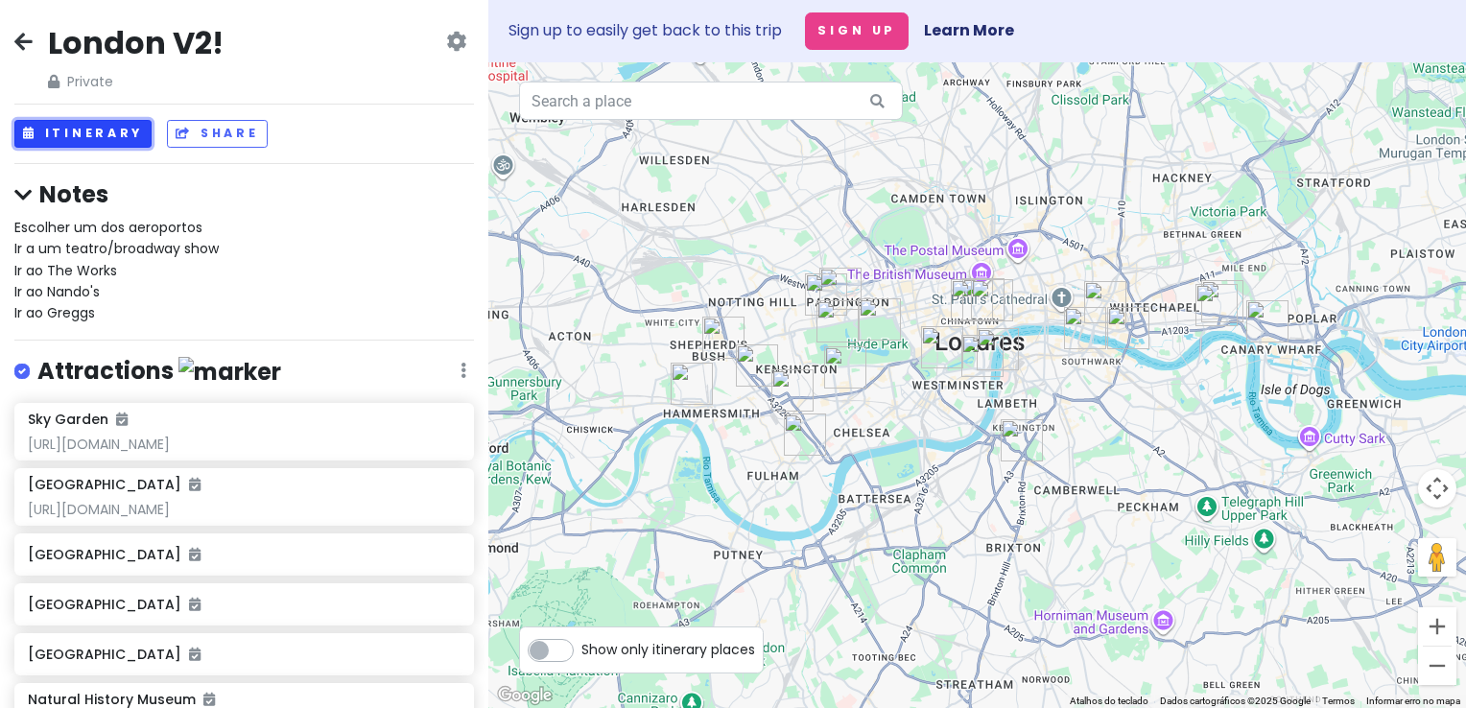
click at [109, 129] on button "Itinerary" at bounding box center [82, 134] width 137 height 28
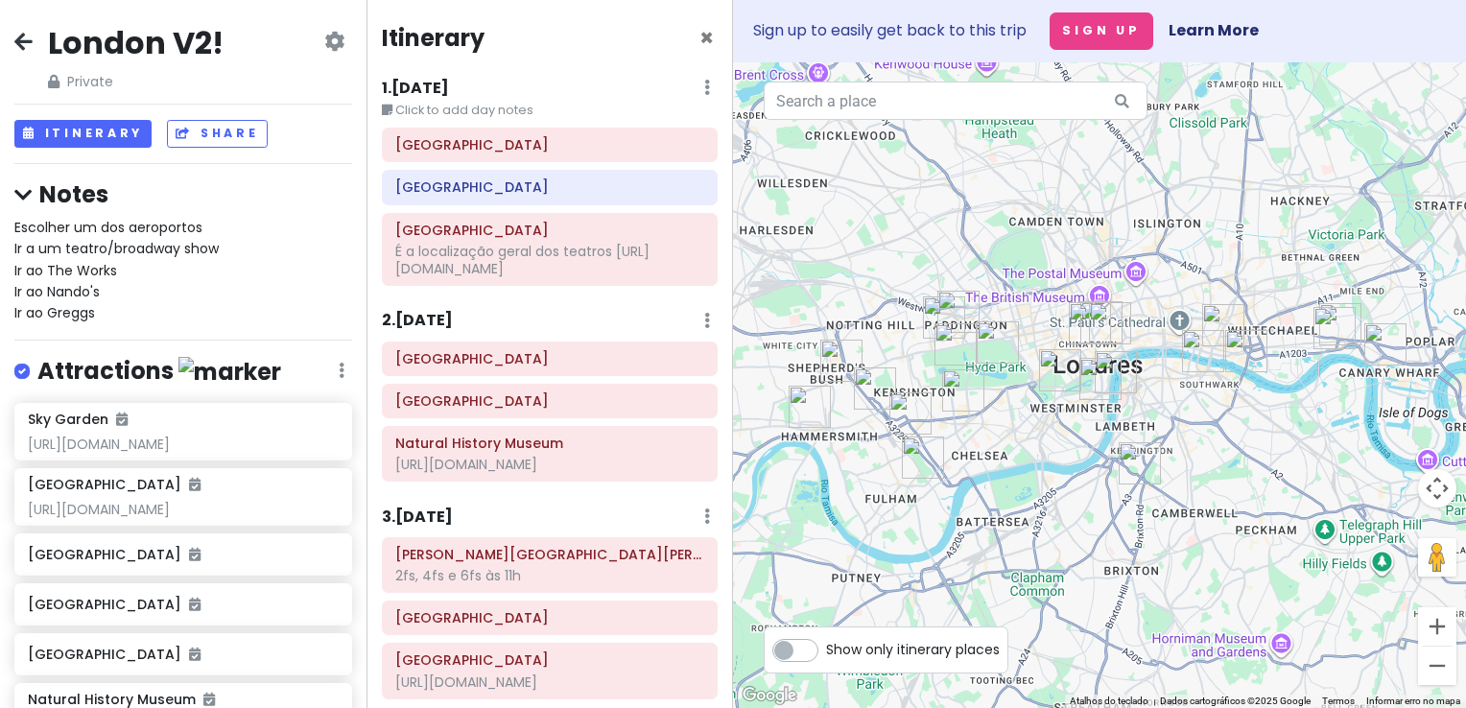
drag, startPoint x: 1079, startPoint y: 433, endPoint x: 1079, endPoint y: 457, distance: 24.0
click at [1079, 457] on div at bounding box center [1099, 385] width 733 height 646
click at [700, 36] on span "×" at bounding box center [707, 38] width 14 height 32
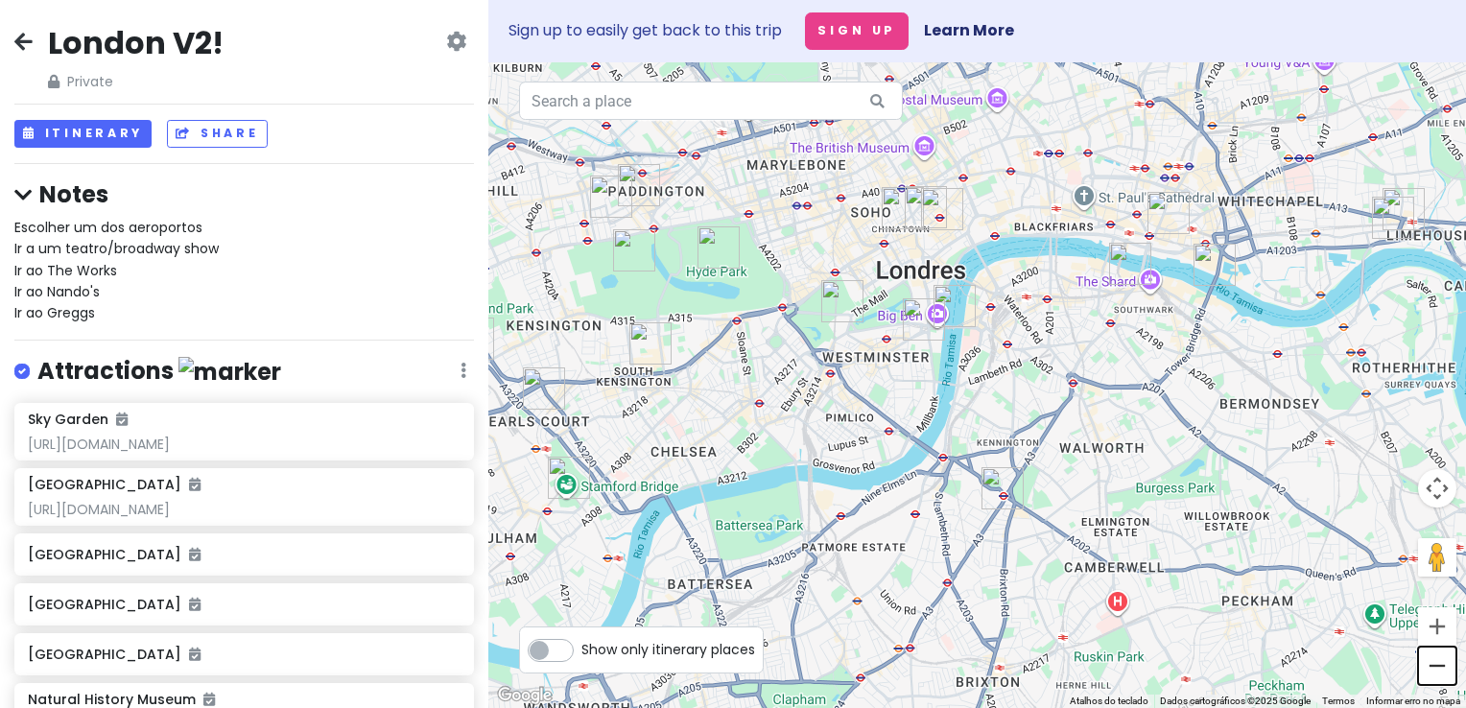
click at [1436, 662] on button "Diminuir o zoom" at bounding box center [1437, 666] width 38 height 38
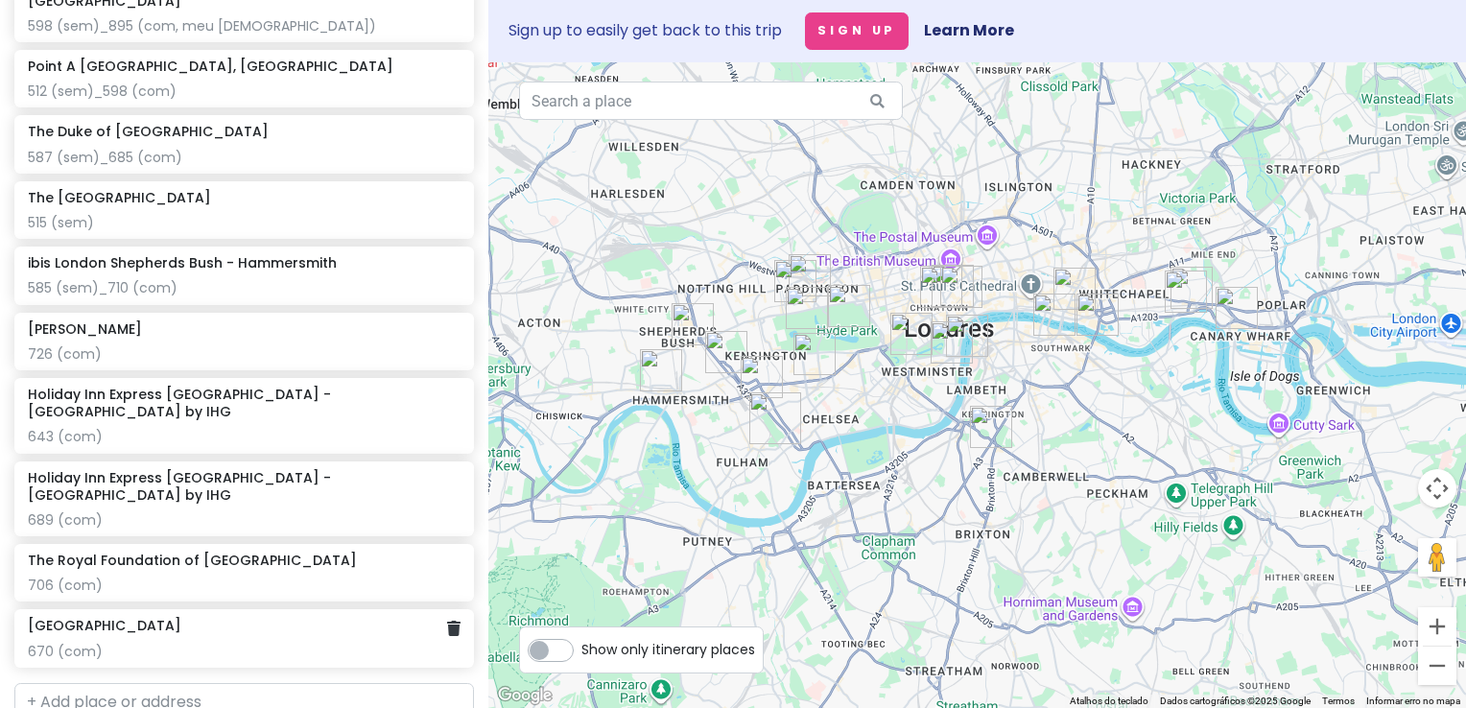
scroll to position [1541, 0]
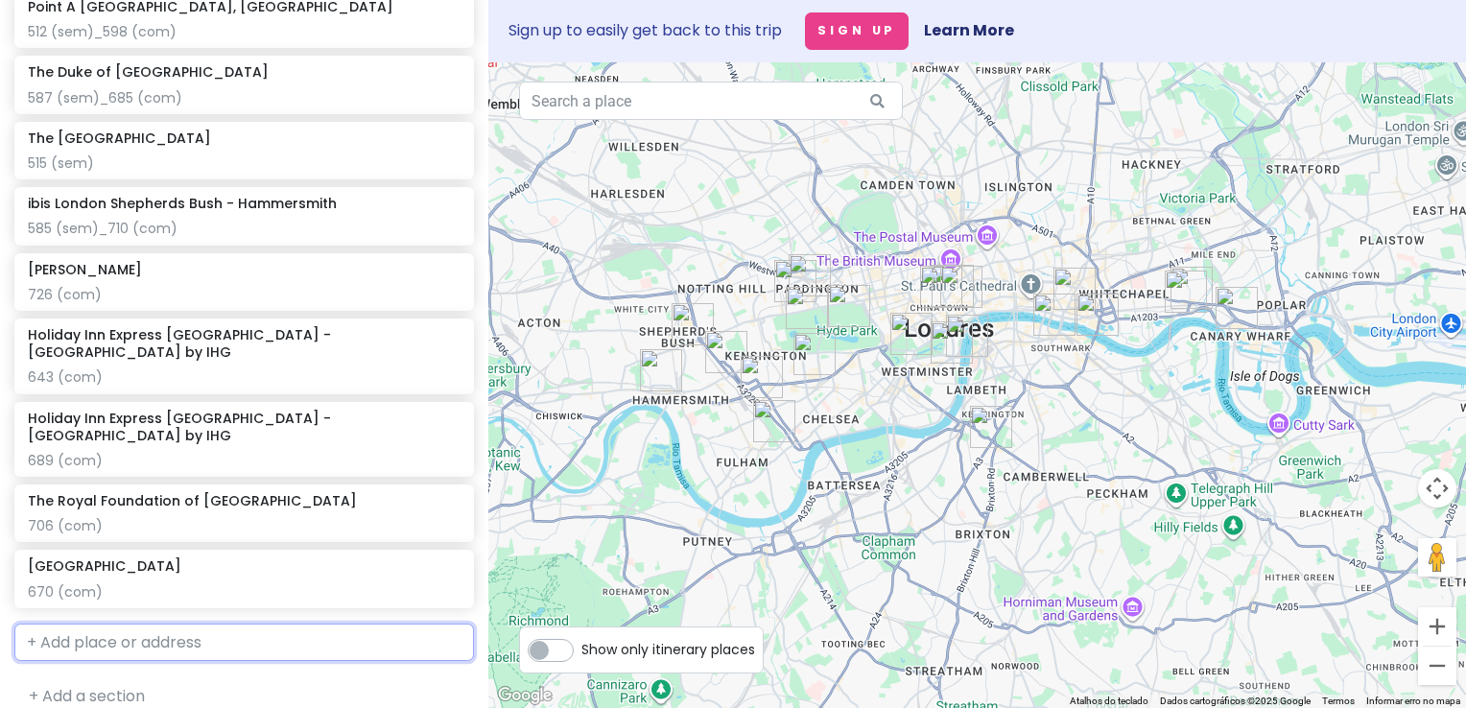
click at [217, 630] on input "text" at bounding box center [244, 643] width 460 height 38
type input "londres stansted"
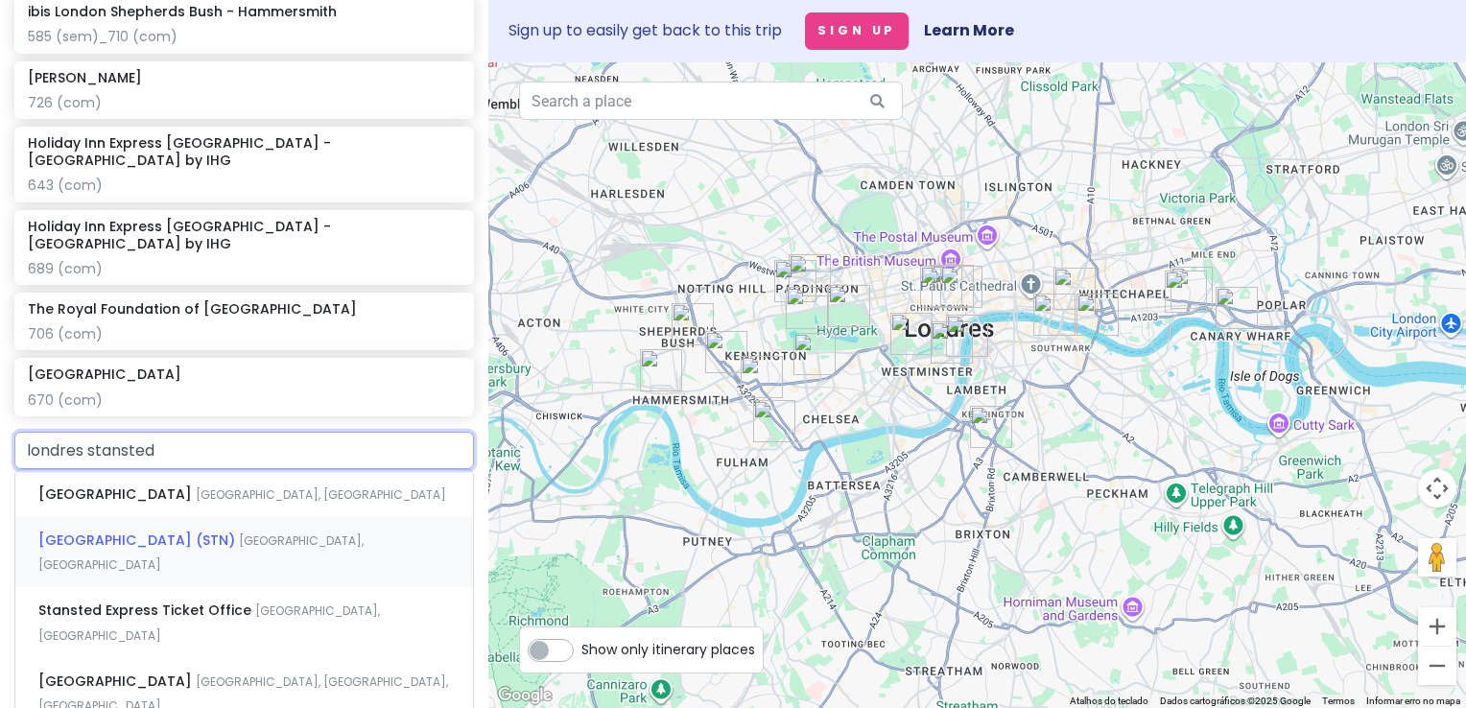
click at [207, 534] on div "London Stansted Airport (STN) Bassingbourn Road, Stansted, Reino Unido" at bounding box center [244, 551] width 458 height 71
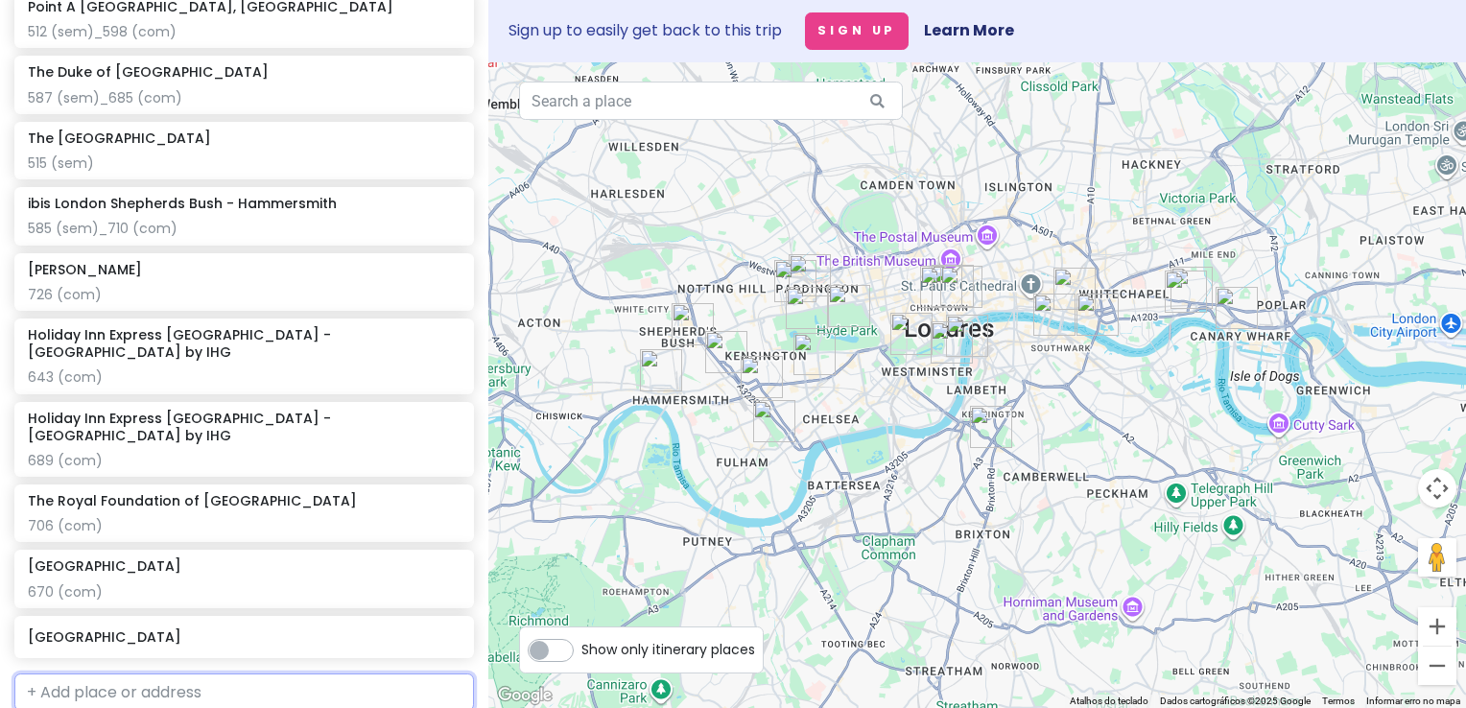
scroll to position [1591, 0]
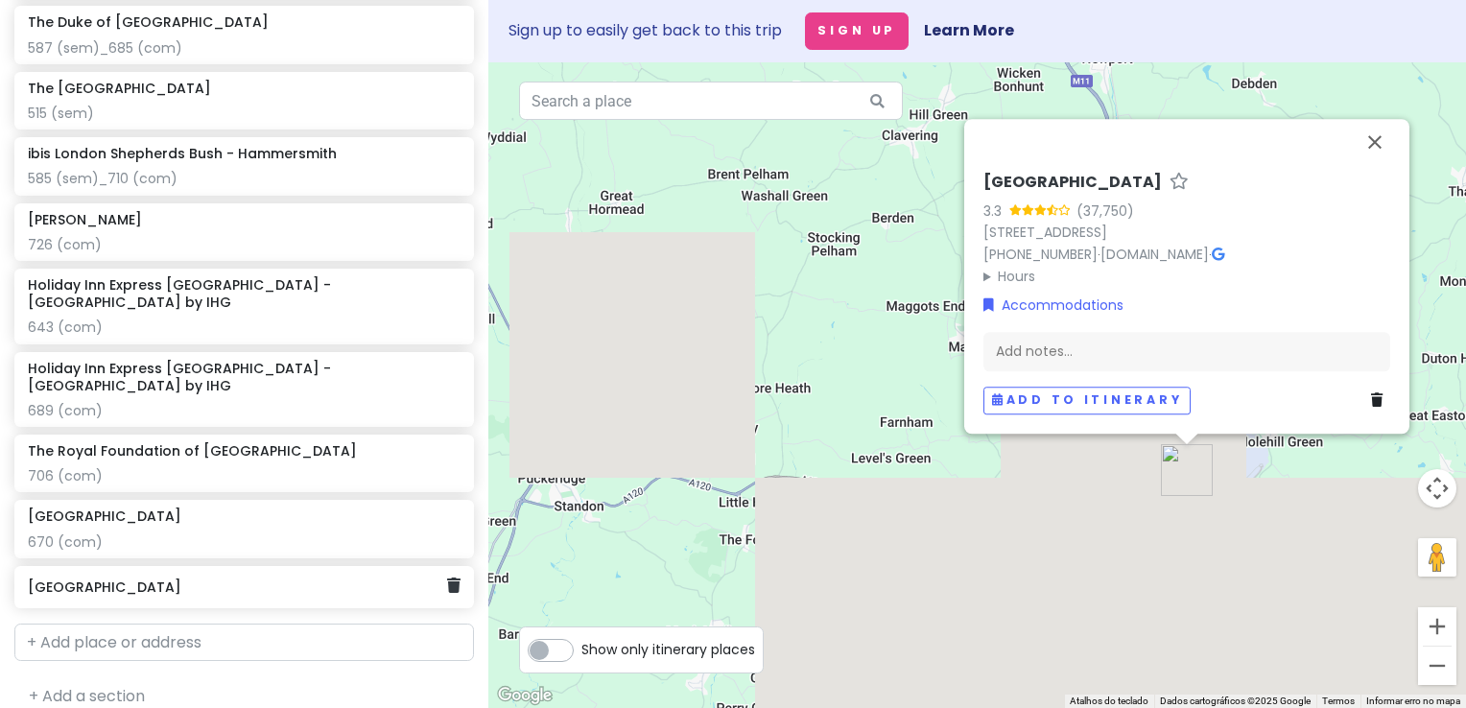
click at [200, 579] on h6 "[GEOGRAPHIC_DATA]" at bounding box center [237, 587] width 419 height 17
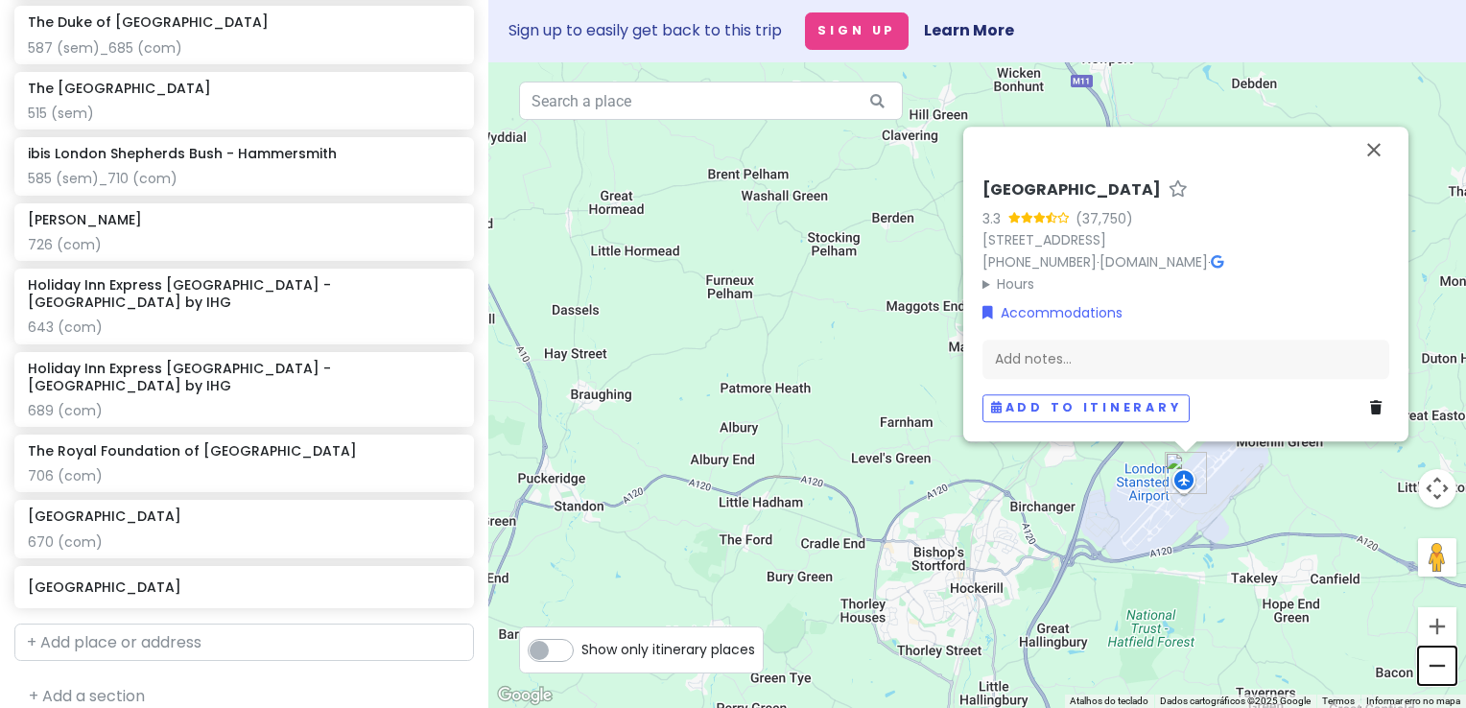
click at [1445, 658] on button "Diminuir o zoom" at bounding box center [1437, 666] width 38 height 38
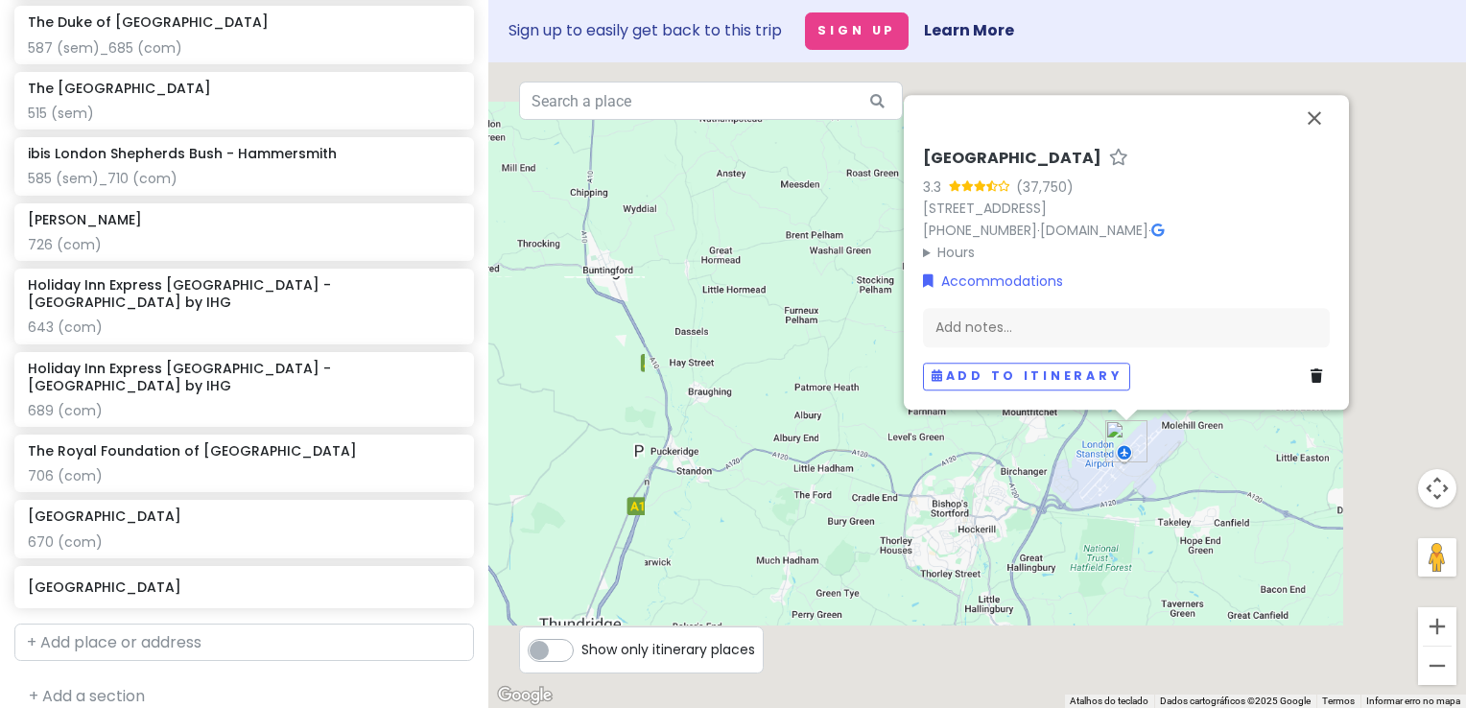
click at [1445, 658] on button "Diminuir o zoom" at bounding box center [1437, 666] width 38 height 38
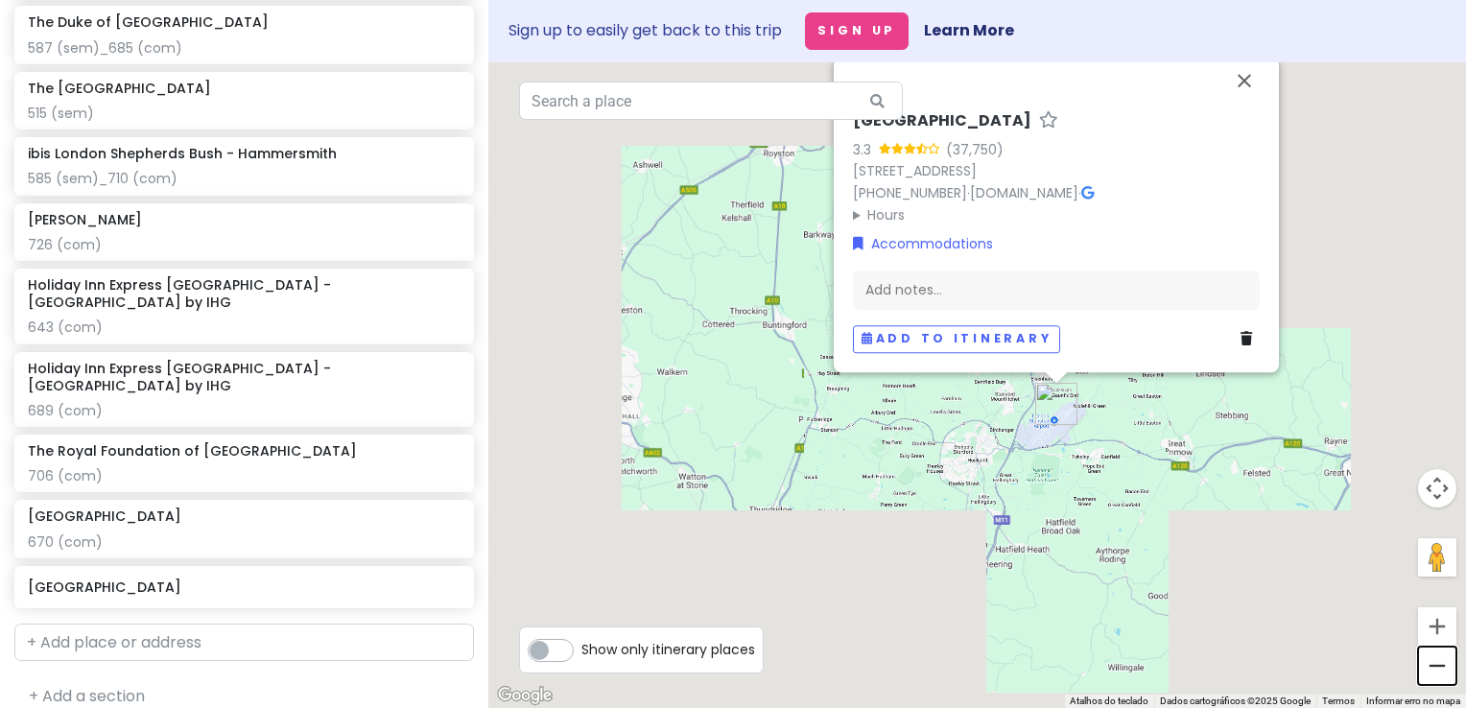
click at [1445, 658] on button "Diminuir o zoom" at bounding box center [1437, 666] width 38 height 38
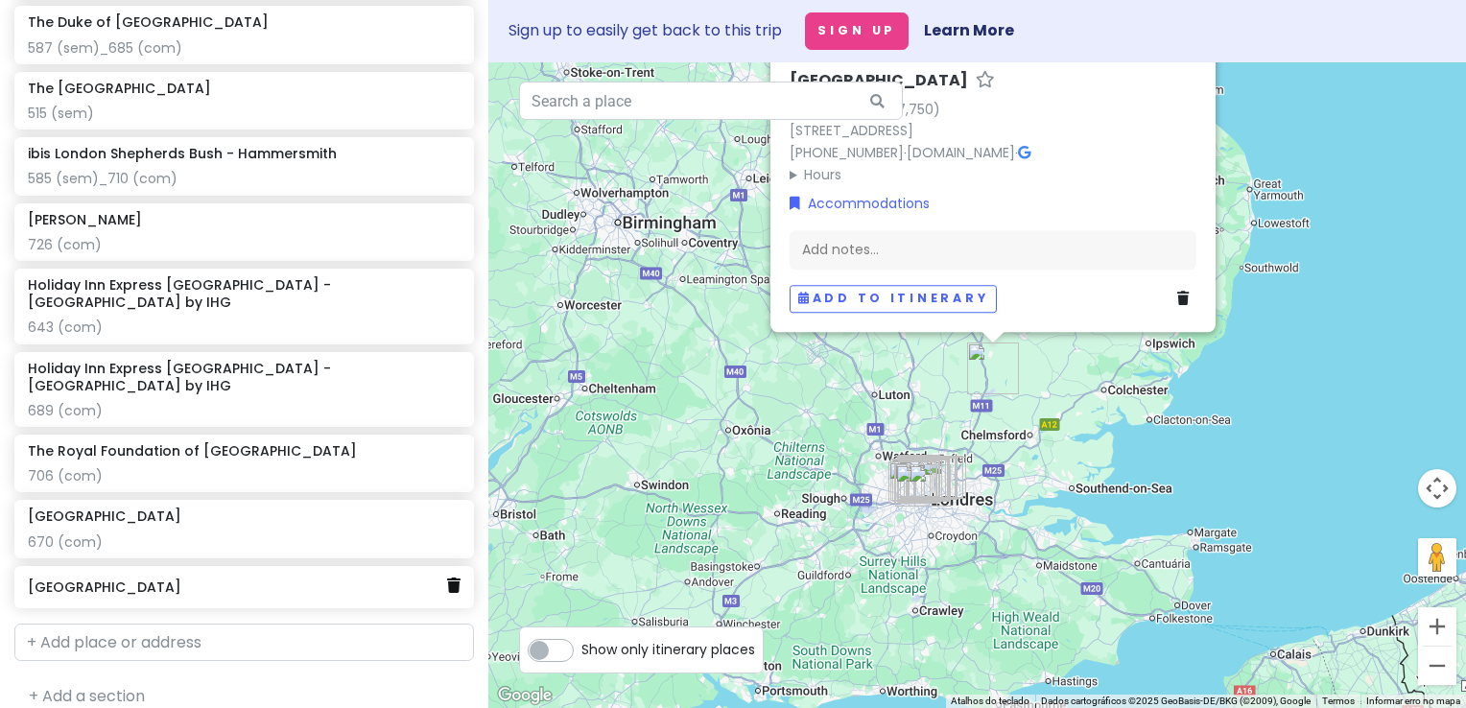
click at [447, 574] on link at bounding box center [453, 586] width 13 height 25
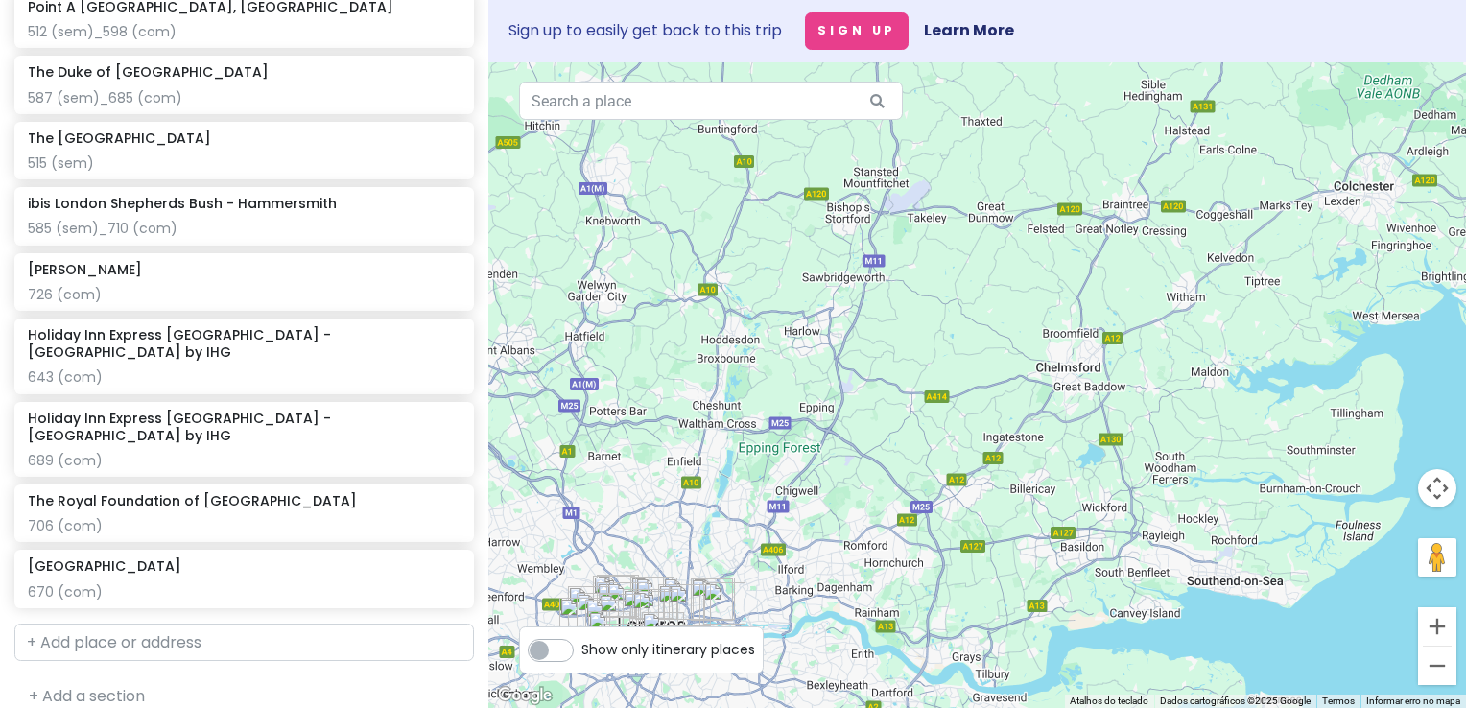
drag, startPoint x: 905, startPoint y: 494, endPoint x: 1058, endPoint y: 345, distance: 213.8
click at [1059, 344] on div at bounding box center [977, 385] width 978 height 646
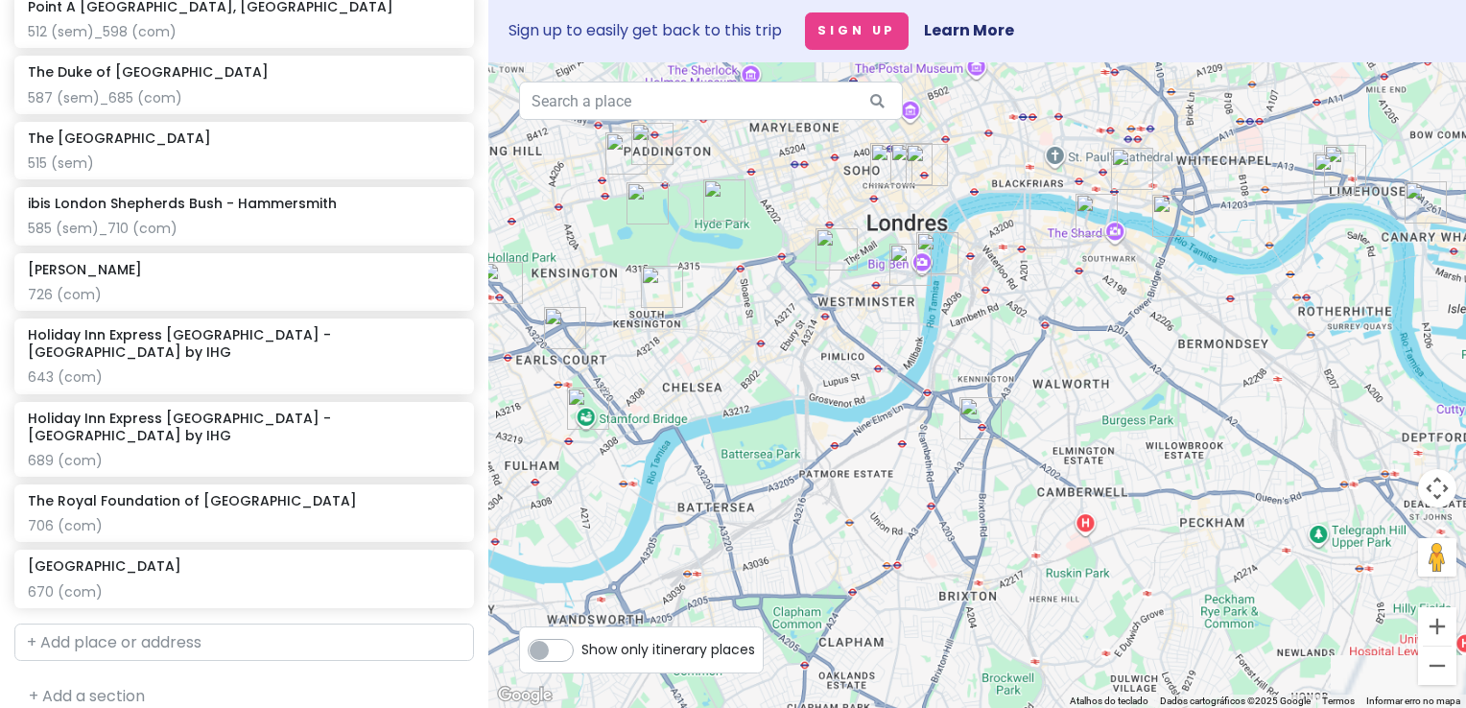
drag, startPoint x: 1094, startPoint y: 349, endPoint x: 913, endPoint y: 757, distance: 446.3
click at [913, 707] on html "London V2! Private Change Dates Make a Copy Delete Trip Go Pro ⚡️ Give Feedback…" at bounding box center [733, 354] width 1466 height 708
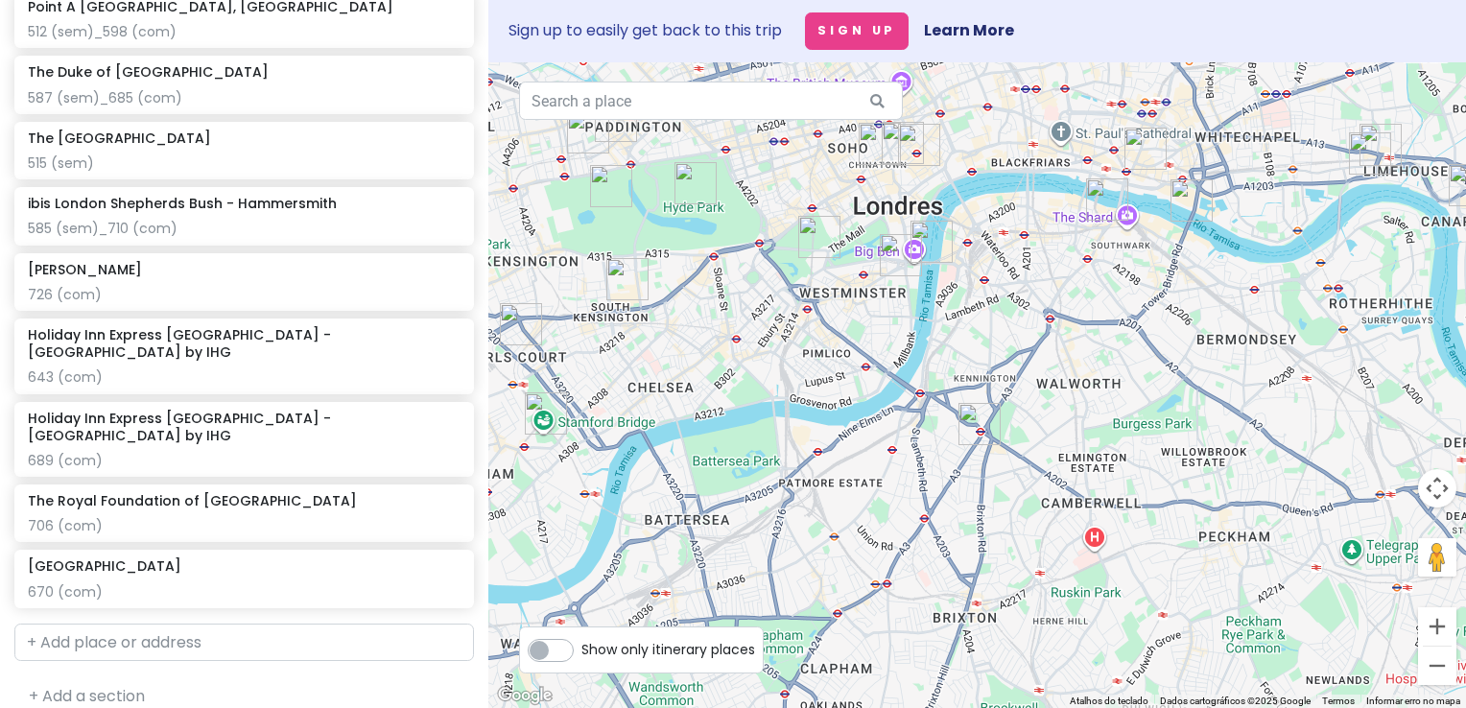
drag, startPoint x: 971, startPoint y: 357, endPoint x: 990, endPoint y: 474, distance: 118.6
click at [990, 474] on div at bounding box center [977, 385] width 978 height 646
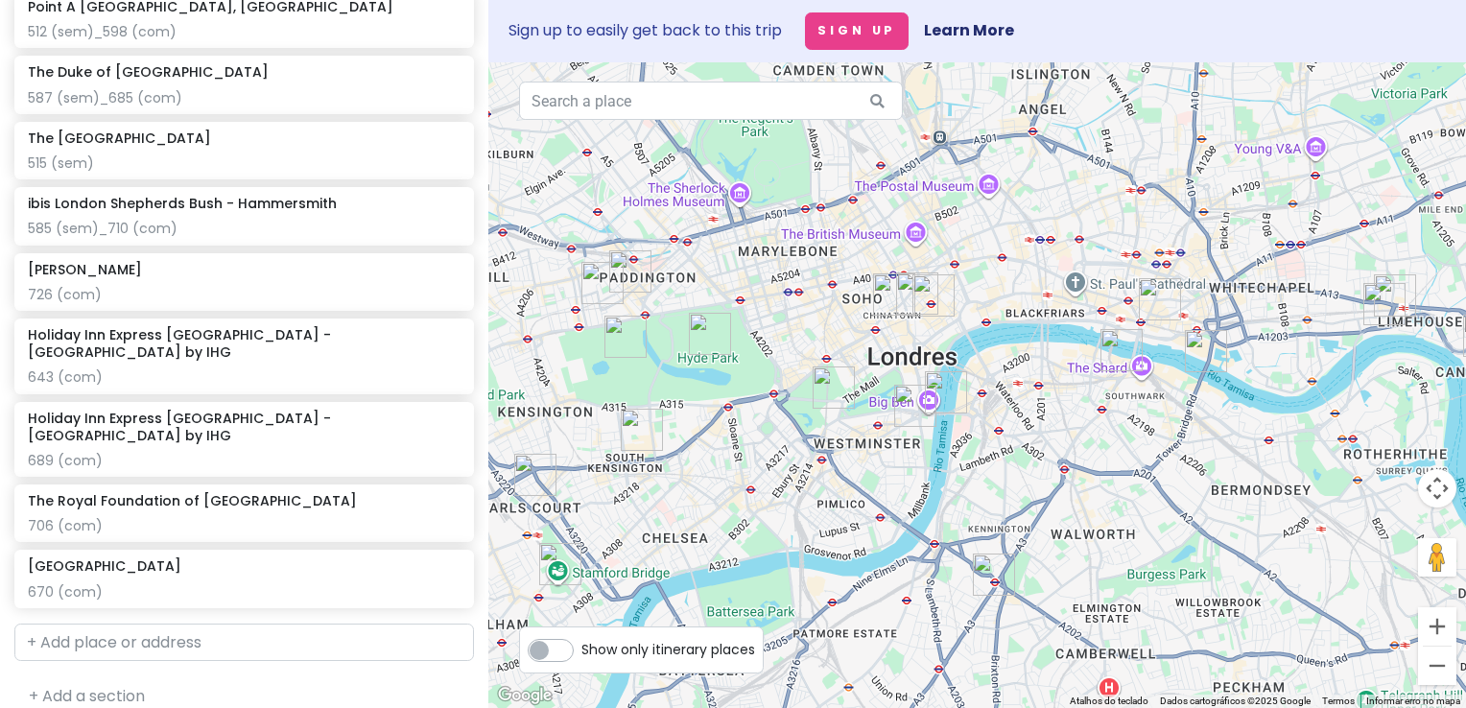
drag, startPoint x: 1036, startPoint y: 382, endPoint x: 1025, endPoint y: 373, distance: 14.4
click at [1025, 373] on div at bounding box center [977, 385] width 978 height 646
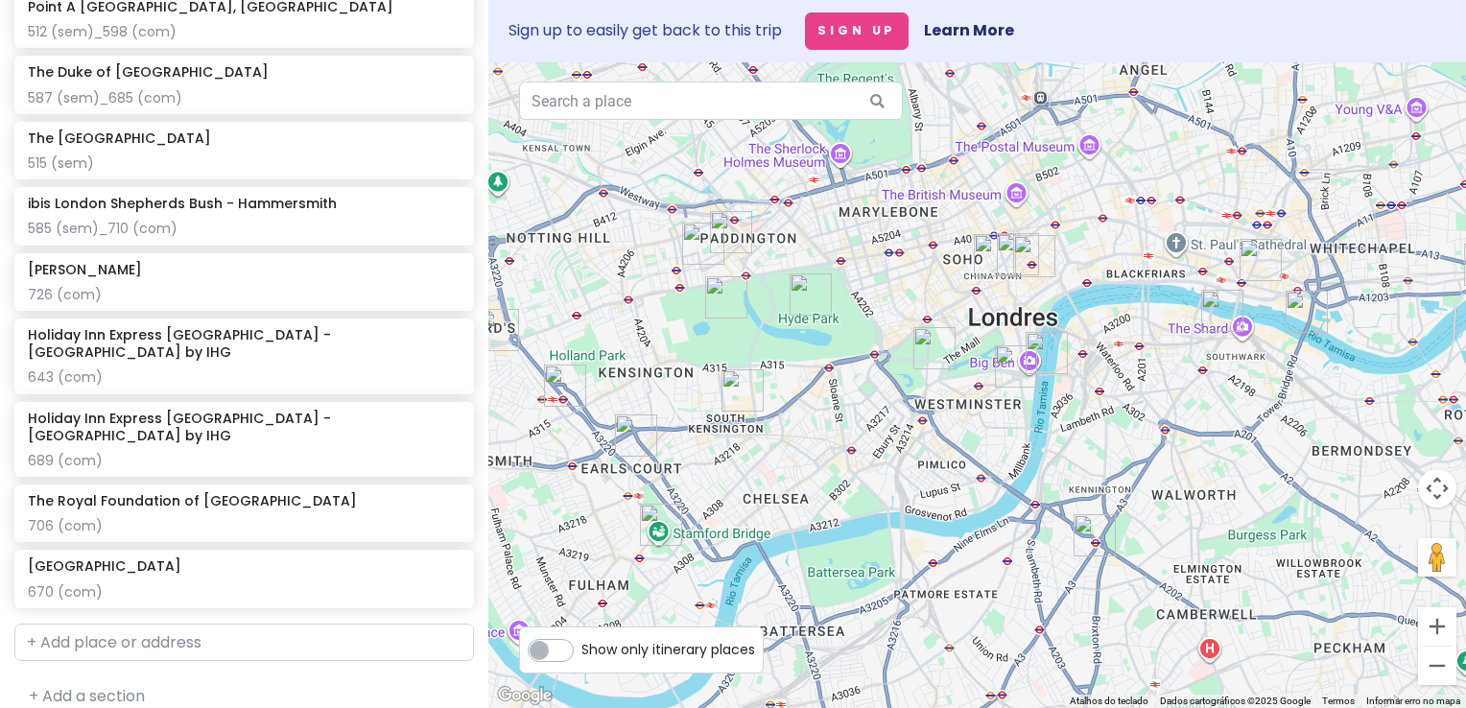
drag, startPoint x: 853, startPoint y: 519, endPoint x: 956, endPoint y: 482, distance: 109.3
click at [956, 482] on div at bounding box center [977, 385] width 978 height 646
click at [186, 638] on div "London V2! Private Change Dates Make a Copy Delete Trip Go Pro ⚡️ Give Feedback…" at bounding box center [244, 354] width 488 height 708
click at [210, 624] on input "text" at bounding box center [244, 643] width 460 height 38
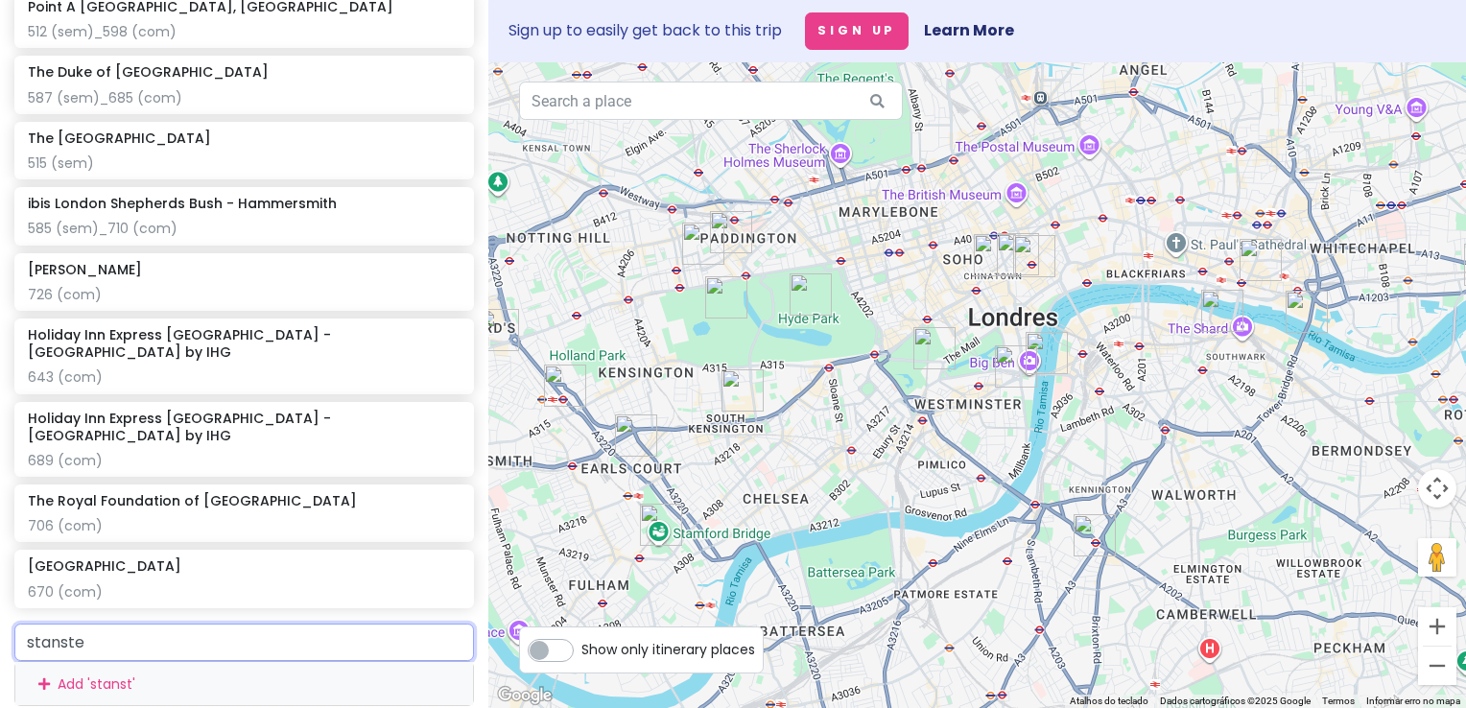
type input "stansted"
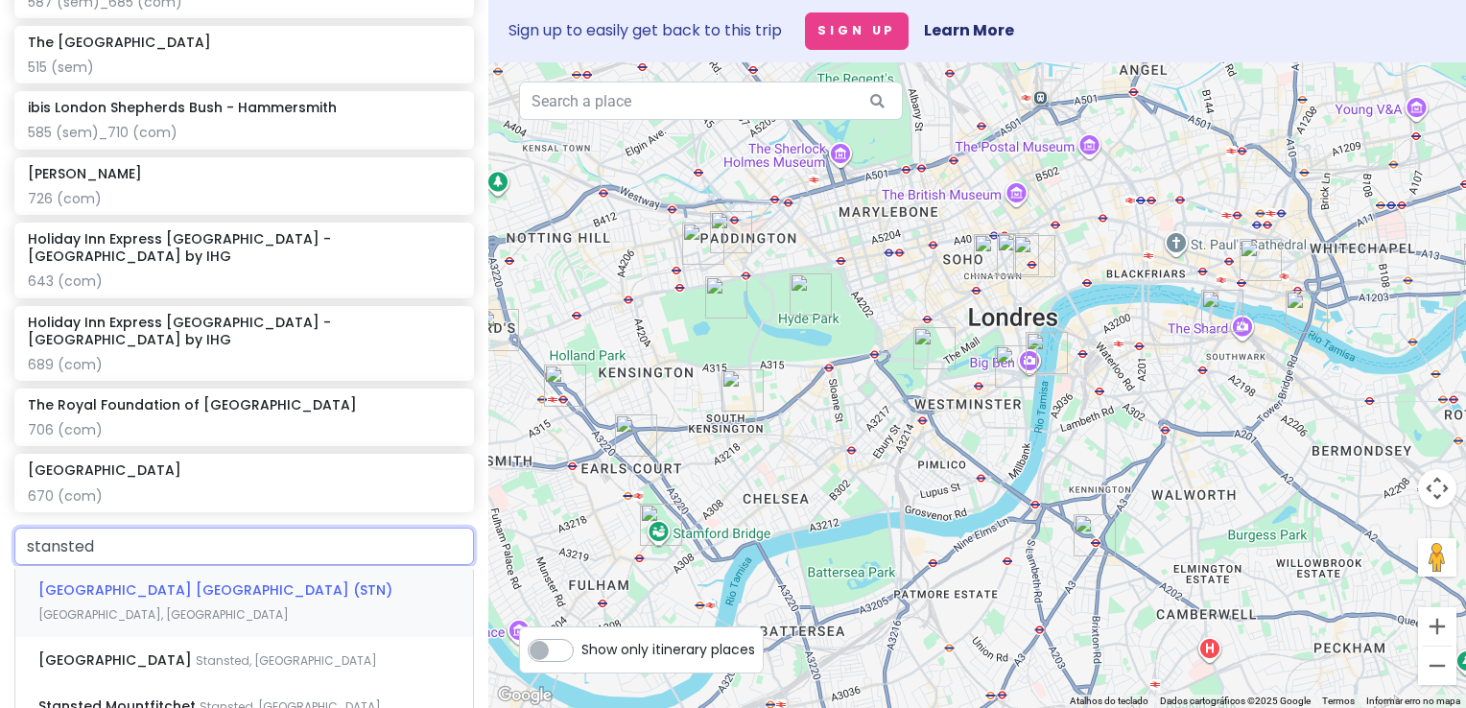
click at [236, 588] on div "Stansted Airport London (STN) Bassingbourn Road, Stansted, Reino Unido" at bounding box center [244, 601] width 458 height 71
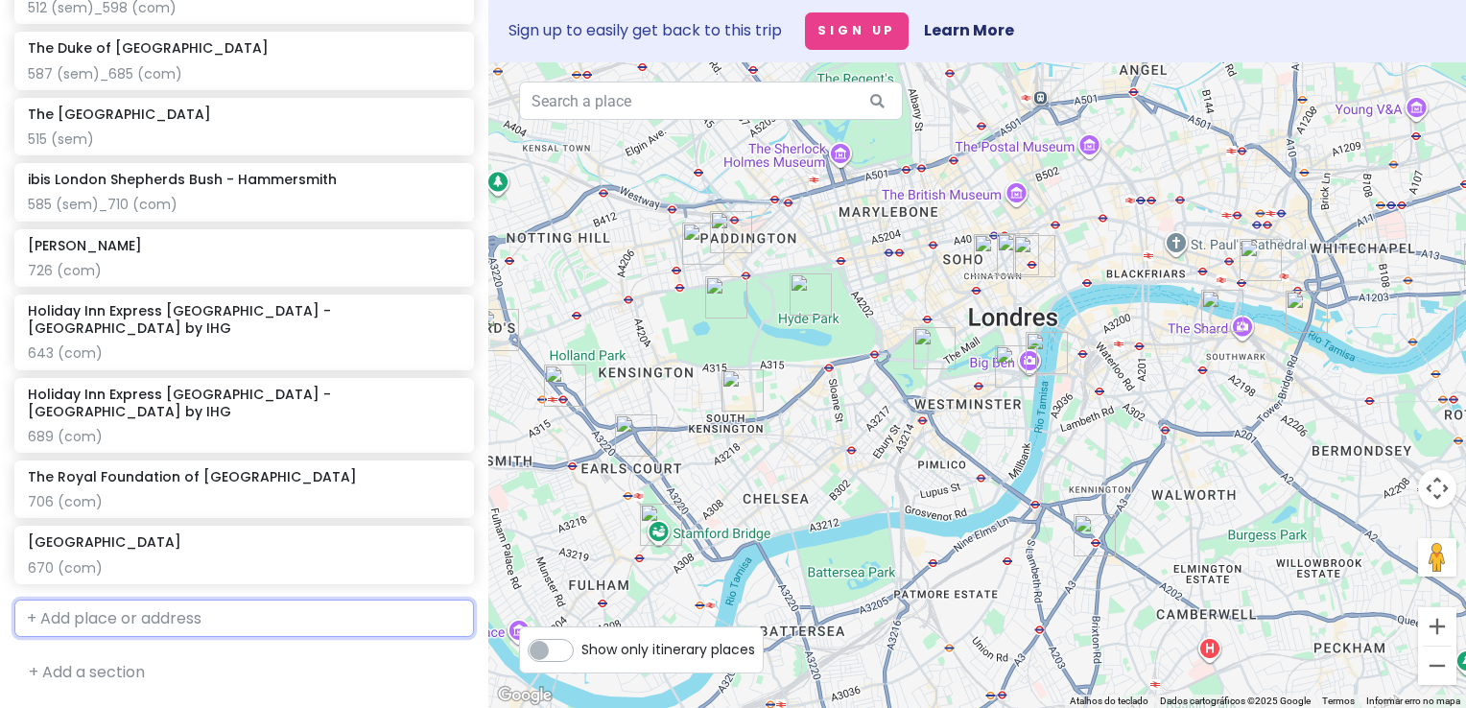
scroll to position [1591, 0]
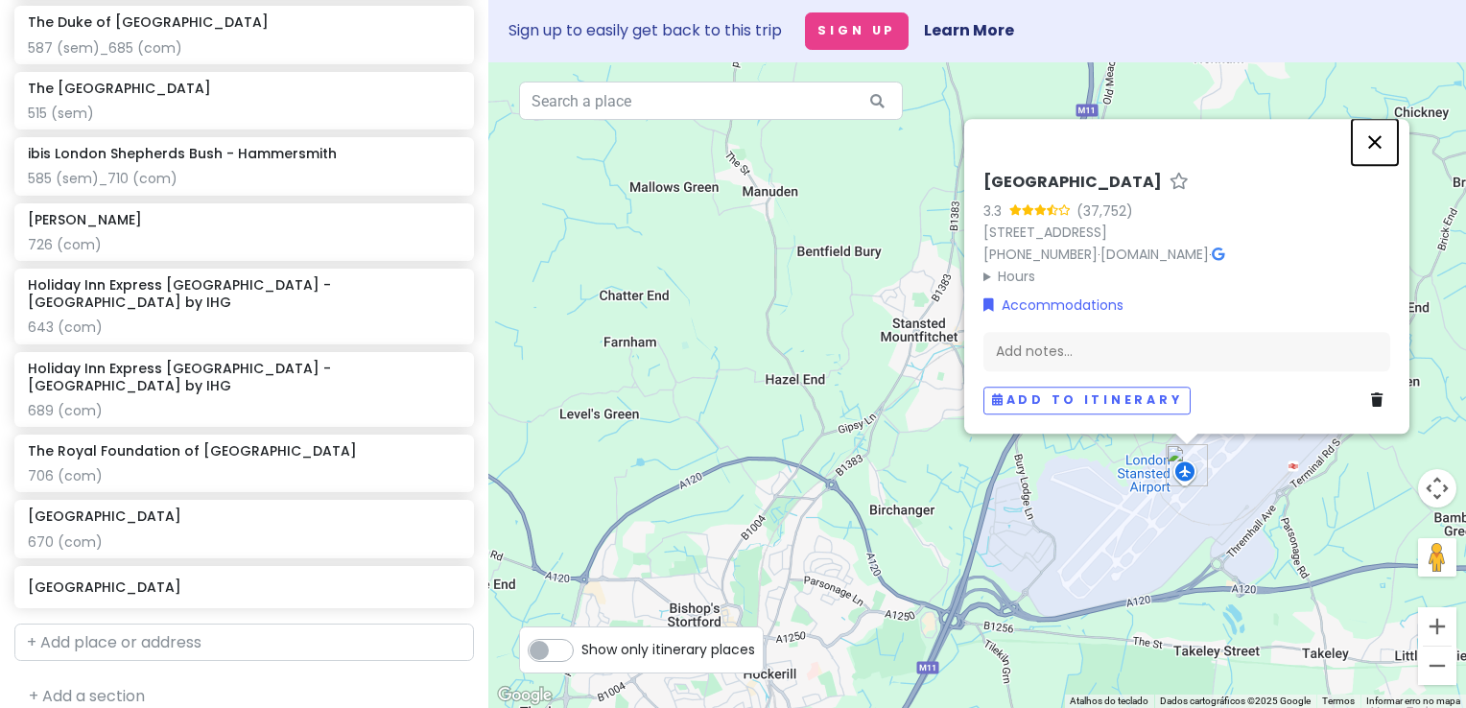
click at [1373, 148] on button "Fechar" at bounding box center [1375, 142] width 46 height 46
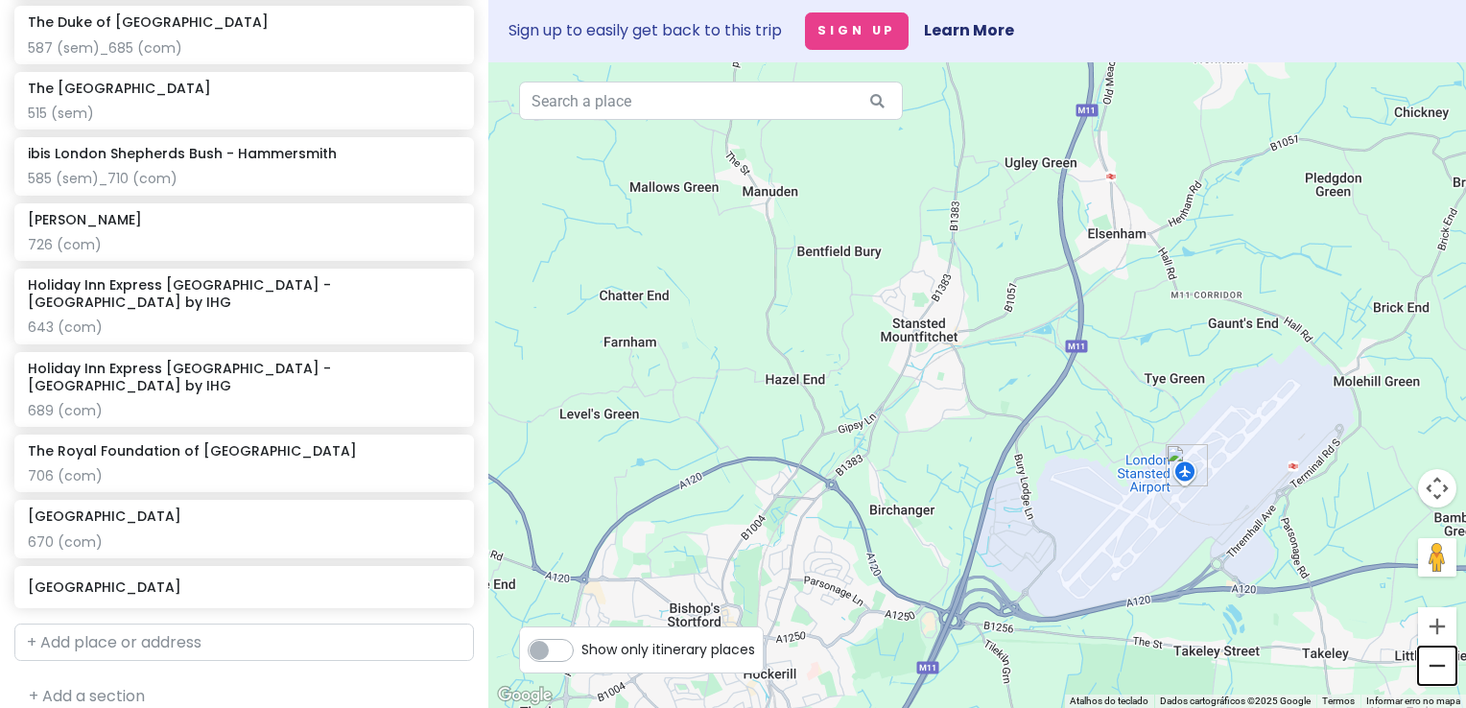
click at [1425, 665] on button "Diminuir o zoom" at bounding box center [1437, 666] width 38 height 38
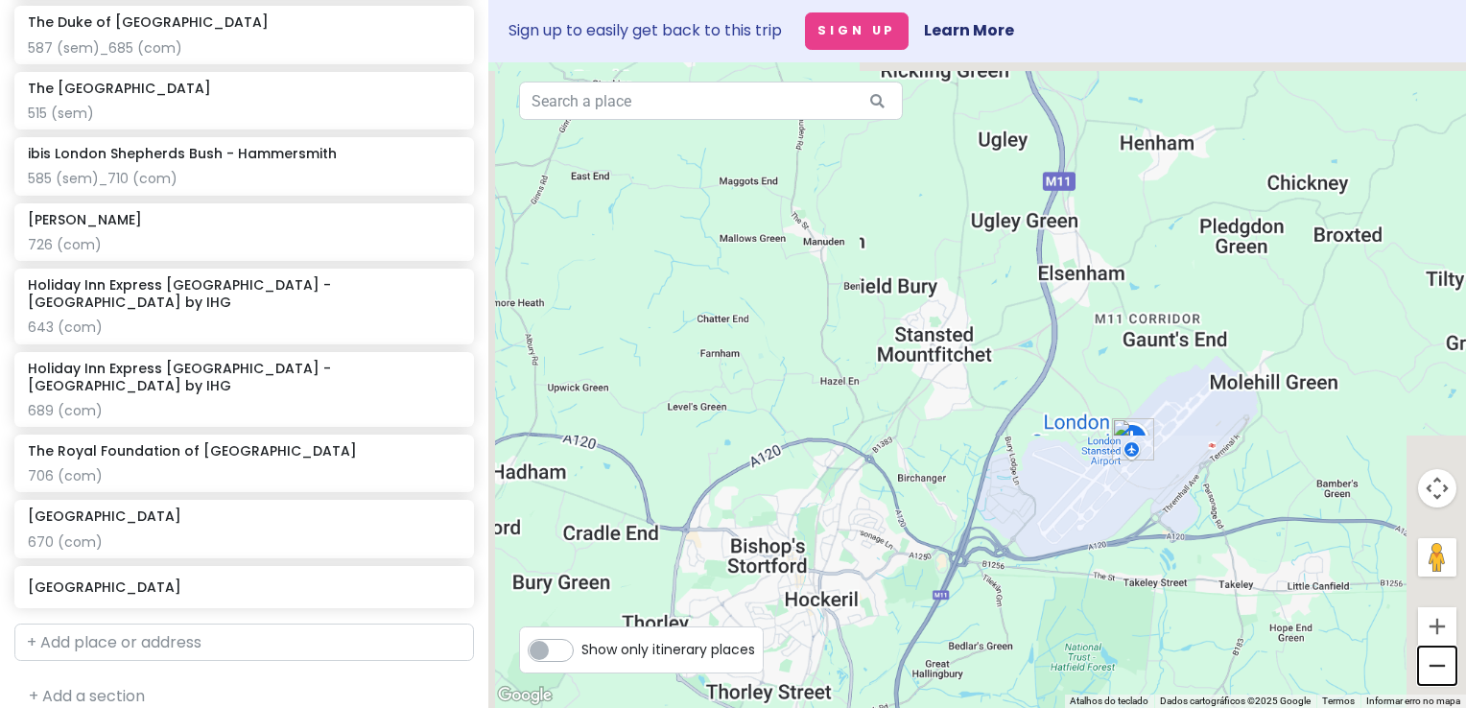
click at [1425, 665] on button "Diminuir o zoom" at bounding box center [1437, 666] width 38 height 38
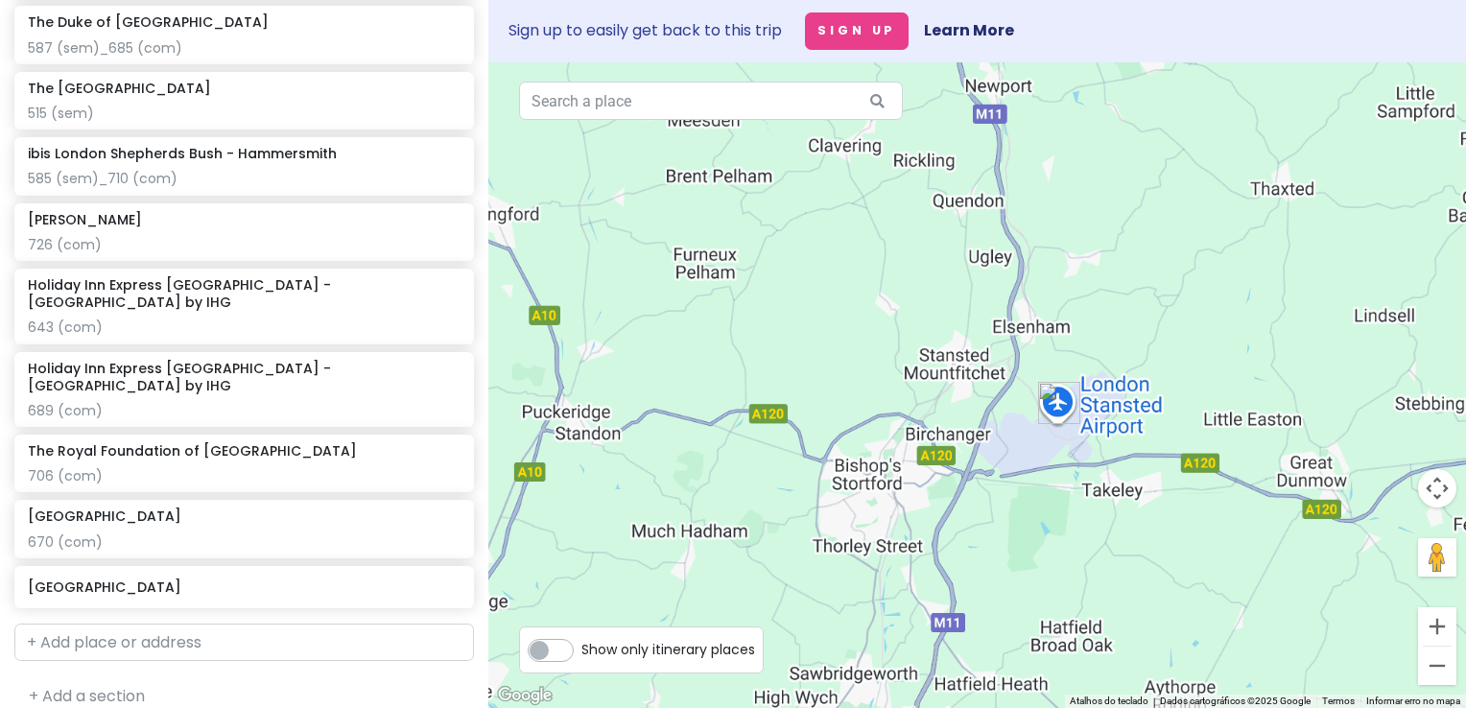
click at [1425, 665] on button "Diminuir o zoom" at bounding box center [1437, 666] width 38 height 38
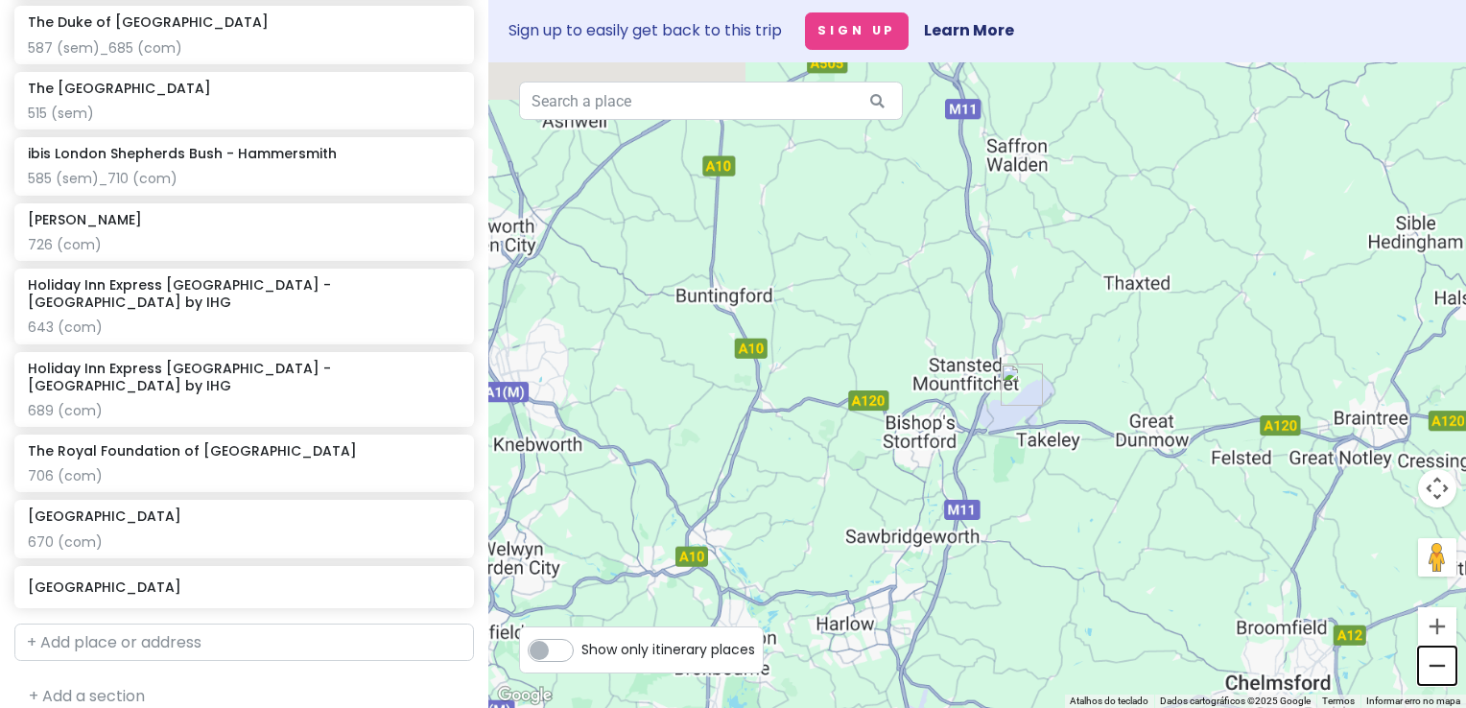
click at [1425, 665] on button "Diminuir o zoom" at bounding box center [1437, 666] width 38 height 38
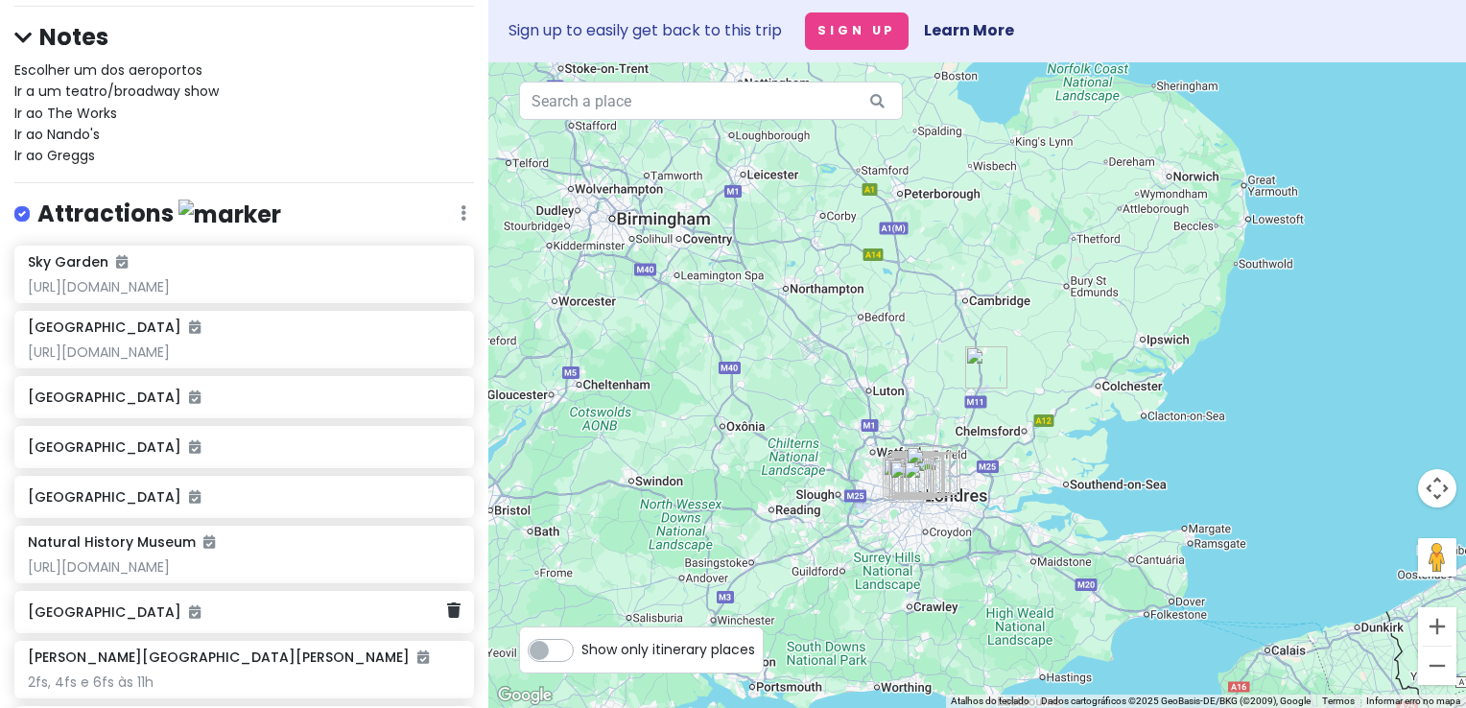
scroll to position [0, 0]
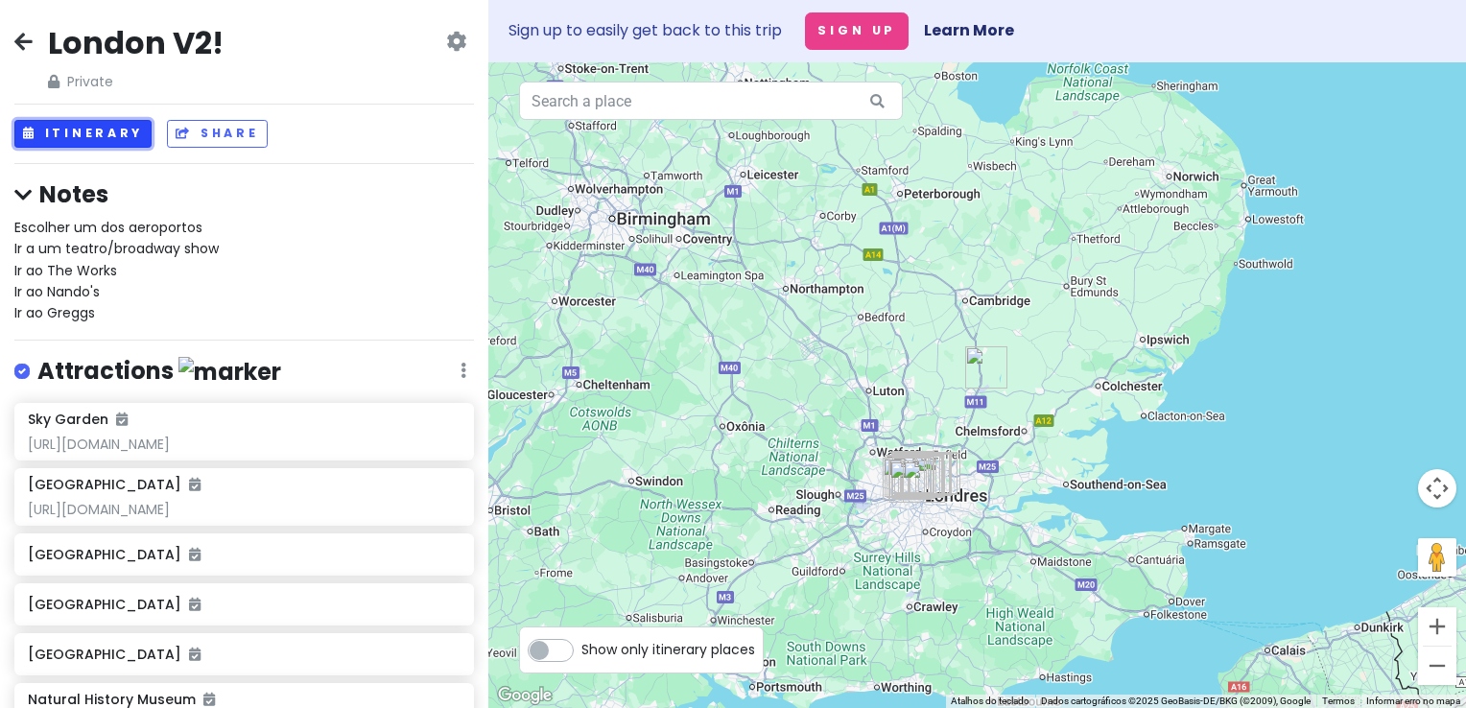
click at [121, 136] on button "Itinerary" at bounding box center [82, 134] width 137 height 28
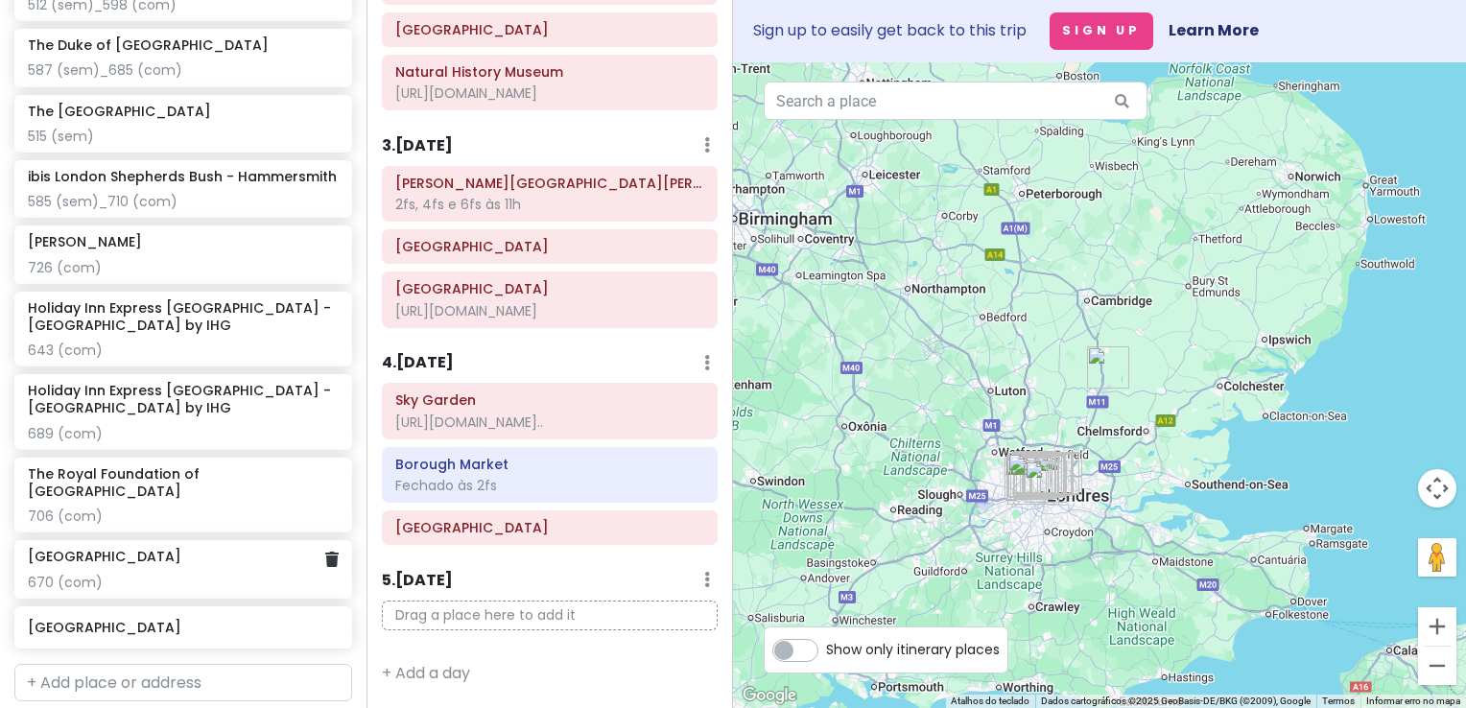
scroll to position [1661, 0]
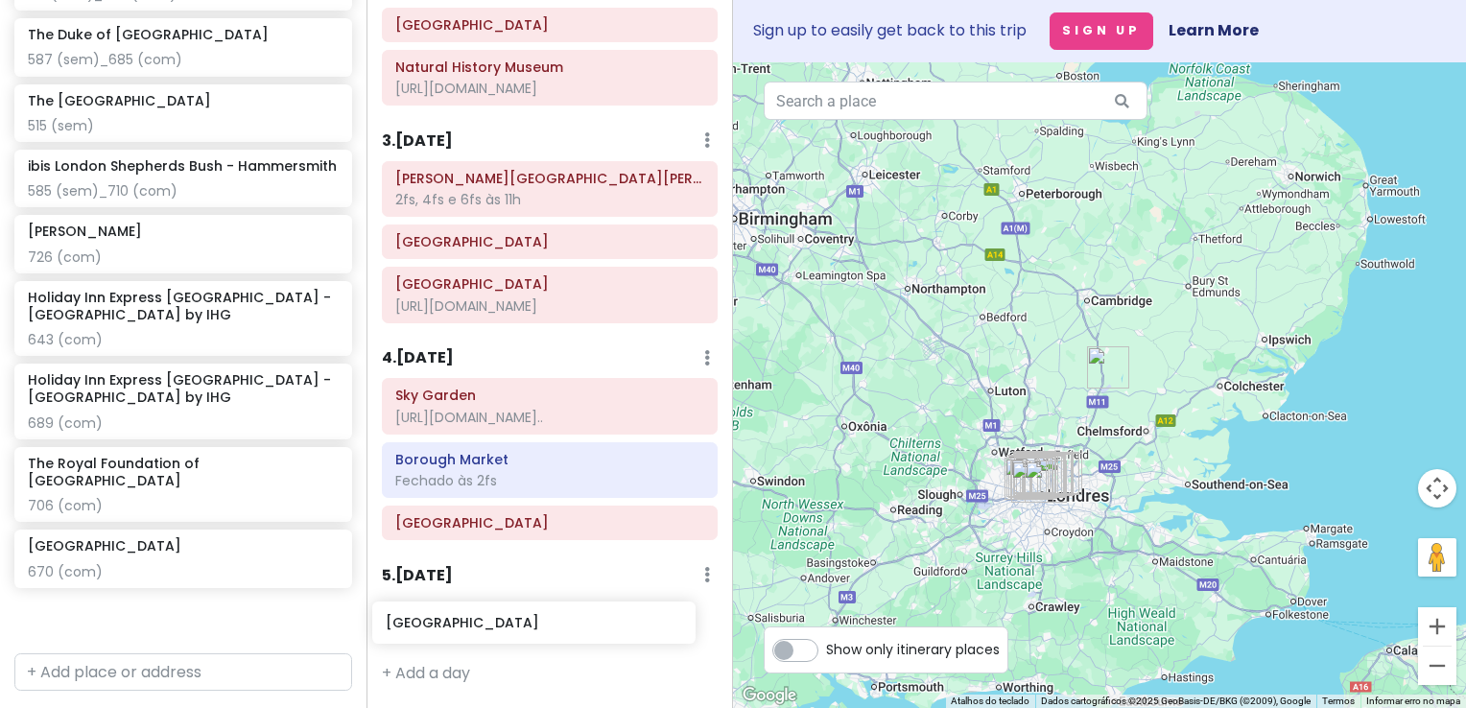
drag, startPoint x: 197, startPoint y: 569, endPoint x: 553, endPoint y: 629, distance: 361.1
click at [555, 629] on div "London V2! Private Change Dates Make a Copy Delete Trip Go Pro ⚡️ Give Feedback…" at bounding box center [733, 354] width 1466 height 708
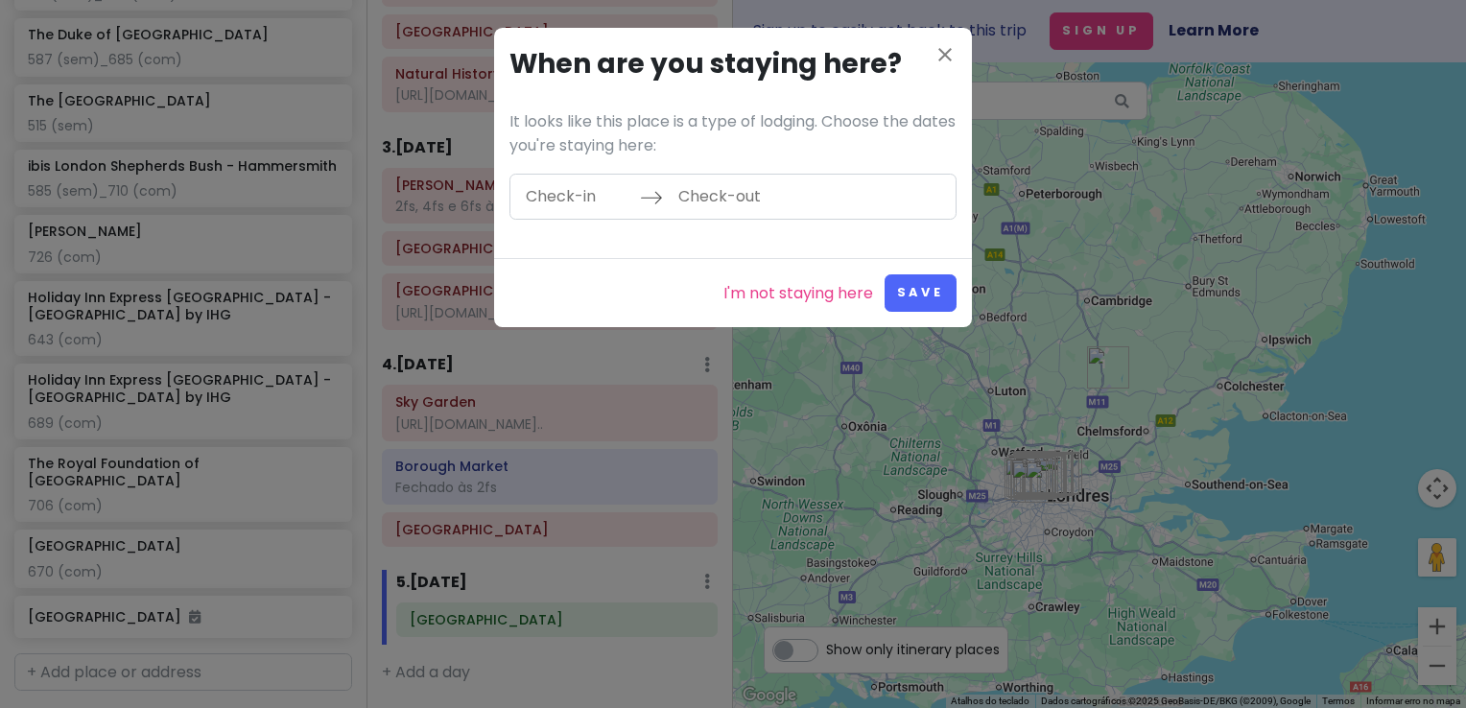
scroll to position [1612, 0]
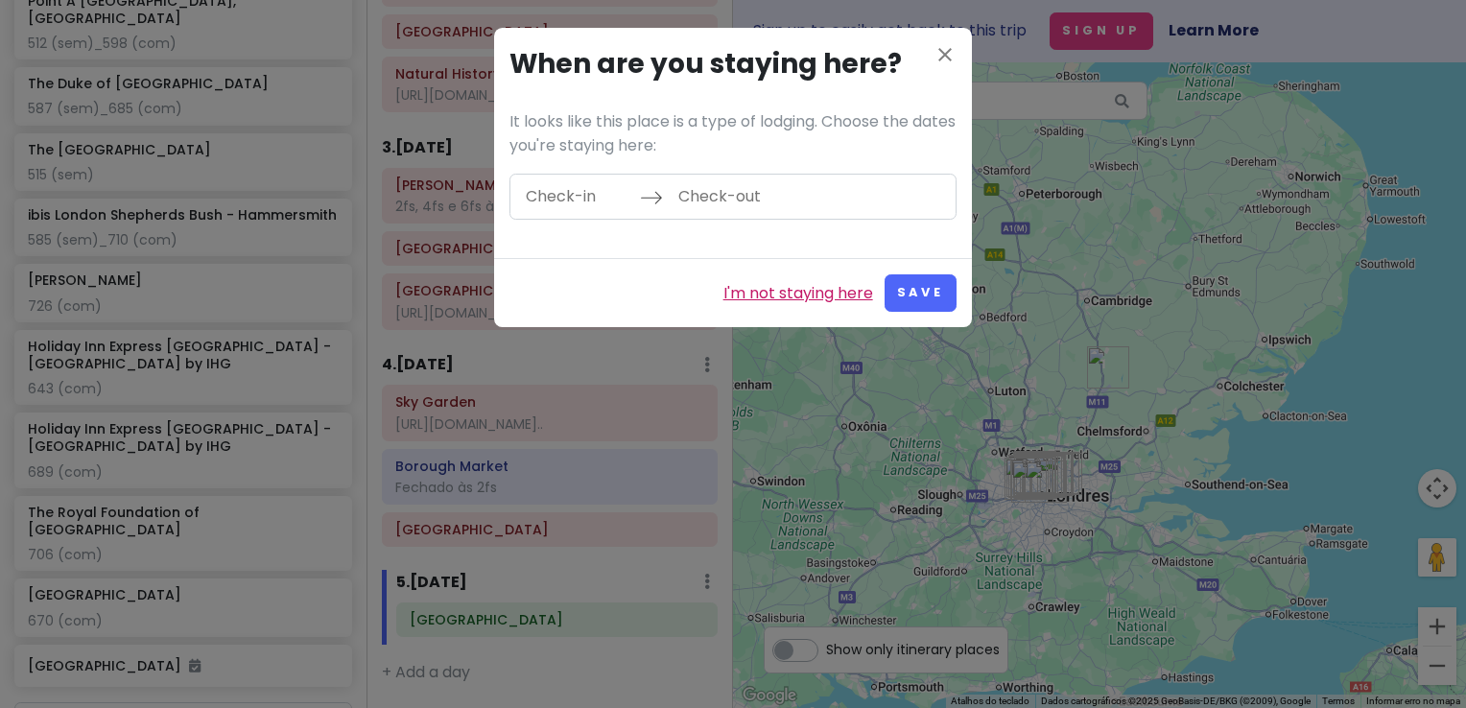
click at [800, 287] on link "I'm not staying here" at bounding box center [799, 293] width 150 height 25
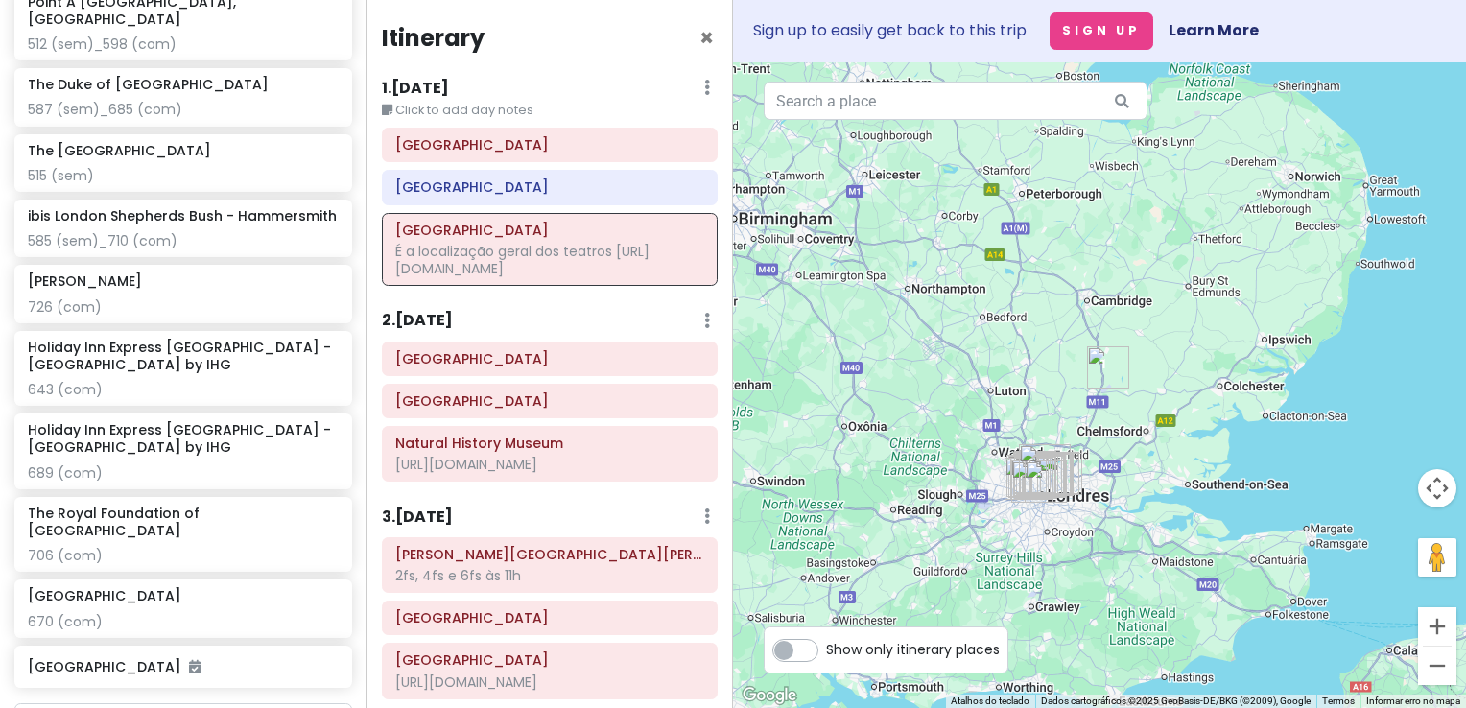
scroll to position [1661, 0]
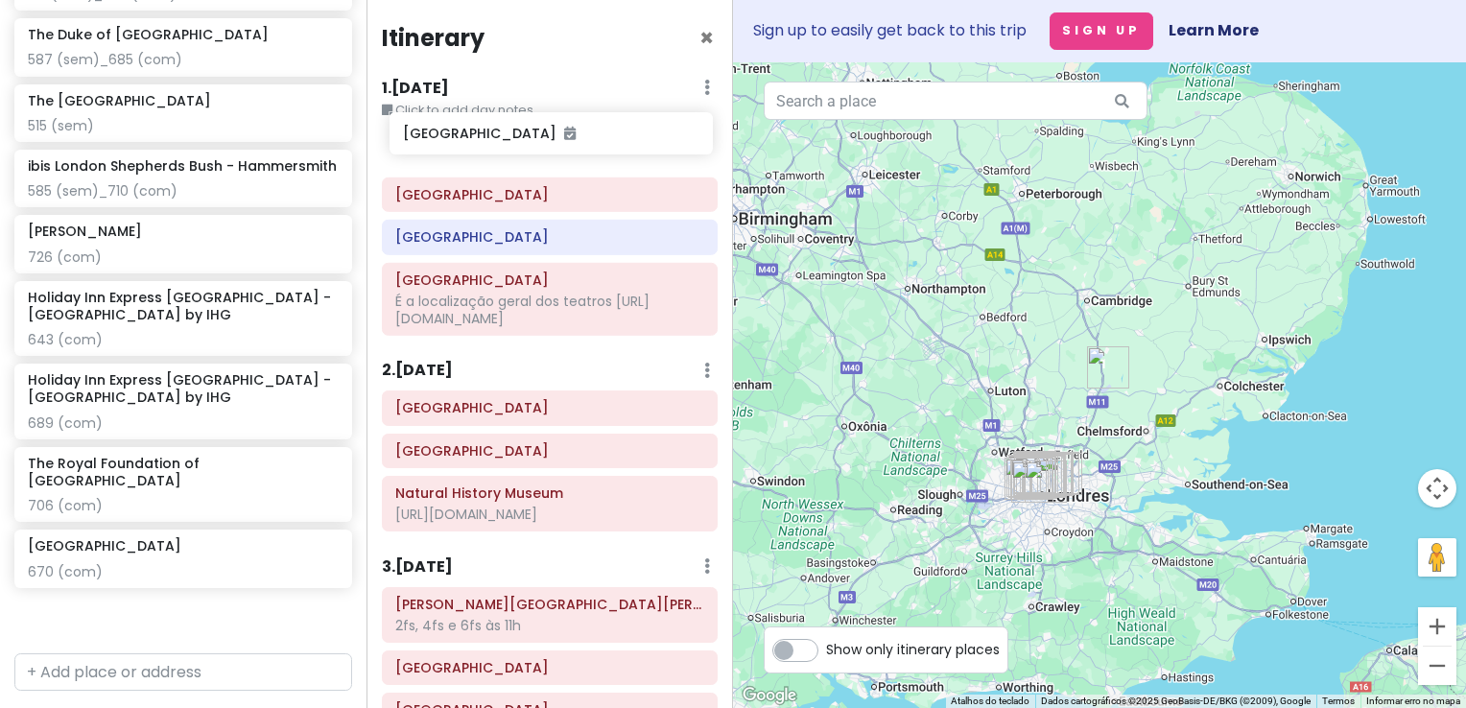
drag, startPoint x: 185, startPoint y: 566, endPoint x: 560, endPoint y: 136, distance: 570.6
click at [560, 136] on div "London V2! Private Change Dates Make a Copy Delete Trip Go Pro ⚡️ Give Feedback…" at bounding box center [733, 354] width 1466 height 708
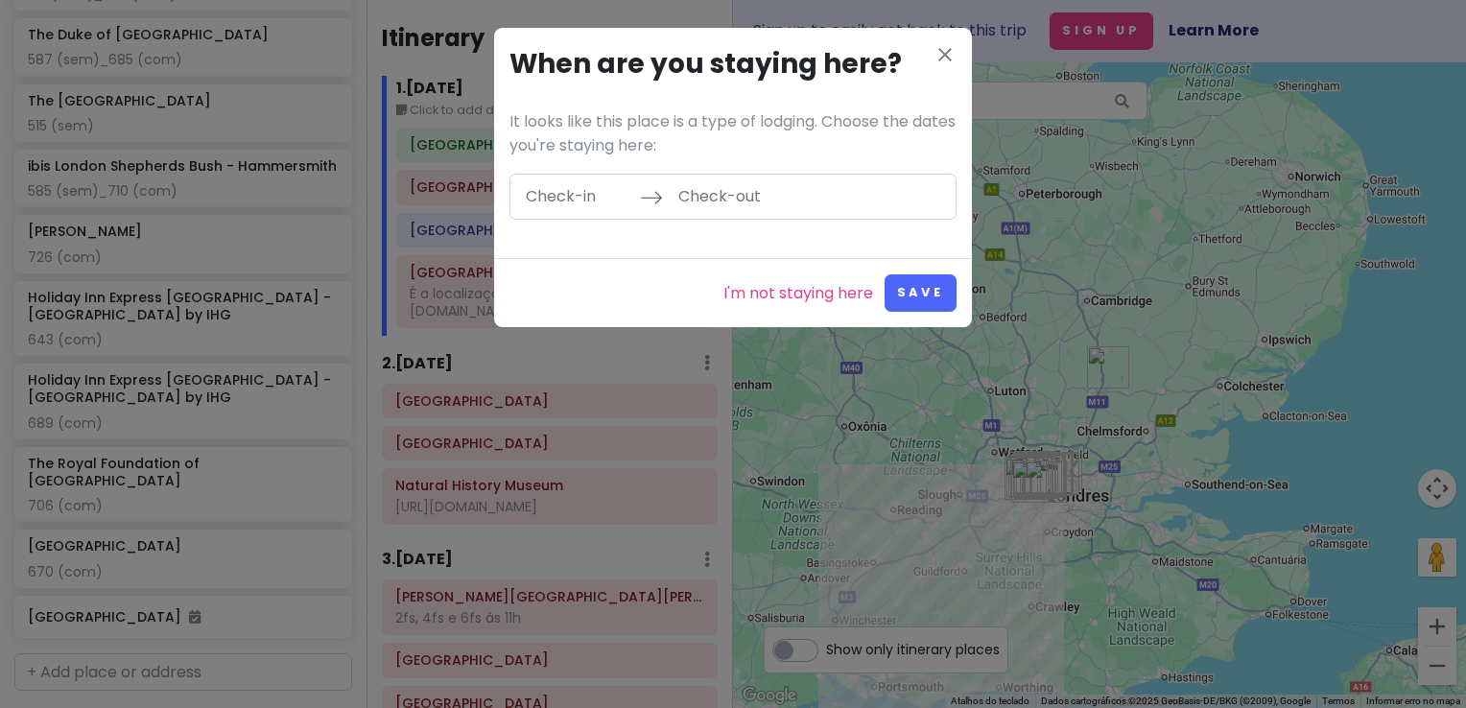
scroll to position [1612, 0]
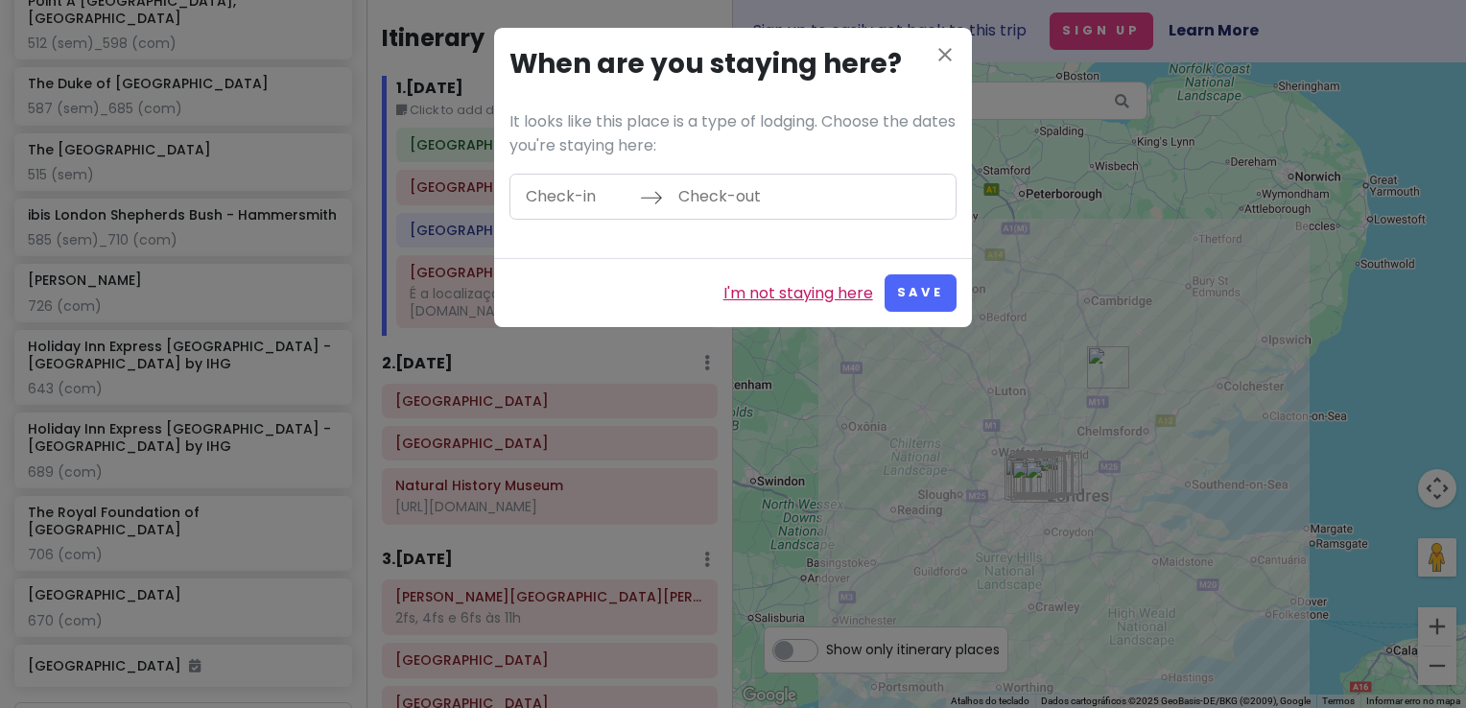
click at [818, 297] on link "I'm not staying here" at bounding box center [799, 293] width 150 height 25
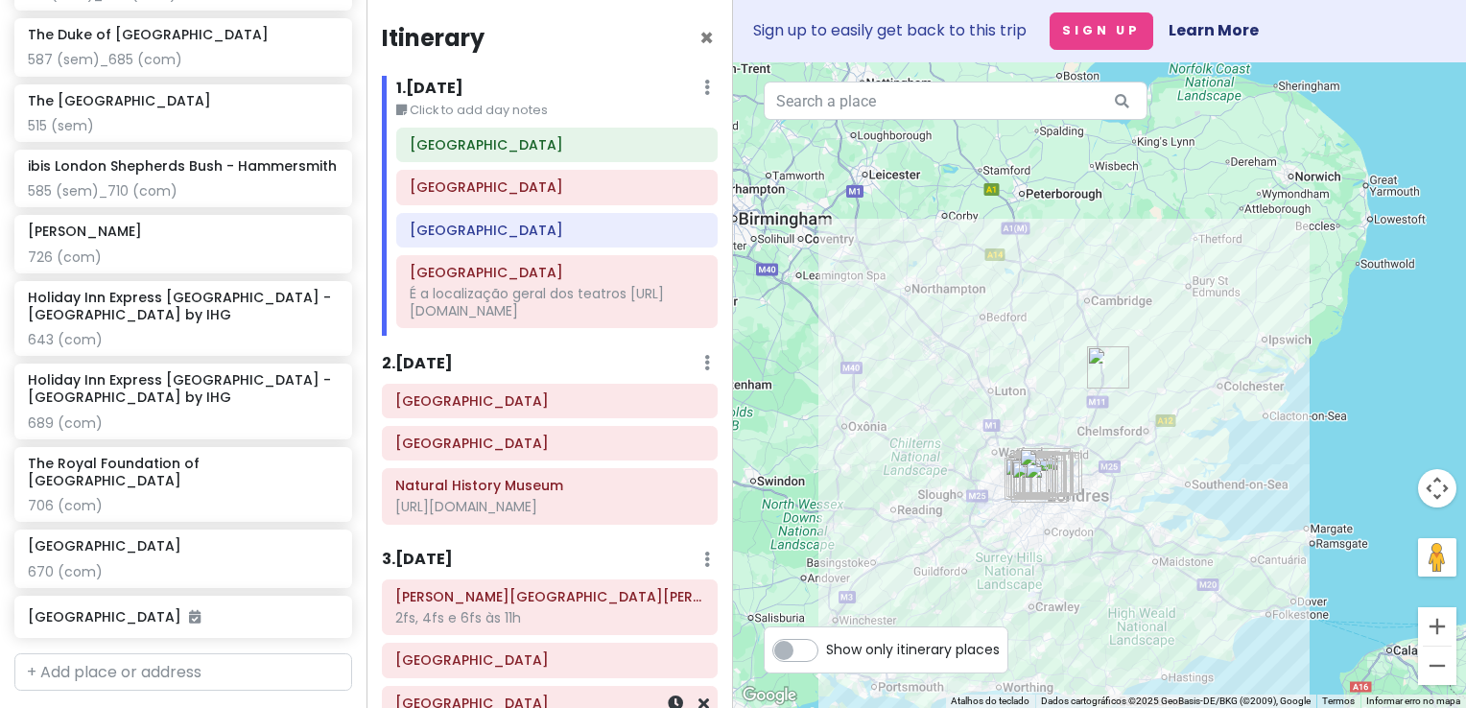
scroll to position [426, 0]
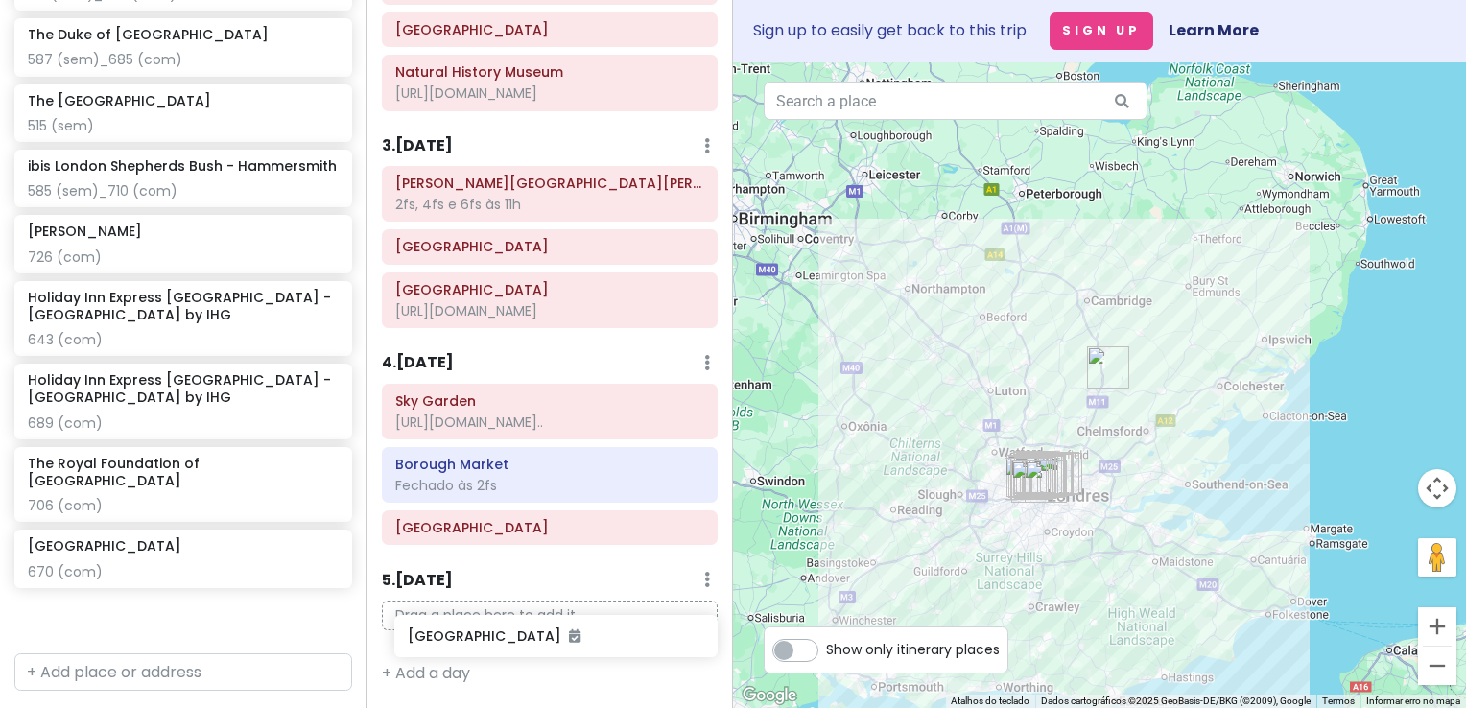
drag, startPoint x: 131, startPoint y: 556, endPoint x: 510, endPoint y: 629, distance: 386.9
click at [510, 629] on div "London V2! Private Change Dates Make a Copy Delete Trip Go Pro ⚡️ Give Feedback…" at bounding box center [733, 354] width 1466 height 708
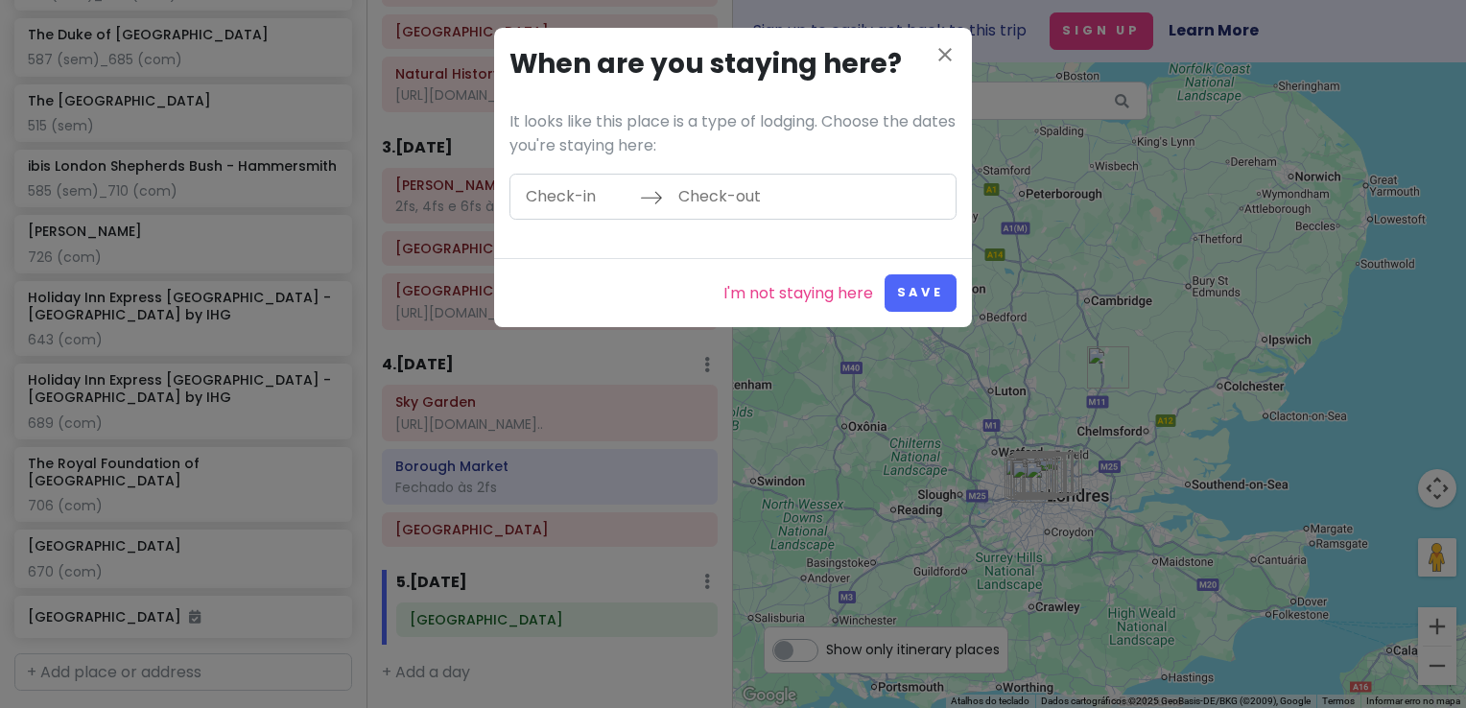
scroll to position [1612, 0]
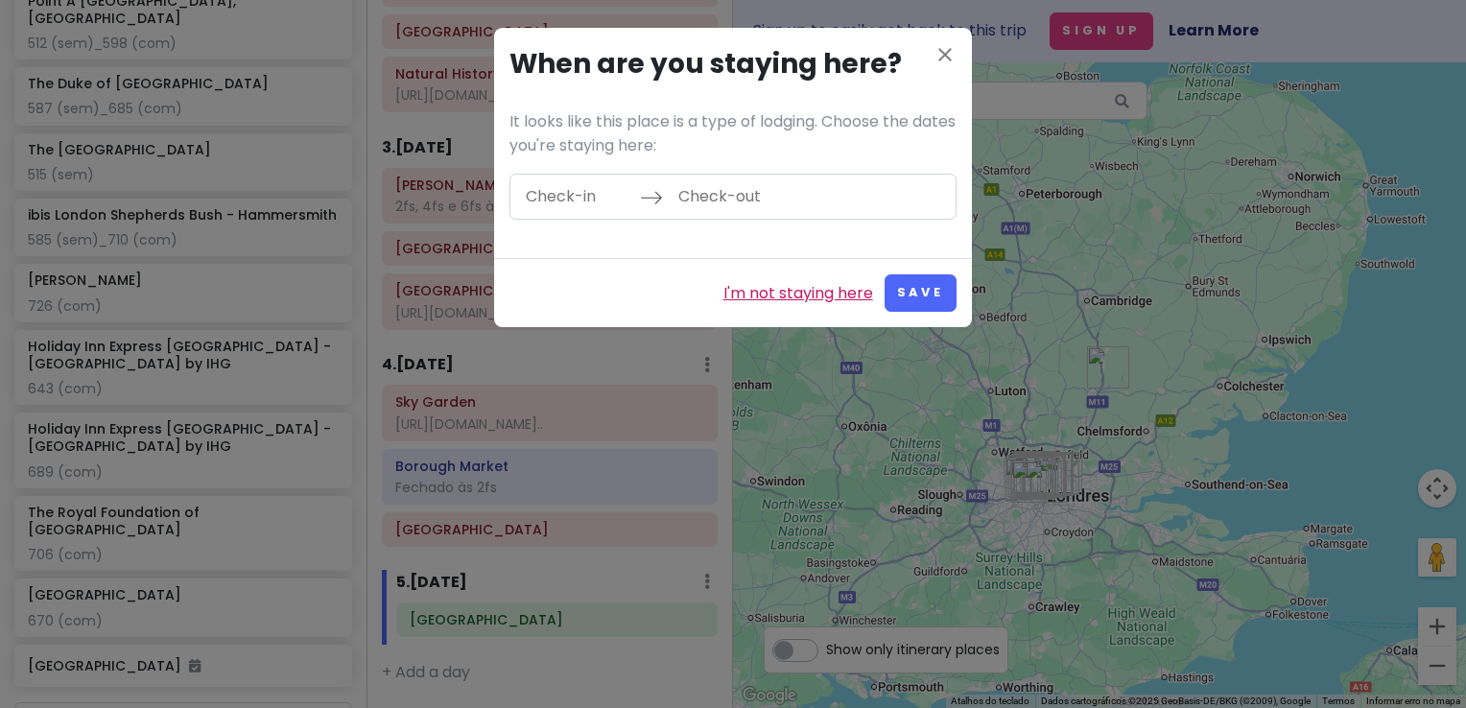
click at [802, 284] on link "I'm not staying here" at bounding box center [799, 293] width 150 height 25
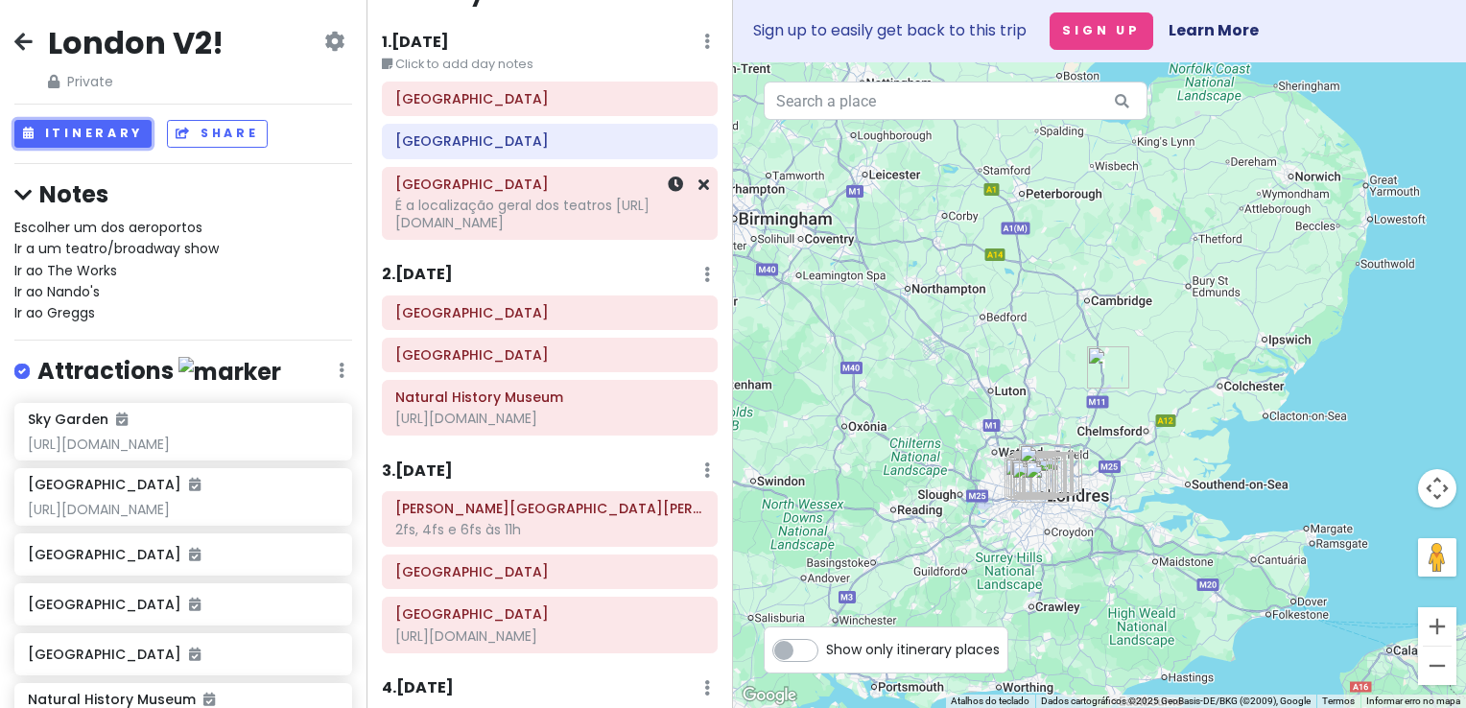
scroll to position [0, 0]
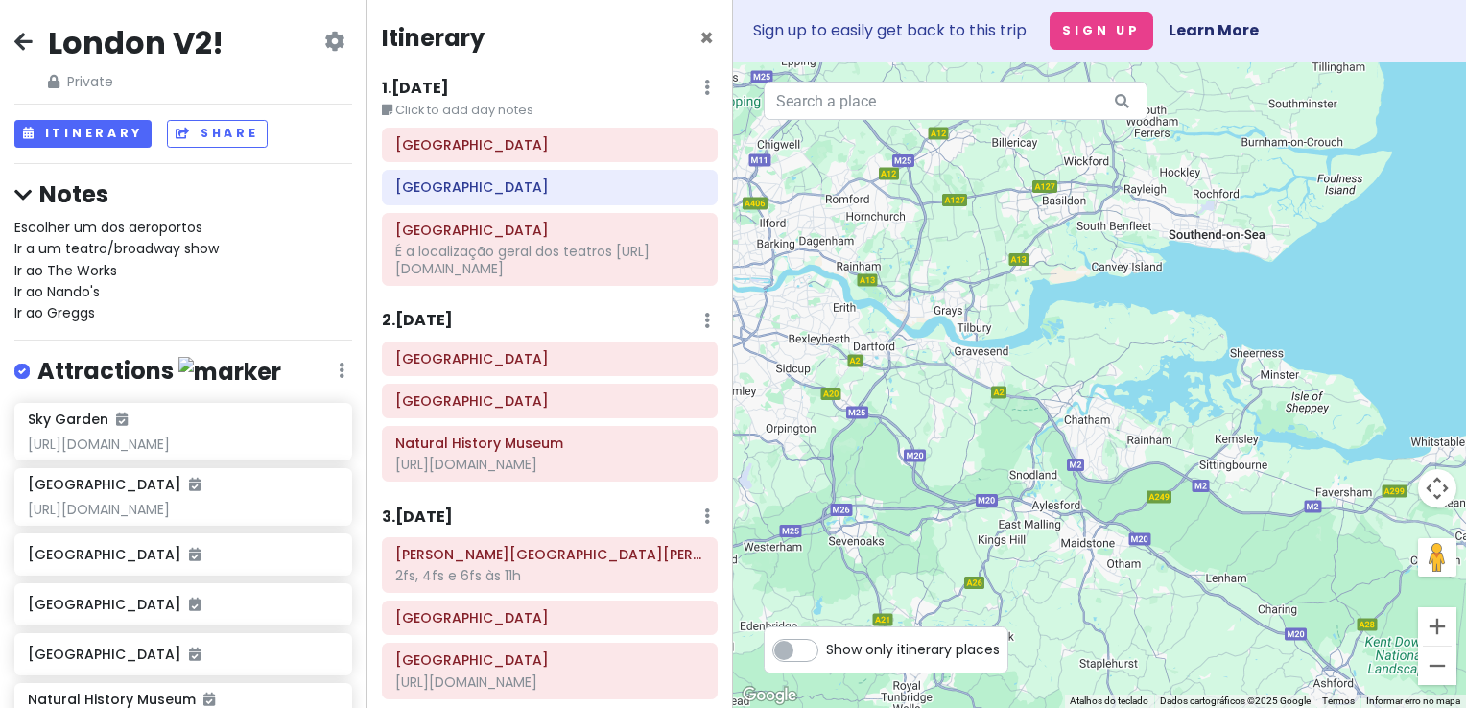
drag, startPoint x: 882, startPoint y: 402, endPoint x: 1053, endPoint y: 491, distance: 192.7
click at [1056, 493] on div at bounding box center [1099, 385] width 733 height 646
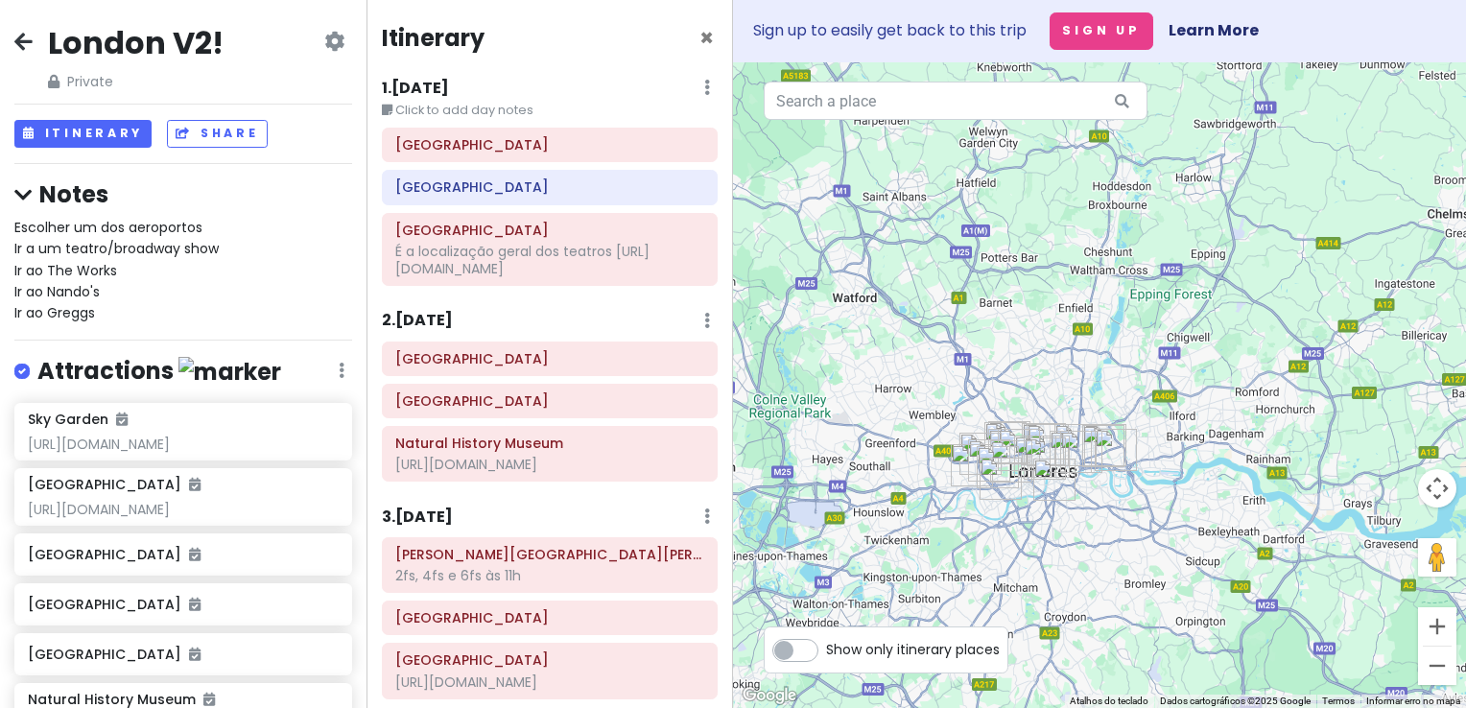
click at [462, 89] on div "1 . Sat 11/29 Edit Day Notes Delete Day" at bounding box center [550, 92] width 336 height 33
click at [700, 39] on span "×" at bounding box center [707, 38] width 14 height 32
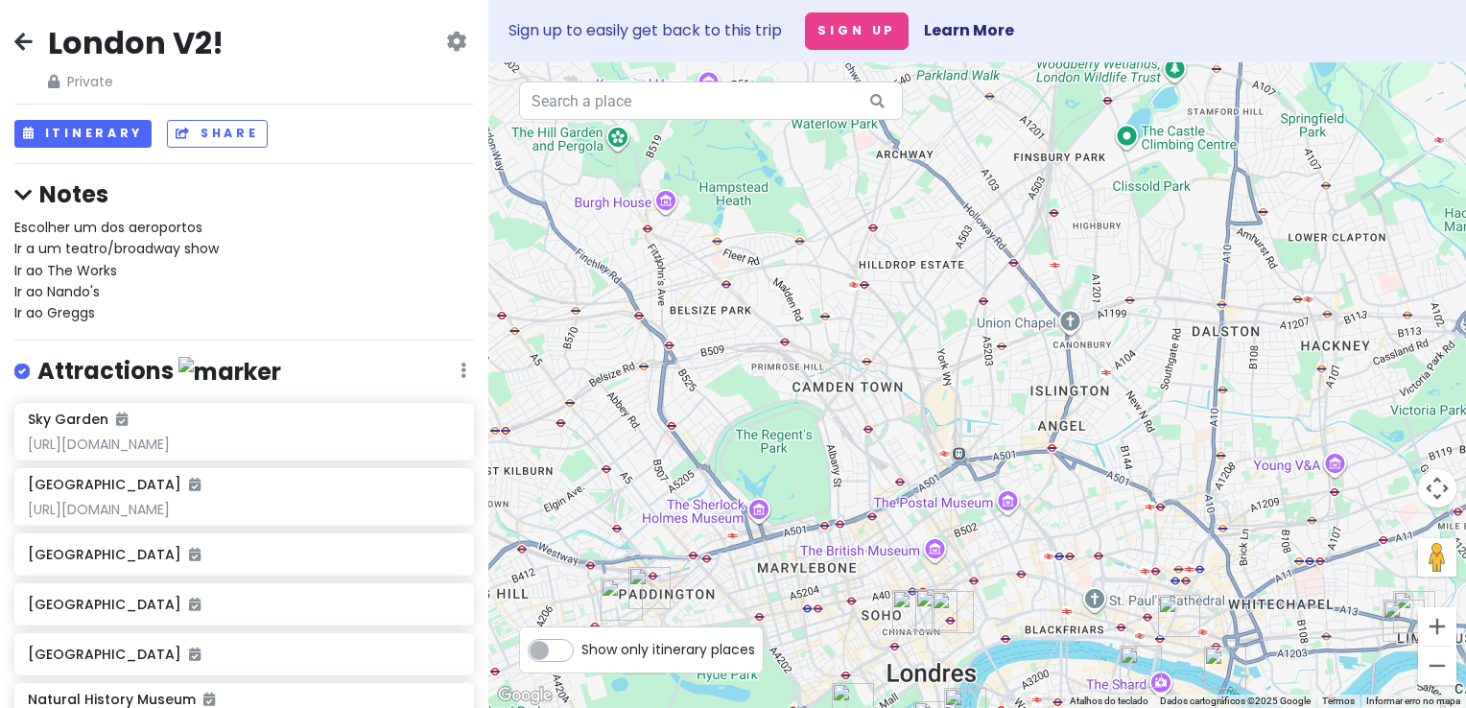
drag, startPoint x: 952, startPoint y: 486, endPoint x: 998, endPoint y: 177, distance: 312.4
click at [998, 177] on div at bounding box center [977, 385] width 978 height 646
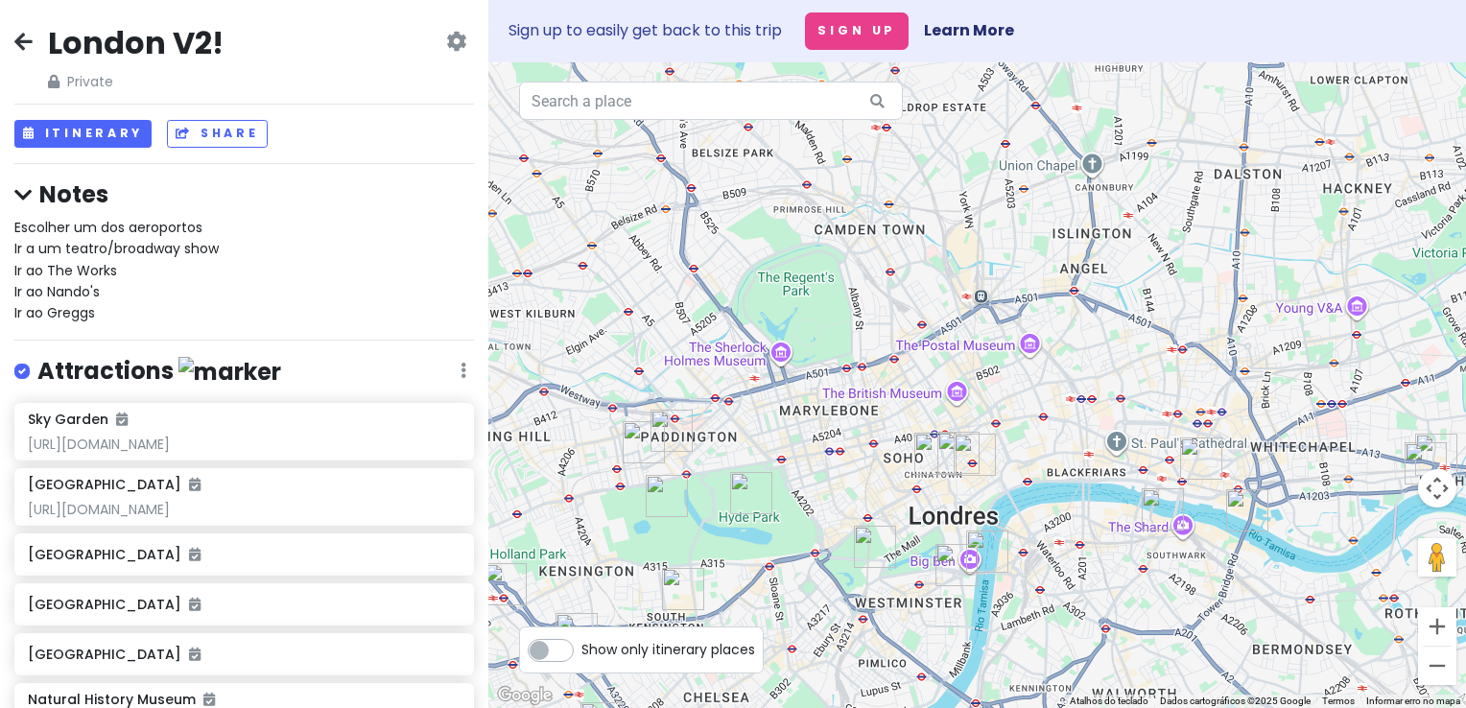
drag, startPoint x: 860, startPoint y: 360, endPoint x: 825, endPoint y: 236, distance: 128.5
click at [825, 236] on div at bounding box center [977, 385] width 978 height 646
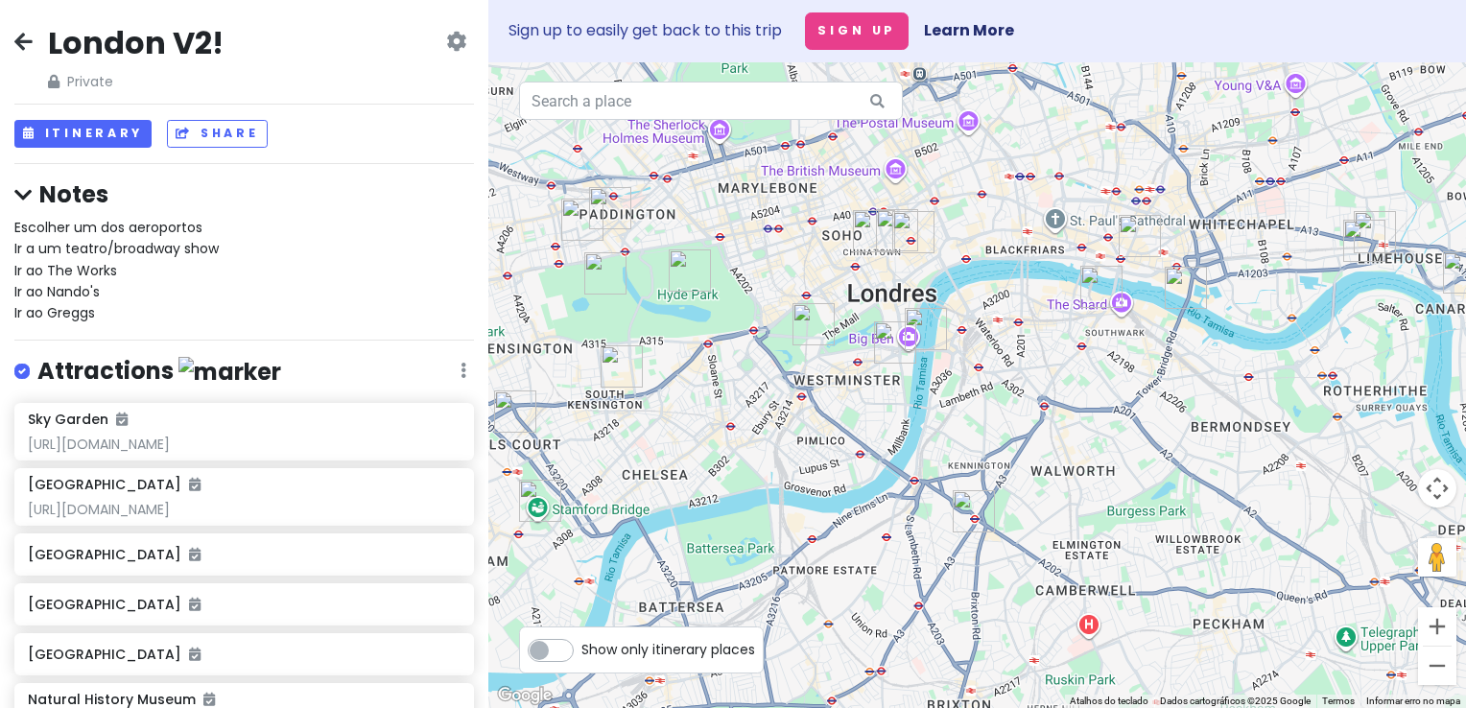
drag, startPoint x: 946, startPoint y: 155, endPoint x: 1078, endPoint y: 232, distance: 152.2
click at [1078, 232] on div at bounding box center [977, 385] width 978 height 646
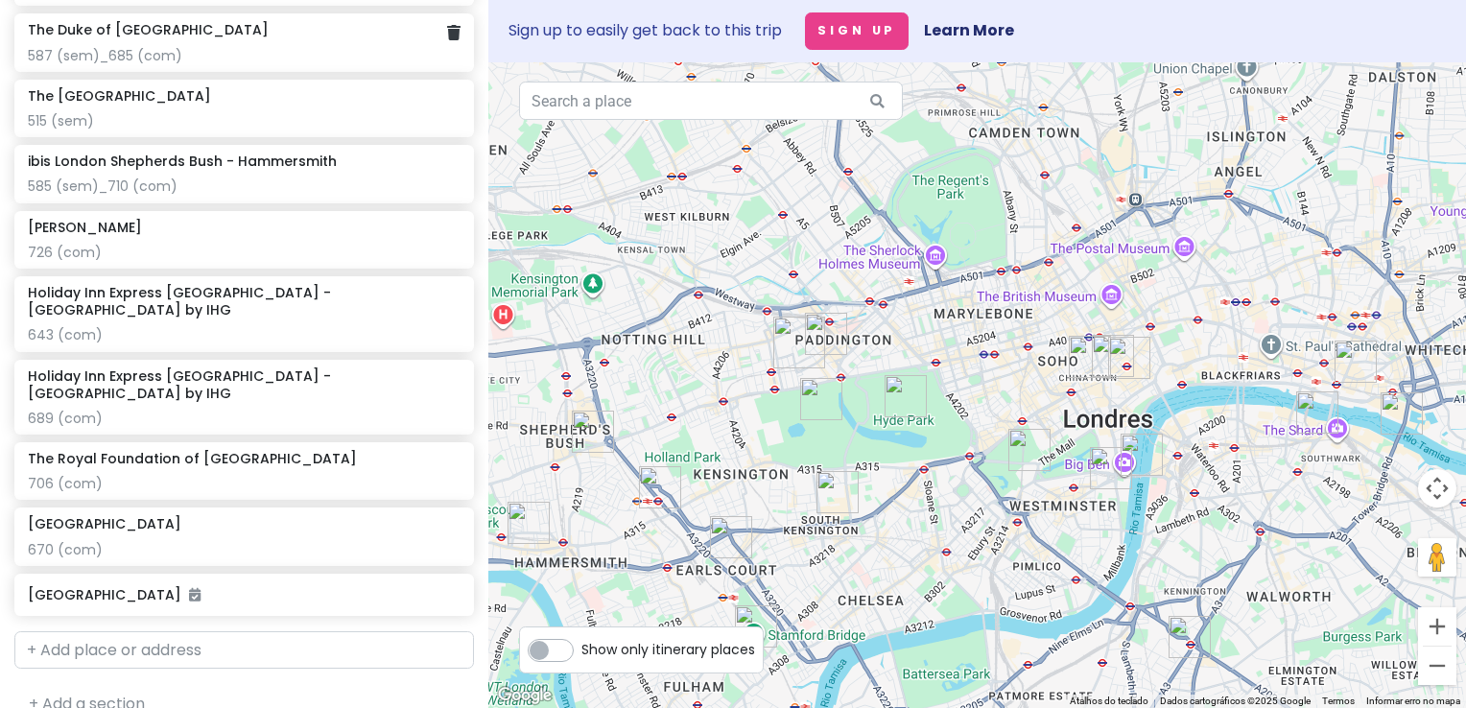
scroll to position [1591, 0]
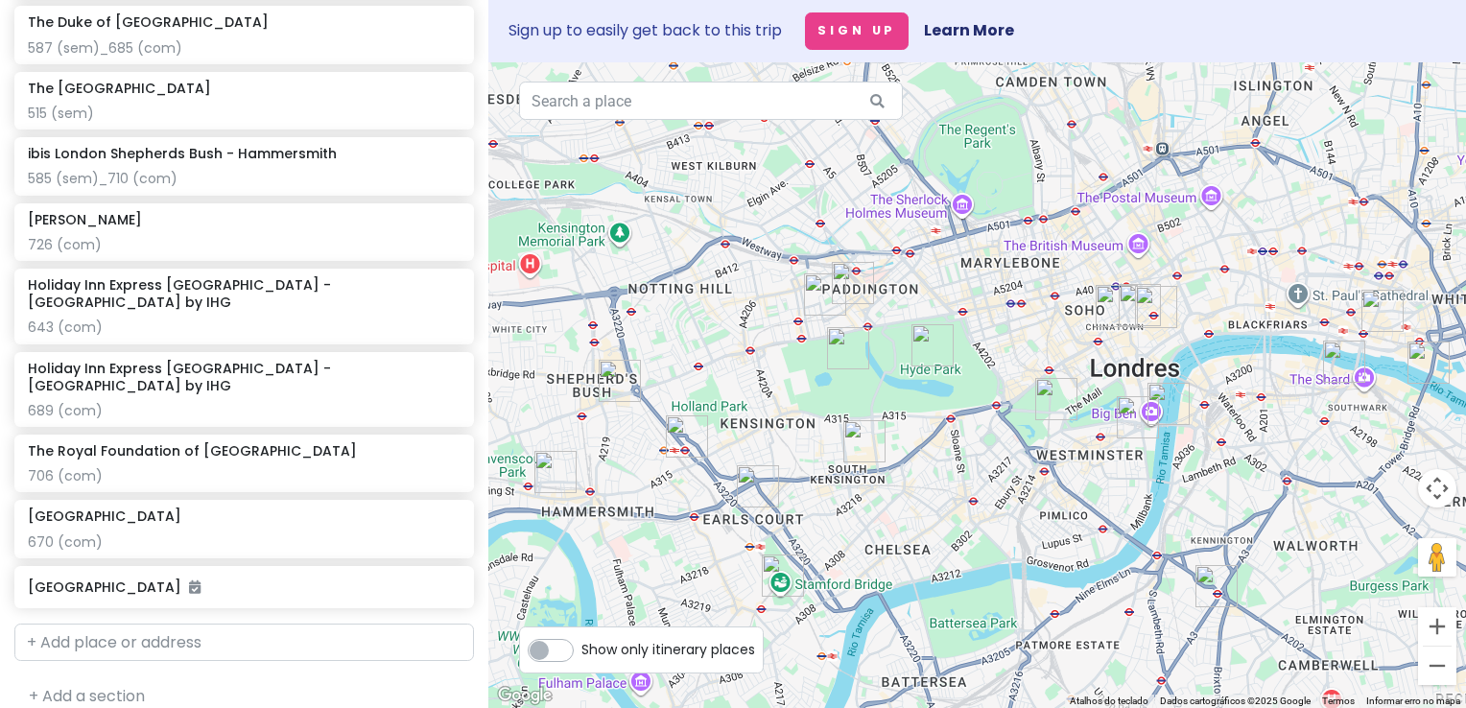
drag, startPoint x: 985, startPoint y: 570, endPoint x: 670, endPoint y: 496, distance: 323.3
click at [1010, 511] on div at bounding box center [977, 385] width 978 height 646
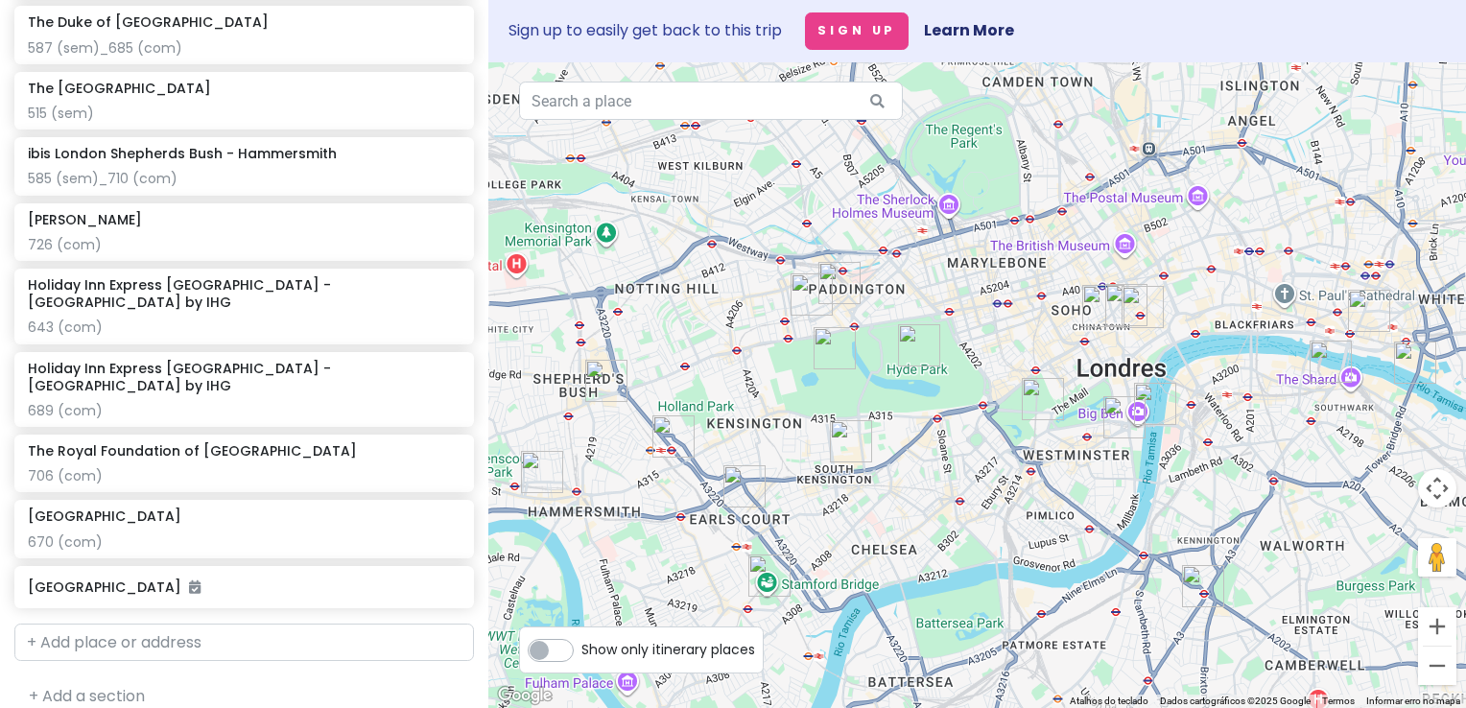
click at [534, 469] on img "Holiday Inn Express London - Hammersmith by IHG" at bounding box center [542, 472] width 42 height 42
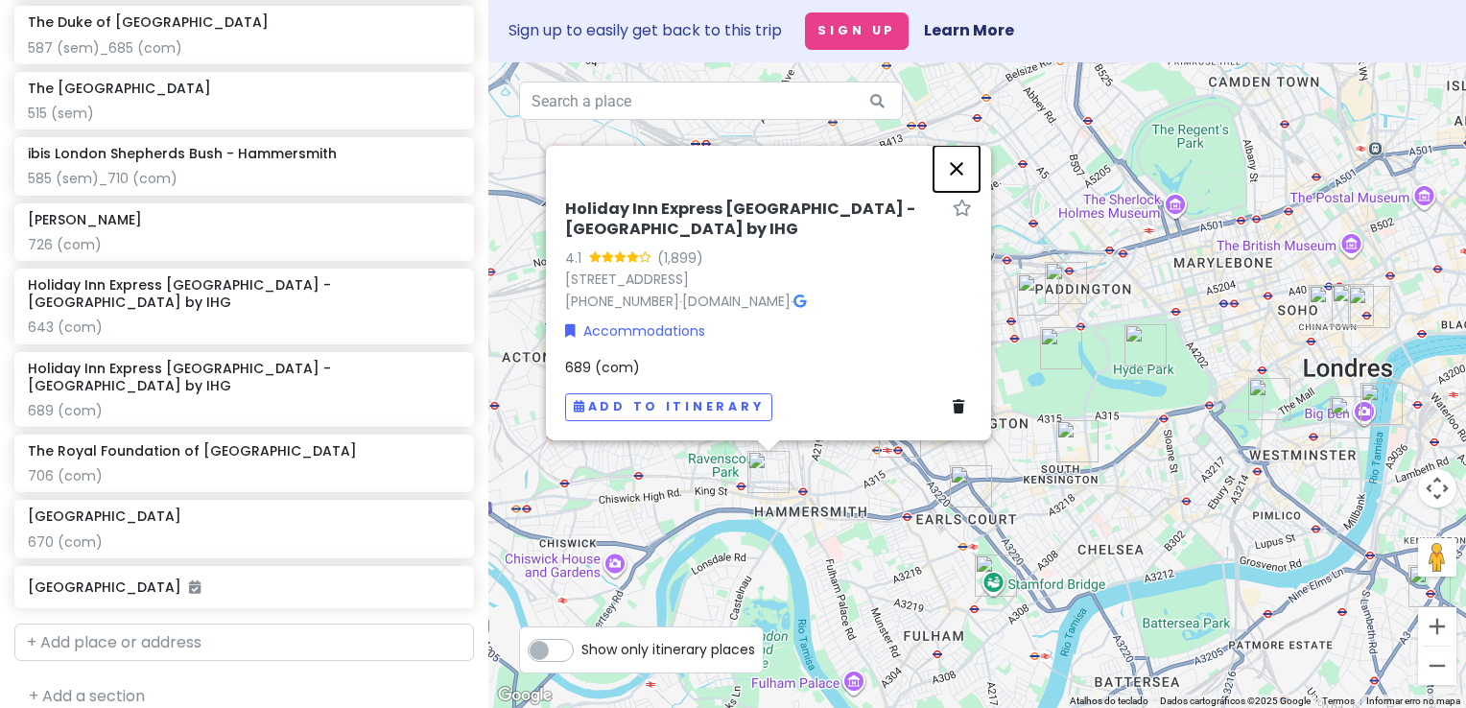
click at [961, 167] on button "Fechar" at bounding box center [957, 169] width 46 height 46
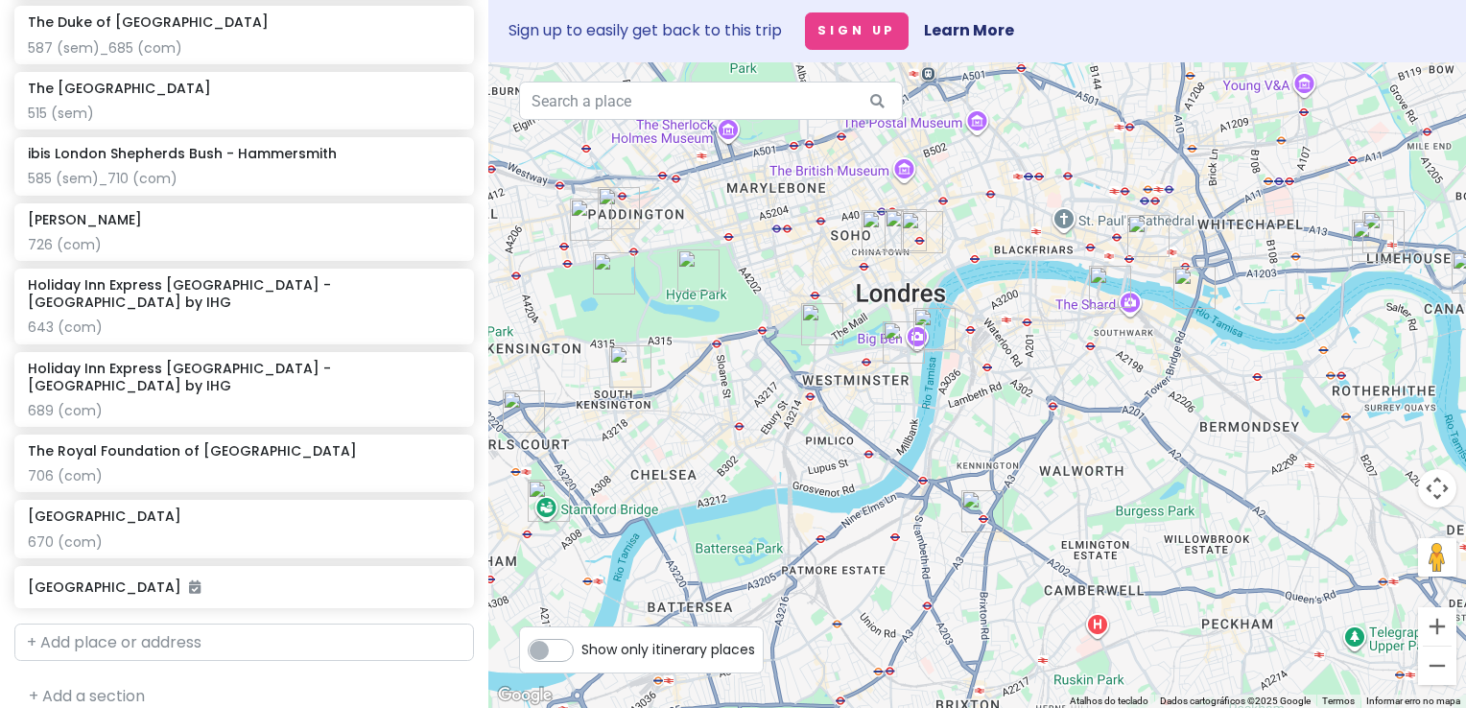
drag, startPoint x: 1186, startPoint y: 463, endPoint x: 737, endPoint y: 392, distance: 454.7
click at [737, 392] on div at bounding box center [977, 385] width 978 height 646
click at [990, 521] on img "The Maiden Oval Hotel" at bounding box center [982, 511] width 42 height 42
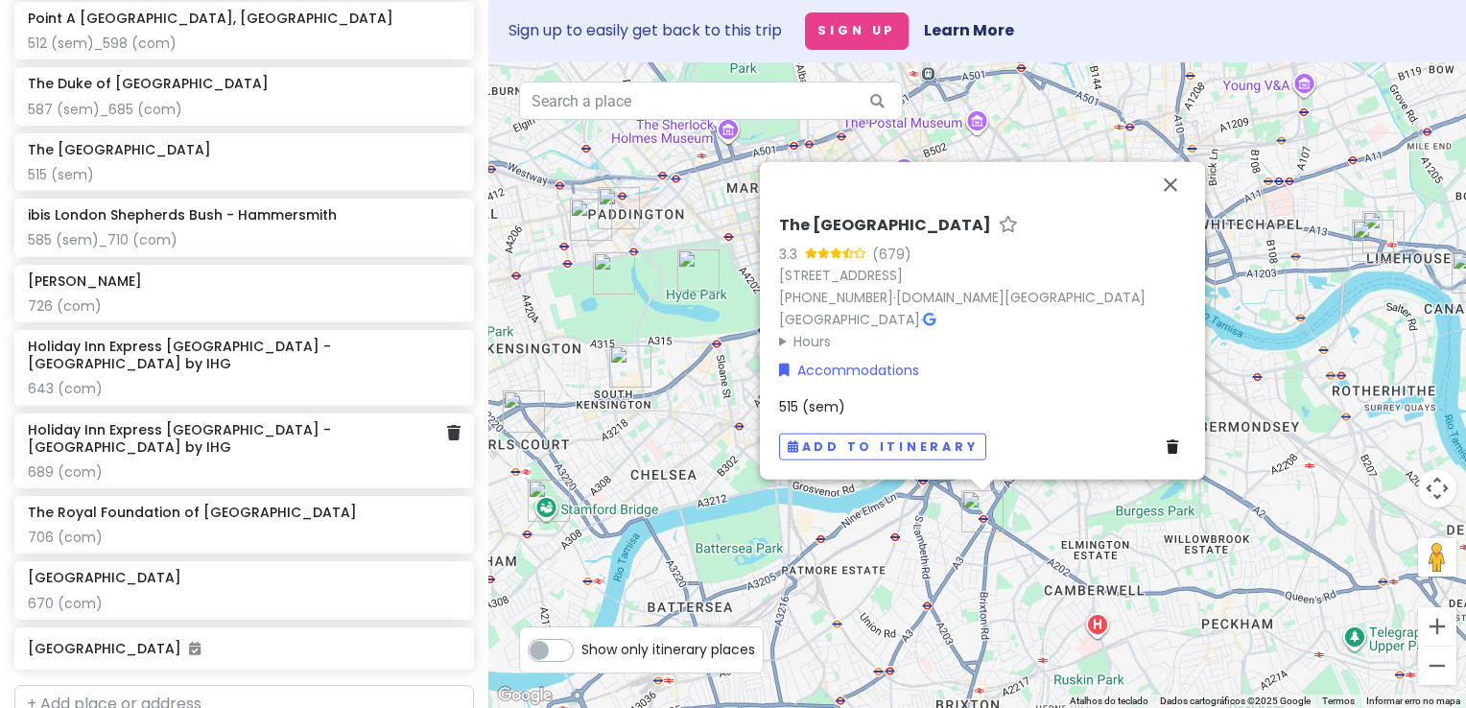
scroll to position [1495, 0]
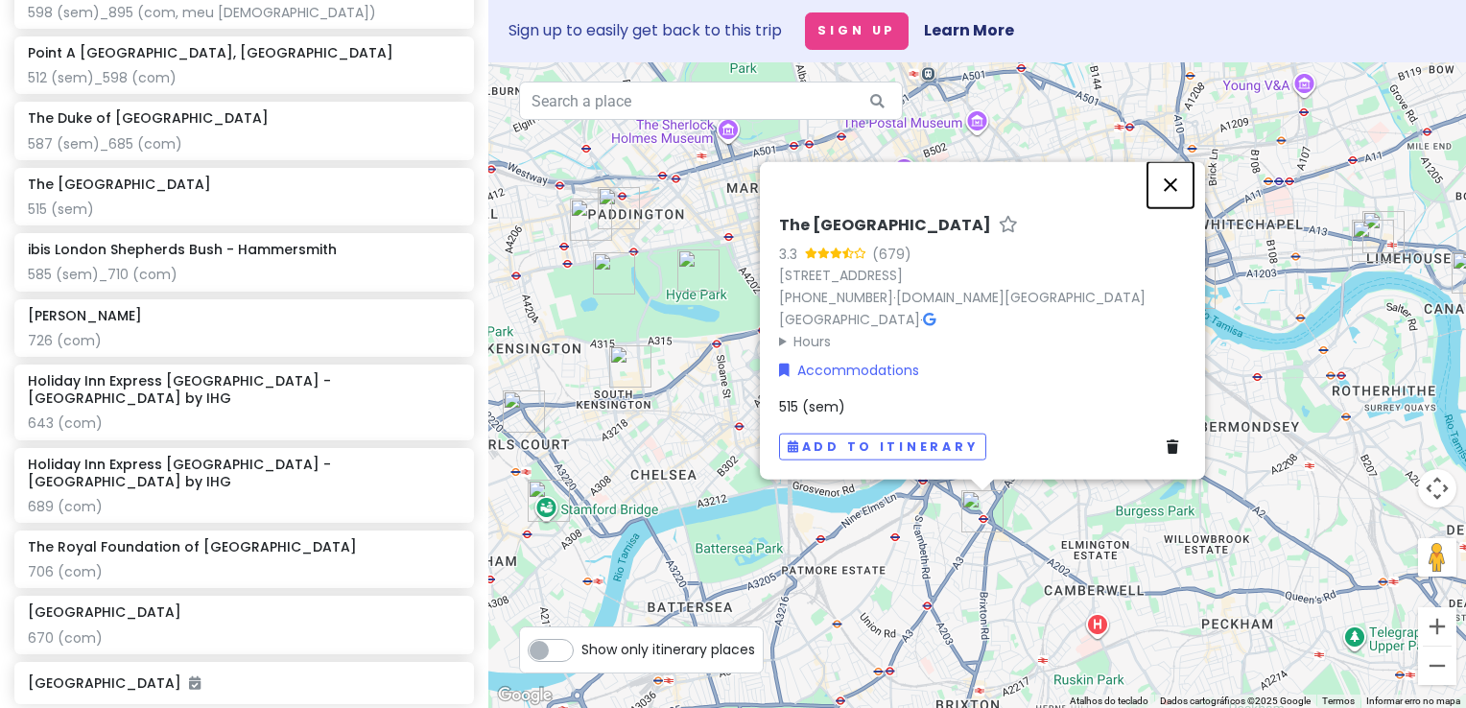
click at [1168, 205] on button "Fechar" at bounding box center [1171, 184] width 46 height 46
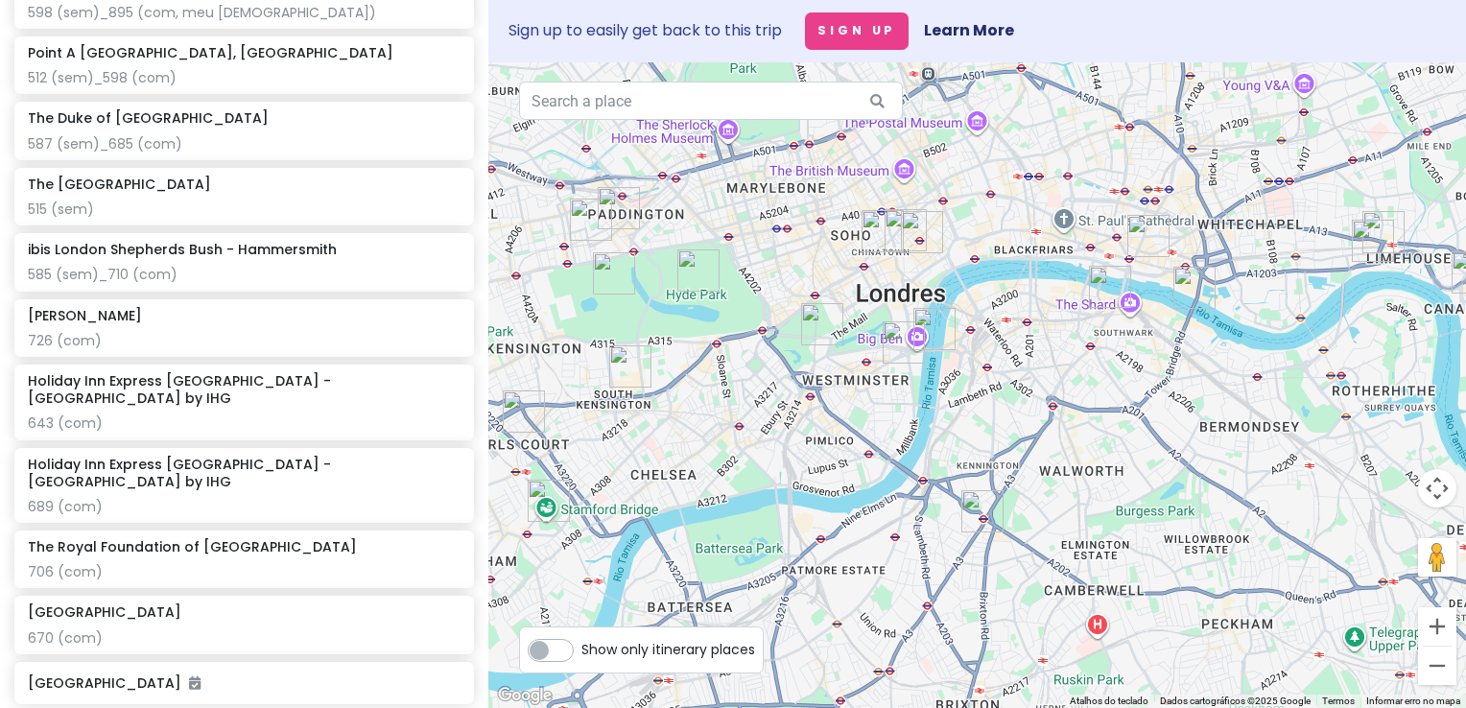
click at [976, 507] on img "The Maiden Oval Hotel" at bounding box center [982, 511] width 42 height 42
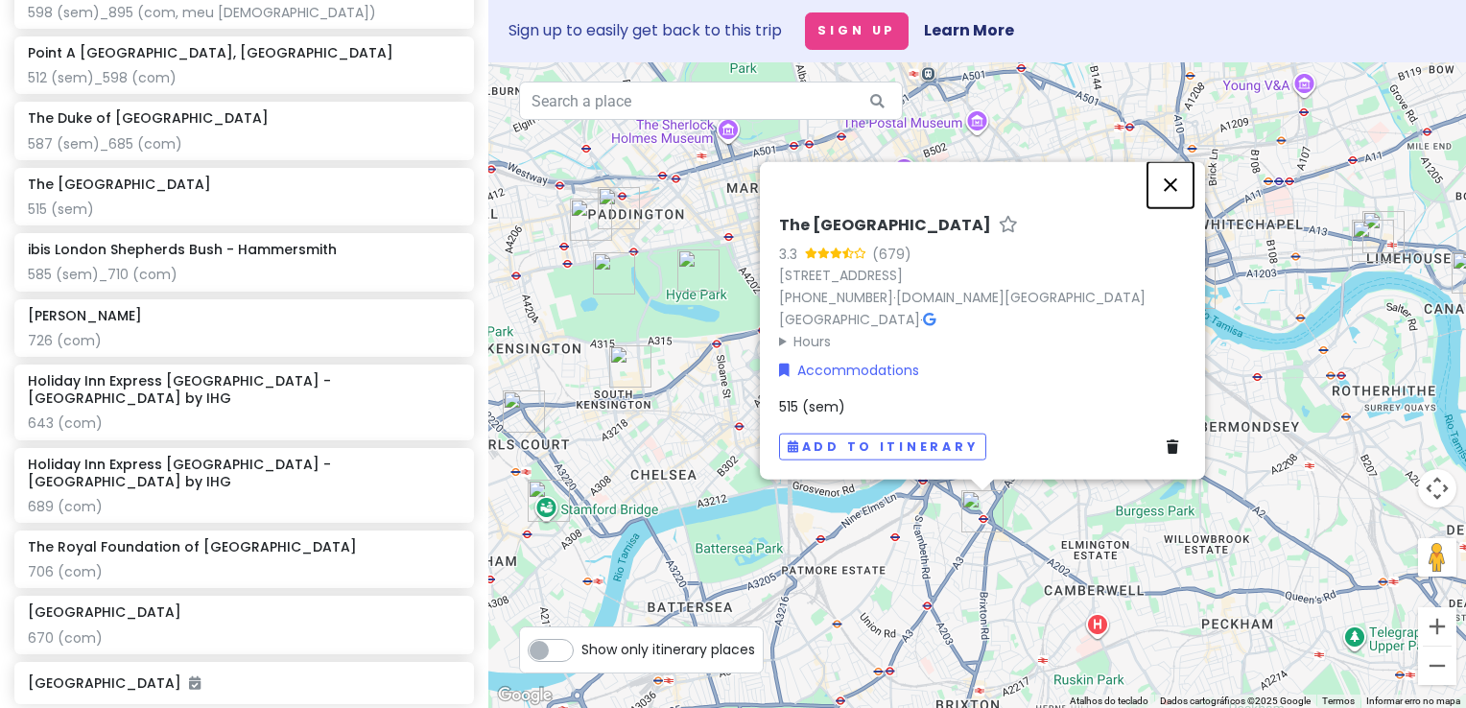
click at [1172, 202] on button "Fechar" at bounding box center [1171, 184] width 46 height 46
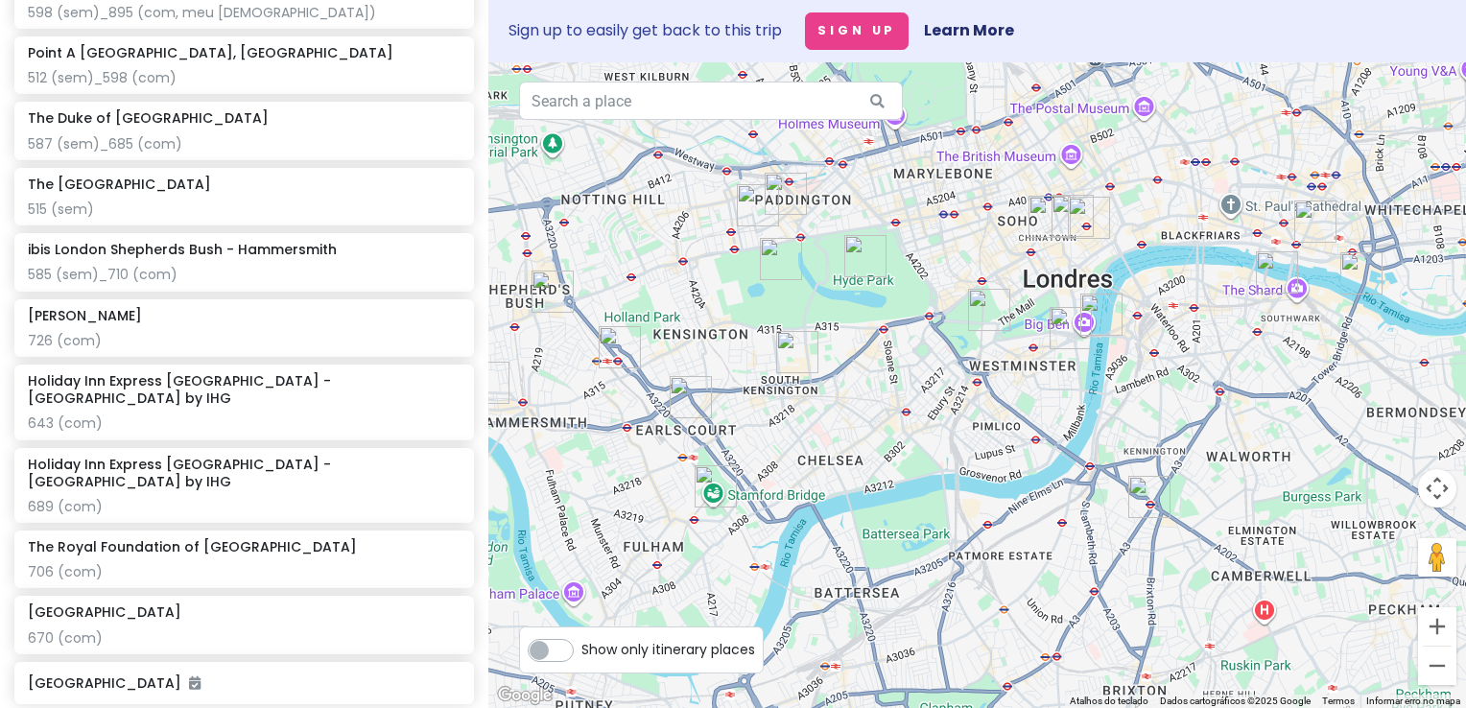
drag, startPoint x: 1067, startPoint y: 372, endPoint x: 1236, endPoint y: 355, distance: 169.8
click at [1236, 355] on div at bounding box center [977, 385] width 978 height 646
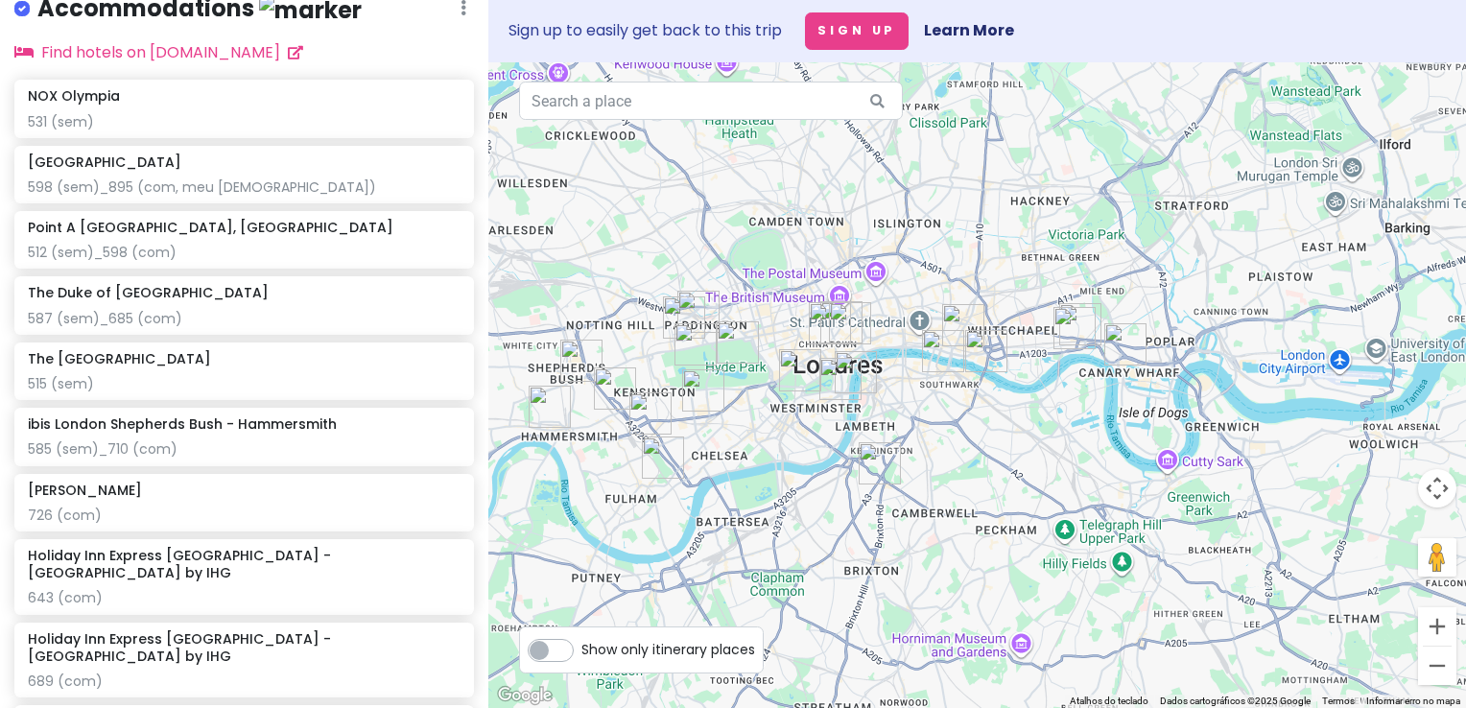
scroll to position [1409, 0]
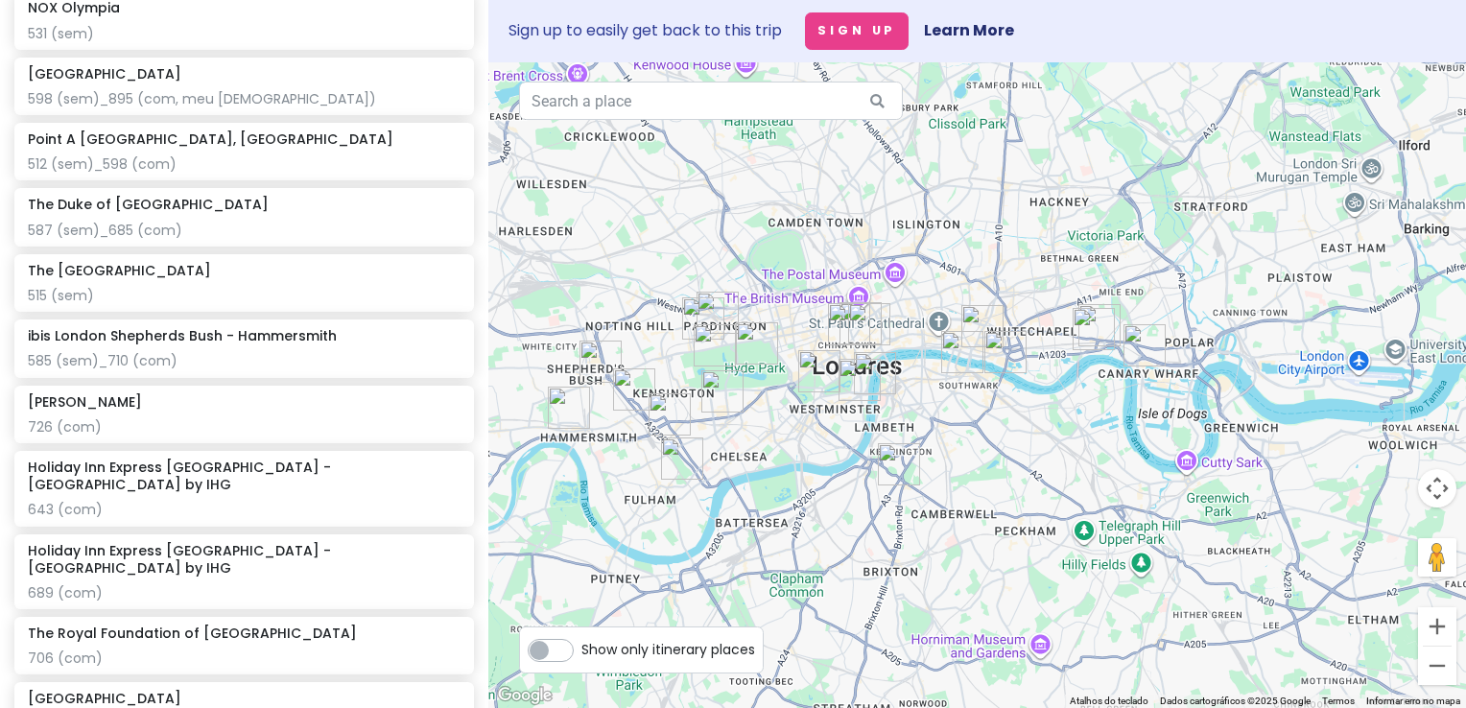
click at [751, 493] on div at bounding box center [977, 385] width 978 height 646
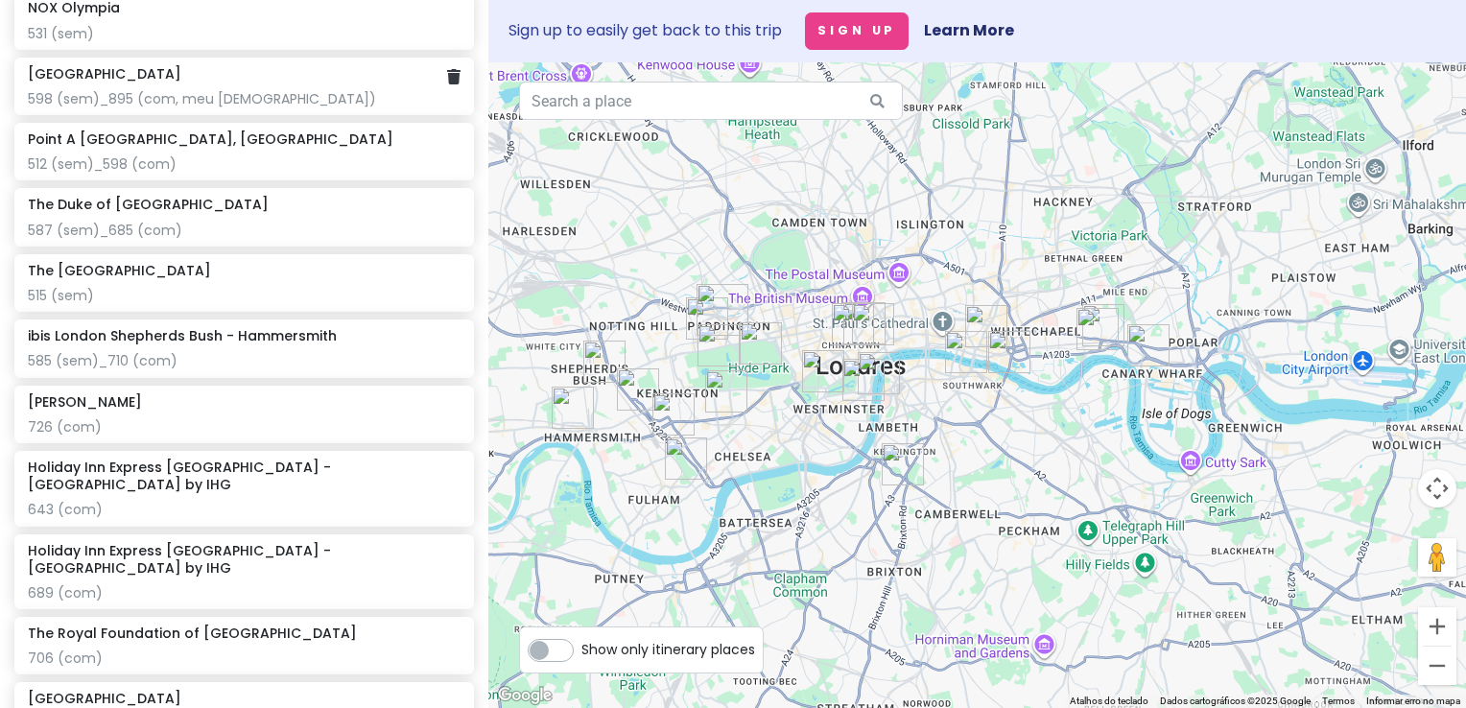
click at [202, 107] on div "598 (sem)_895 (com, meu deus)" at bounding box center [244, 98] width 433 height 17
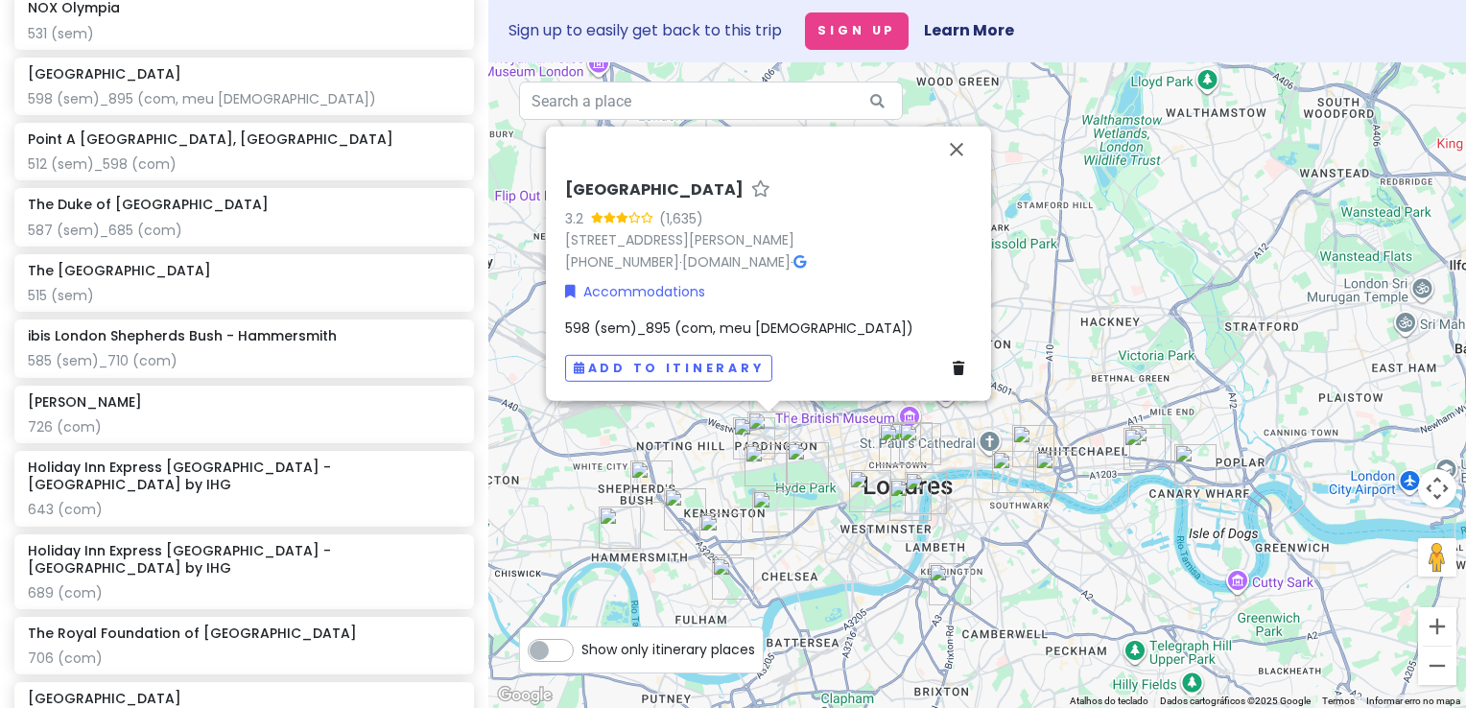
click at [604, 323] on span "598 (sem)_895 (com, meu deus)" at bounding box center [739, 328] width 348 height 19
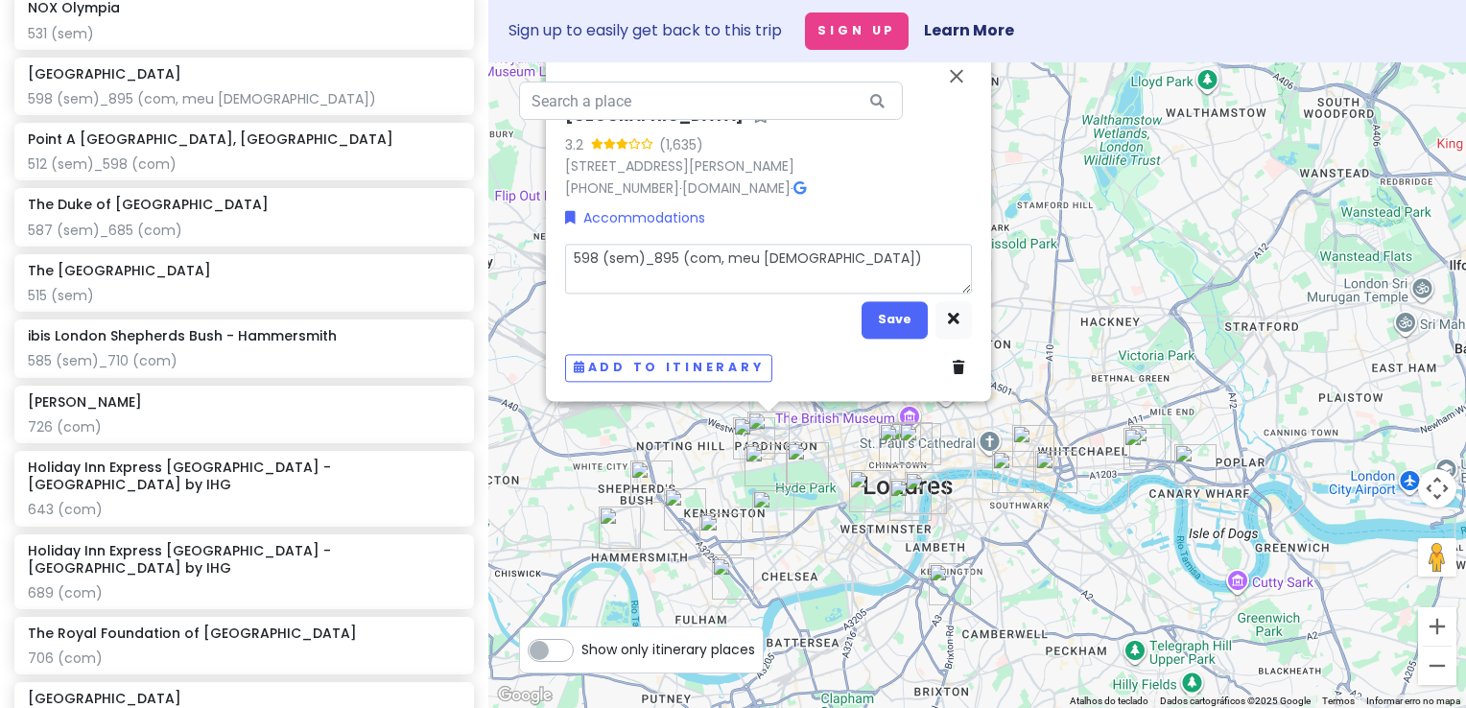
click at [598, 260] on textarea "598 (sem)_895 (com, meu deus)" at bounding box center [768, 269] width 407 height 50
type textarea "x"
type textarea "59 (sem)_895 (com, meu deus)"
type textarea "x"
type textarea "5 (sem)_895 (com, meu deus)"
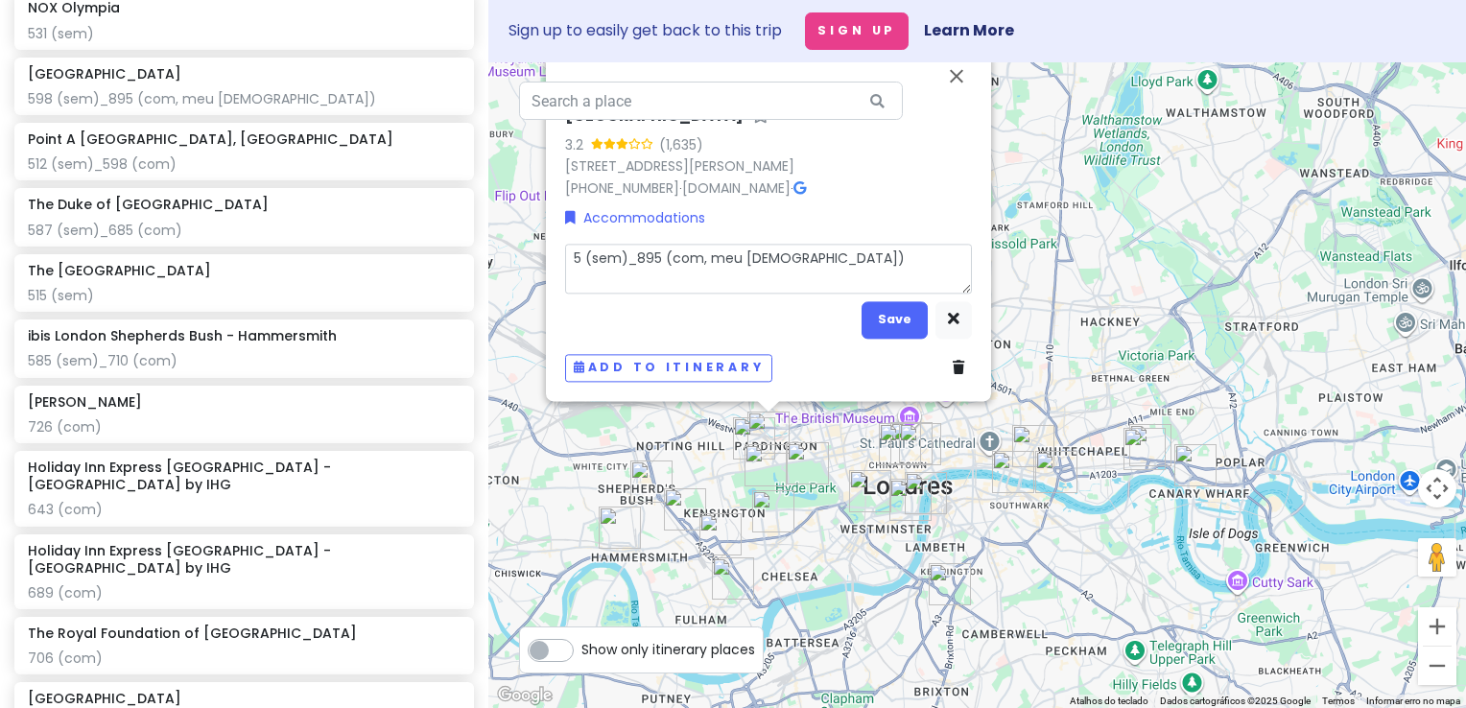
type textarea "x"
type textarea "57 (sem)_895 (com, meu deus)"
type textarea "x"
type textarea "575 (sem)_895 (com, meu deus)"
type textarea "x"
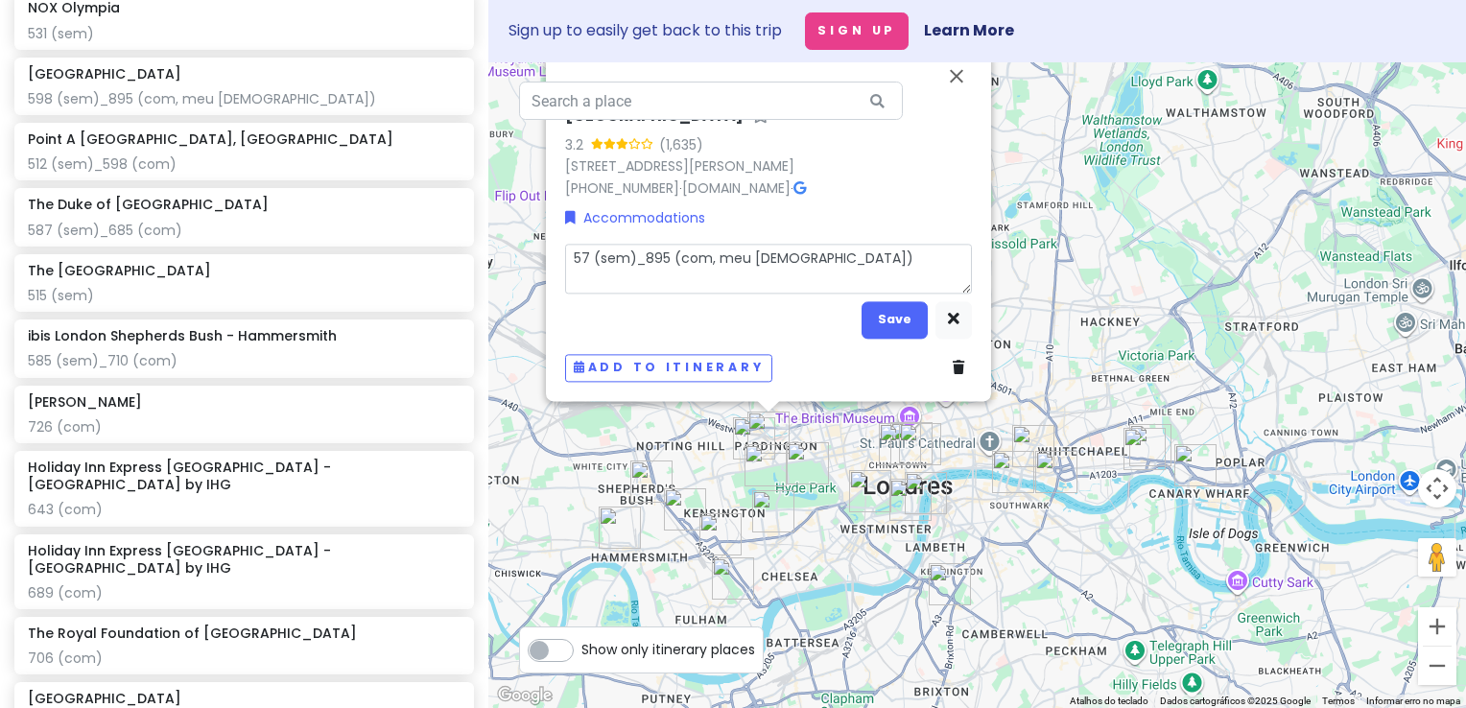
type textarea "574 (sem)_895 (com, meu deus)"
drag, startPoint x: 725, startPoint y: 259, endPoint x: 789, endPoint y: 263, distance: 63.4
click at [789, 263] on textarea "574 (sem)_895 (com, meu deus)" at bounding box center [768, 269] width 407 height 50
type textarea "x"
type textarea "574 (sem)_895 (com)"
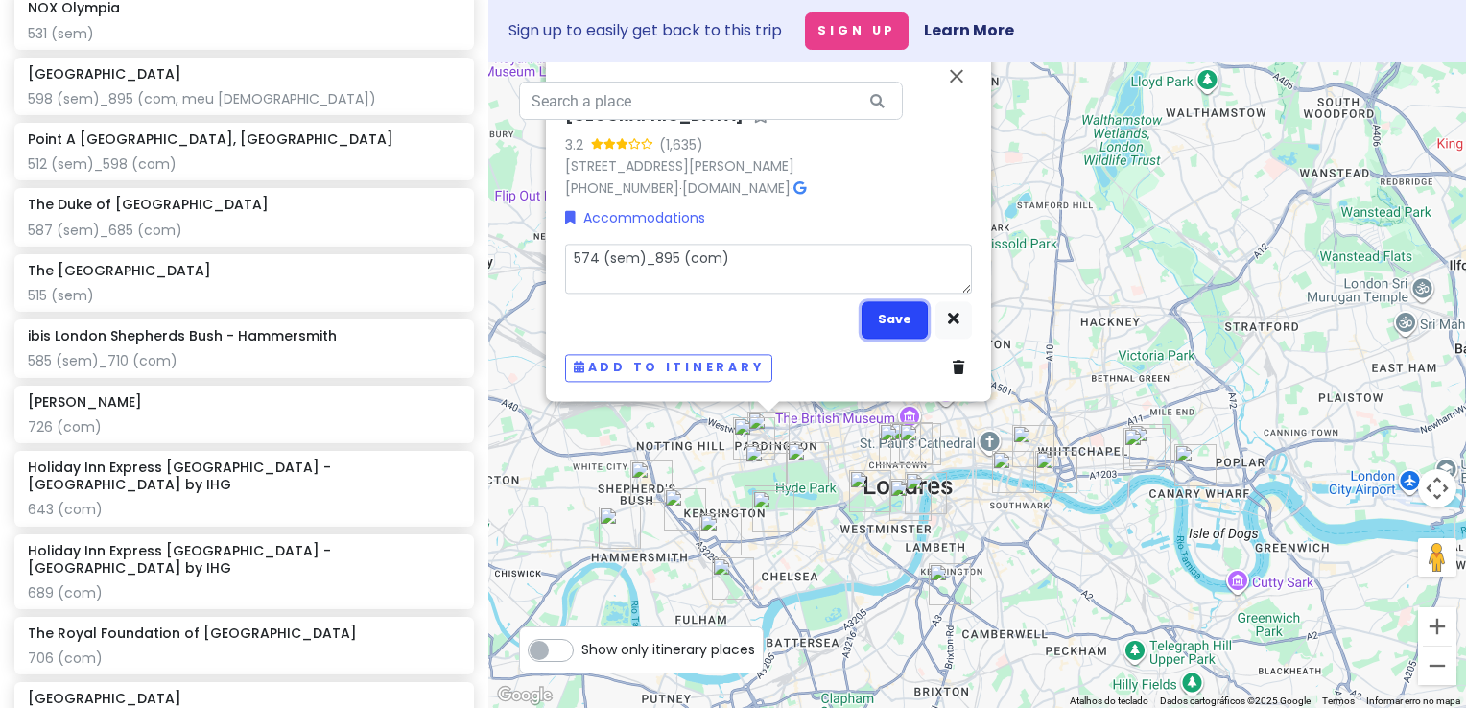
click at [898, 330] on button "Save" at bounding box center [895, 319] width 66 height 37
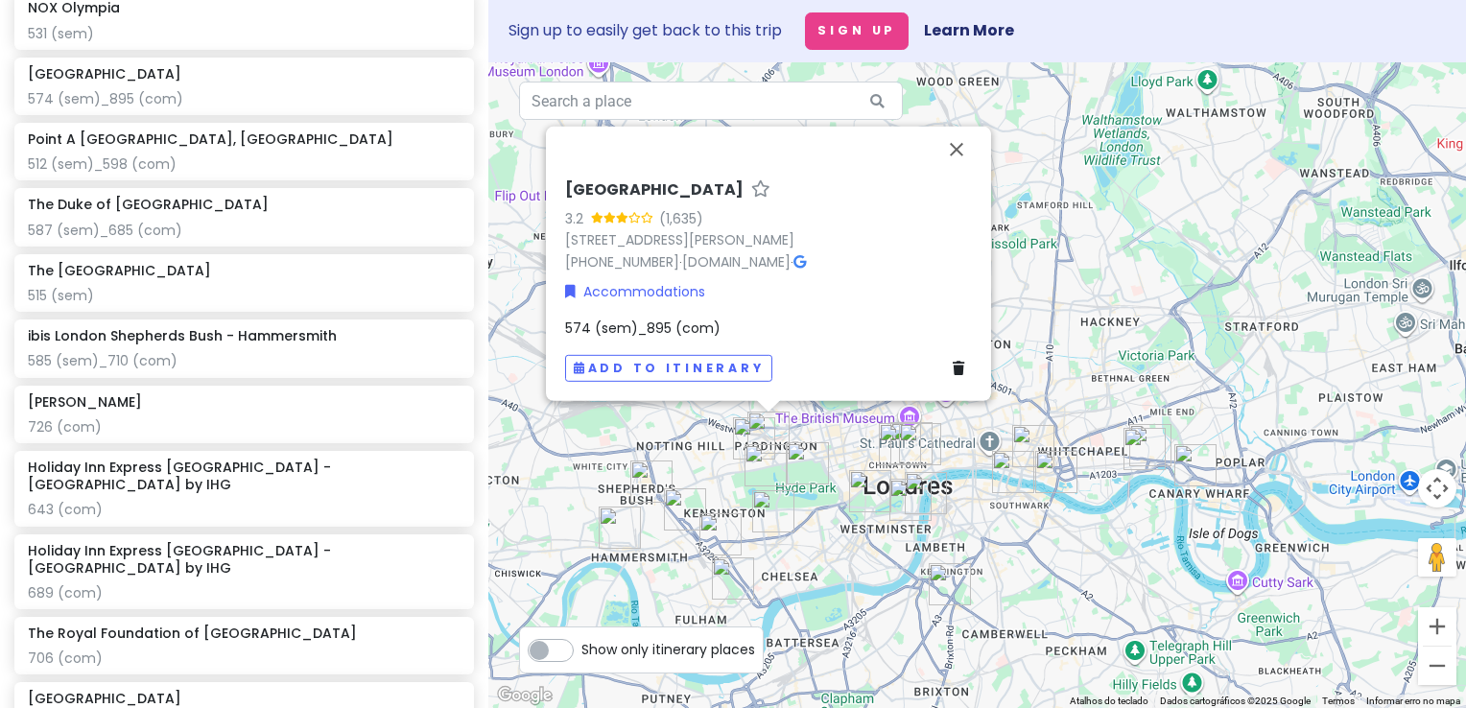
click at [685, 323] on span "574 (sem)_895 (com)" at bounding box center [642, 328] width 155 height 19
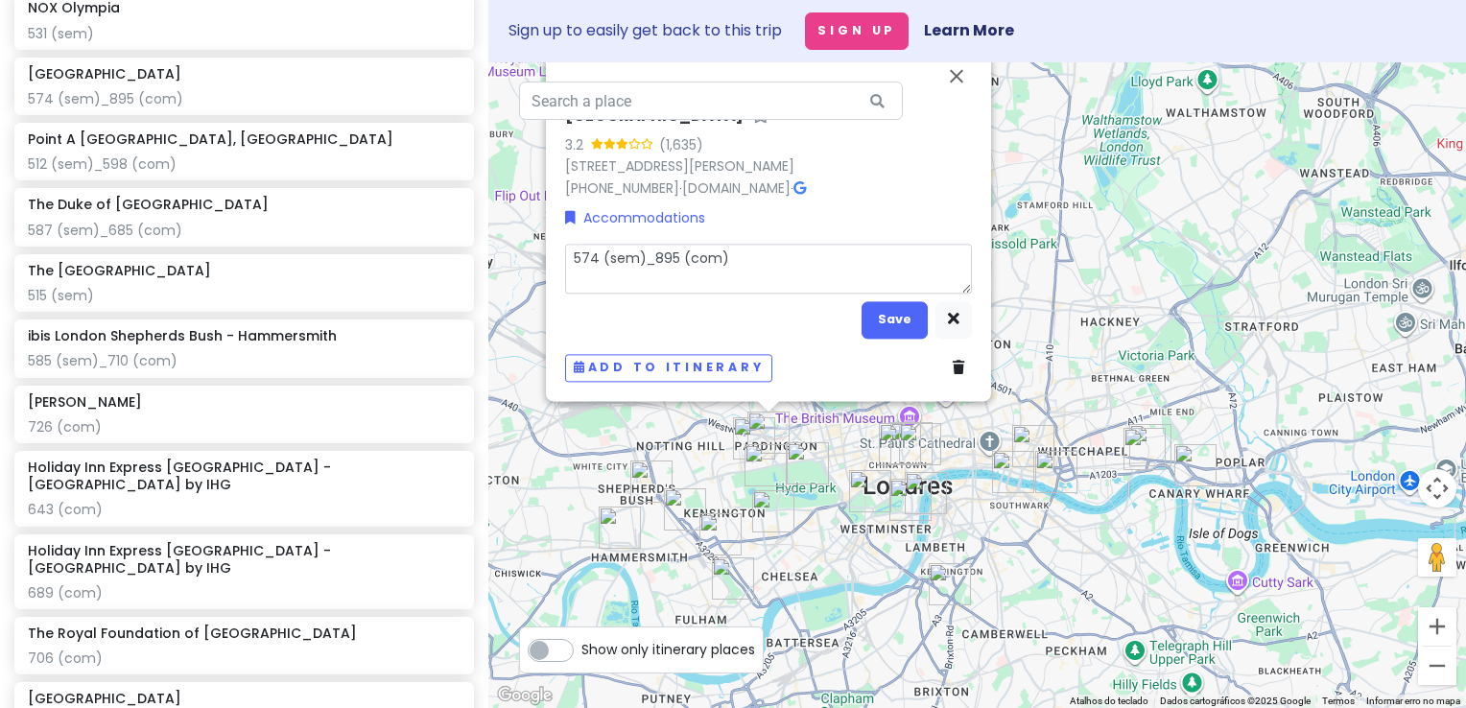
click at [674, 262] on textarea "574 (sem)_895 (com)" at bounding box center [768, 269] width 407 height 50
type textarea "x"
type textarea "574 (sem)_89 (com)"
type textarea "x"
type textarea "574 (sem)_8 (com)"
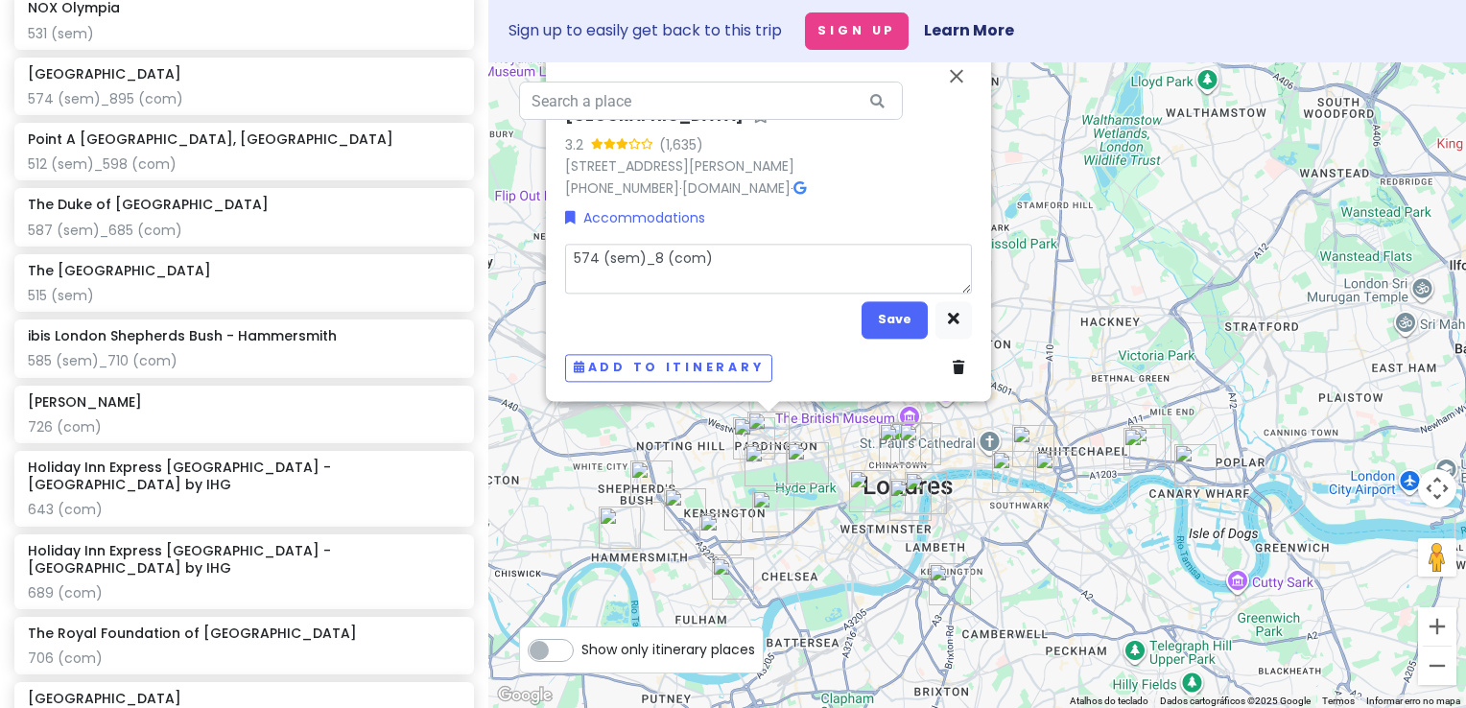
type textarea "x"
type textarea "574 (sem)_ (com)"
type textarea "x"
type textarea "574 (sem)_6 (com)"
type textarea "x"
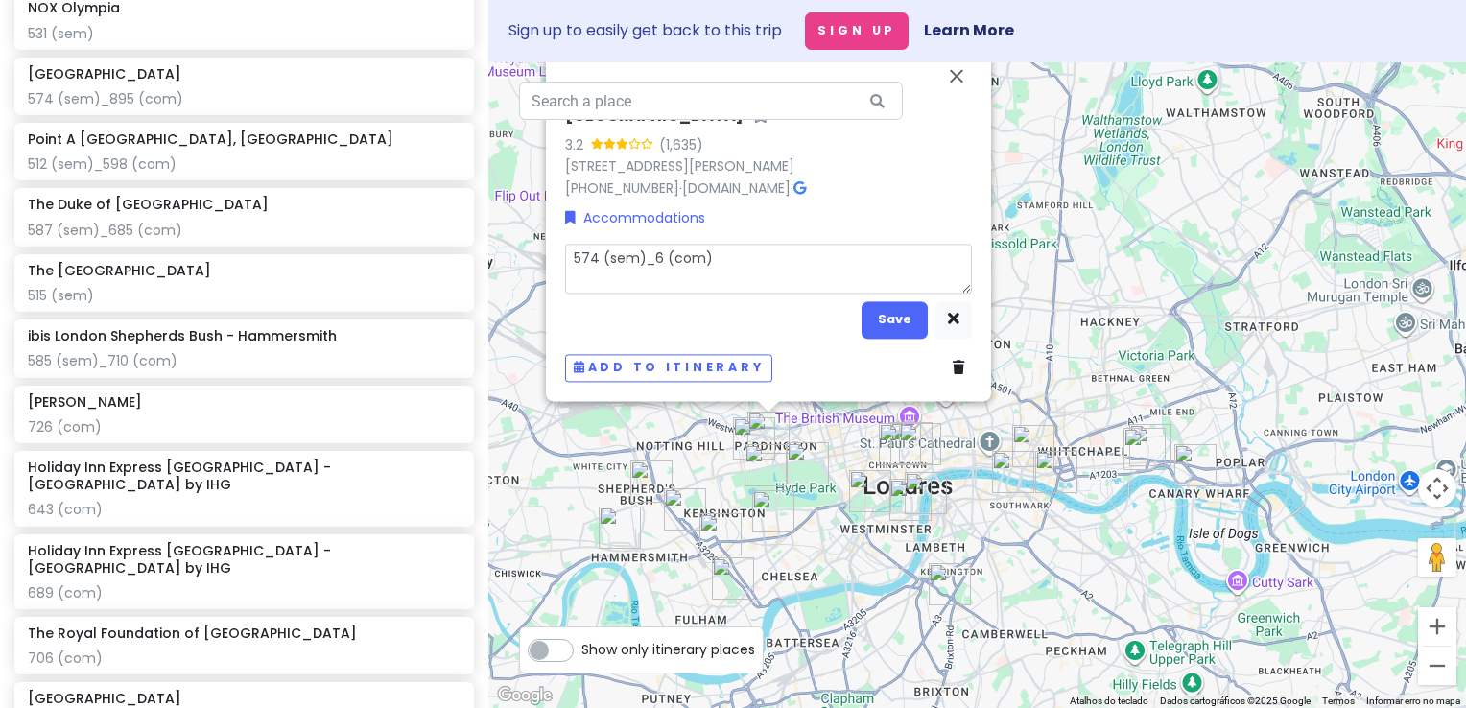
type textarea "574 (sem)_67 (com)"
type textarea "x"
type textarea "574 (sem)_671 (com)"
click at [906, 324] on button "Save" at bounding box center [895, 319] width 66 height 37
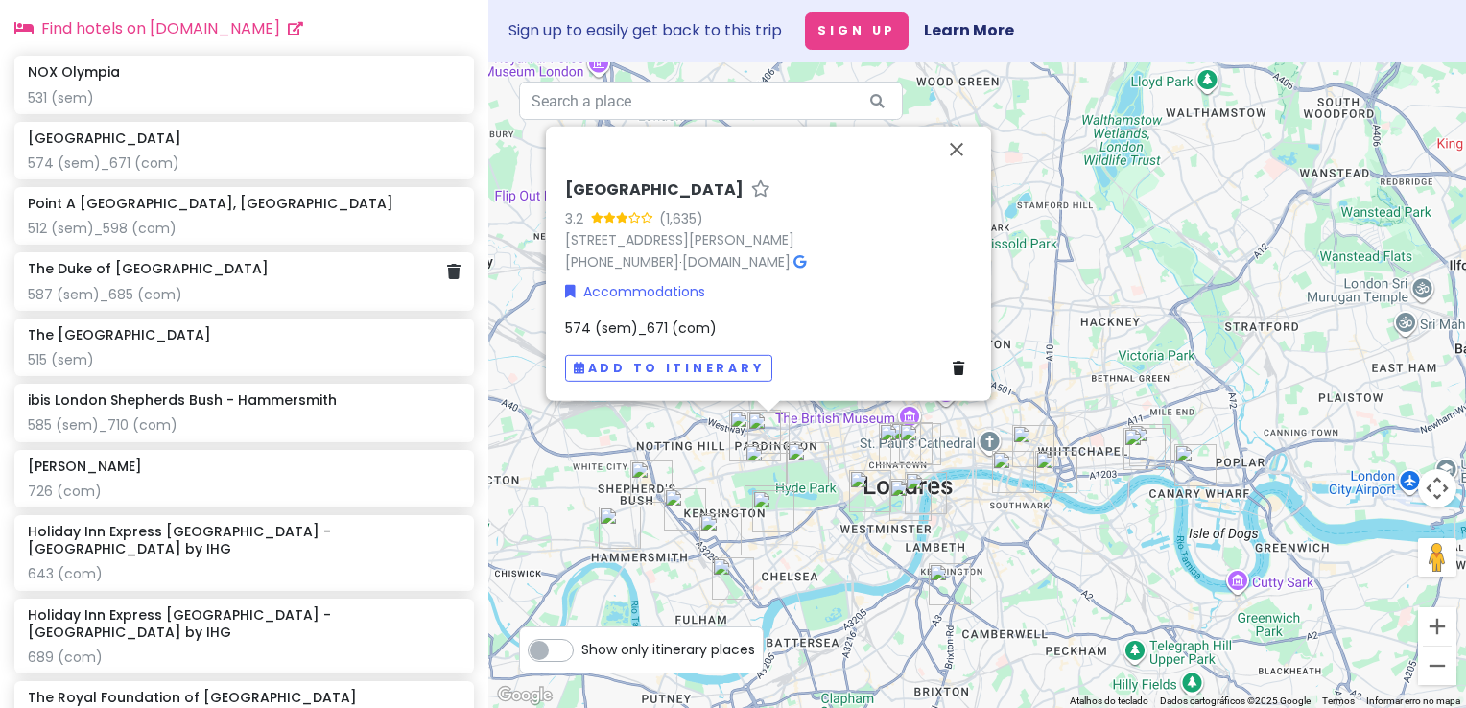
scroll to position [1313, 0]
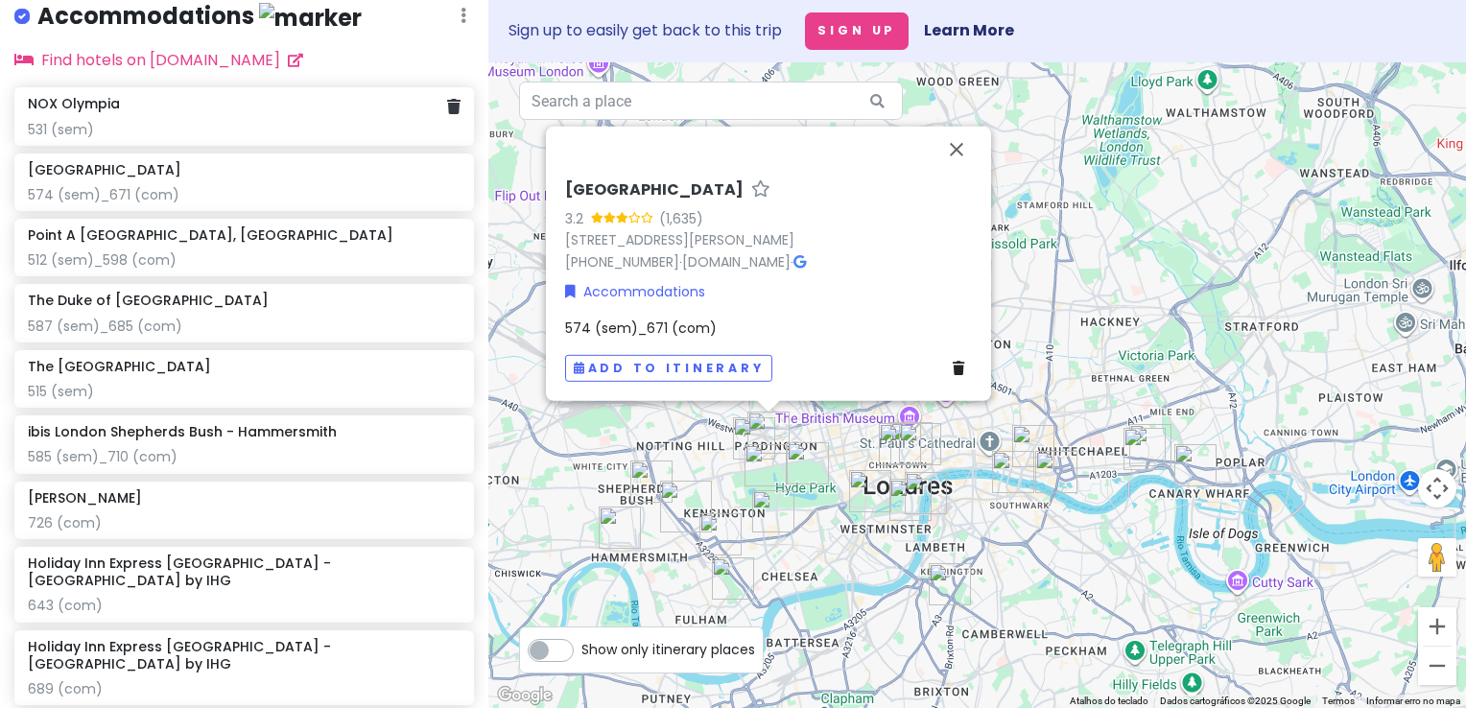
click at [273, 136] on div "531 (sem)" at bounding box center [244, 129] width 433 height 17
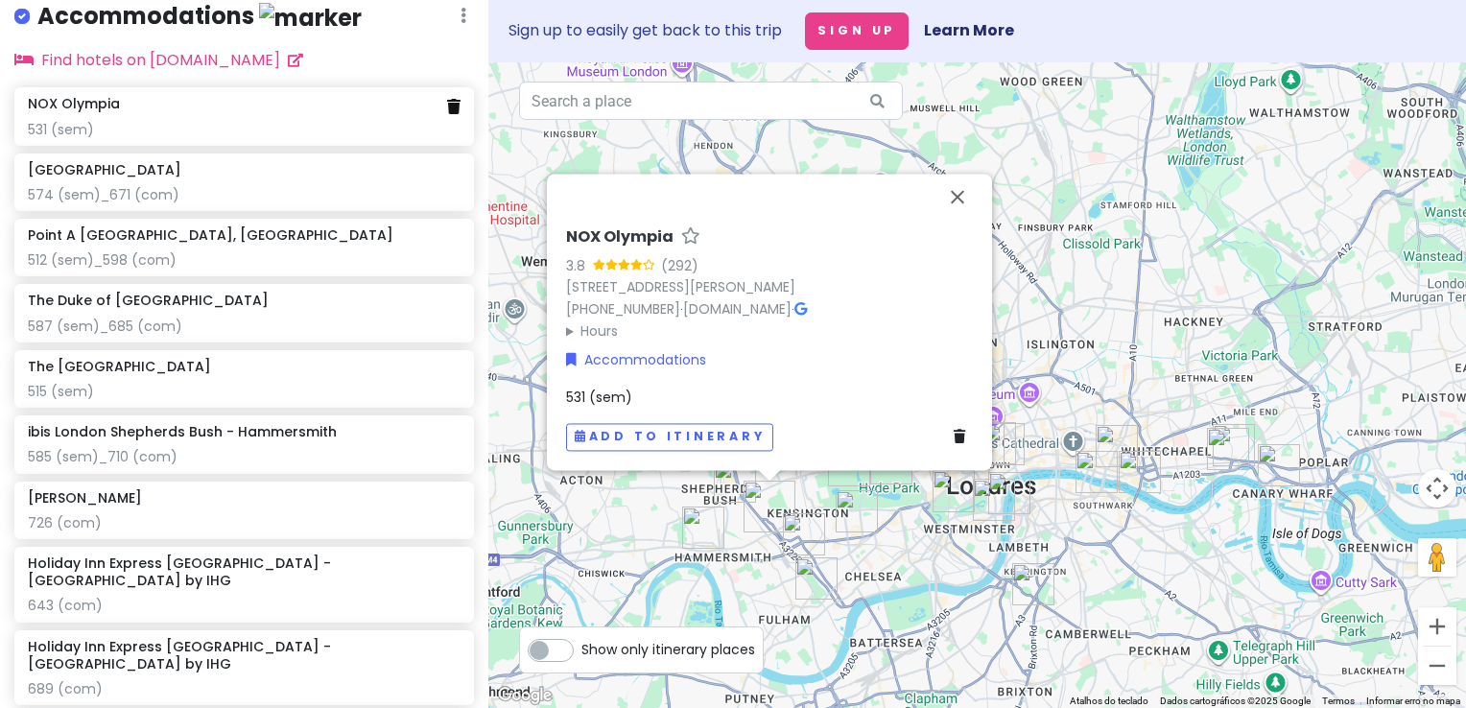
click at [447, 114] on icon at bounding box center [453, 106] width 13 height 15
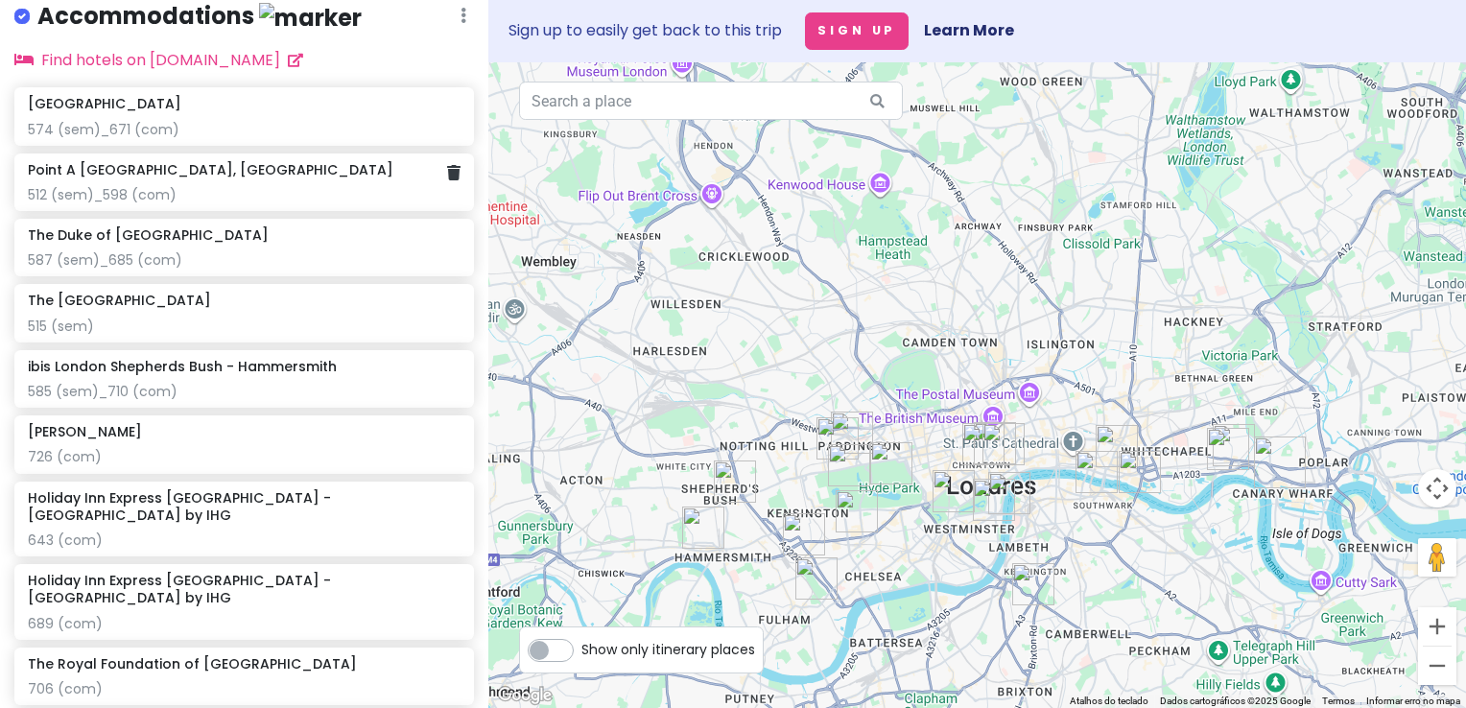
click at [225, 192] on div "Point A London, Canary Wharf 512 (sem)_598 (com)" at bounding box center [244, 182] width 433 height 42
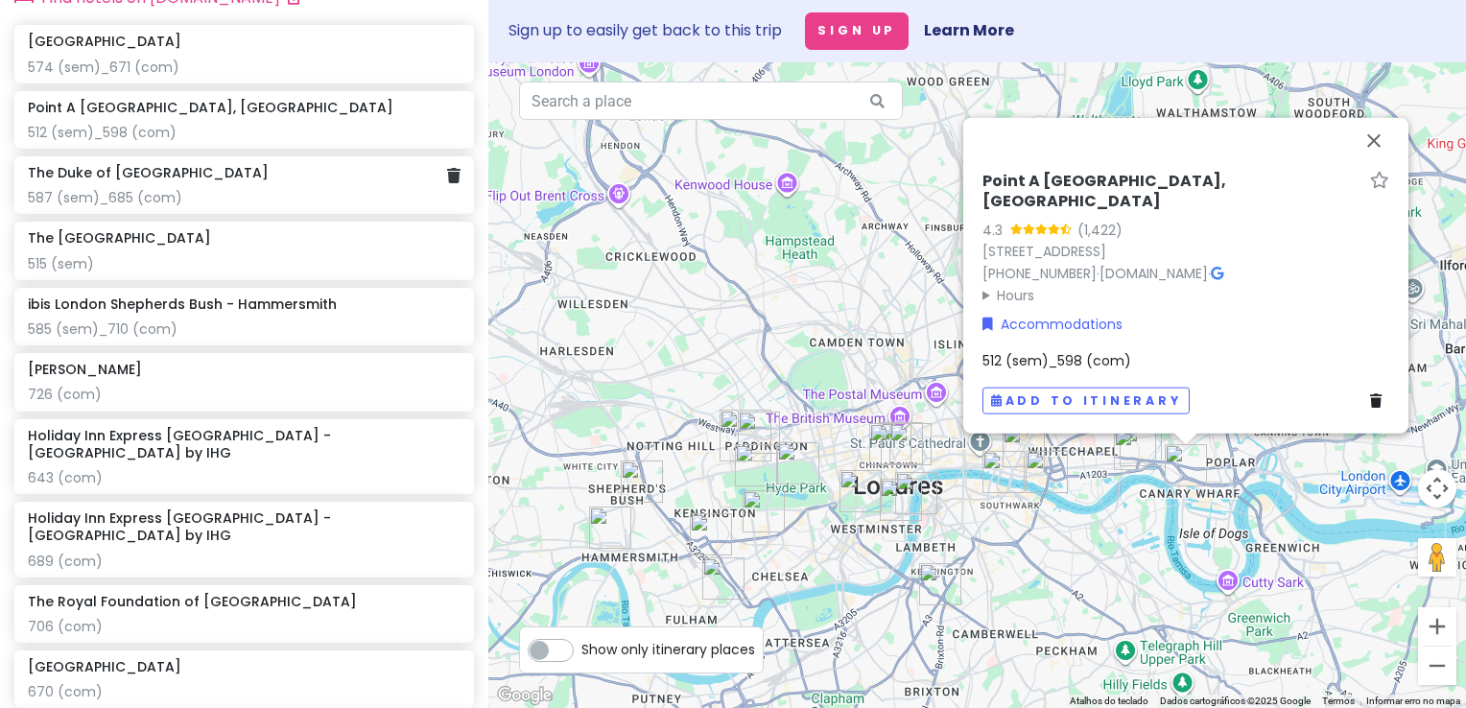
scroll to position [1409, 0]
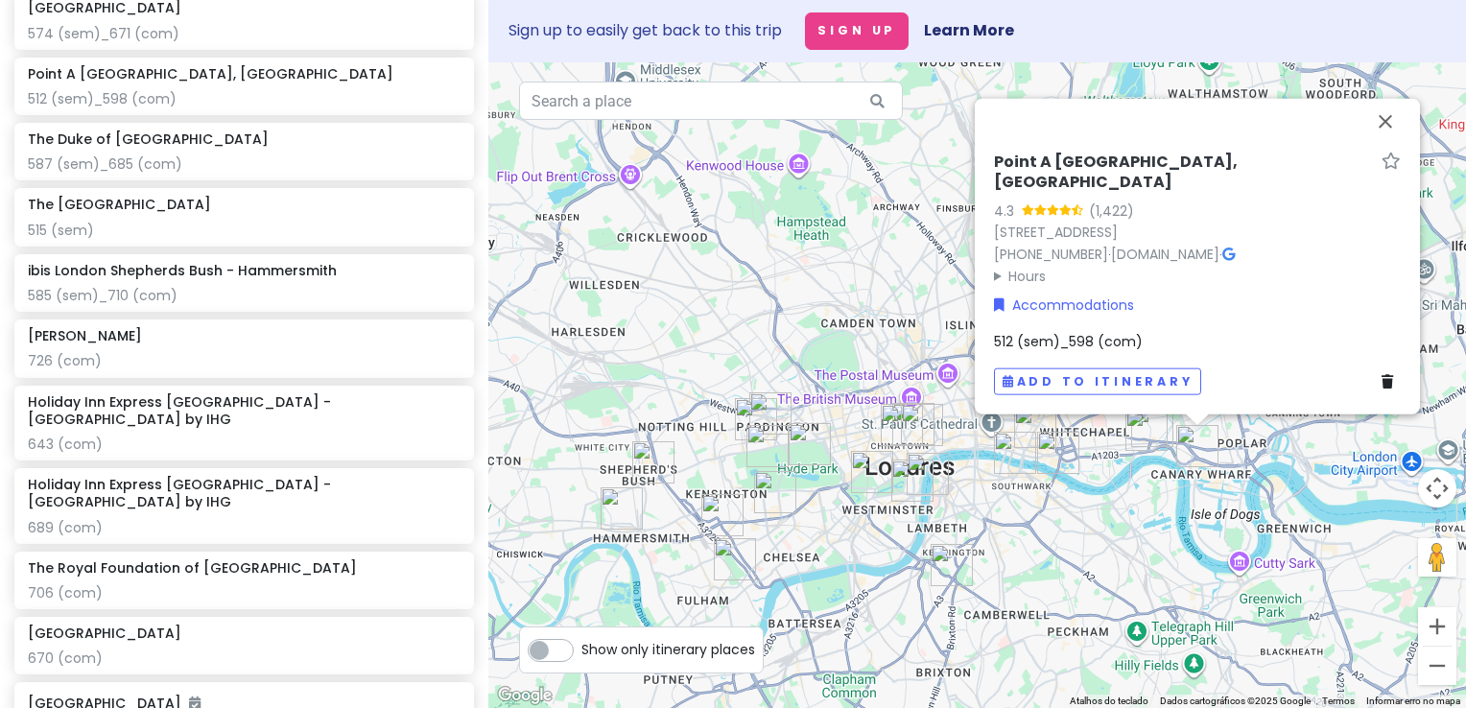
drag, startPoint x: 745, startPoint y: 335, endPoint x: 762, endPoint y: 308, distance: 31.9
click at [762, 308] on div "Point A London, Canary Wharf 4.3 (1,422) 21 Hertsmere Rd, London E14 4AS, UK +4…" at bounding box center [977, 385] width 978 height 646
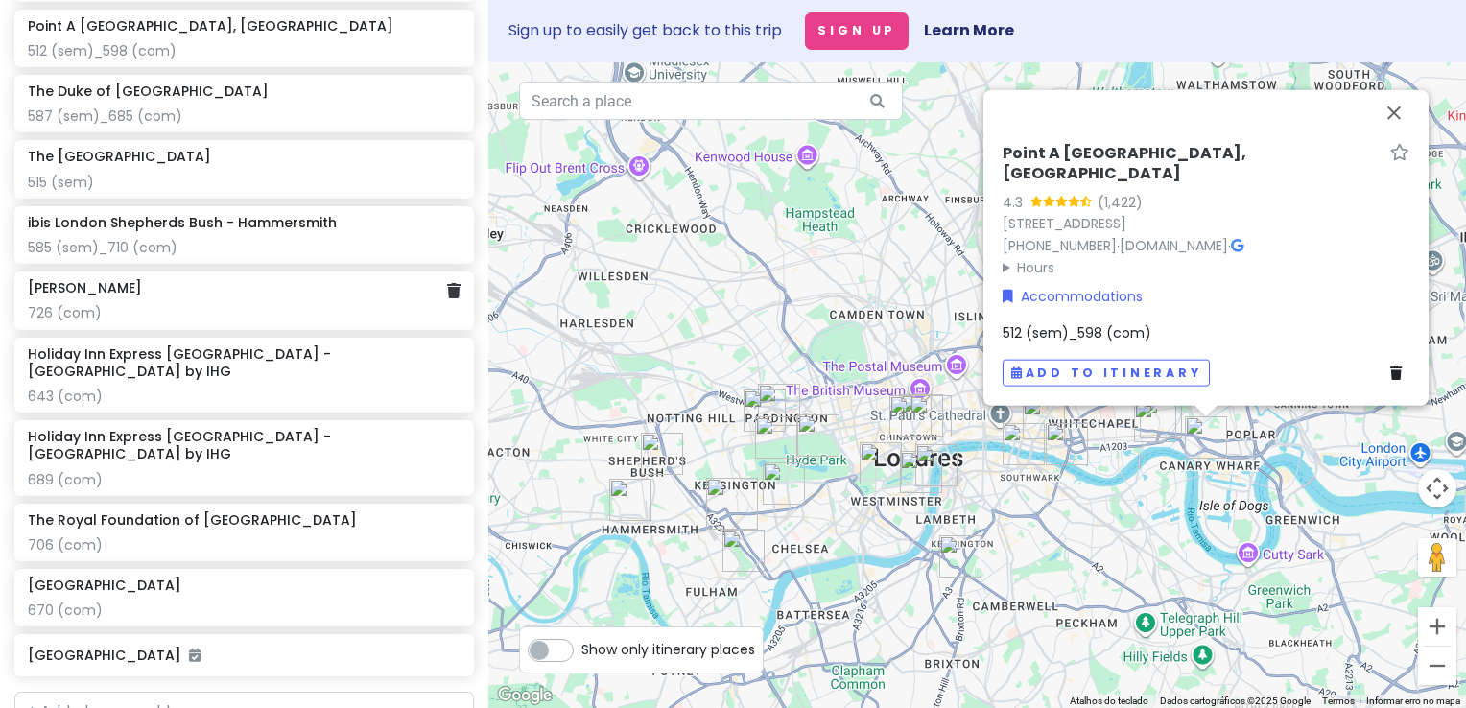
scroll to position [1505, 0]
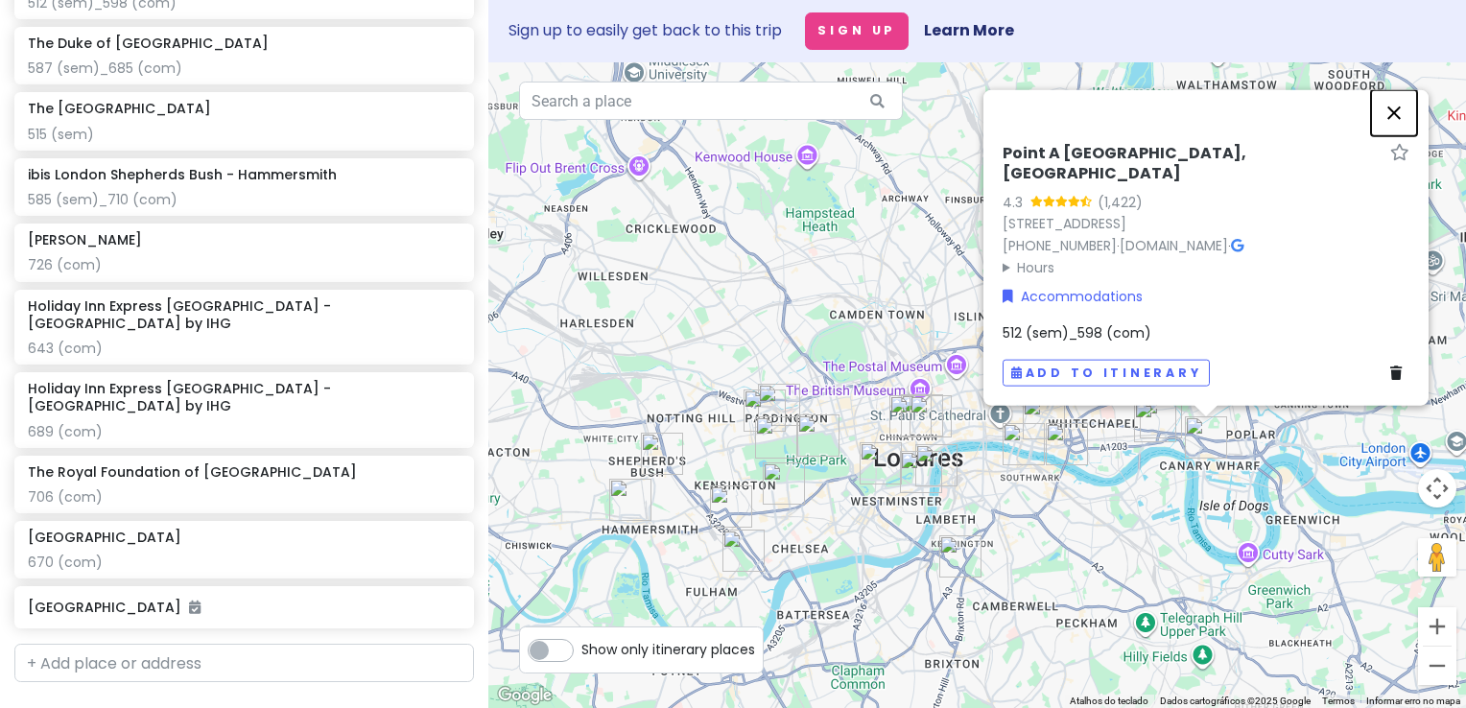
click at [1386, 134] on button "Fechar" at bounding box center [1394, 112] width 46 height 46
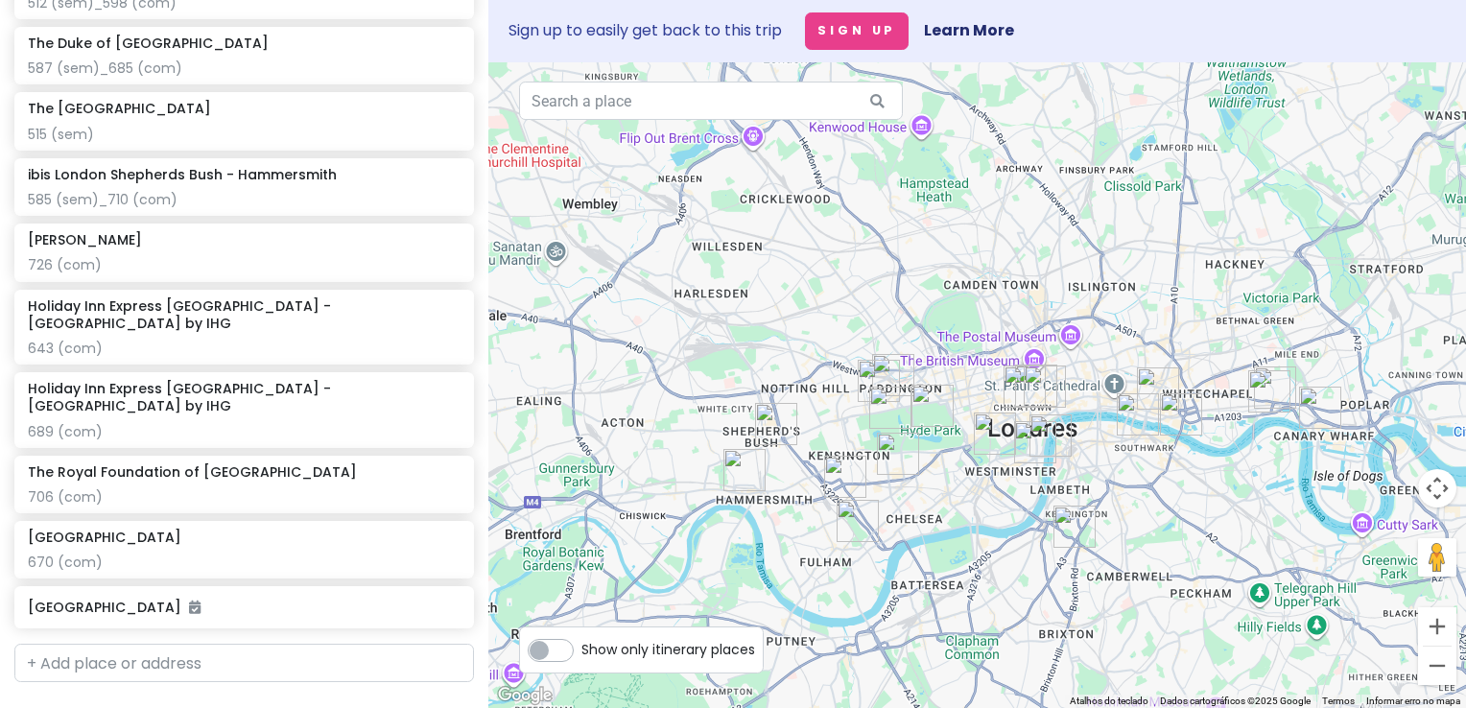
drag, startPoint x: 792, startPoint y: 274, endPoint x: 914, endPoint y: 245, distance: 125.4
click at [908, 243] on div at bounding box center [977, 385] width 978 height 646
click at [1060, 520] on img "The Maiden Oval Hotel" at bounding box center [1075, 524] width 42 height 42
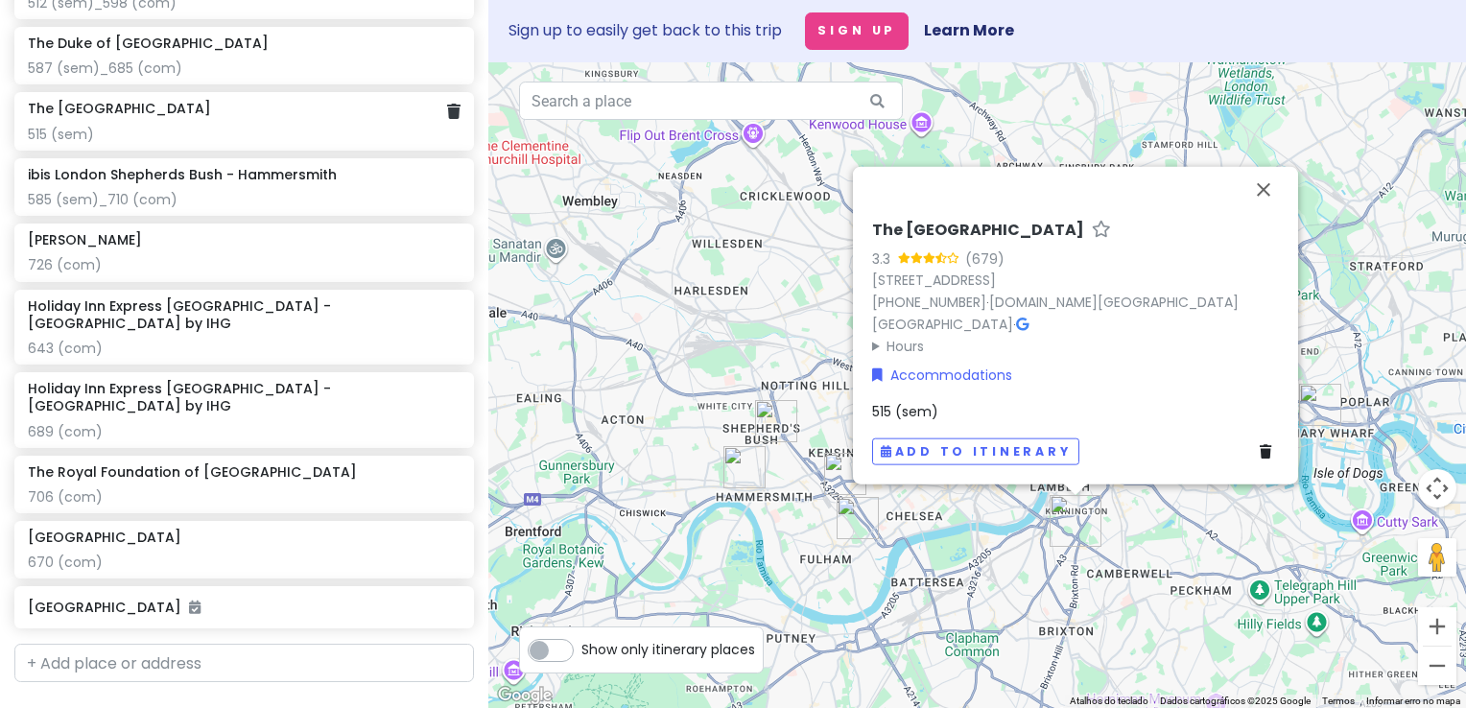
click at [242, 140] on div "515 (sem)" at bounding box center [244, 134] width 433 height 17
click at [447, 119] on icon at bounding box center [453, 111] width 13 height 15
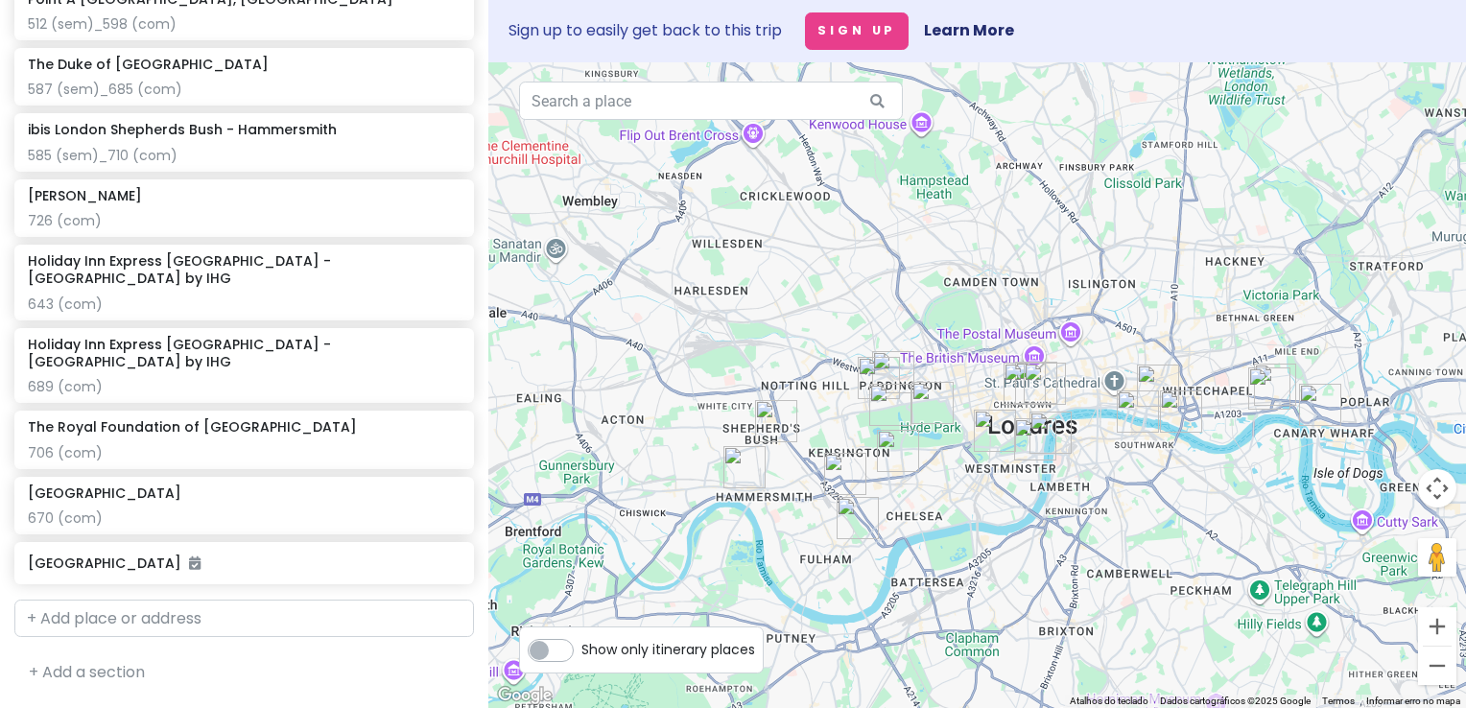
scroll to position [1439, 0]
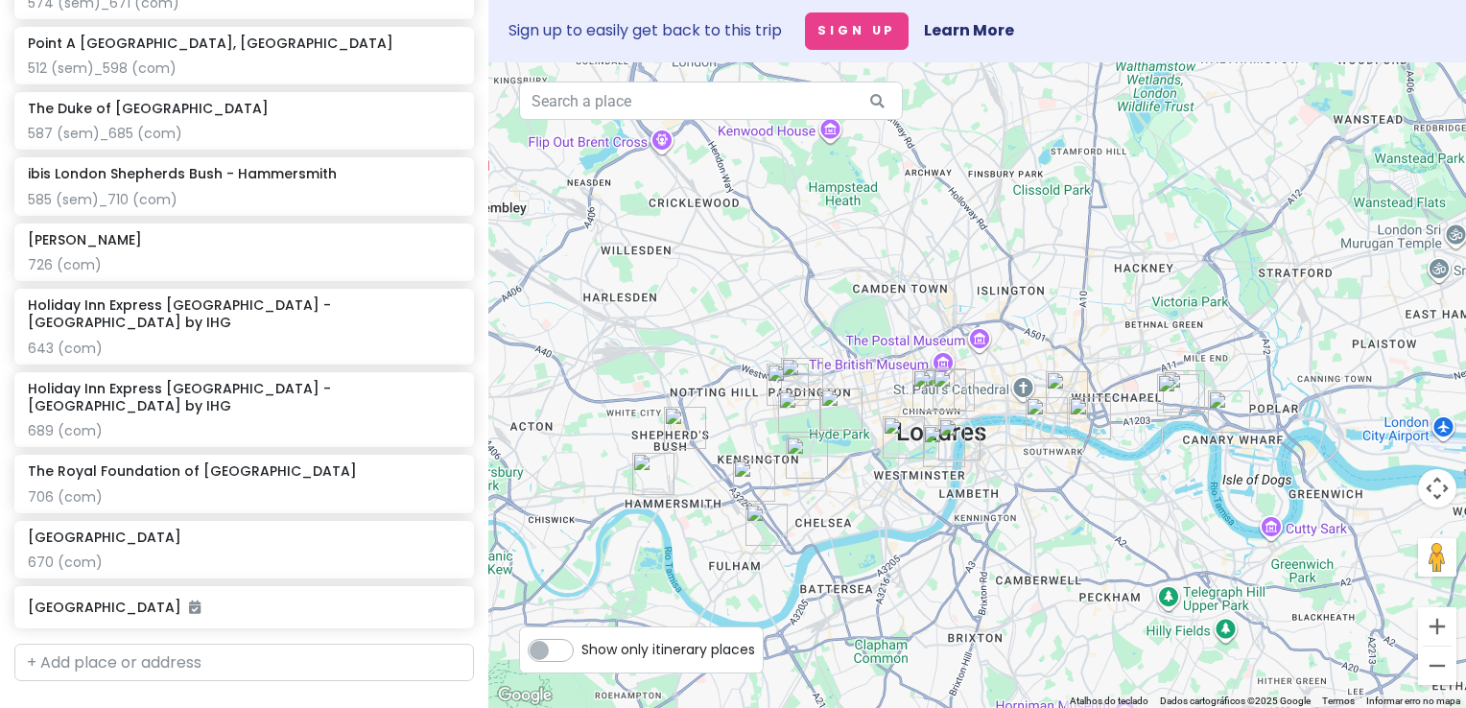
drag, startPoint x: 914, startPoint y: 293, endPoint x: 850, endPoint y: 308, distance: 65.2
click at [816, 299] on div at bounding box center [977, 385] width 978 height 646
click at [1224, 414] on img "Point A London, Canary Wharf" at bounding box center [1227, 412] width 42 height 42
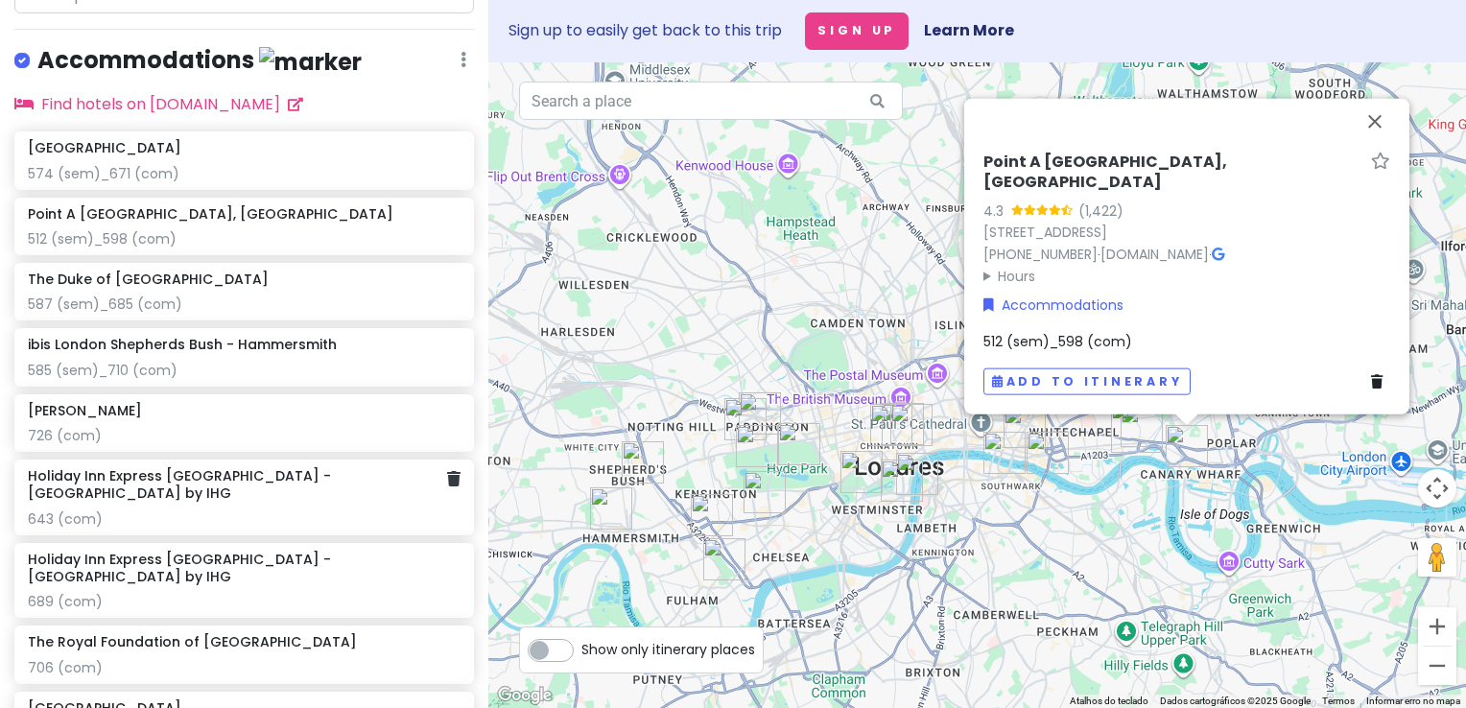
scroll to position [1247, 0]
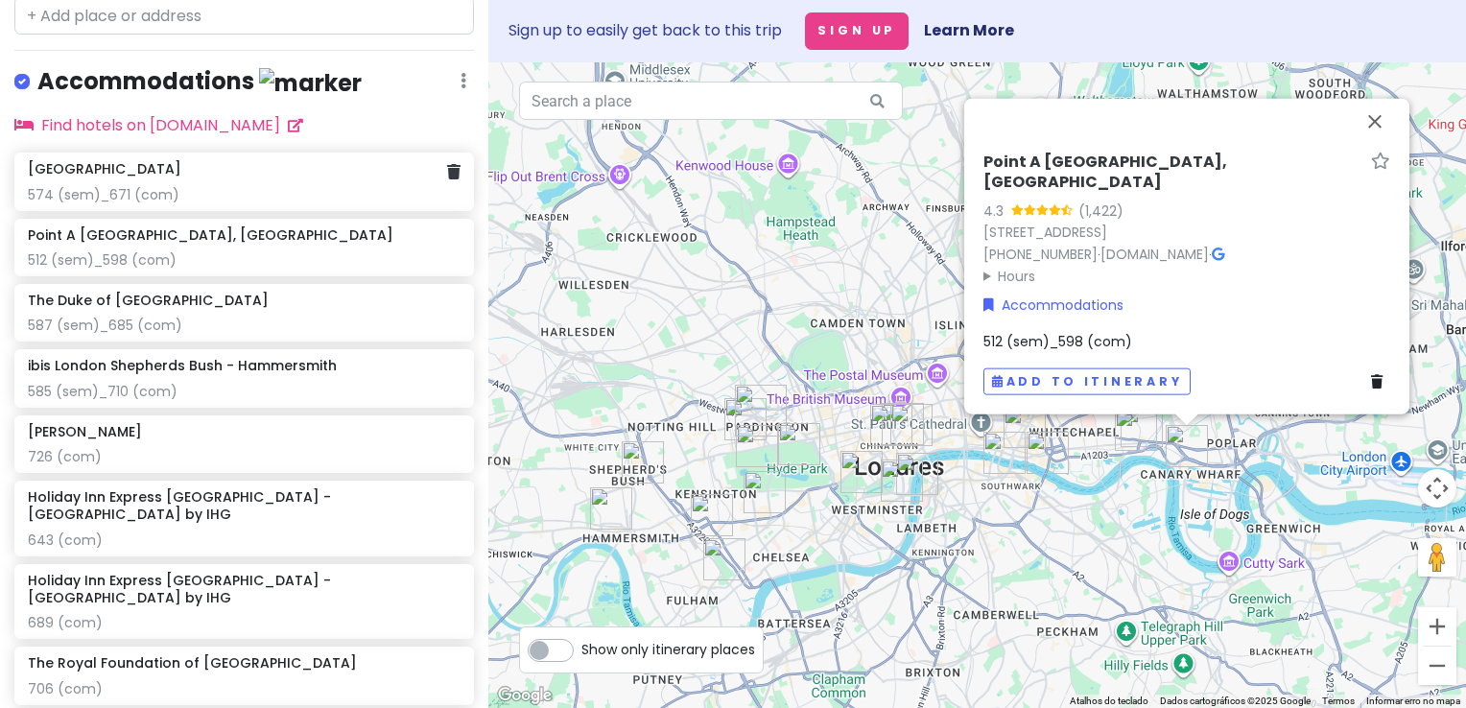
click at [142, 203] on div "574 (sem)_671 (com)" at bounding box center [244, 194] width 433 height 17
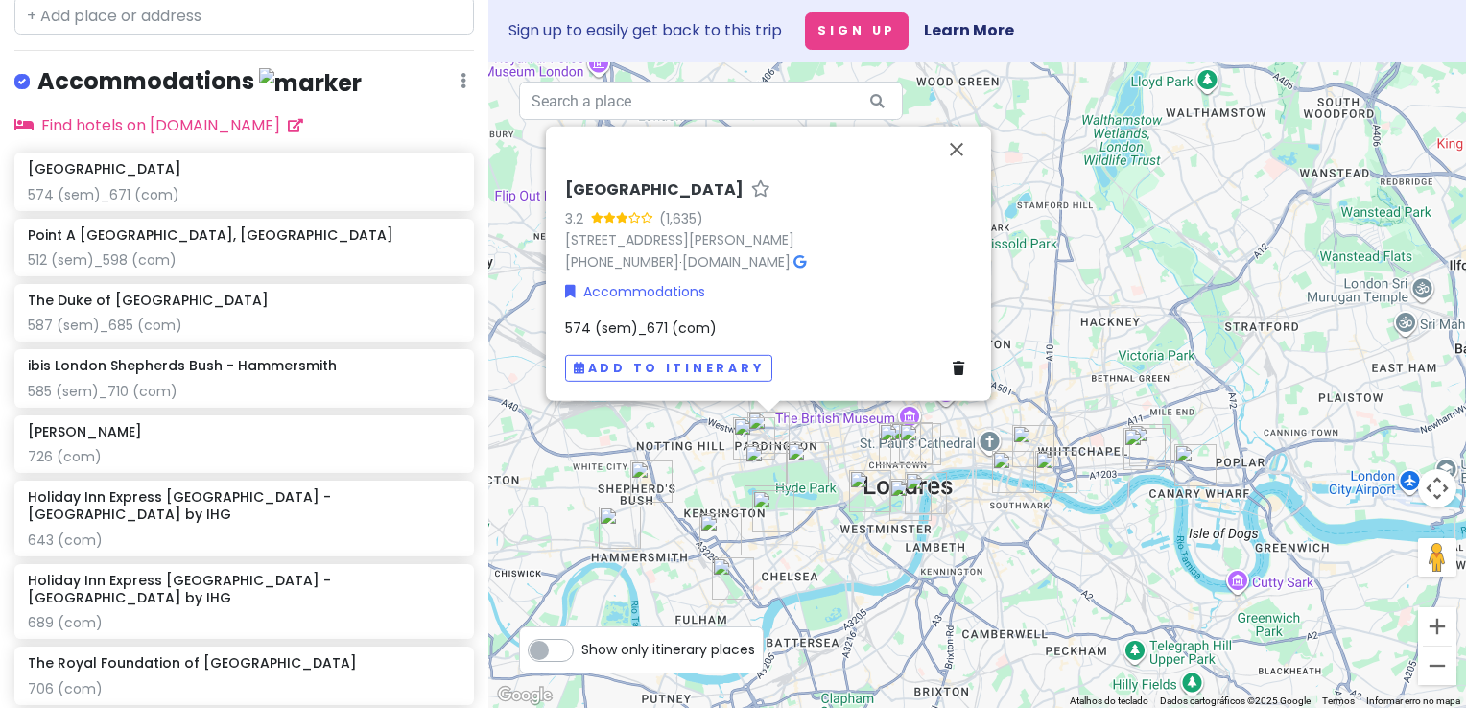
click at [581, 322] on span "574 (sem)_671 (com)" at bounding box center [641, 328] width 152 height 19
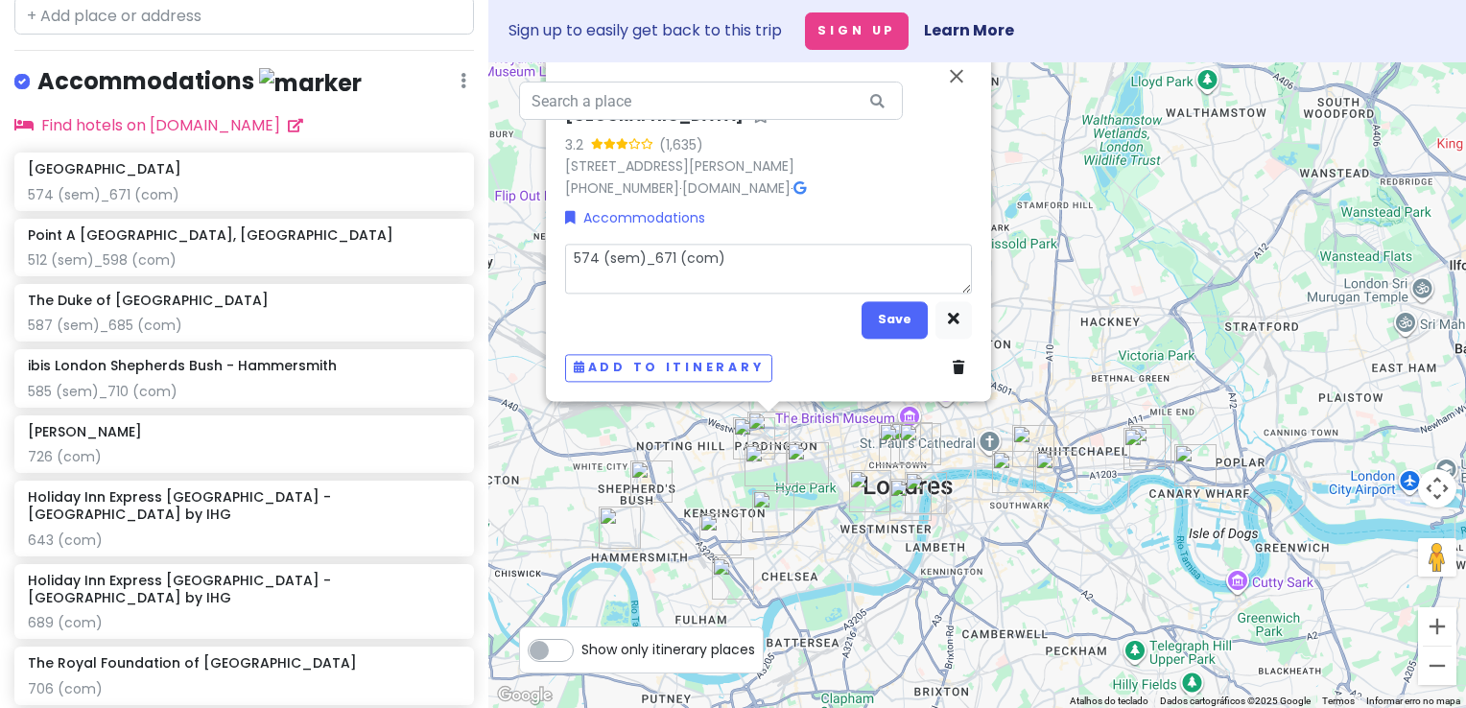
click at [596, 259] on textarea "574 (sem)_671 (com)" at bounding box center [768, 269] width 407 height 50
type textarea "x"
type textarea "57 (sem)_671 (com)"
type textarea "x"
type textarea "570 (sem)_671 (com)"
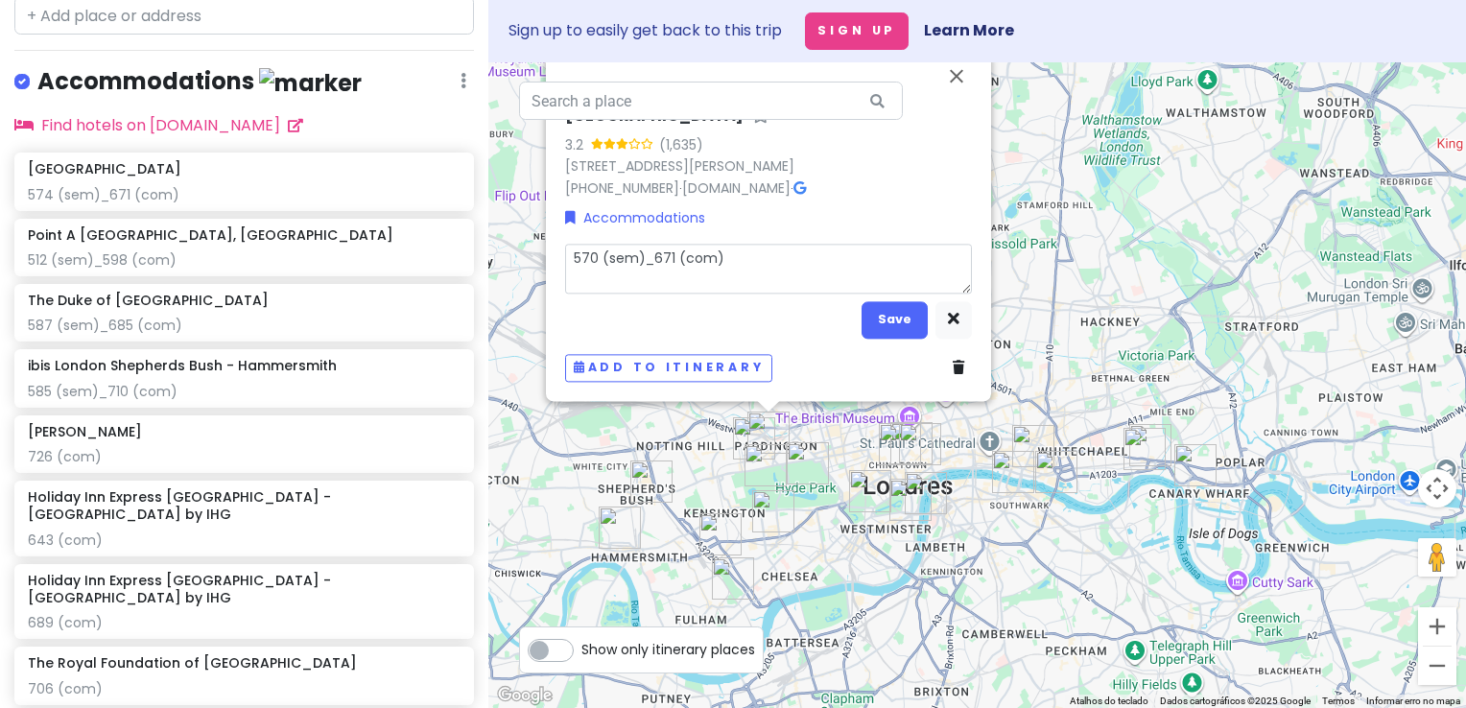
click at [672, 250] on textarea "570 (sem)_671 (com)" at bounding box center [768, 269] width 407 height 50
type textarea "x"
type textarea "570 (sem)_67 (com)"
type textarea "x"
type textarea "570 (sem)_6 (com)"
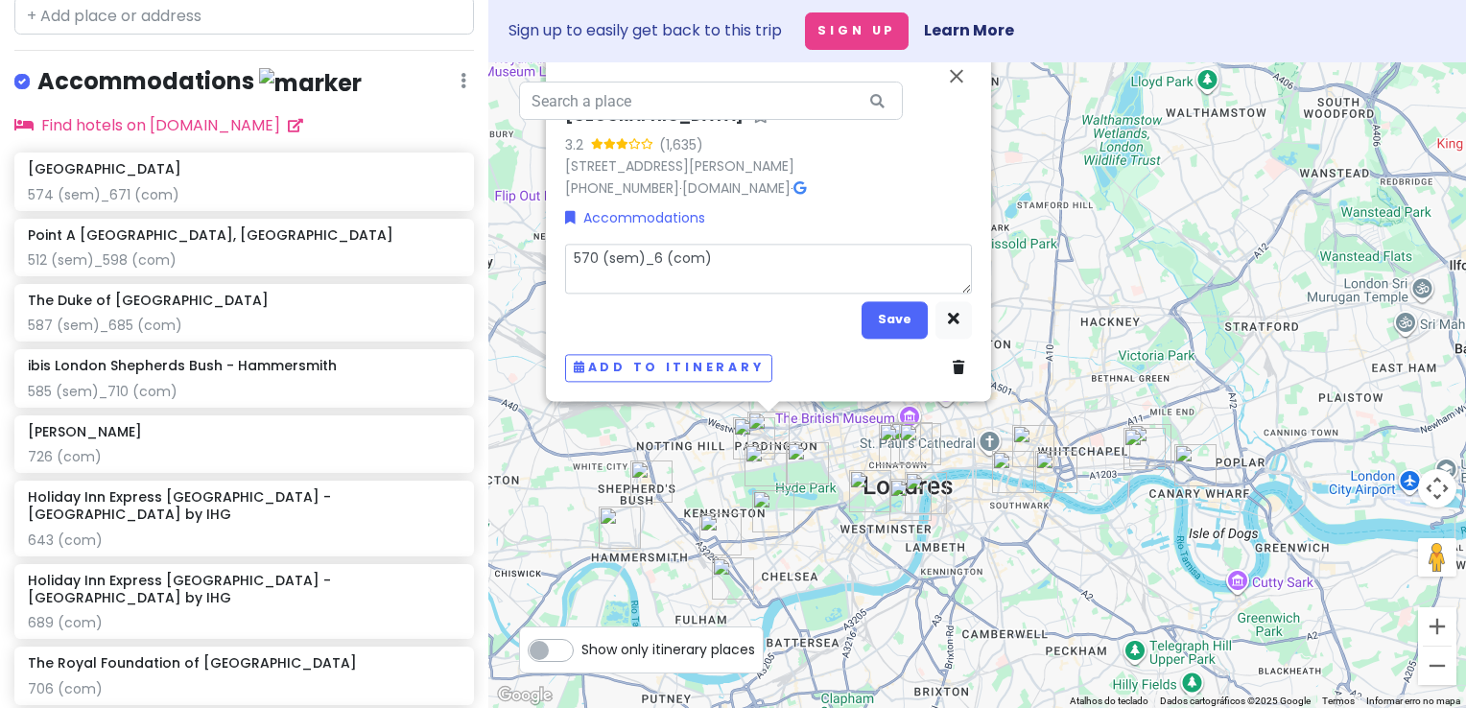
type textarea "x"
type textarea "570 (sem)_ (com)"
type textarea "x"
type textarea "570 (sem)_8 (com)"
type textarea "x"
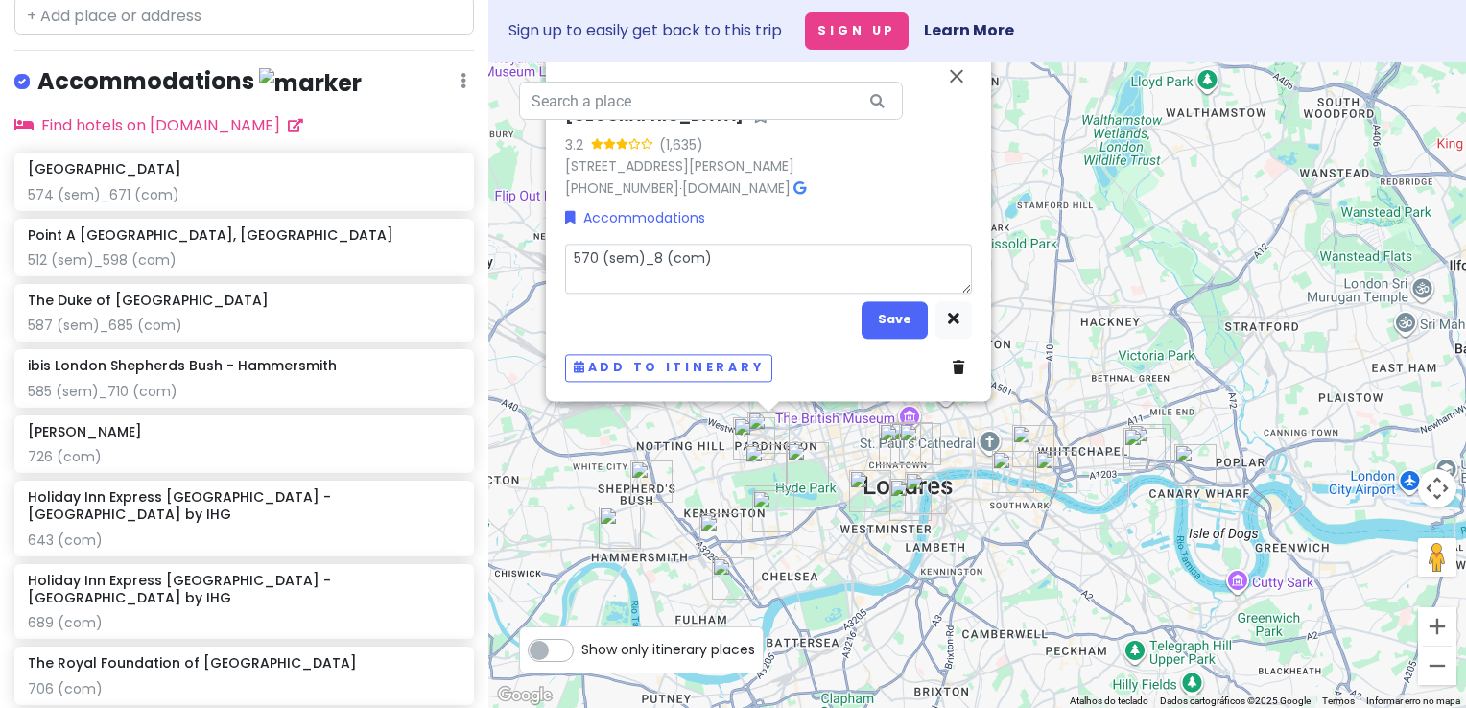
type textarea "570 (sem)_80 (com)"
type textarea "x"
type textarea "570 (sem)_808 (com)"
click at [879, 332] on button "Save" at bounding box center [895, 319] width 66 height 37
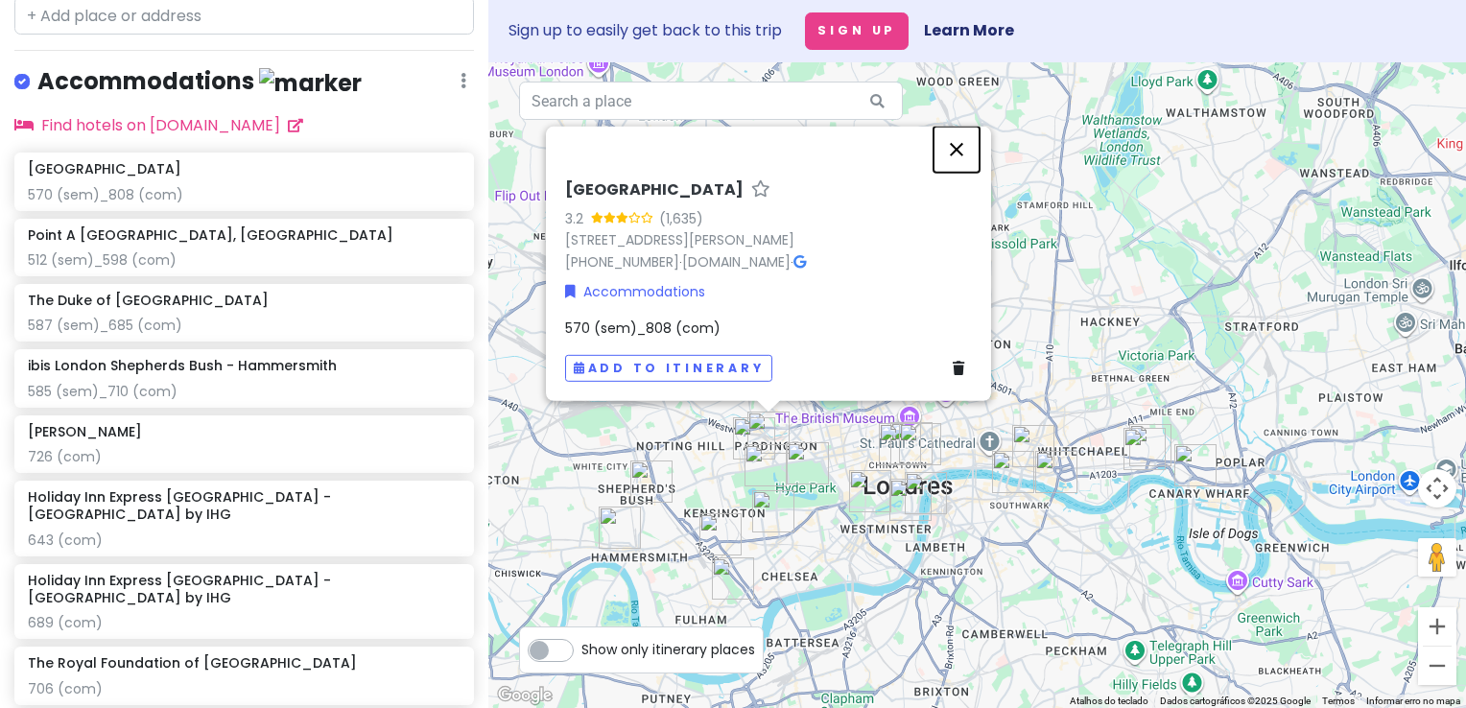
click at [955, 150] on button "Fechar" at bounding box center [957, 149] width 46 height 46
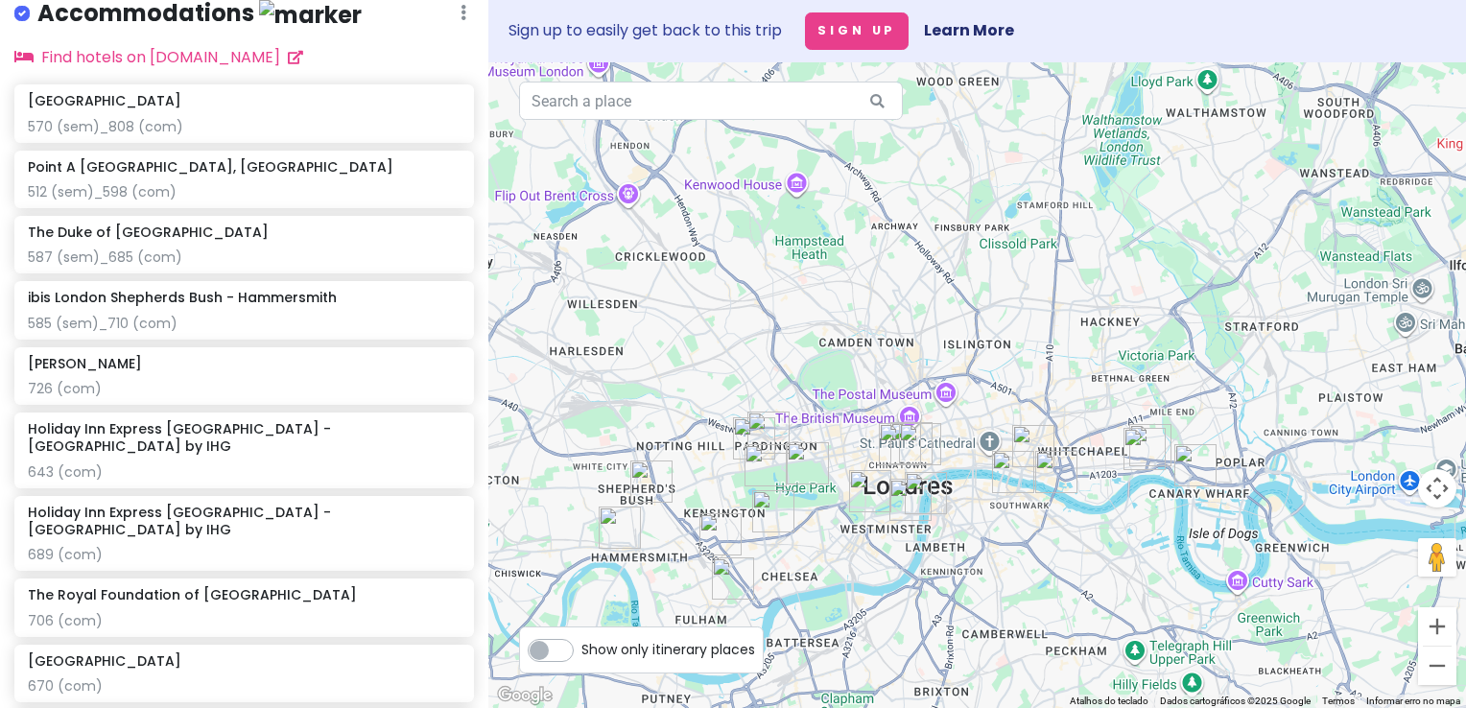
scroll to position [1343, 0]
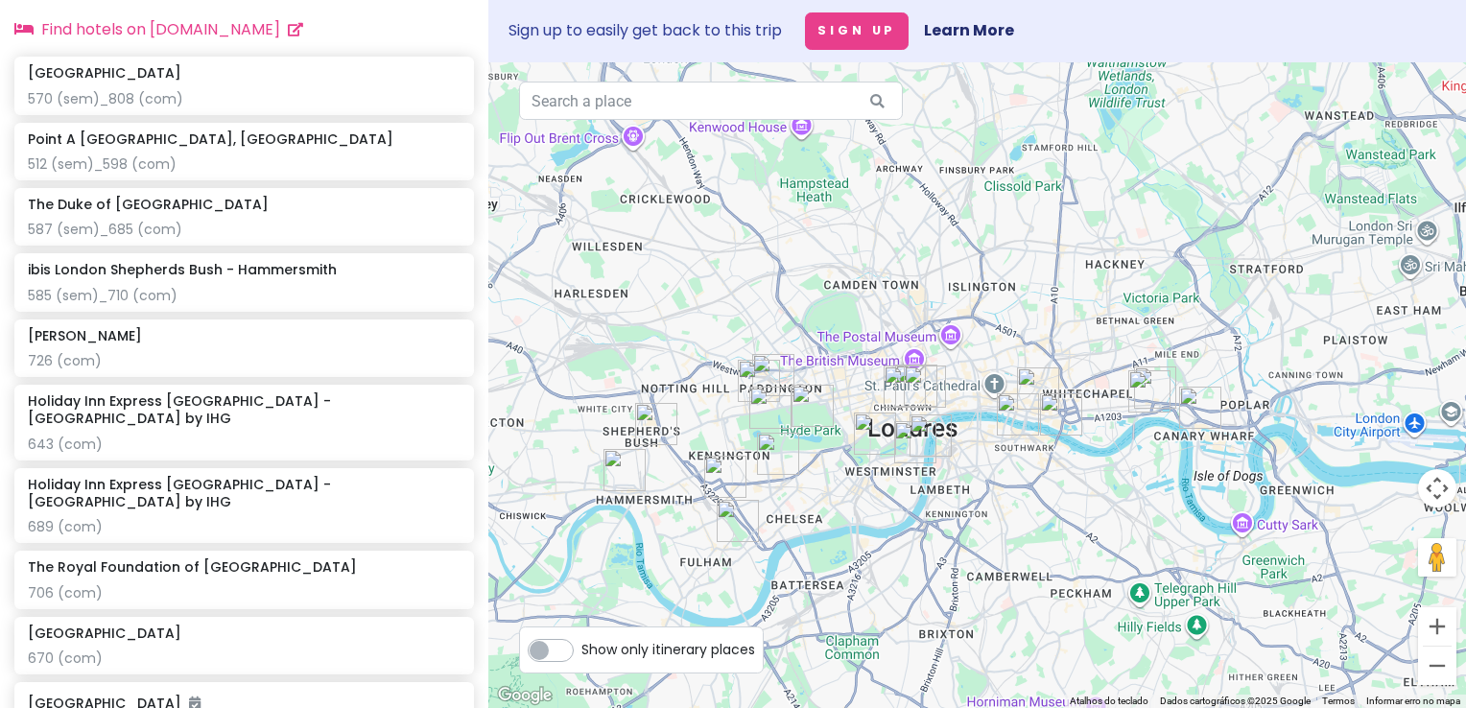
drag, startPoint x: 799, startPoint y: 330, endPoint x: 804, endPoint y: 250, distance: 79.8
click at [804, 250] on div at bounding box center [977, 385] width 978 height 646
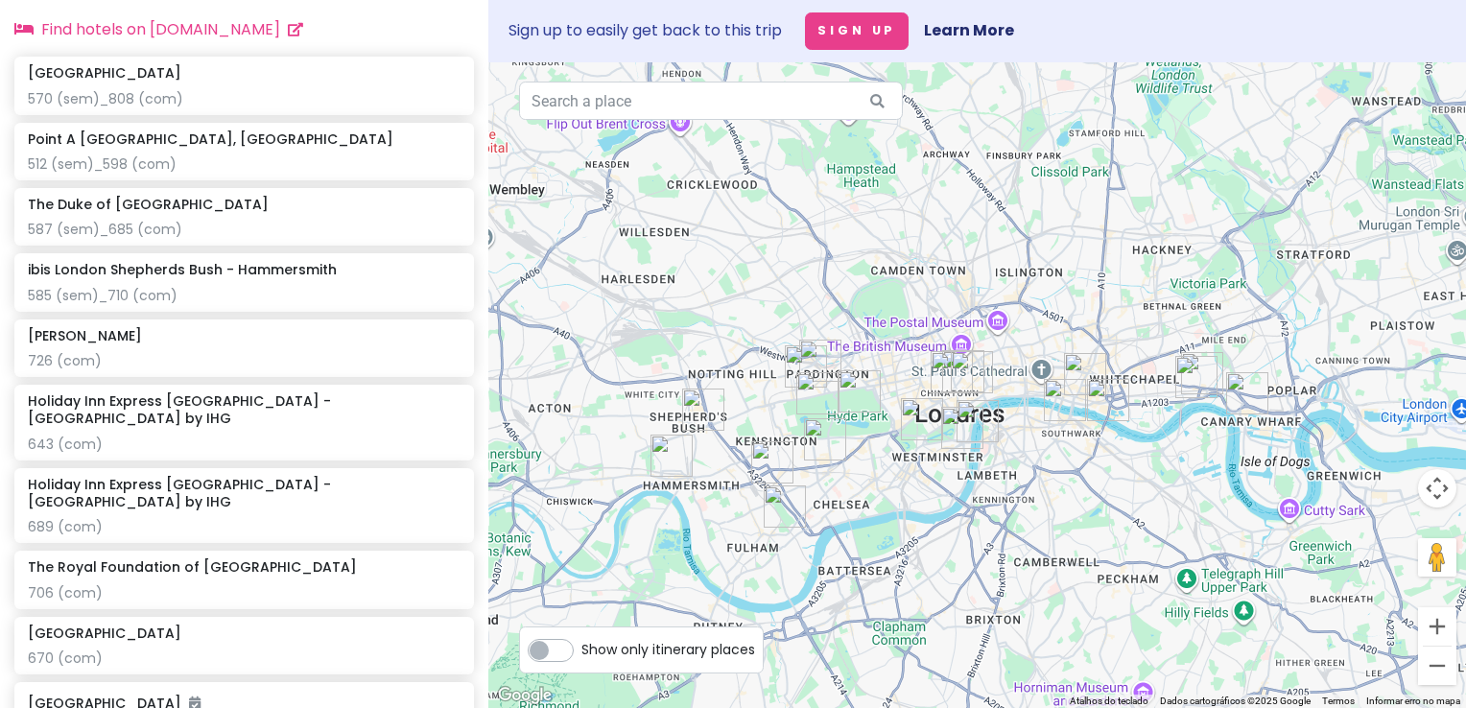
drag, startPoint x: 852, startPoint y: 344, endPoint x: 875, endPoint y: 305, distance: 45.6
click at [875, 305] on div at bounding box center [977, 385] width 978 height 646
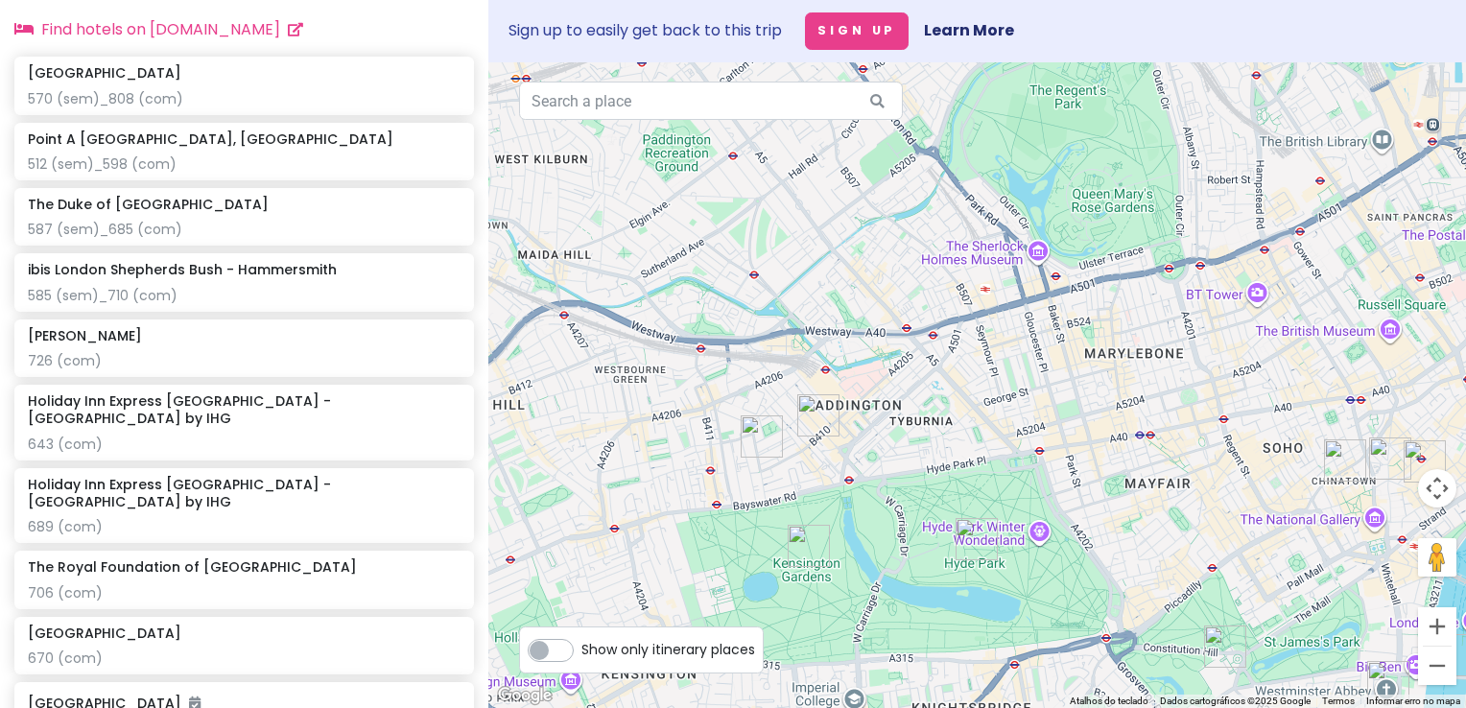
click at [810, 418] on img "Royal Eagle Hotel" at bounding box center [818, 415] width 42 height 42
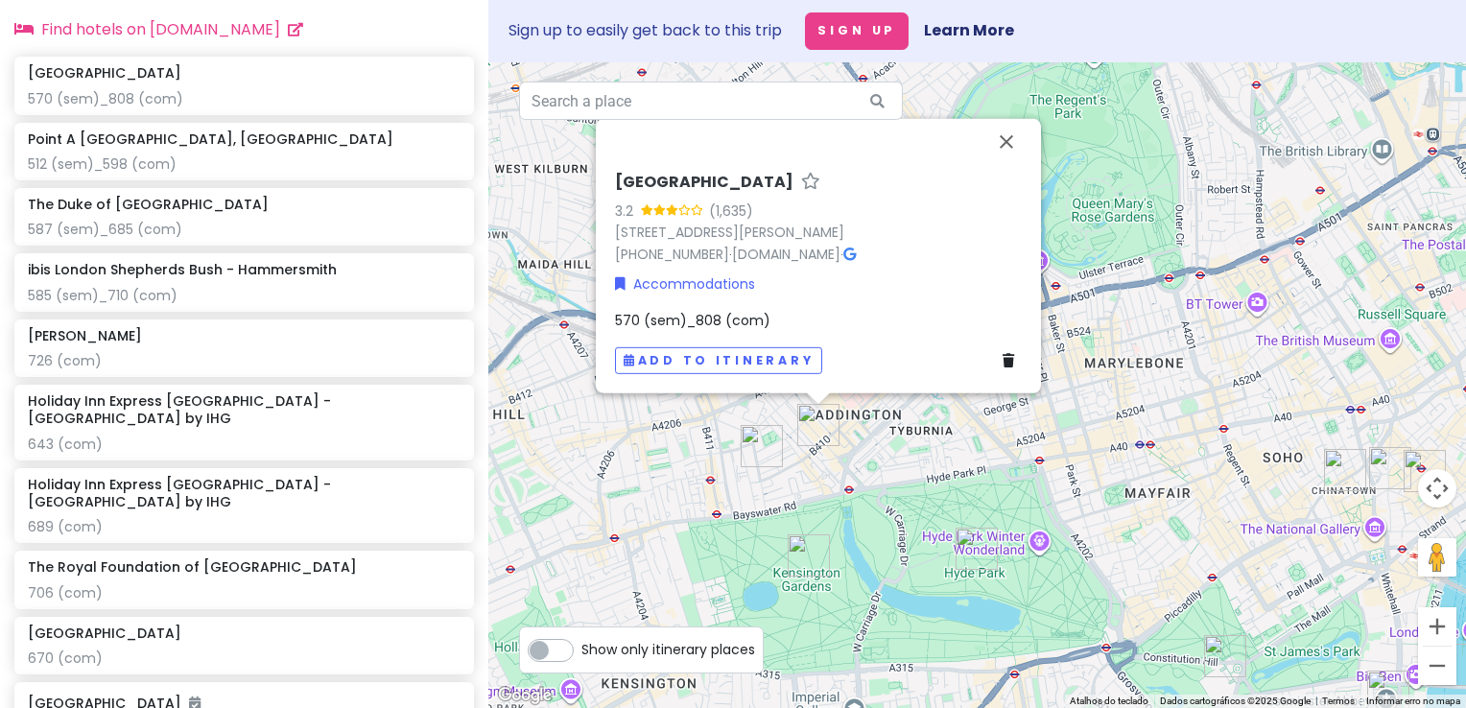
click at [756, 453] on img "The Duke of Leinster Hotel" at bounding box center [762, 446] width 42 height 42
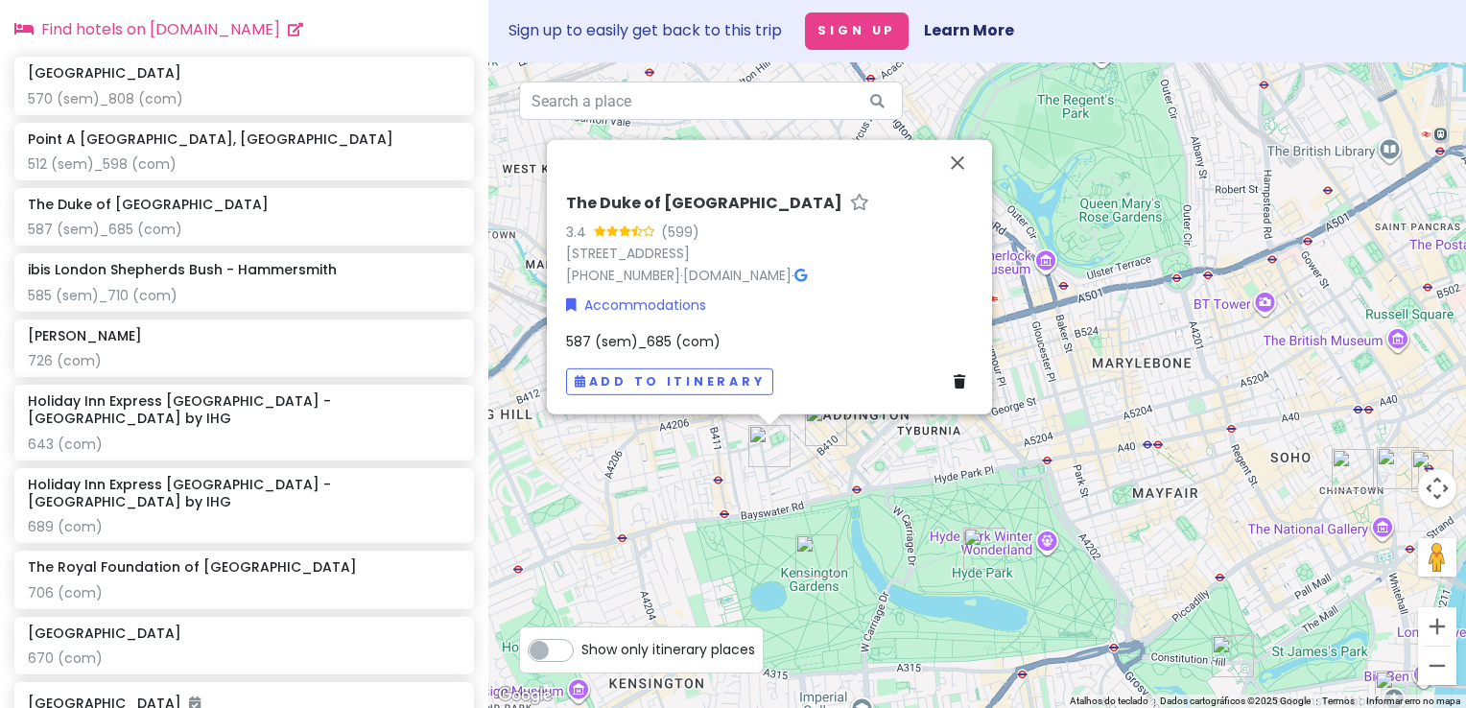
click at [581, 342] on span "587 (sem)_685 (com)" at bounding box center [643, 341] width 154 height 19
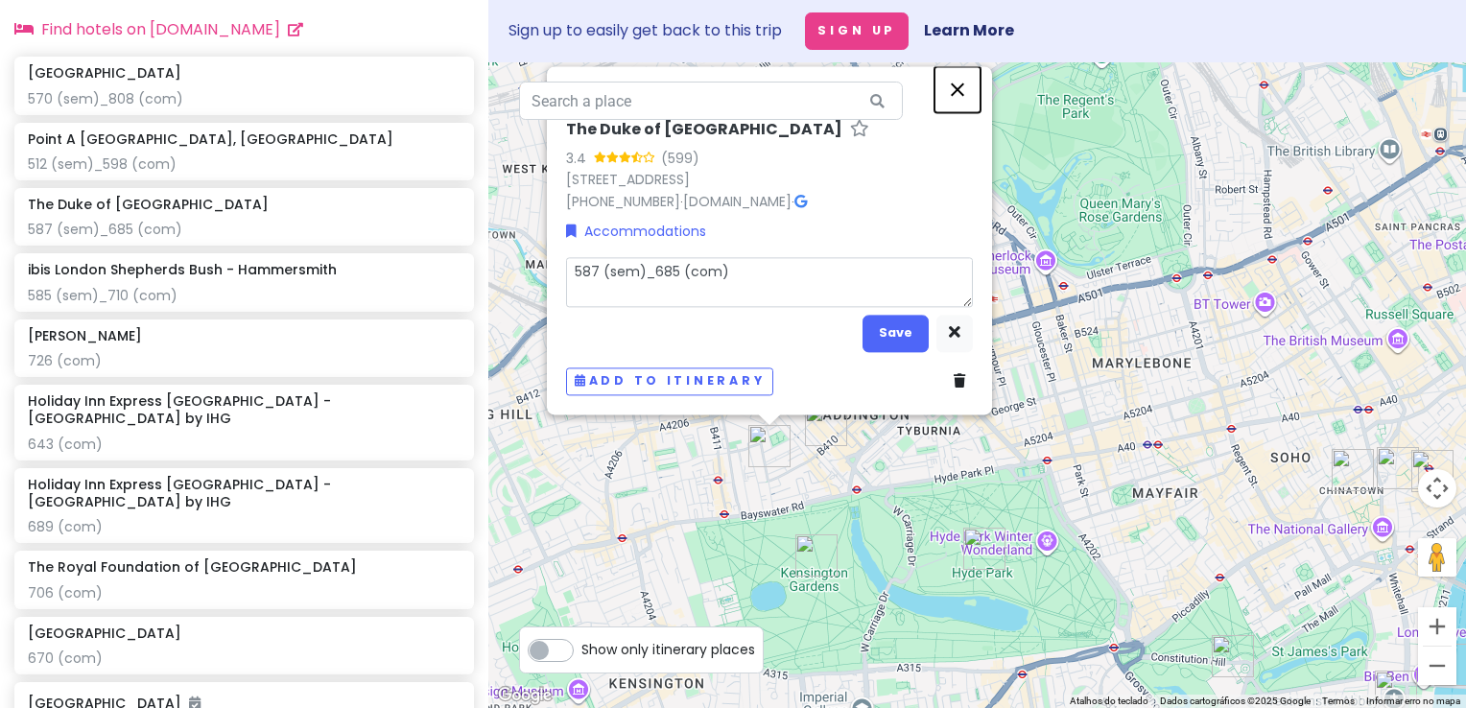
click at [958, 80] on div "The Duke of Leinster Hotel 3.4 (599) 20 Leinster Gardens, London W2 3AN, UK +44…" at bounding box center [977, 385] width 978 height 646
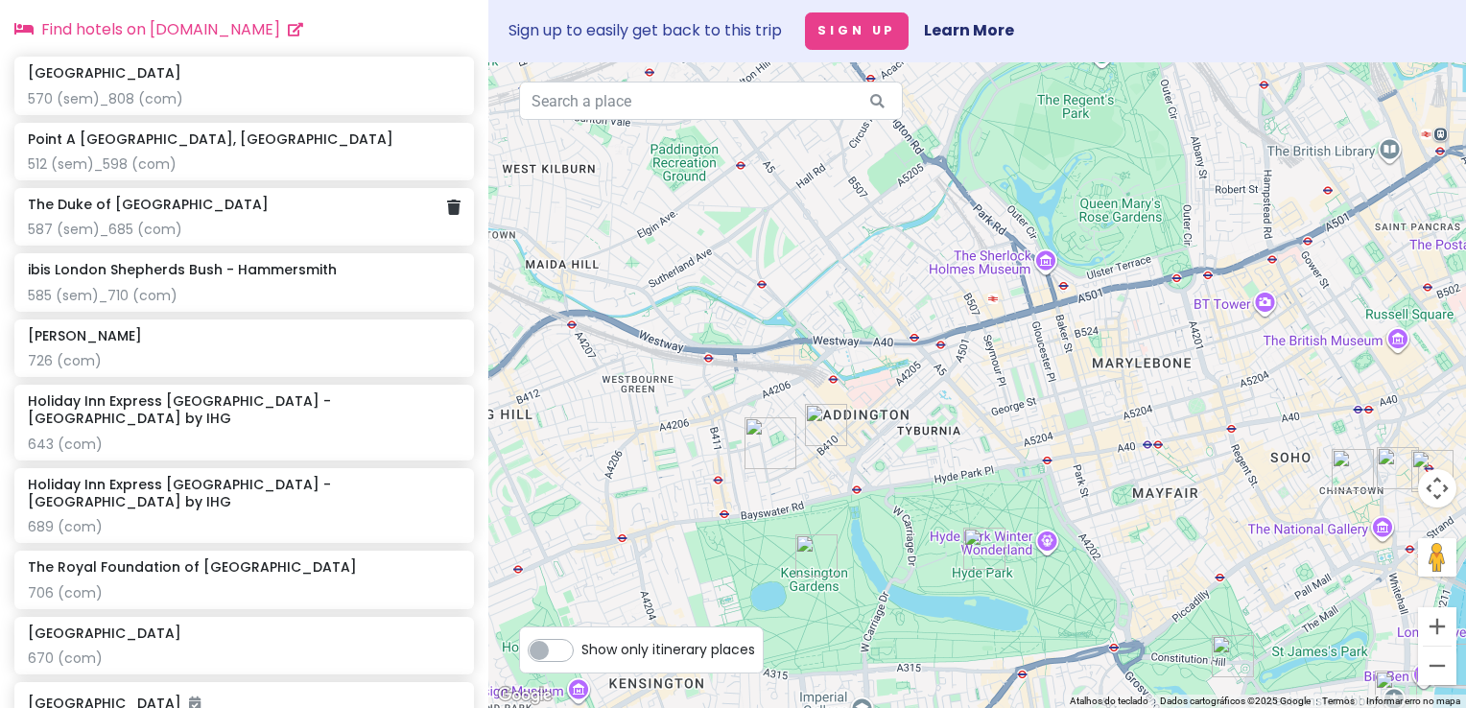
drag, startPoint x: 208, startPoint y: 221, endPoint x: 317, endPoint y: 240, distance: 110.1
click at [208, 213] on div "The Duke of [GEOGRAPHIC_DATA]" at bounding box center [244, 204] width 433 height 17
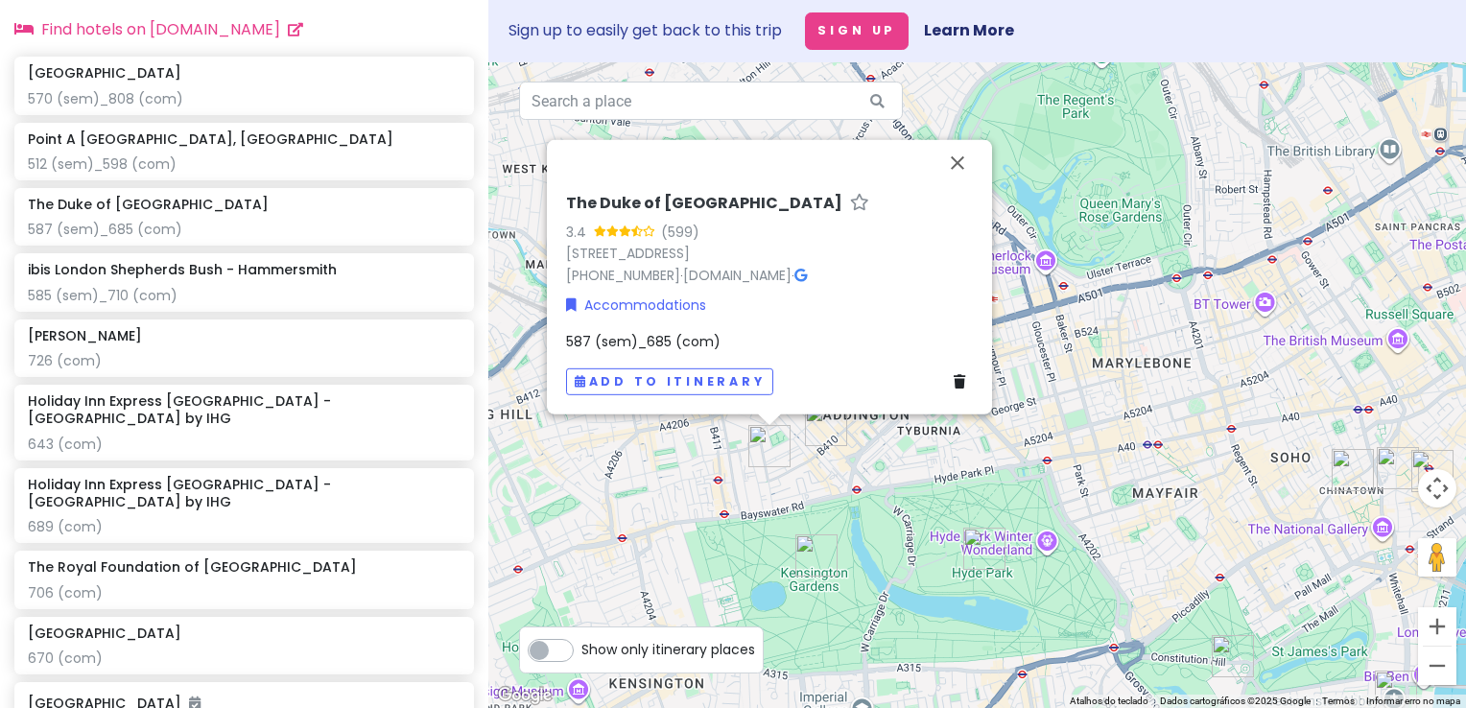
click at [586, 344] on span "587 (sem)_685 (com)" at bounding box center [643, 341] width 154 height 19
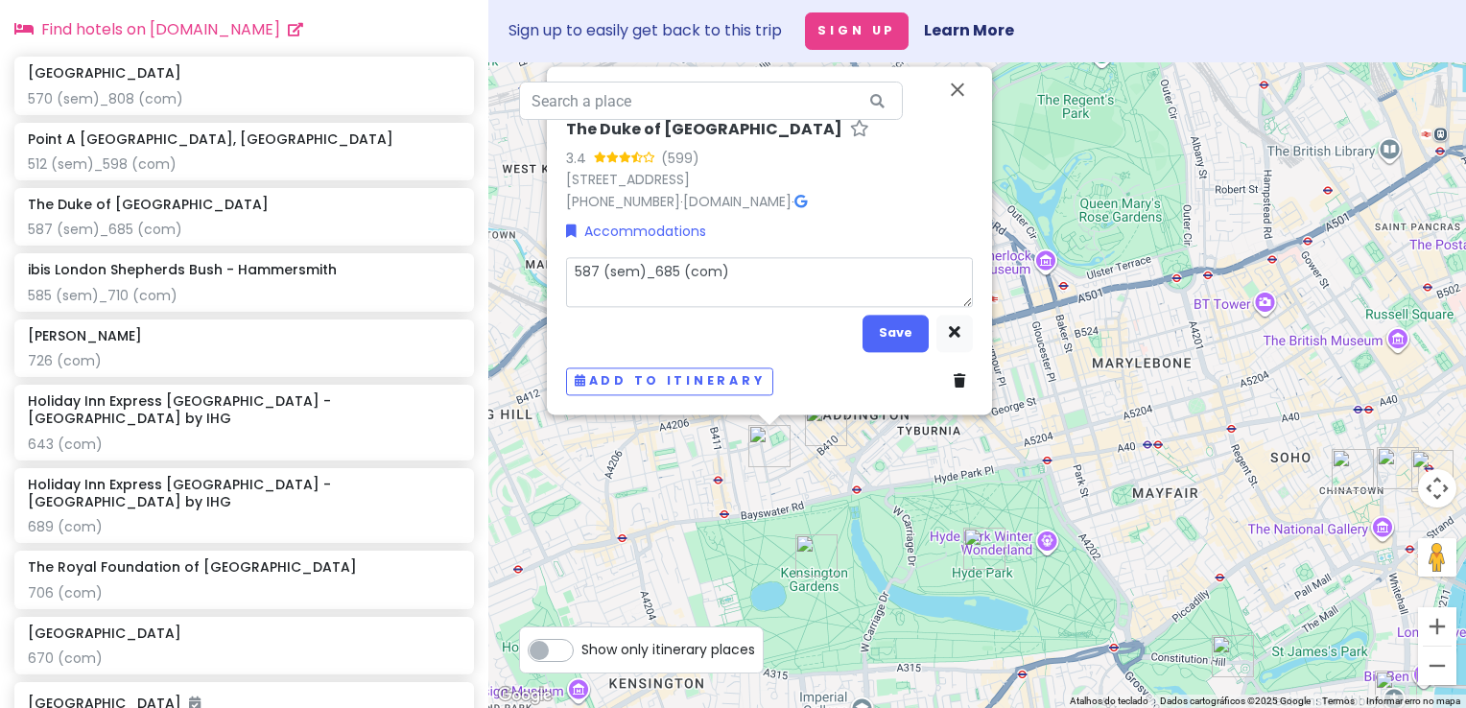
drag, startPoint x: 595, startPoint y: 277, endPoint x: 557, endPoint y: 280, distance: 38.5
click at [563, 280] on div "The Duke of Leinster Hotel 3.4 (599) 20 Leinster Gardens, London W2 3AN, UK +44…" at bounding box center [769, 257] width 422 height 291
type textarea "x"
type textarea "6 (sem)_685 (com)"
type textarea "x"
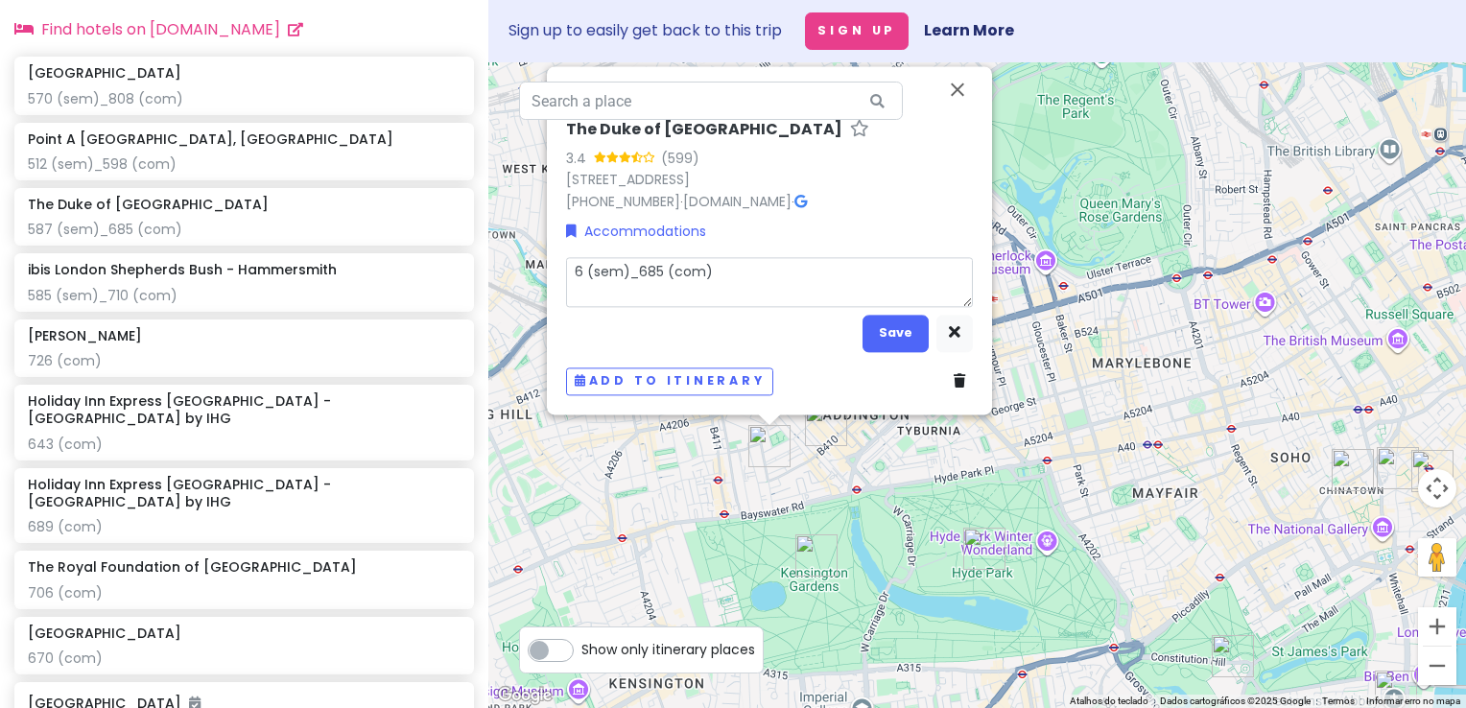
type textarea "63 (sem)_685 (com)"
type textarea "x"
type textarea "633 (sem)_685 (com)"
drag, startPoint x: 676, startPoint y: 275, endPoint x: 655, endPoint y: 276, distance: 21.1
click at [655, 276] on textarea "633 (sem)_685 (com)" at bounding box center [769, 282] width 407 height 50
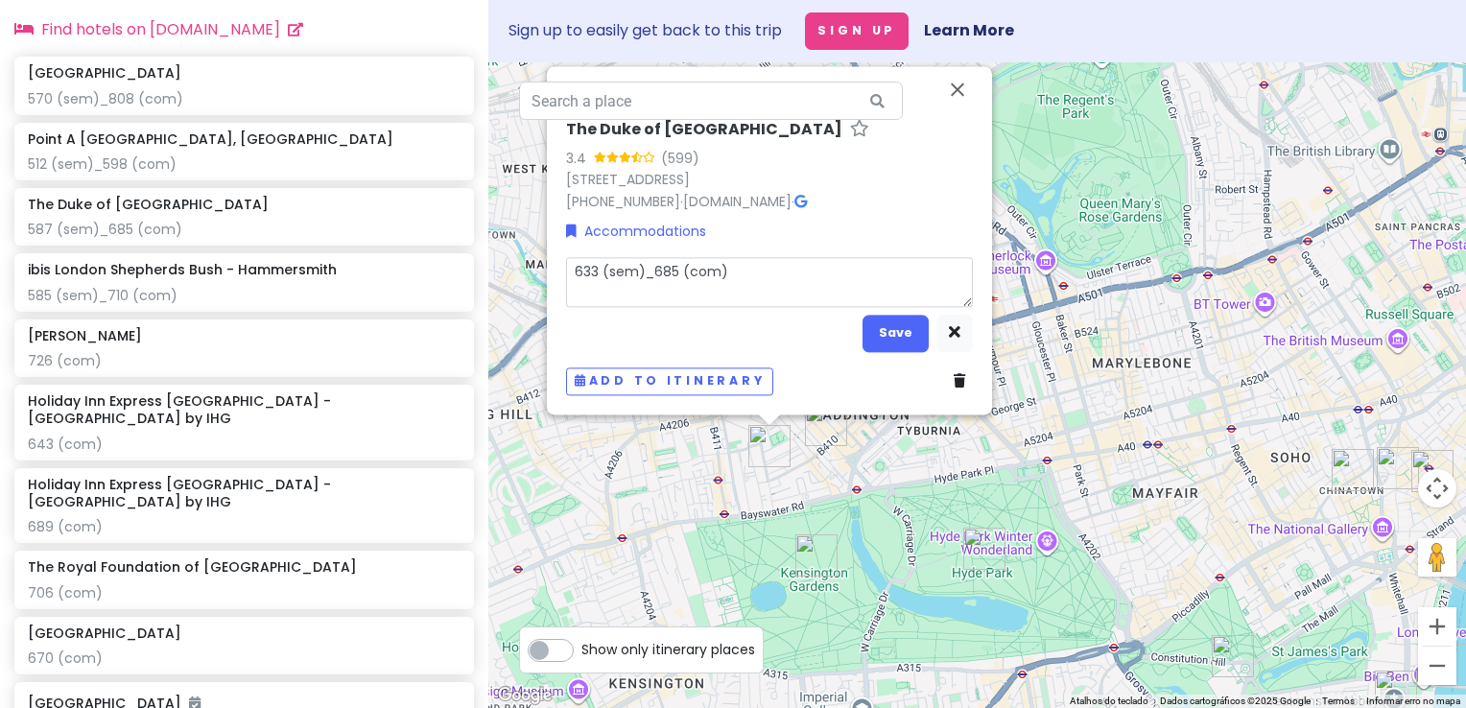
type textarea "x"
type textarea "633 (sem)_7 (com)"
type textarea "x"
type textarea "633 (sem)_75 (com)"
type textarea "x"
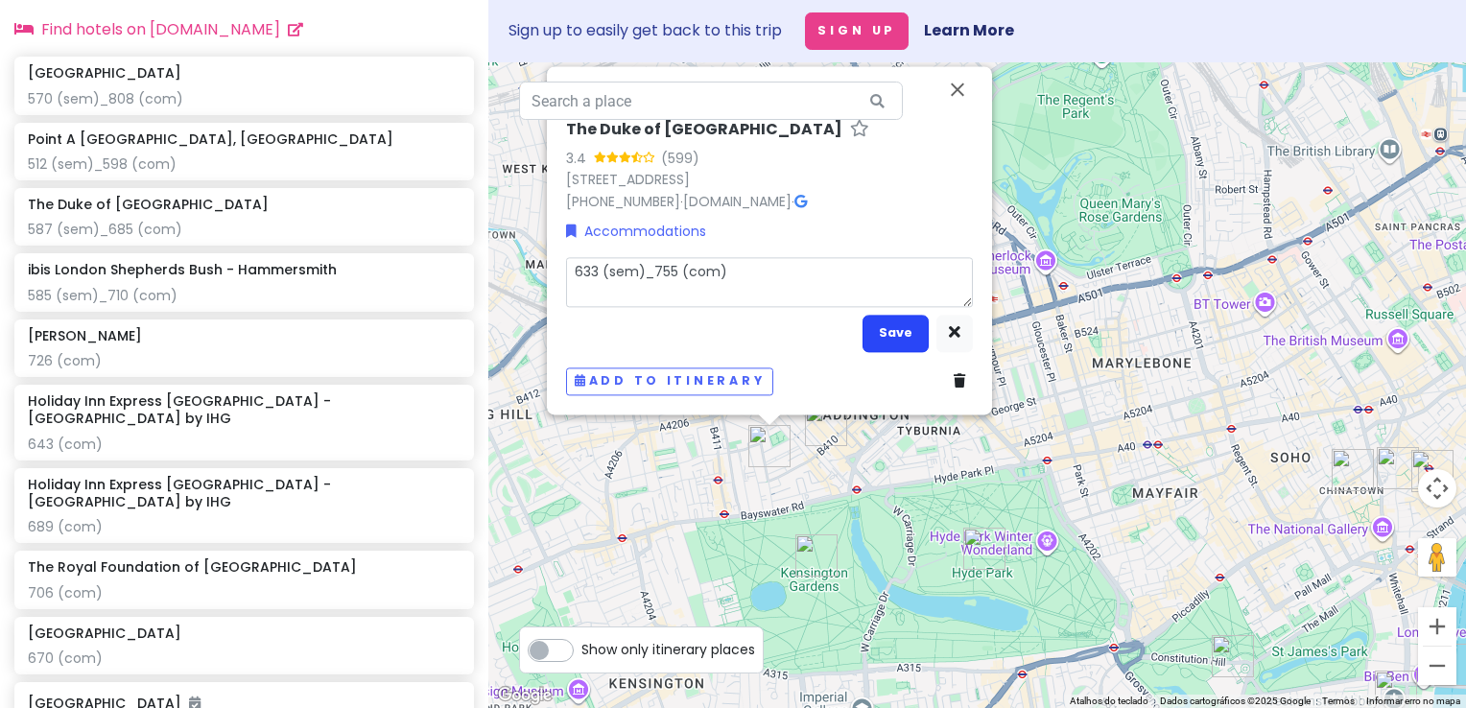
type textarea "633 (sem)_755 (com)"
click at [890, 332] on button "Save" at bounding box center [896, 333] width 66 height 37
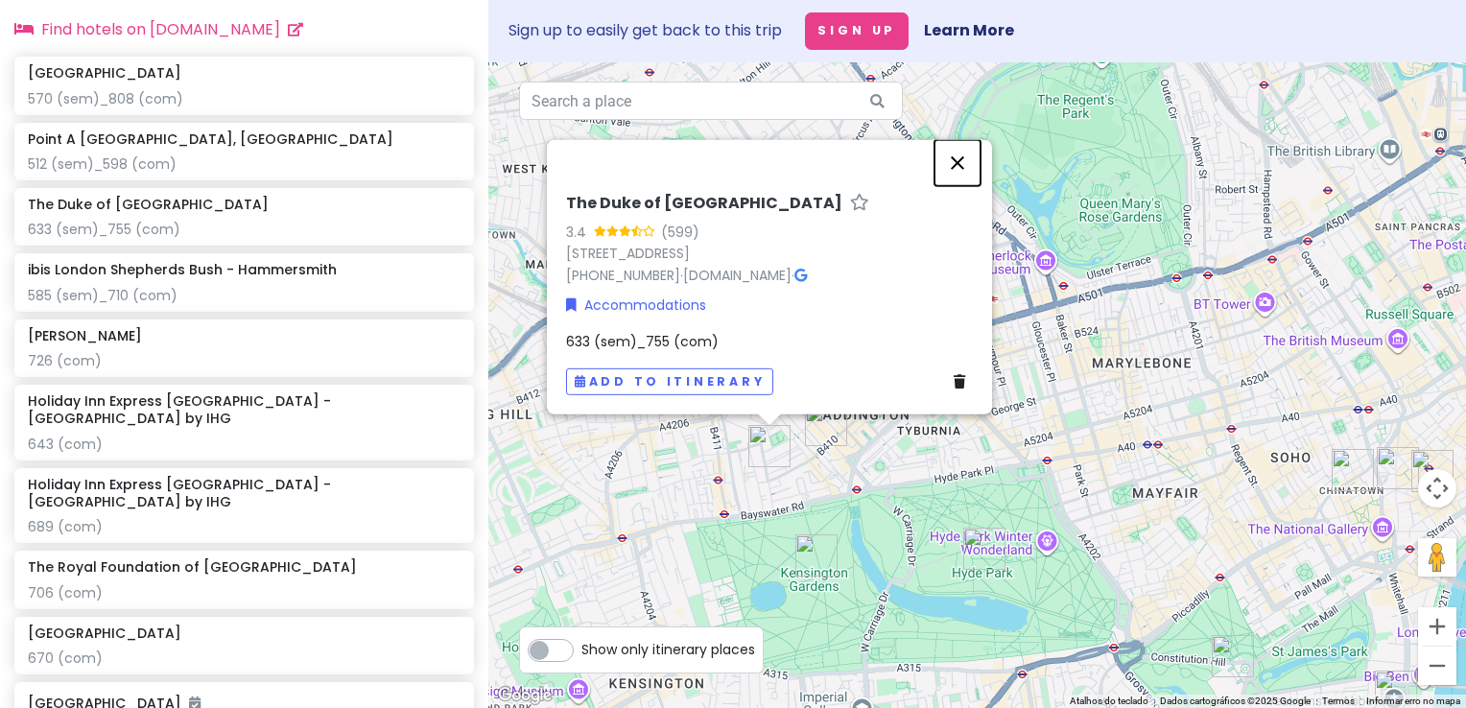
click at [956, 167] on button "Fechar" at bounding box center [958, 162] width 46 height 46
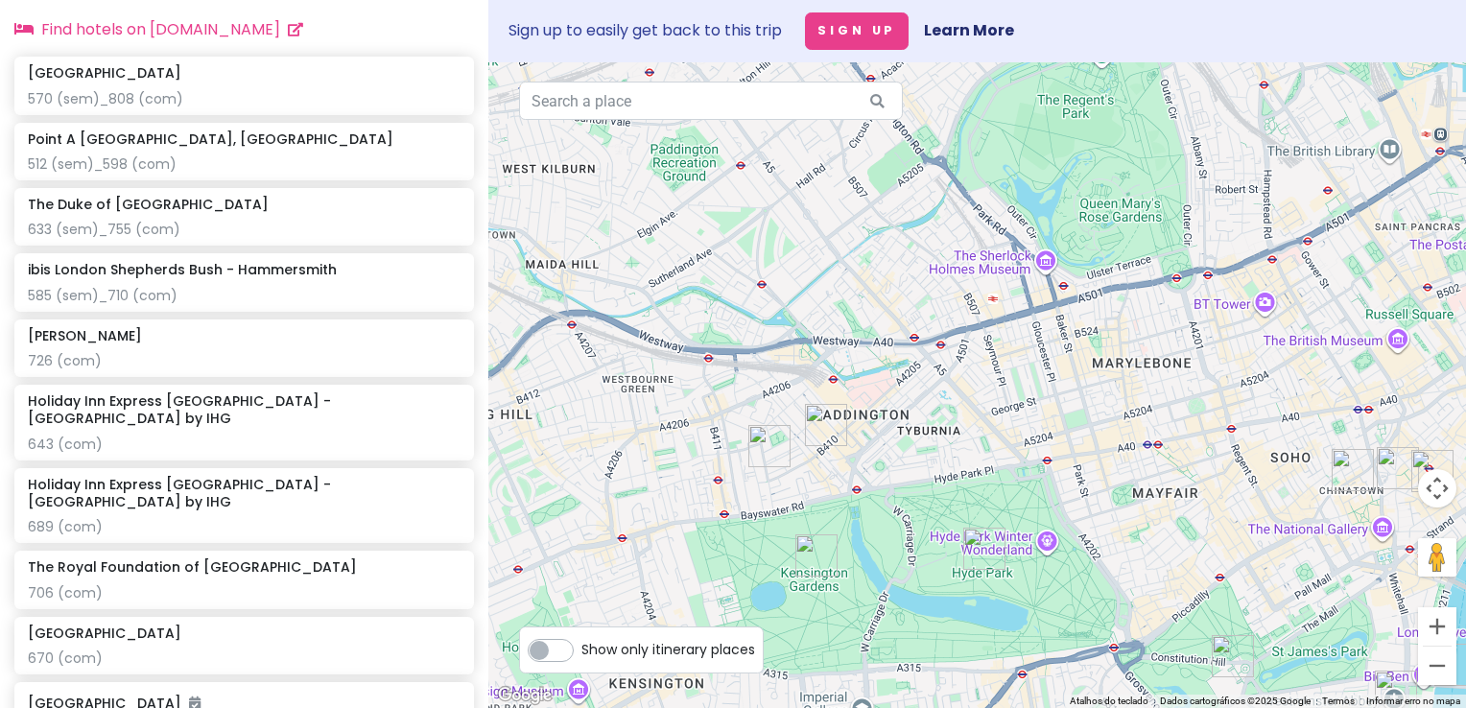
click at [822, 419] on img "Royal Eagle Hotel" at bounding box center [826, 425] width 42 height 42
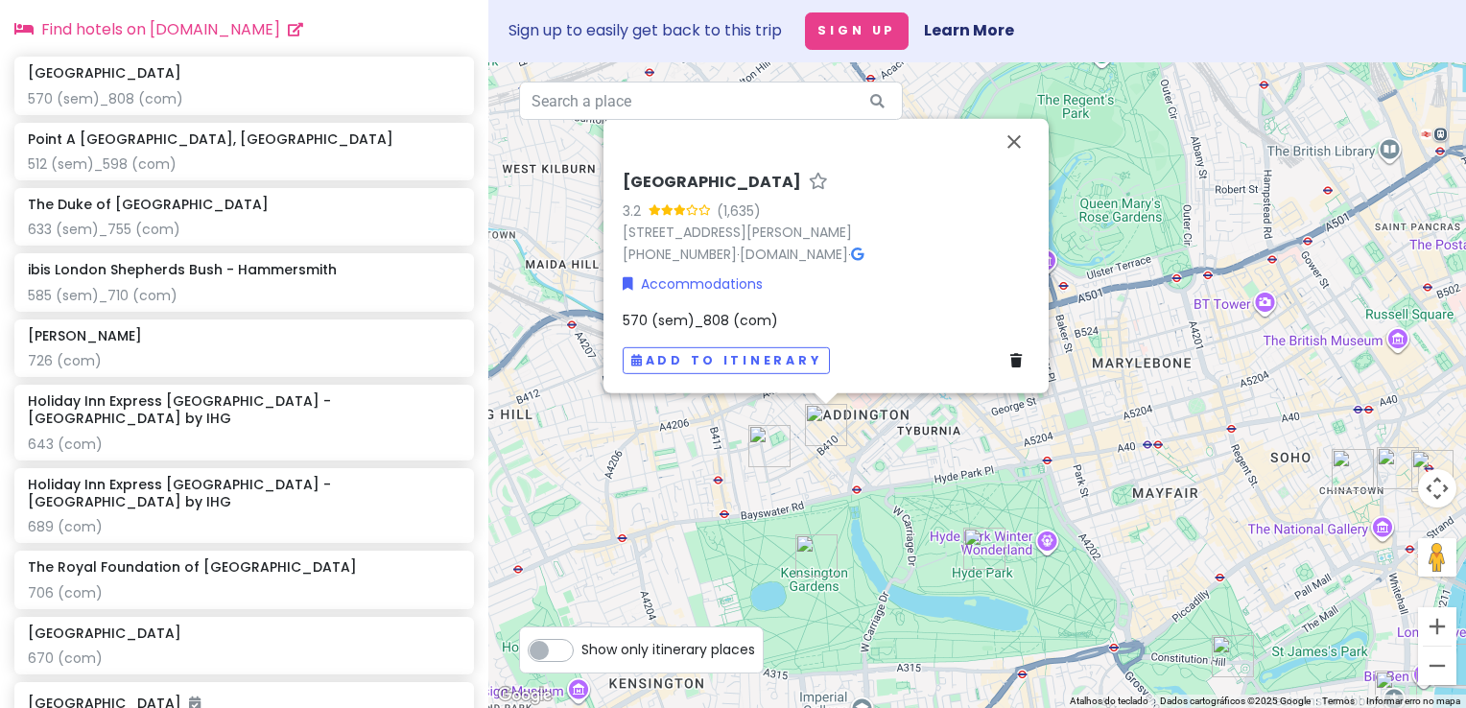
click at [760, 443] on img "The Duke of Leinster Hotel" at bounding box center [769, 446] width 42 height 42
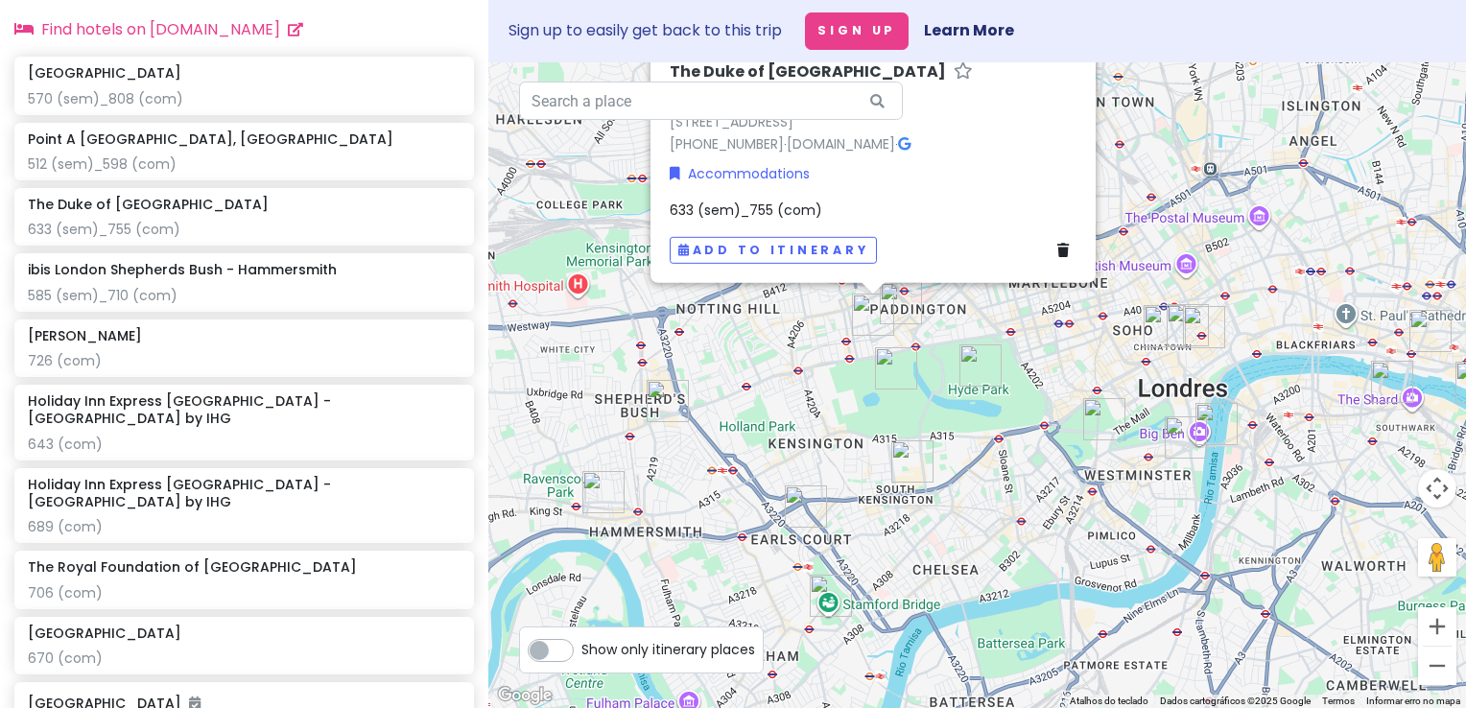
drag, startPoint x: 1069, startPoint y: 509, endPoint x: 1075, endPoint y: 378, distance: 130.6
click at [1075, 378] on div "The Duke of Leinster Hotel 3.4 (599) 20 Leinster Gardens, London W2 3AN, UK +44…" at bounding box center [977, 385] width 978 height 646
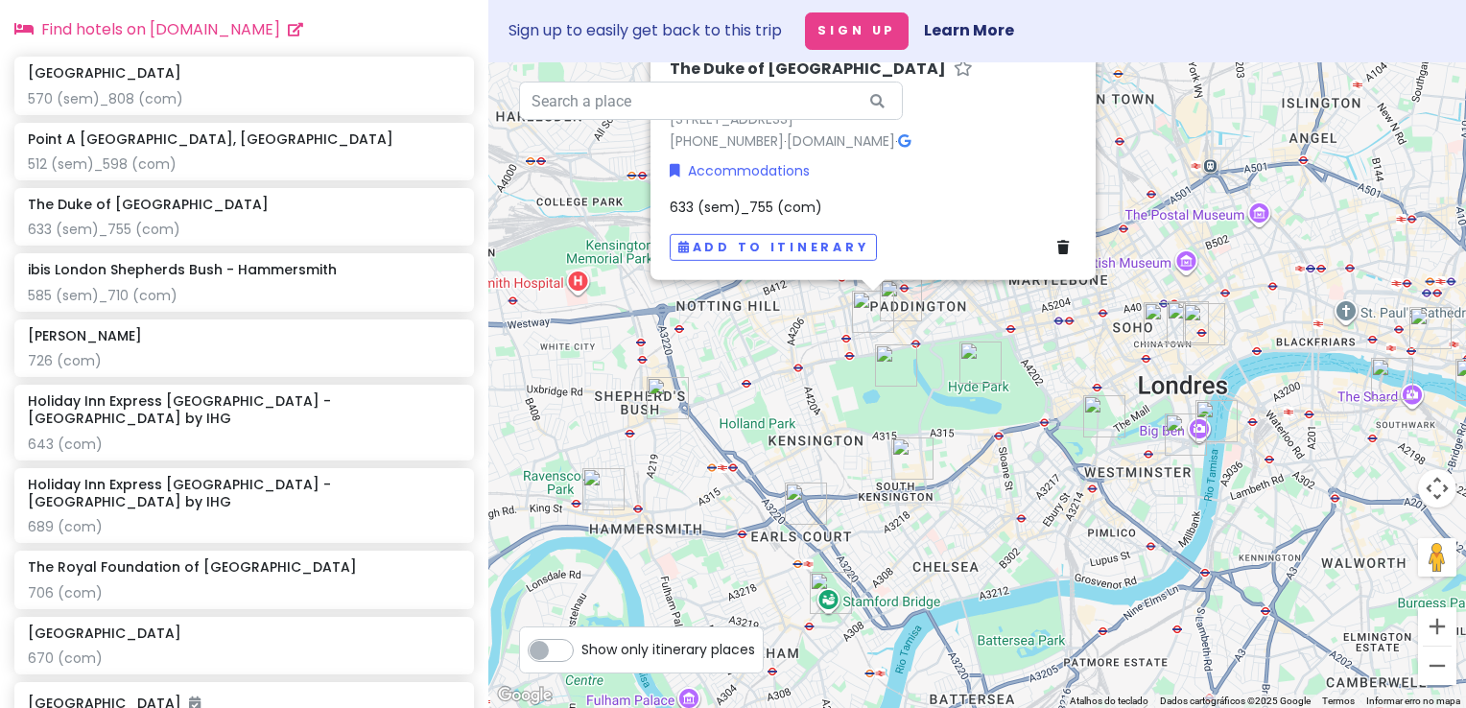
click at [800, 501] on img "Oliver Plaza" at bounding box center [806, 504] width 42 height 42
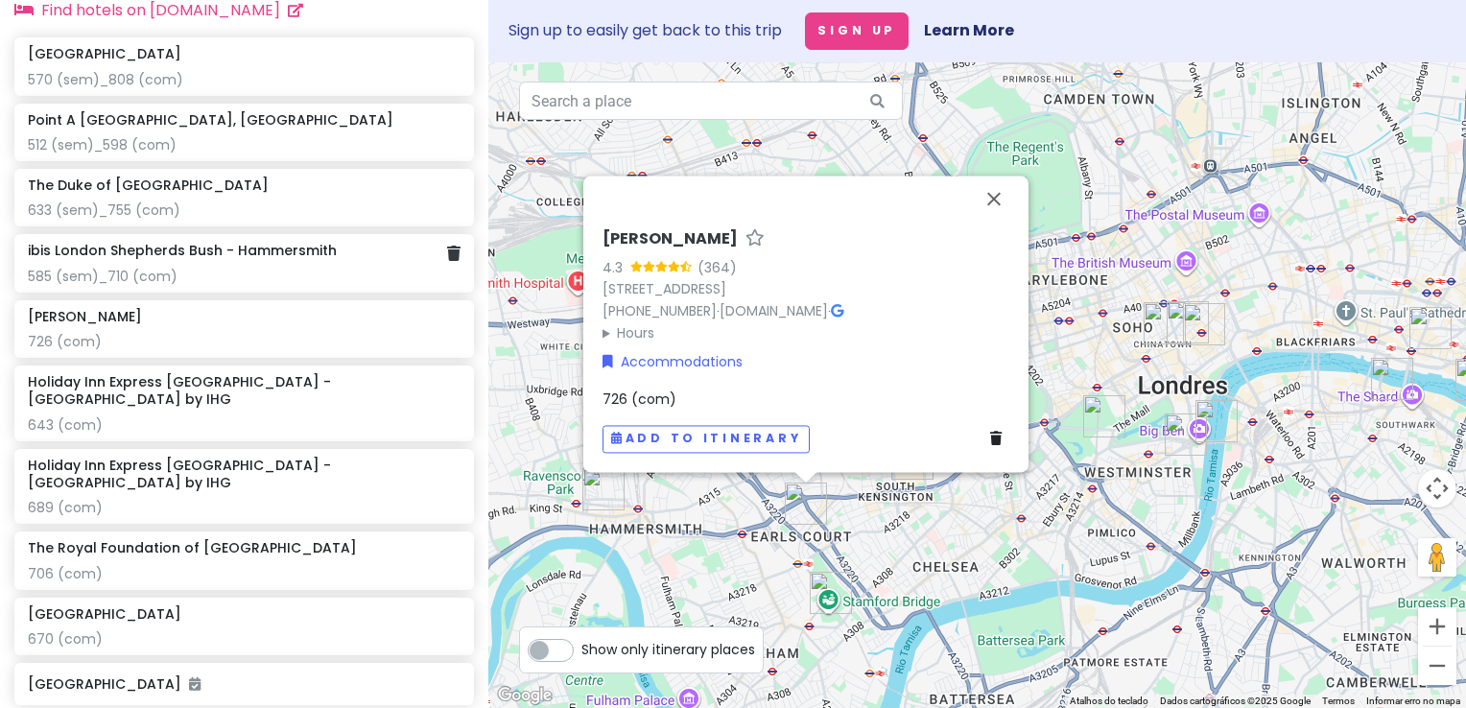
scroll to position [1364, 0]
click at [996, 198] on button "Fechar" at bounding box center [994, 199] width 46 height 46
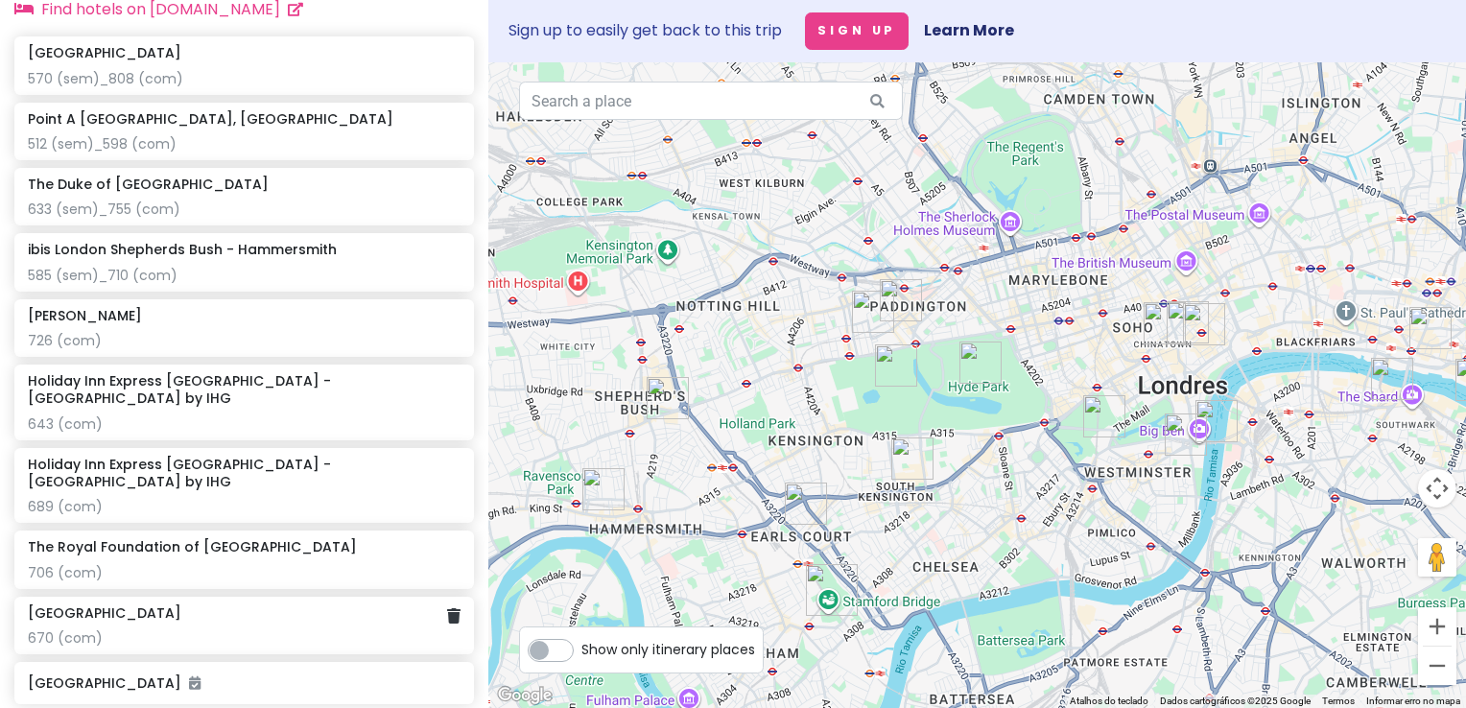
click at [227, 605] on div "Stamford Bridge 670 (com)" at bounding box center [244, 626] width 433 height 42
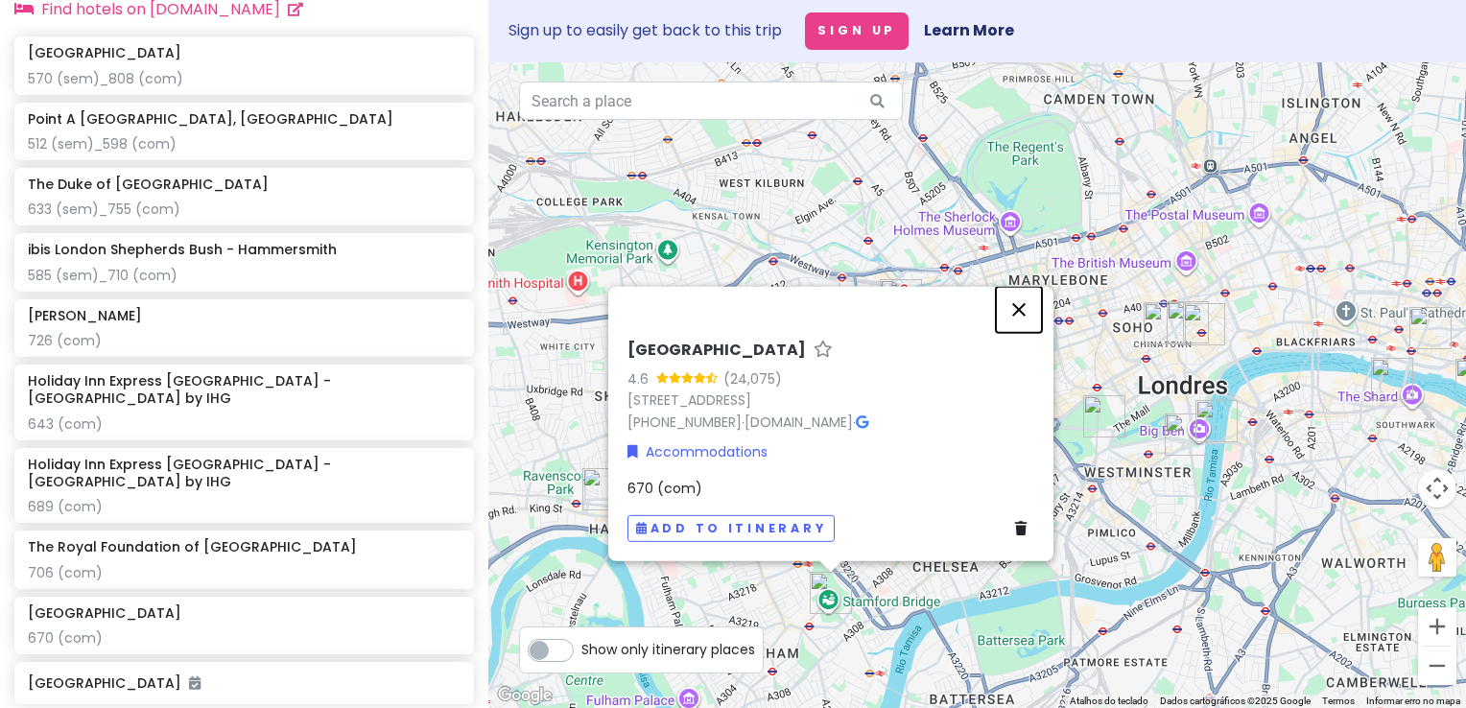
click at [1024, 317] on button "Fechar" at bounding box center [1019, 309] width 46 height 46
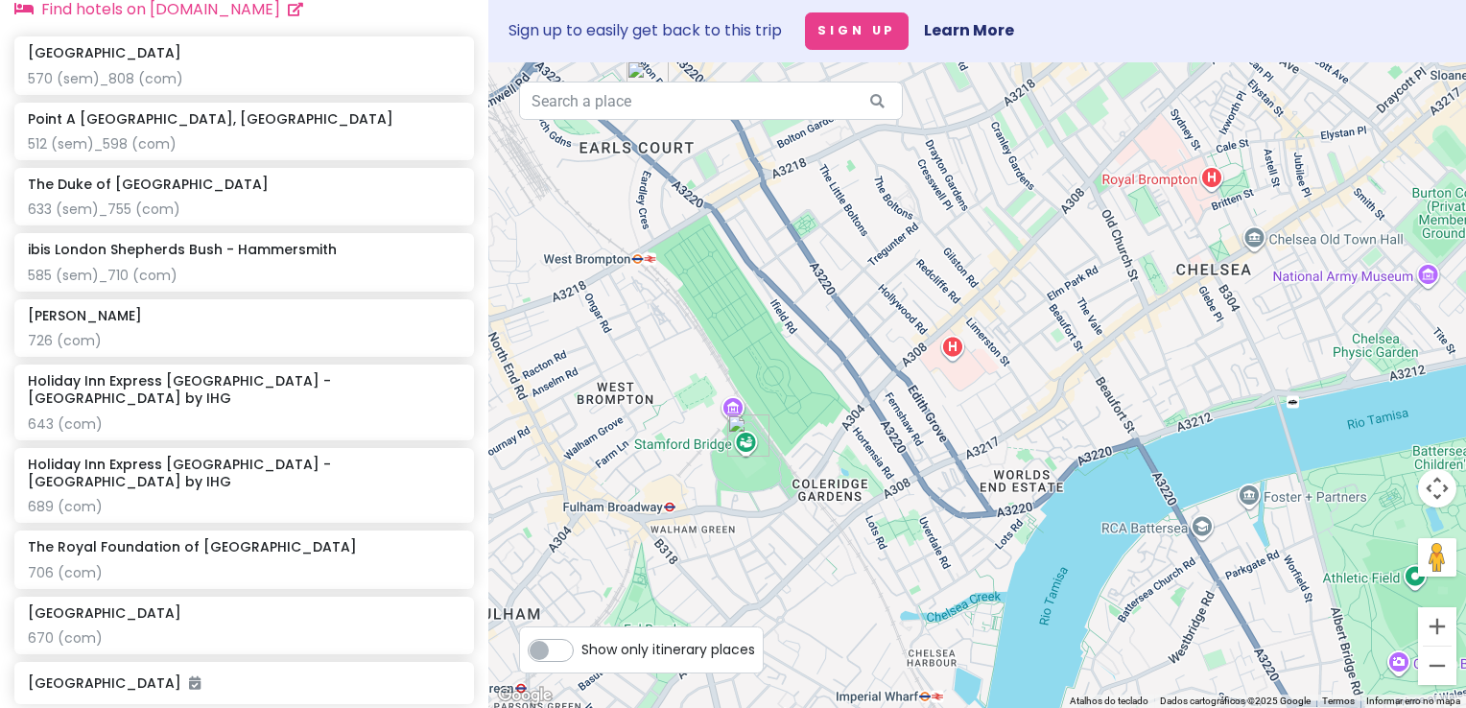
drag, startPoint x: 844, startPoint y: 593, endPoint x: 1042, endPoint y: 133, distance: 500.3
click at [1042, 133] on div at bounding box center [977, 385] width 978 height 646
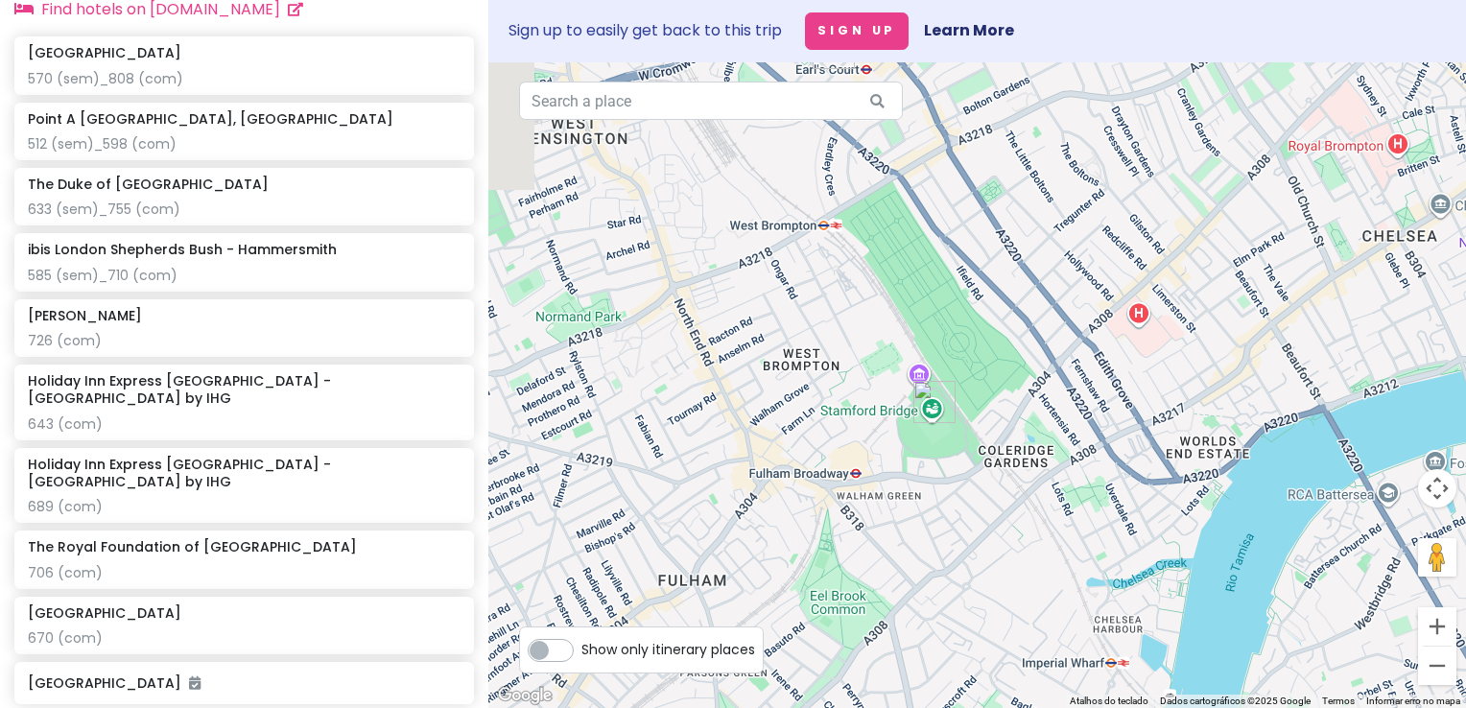
drag, startPoint x: 956, startPoint y: 433, endPoint x: 1091, endPoint y: 554, distance: 181.4
click at [1091, 554] on div at bounding box center [977, 385] width 978 height 646
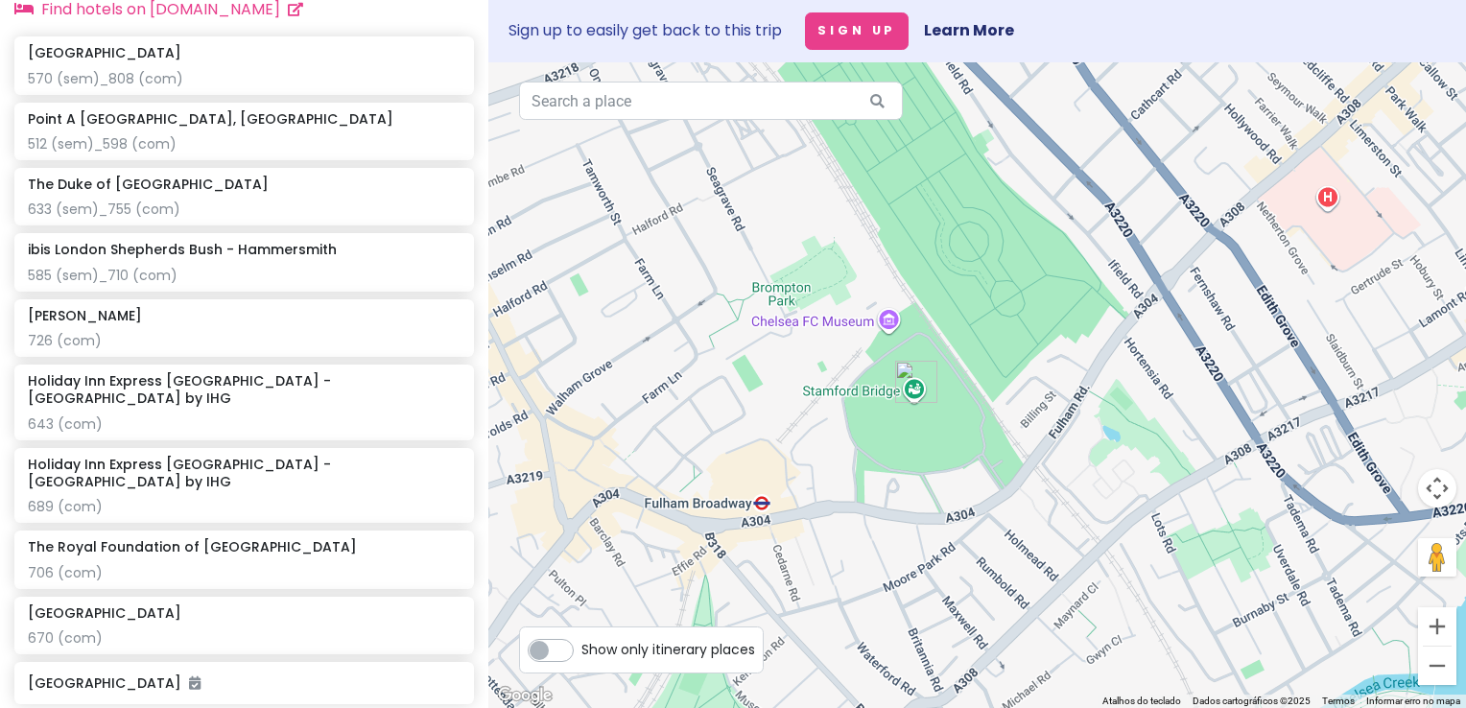
drag, startPoint x: 956, startPoint y: 431, endPoint x: 947, endPoint y: 466, distance: 36.5
click at [947, 466] on div at bounding box center [977, 385] width 978 height 646
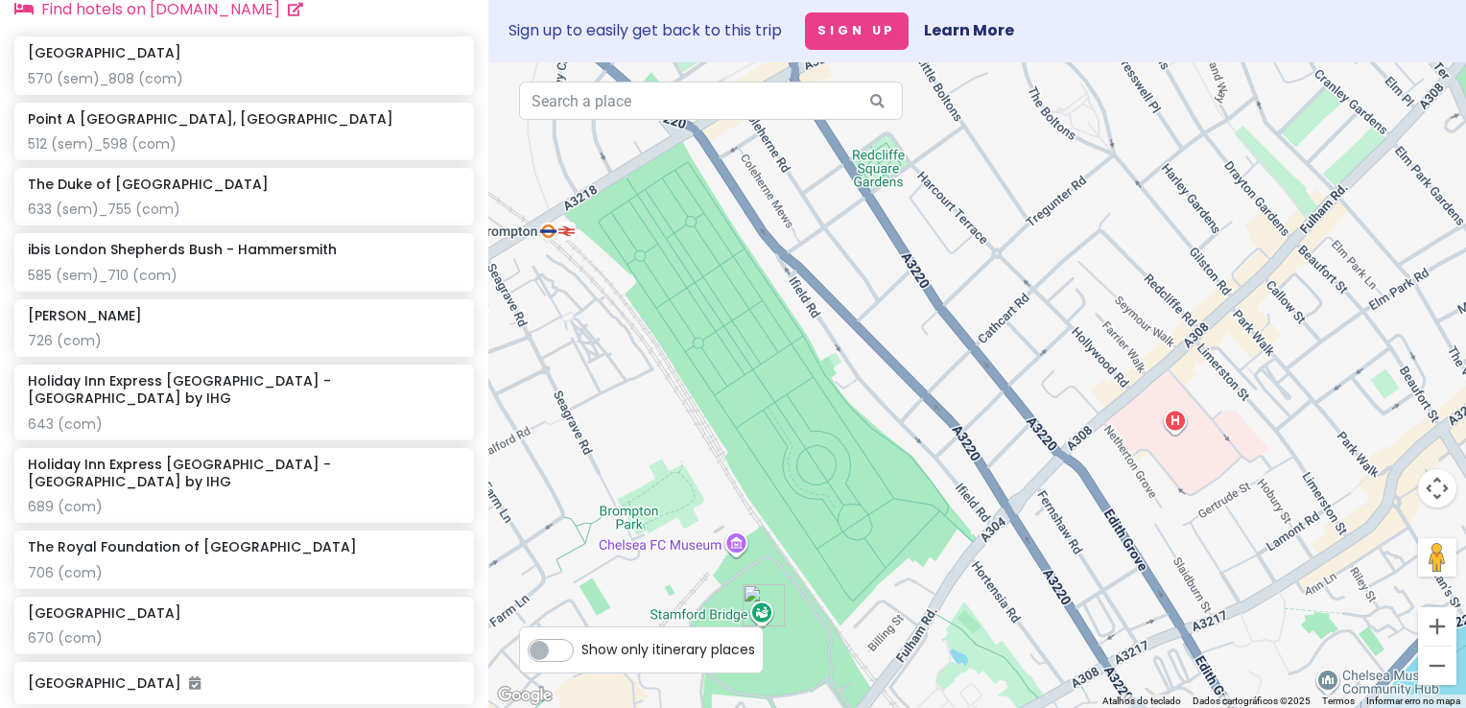
drag, startPoint x: 1052, startPoint y: 254, endPoint x: 947, endPoint y: 515, distance: 281.2
click at [942, 513] on div at bounding box center [977, 385] width 978 height 646
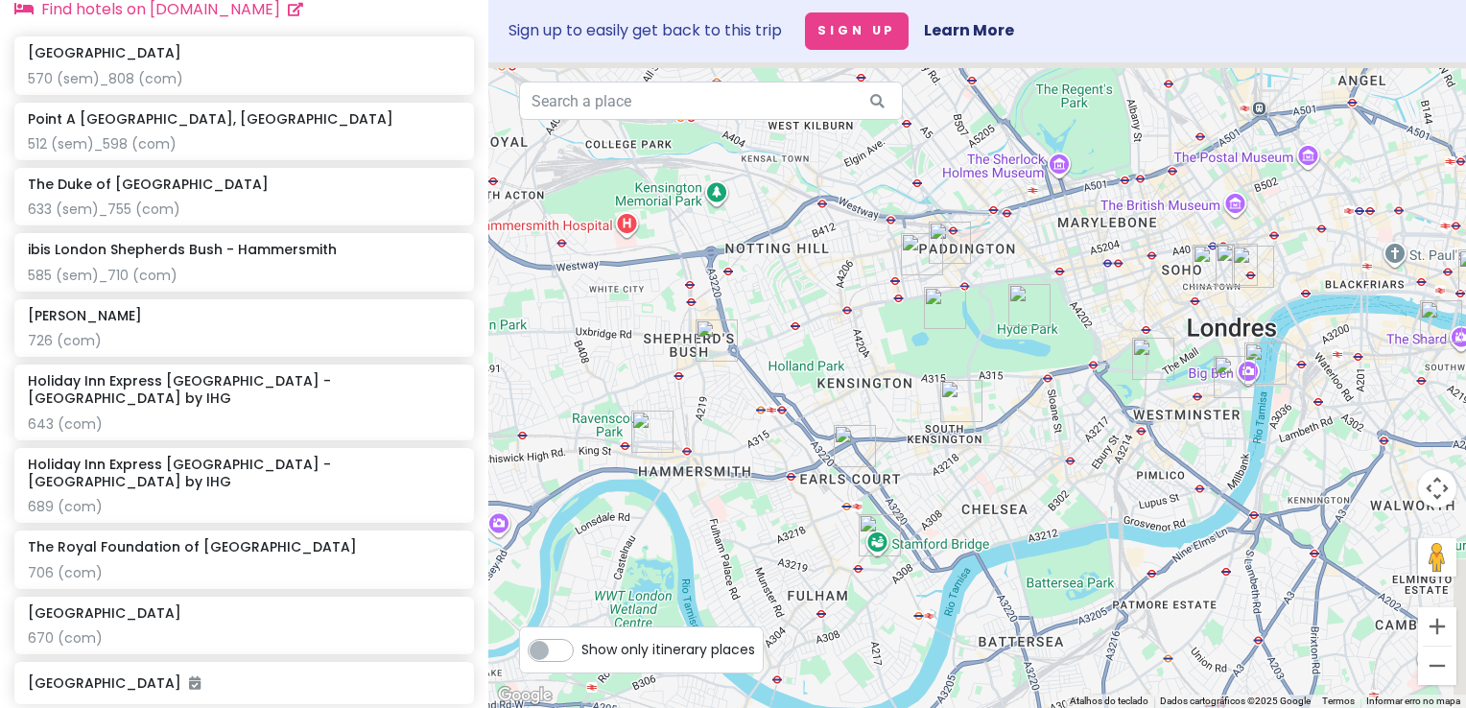
drag, startPoint x: 849, startPoint y: 228, endPoint x: 781, endPoint y: 293, distance: 93.7
click at [781, 293] on div at bounding box center [977, 385] width 978 height 646
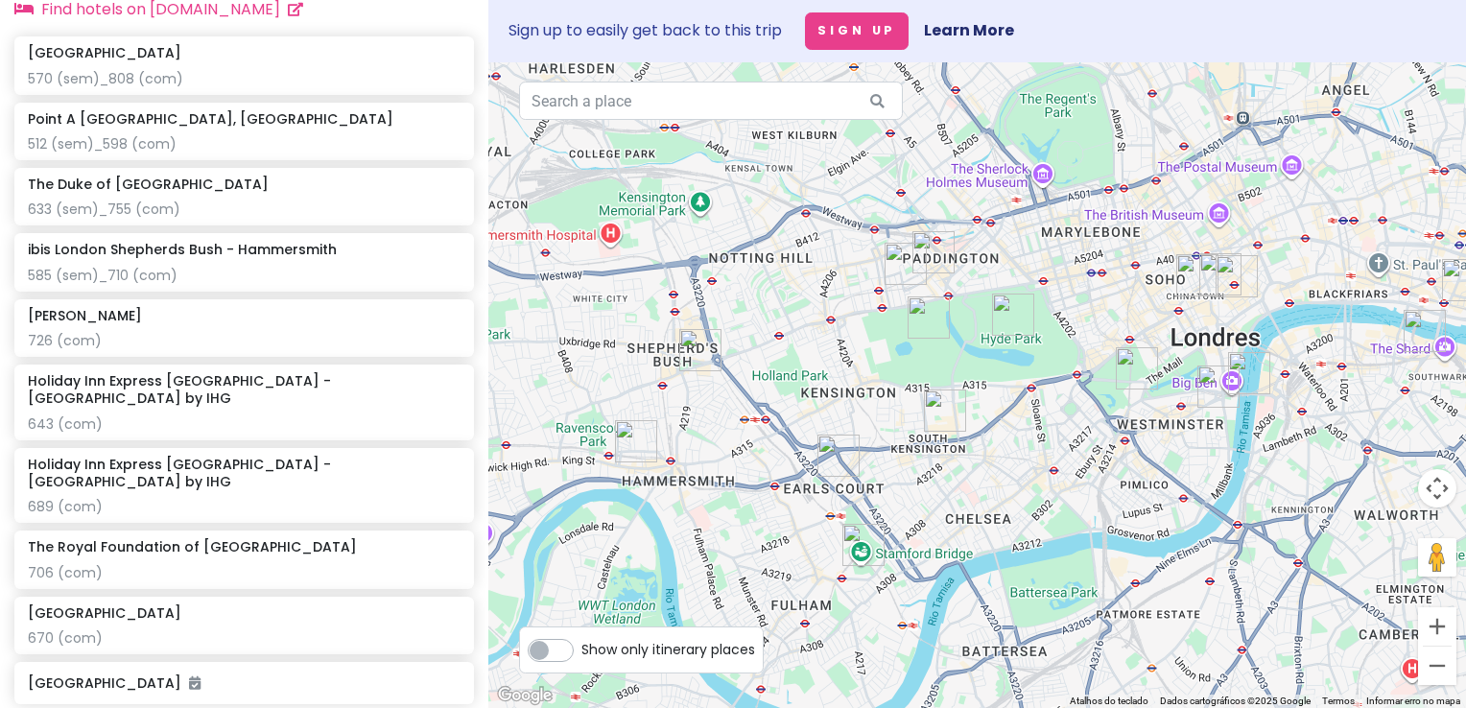
drag, startPoint x: 813, startPoint y: 324, endPoint x: 797, endPoint y: 336, distance: 19.2
click at [798, 336] on div at bounding box center [977, 385] width 978 height 646
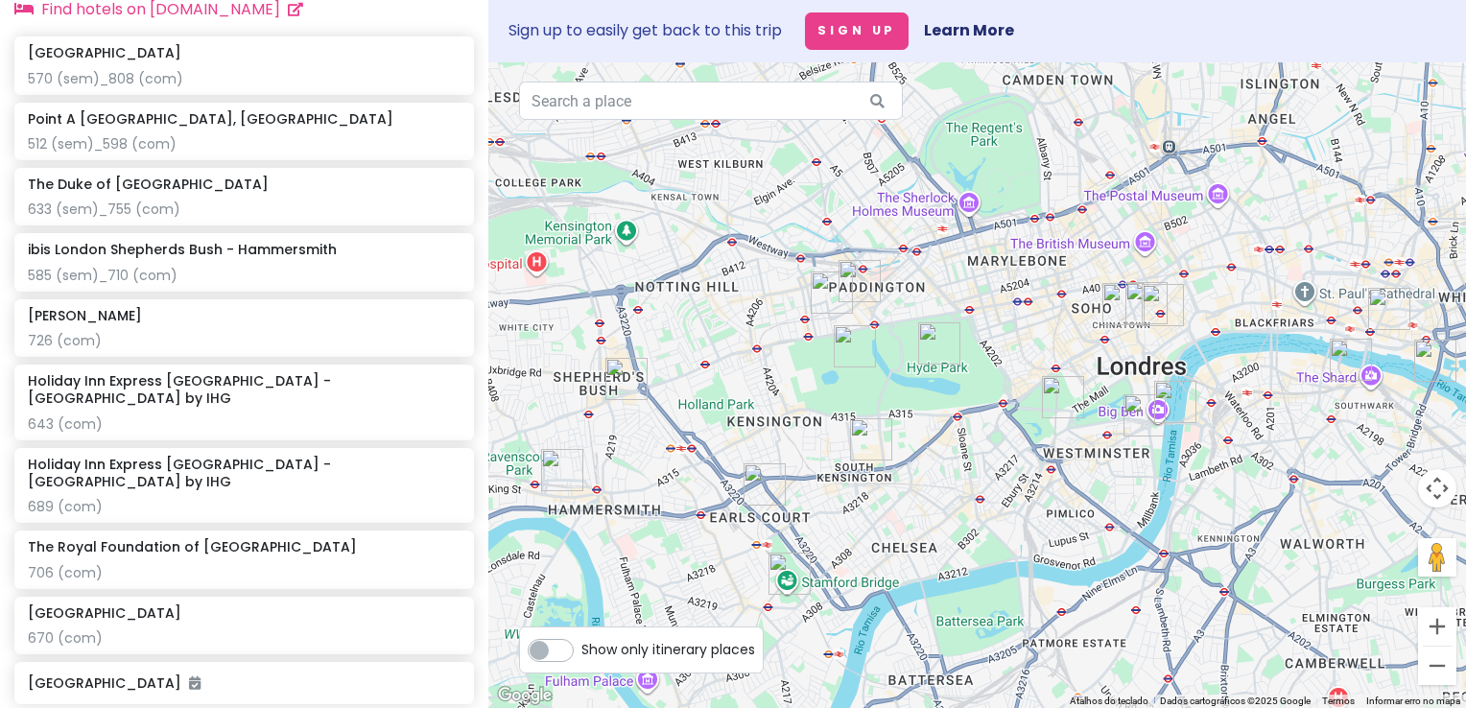
drag, startPoint x: 740, startPoint y: 291, endPoint x: 663, endPoint y: 296, distance: 76.9
click at [663, 296] on div at bounding box center [977, 385] width 978 height 646
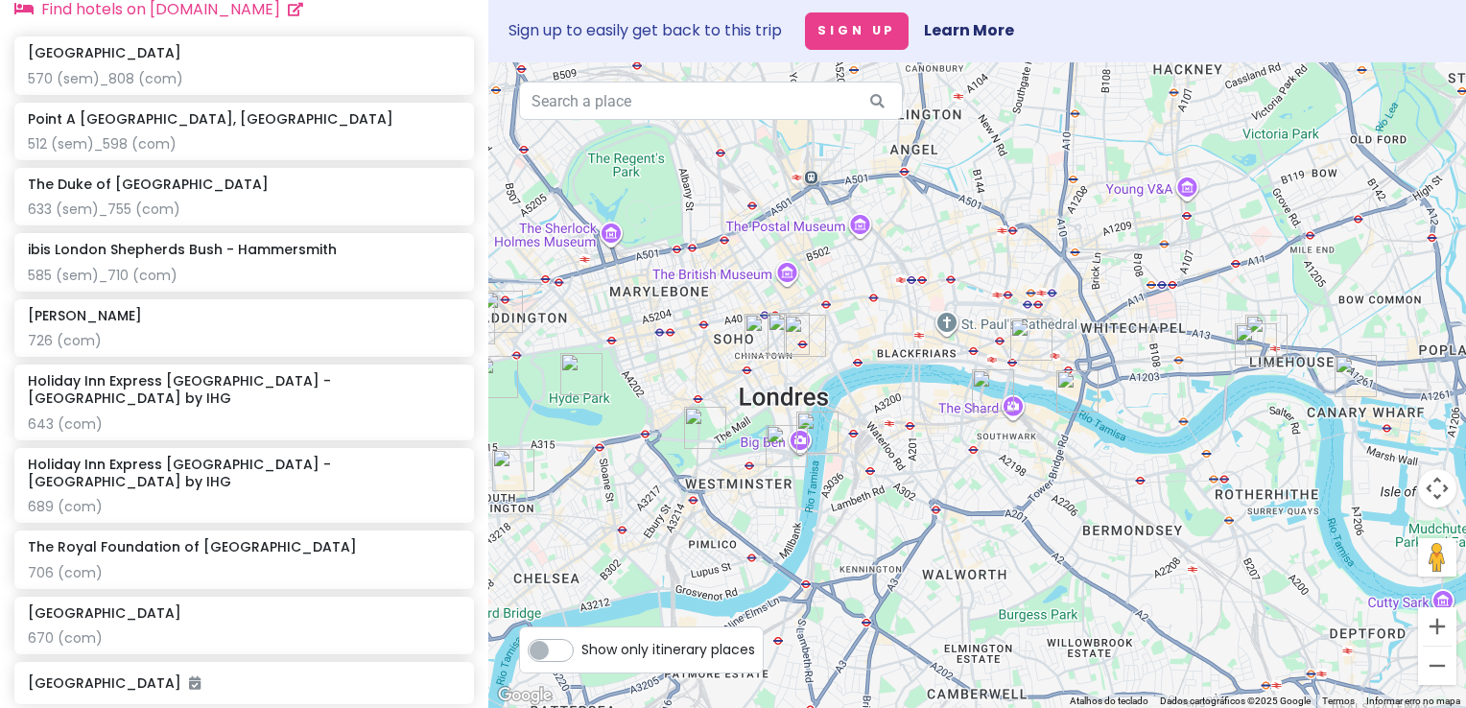
drag, startPoint x: 983, startPoint y: 363, endPoint x: 645, endPoint y: 405, distance: 340.4
click at [645, 405] on div at bounding box center [977, 385] width 978 height 646
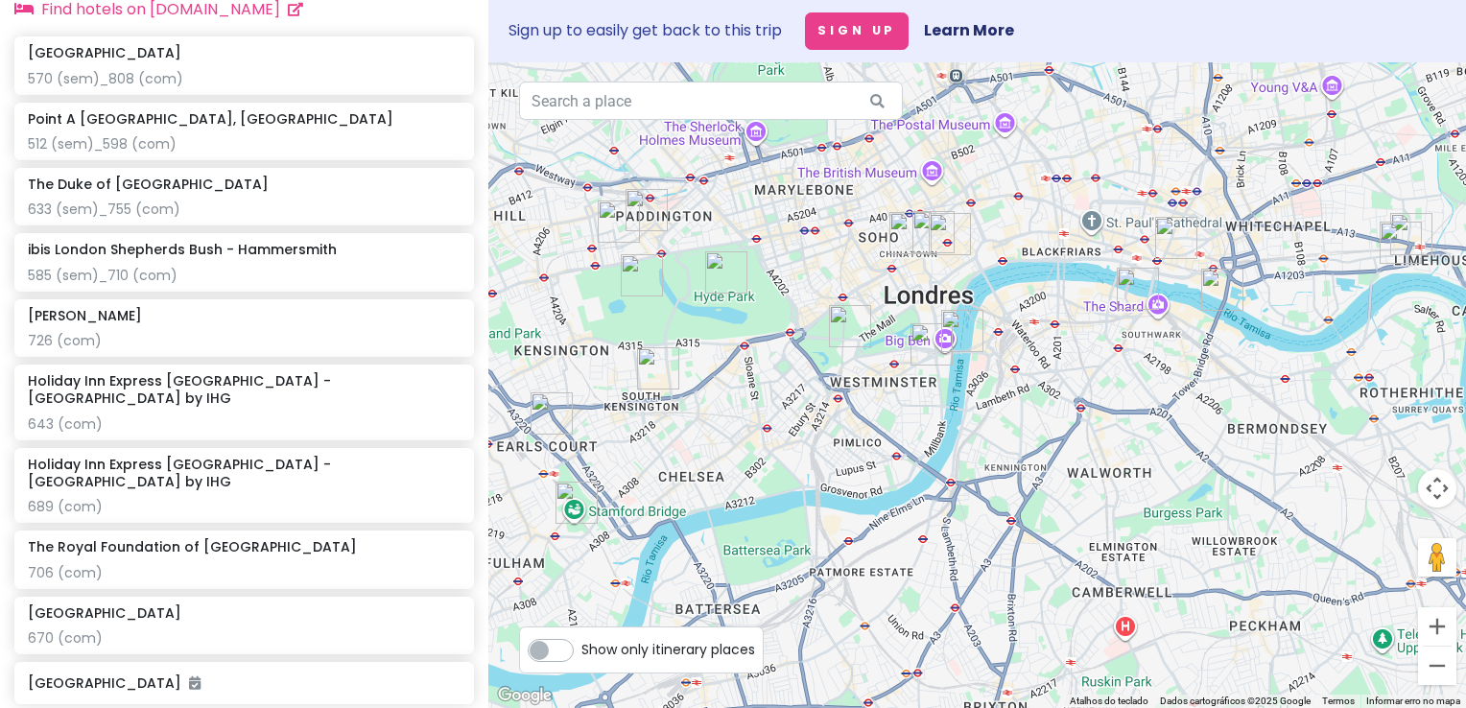
drag, startPoint x: 1317, startPoint y: 463, endPoint x: 1520, endPoint y: 316, distance: 251.4
click at [1465, 316] on html "London V2! Private Change Dates Make a Copy Delete Trip Go Pro ⚡️ Give Feedback…" at bounding box center [733, 354] width 1466 height 708
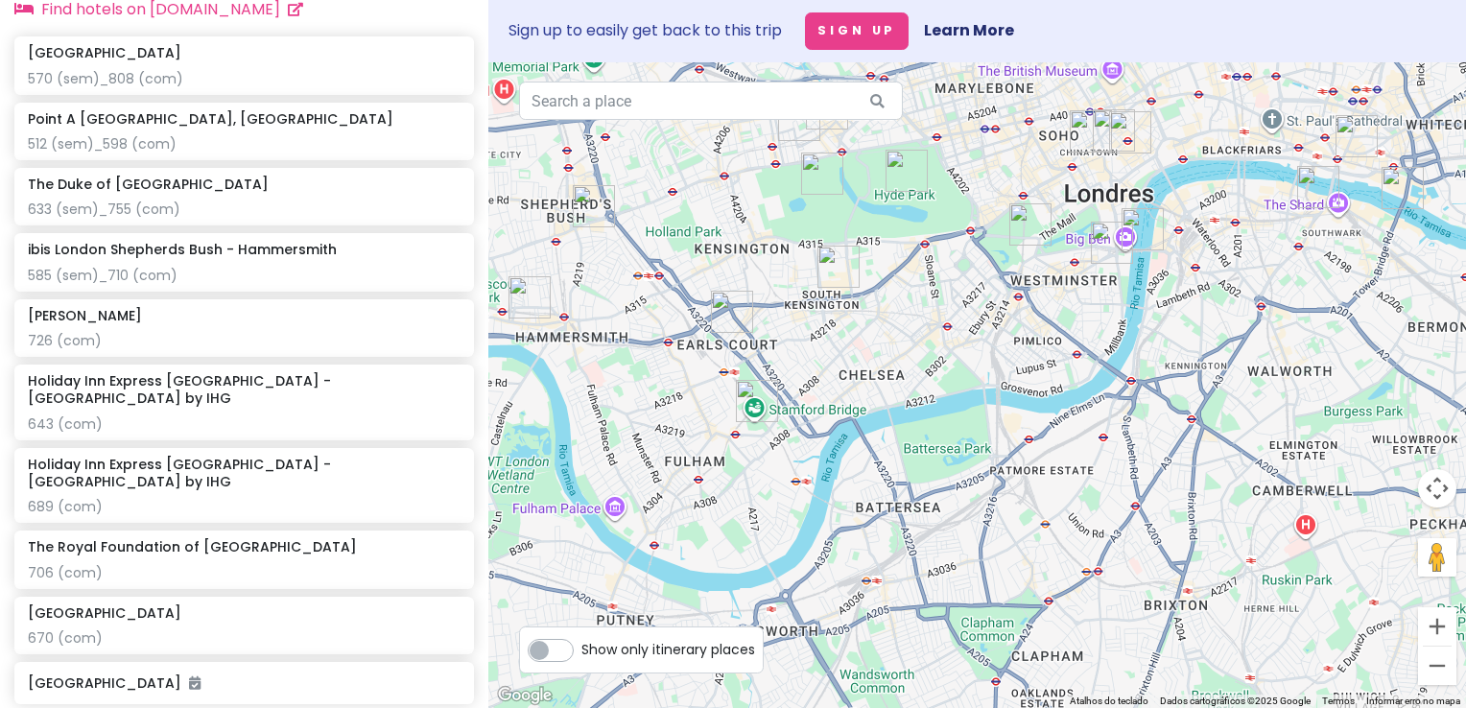
drag, startPoint x: 973, startPoint y: 348, endPoint x: 1027, endPoint y: 466, distance: 129.7
click at [1027, 464] on div at bounding box center [977, 385] width 978 height 646
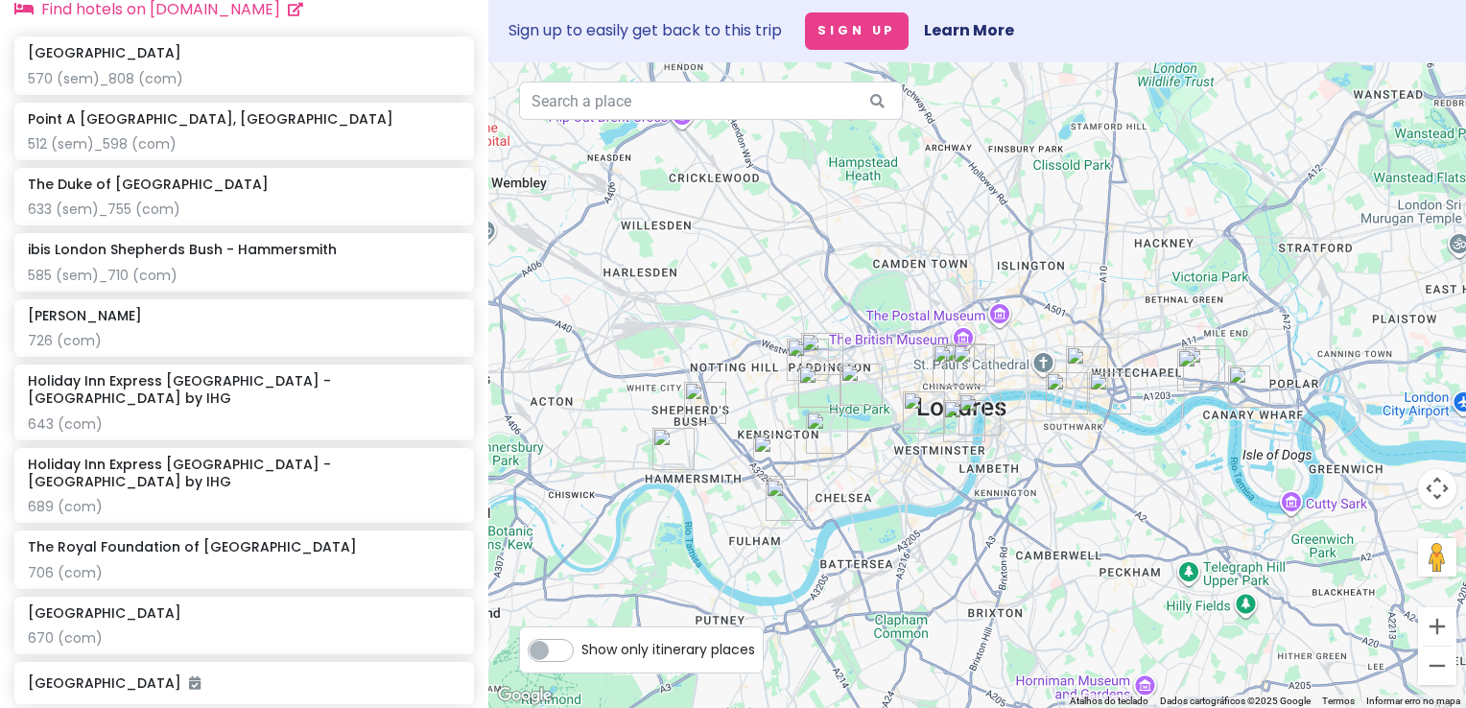
drag, startPoint x: 1021, startPoint y: 516, endPoint x: 851, endPoint y: 471, distance: 175.7
click at [851, 471] on div at bounding box center [977, 385] width 978 height 646
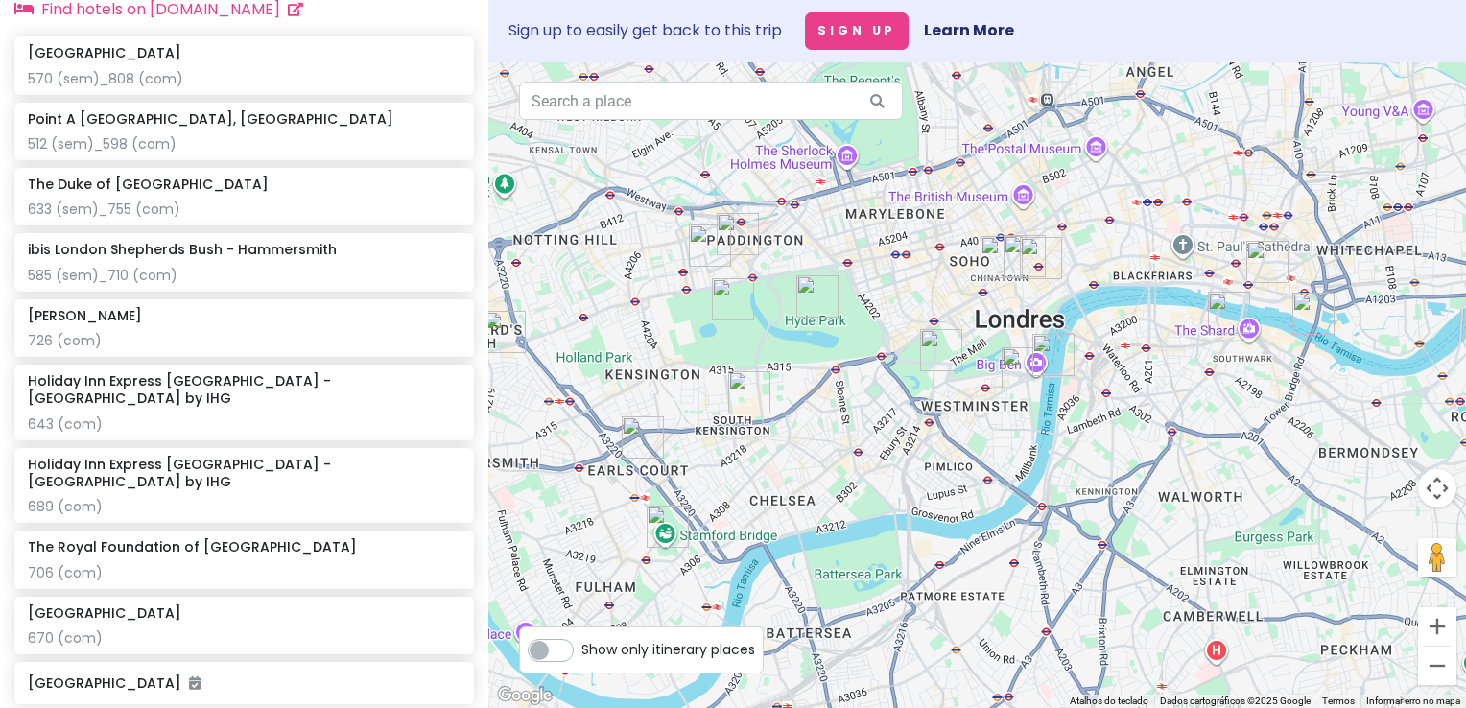
drag, startPoint x: 944, startPoint y: 478, endPoint x: 998, endPoint y: 470, distance: 54.3
click at [998, 470] on div at bounding box center [977, 385] width 978 height 646
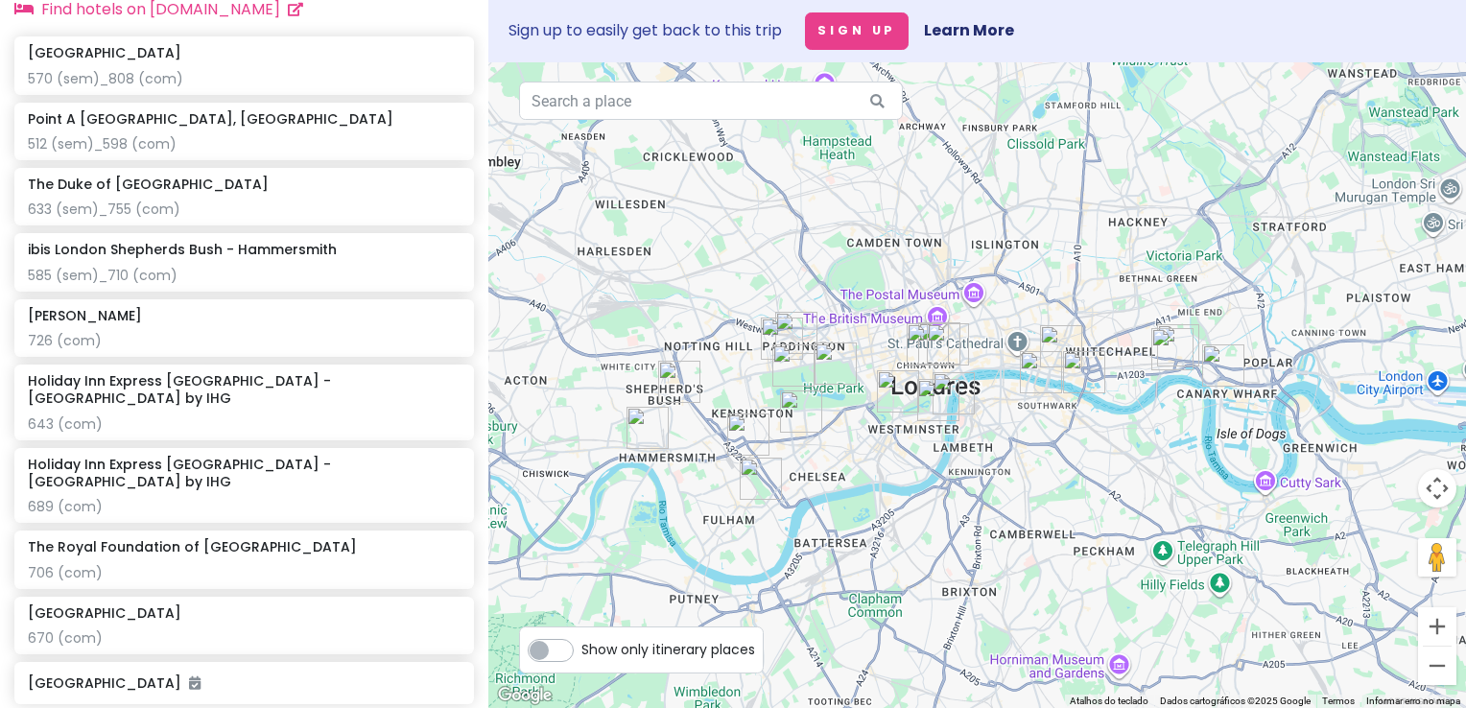
drag, startPoint x: 928, startPoint y: 512, endPoint x: 894, endPoint y: 522, distance: 34.9
click at [894, 522] on div at bounding box center [977, 385] width 978 height 646
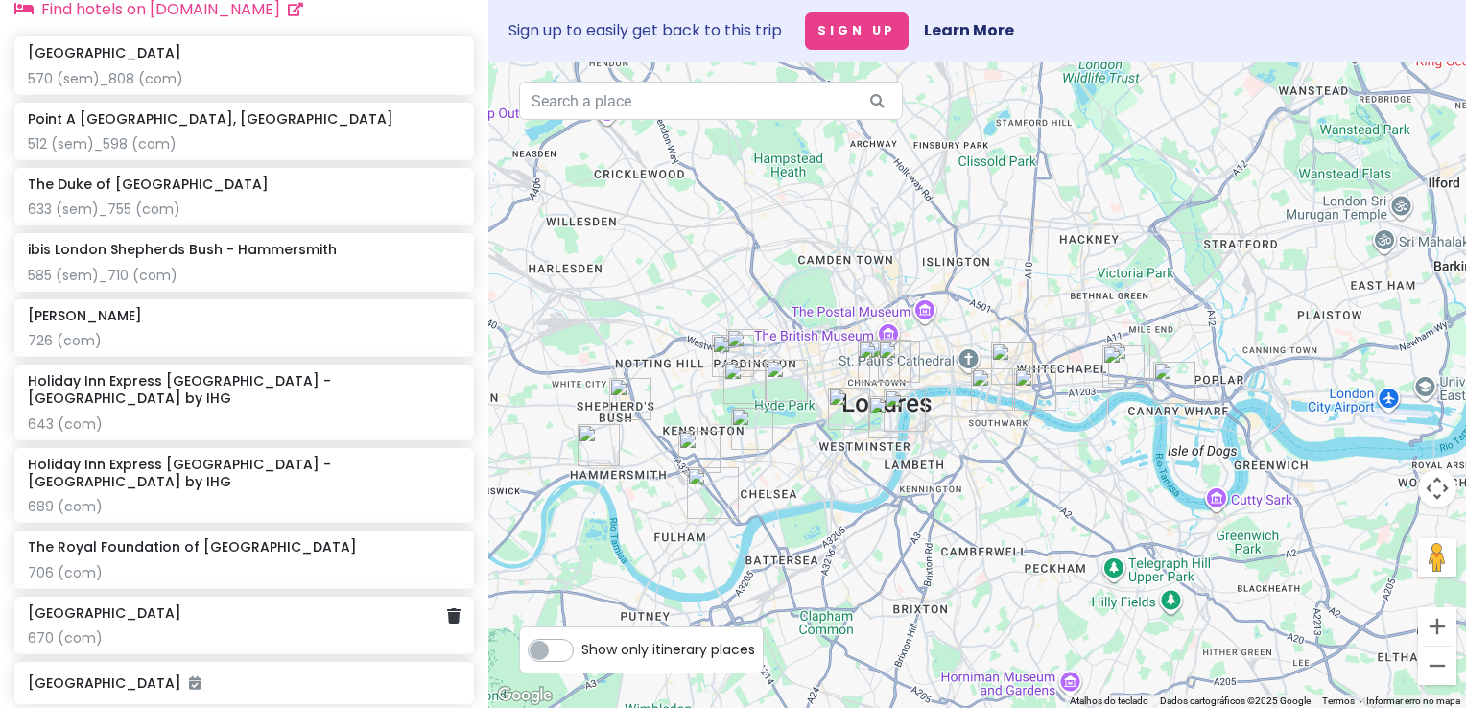
click at [223, 605] on div "Stamford Bridge 670 (com)" at bounding box center [244, 626] width 433 height 42
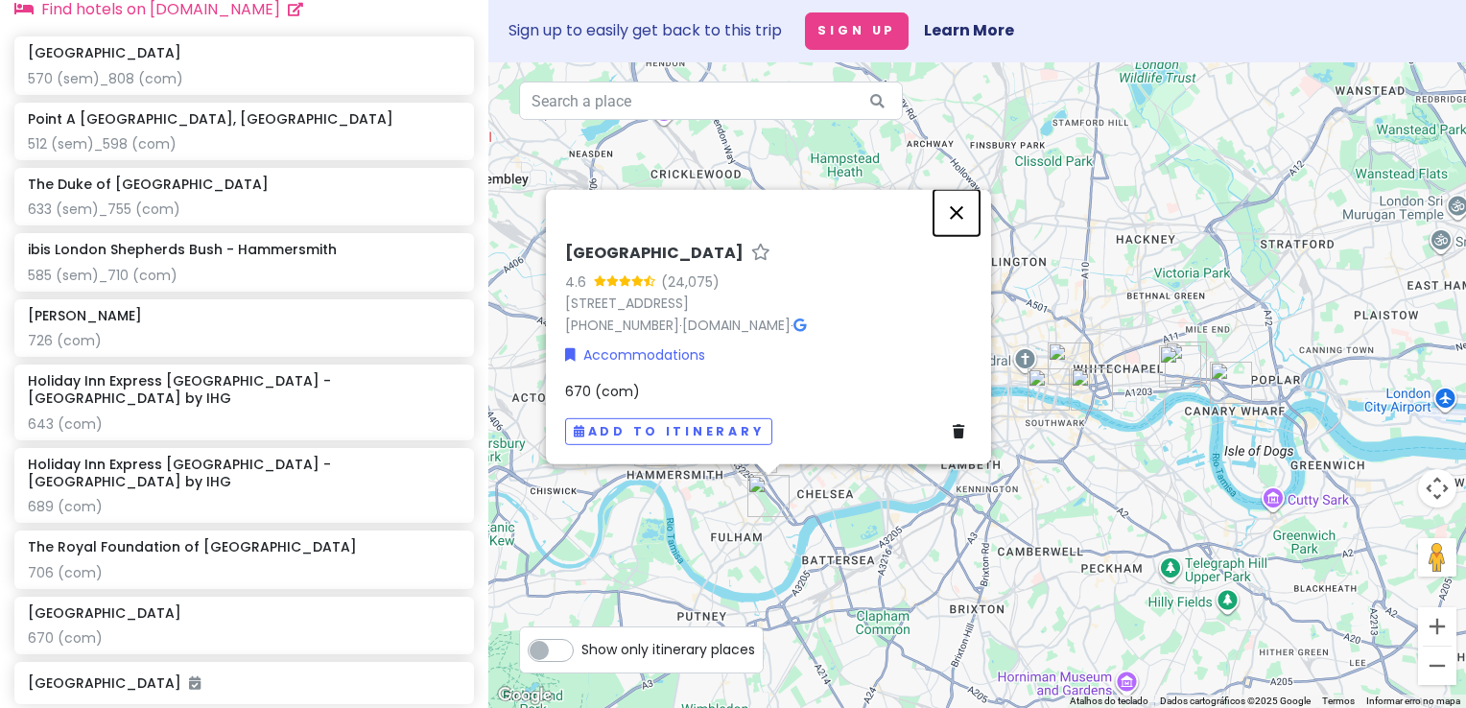
click at [961, 204] on button "Fechar" at bounding box center [957, 212] width 46 height 46
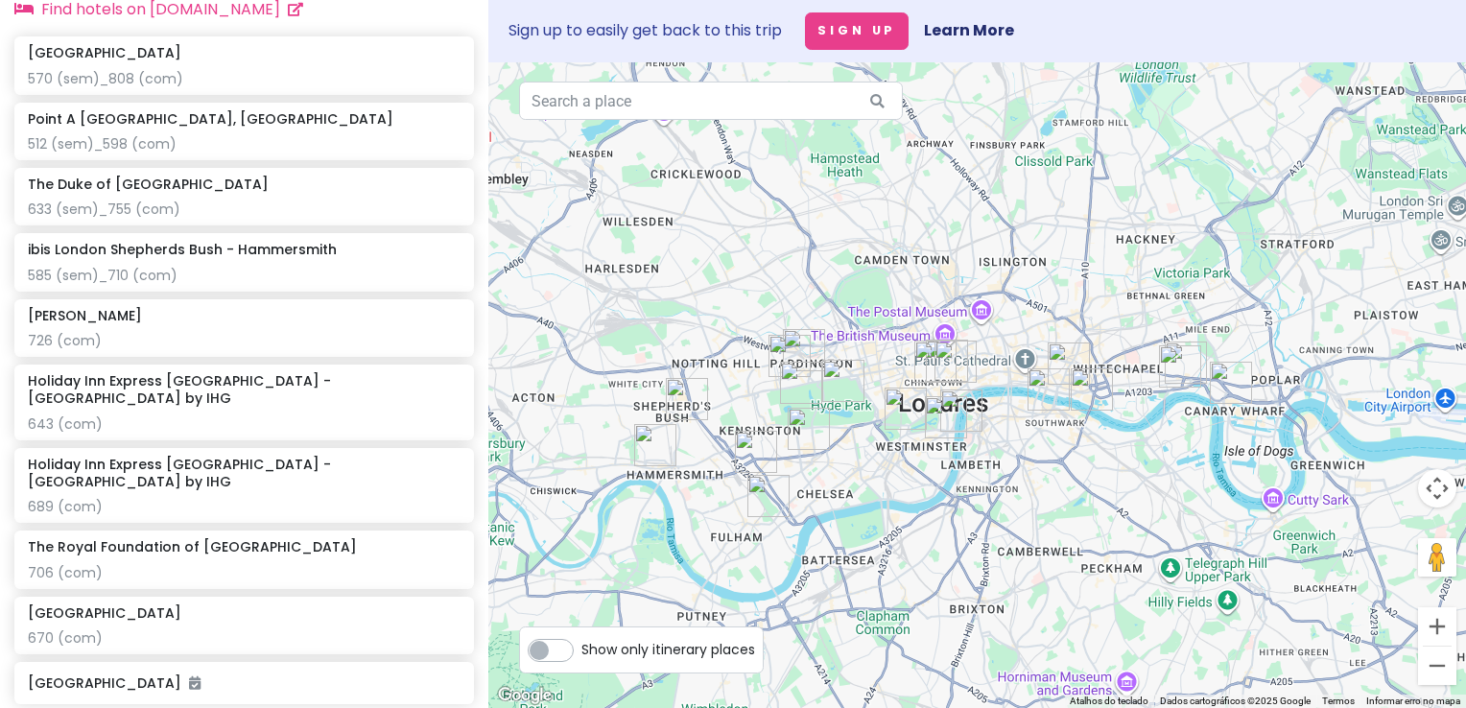
drag, startPoint x: 921, startPoint y: 497, endPoint x: 806, endPoint y: 528, distance: 119.2
click at [814, 528] on div at bounding box center [977, 385] width 978 height 646
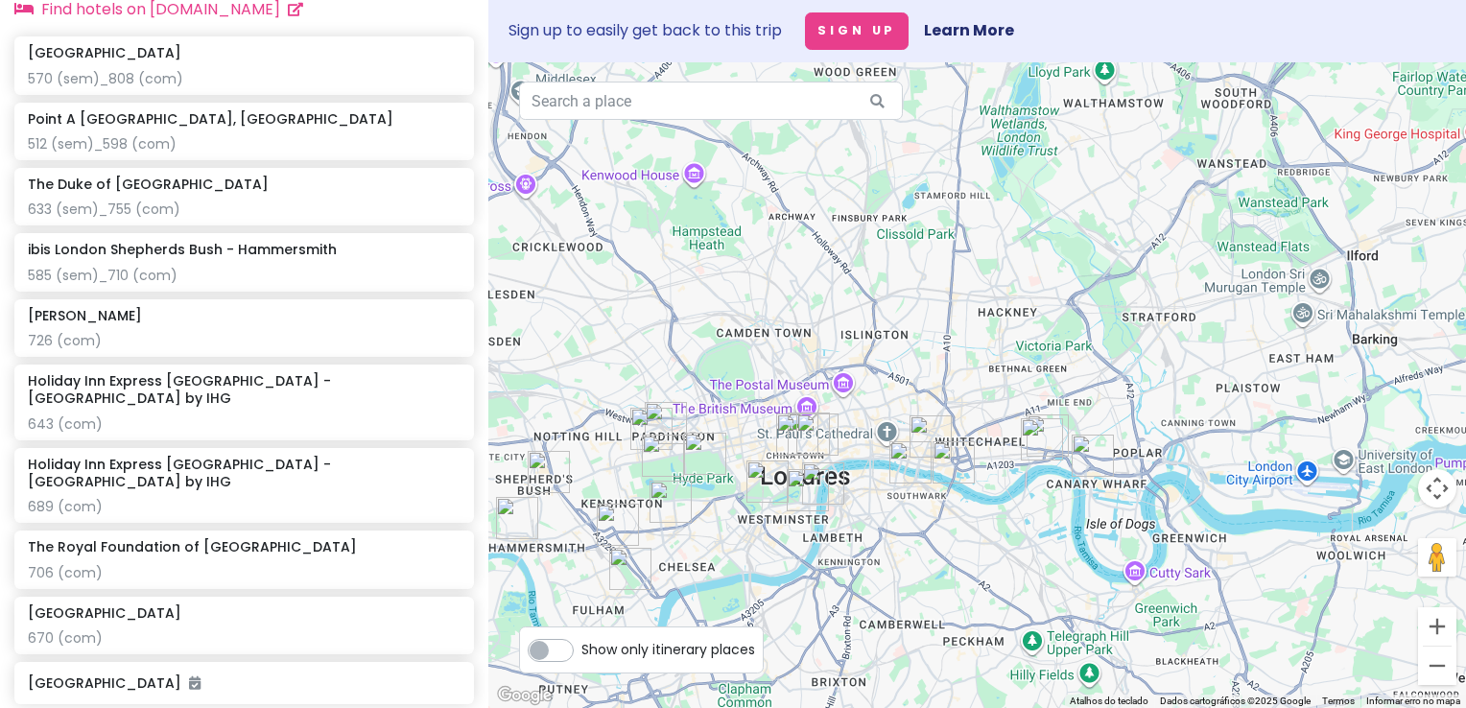
drag, startPoint x: 591, startPoint y: 568, endPoint x: 706, endPoint y: 566, distance: 115.2
click at [706, 566] on div at bounding box center [977, 385] width 978 height 646
click at [256, 150] on div "512 (sem)_598 (com)" at bounding box center [244, 143] width 433 height 17
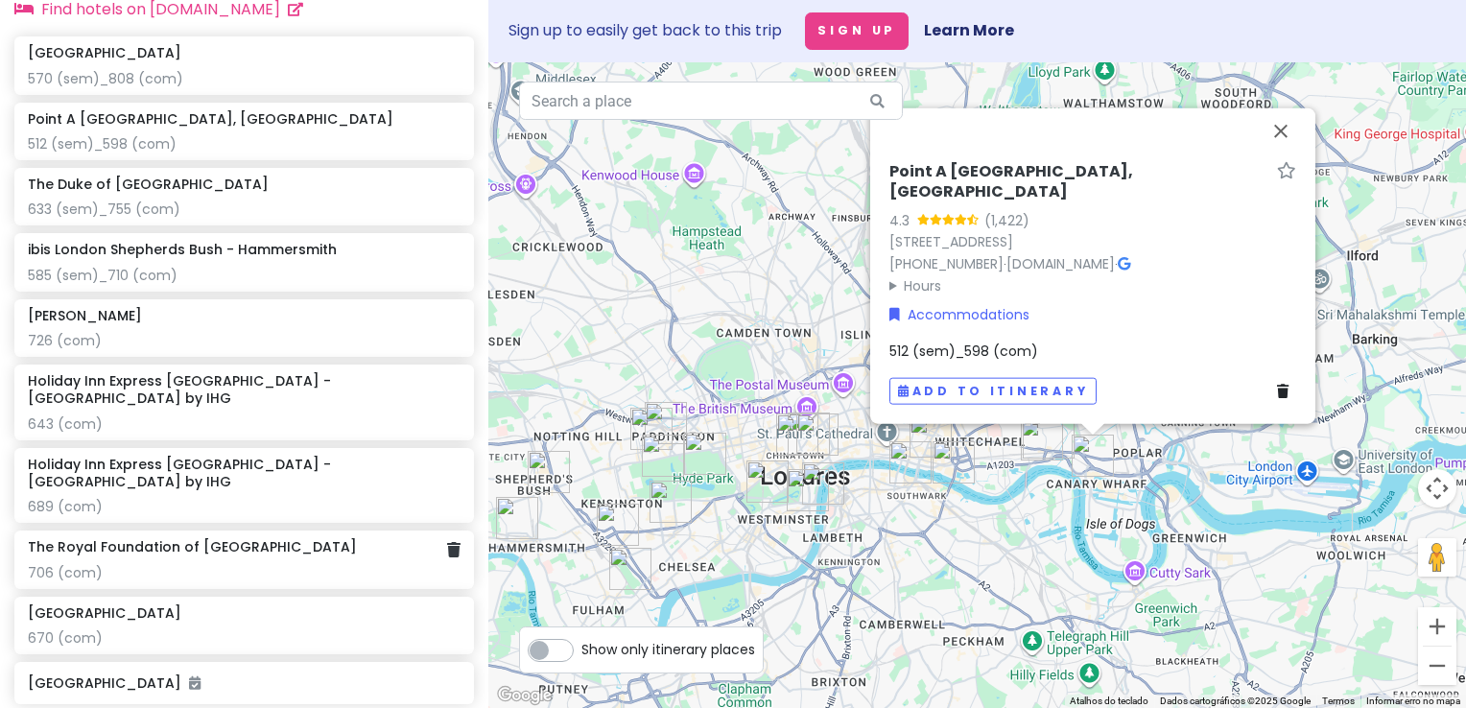
click at [215, 564] on div "706 (com)" at bounding box center [244, 572] width 433 height 17
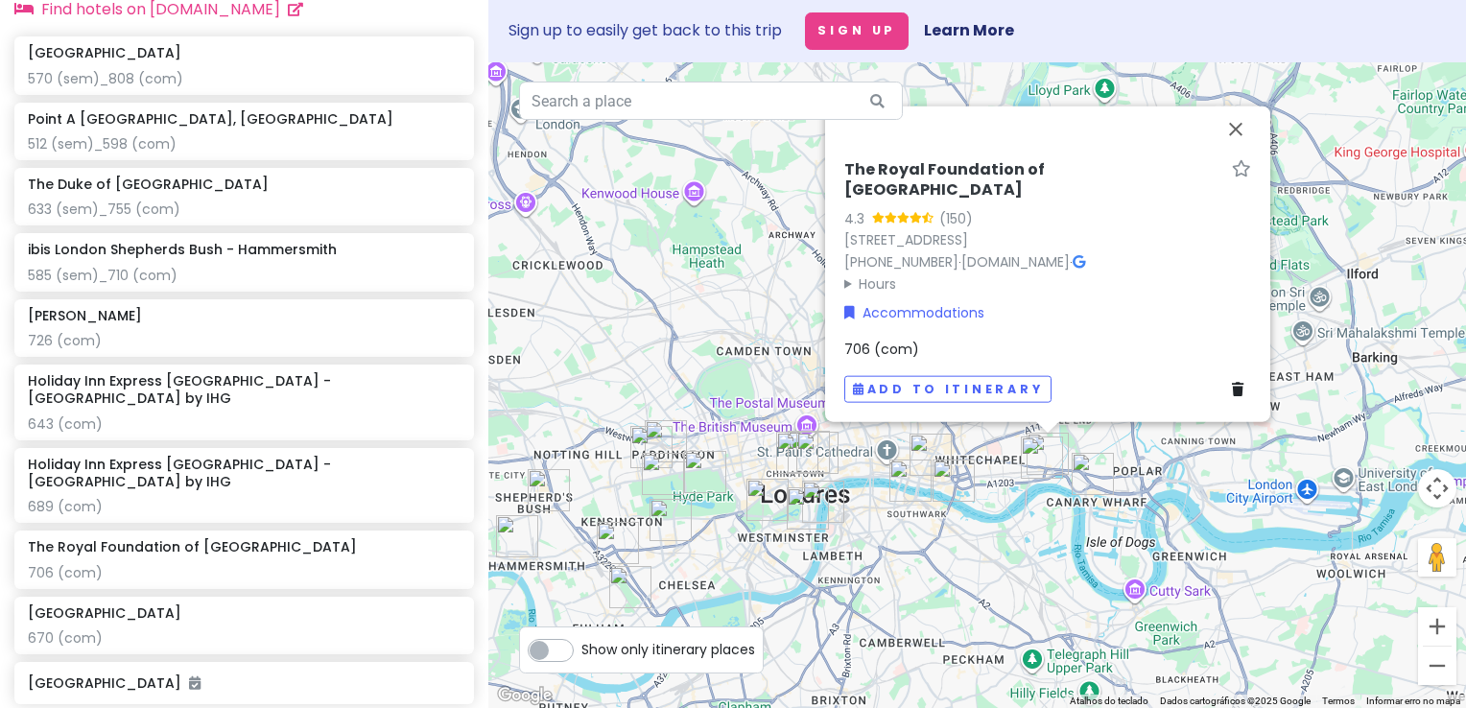
click at [872, 354] on span "706 (com)" at bounding box center [881, 349] width 75 height 19
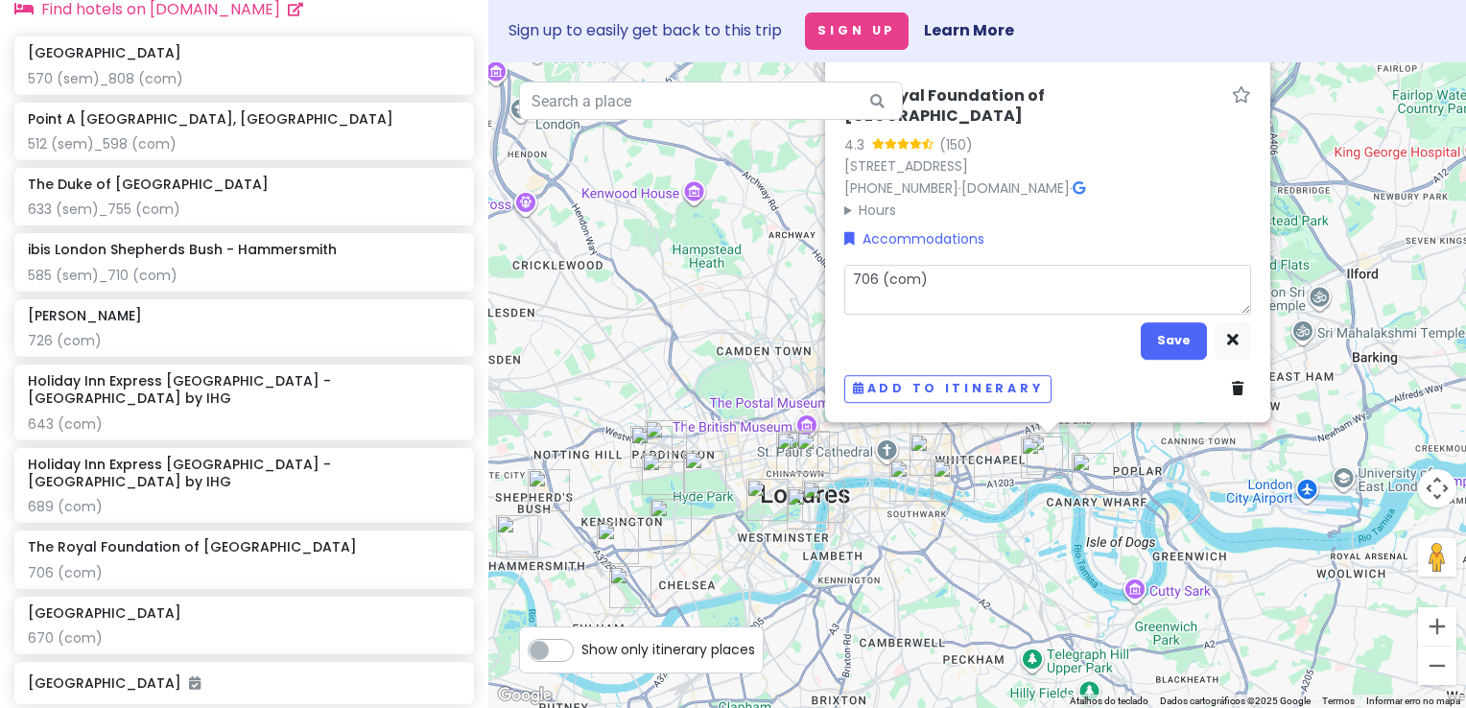
click at [876, 282] on textarea "706 (com)" at bounding box center [1047, 290] width 407 height 50
type textarea "x"
type textarea "70 (com)"
type textarea "x"
type textarea "7 (com)"
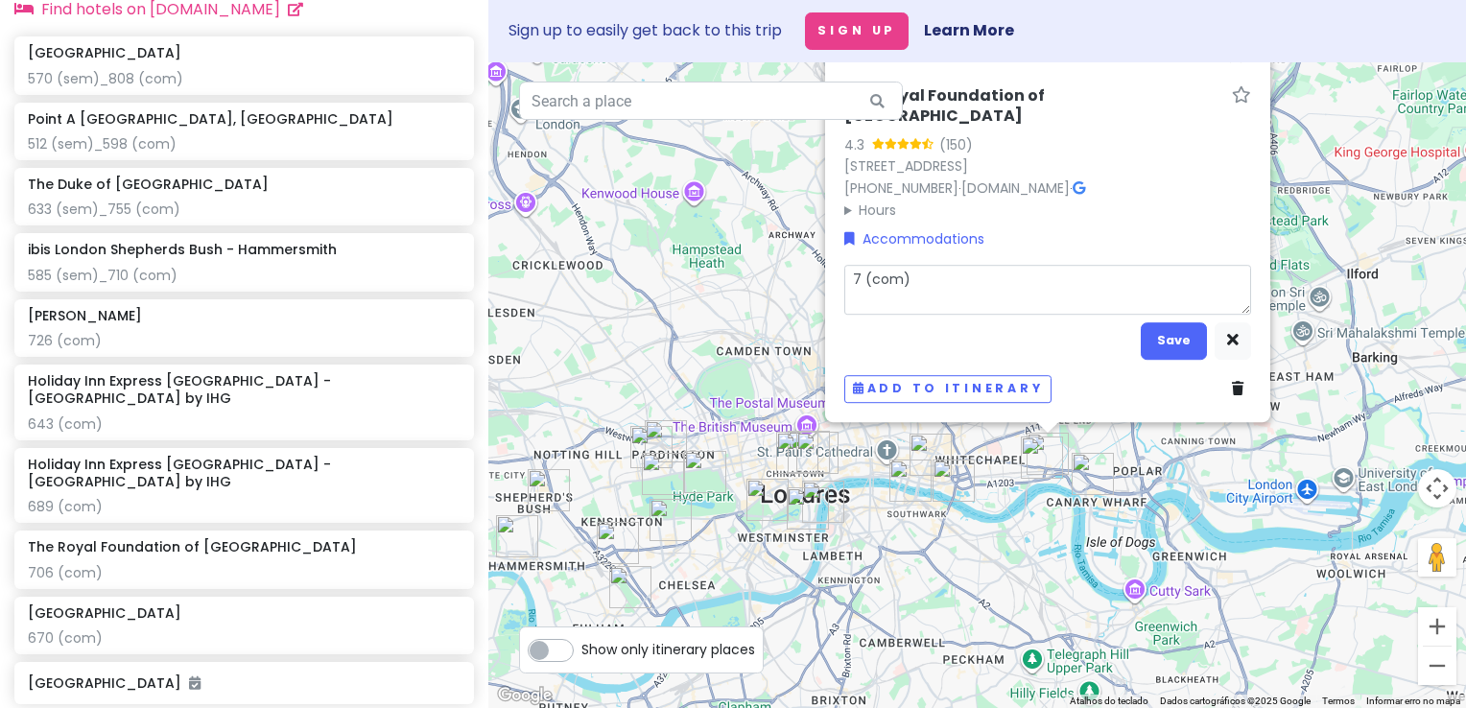
type textarea "x"
type textarea "76 (com)"
type textarea "x"
type textarea "769 (com)"
click at [1189, 350] on button "Save" at bounding box center [1174, 340] width 66 height 37
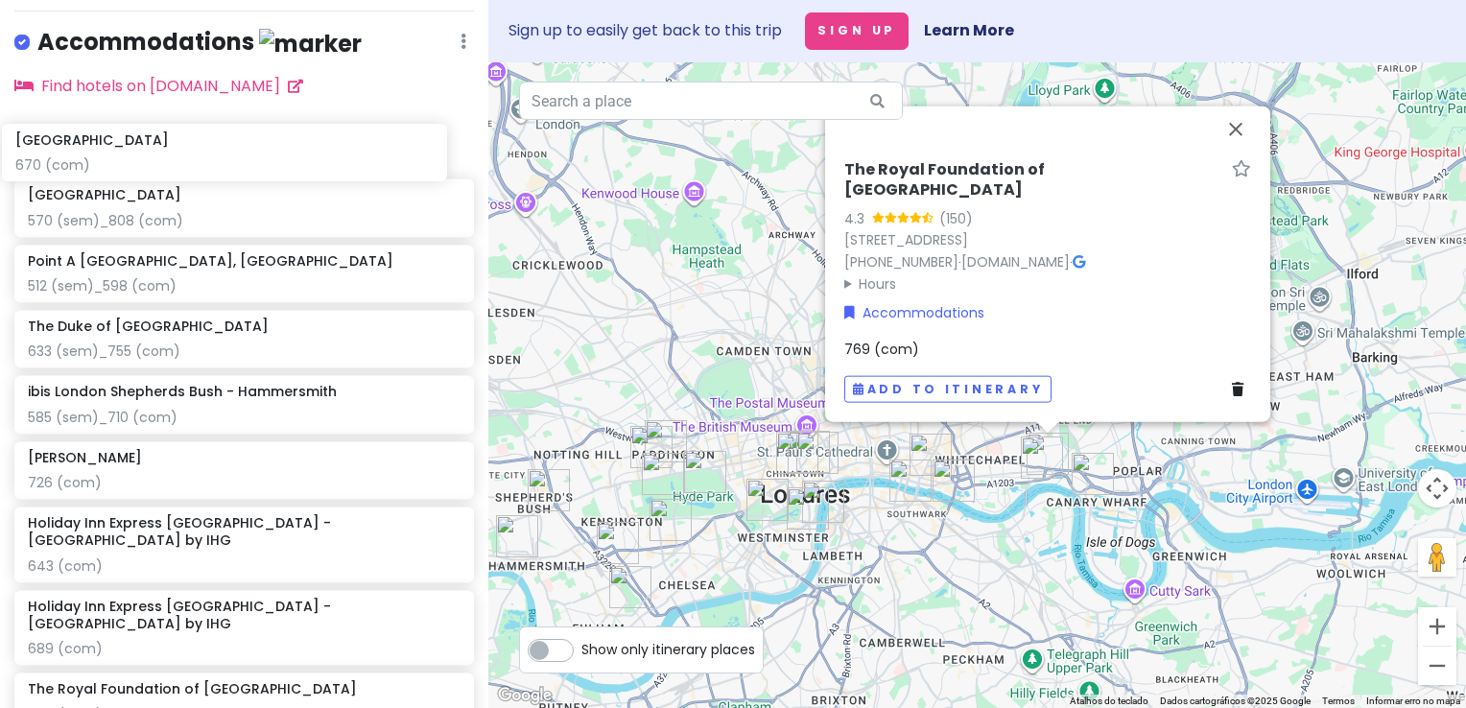
drag, startPoint x: 223, startPoint y: 610, endPoint x: 210, endPoint y: 161, distance: 449.2
click at [210, 161] on div "Royal Eagle Hotel 570 (sem)_808 (com) Point A London, Canary Wharf 512 (sem)_59…" at bounding box center [244, 451] width 488 height 676
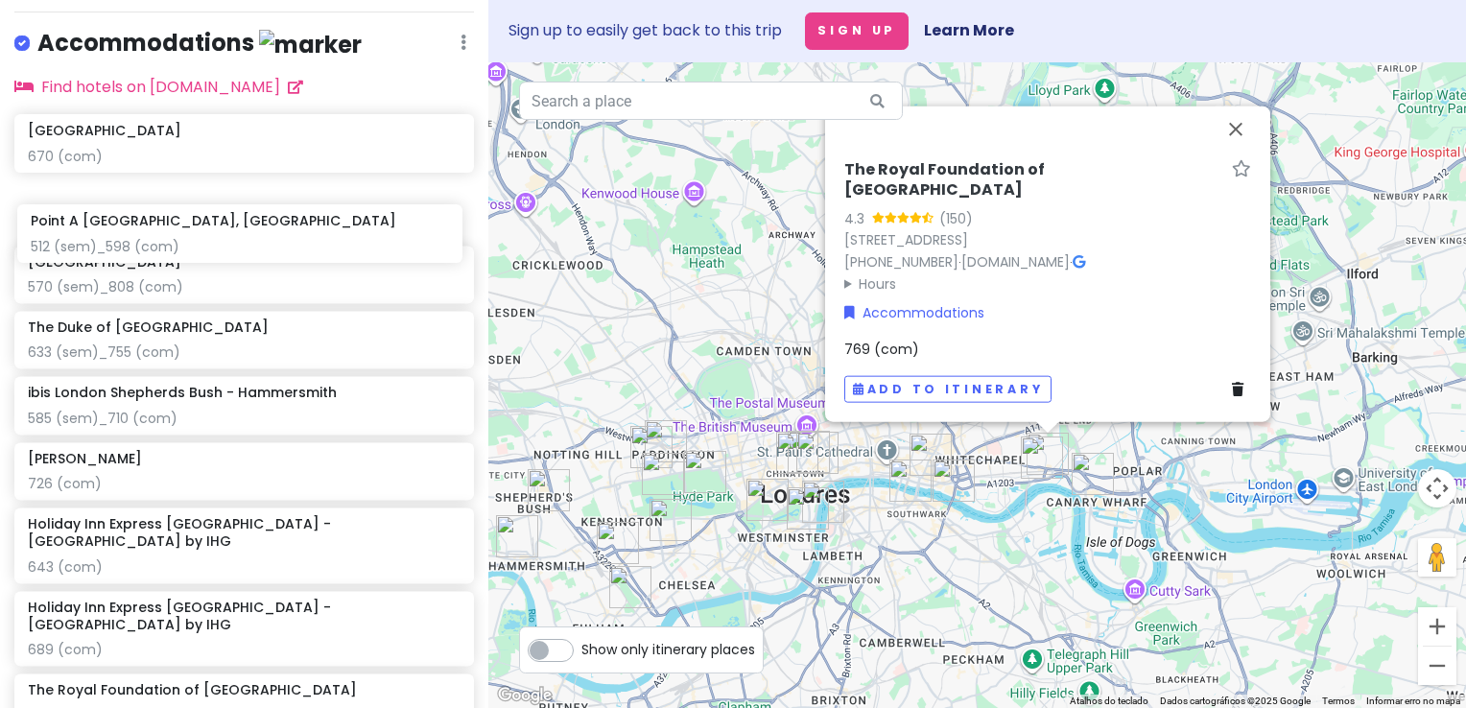
drag, startPoint x: 180, startPoint y: 287, endPoint x: 183, endPoint y: 227, distance: 59.6
click at [183, 227] on div "Stamford Bridge 670 (com) Royal Eagle Hotel 570 (sem)_808 (com) Point A London,…" at bounding box center [244, 452] width 488 height 676
click at [246, 221] on div "Point A London, Canary Wharf 512 (sem)_598 (com)" at bounding box center [244, 209] width 433 height 42
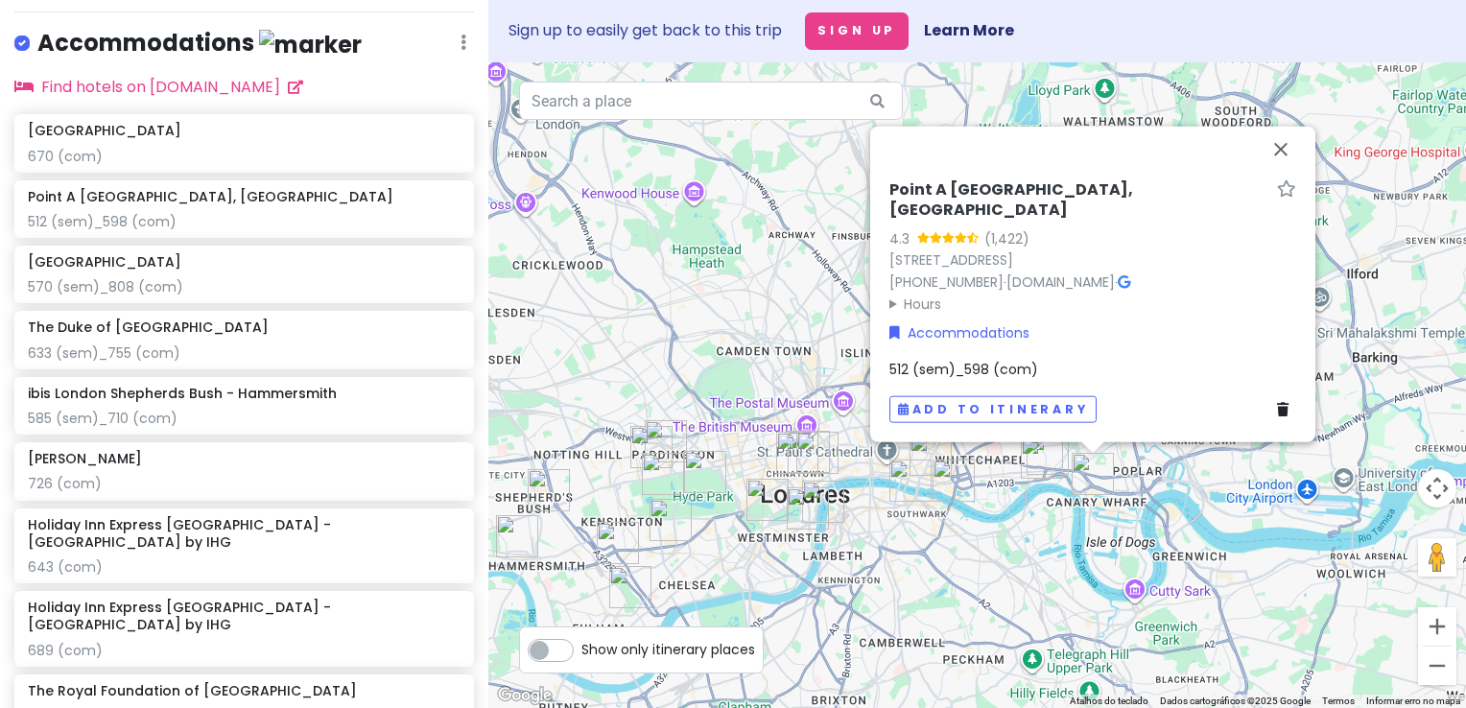
click at [914, 368] on span "512 (sem)_598 (com)" at bounding box center [964, 369] width 149 height 19
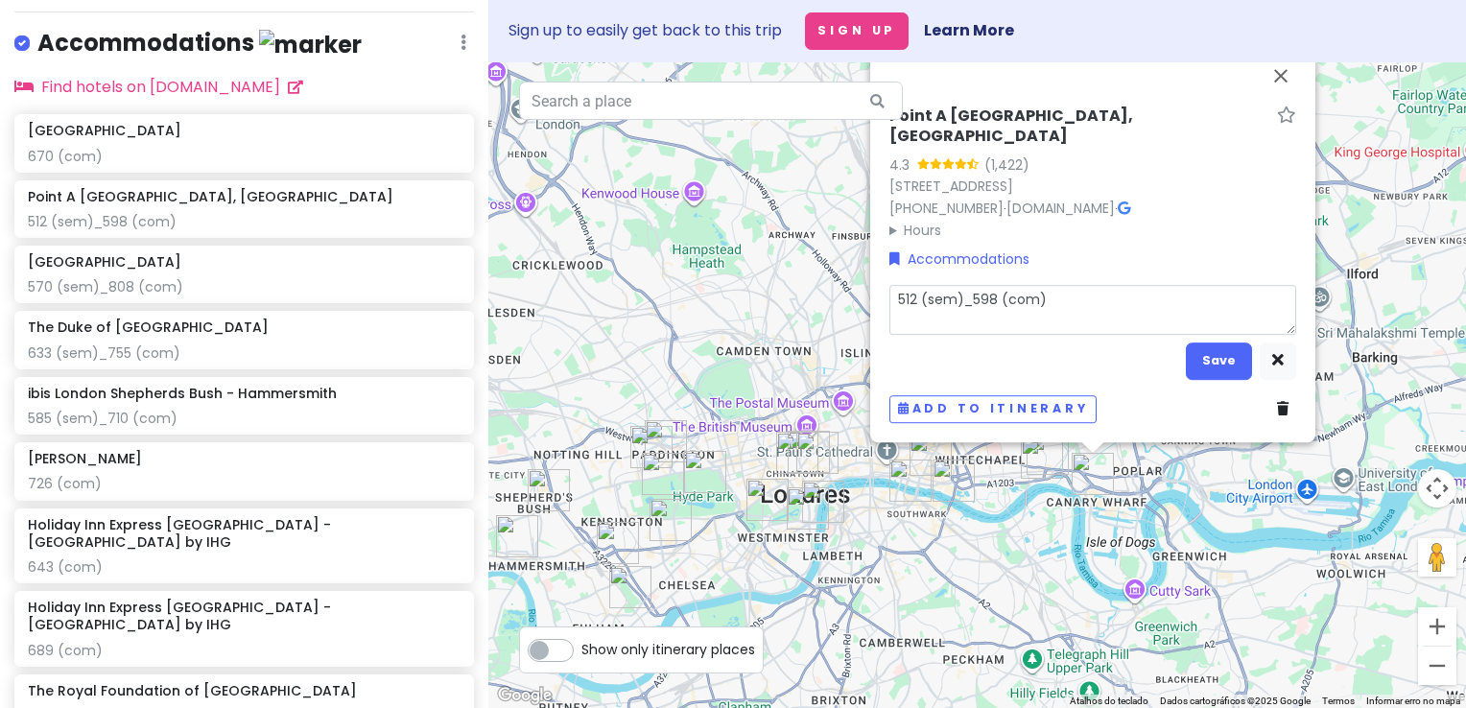
click at [915, 303] on textarea "512 (sem)_598 (com)" at bounding box center [1093, 310] width 407 height 50
type textarea "x"
type textarea "51 (sem)_598 (com)"
type textarea "x"
type textarea "5 (sem)_598 (com)"
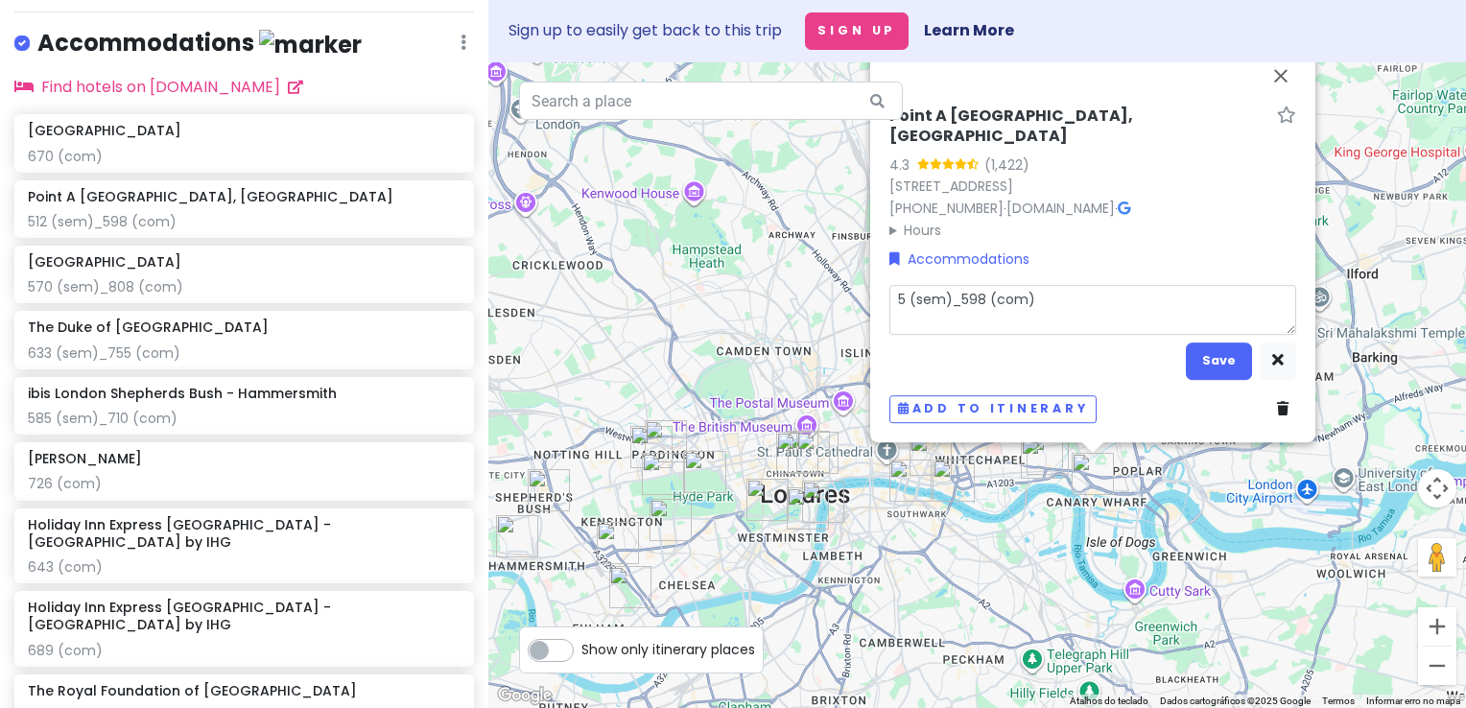
type textarea "x"
type textarea "57 (sem)_598 (com)"
type textarea "x"
type textarea "574 (sem)_598 (com)"
click at [999, 300] on textarea "574 (sem)_598 (com)" at bounding box center [1093, 310] width 407 height 50
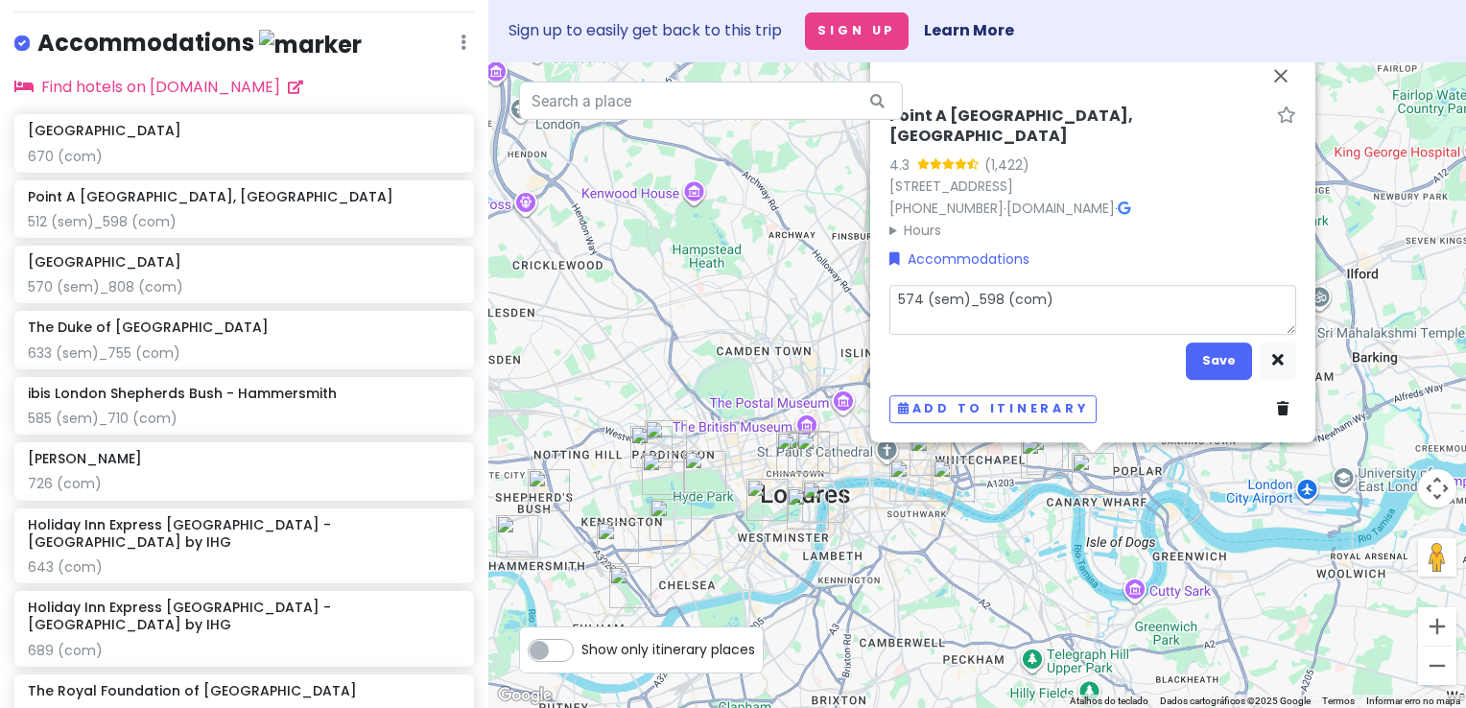
type textarea "x"
type textarea "574 (sem)_59 (com)"
type textarea "x"
type textarea "574 (sem)_5 (com)"
type textarea "x"
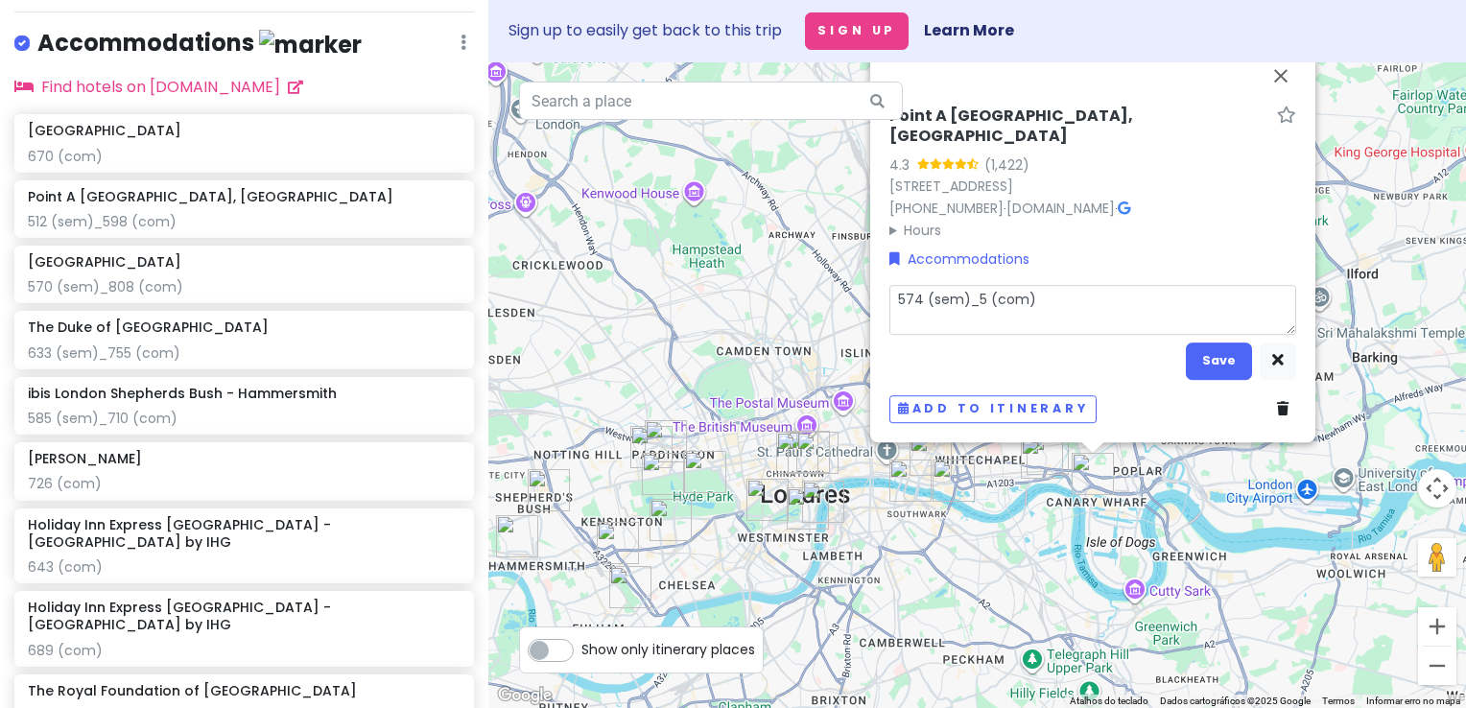
type textarea "574 (sem)_ (com)"
type textarea "x"
type textarea "574 (sem)_6 (com)"
type textarea "x"
type textarea "574 (sem)_67 (com)"
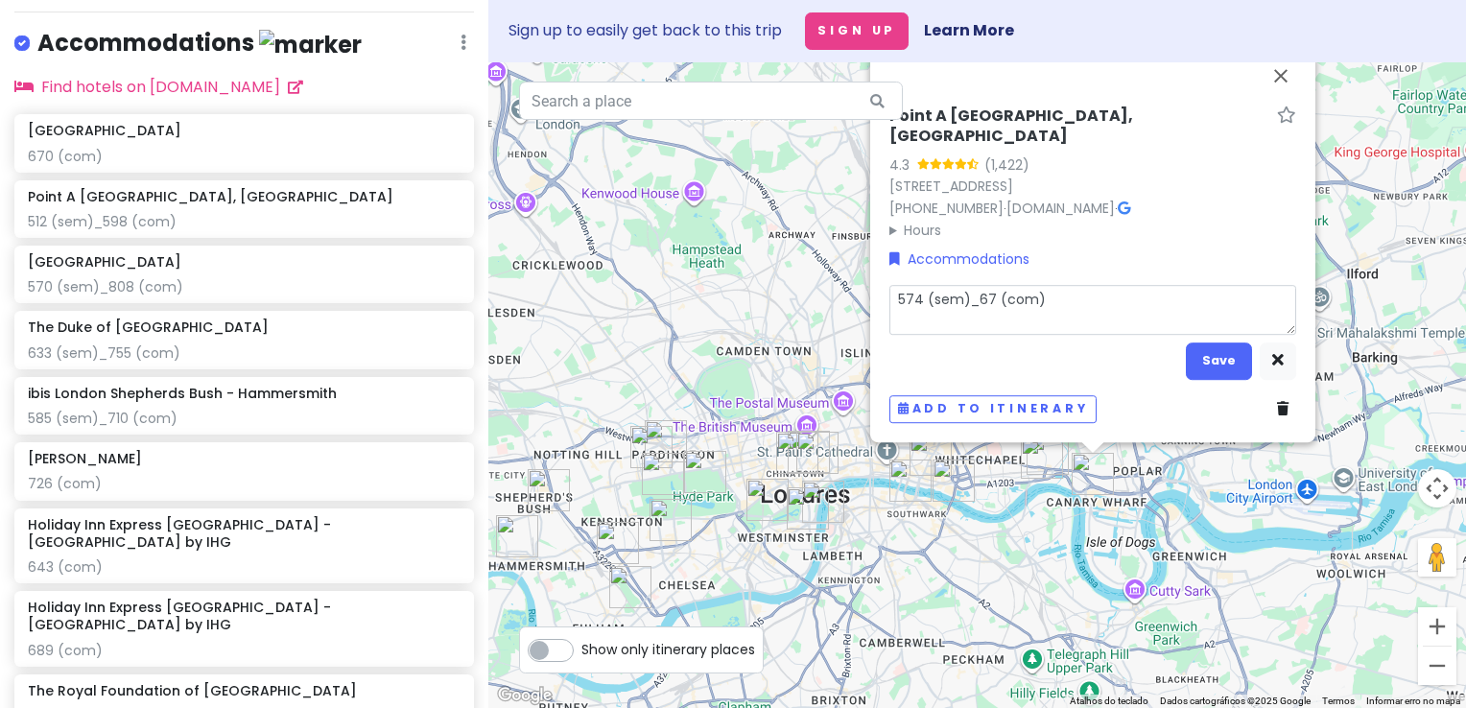
type textarea "x"
type textarea "574 (sem)_671 (com)"
click at [1211, 360] on button "Save" at bounding box center [1219, 361] width 66 height 37
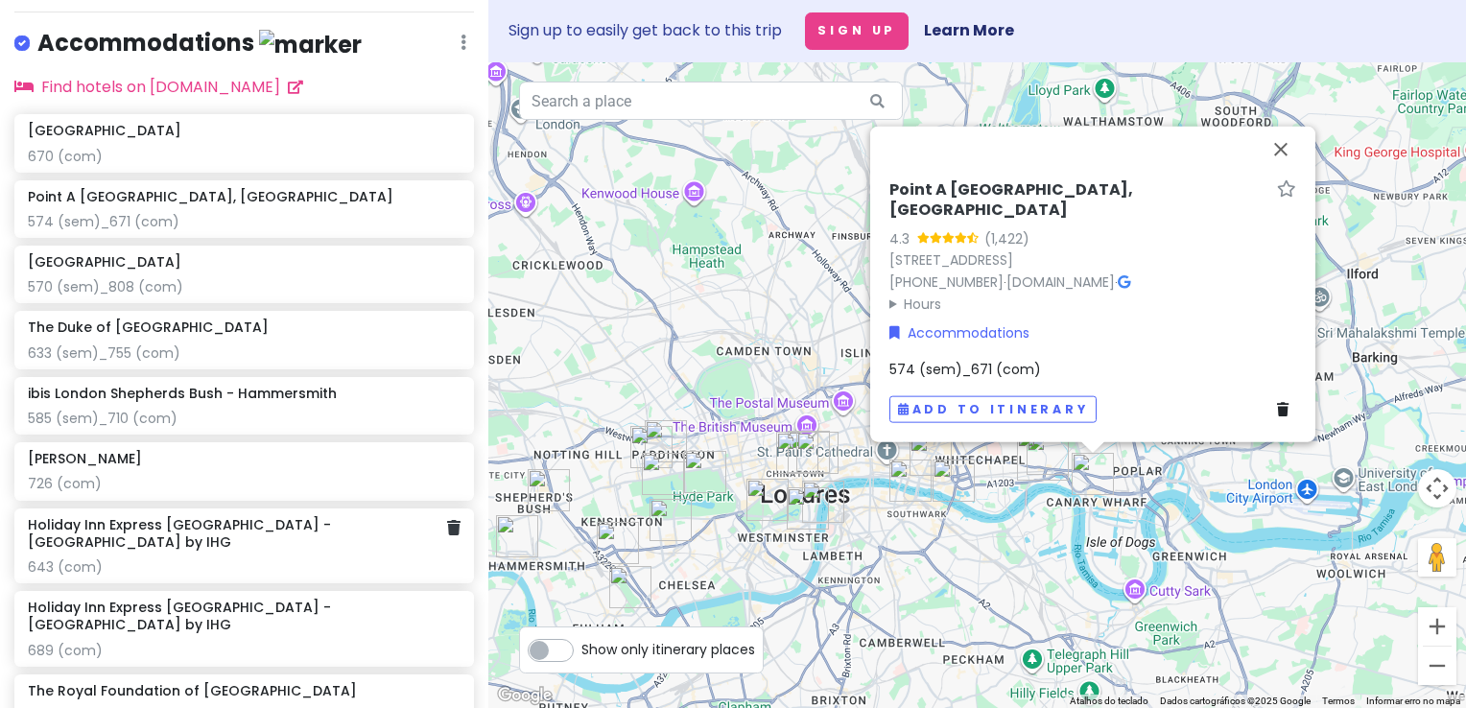
scroll to position [1382, 0]
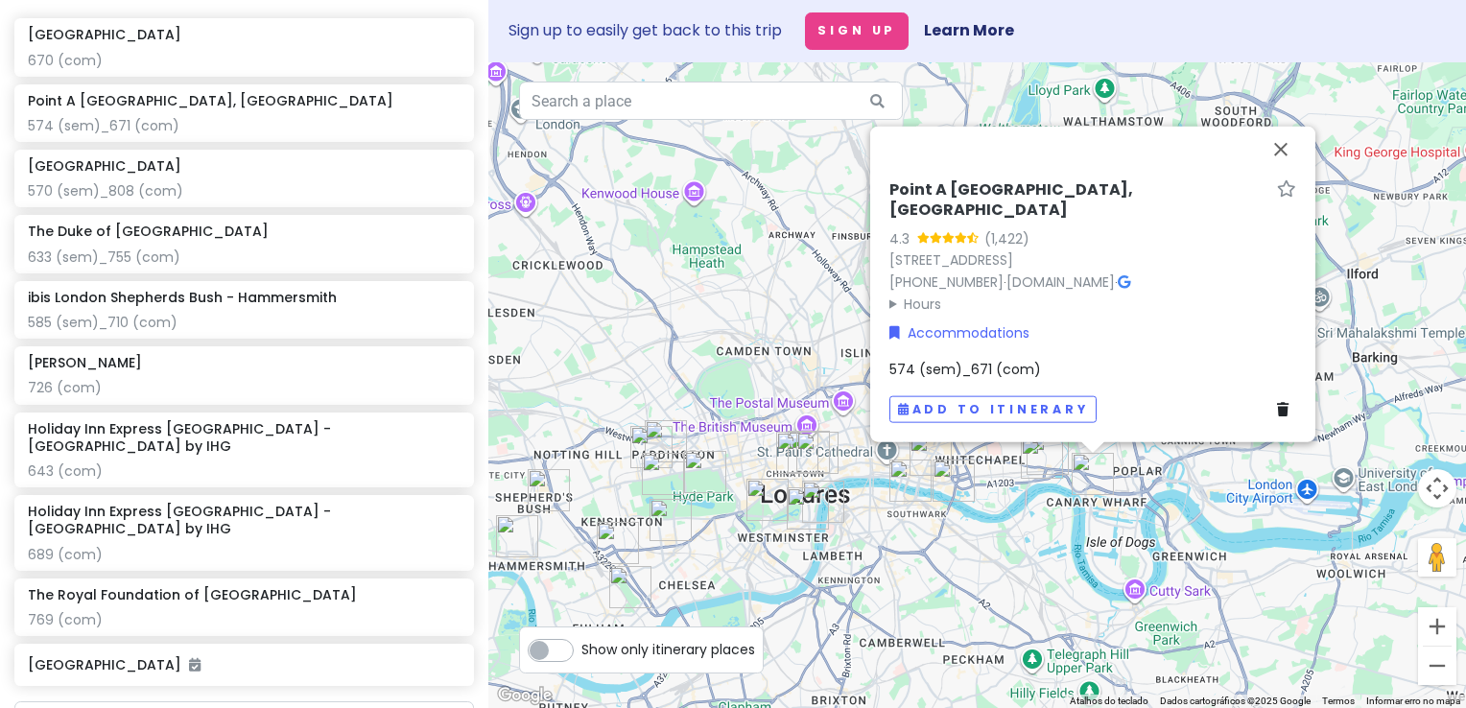
click at [292, 541] on div "Holiday Inn Express London - Hammersmith by IHG 689 (com)" at bounding box center [244, 533] width 460 height 76
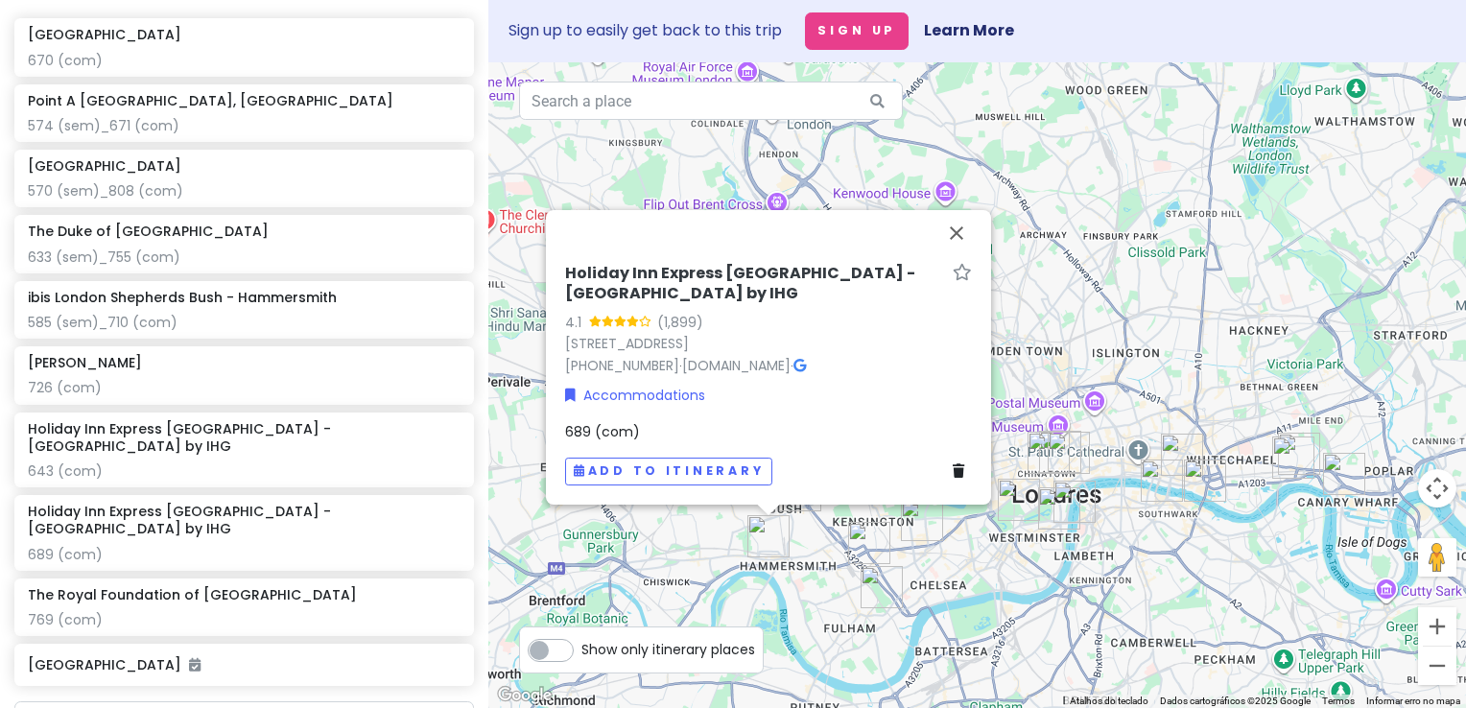
click at [587, 422] on span "689 (com)" at bounding box center [602, 431] width 75 height 19
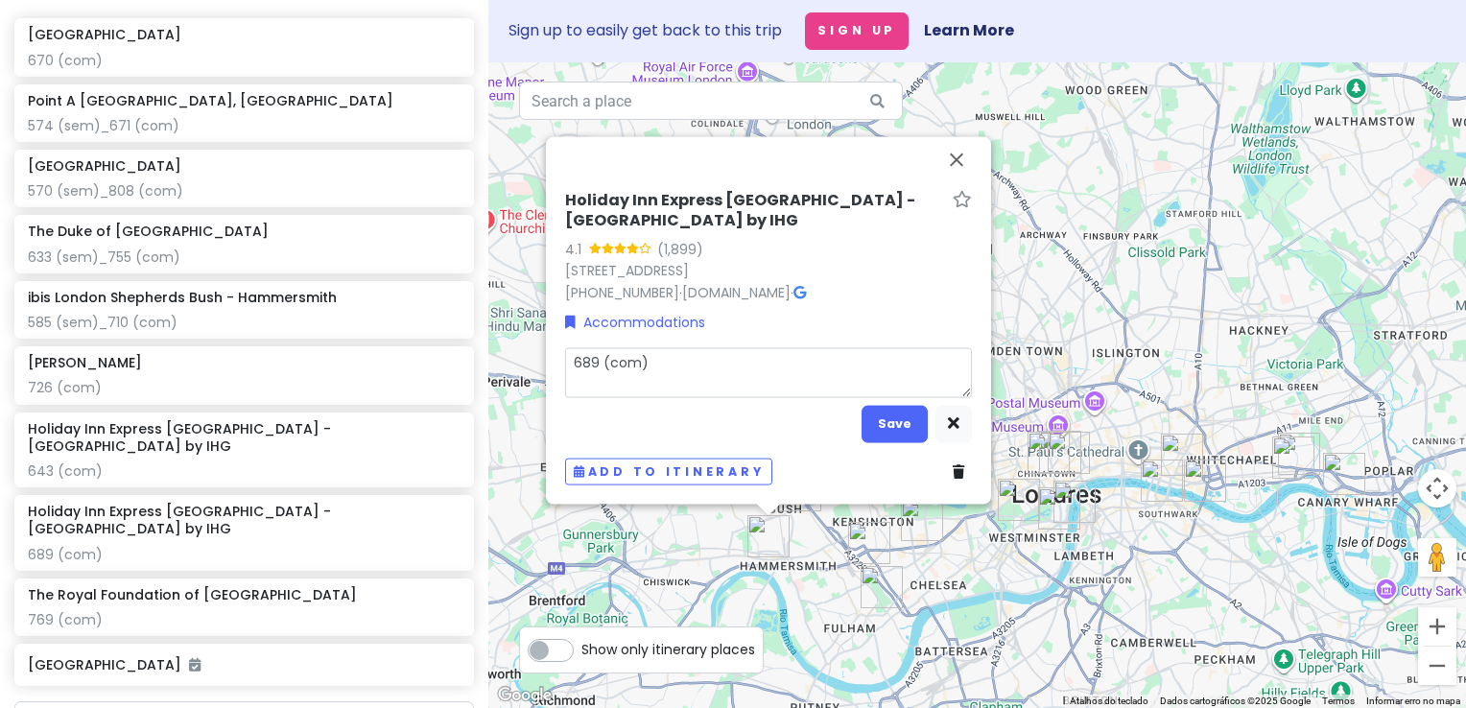
click at [590, 365] on textarea "689 (com)" at bounding box center [768, 372] width 407 height 50
click at [594, 365] on textarea "689 (com)" at bounding box center [768, 372] width 407 height 50
type textarea "x"
type textarea "68 (com)"
type textarea "x"
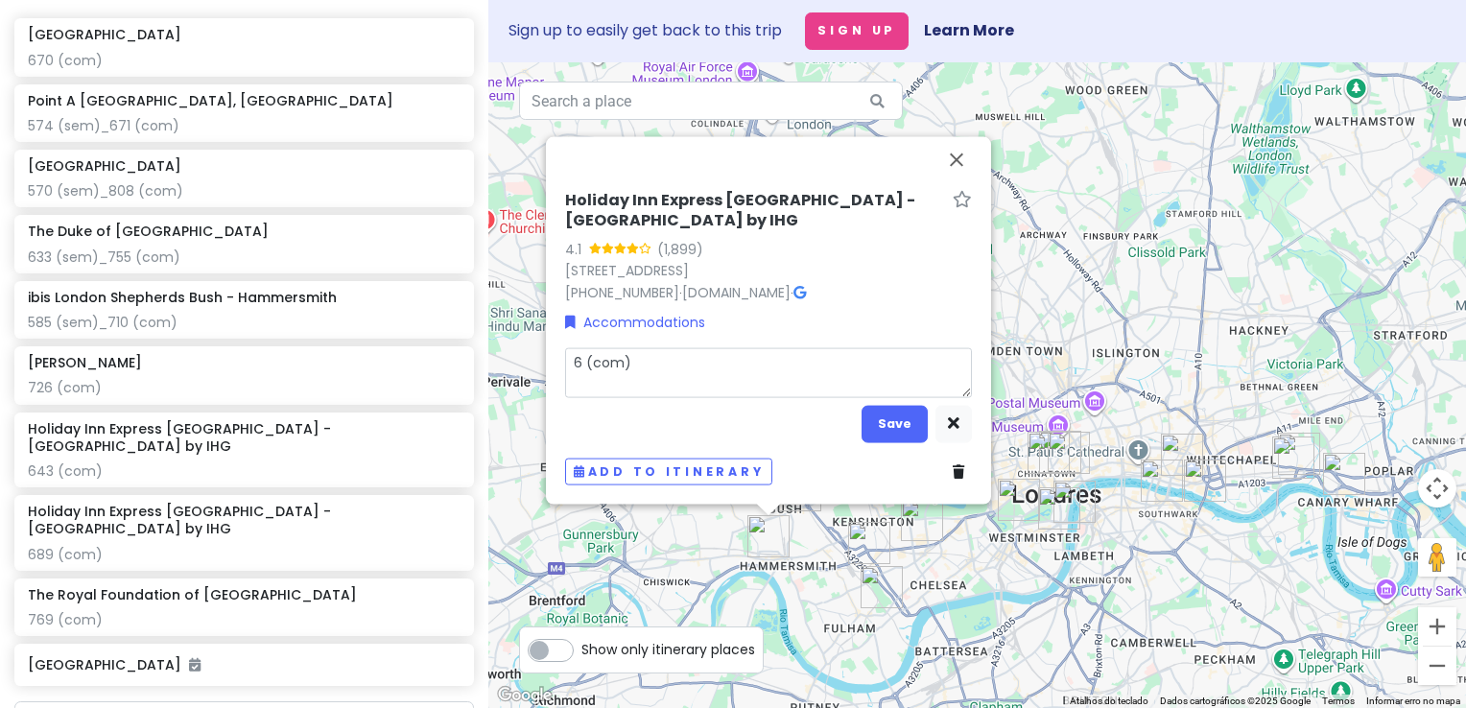
type textarea "67 (com)"
type textarea "x"
type textarea "671 (com)"
click at [914, 428] on button "Save" at bounding box center [895, 423] width 66 height 37
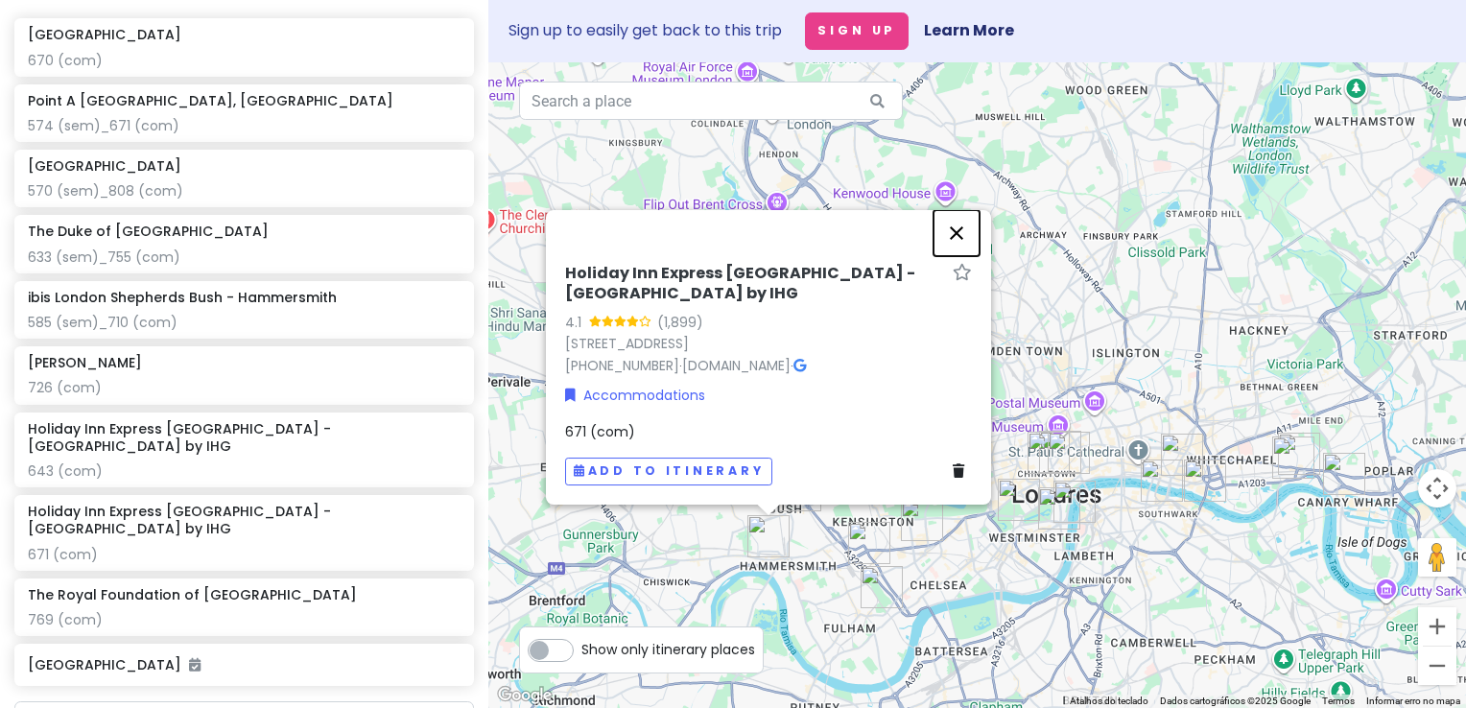
click at [962, 231] on button "Fechar" at bounding box center [957, 233] width 46 height 46
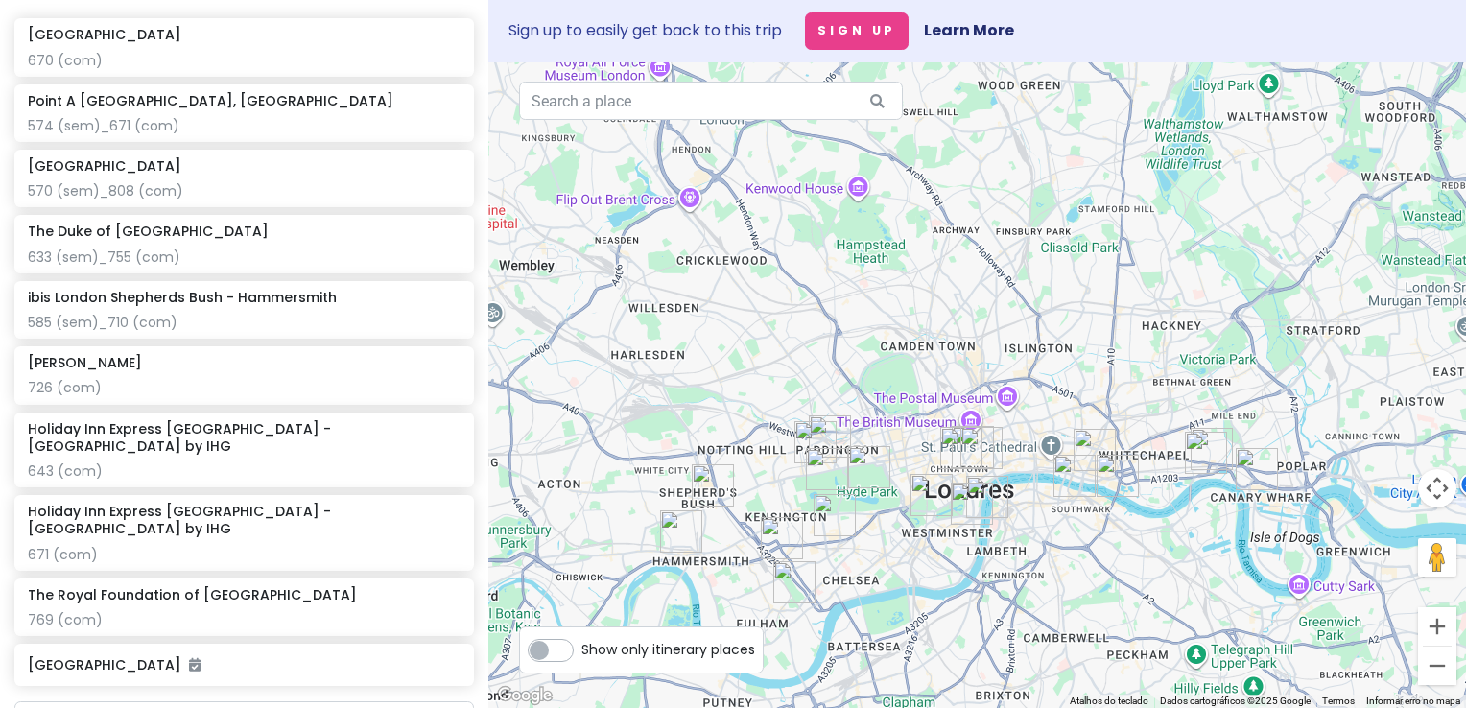
drag, startPoint x: 856, startPoint y: 359, endPoint x: 764, endPoint y: 345, distance: 93.1
click at [764, 345] on div at bounding box center [977, 385] width 978 height 646
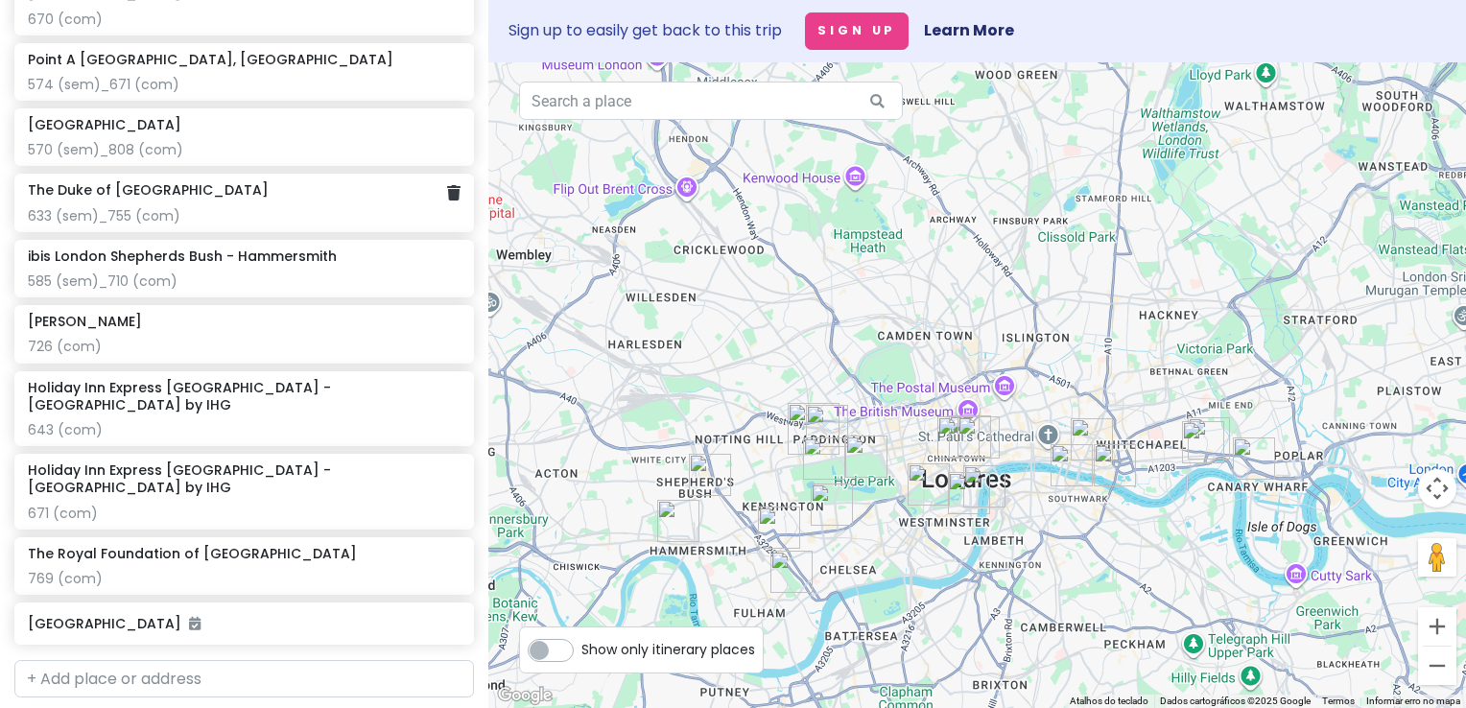
scroll to position [1459, 0]
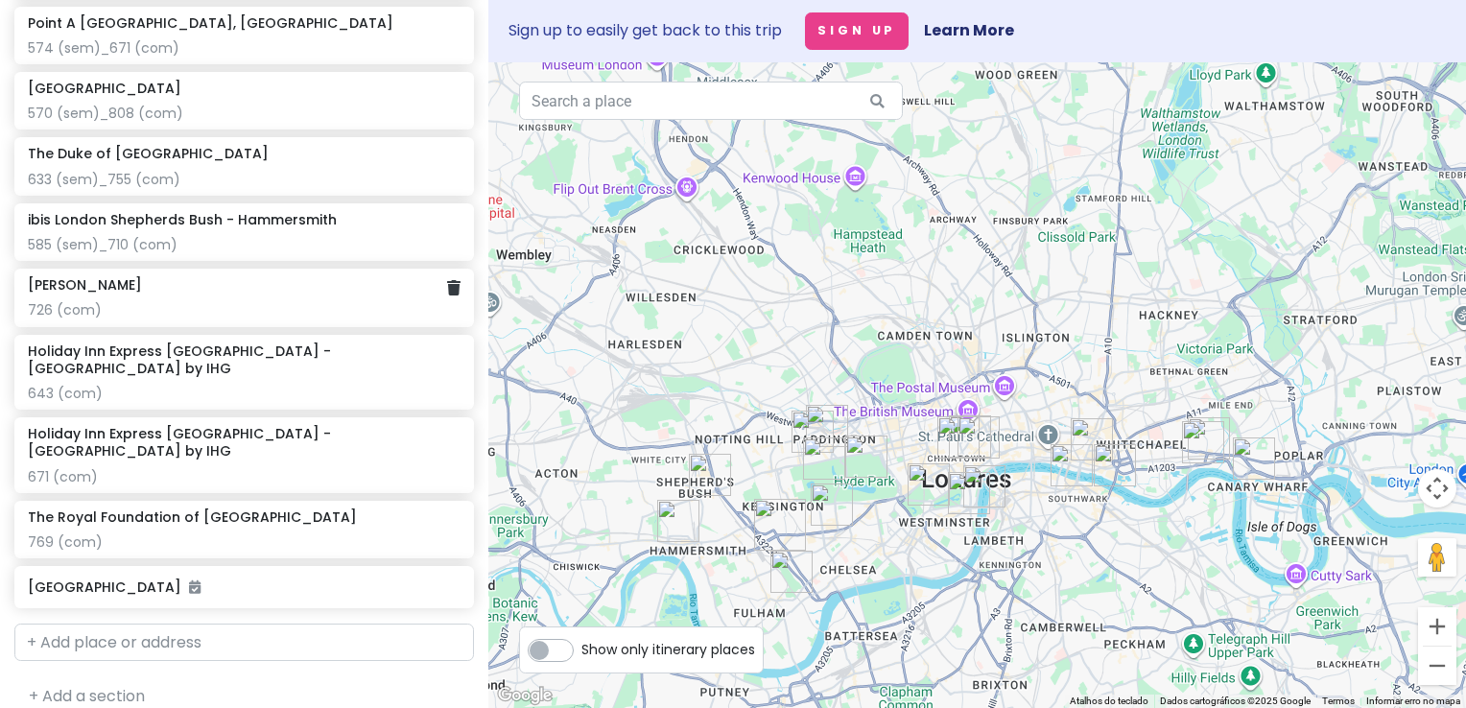
click at [205, 313] on div "726 (com)" at bounding box center [244, 309] width 433 height 17
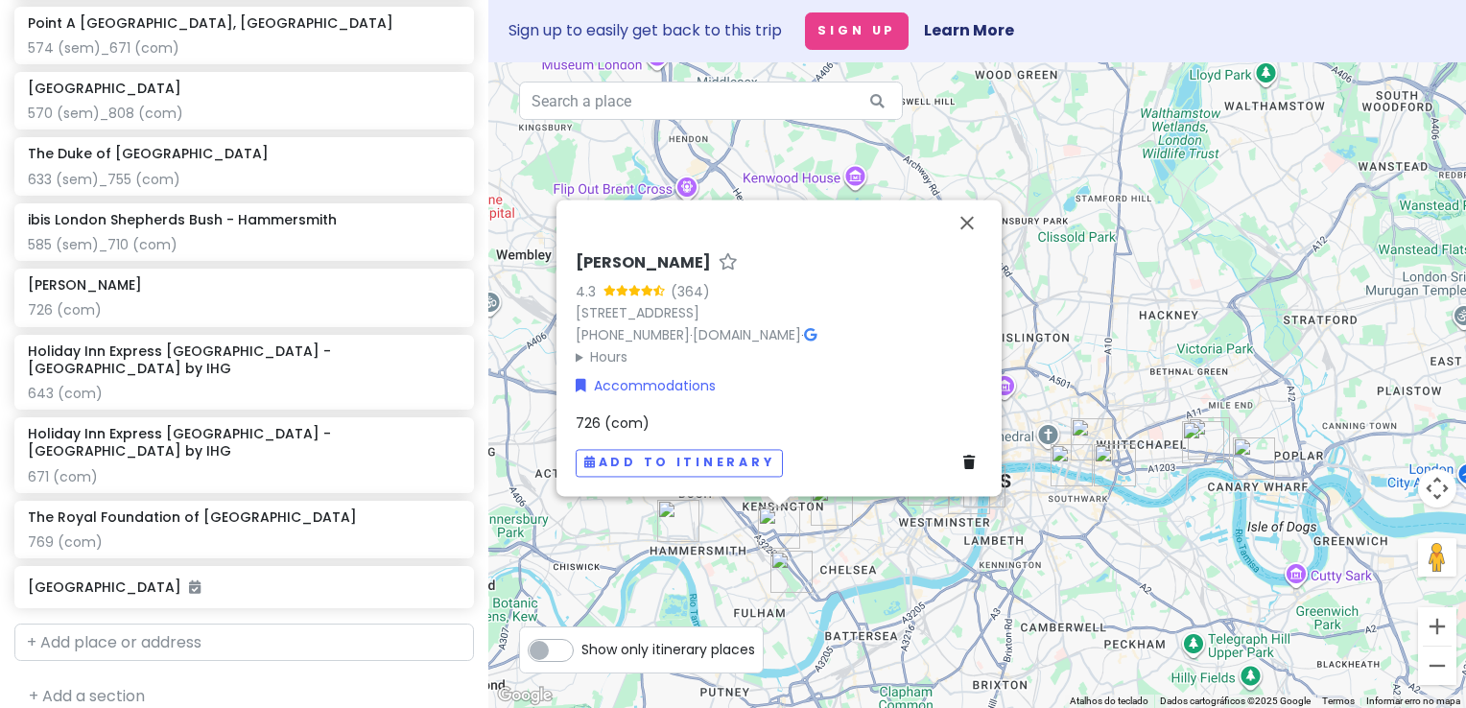
click at [588, 416] on span "726 (com)" at bounding box center [613, 423] width 74 height 19
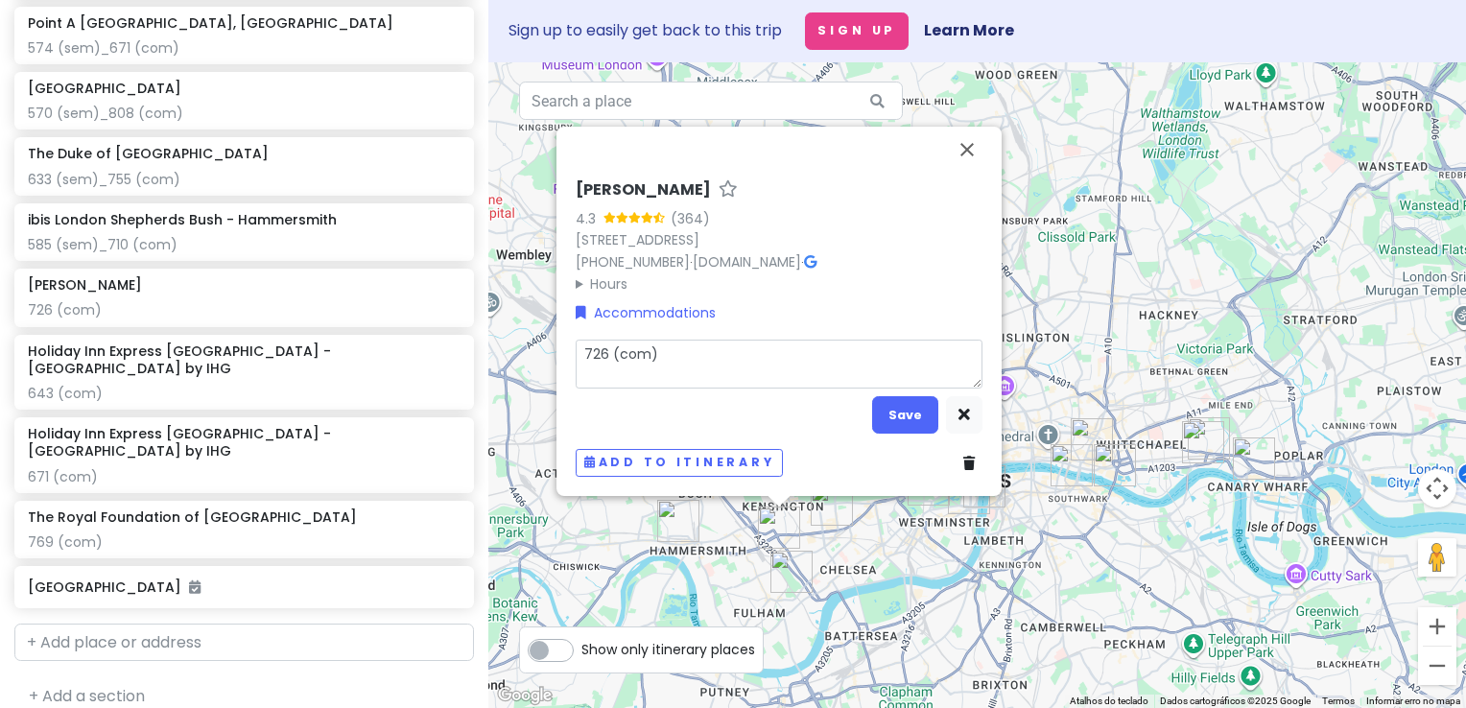
click at [604, 358] on textarea "726 (com)" at bounding box center [779, 364] width 407 height 50
type textarea "x"
type textarea "72 (com)"
type textarea "x"
type textarea "7 (com)"
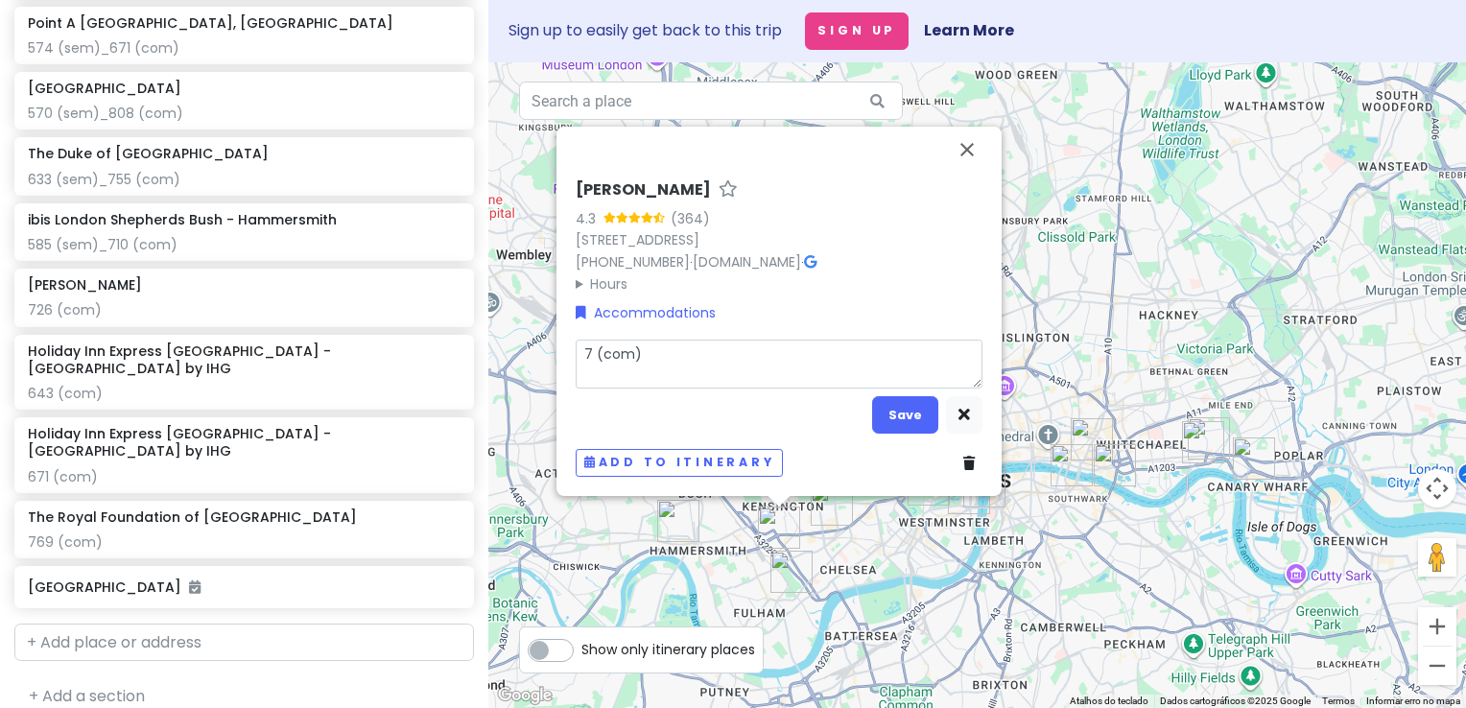
type textarea "x"
type textarea "(com)"
type textarea "x"
type textarea "8 (com)"
type textarea "x"
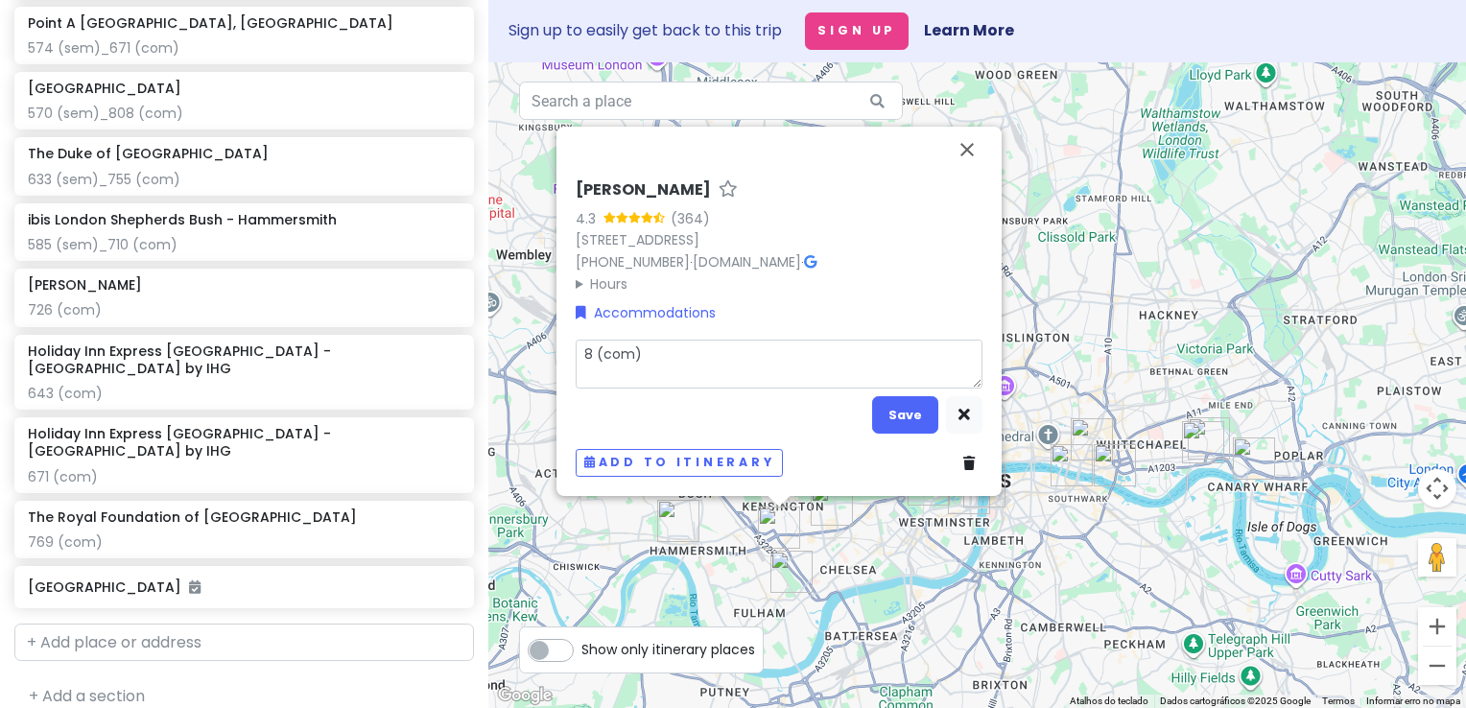
type textarea "80 (com)"
type textarea "x"
type textarea "804 (com)"
click at [910, 420] on button "Save" at bounding box center [905, 414] width 66 height 37
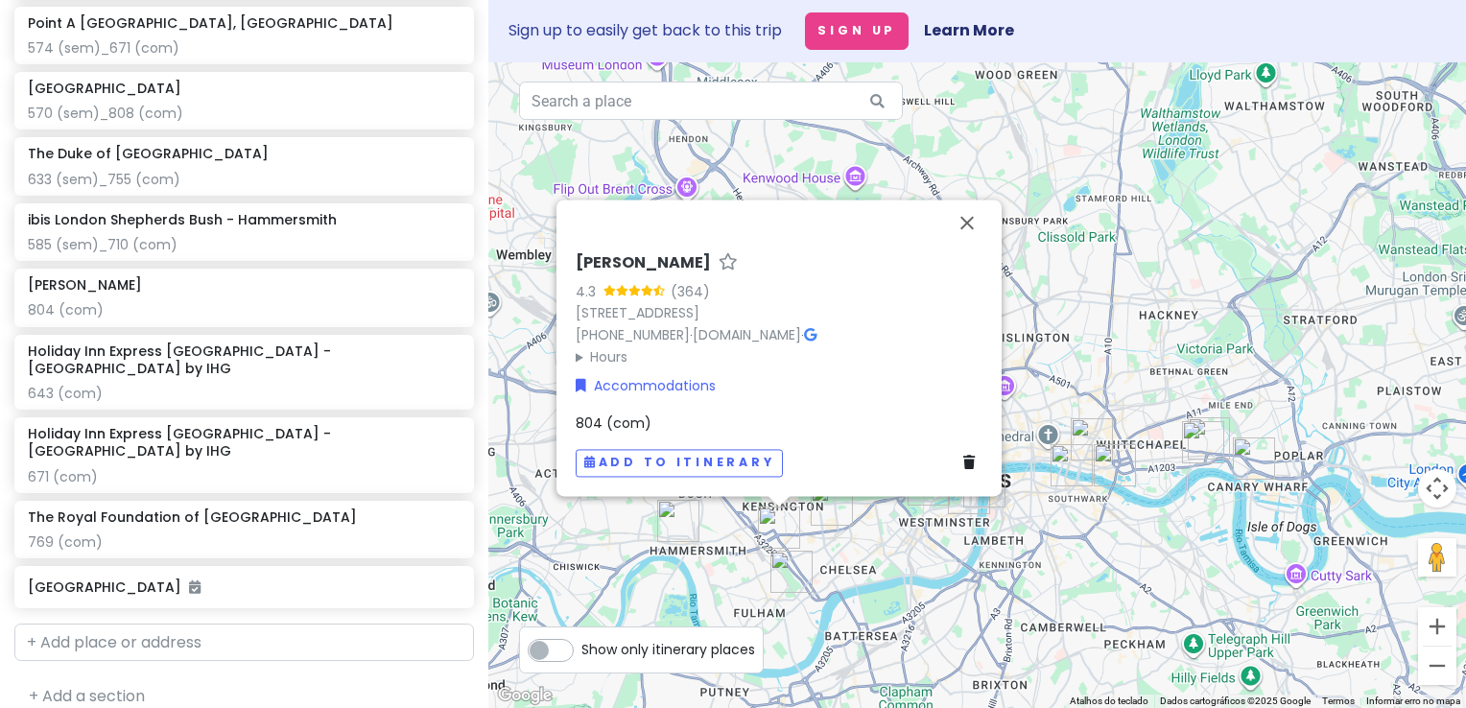
click at [606, 415] on span "804 (com)" at bounding box center [614, 423] width 76 height 19
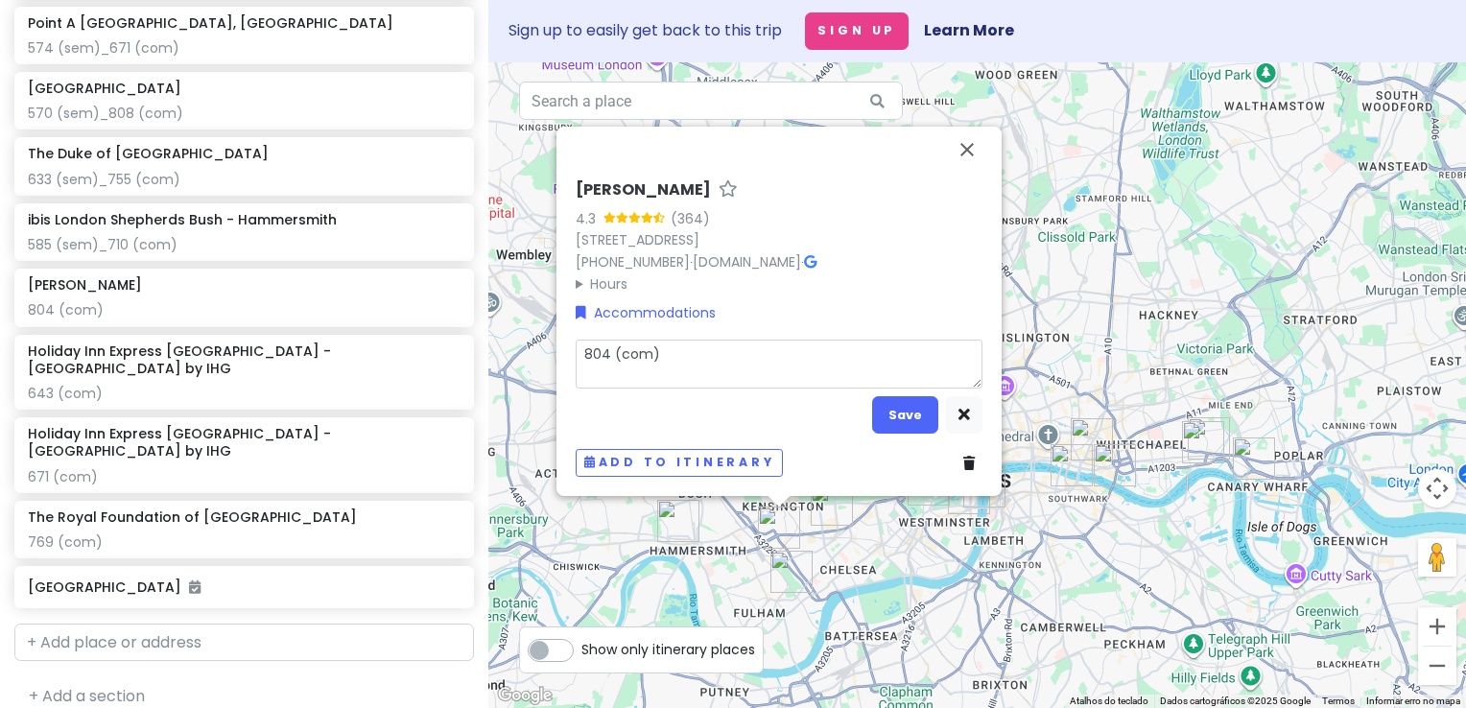
drag, startPoint x: 606, startPoint y: 348, endPoint x: 559, endPoint y: 349, distance: 47.0
click at [560, 349] on div "Oliver Plaza 4.3 (364) 33 Trebovir Rd, London SW5 9NF, UK +44 20 7373 7183 · ol…" at bounding box center [779, 311] width 445 height 369
type textarea "x"
type textarea "7 (com)"
type textarea "x"
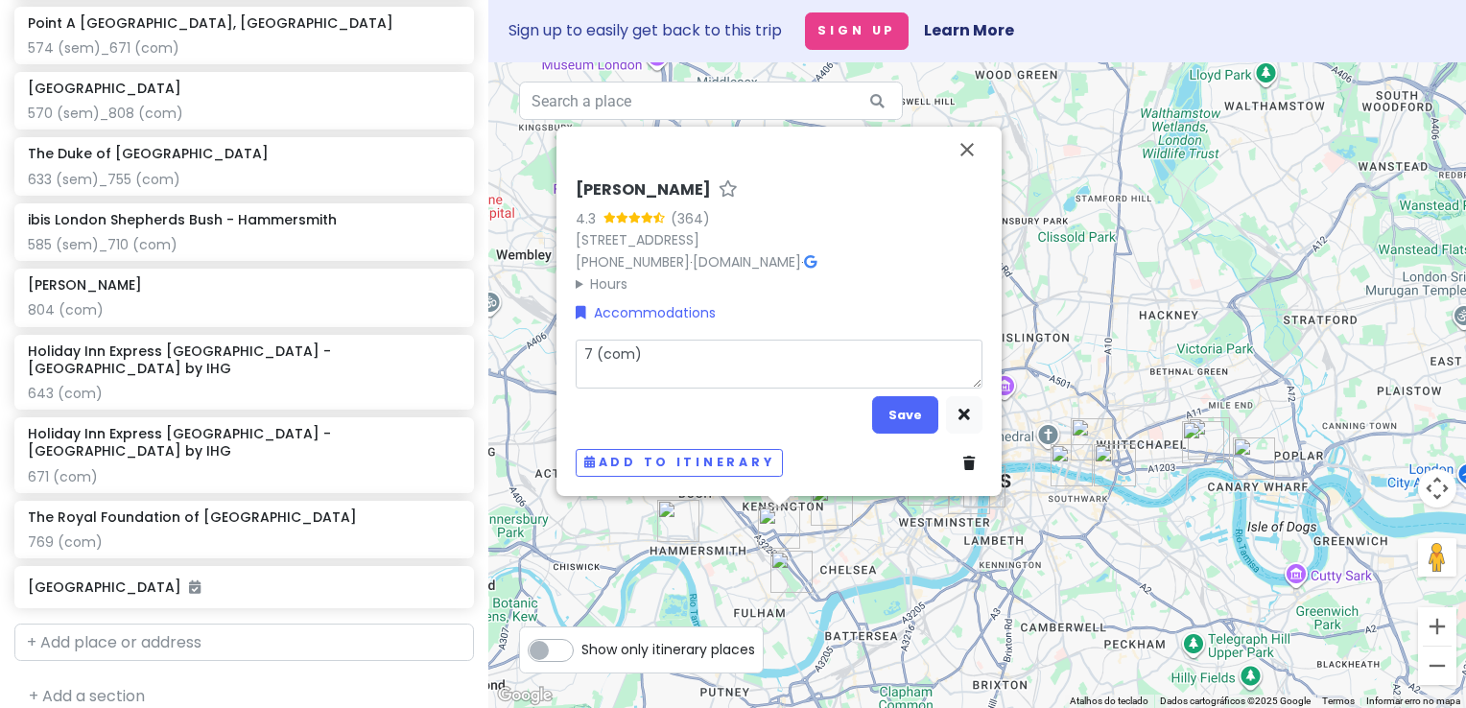
type textarea "75 (com)"
type textarea "x"
type textarea "755 (com)"
click at [901, 416] on button "Save" at bounding box center [905, 414] width 66 height 37
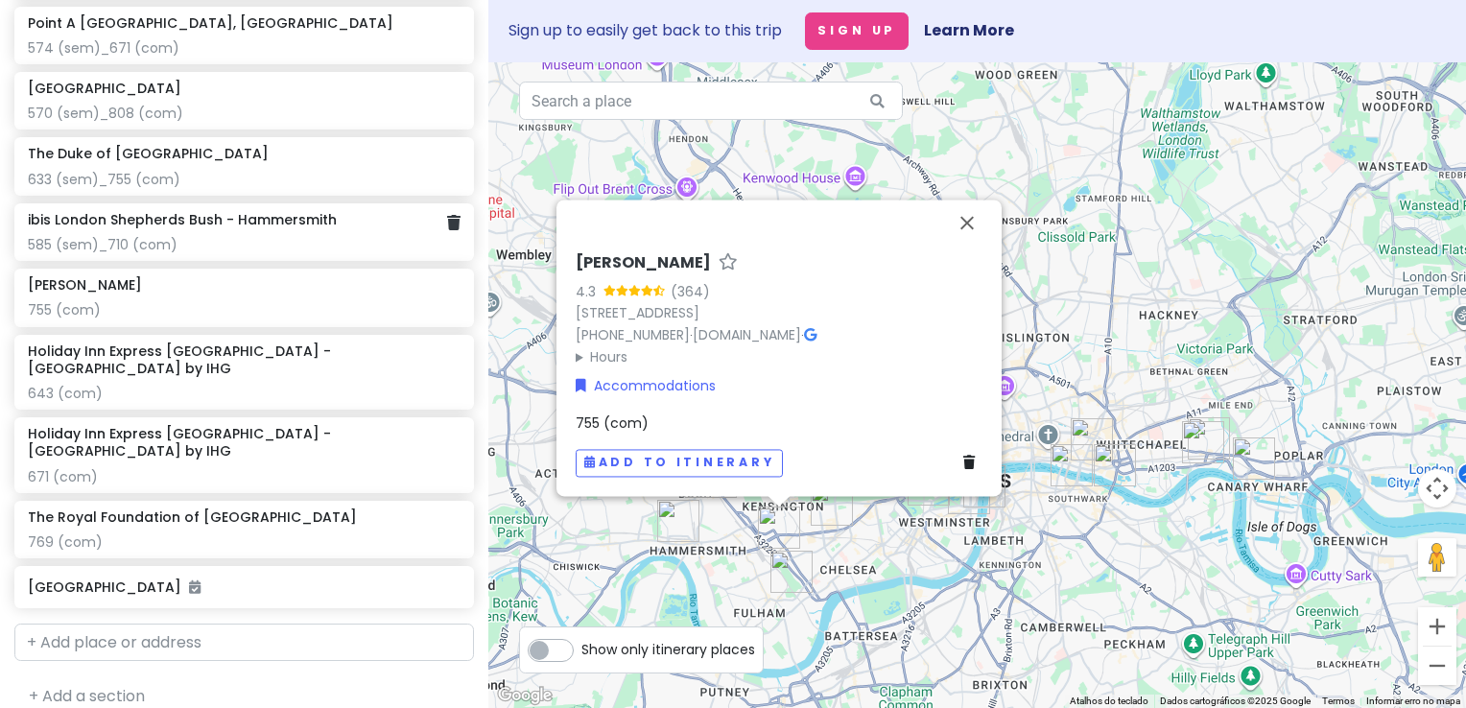
click at [250, 253] on div "585 (sem)_710 (com)" at bounding box center [244, 244] width 433 height 17
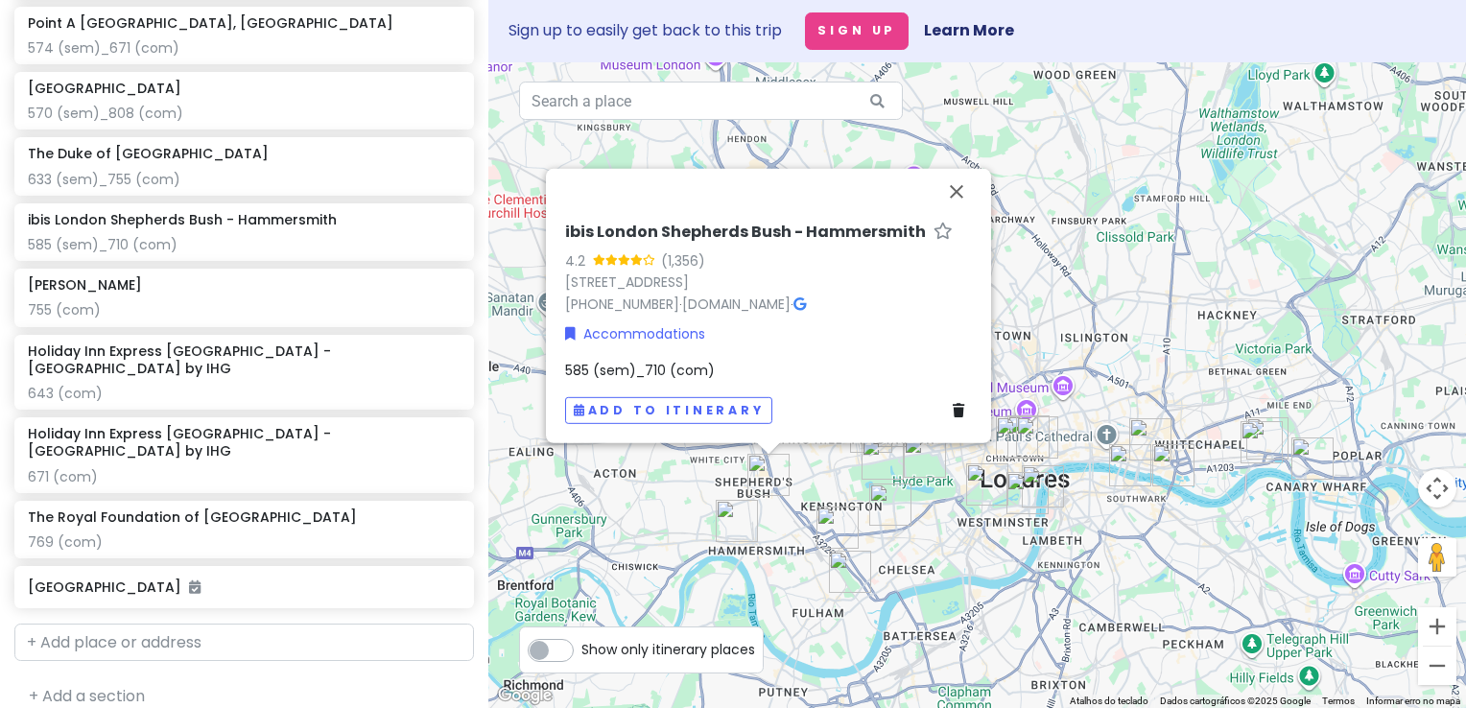
click at [595, 366] on span "585 (sem)_710 (com)" at bounding box center [640, 370] width 150 height 19
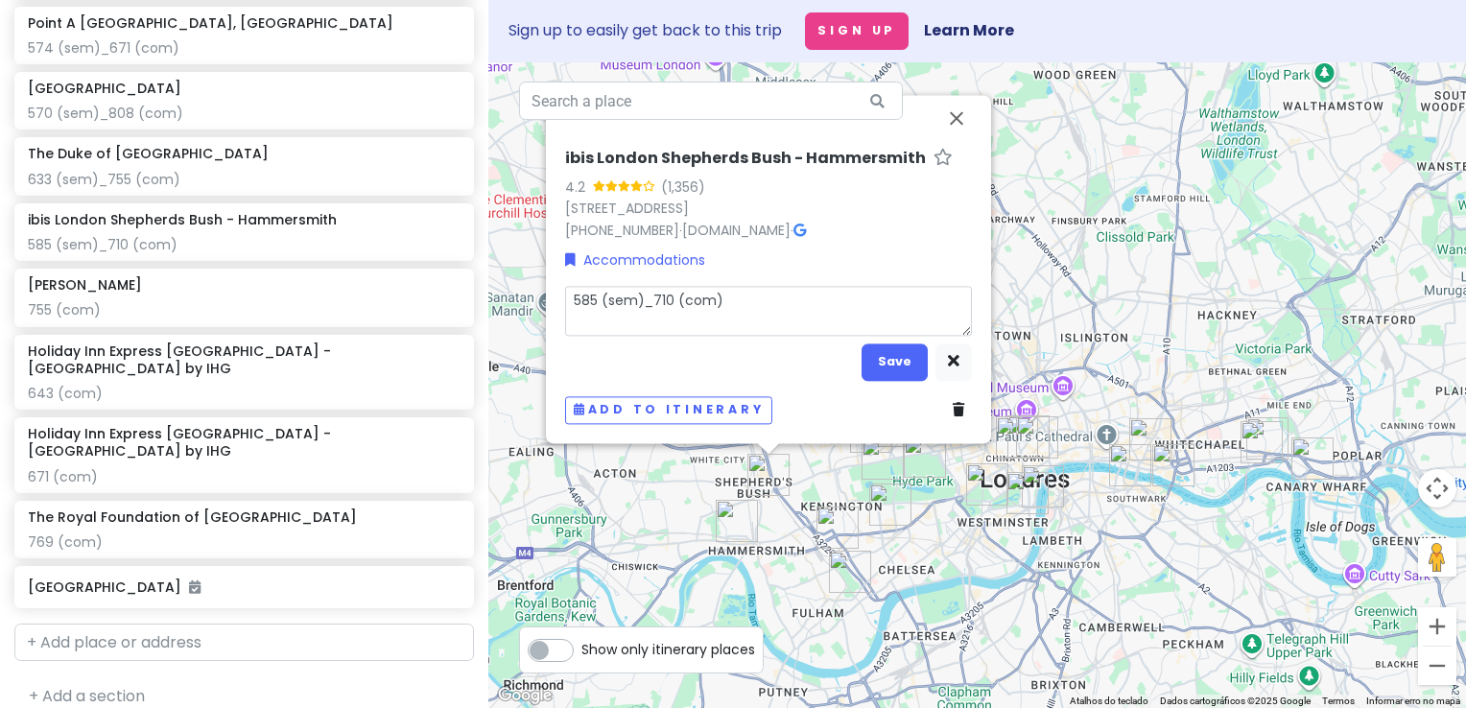
click at [597, 304] on textarea "585 (sem)_710 (com)" at bounding box center [768, 311] width 407 height 50
type textarea "x"
type textarea "58 (sem)_710 (com)"
type textarea "x"
type textarea "5 (sem)_710 (com)"
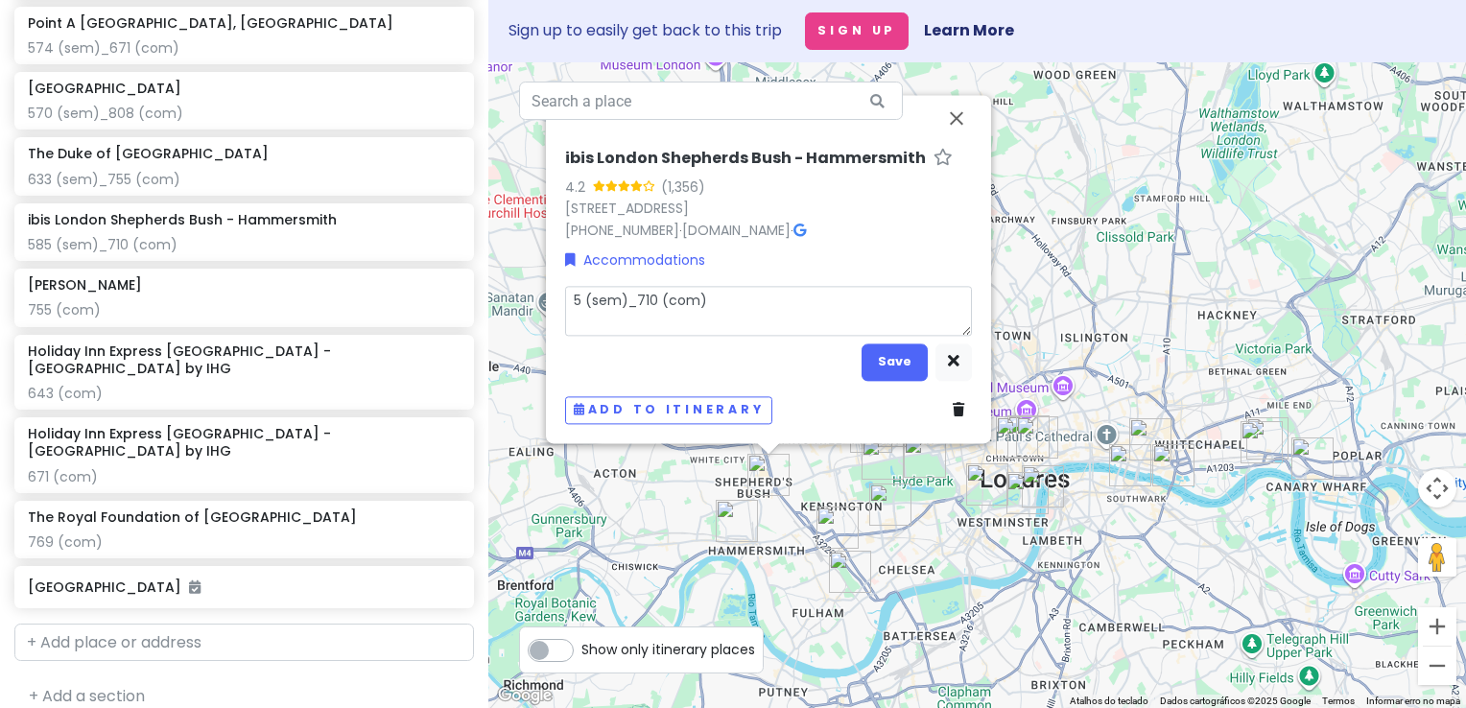
type textarea "x"
type textarea "59 (sem)_710 (com)"
type textarea "x"
type textarea "591 (sem)_710 (com)"
click at [668, 294] on textarea "591 (sem)_710 (com)" at bounding box center [768, 311] width 407 height 50
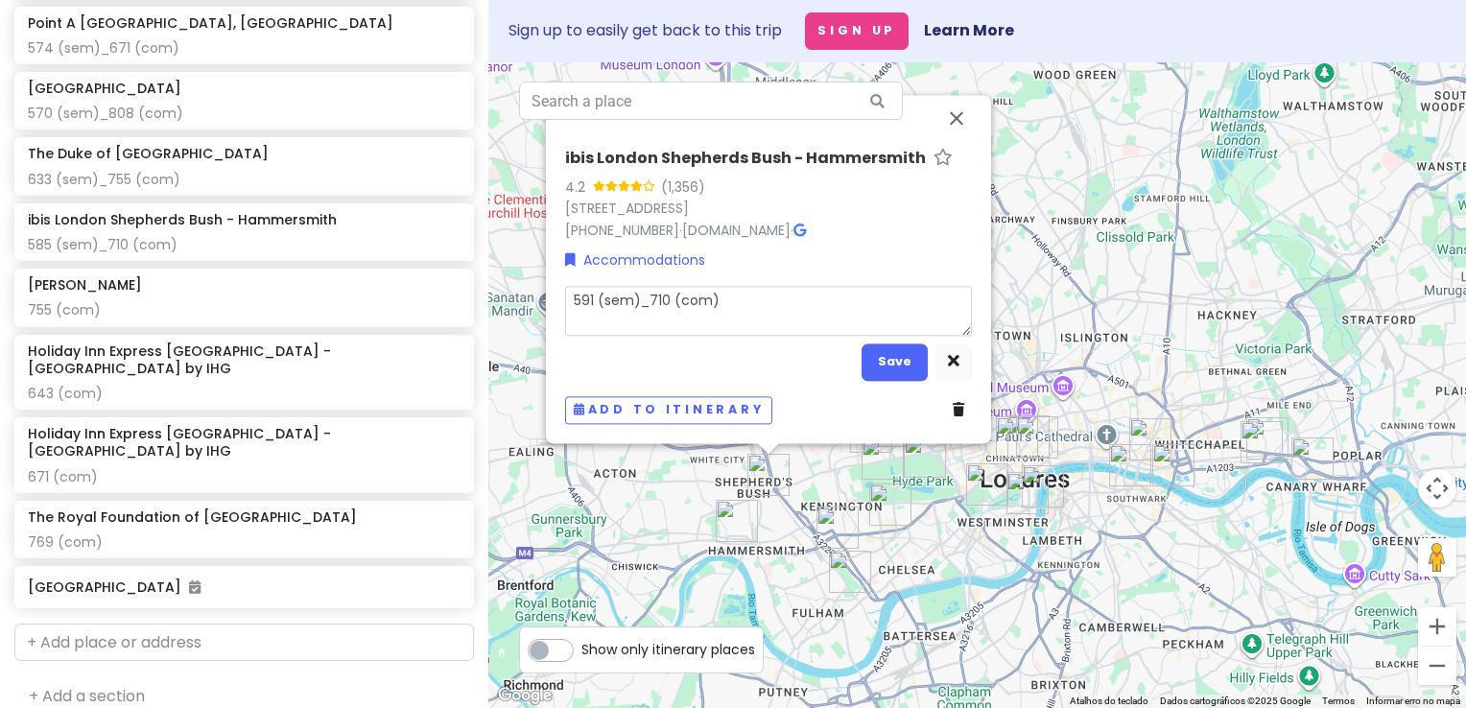
type textarea "x"
type textarea "591 (sem)_71 (com)"
type textarea "x"
type textarea "591 (sem)_715 (com)"
click at [879, 373] on button "Save" at bounding box center [895, 362] width 66 height 37
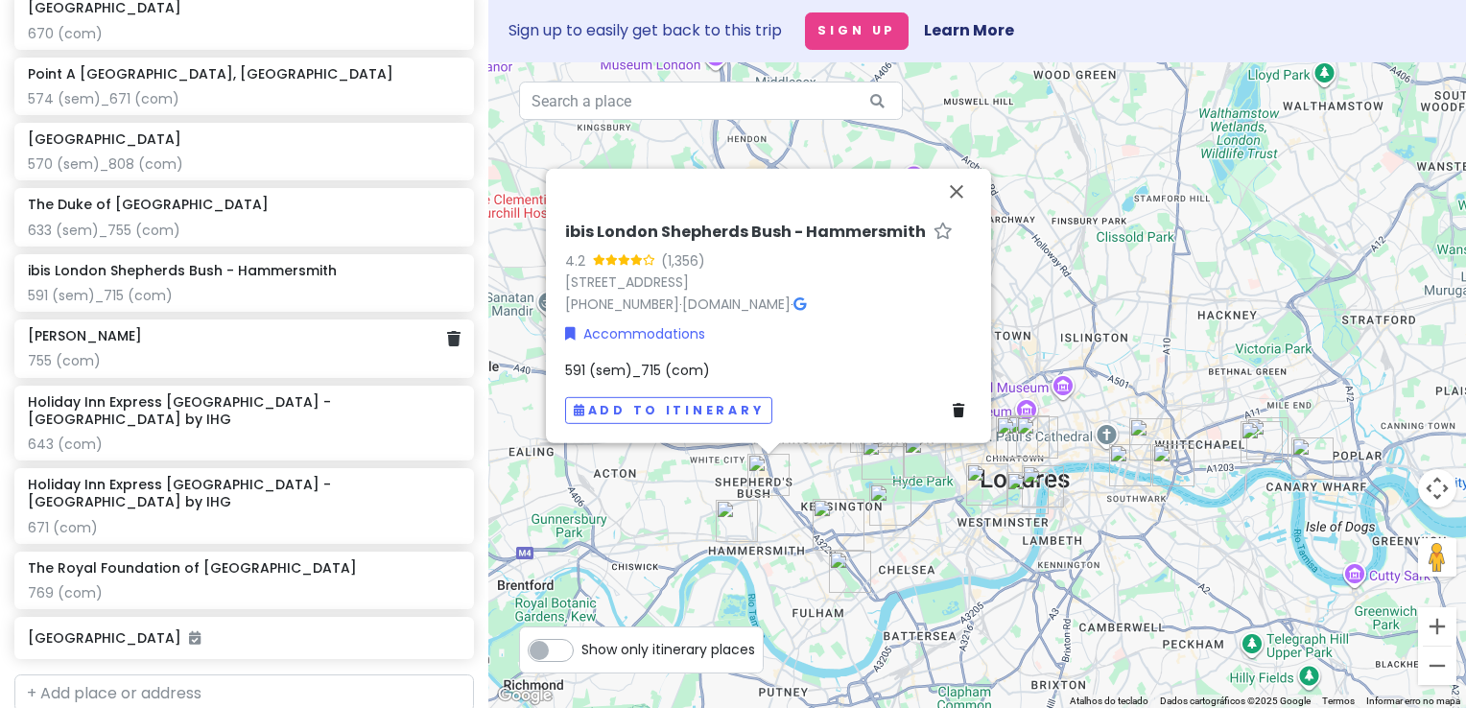
scroll to position [1364, 0]
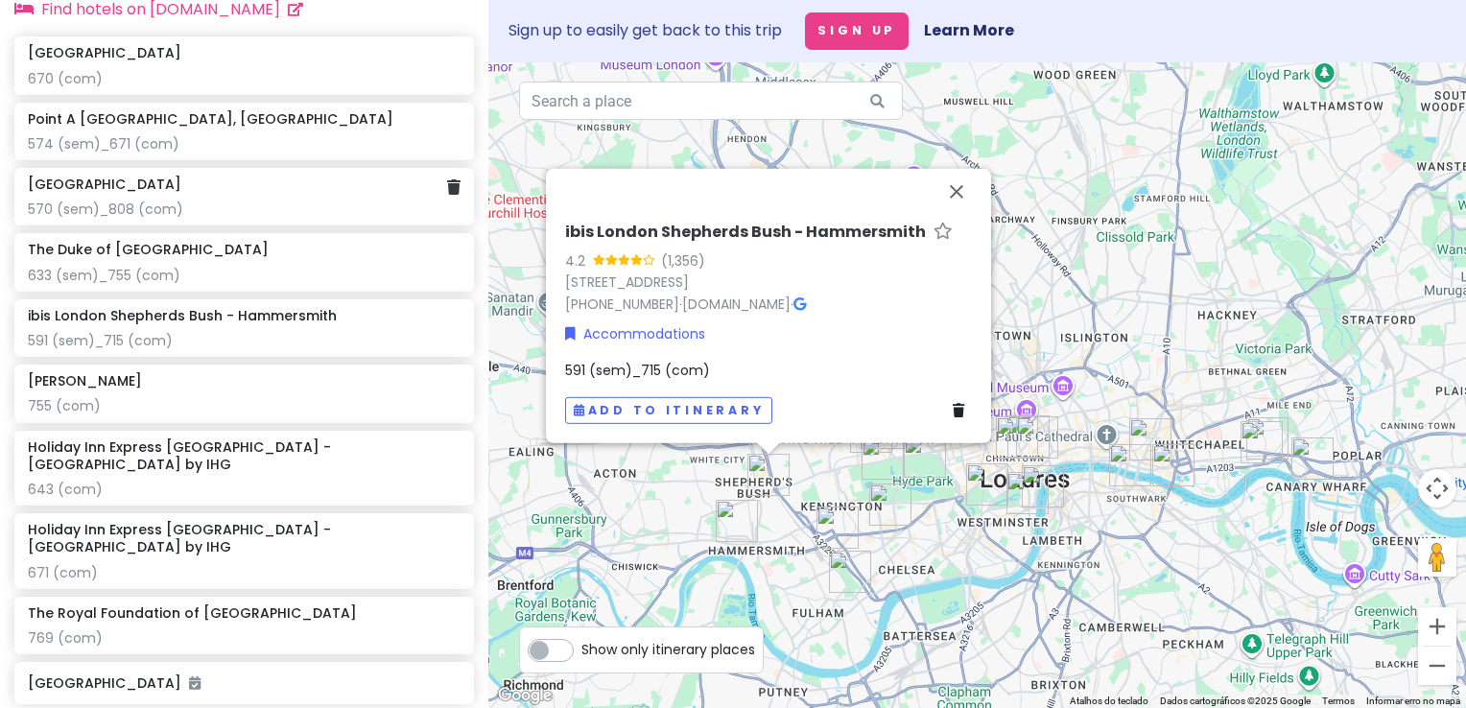
click at [203, 216] on div "570 (sem)_808 (com)" at bounding box center [244, 209] width 433 height 17
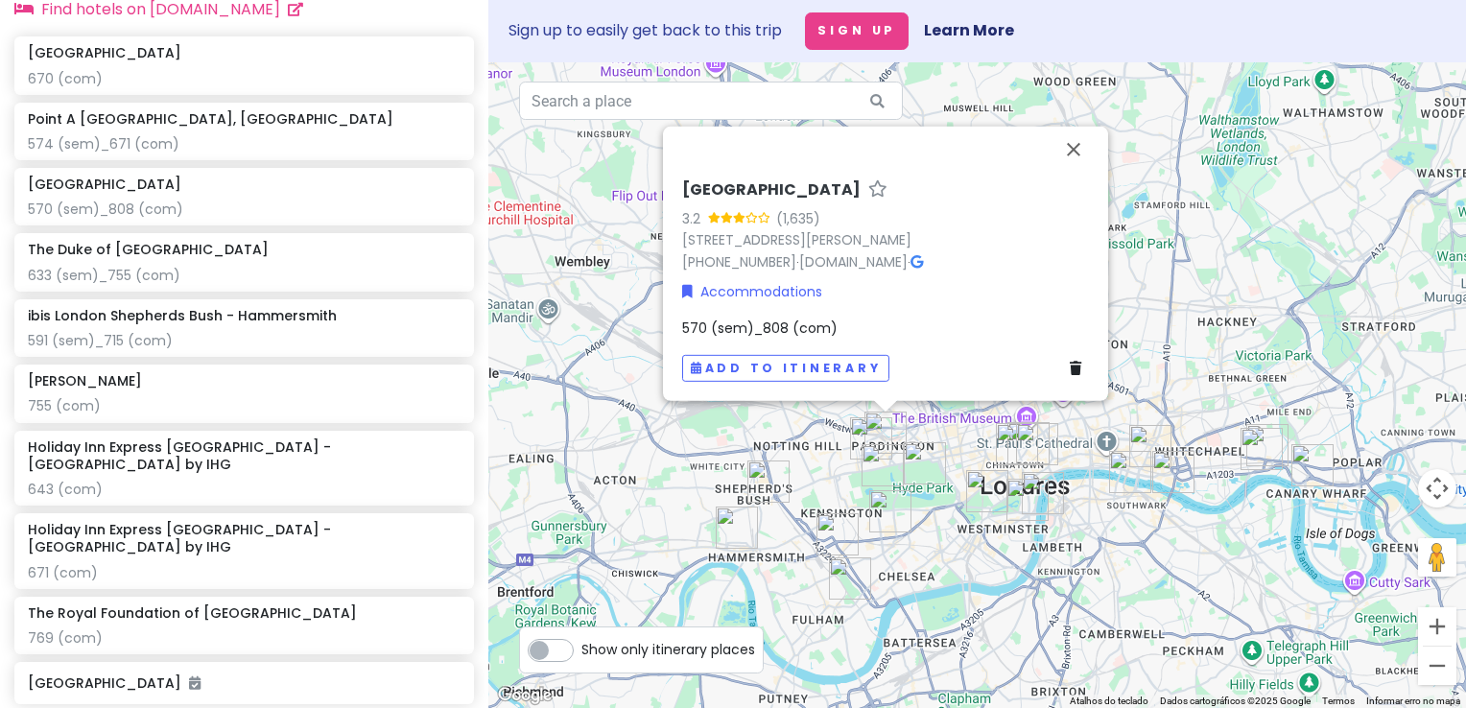
click at [579, 259] on div "Royal Eagle Hotel 3.2 (1,635) 26-30 Craven Rd, London W2 3QB, UK +44 20 7706 07…" at bounding box center [977, 385] width 978 height 646
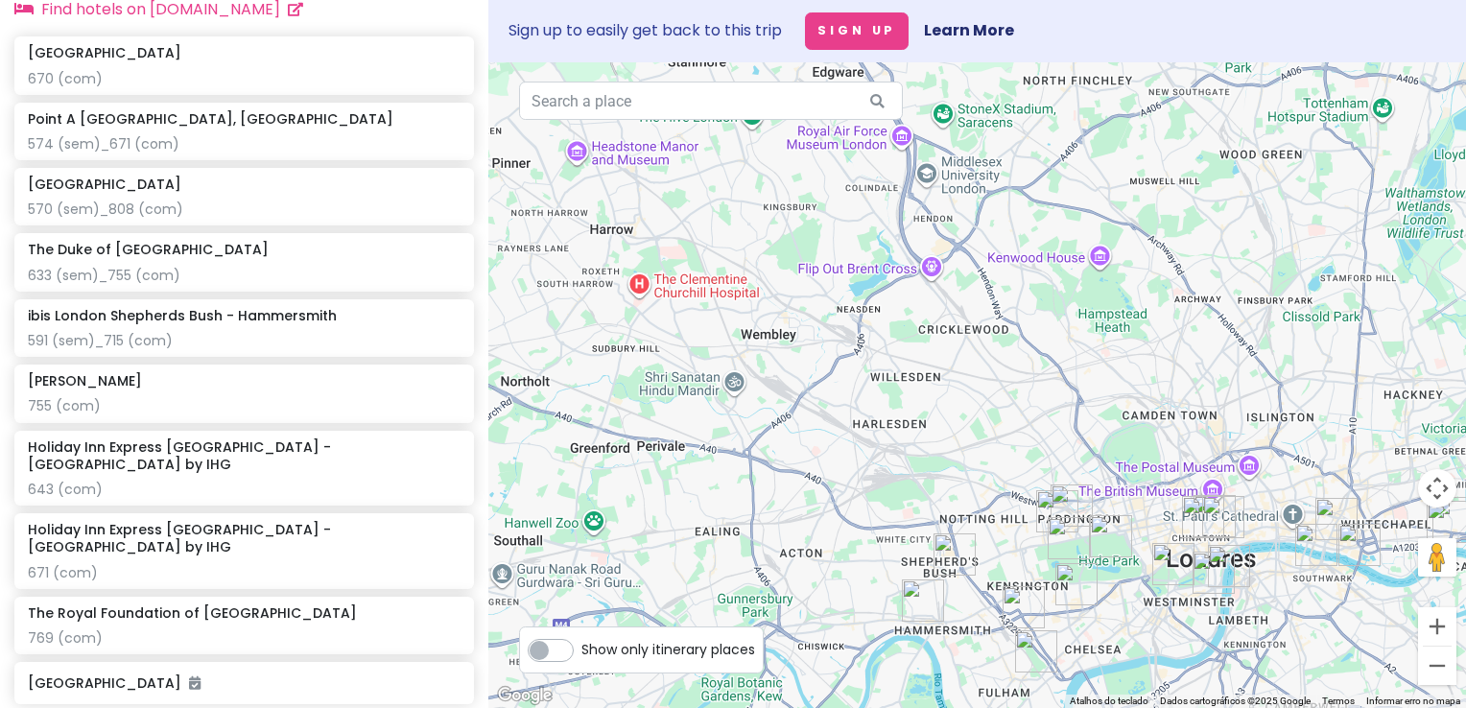
drag, startPoint x: 606, startPoint y: 305, endPoint x: 795, endPoint y: 378, distance: 201.7
click at [795, 378] on div at bounding box center [977, 385] width 978 height 646
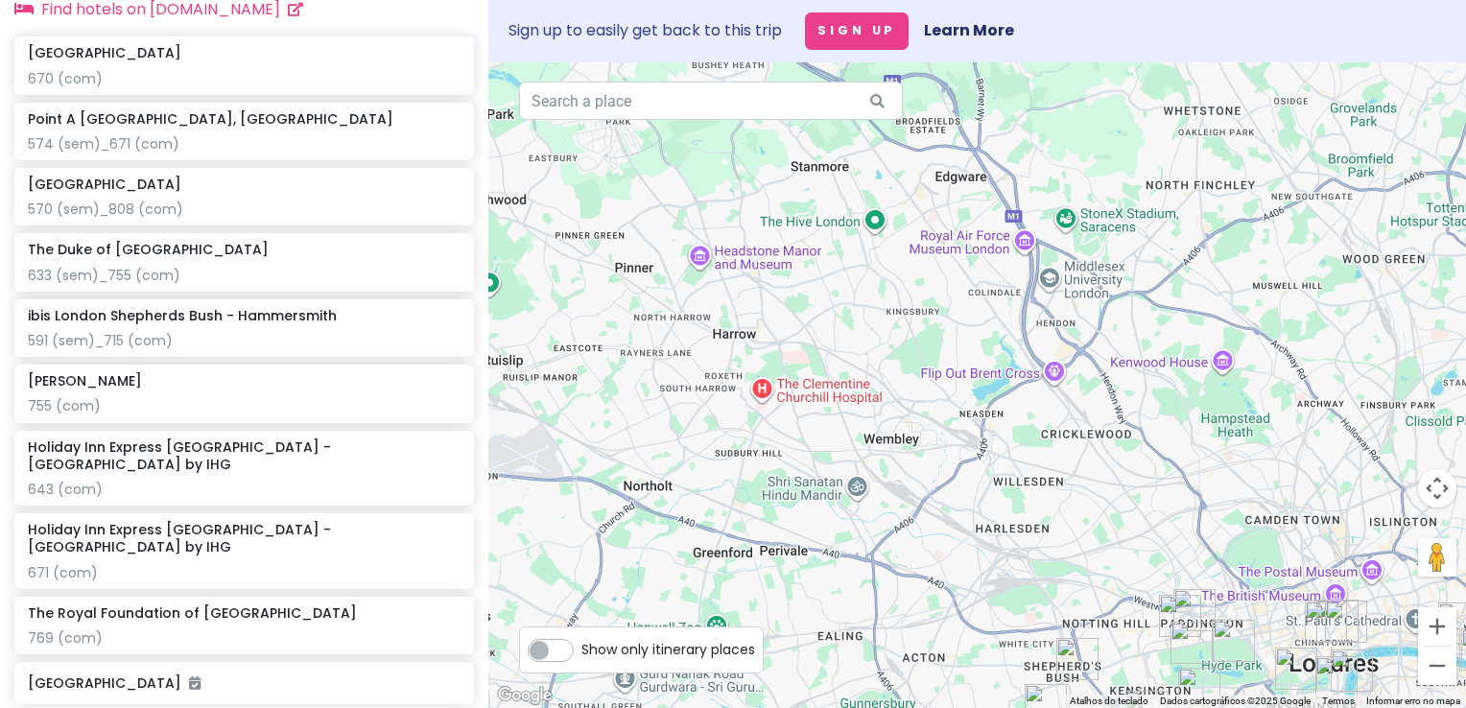
drag, startPoint x: 766, startPoint y: 346, endPoint x: 903, endPoint y: 466, distance: 182.3
click at [903, 466] on div at bounding box center [977, 385] width 978 height 646
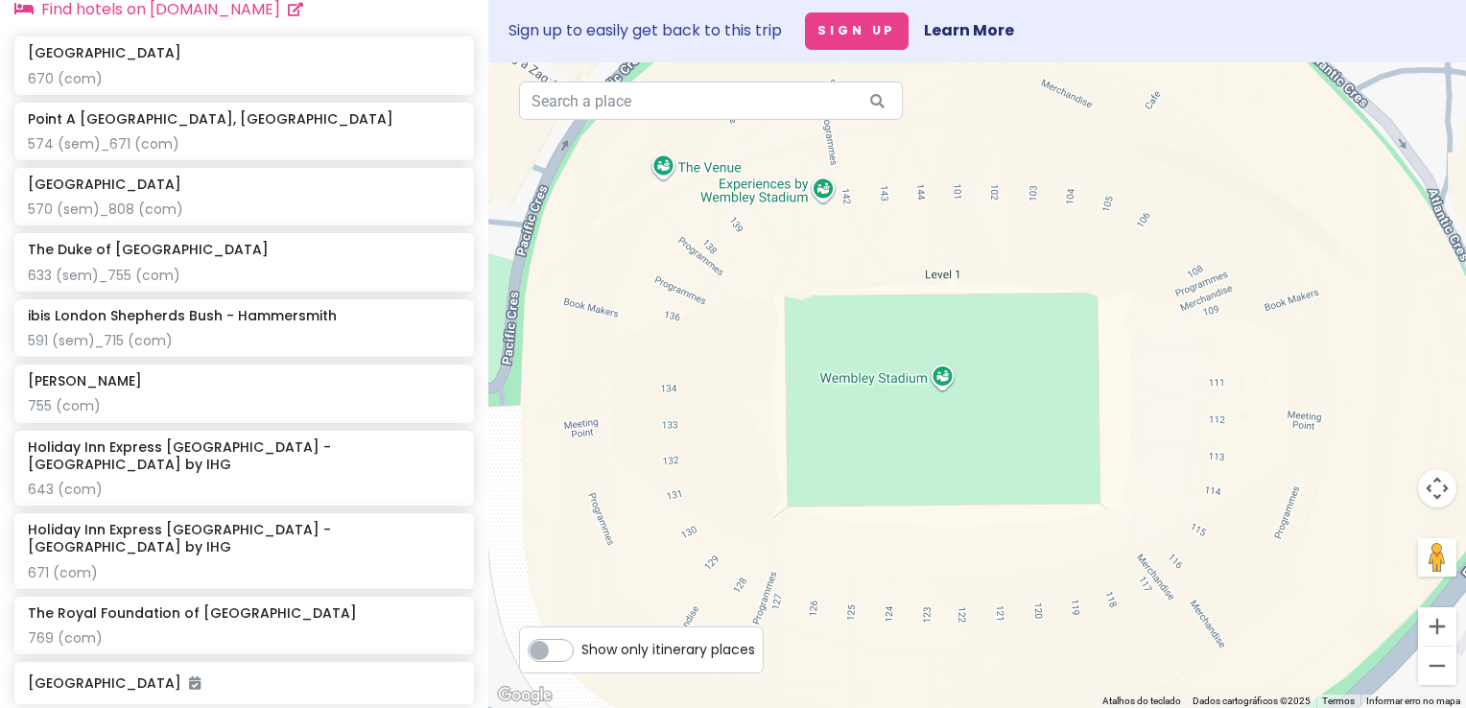
drag, startPoint x: 1167, startPoint y: 474, endPoint x: 1144, endPoint y: 374, distance: 102.4
click at [1144, 374] on div at bounding box center [977, 385] width 978 height 646
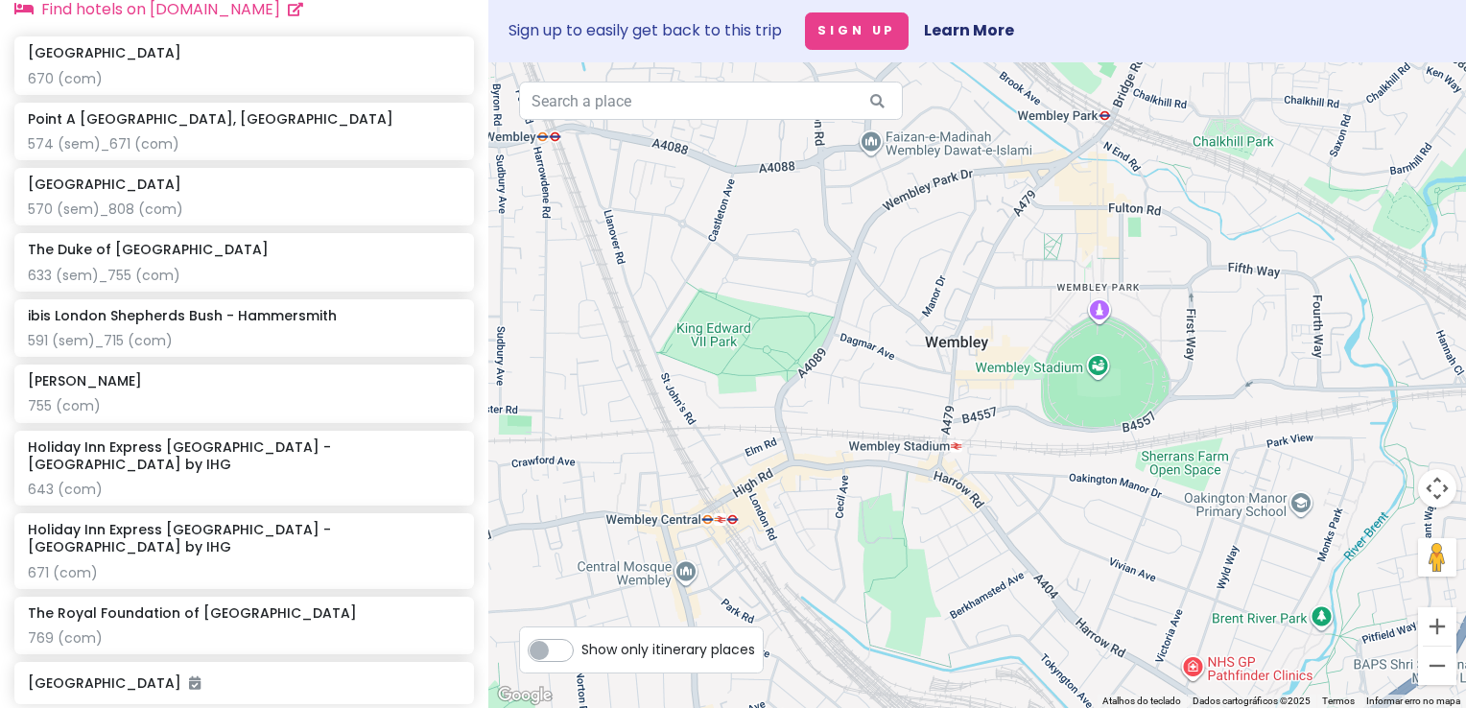
drag, startPoint x: 1152, startPoint y: 436, endPoint x: 894, endPoint y: 359, distance: 269.3
click at [894, 359] on div at bounding box center [977, 385] width 978 height 646
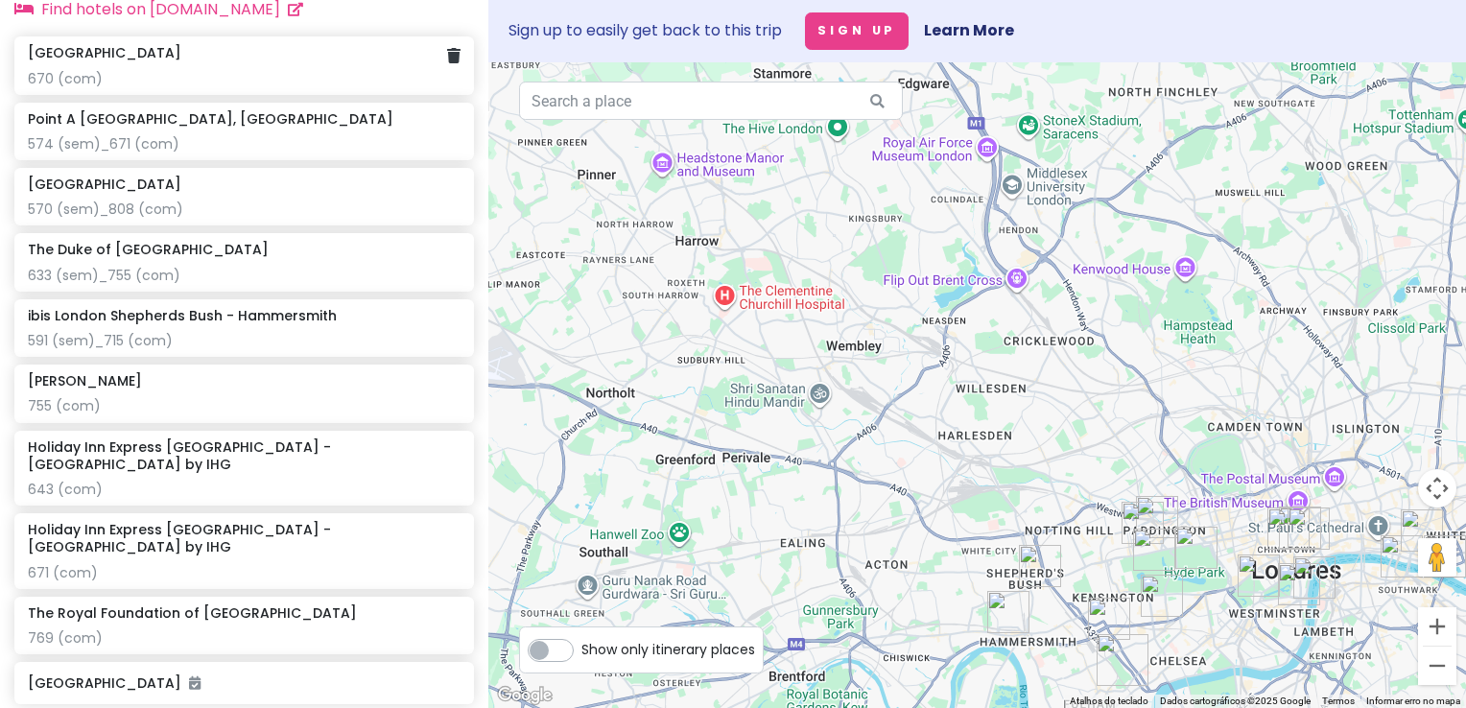
click at [223, 82] on div "670 (com)" at bounding box center [244, 78] width 433 height 17
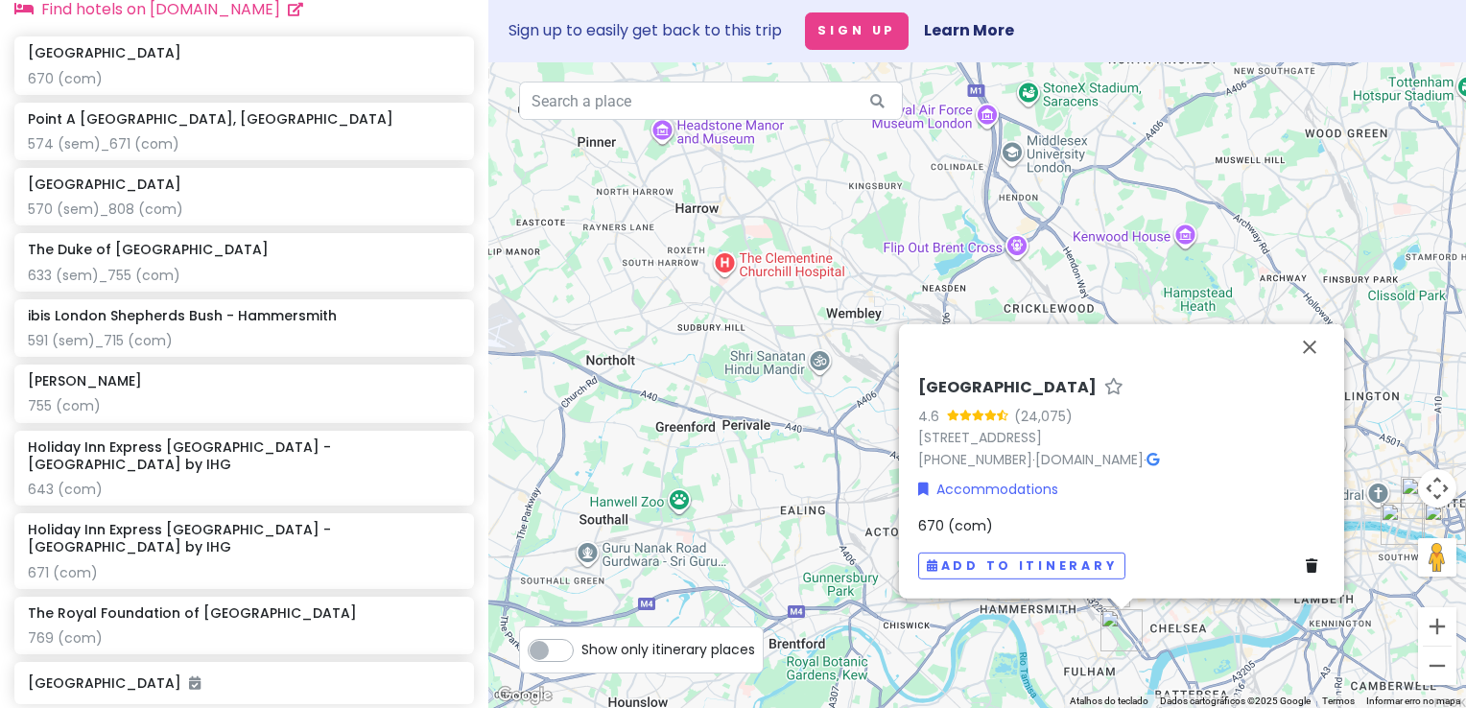
click at [1002, 523] on div "670 (com)" at bounding box center [1121, 525] width 407 height 21
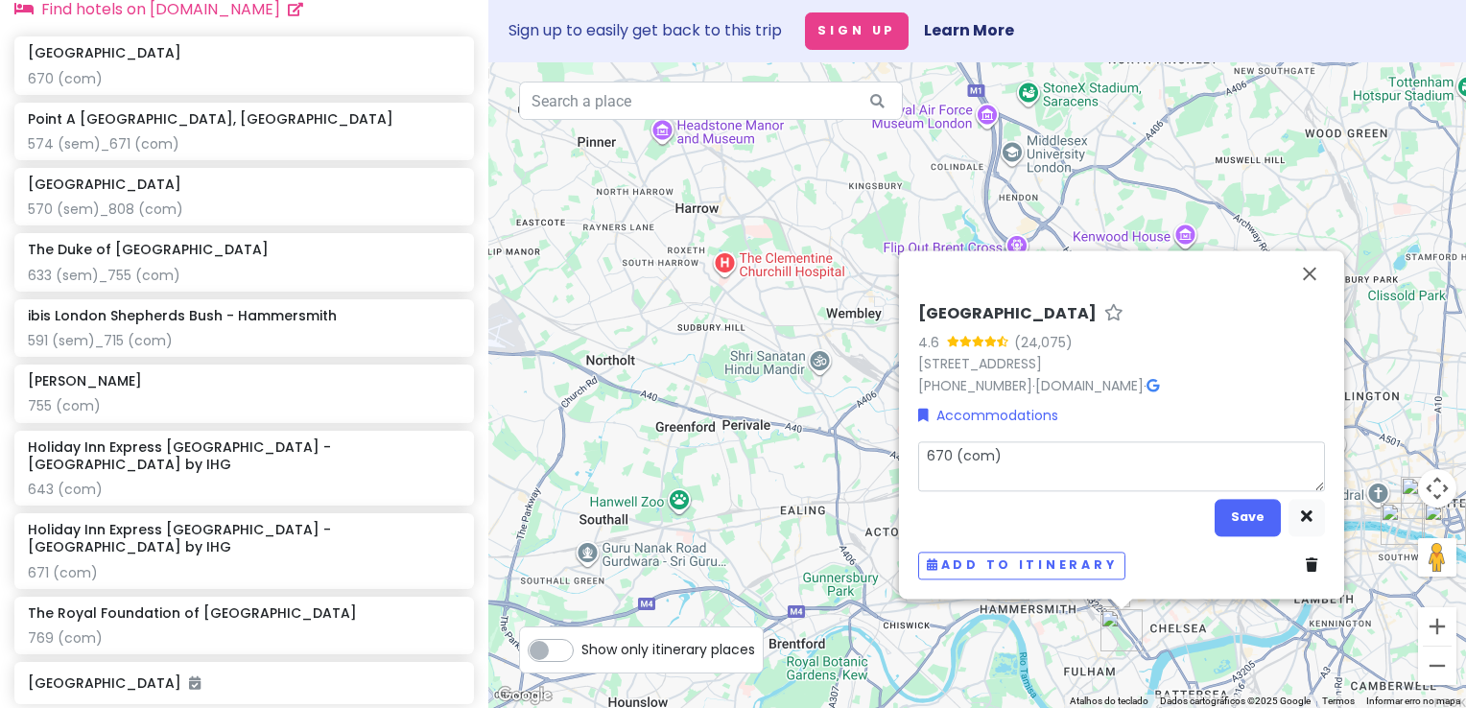
click at [1040, 468] on textarea "670 (com)" at bounding box center [1121, 466] width 407 height 50
type textarea "x"
type textarea "670 (com)"
type textarea "x"
type textarea "670 (com) 5"
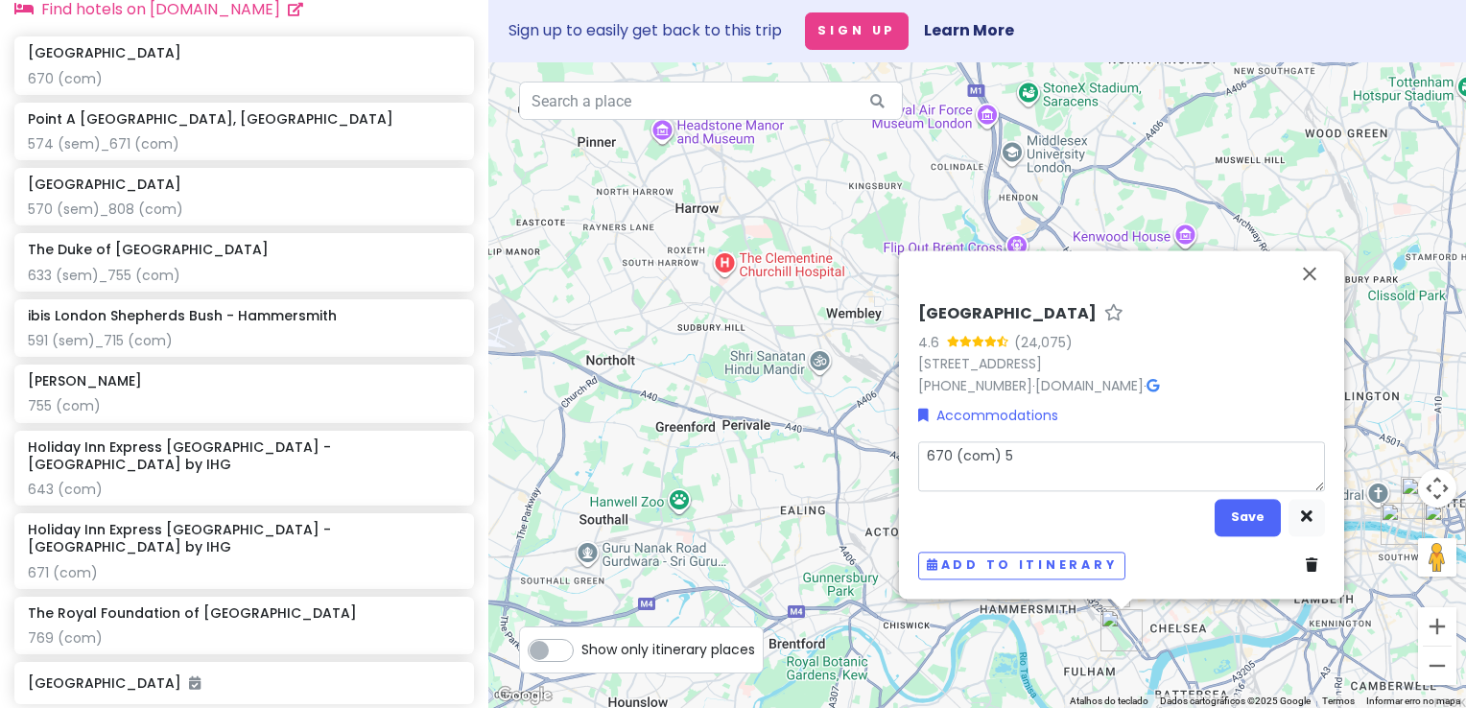
type textarea "x"
type textarea "670 (com) 59"
type textarea "x"
type textarea "670 (com) 598"
type textarea "x"
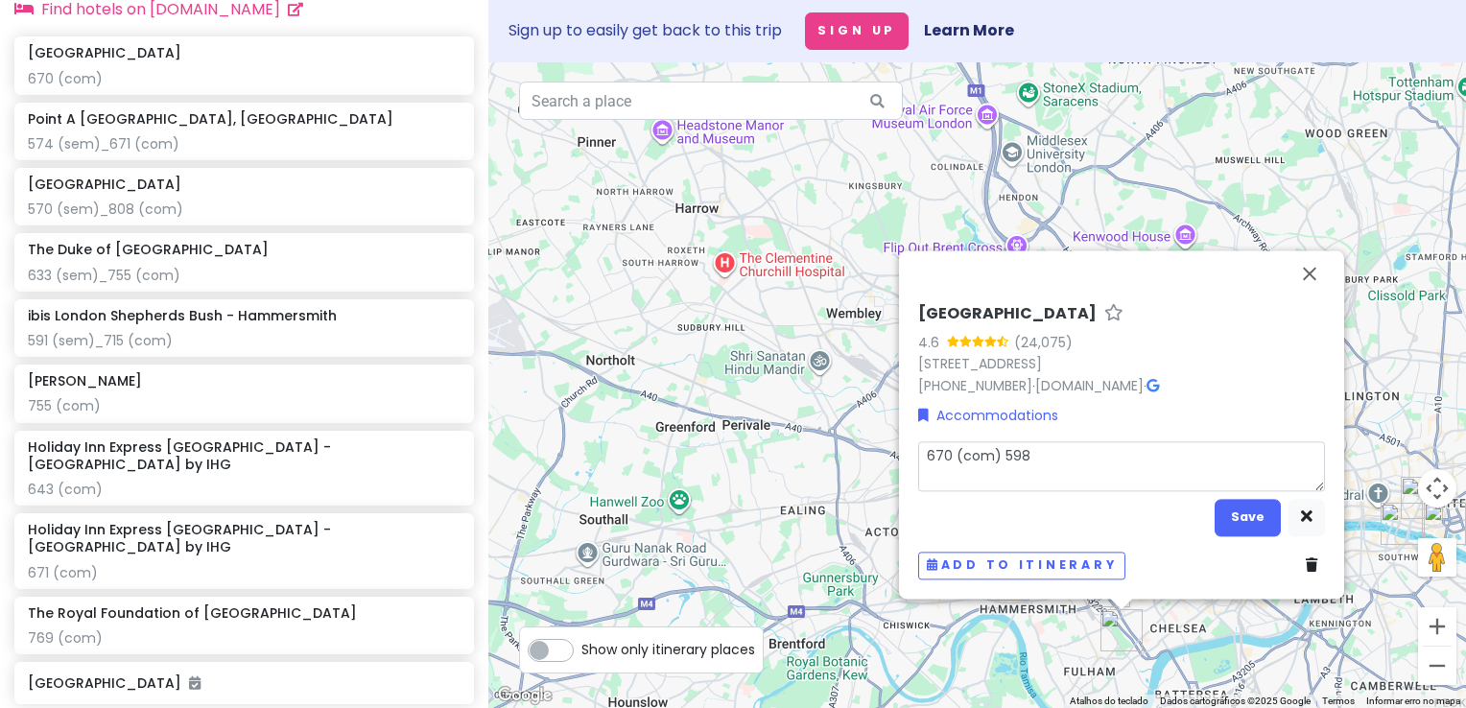
type textarea "670 (com) 598"
type textarea "x"
type textarea "670 (com) 598 n"
type textarea "x"
type textarea "670 (com) 598 no"
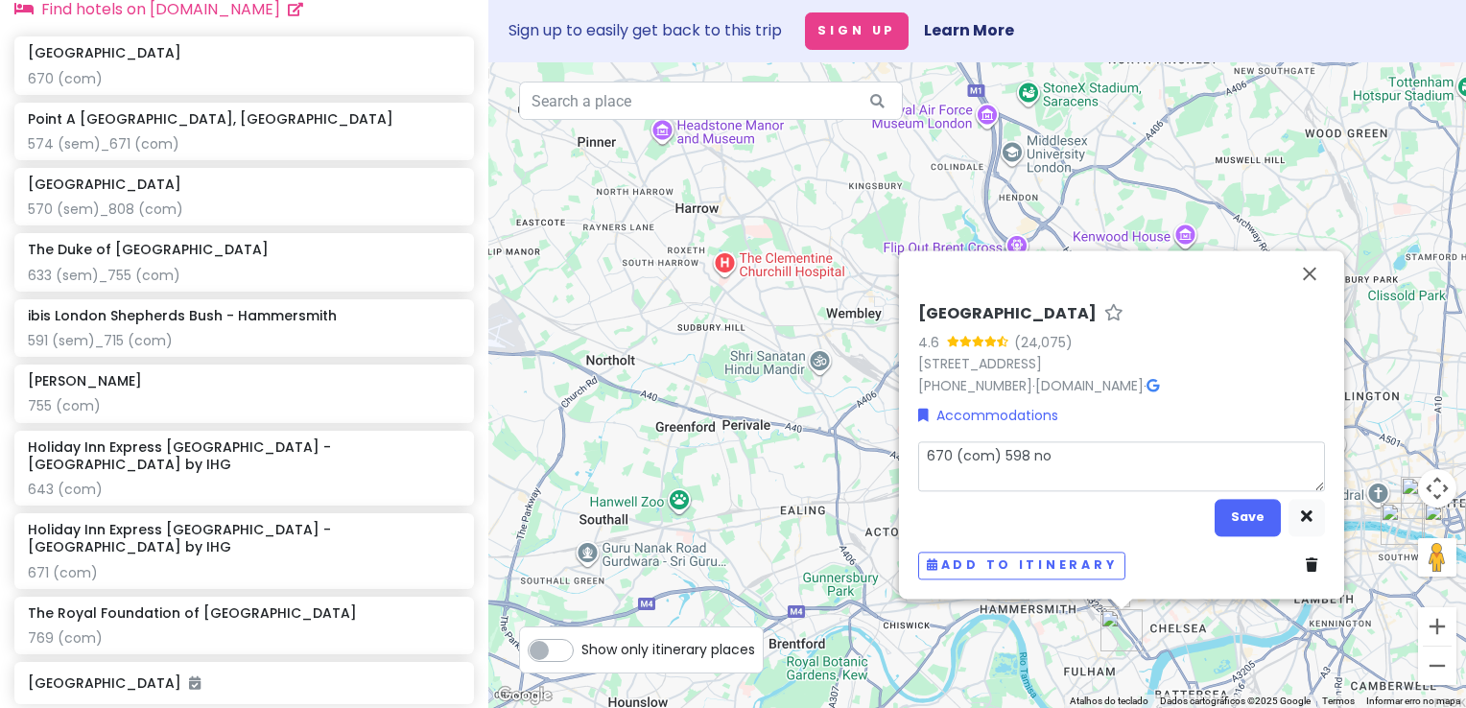
type textarea "x"
type textarea "670 (com) 598 no"
type textarea "x"
type textarea "670 (com) 598 no t"
type textarea "x"
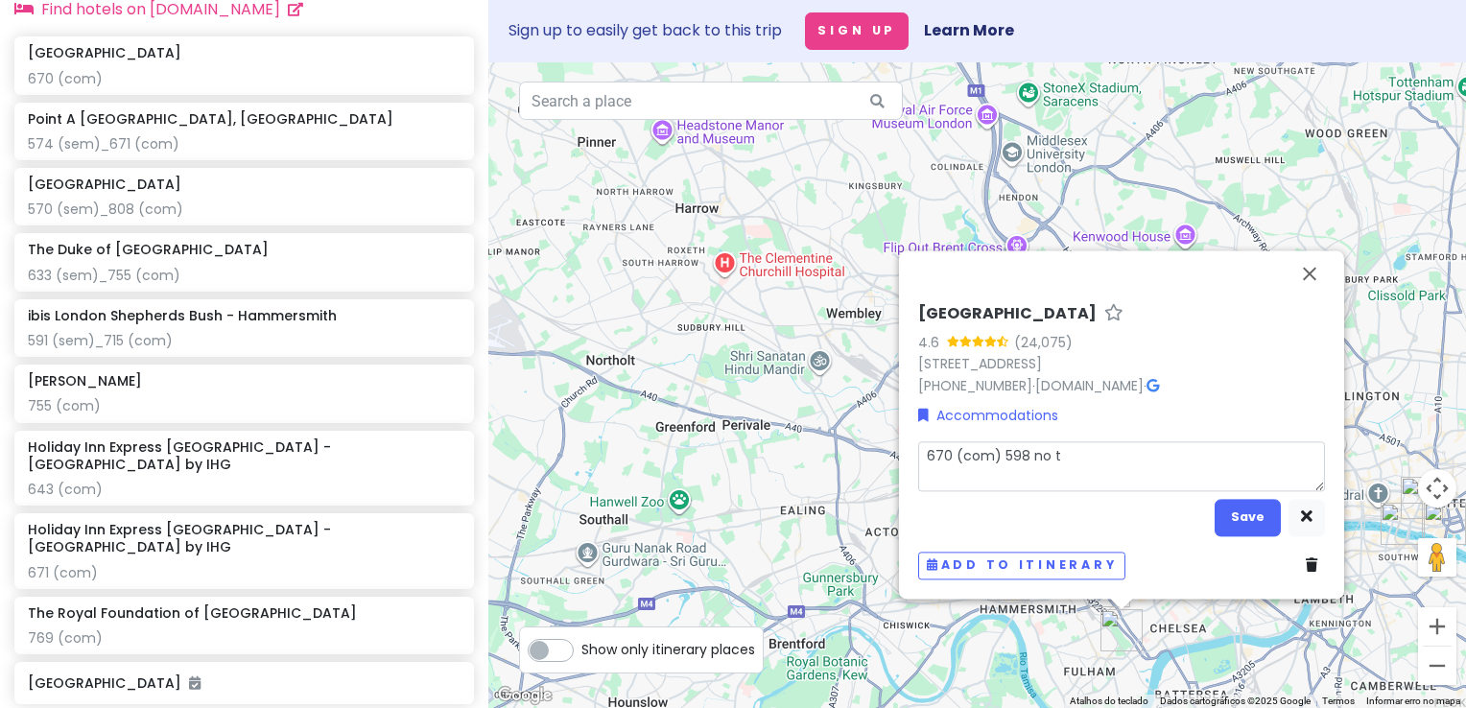
type textarea "670 (com) 598 no te"
type textarea "x"
type textarea "670 (com) 598 no tel"
type textarea "x"
type textarea "670 (com) 598 no tele"
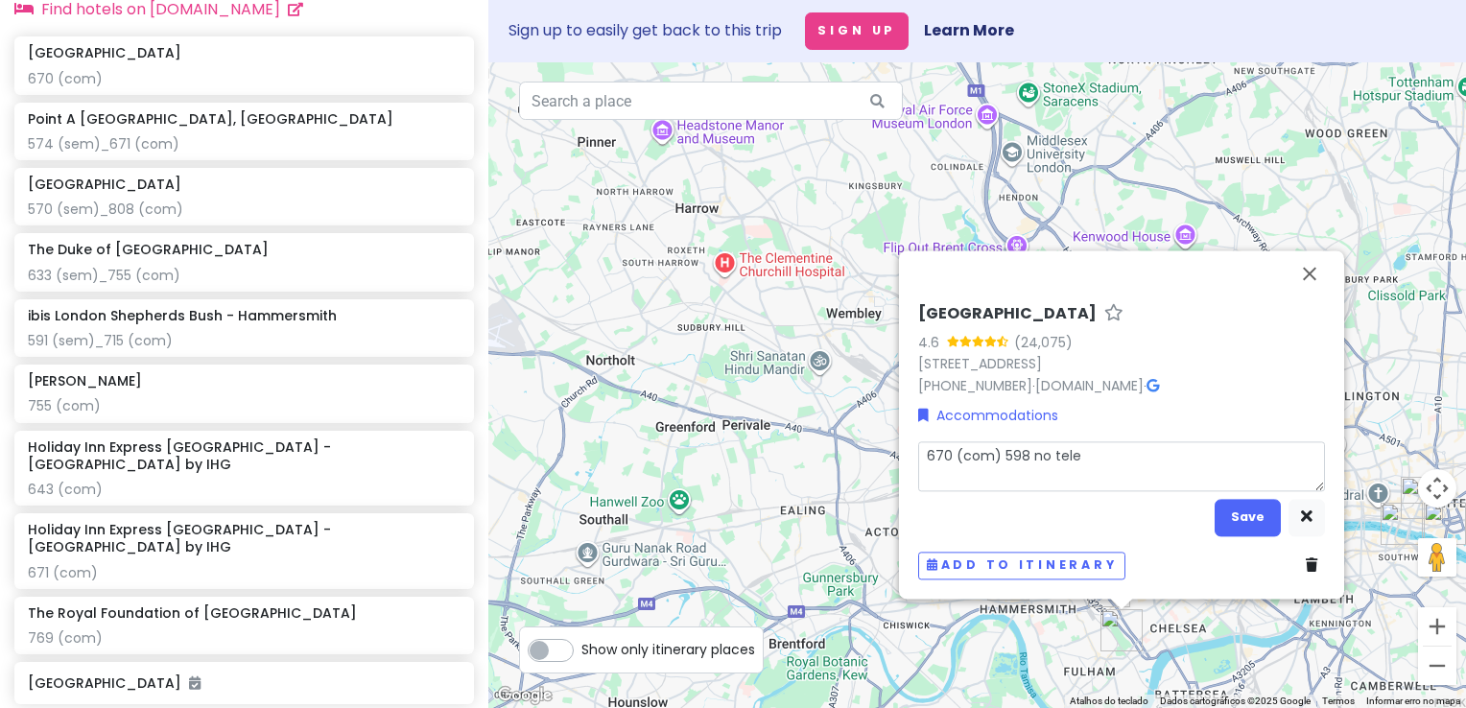
type textarea "x"
type textarea "670 (com) 598 no telem"
type textarea "x"
type textarea "670 (com) 598 no telemo"
type textarea "x"
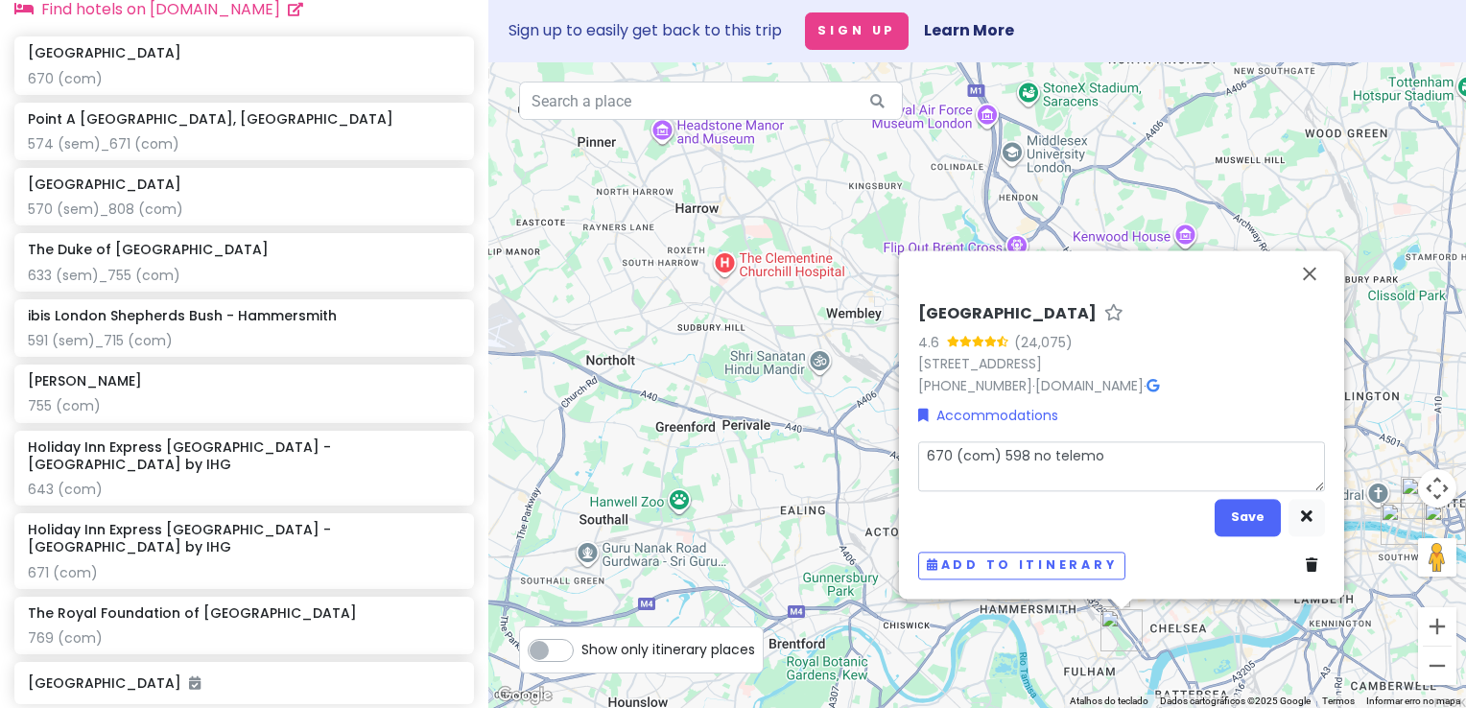
type textarea "670 (com) 598 no telemov"
type textarea "x"
type textarea "670 (com) 598 no telemove"
type textarea "x"
type textarea "670 (com) 598 no telemovel"
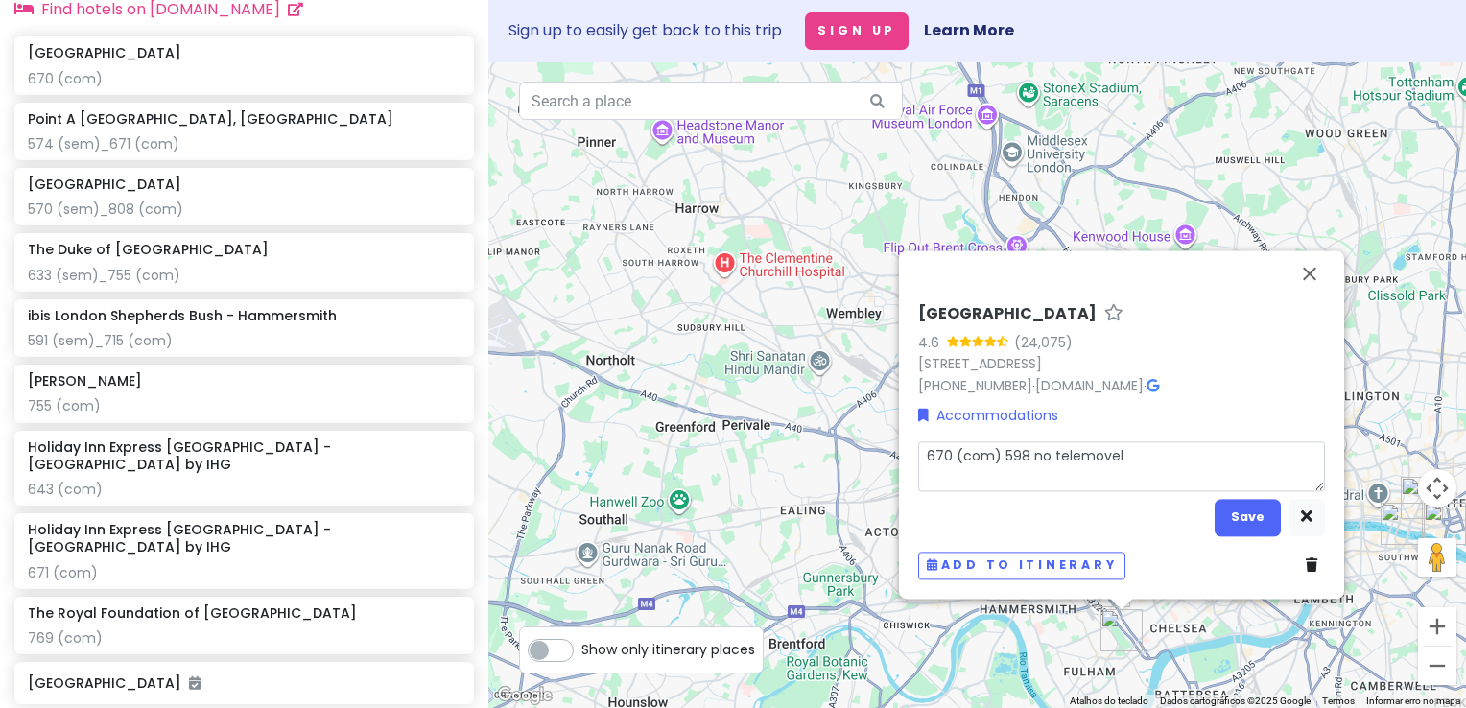
click at [1243, 496] on div "Stamford Bridge 4.6 (24,075) Fulham Rd., London SW6 1HS, UK +44 048472884 · www…" at bounding box center [1122, 442] width 422 height 291
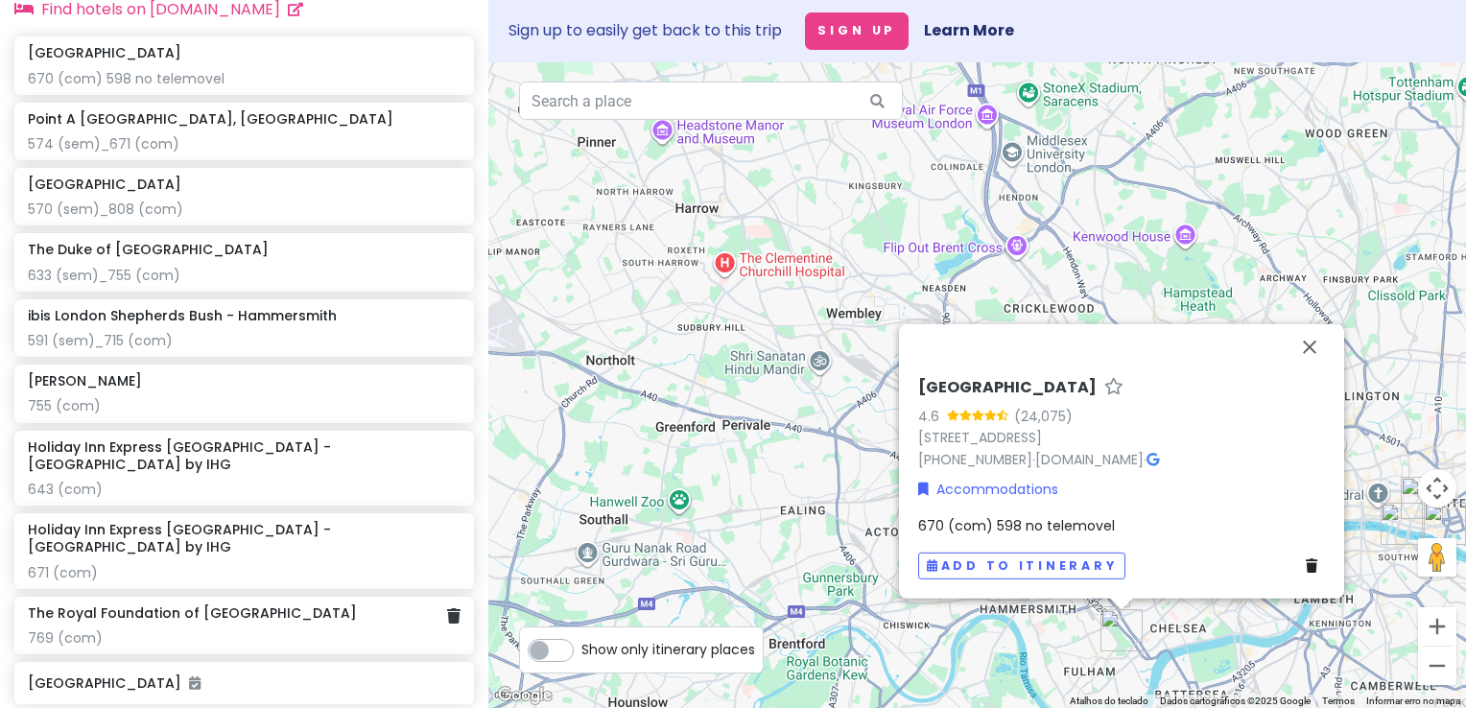
click at [298, 629] on div "769 (com)" at bounding box center [244, 637] width 433 height 17
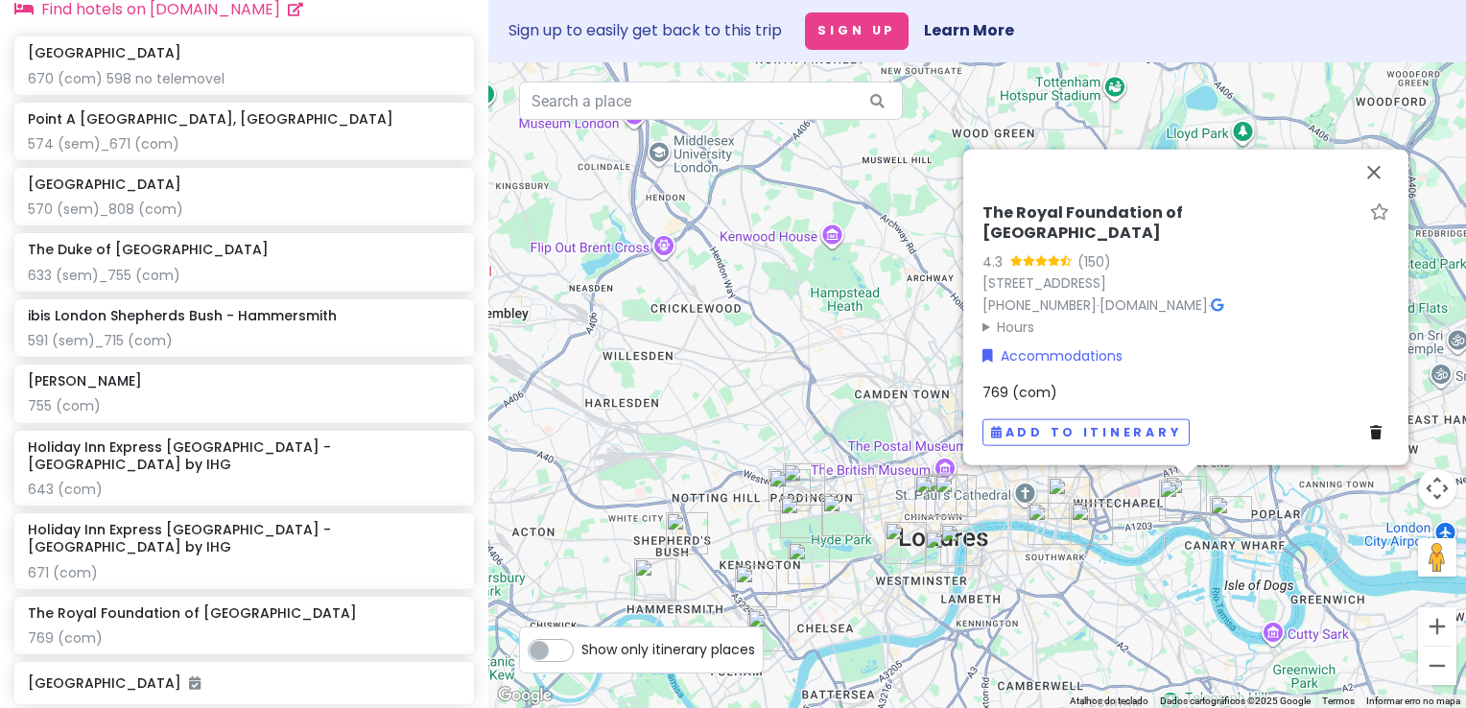
click at [1134, 390] on div "769 (com)" at bounding box center [1186, 392] width 407 height 21
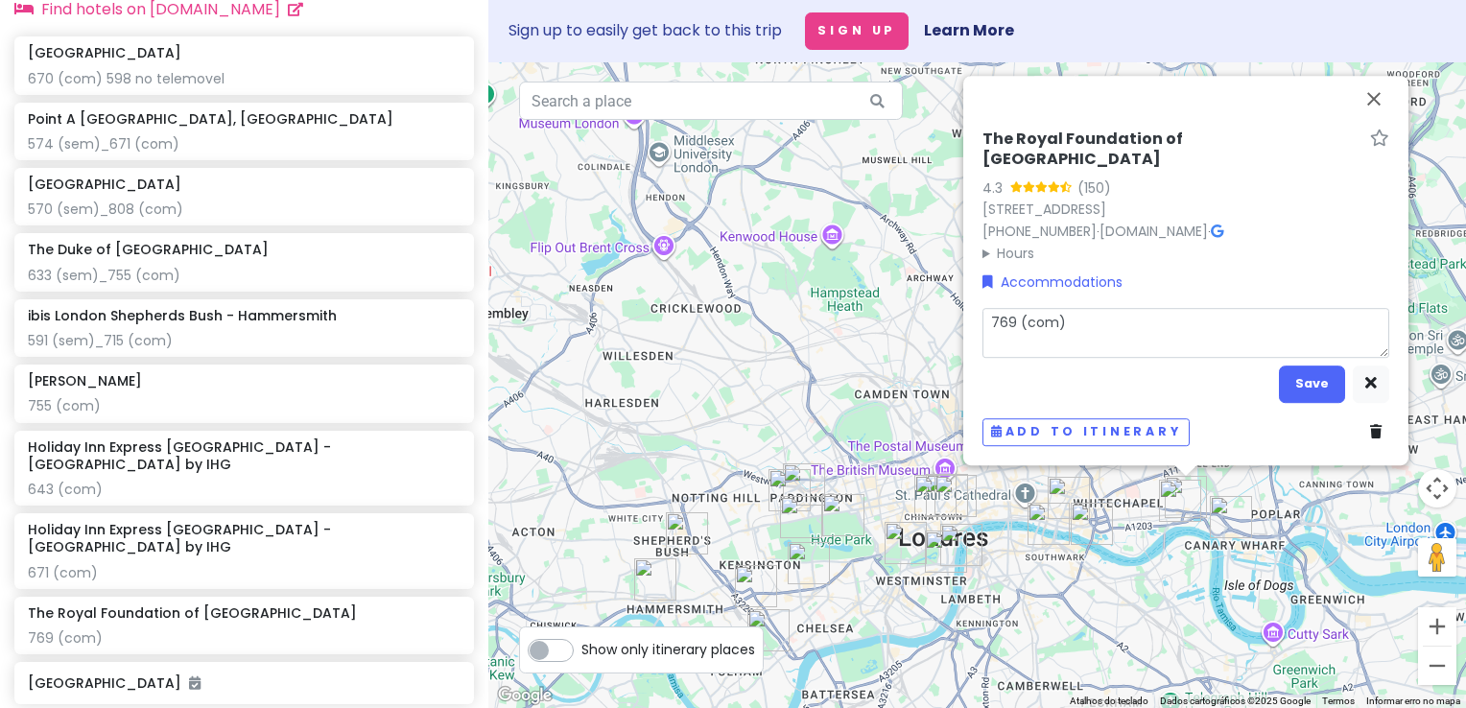
click at [1121, 342] on textarea "769 (com)" at bounding box center [1186, 333] width 407 height 50
type textarea "x"
type textarea "769 (com)"
type textarea "x"
type textarea "769 (com) 6"
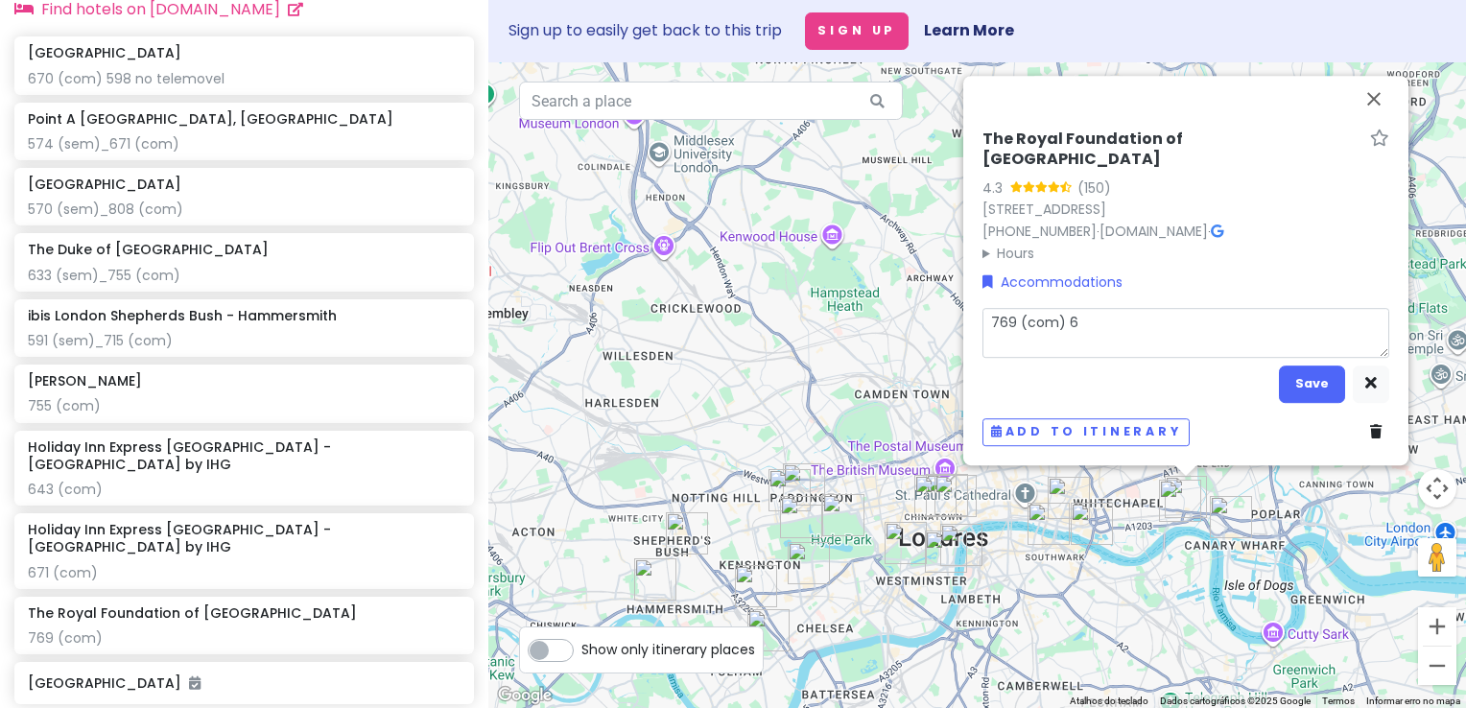
type textarea "x"
type textarea "769 (com) 69"
type textarea "x"
type textarea "769 (com) 692"
type textarea "x"
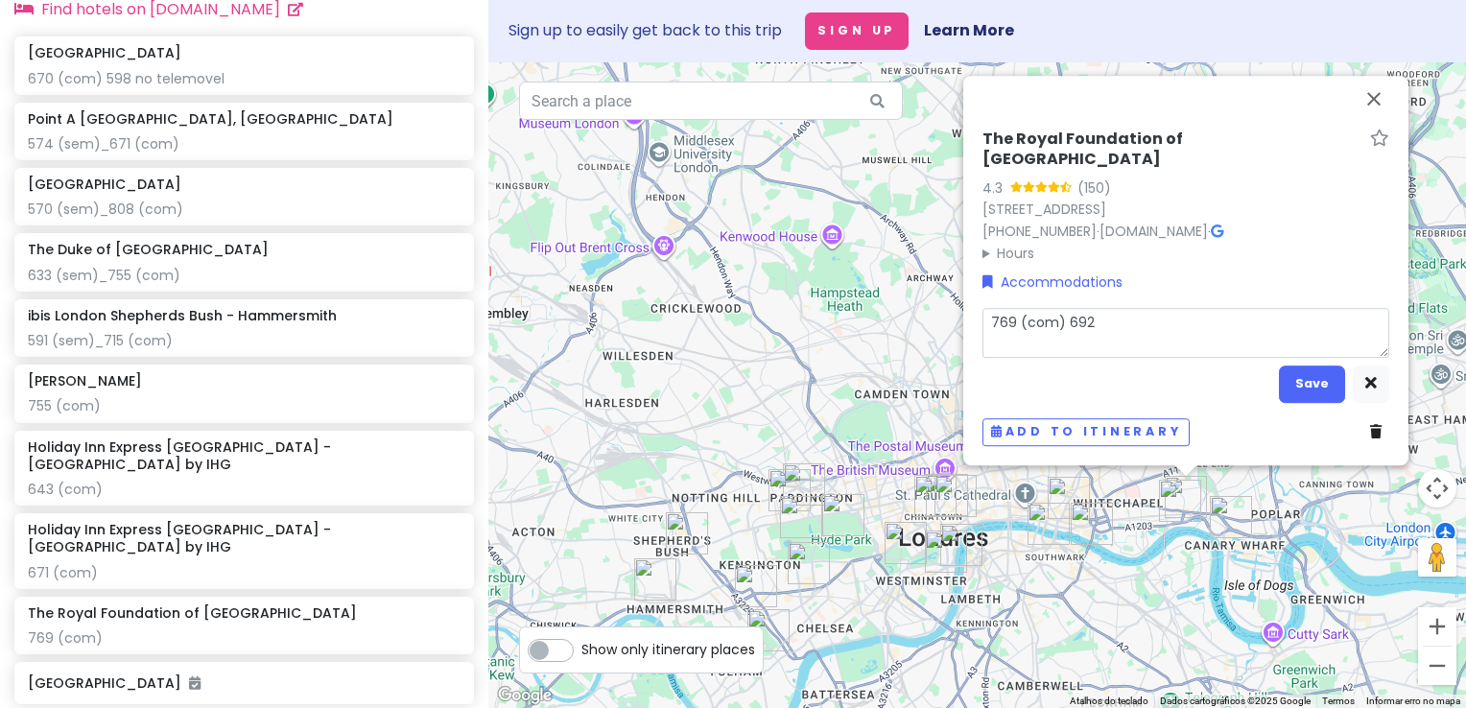
type textarea "769 (com) 692"
type textarea "x"
type textarea "769 (com) 692 n"
type textarea "x"
type textarea "769 (com) 692 no"
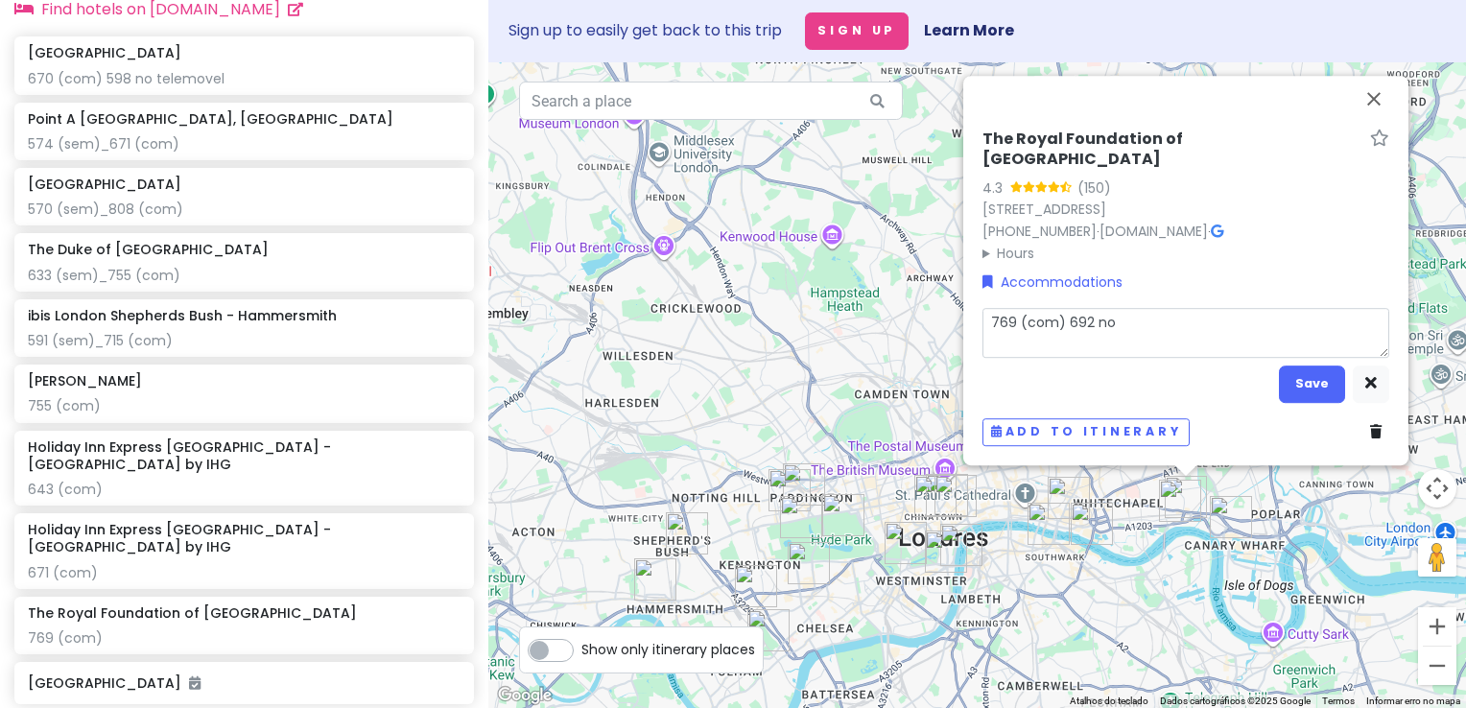
type textarea "x"
type textarea "769 (com) 692 no"
type textarea "x"
type textarea "769 (com) 692 no t"
type textarea "x"
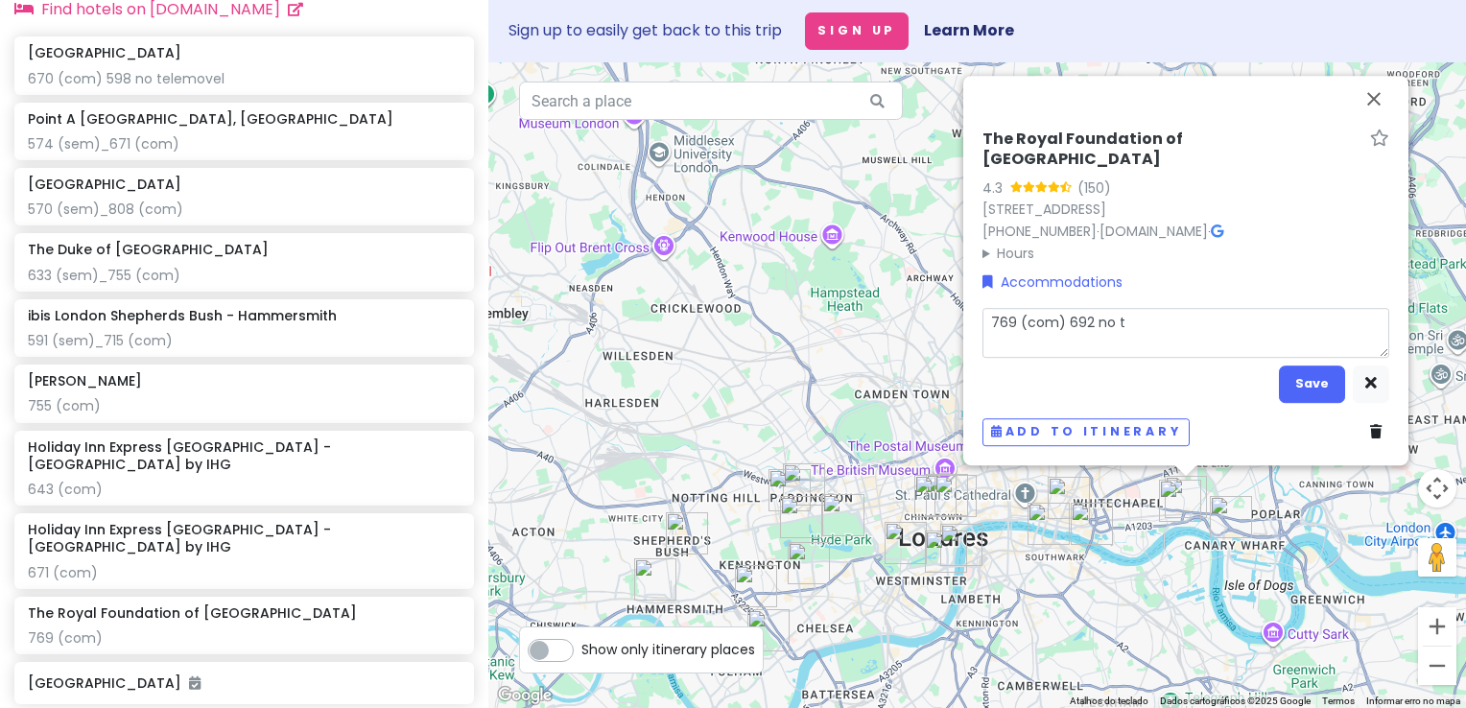
type textarea "769 (com) 692 no te"
type textarea "x"
type textarea "769 (com) 692 no tel"
type textarea "x"
type textarea "769 (com) 692 no tele"
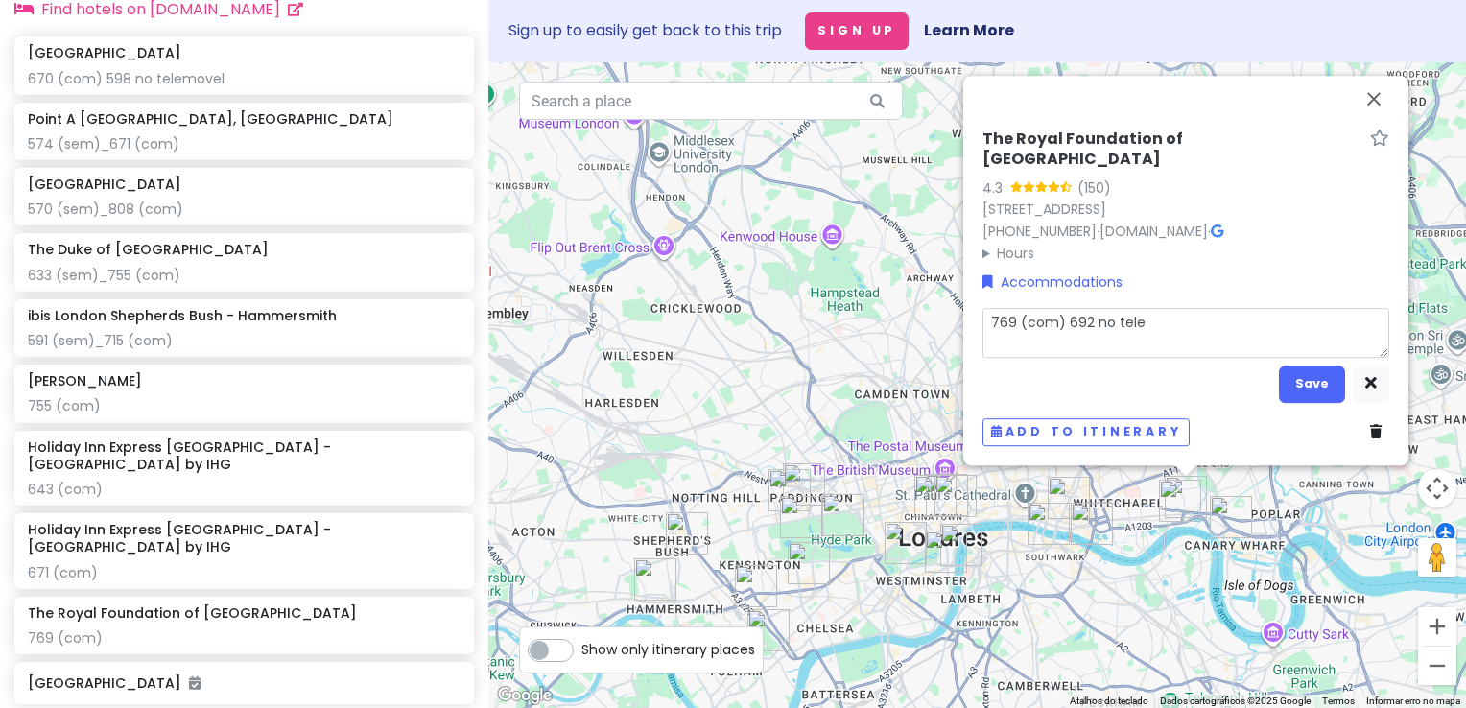
type textarea "x"
type textarea "769 (com) 692 no telem"
type textarea "x"
type textarea "769 (com) 692 no telemo"
type textarea "x"
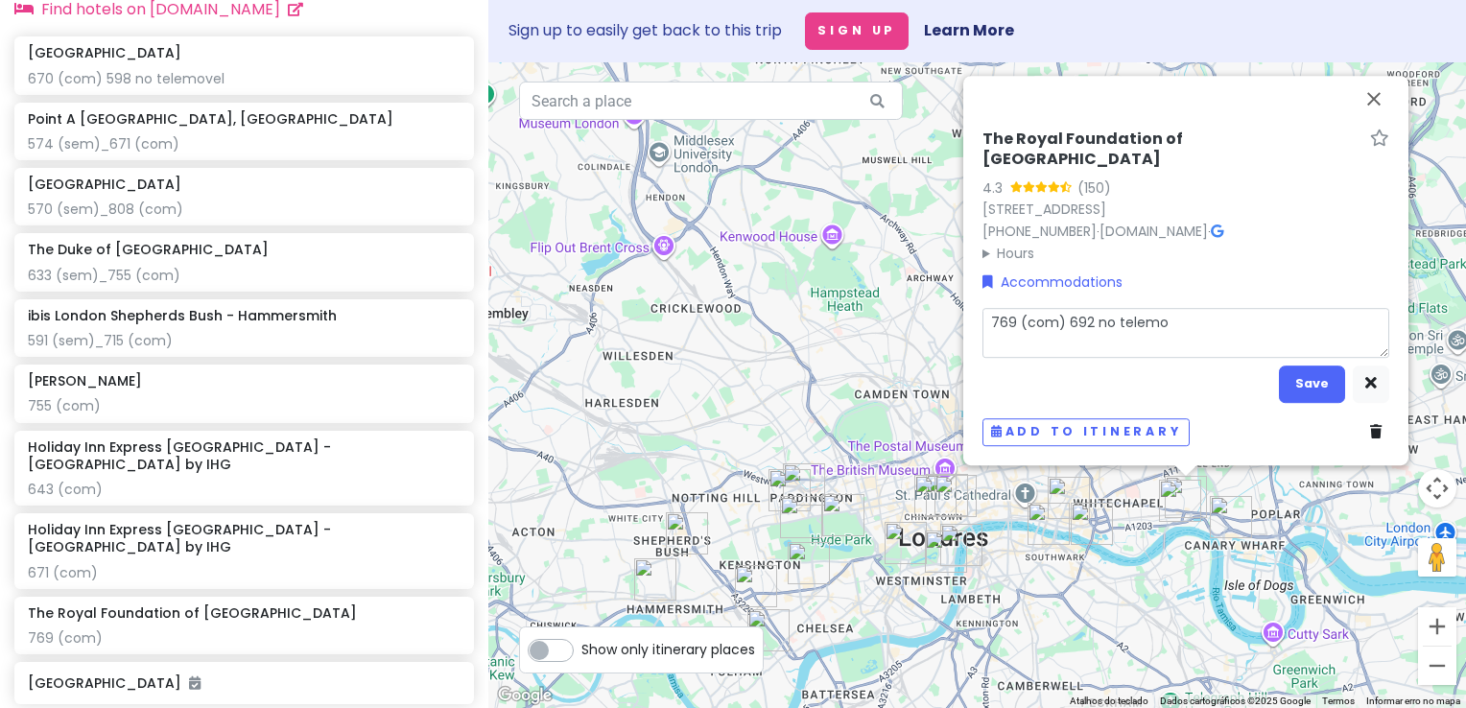
type textarea "769 (com) 692 no telemov"
type textarea "x"
type textarea "769 (com) 692 no telemove"
type textarea "x"
type textarea "769 (com) 692 no telemovel"
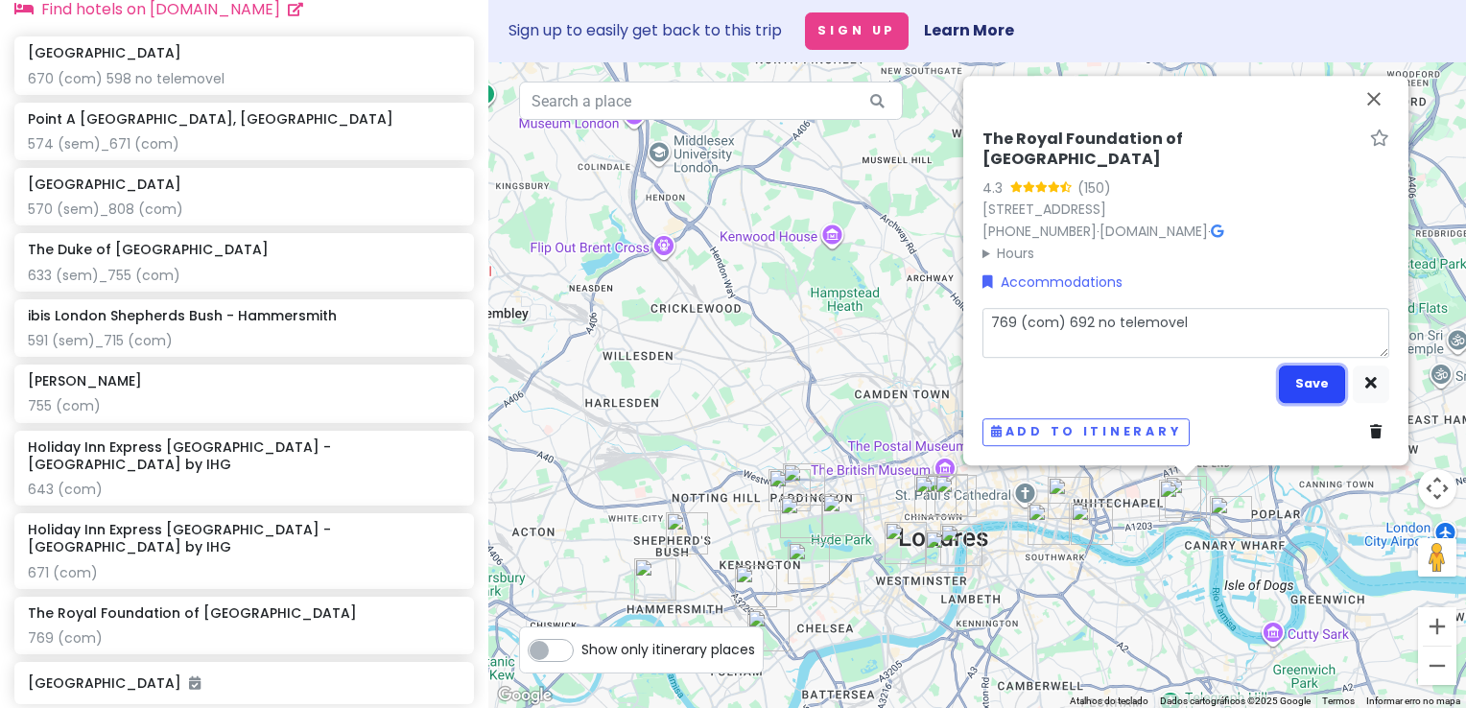
click at [1297, 386] on button "Save" at bounding box center [1312, 384] width 66 height 37
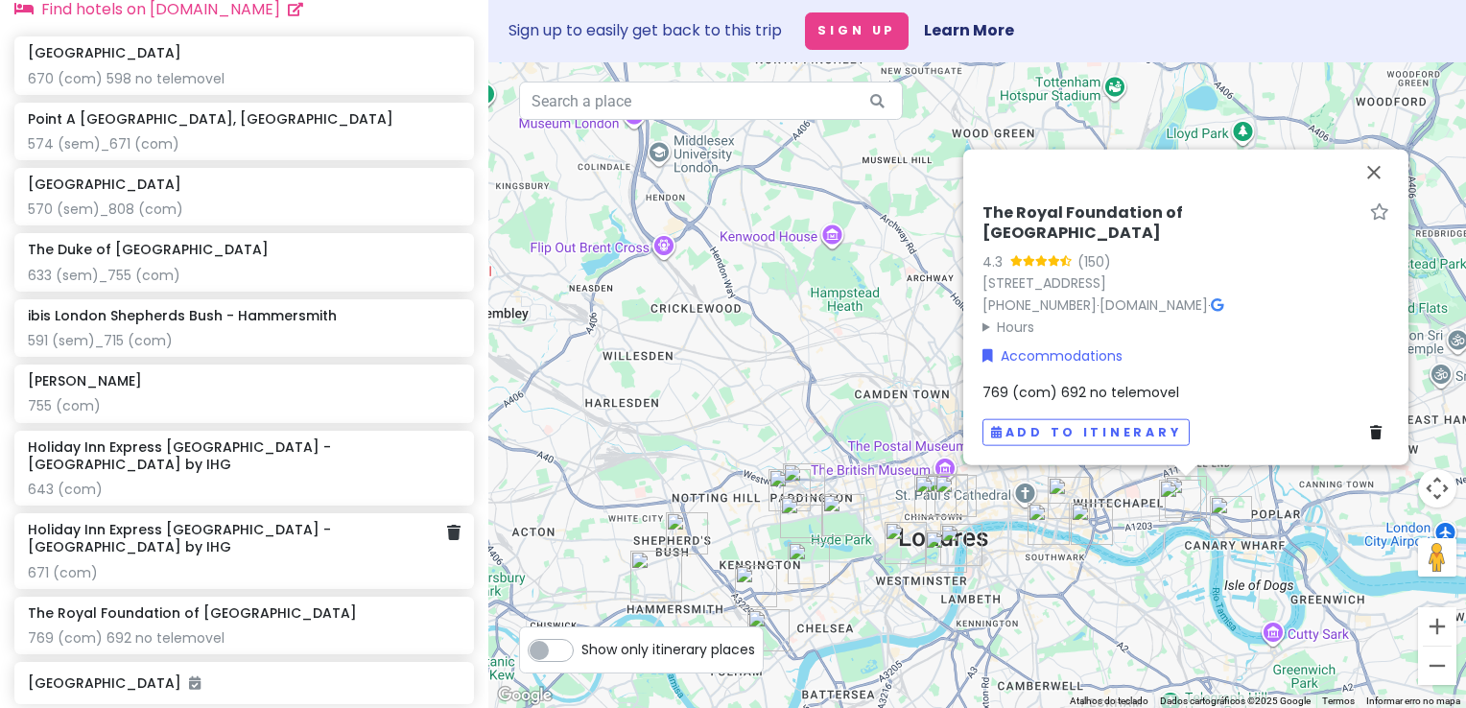
click at [296, 532] on h6 "Holiday Inn Express [GEOGRAPHIC_DATA] - [GEOGRAPHIC_DATA] by IHG" at bounding box center [237, 538] width 419 height 35
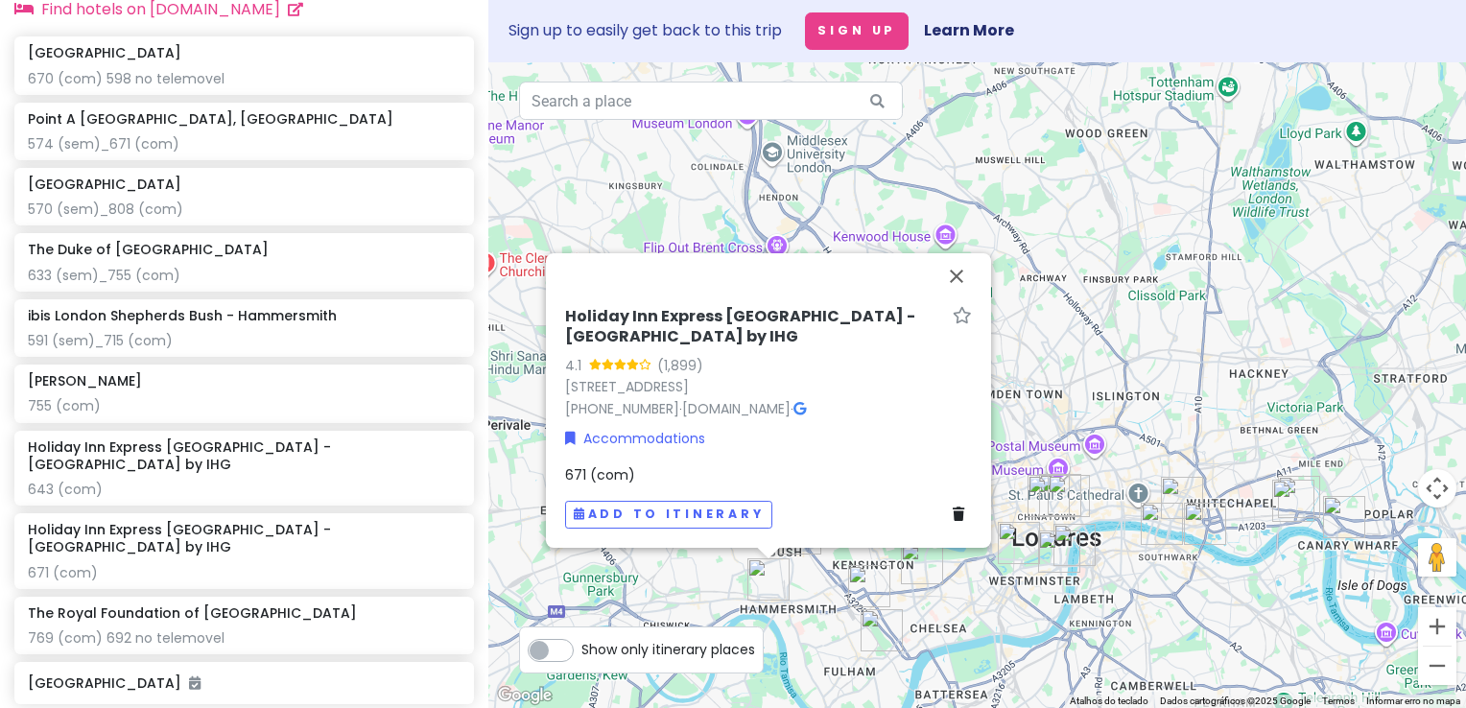
click at [346, 490] on div "643 (com)" at bounding box center [244, 489] width 433 height 17
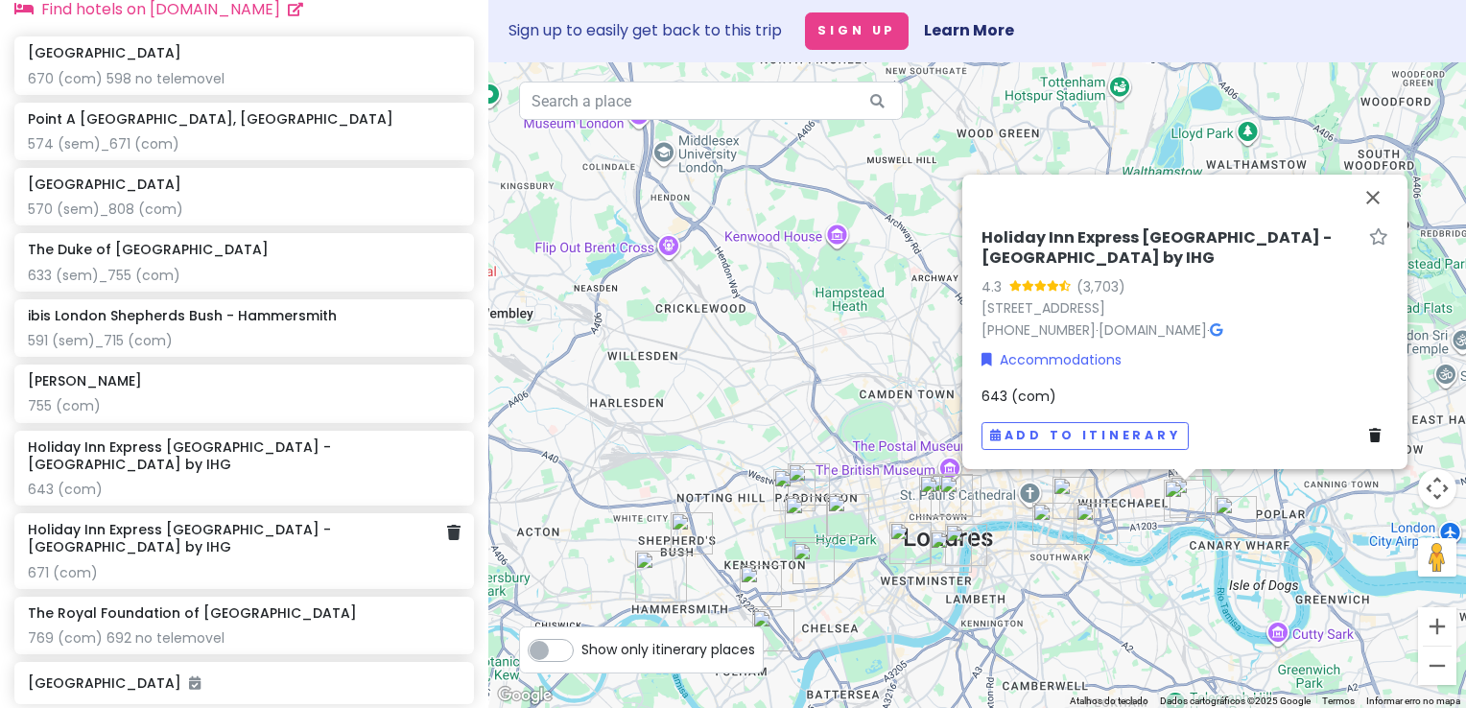
click at [337, 535] on div "Holiday Inn Express London - Hammersmith by IHG 671 (com)" at bounding box center [244, 551] width 433 height 60
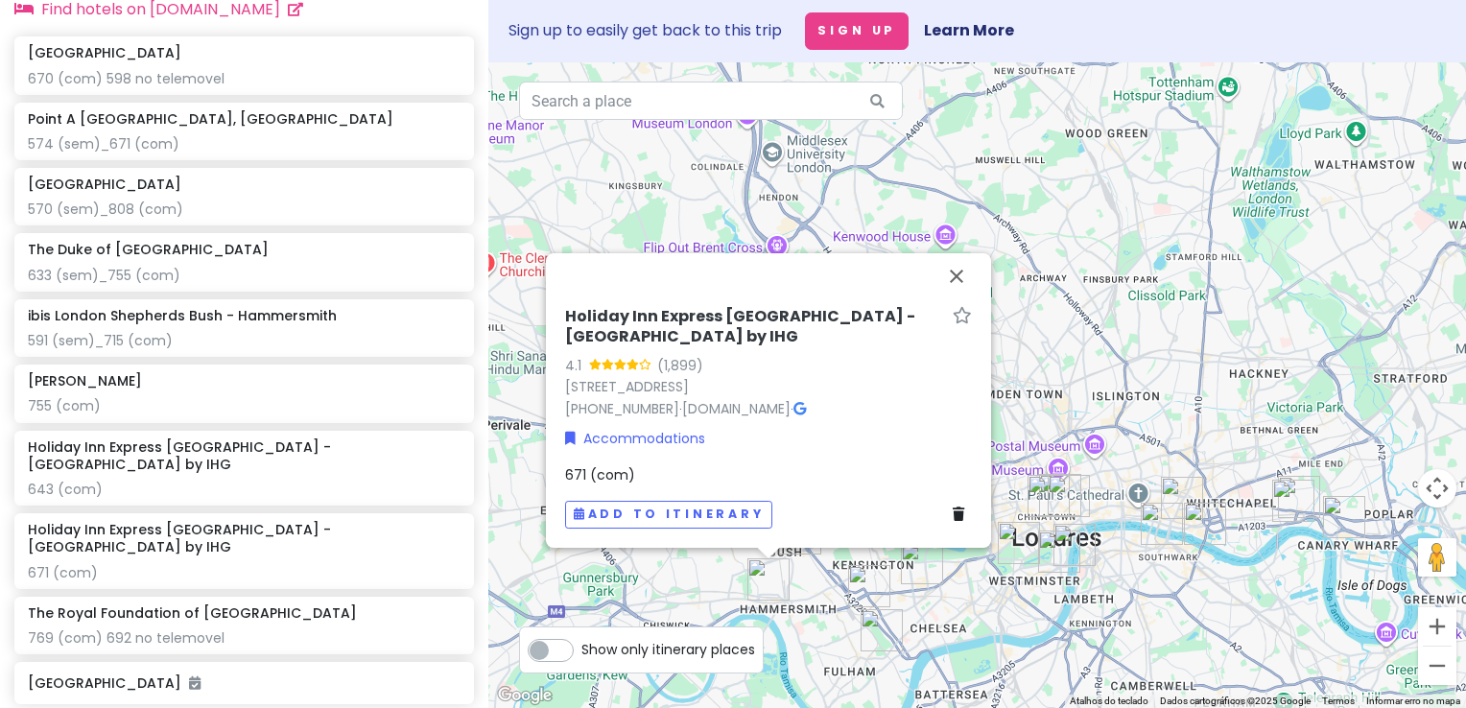
click at [671, 474] on div "671 (com)" at bounding box center [768, 474] width 407 height 21
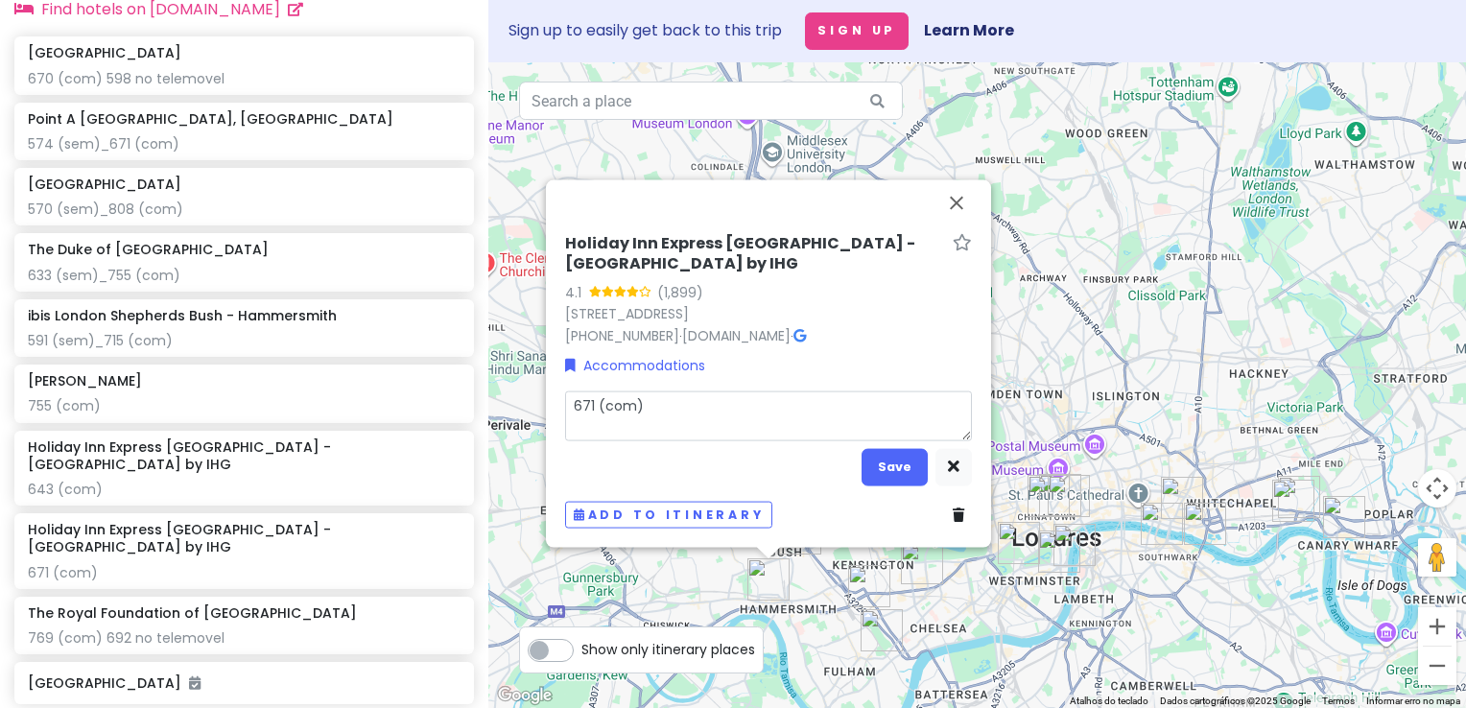
click at [694, 422] on textarea "671 (com)" at bounding box center [768, 416] width 407 height 50
type textarea "x"
type textarea "671 (com)"
type textarea "x"
type textarea "671 (com) i"
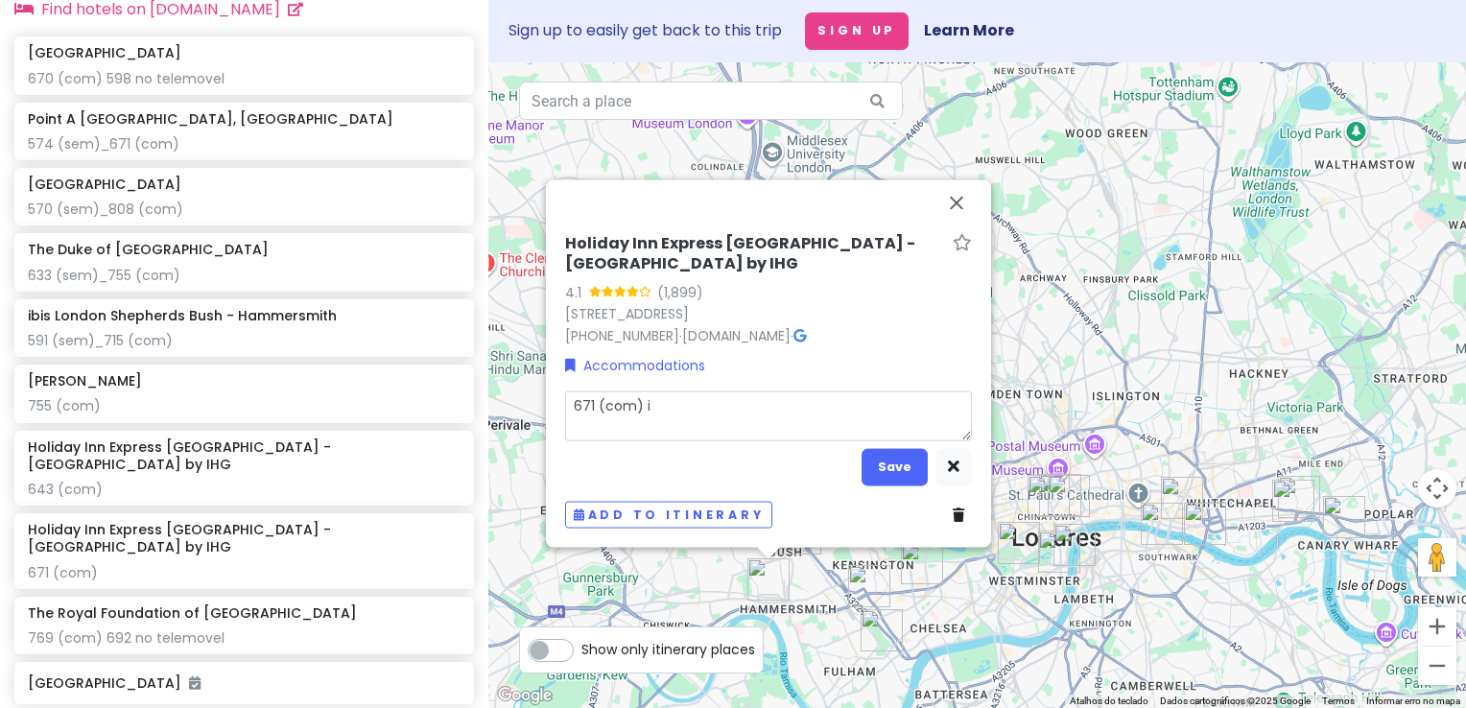
type textarea "x"
type textarea "671 (com) ig"
type textarea "x"
type textarea "671 (com) igu"
type textarea "x"
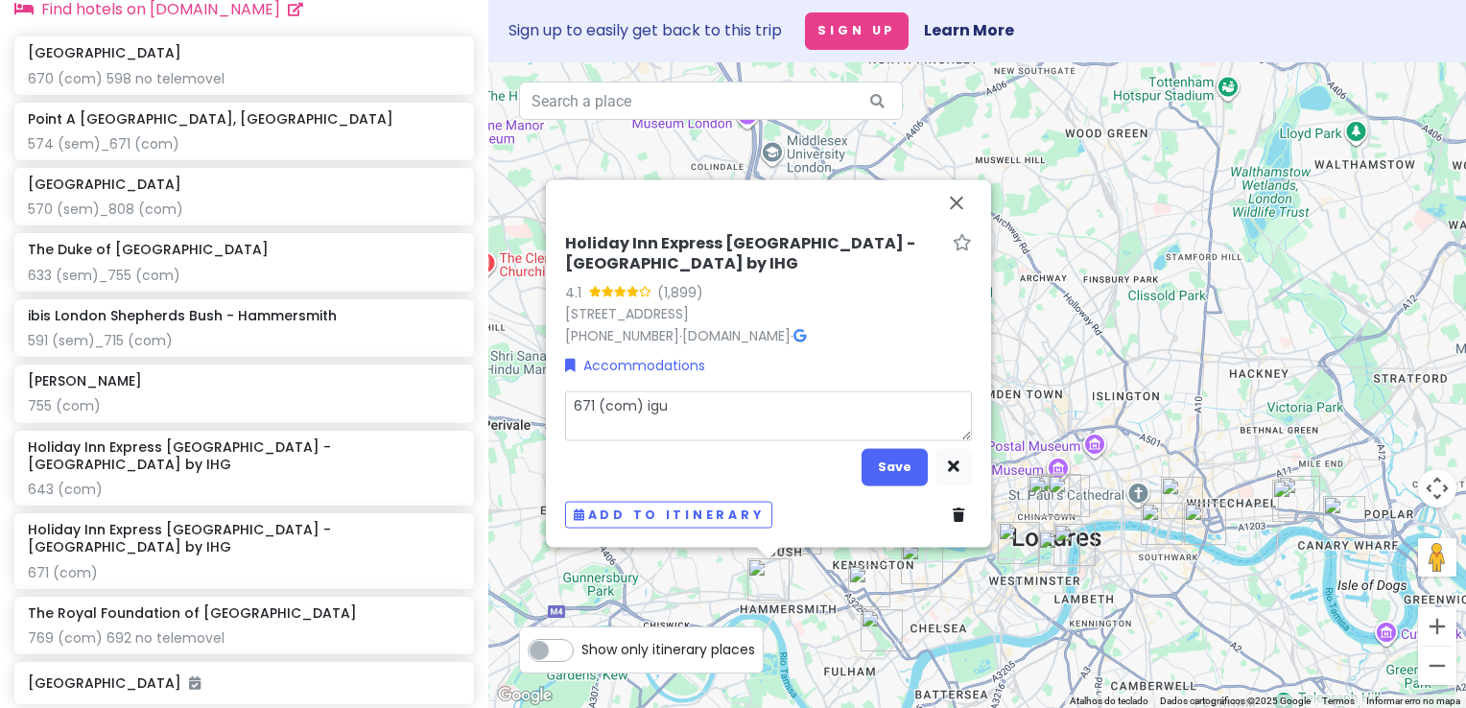
type textarea "671 (com) igus"
type textarea "x"
type textarea "671 (com) igusl"
type textarea "x"
click at [920, 464] on button "Save" at bounding box center [895, 466] width 66 height 37
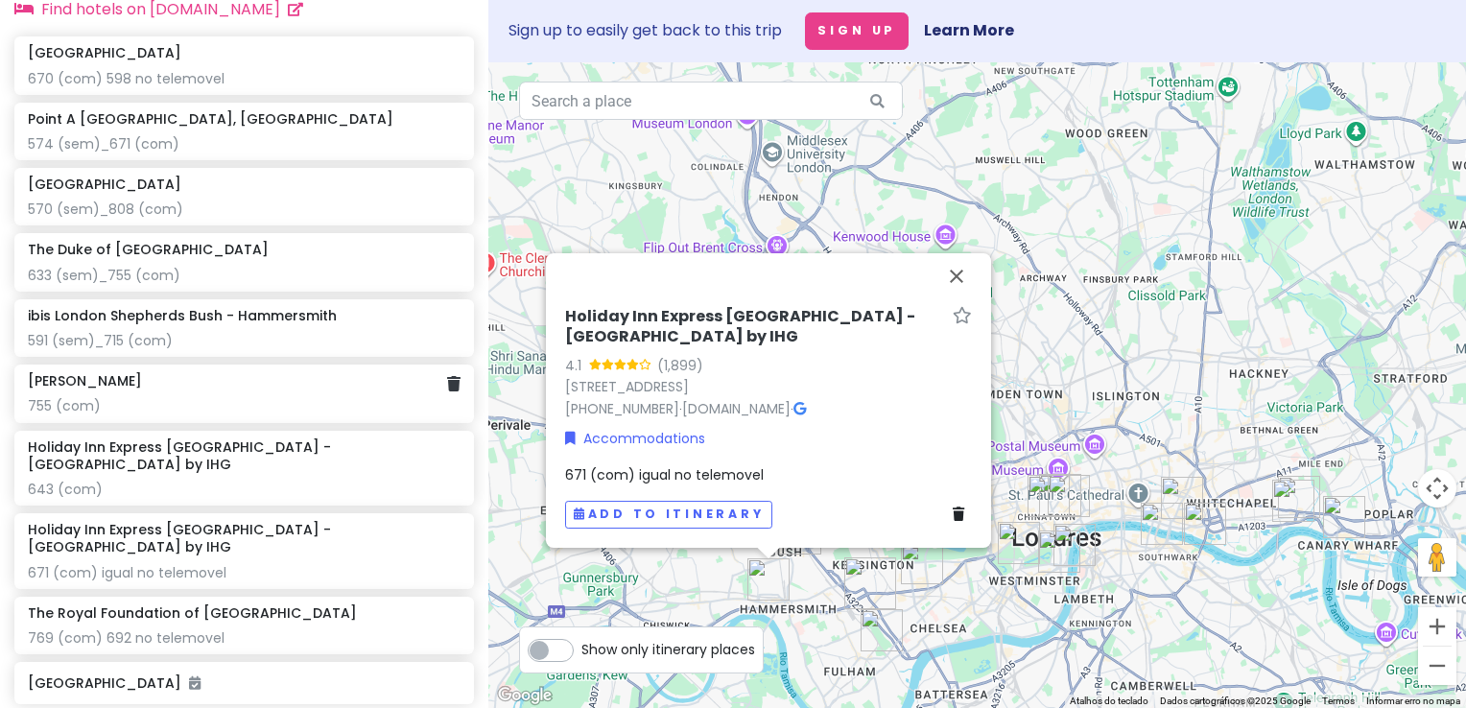
click at [248, 415] on div "755 (com)" at bounding box center [244, 405] width 433 height 17
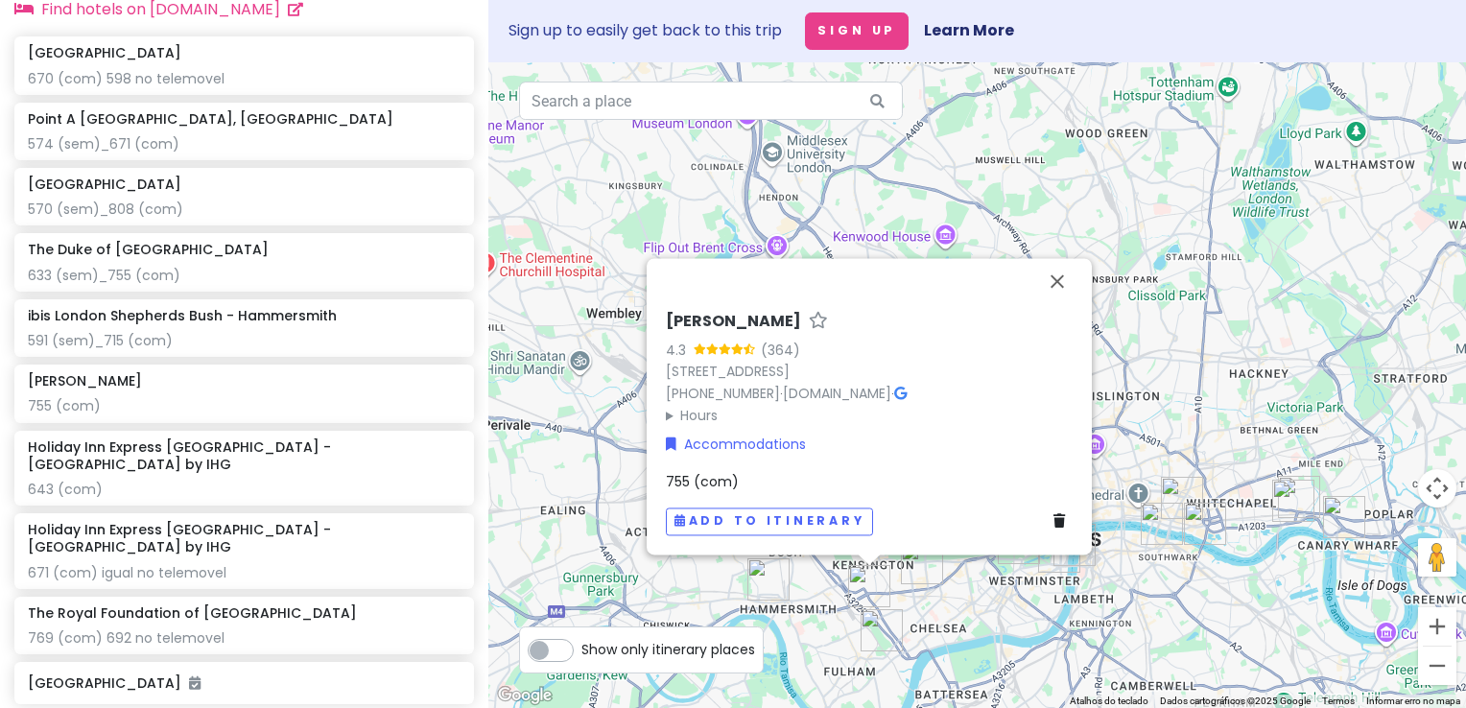
click at [779, 474] on div "755 (com)" at bounding box center [869, 481] width 407 height 21
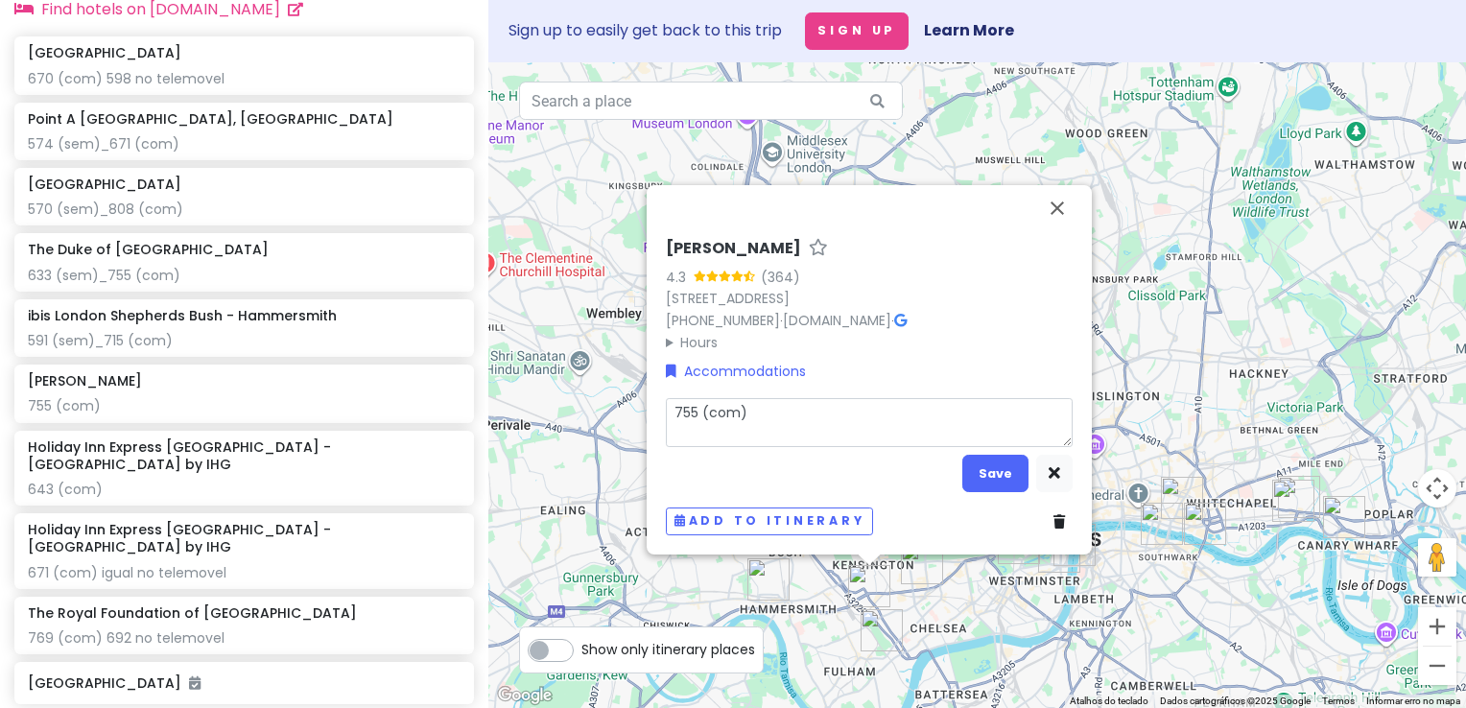
click at [774, 418] on textarea "755 (com)" at bounding box center [869, 422] width 407 height 50
click at [990, 466] on button "Save" at bounding box center [995, 473] width 66 height 37
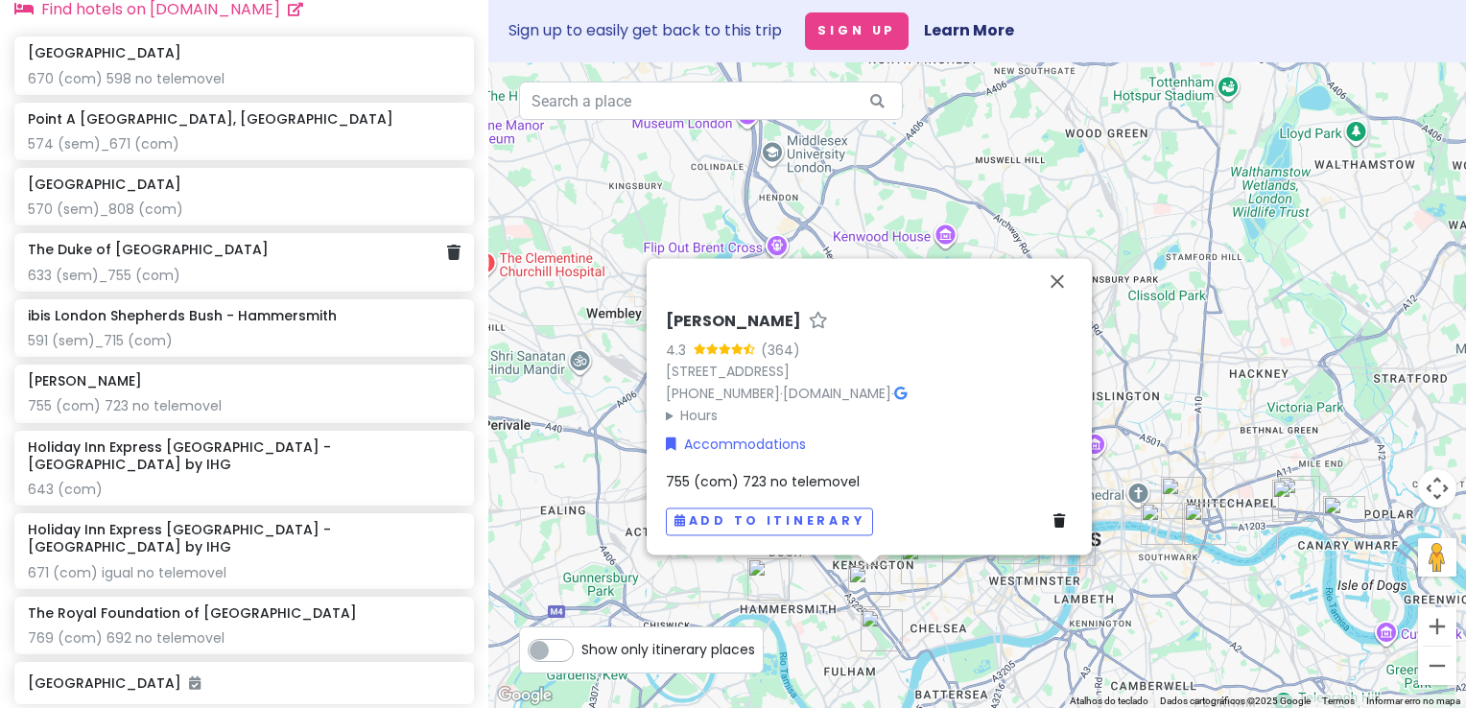
click at [213, 250] on div "The Duke of Leinster Hotel 633 (sem)_755 (com)" at bounding box center [244, 262] width 460 height 58
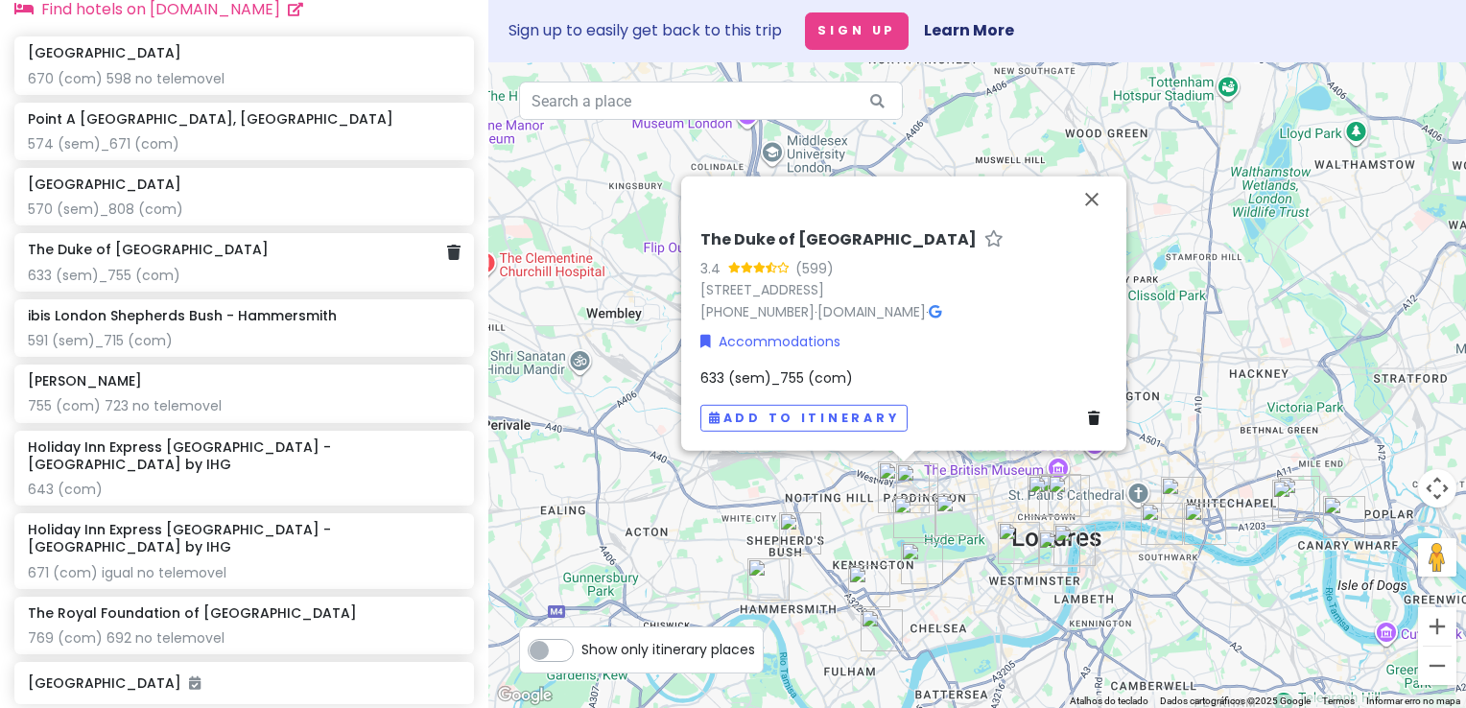
click at [223, 273] on div "The Duke of Leinster Hotel 633 (sem)_755 (com)" at bounding box center [244, 262] width 433 height 42
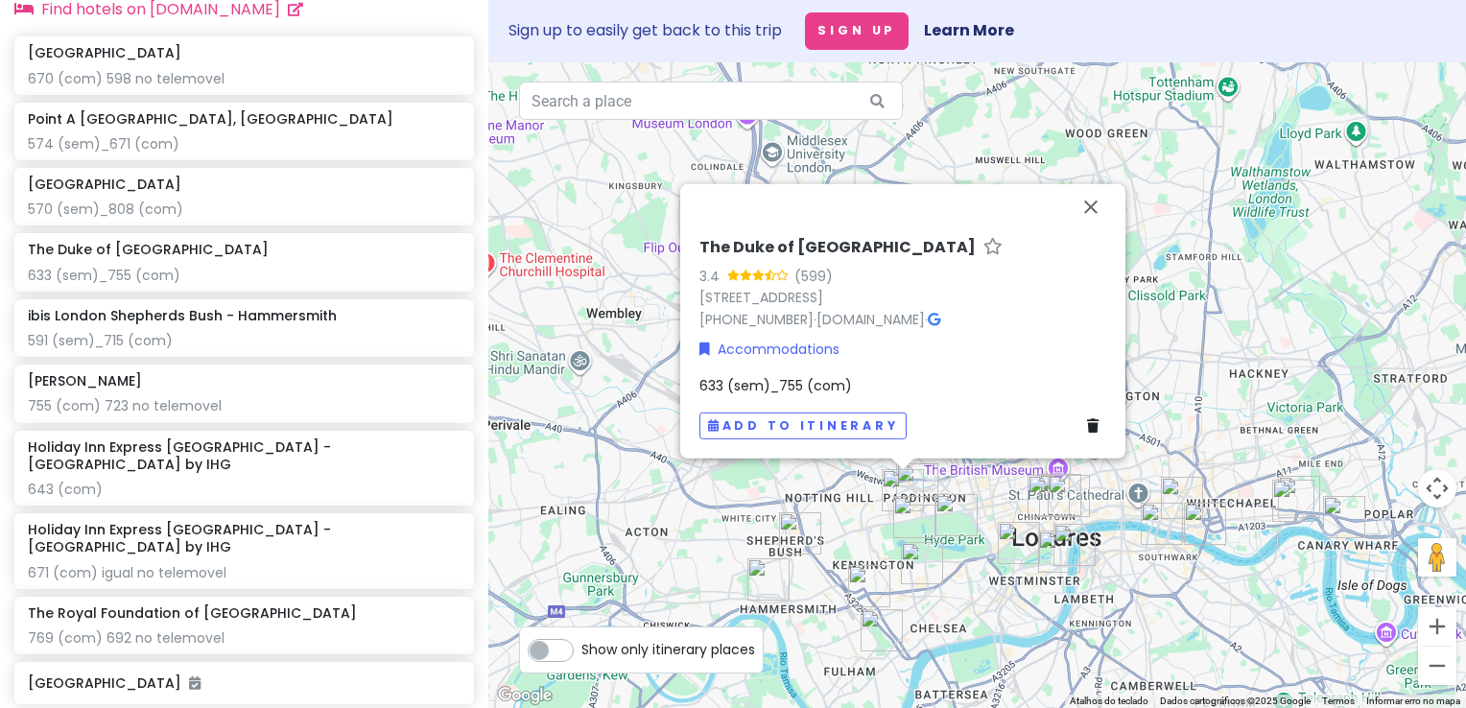
click at [870, 380] on div "633 (sem)_755 (com)" at bounding box center [903, 385] width 407 height 21
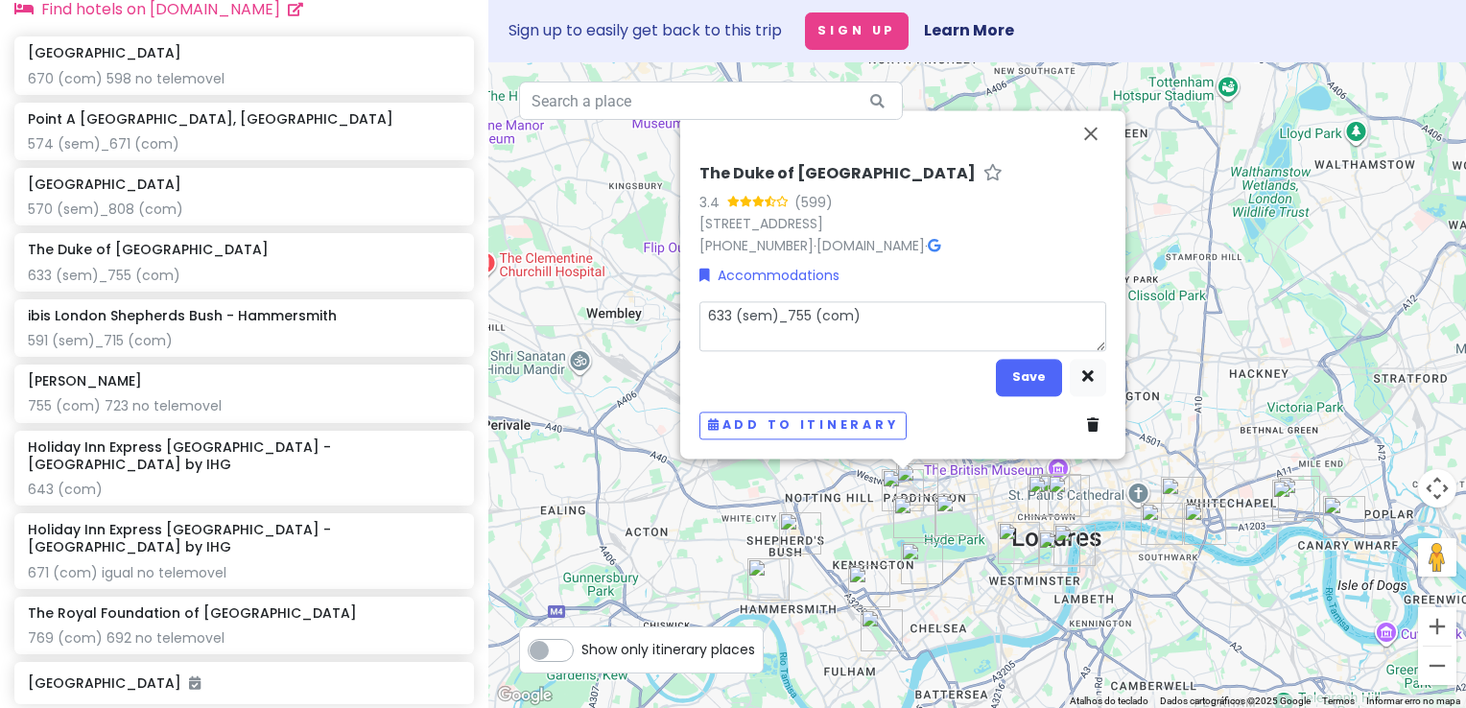
click at [910, 330] on textarea "633 (sem)_755 (com)" at bounding box center [903, 326] width 407 height 50
drag, startPoint x: 790, startPoint y: 320, endPoint x: 680, endPoint y: 320, distance: 109.4
click at [680, 320] on div "The Duke of Leinster Hotel 3.4 (599) 20 Leinster Gardens, London W2 3AN, UK +44…" at bounding box center [902, 284] width 445 height 348
click at [880, 320] on textarea "755 (com)" at bounding box center [903, 326] width 407 height 50
click at [1007, 374] on button "Save" at bounding box center [1029, 377] width 66 height 37
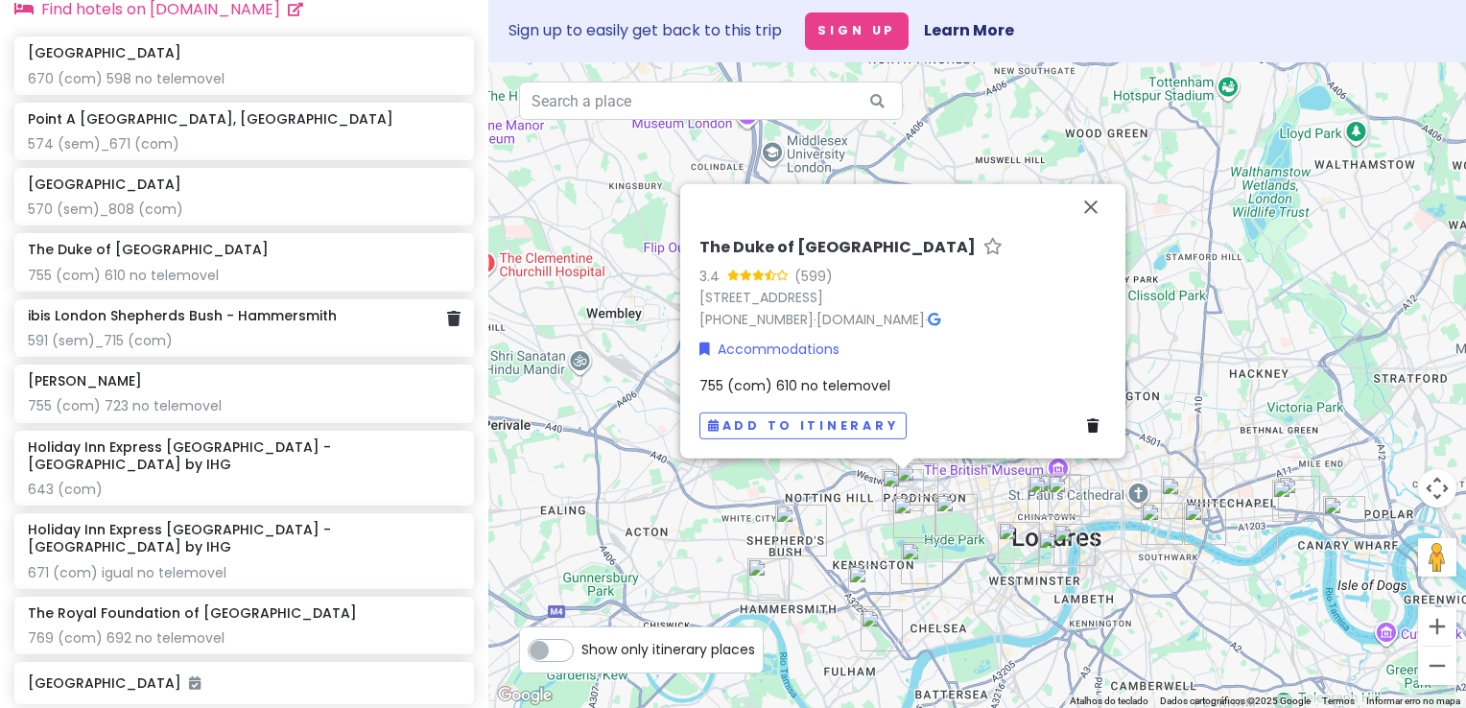
click at [353, 346] on div "591 (sem)_715 (com)" at bounding box center [244, 340] width 433 height 17
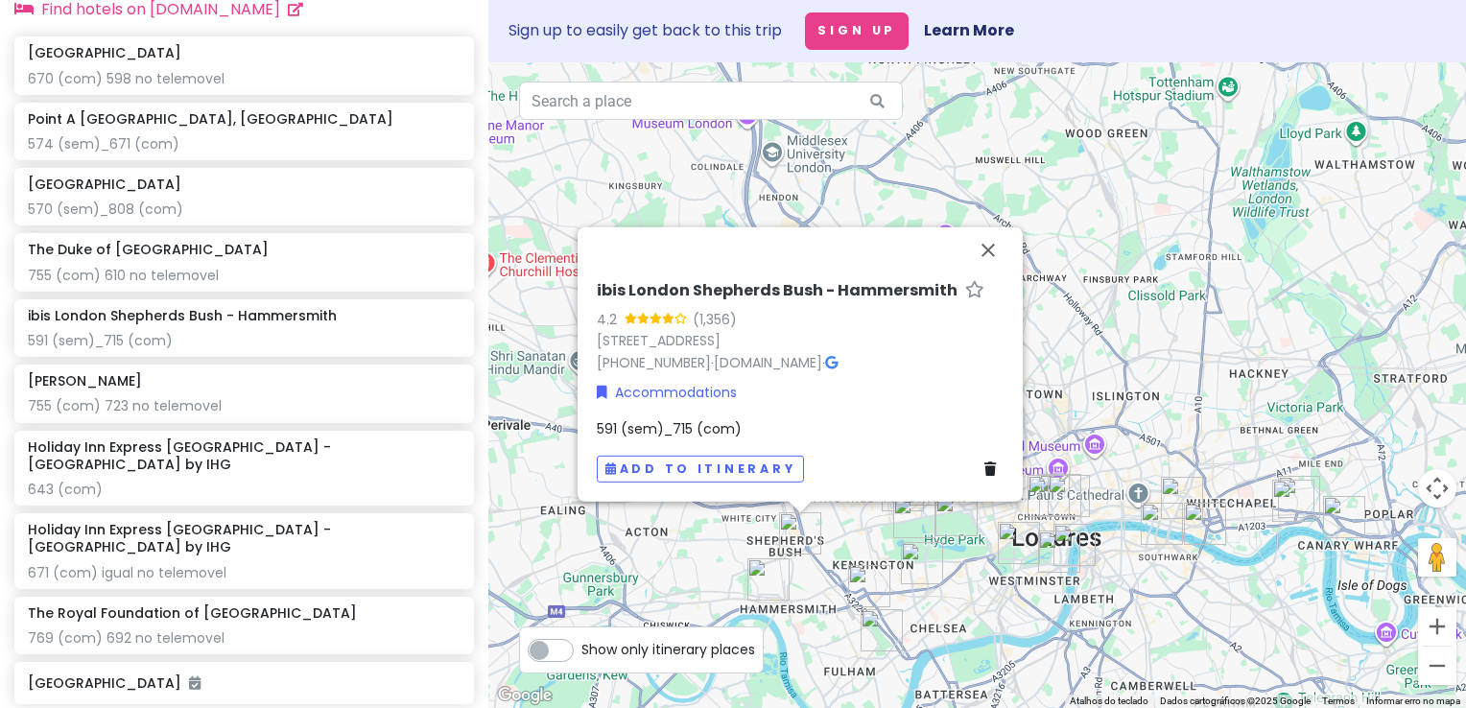
click at [766, 413] on div "ibis London Shepherds Bush - Hammersmith 4.2 (1,356) 3-5 Rockley Rd, London W14…" at bounding box center [800, 381] width 422 height 217
click at [674, 424] on span "591 (sem)_715 (com)" at bounding box center [669, 428] width 145 height 19
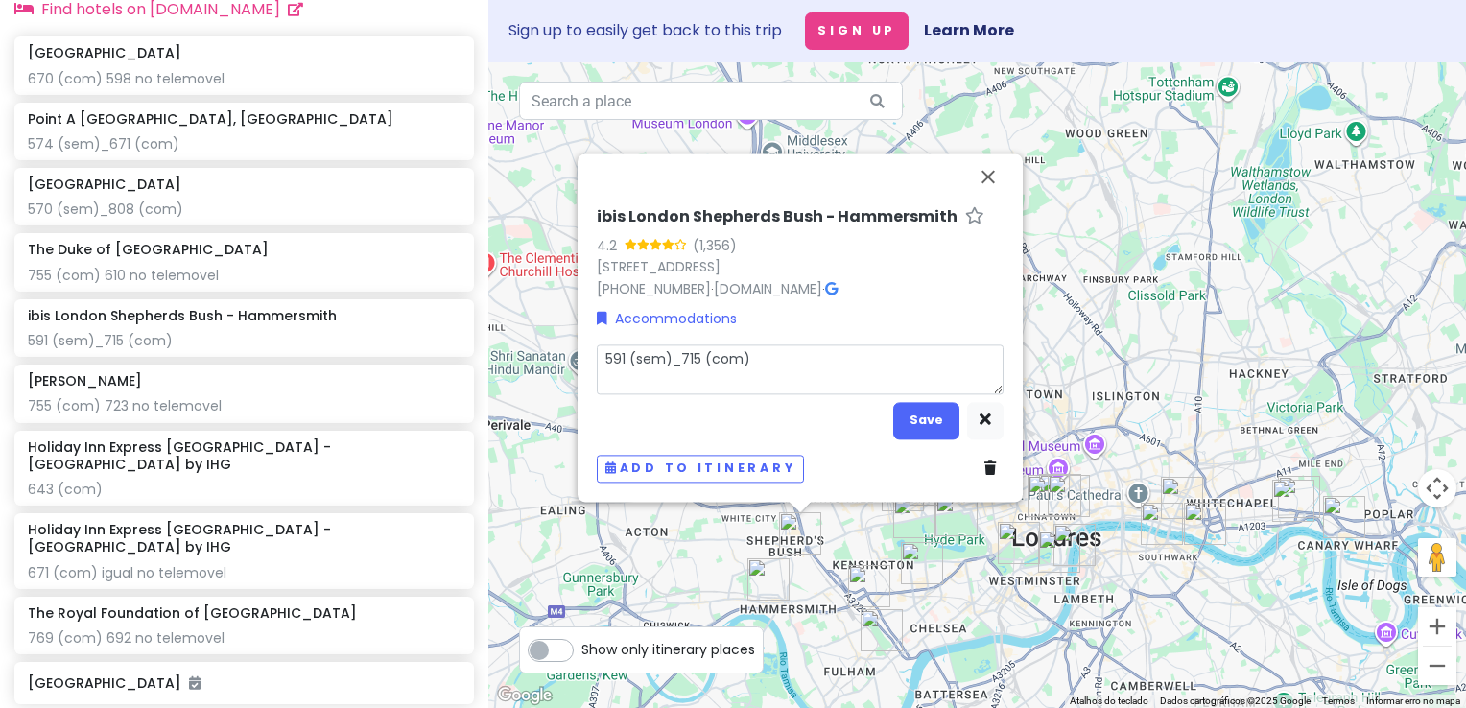
drag, startPoint x: 672, startPoint y: 361, endPoint x: 551, endPoint y: 359, distance: 120.9
click at [551, 359] on div "ibis London Shepherds Bush - Hammersmith 4.2 (1,356) 3-5 Rockley Rd, London W14…" at bounding box center [977, 385] width 978 height 646
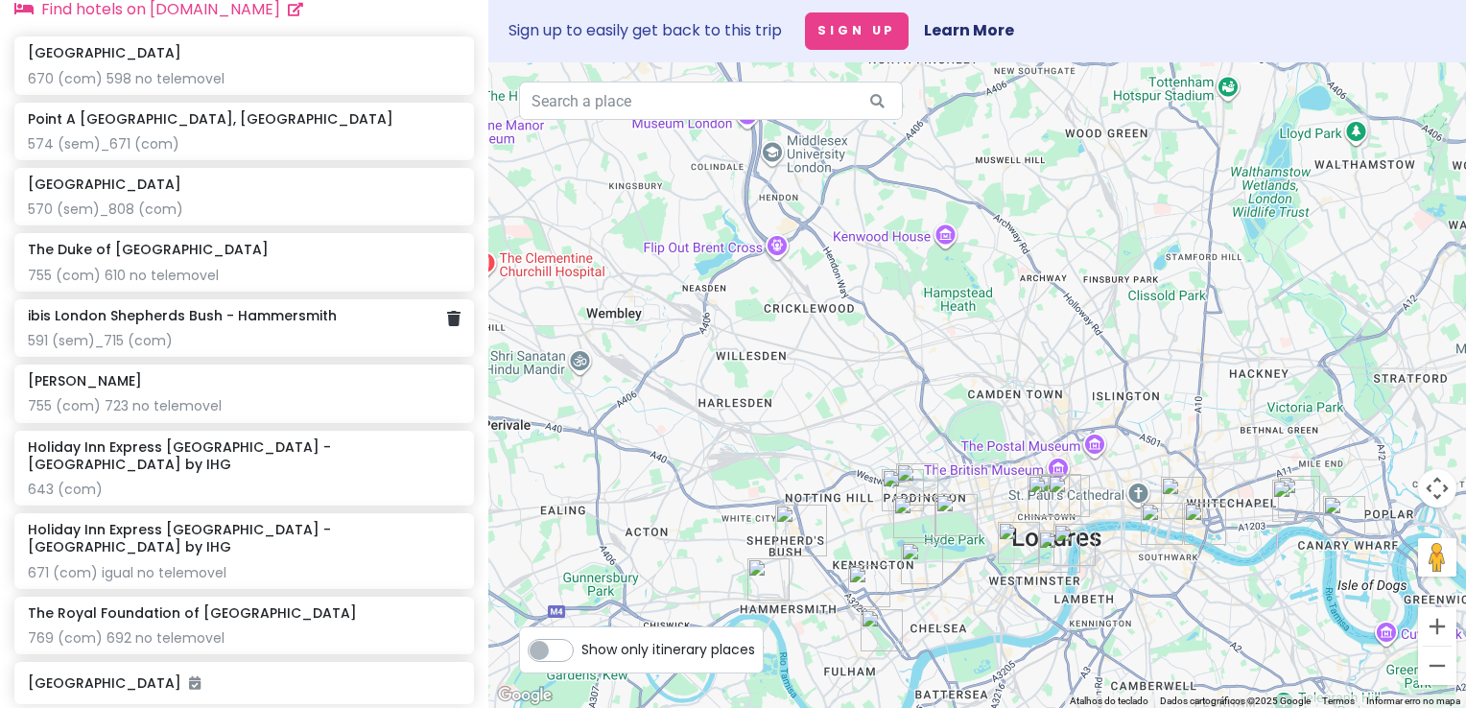
click at [304, 344] on div "591 (sem)_715 (com)" at bounding box center [244, 340] width 433 height 17
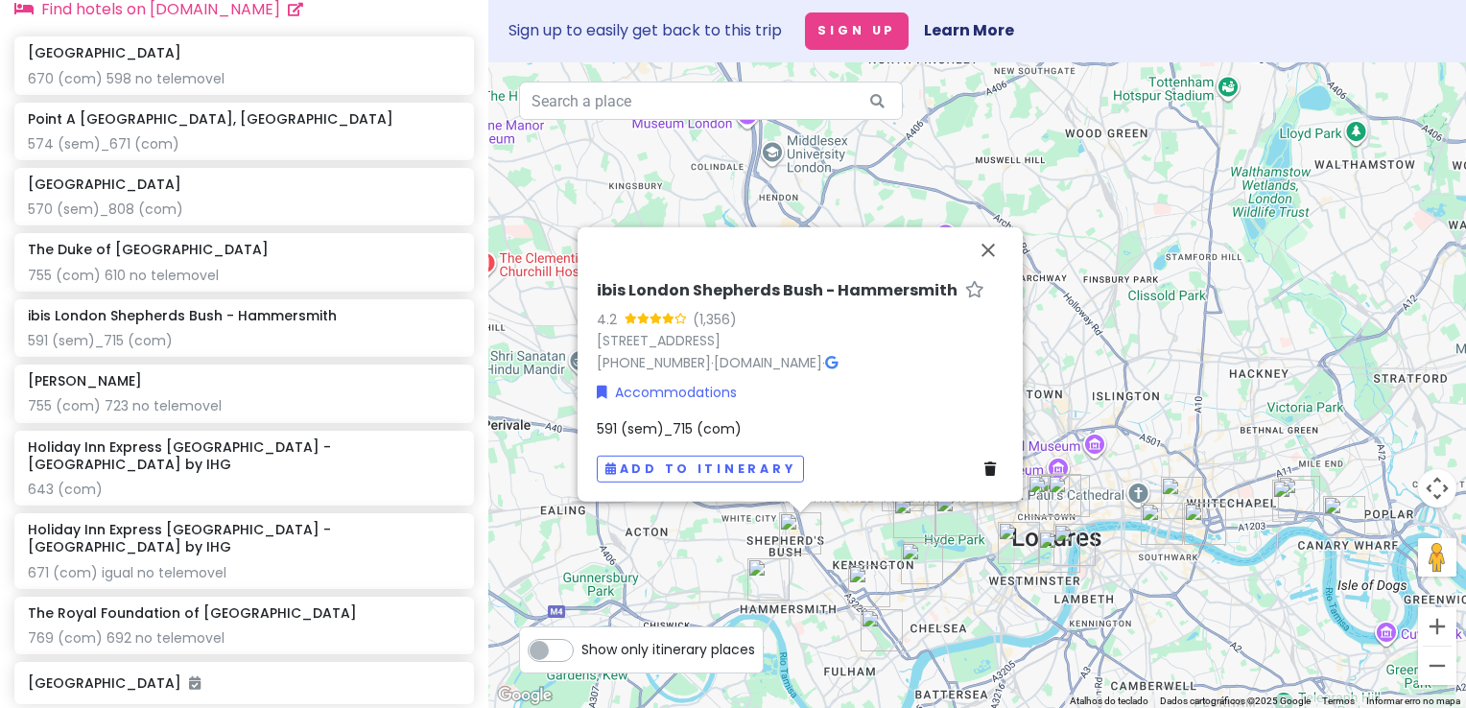
click at [692, 433] on span "591 (sem)_715 (com)" at bounding box center [669, 428] width 145 height 19
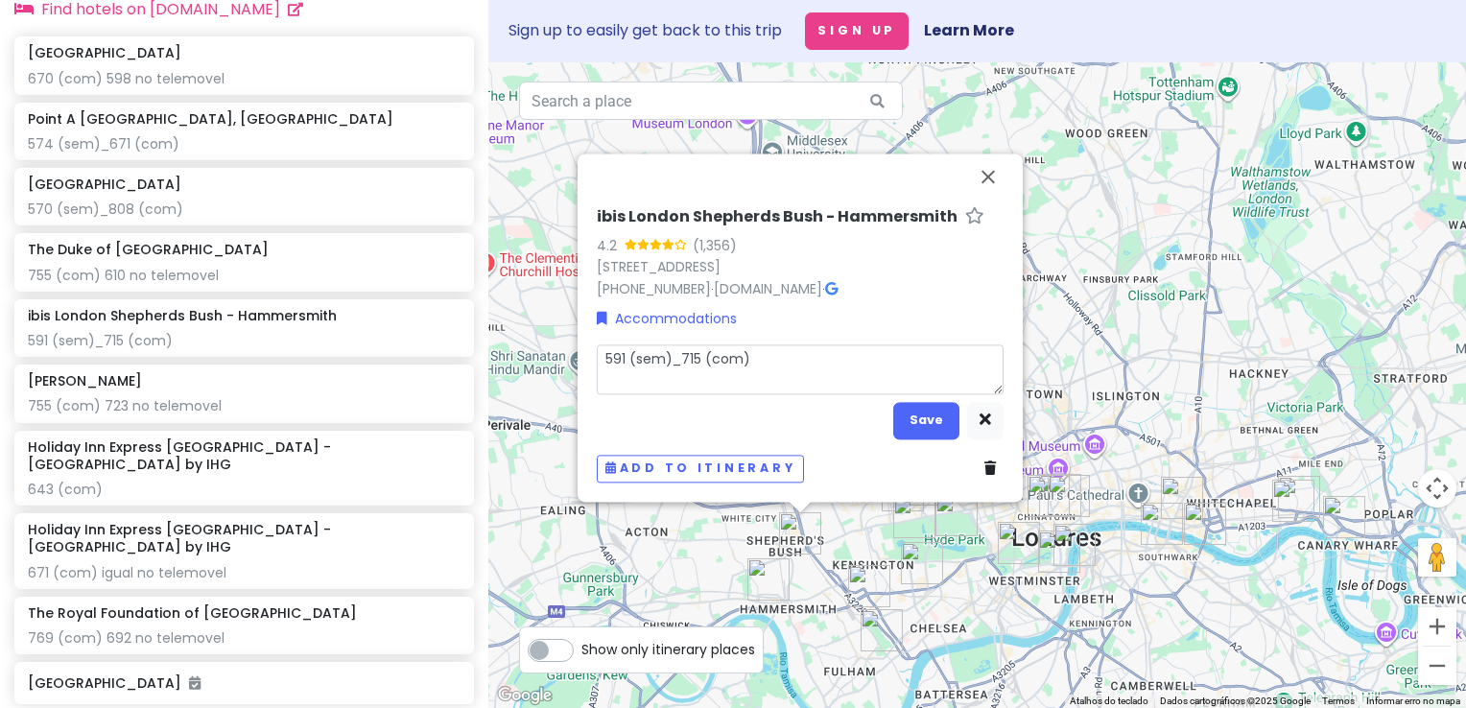
drag, startPoint x: 682, startPoint y: 362, endPoint x: 604, endPoint y: 355, distance: 79.0
click at [604, 355] on textarea "591 (sem)_715 (com)" at bounding box center [800, 369] width 407 height 50
click at [717, 366] on textarea "715 (com)" at bounding box center [800, 369] width 407 height 50
click at [917, 427] on button "Save" at bounding box center [926, 420] width 66 height 37
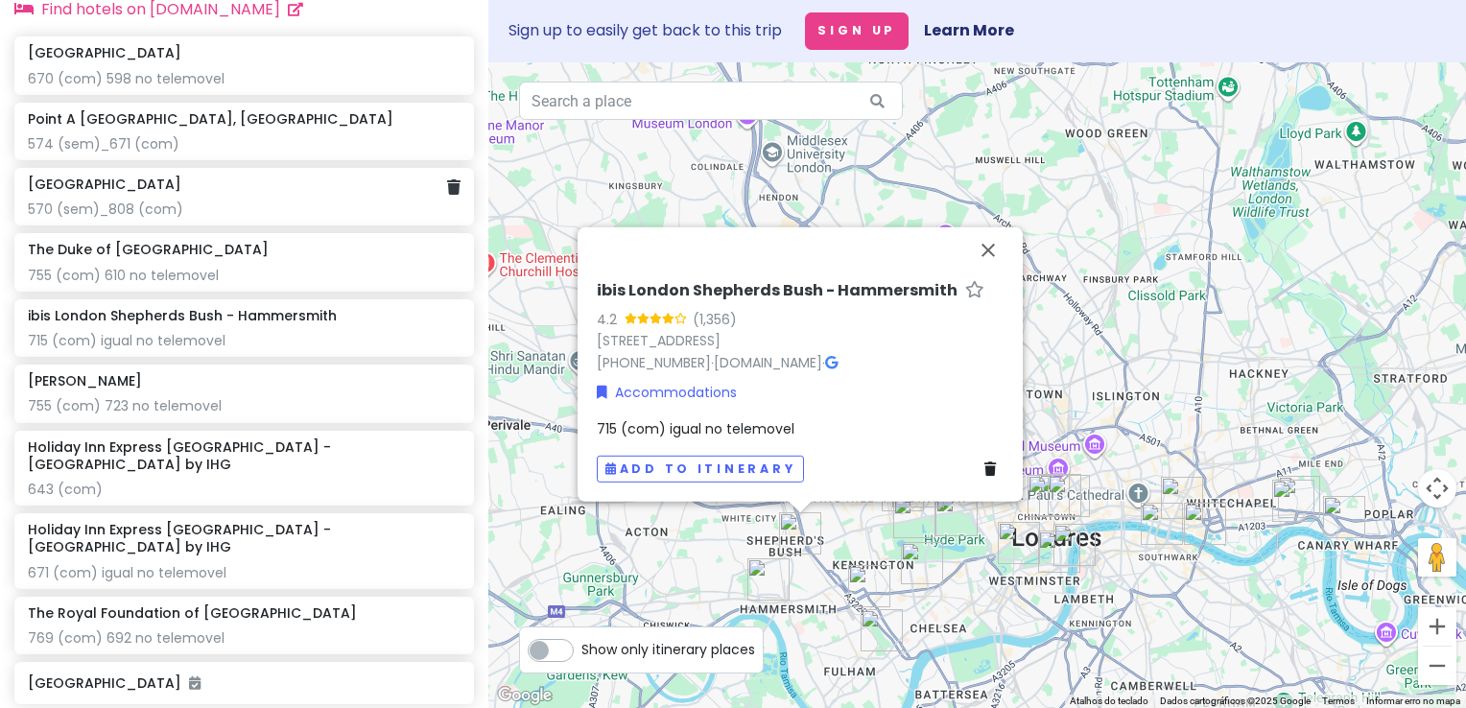
click at [200, 213] on div "570 (sem)_808 (com)" at bounding box center [244, 209] width 433 height 17
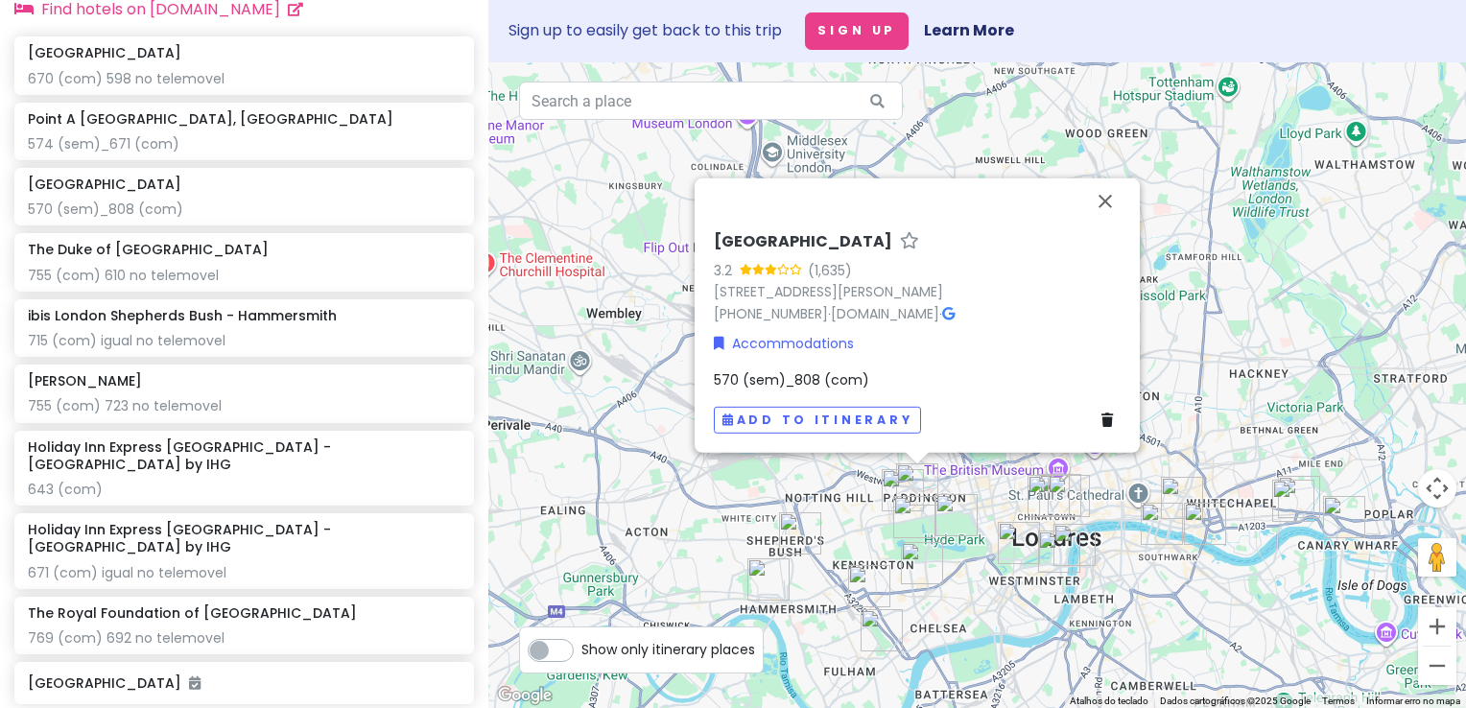
click at [829, 382] on span "570 (sem)_808 (com)" at bounding box center [791, 379] width 155 height 19
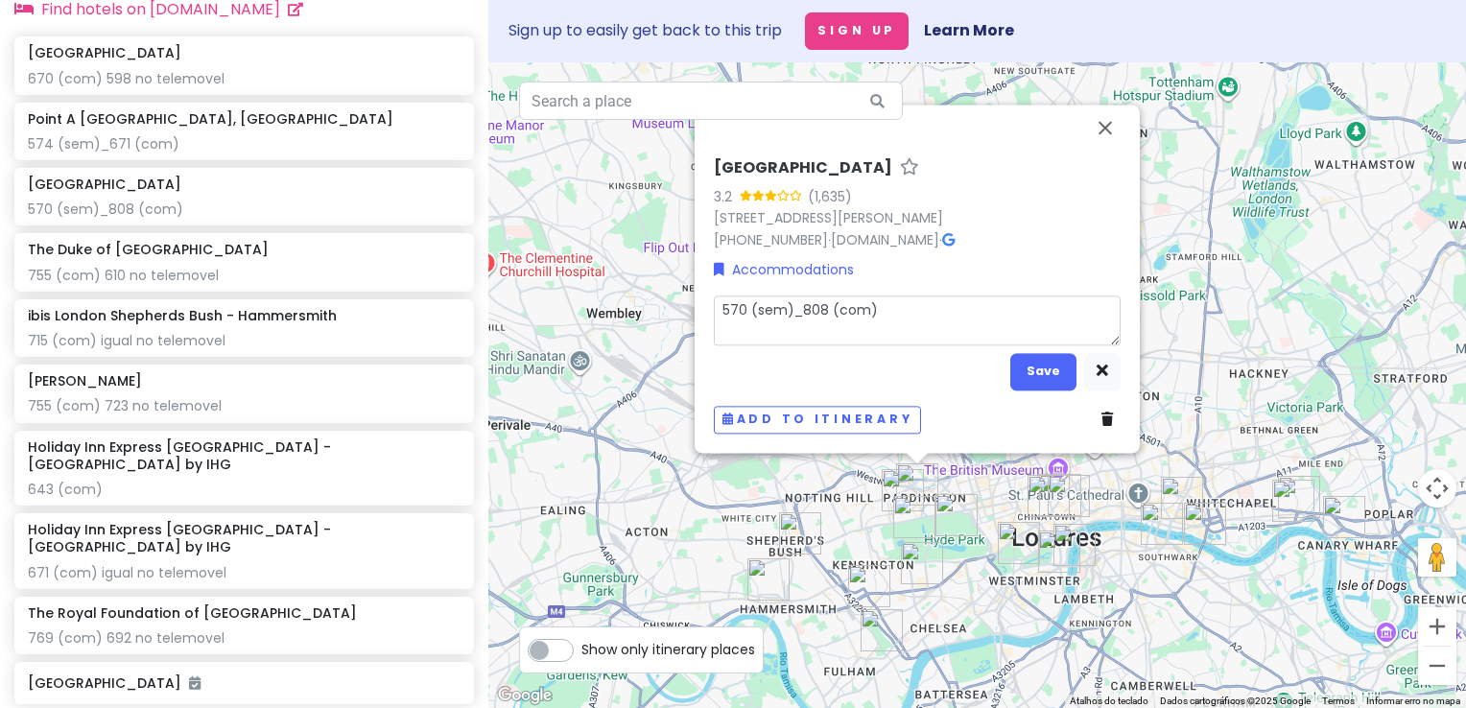
drag, startPoint x: 802, startPoint y: 314, endPoint x: 718, endPoint y: 311, distance: 84.5
click at [718, 311] on textarea "570 (sem)_808 (com)" at bounding box center [917, 321] width 407 height 50
click at [864, 308] on textarea "808 (com)" at bounding box center [917, 321] width 407 height 50
click at [1025, 382] on button "Save" at bounding box center [1043, 371] width 66 height 37
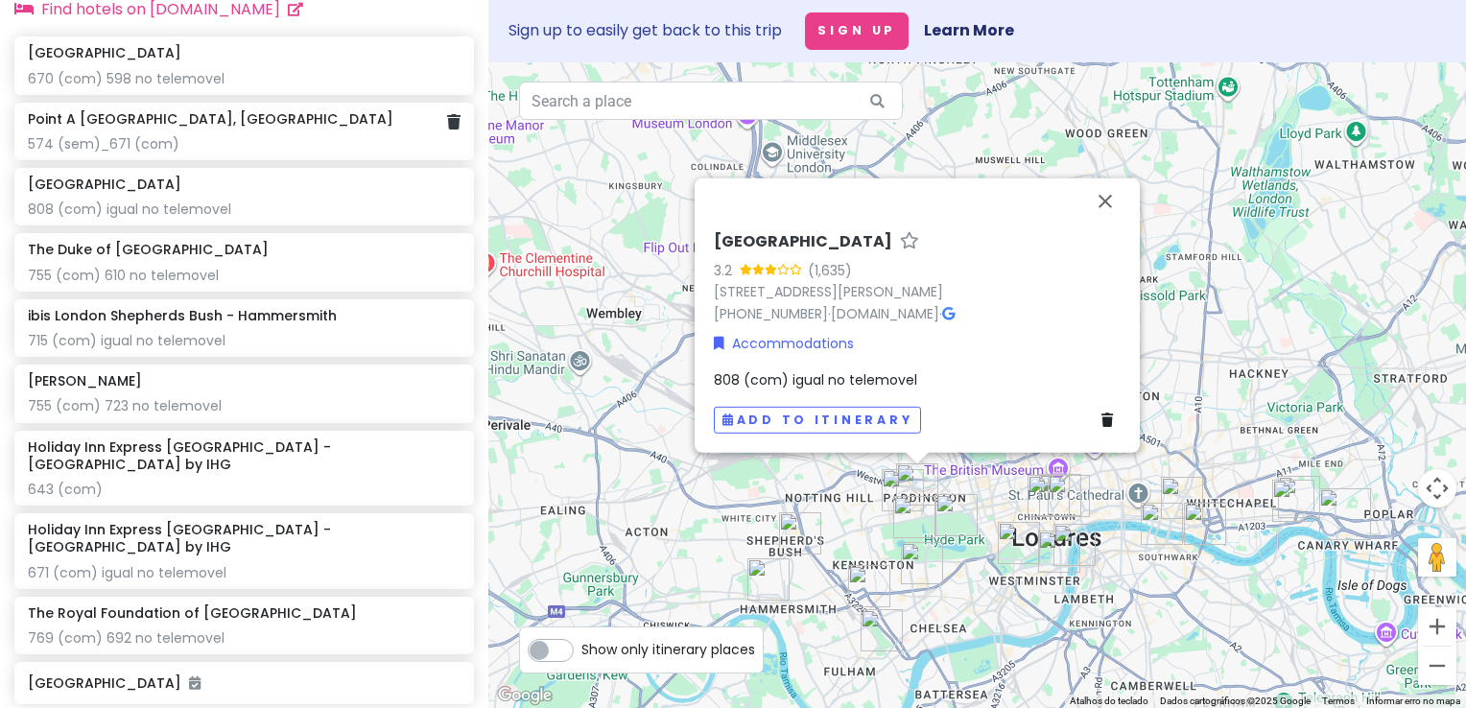
click at [265, 151] on div "574 (sem)_671 (com)" at bounding box center [244, 143] width 433 height 17
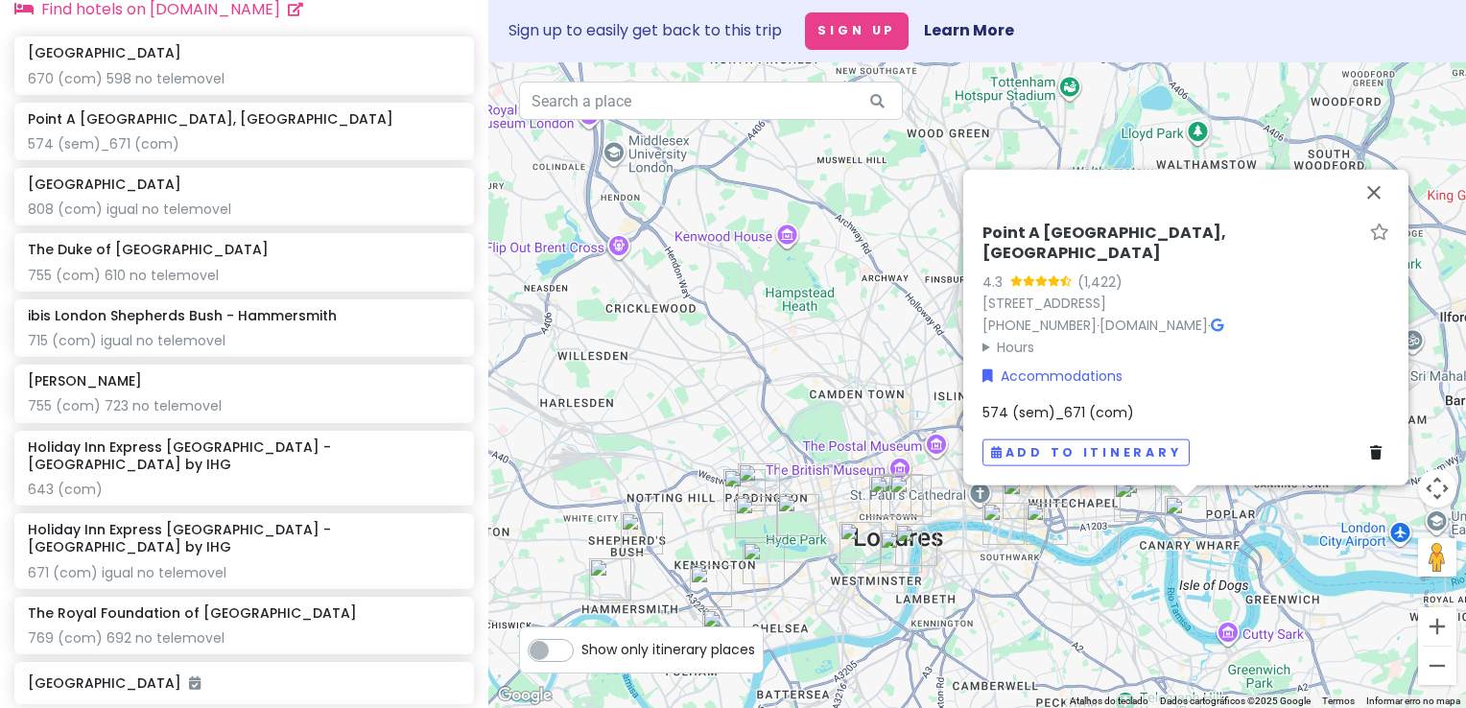
click at [1106, 402] on div "574 (sem)_671 (com)" at bounding box center [1186, 412] width 407 height 21
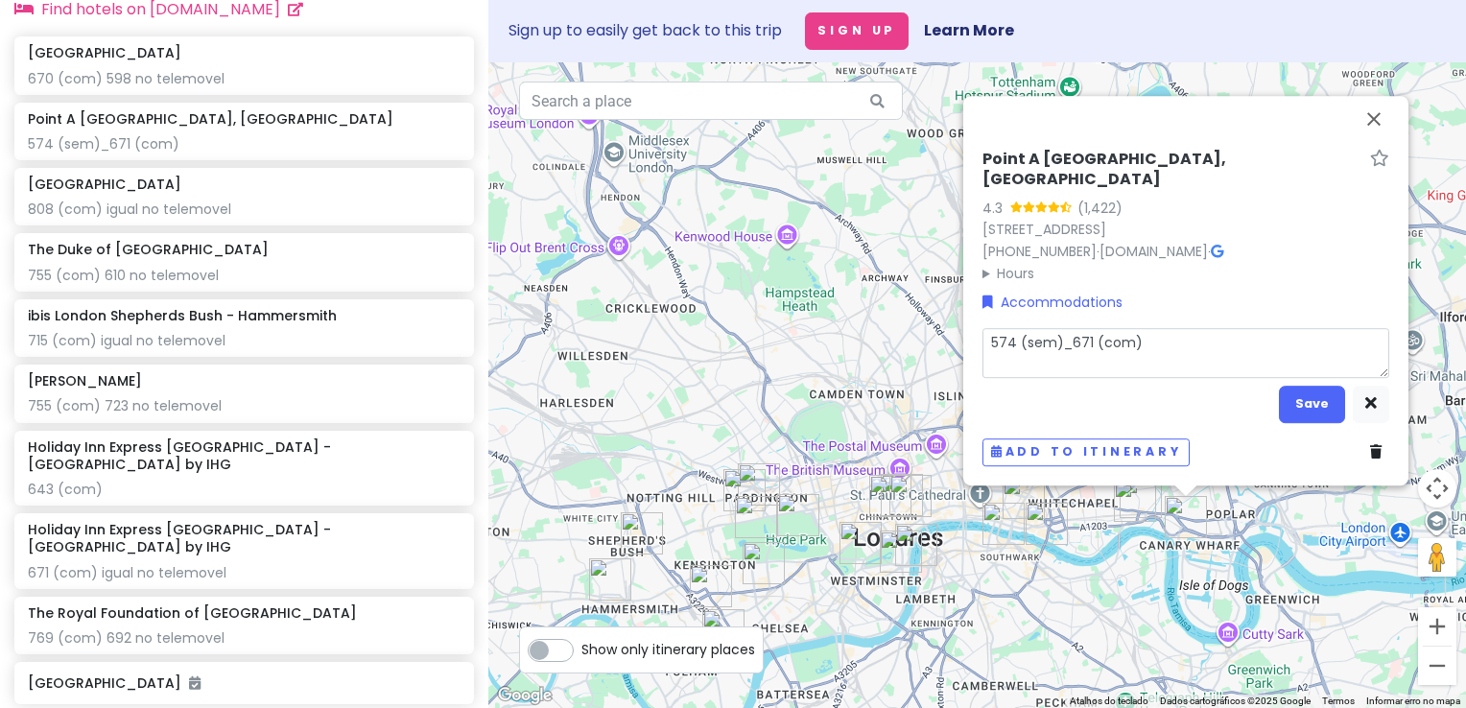
click at [1171, 331] on textarea "574 (sem)_671 (com)" at bounding box center [1186, 353] width 407 height 50
drag, startPoint x: 1071, startPoint y: 349, endPoint x: 990, endPoint y: 354, distance: 80.7
click at [990, 354] on textarea "574 (sem)_671 (com)" at bounding box center [1186, 353] width 407 height 50
click at [1088, 347] on textarea "671 (com)" at bounding box center [1186, 353] width 407 height 50
click at [1342, 409] on button "Save" at bounding box center [1312, 404] width 66 height 37
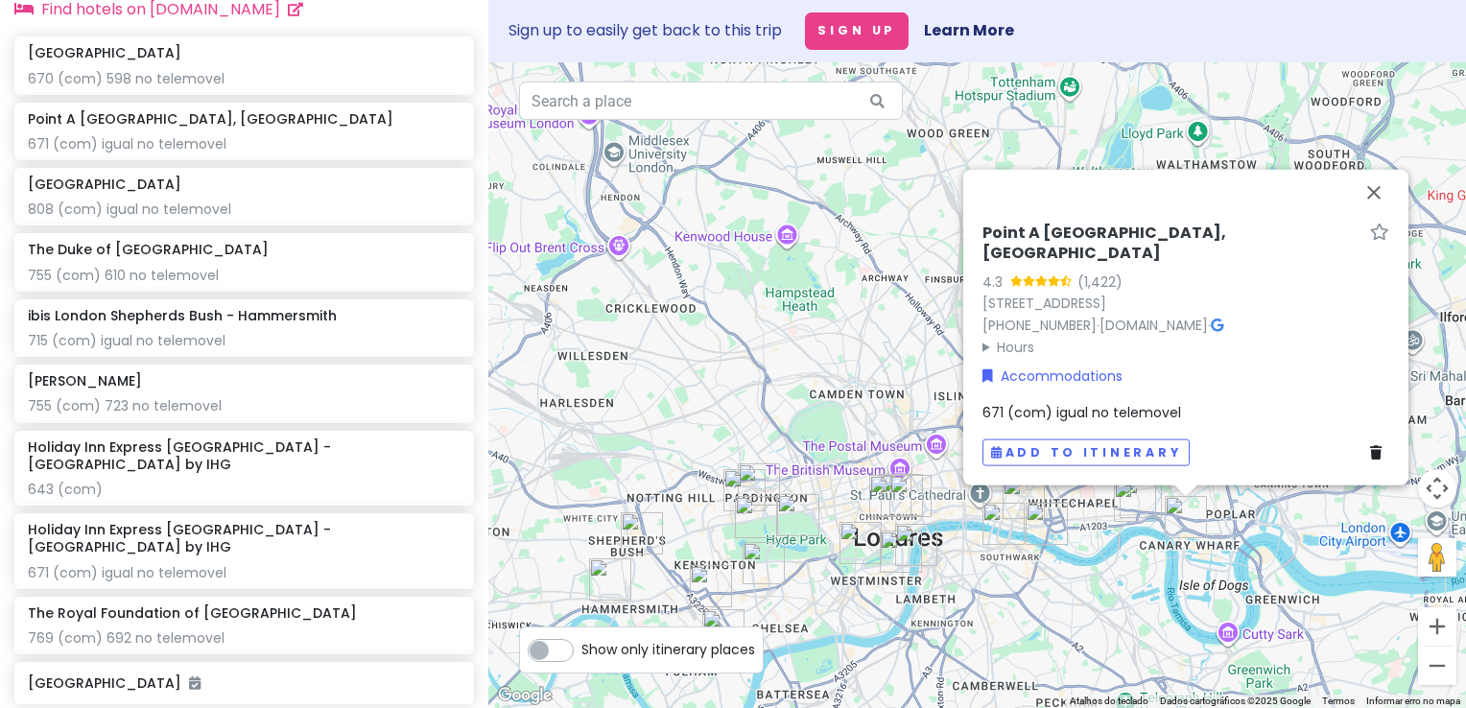
drag, startPoint x: 748, startPoint y: 361, endPoint x: 754, endPoint y: 336, distance: 25.6
click at [754, 336] on div "Point A London, Canary Wharf 4.3 (1,422) 21 Hertsmere Rd, London E14 4AS, UK +4…" at bounding box center [977, 385] width 978 height 646
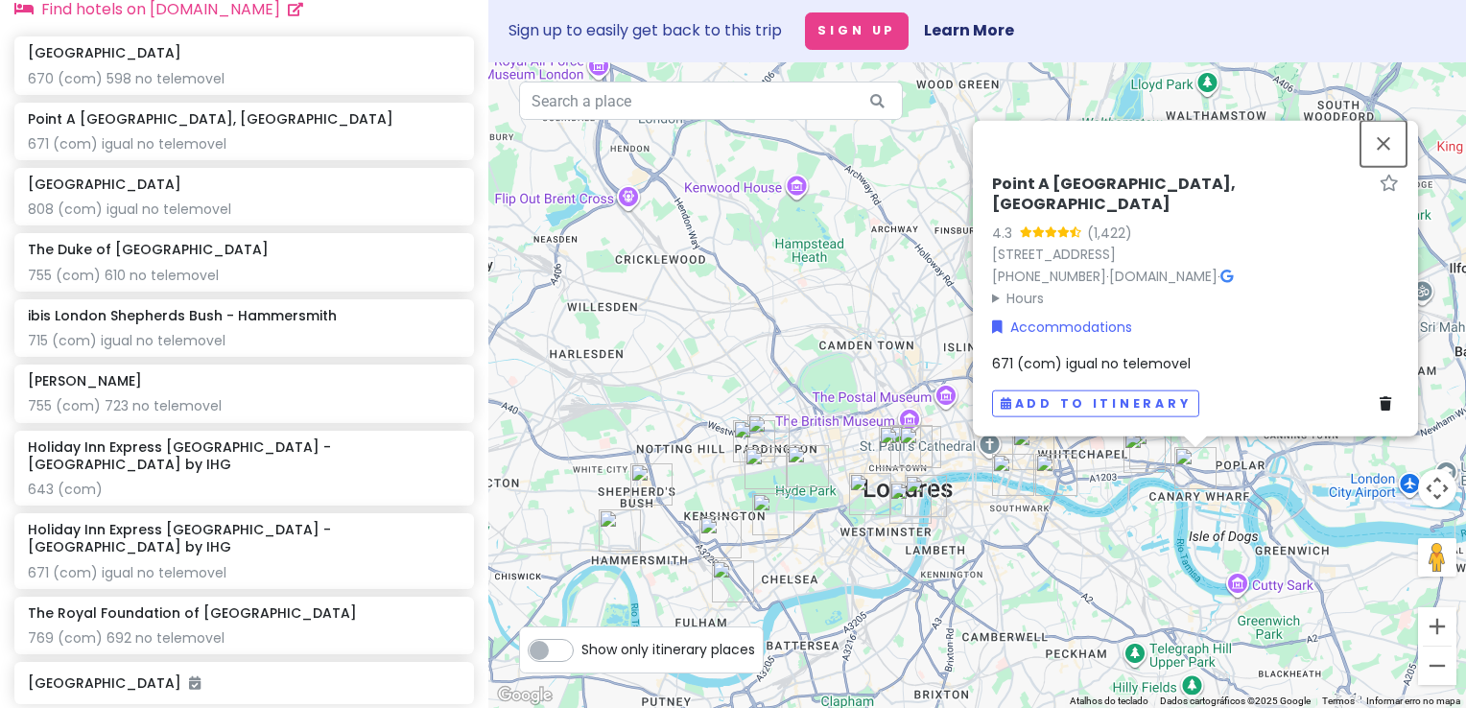
click at [1392, 156] on button "Fechar" at bounding box center [1384, 143] width 46 height 46
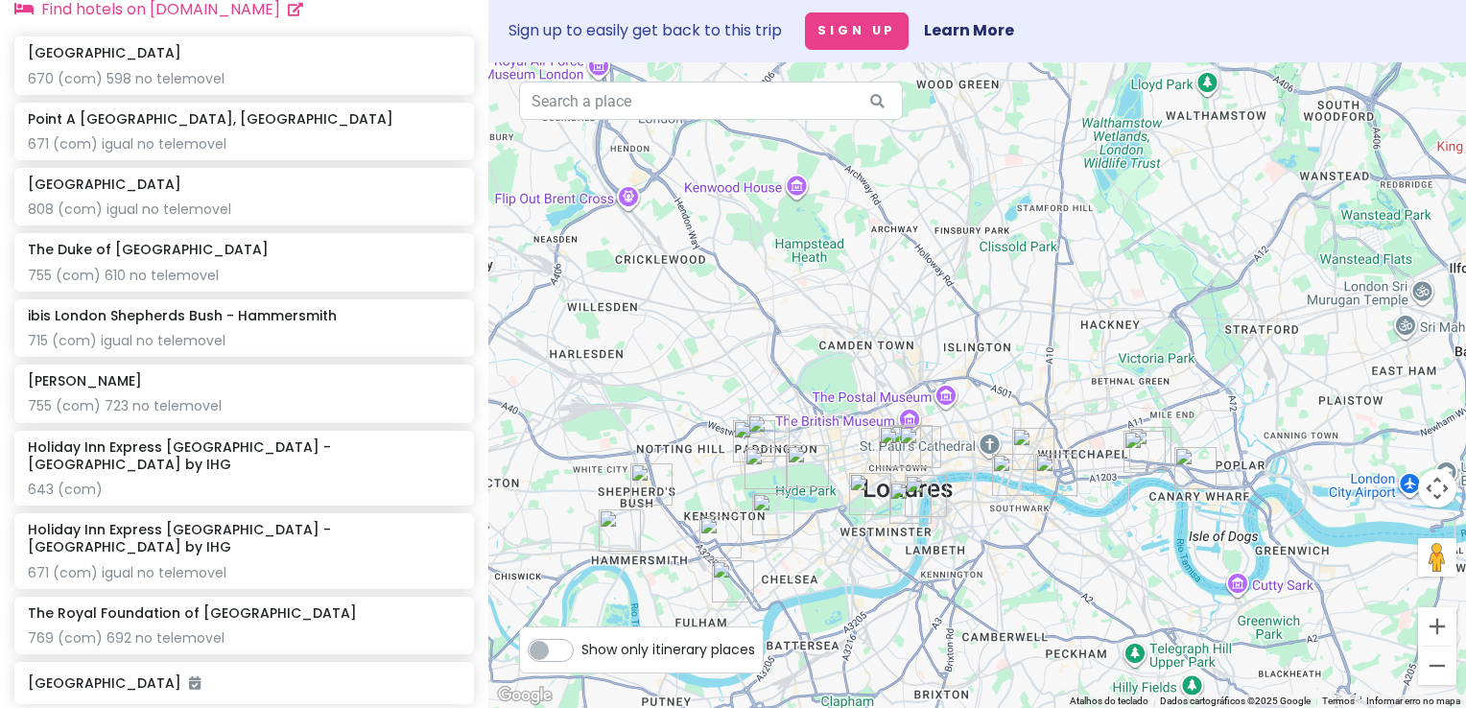
drag, startPoint x: 816, startPoint y: 347, endPoint x: 850, endPoint y: 329, distance: 39.1
click at [849, 330] on div at bounding box center [977, 385] width 978 height 646
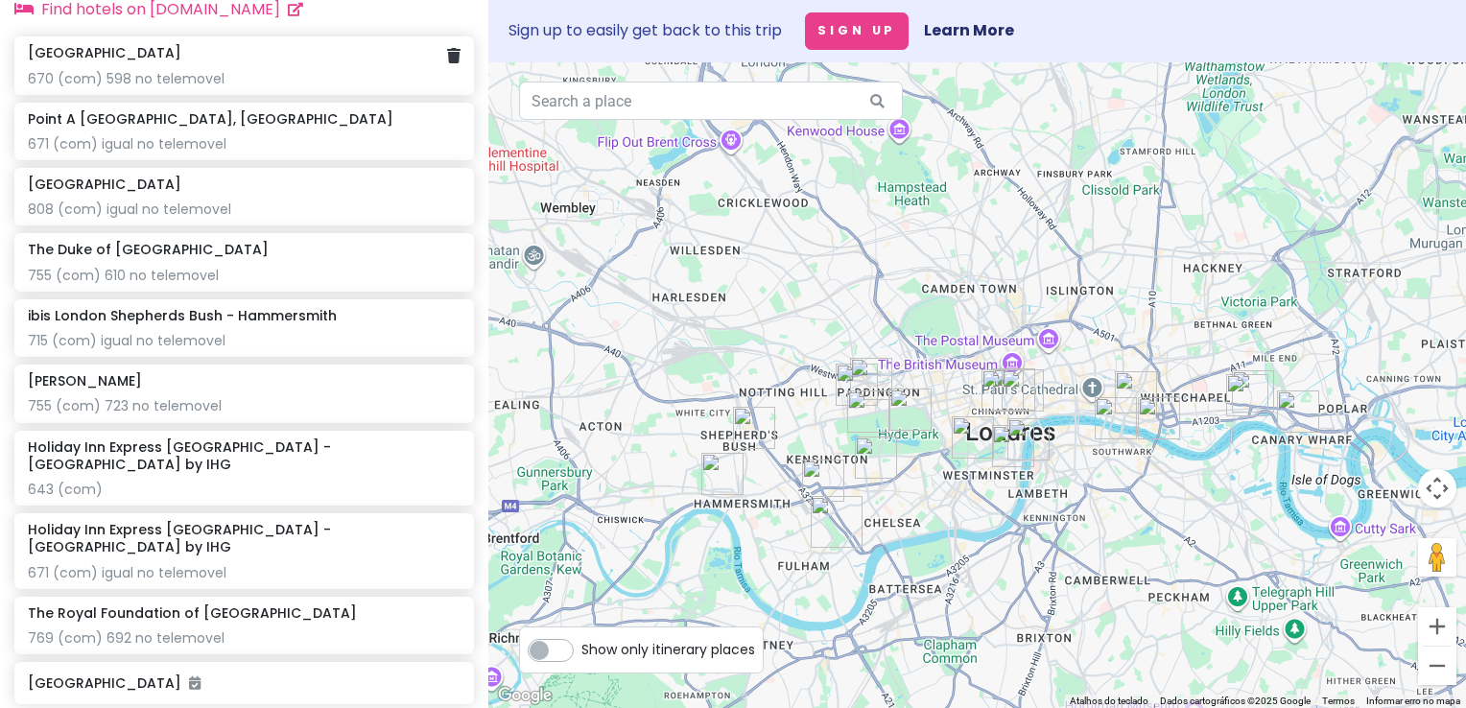
click at [238, 86] on div "670 (com) 598 no telemovel" at bounding box center [244, 78] width 433 height 17
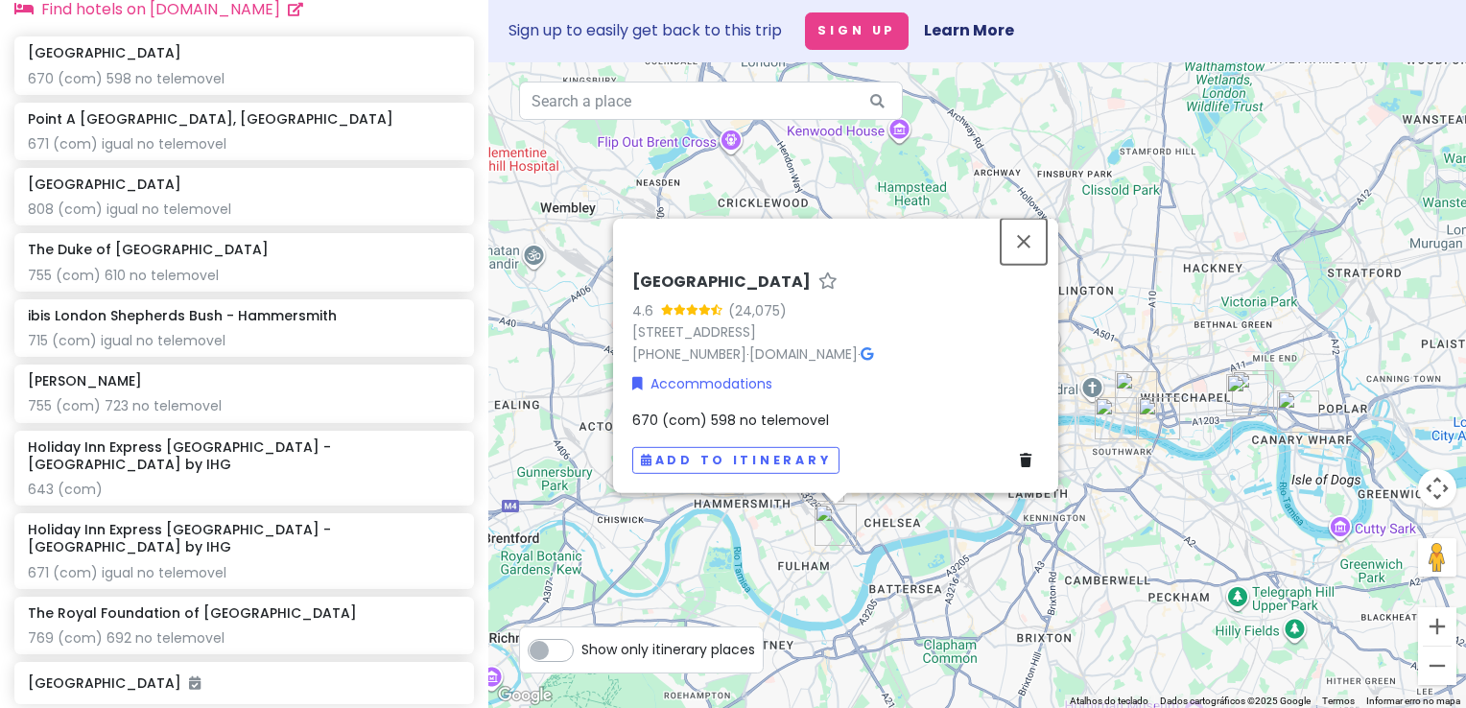
click at [1024, 245] on button "Fechar" at bounding box center [1024, 241] width 46 height 46
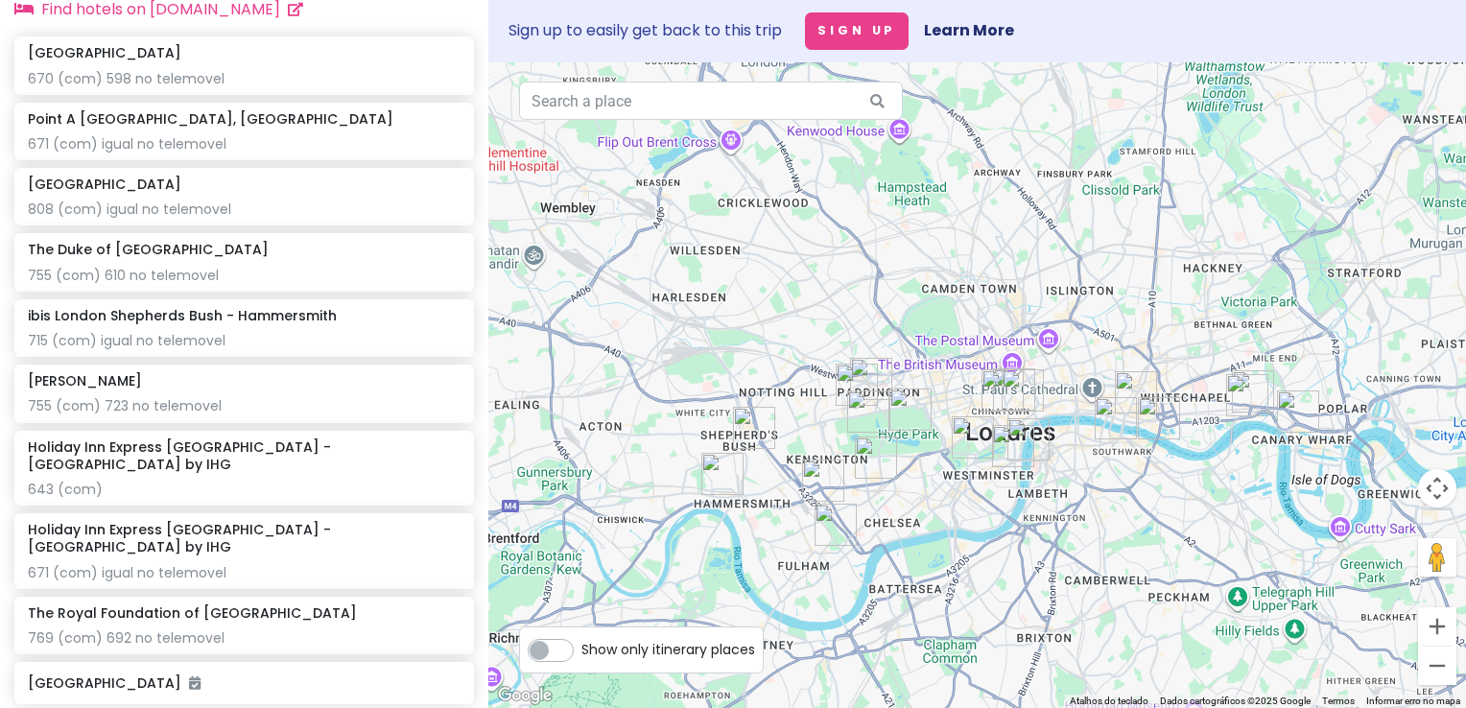
drag, startPoint x: 687, startPoint y: 328, endPoint x: 680, endPoint y: 270, distance: 58.9
click at [680, 270] on div at bounding box center [977, 385] width 978 height 646
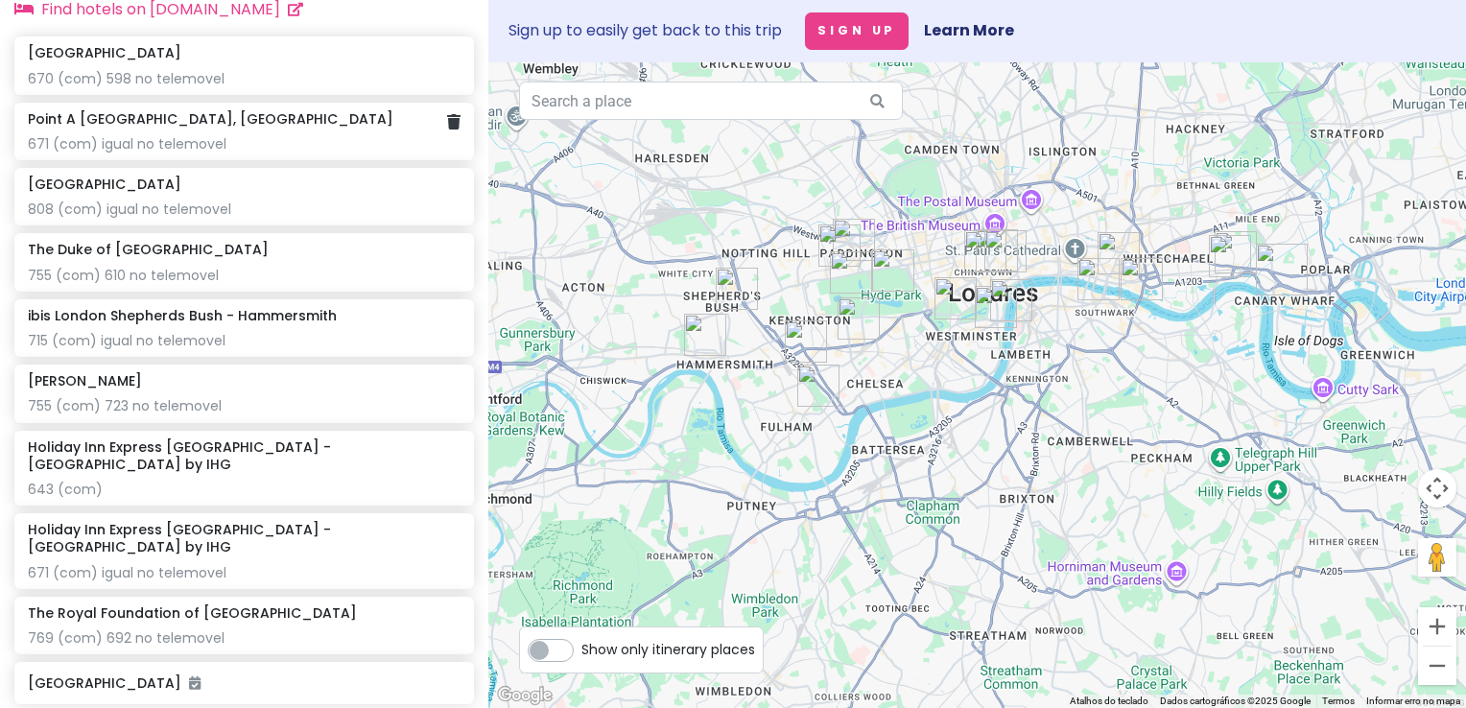
click at [200, 152] on div "671 (com) igual no telemovel" at bounding box center [244, 143] width 433 height 17
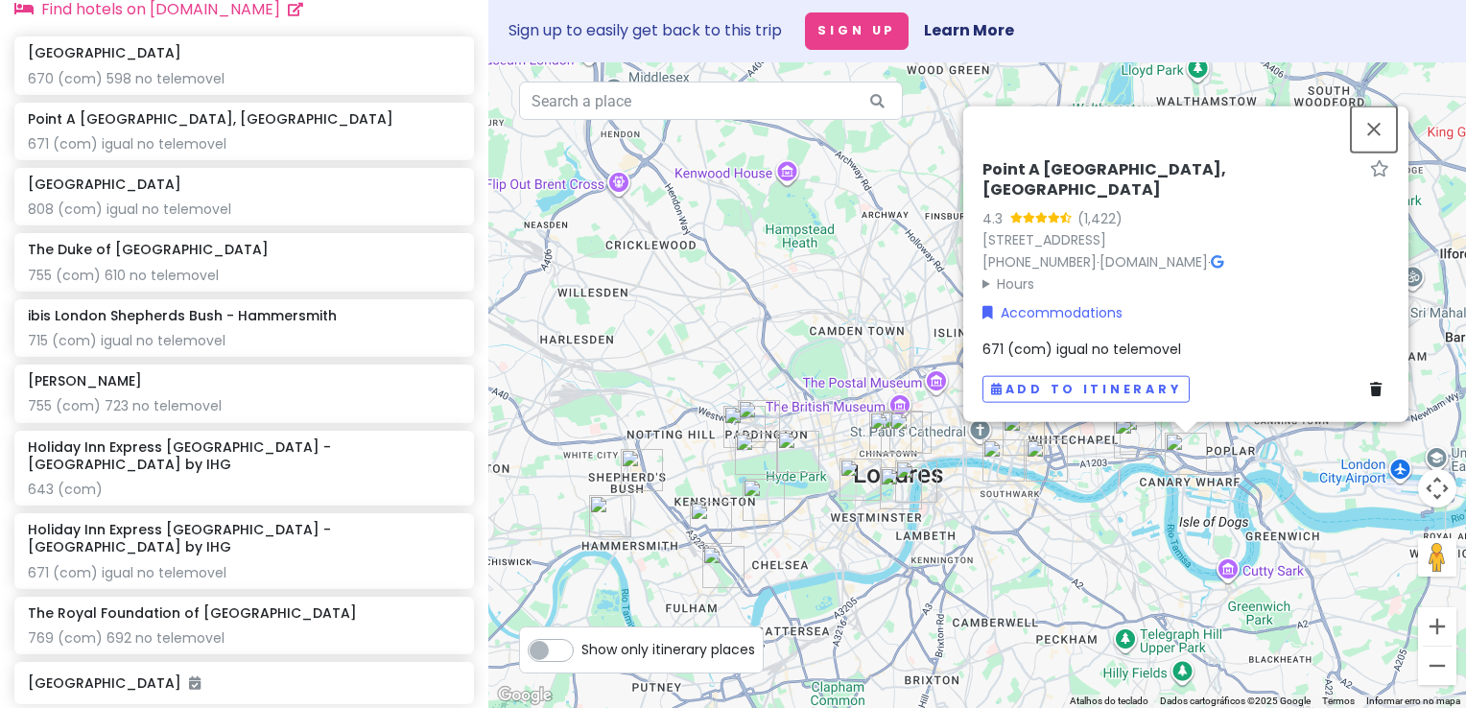
drag, startPoint x: 1373, startPoint y: 154, endPoint x: 1182, endPoint y: 79, distance: 205.1
click at [1373, 152] on button "Fechar" at bounding box center [1374, 129] width 46 height 46
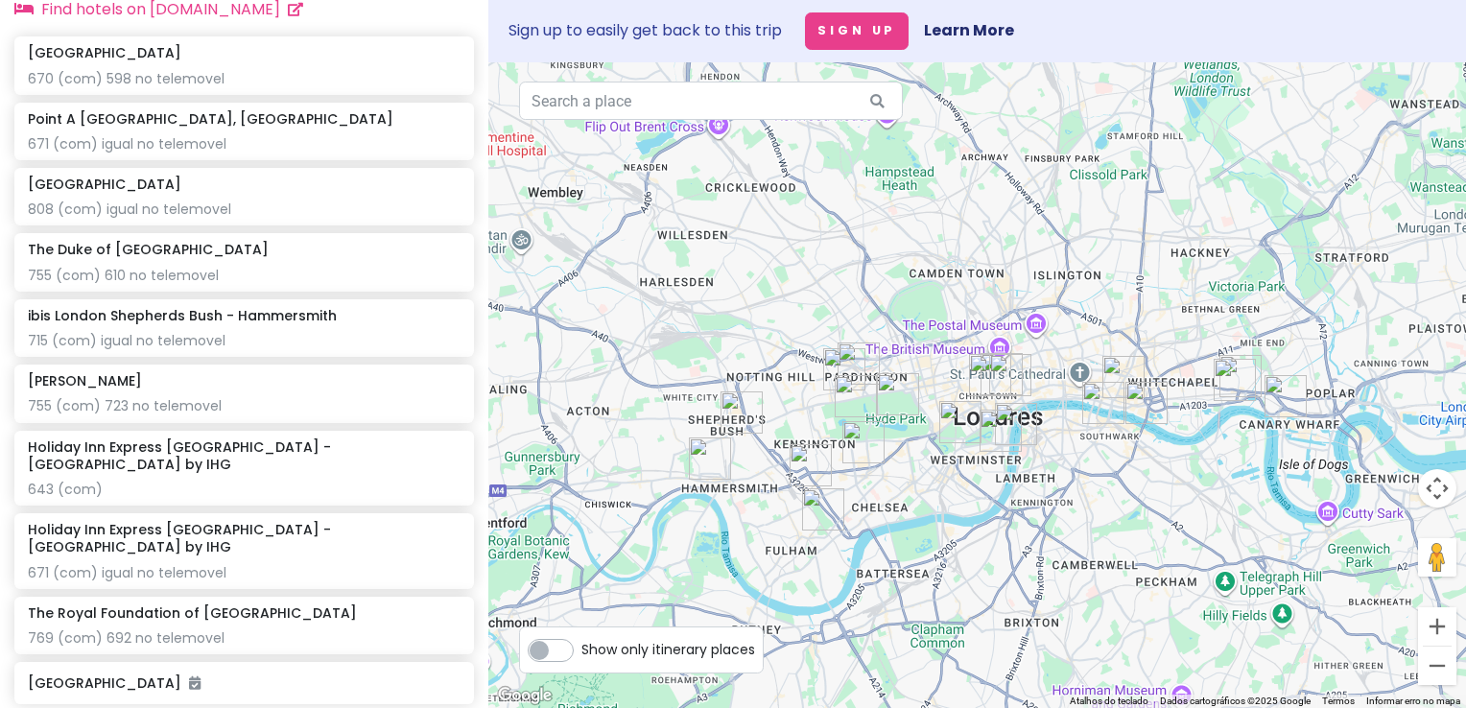
drag, startPoint x: 924, startPoint y: 295, endPoint x: 1008, endPoint y: 251, distance: 94.0
click at [1008, 251] on div at bounding box center [977, 385] width 978 height 646
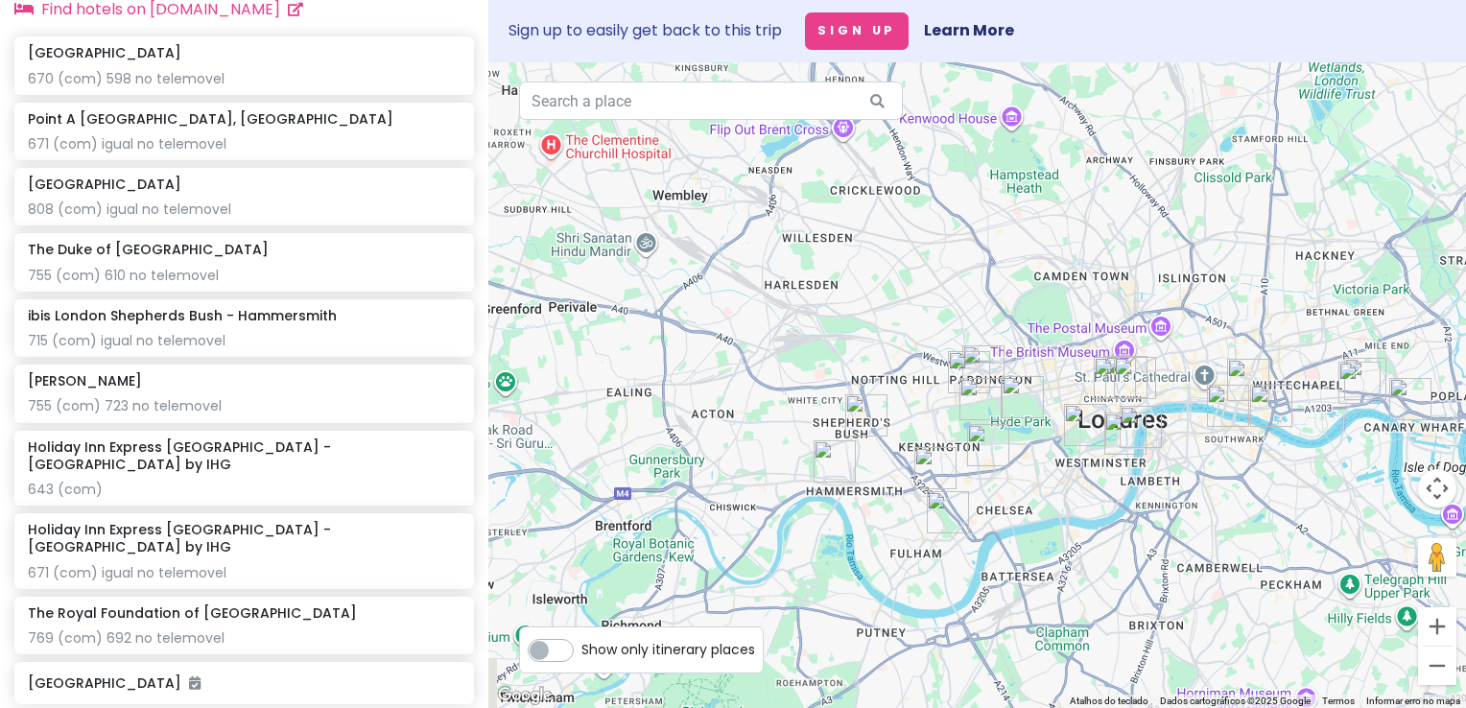
drag, startPoint x: 834, startPoint y: 292, endPoint x: 960, endPoint y: 294, distance: 125.7
click at [960, 294] on div at bounding box center [977, 385] width 978 height 646
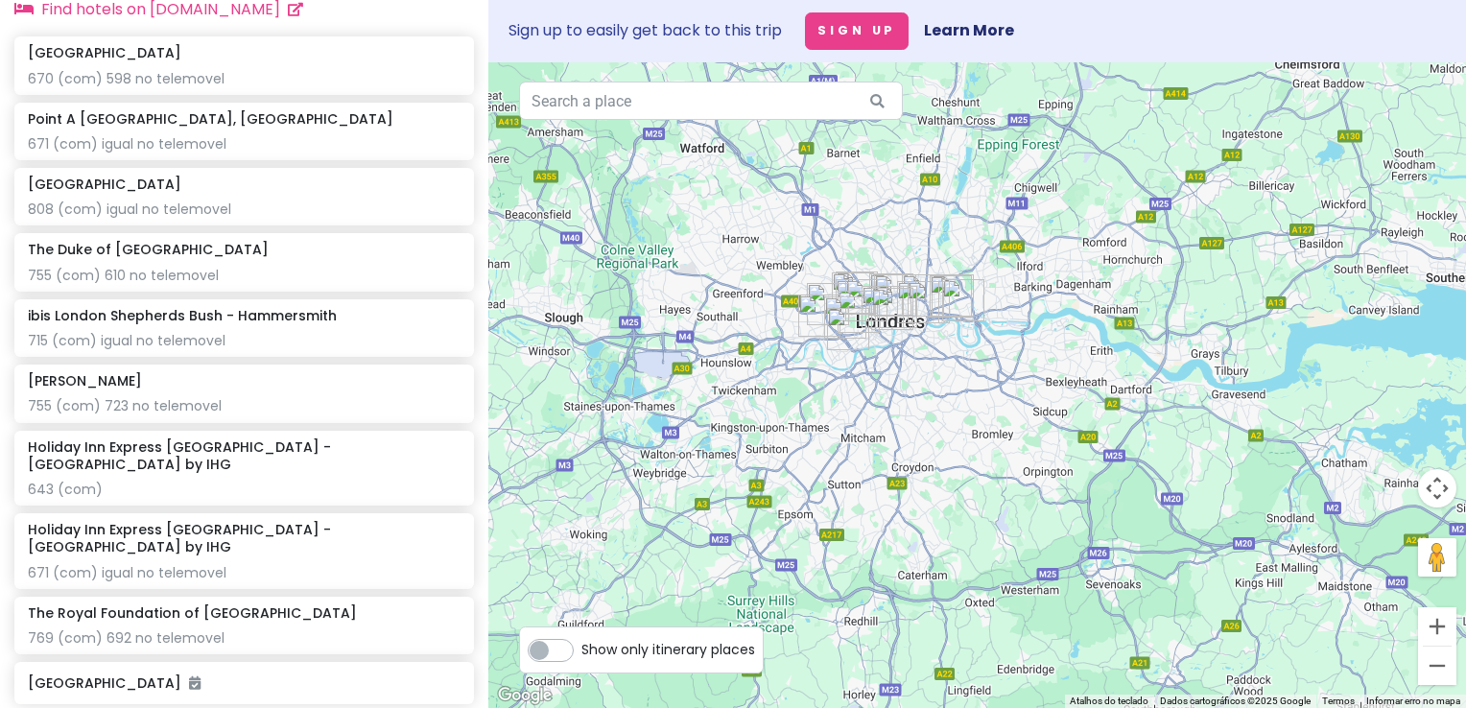
drag, startPoint x: 863, startPoint y: 231, endPoint x: 821, endPoint y: 309, distance: 88.0
click at [906, 274] on div at bounding box center [977, 385] width 978 height 646
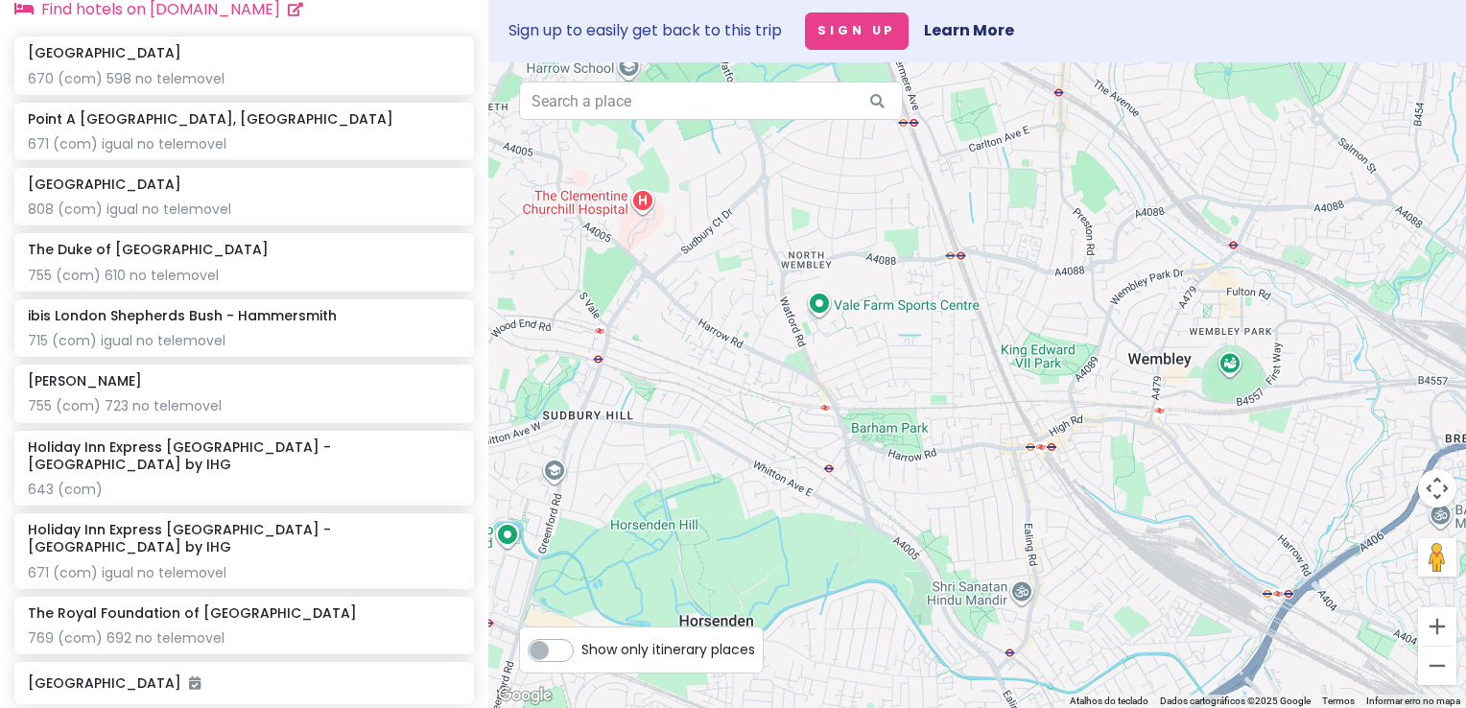
drag, startPoint x: 1027, startPoint y: 410, endPoint x: 931, endPoint y: 227, distance: 206.0
click at [931, 227] on div at bounding box center [977, 385] width 978 height 646
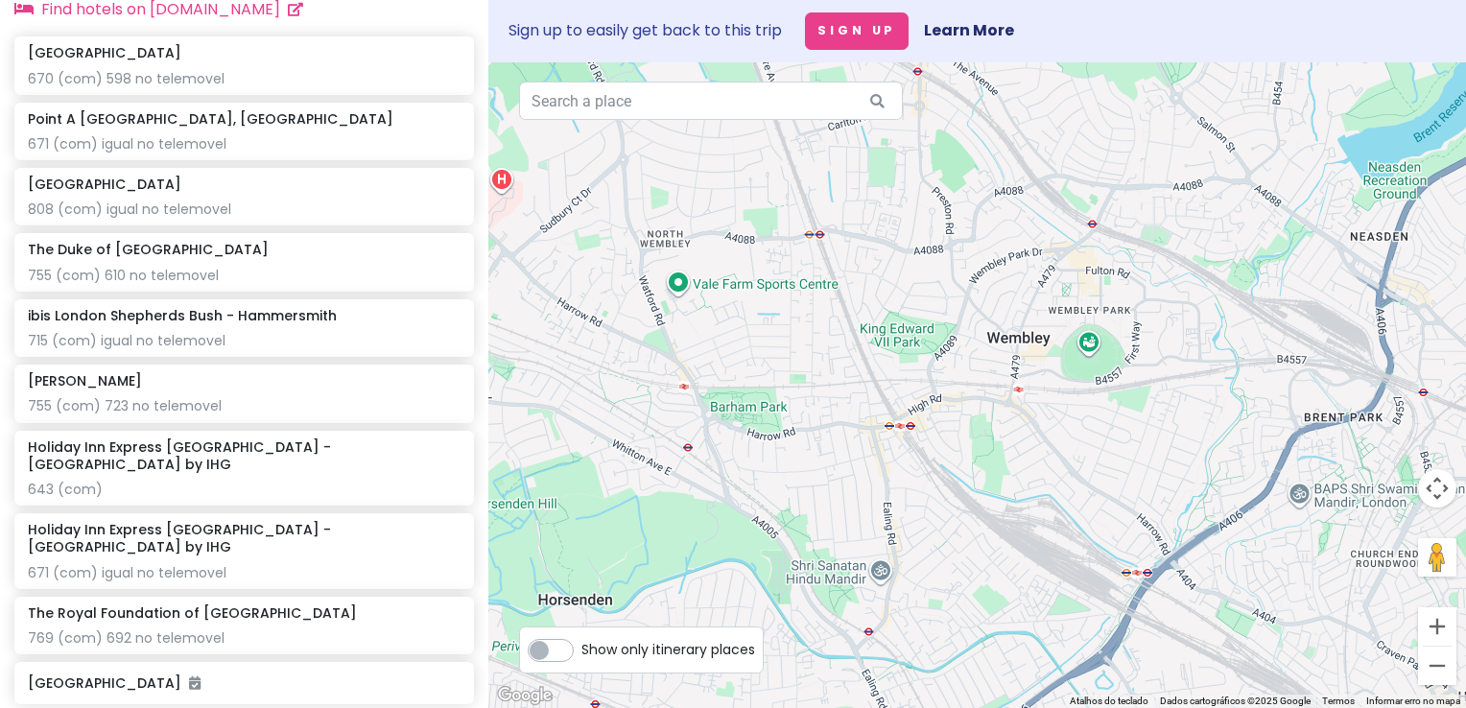
drag, startPoint x: 1249, startPoint y: 424, endPoint x: 1056, endPoint y: 384, distance: 198.0
click at [1067, 405] on div at bounding box center [977, 385] width 978 height 646
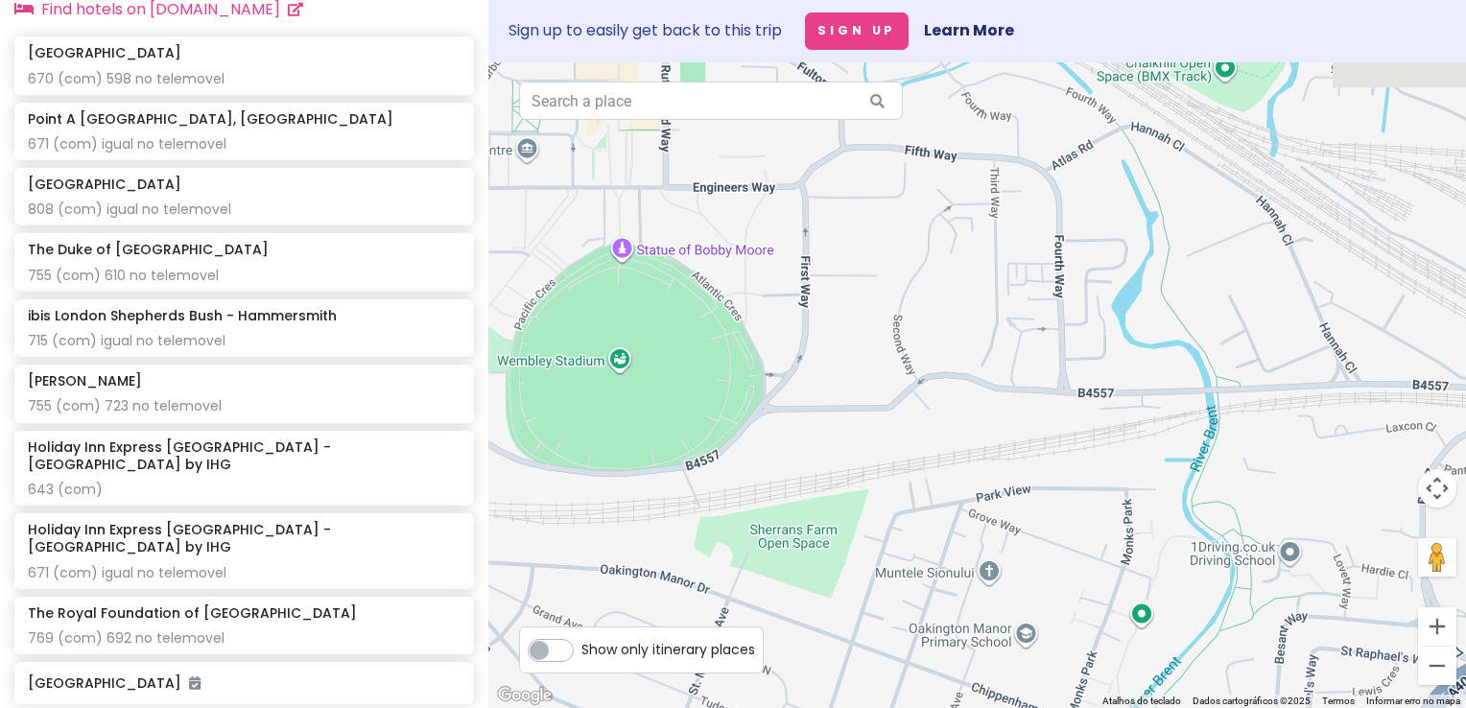
drag, startPoint x: 773, startPoint y: 318, endPoint x: 1022, endPoint y: 401, distance: 262.2
click at [1022, 401] on div at bounding box center [977, 385] width 978 height 646
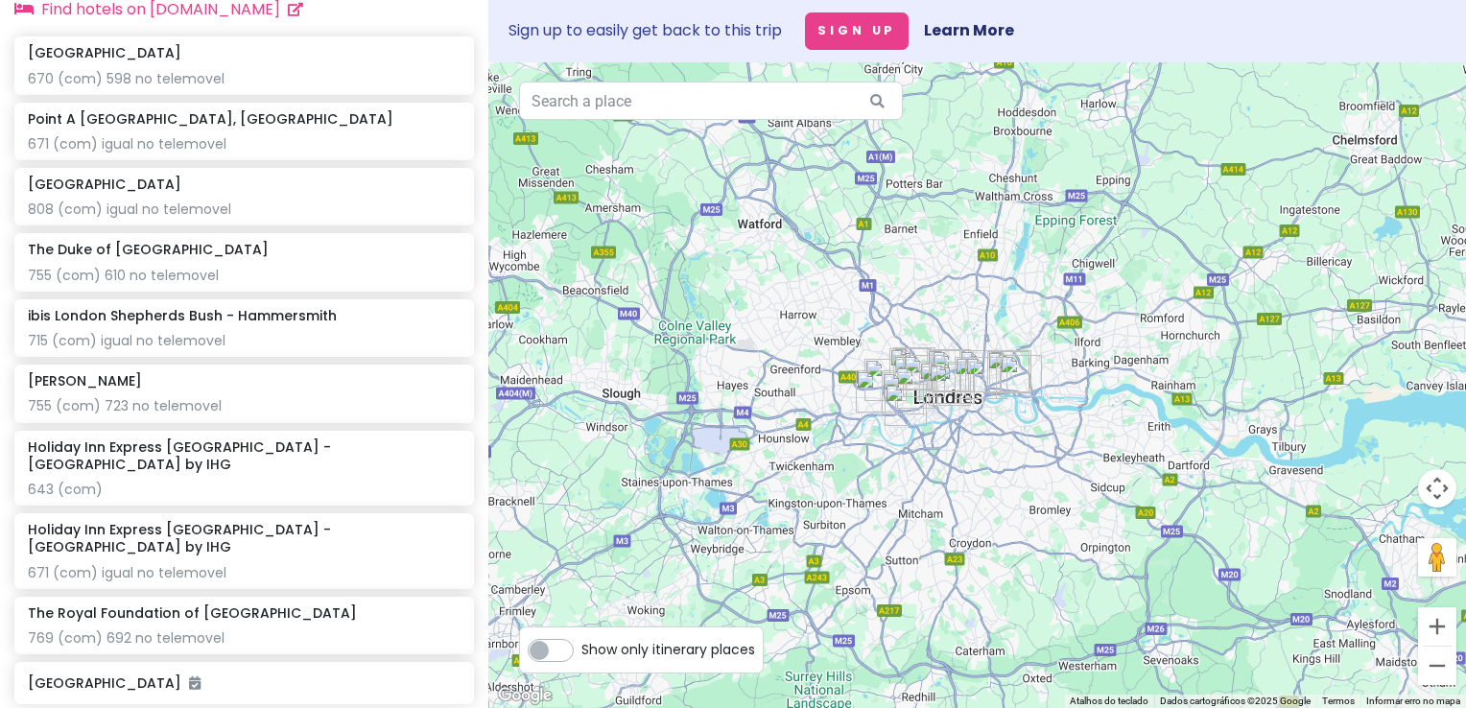
drag, startPoint x: 1009, startPoint y: 360, endPoint x: 954, endPoint y: 298, distance: 82.9
click at [954, 298] on div at bounding box center [977, 385] width 978 height 646
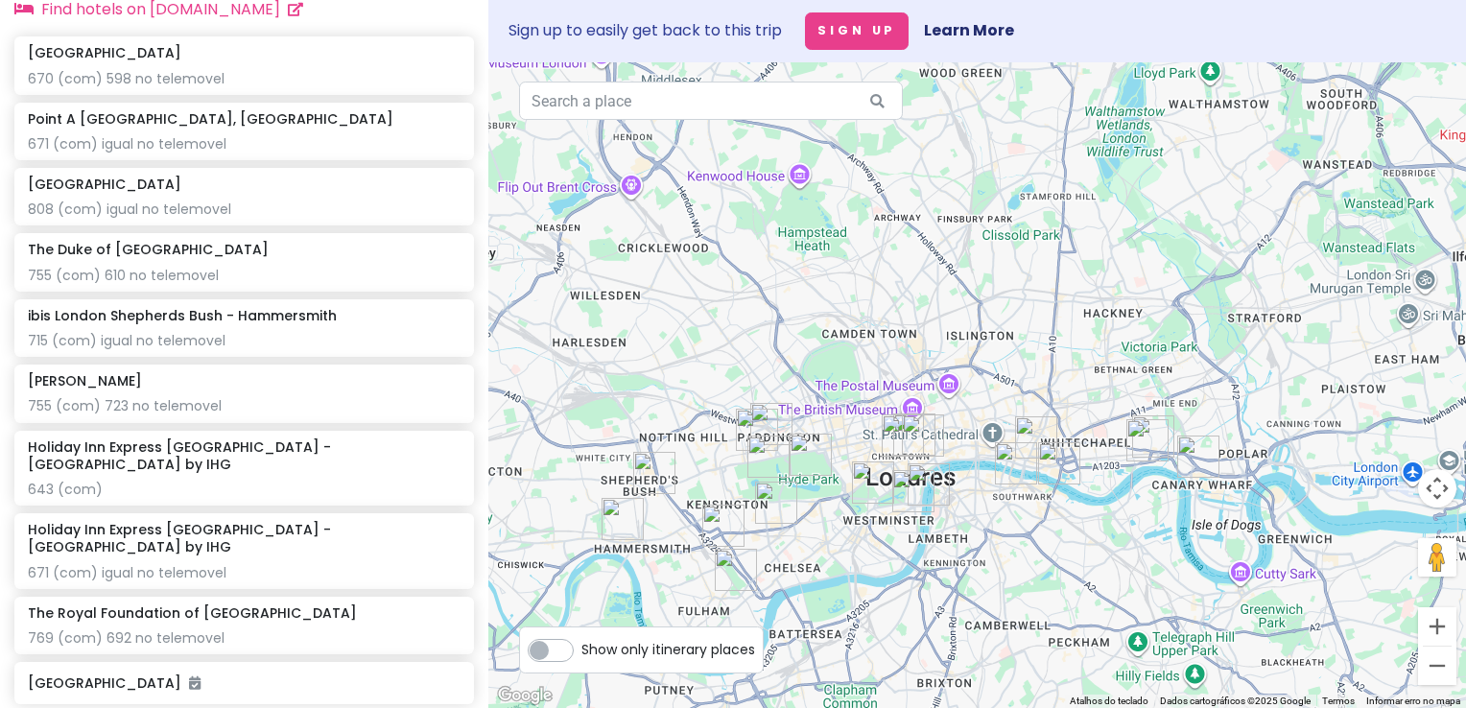
drag, startPoint x: 952, startPoint y: 373, endPoint x: 967, endPoint y: 297, distance: 77.3
click at [967, 297] on div at bounding box center [977, 385] width 978 height 646
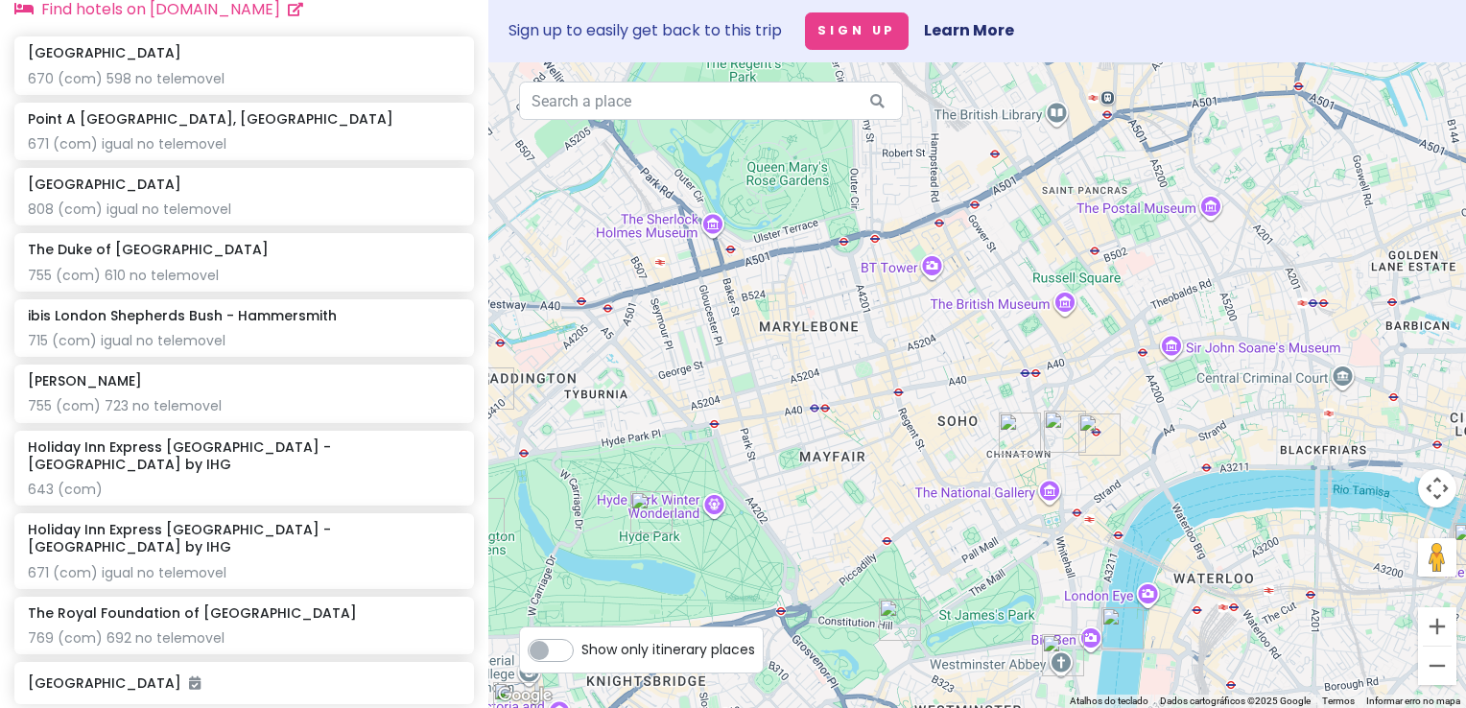
drag, startPoint x: 901, startPoint y: 501, endPoint x: 951, endPoint y: 157, distance: 347.1
click at [951, 158] on div at bounding box center [977, 385] width 978 height 646
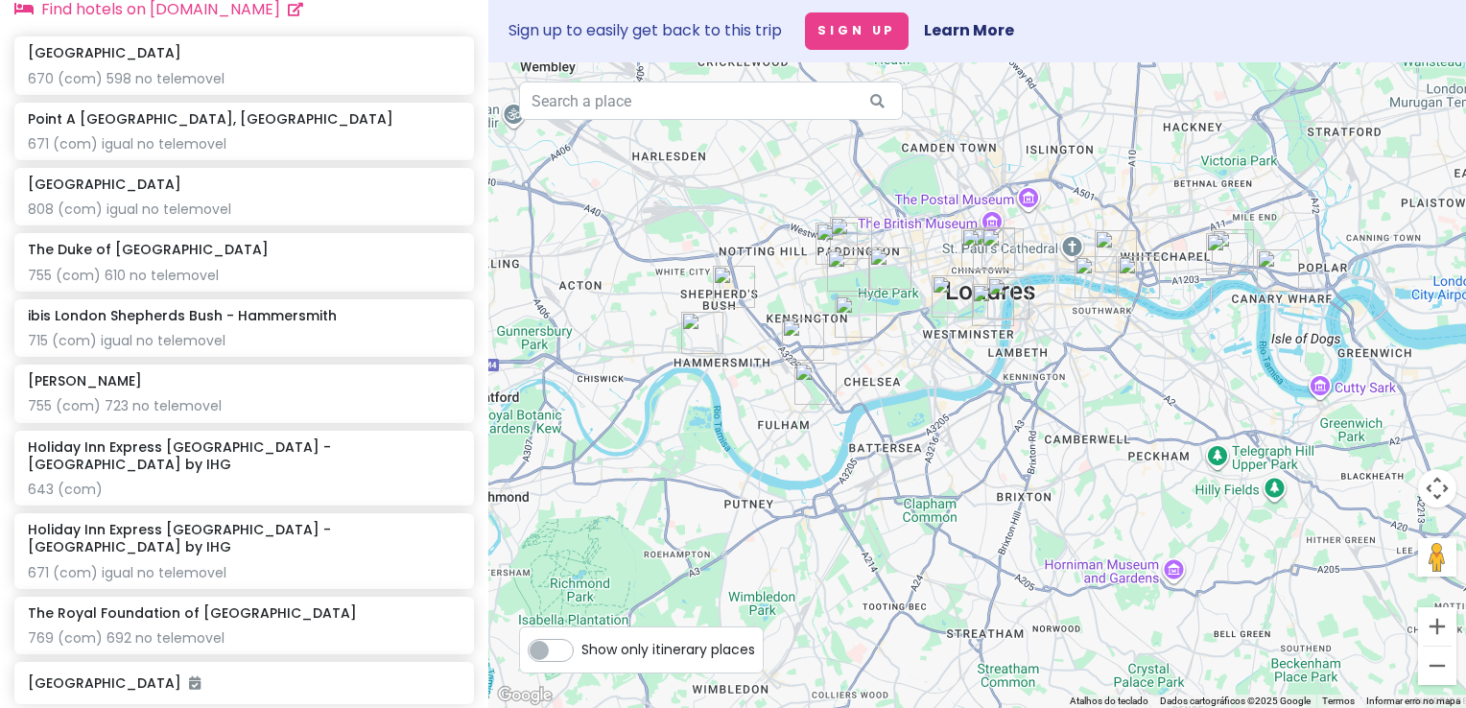
click at [563, 663] on div "Show only itinerary places" at bounding box center [641, 650] width 245 height 47
click at [581, 657] on label "Show only itinerary places" at bounding box center [668, 645] width 174 height 23
click at [581, 647] on input "Show only itinerary places" at bounding box center [587, 640] width 12 height 12
click at [581, 657] on label "Show only itinerary places" at bounding box center [668, 645] width 174 height 23
click at [581, 647] on input "Show only itinerary places" at bounding box center [587, 640] width 12 height 12
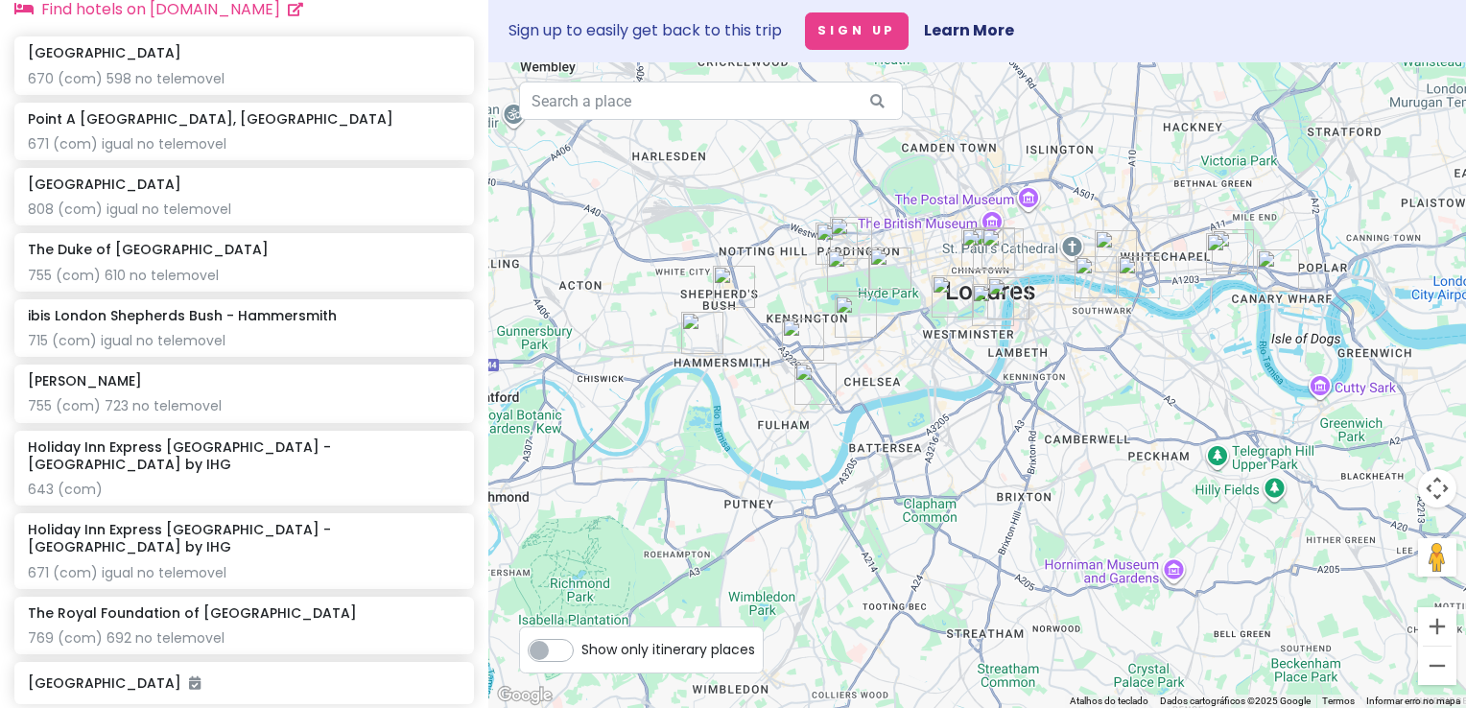
click at [581, 657] on label "Show only itinerary places" at bounding box center [668, 645] width 174 height 23
click at [581, 647] on input "Show only itinerary places" at bounding box center [587, 640] width 12 height 12
click at [581, 654] on label "Show only itinerary places" at bounding box center [668, 645] width 174 height 23
click at [581, 647] on input "Show only itinerary places" at bounding box center [587, 640] width 12 height 12
click at [581, 654] on label "Show only itinerary places" at bounding box center [668, 645] width 174 height 23
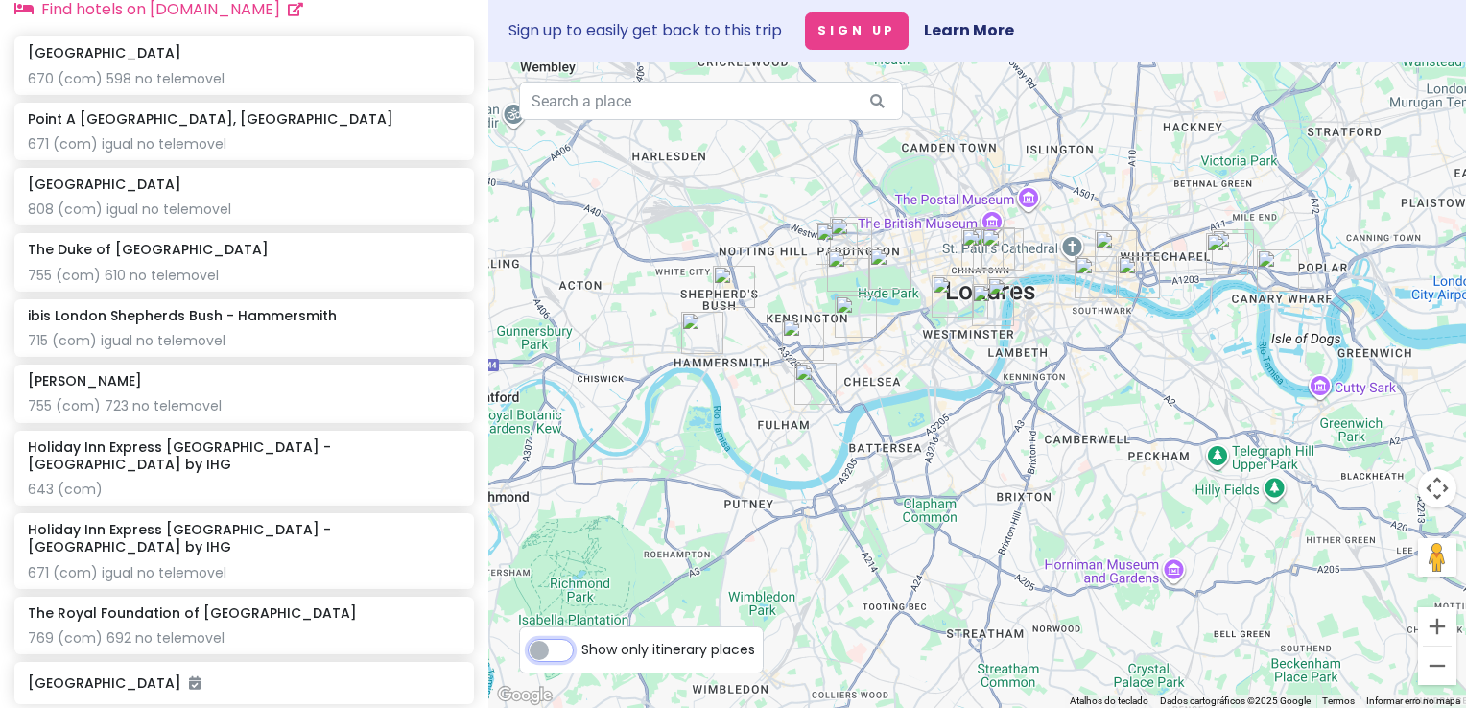
click at [581, 647] on input "Show only itinerary places" at bounding box center [587, 640] width 12 height 12
click at [581, 654] on label "Show only itinerary places" at bounding box center [668, 645] width 174 height 23
click at [581, 647] on input "Show only itinerary places" at bounding box center [587, 640] width 12 height 12
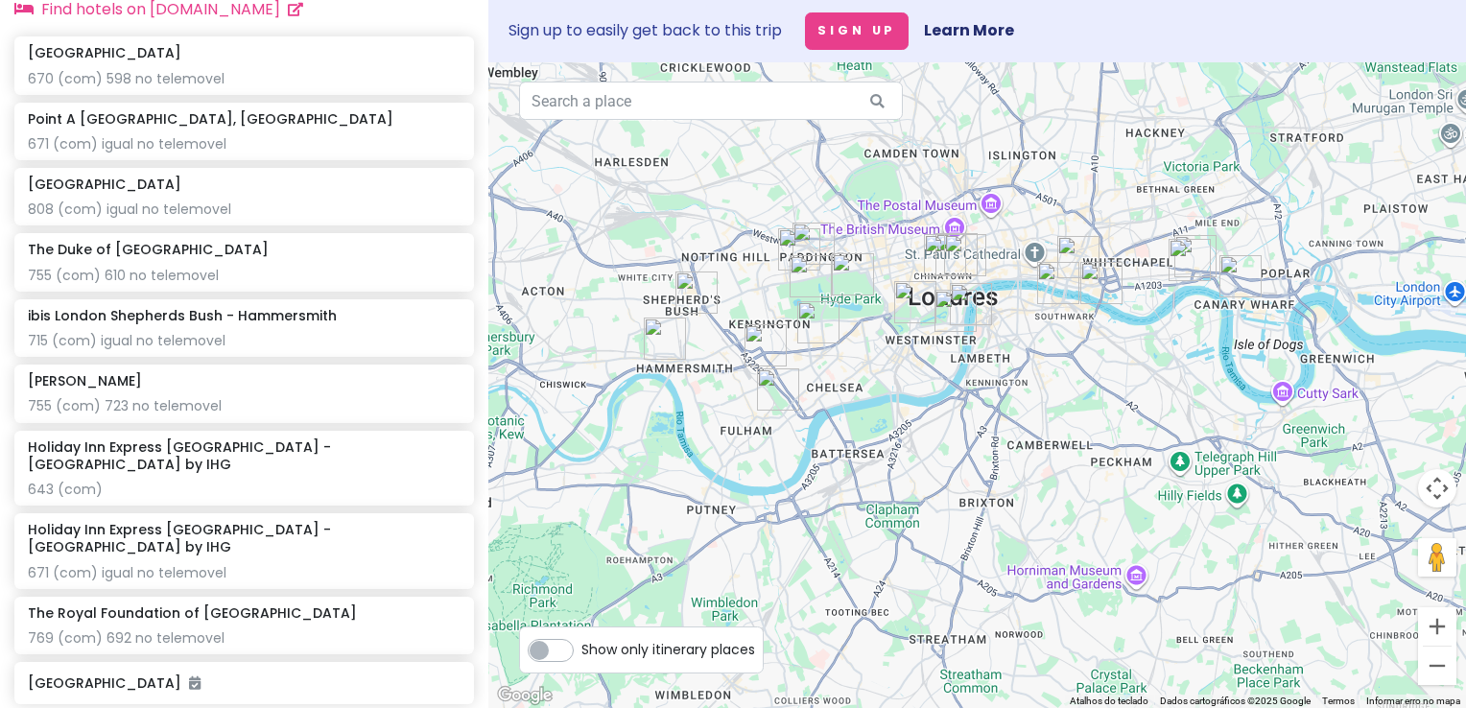
drag, startPoint x: 968, startPoint y: 519, endPoint x: 919, endPoint y: 533, distance: 50.7
click at [919, 532] on div at bounding box center [977, 385] width 978 height 646
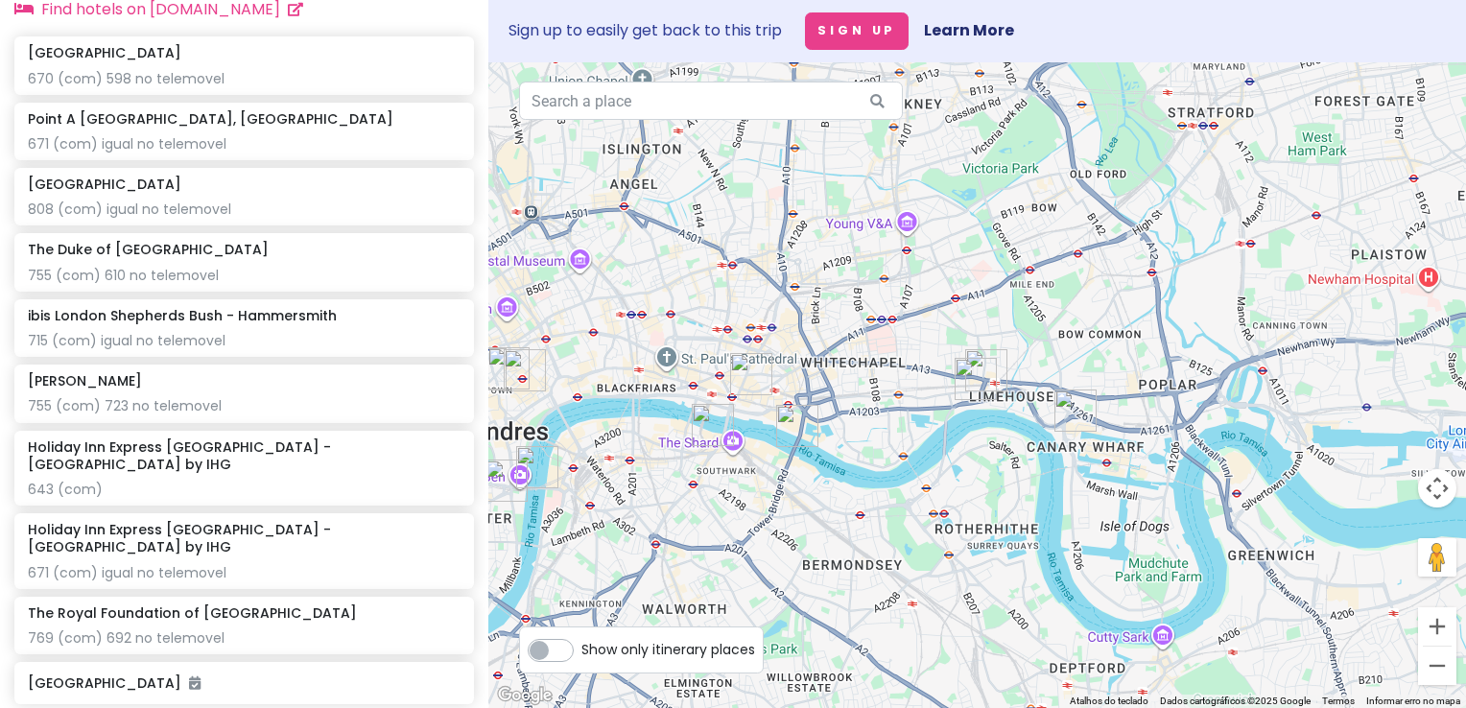
drag, startPoint x: 1227, startPoint y: 355, endPoint x: 694, endPoint y: 589, distance: 582.6
click at [694, 589] on div at bounding box center [977, 385] width 978 height 646
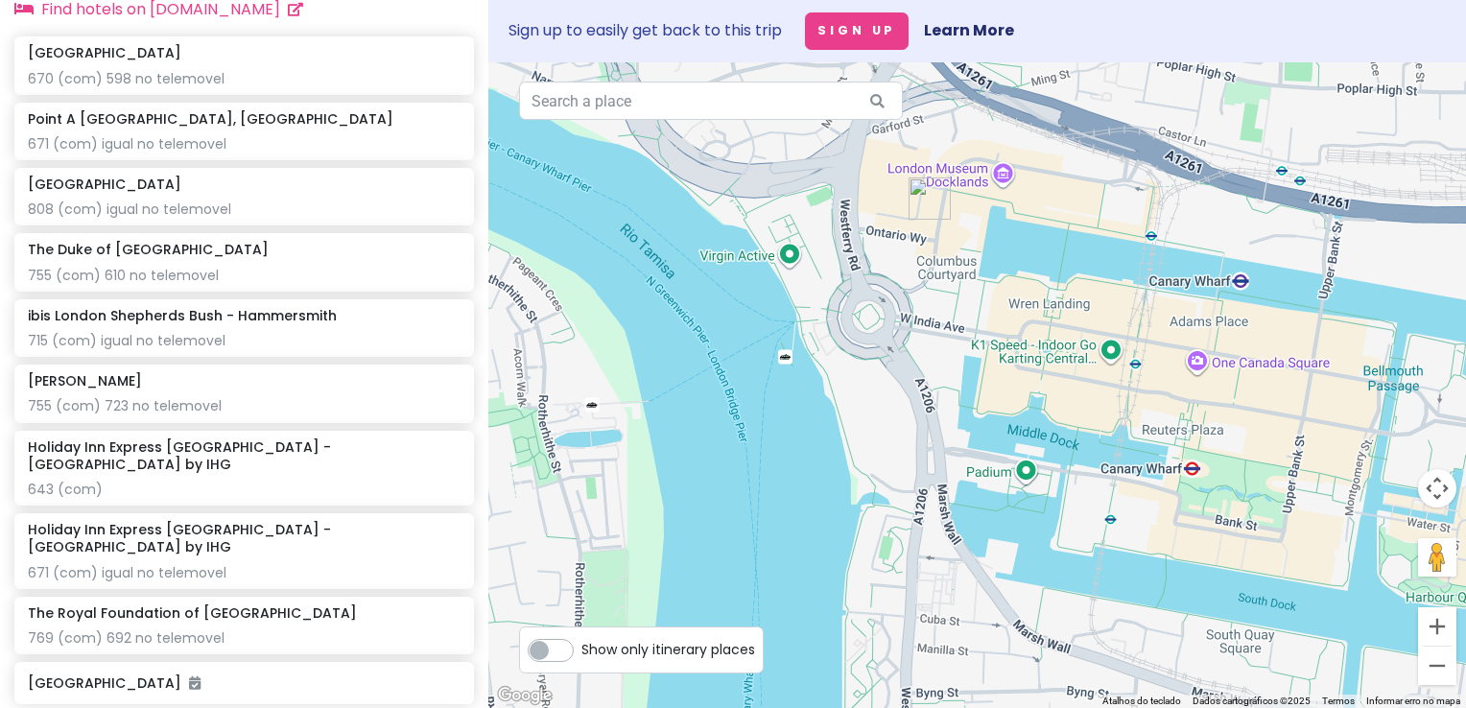
drag, startPoint x: 1023, startPoint y: 240, endPoint x: 1000, endPoint y: 463, distance: 223.8
click at [1000, 463] on div at bounding box center [977, 385] width 978 height 646
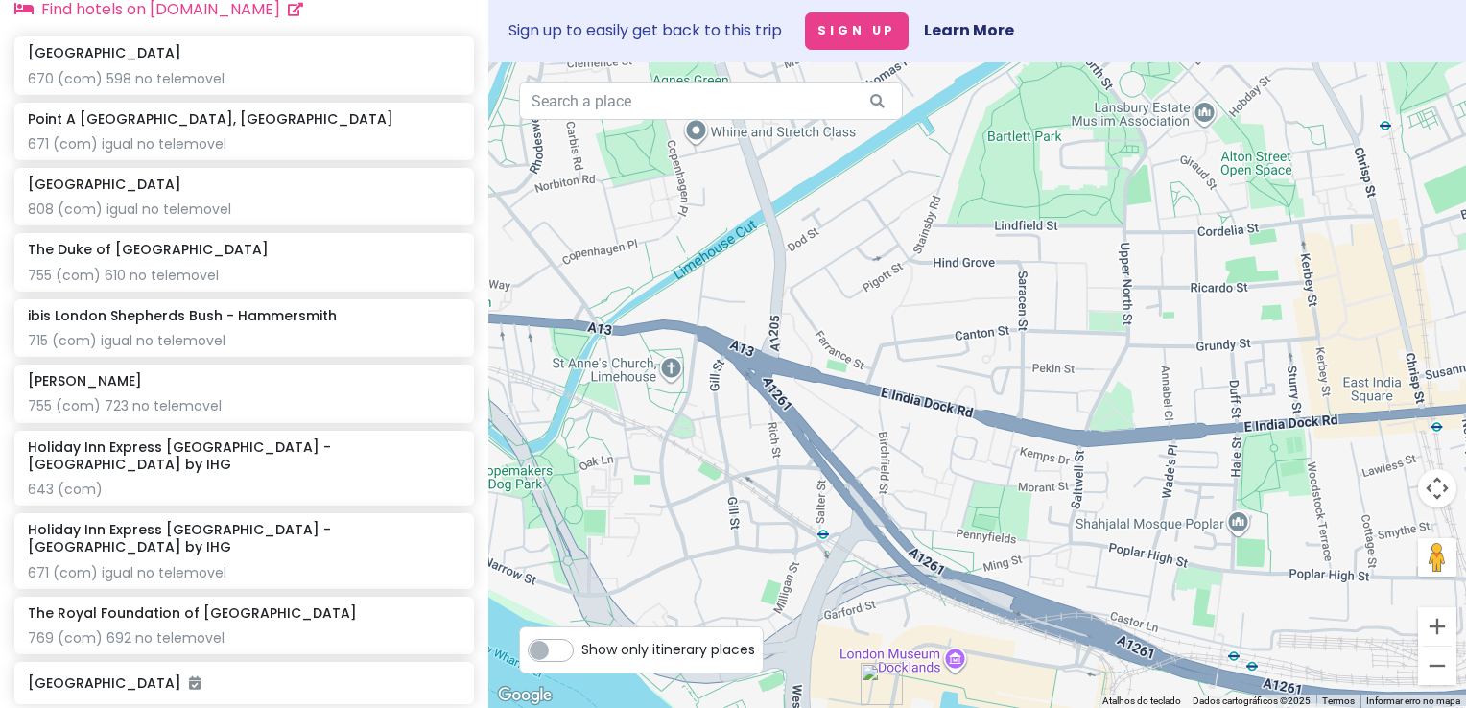
drag, startPoint x: 955, startPoint y: 497, endPoint x: 930, endPoint y: 200, distance: 298.5
click at [930, 200] on div at bounding box center [977, 385] width 978 height 646
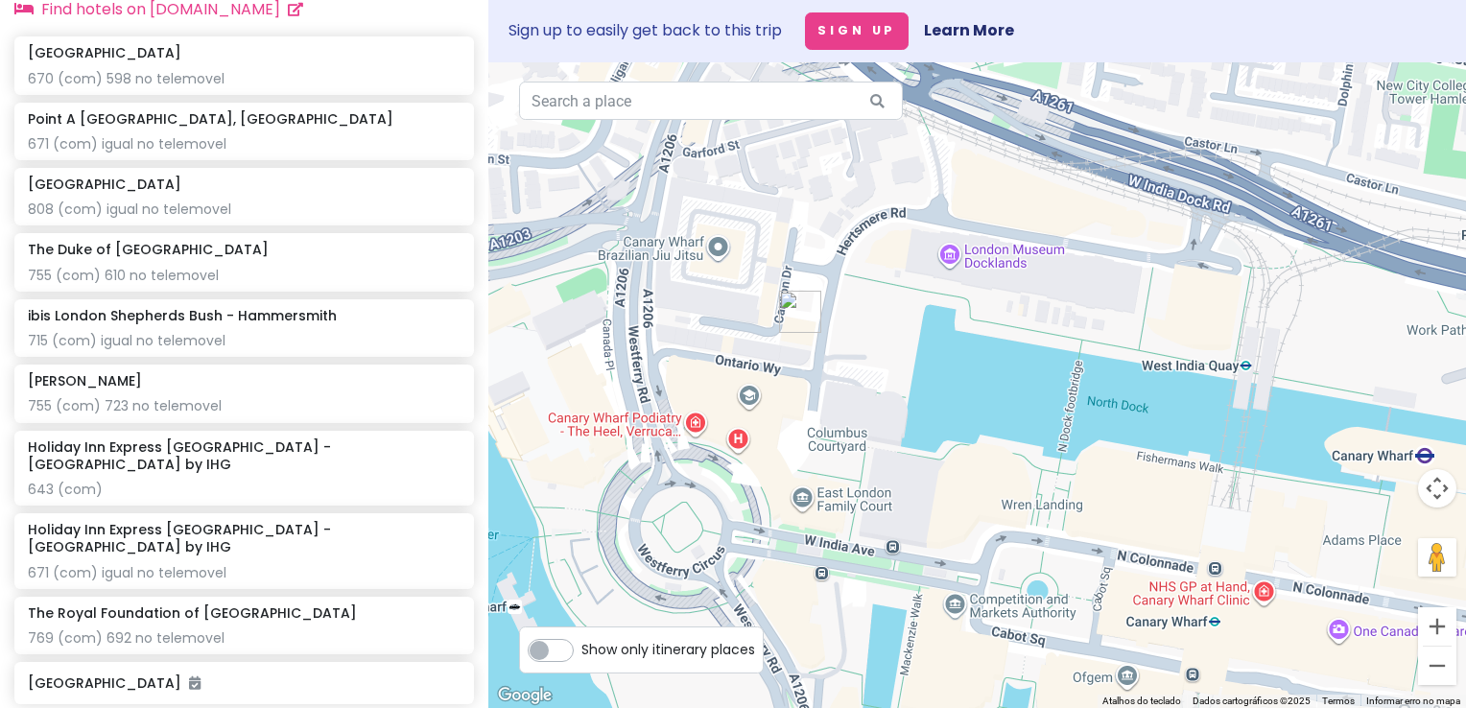
drag, startPoint x: 886, startPoint y: 511, endPoint x: 910, endPoint y: 385, distance: 128.9
click at [910, 385] on div at bounding box center [977, 385] width 978 height 646
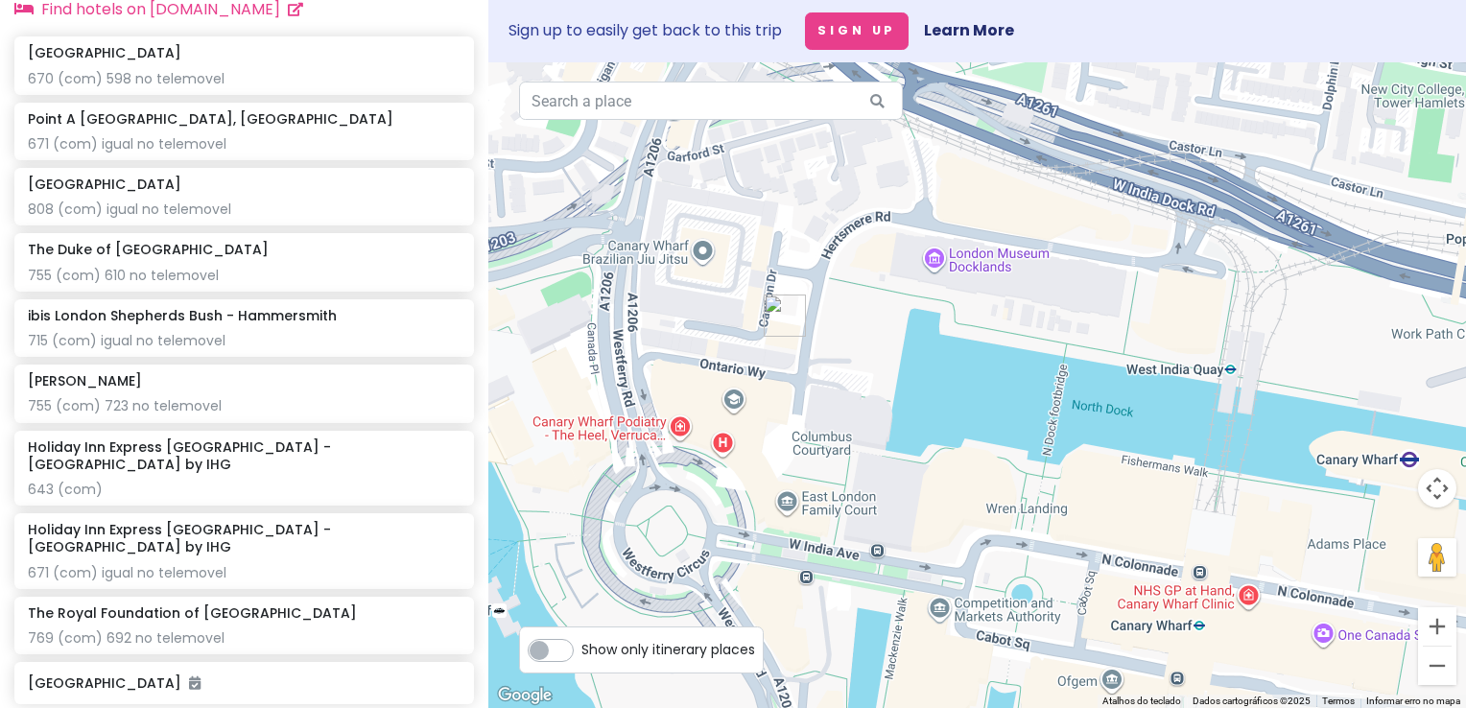
drag, startPoint x: 1021, startPoint y: 419, endPoint x: 960, endPoint y: 416, distance: 61.5
click at [960, 416] on div at bounding box center [977, 385] width 978 height 646
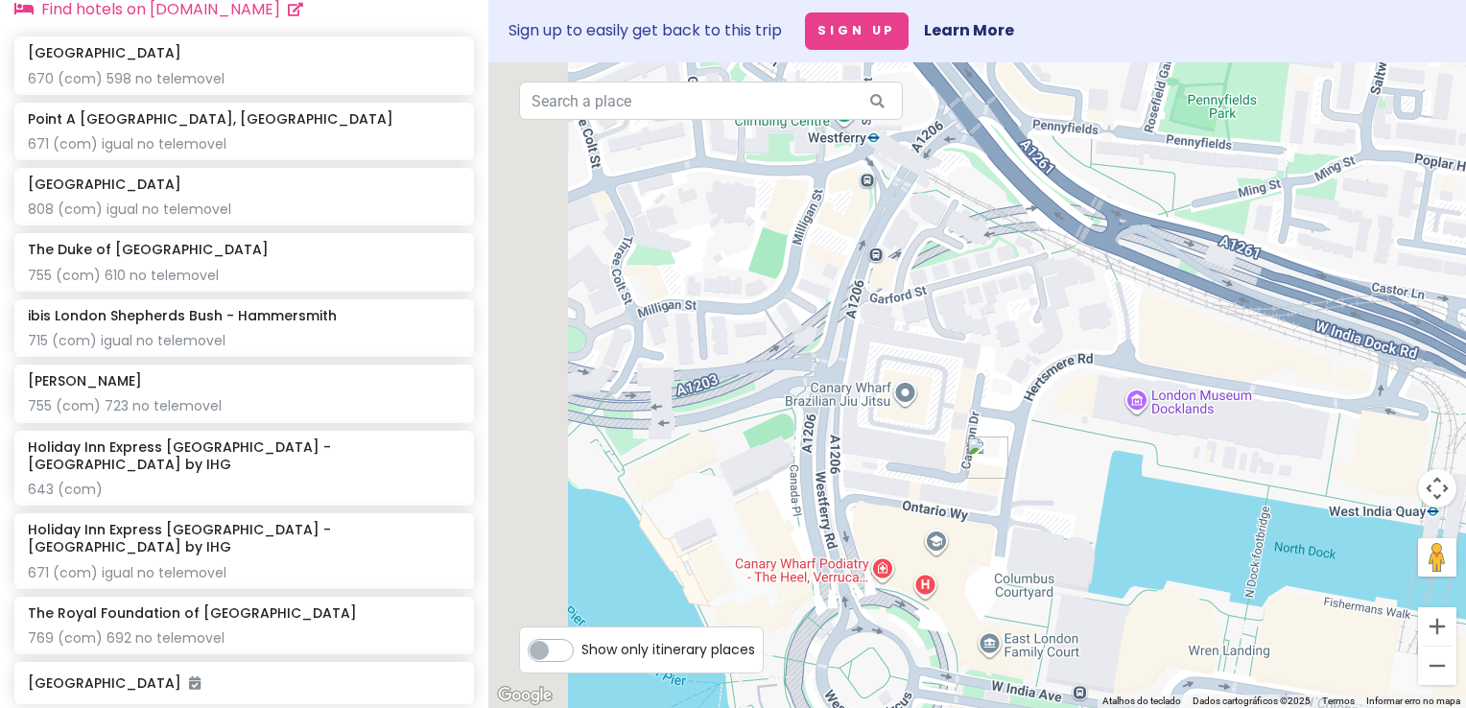
drag, startPoint x: 904, startPoint y: 361, endPoint x: 1181, endPoint y: 511, distance: 315.6
click at [1181, 511] on div at bounding box center [977, 385] width 978 height 646
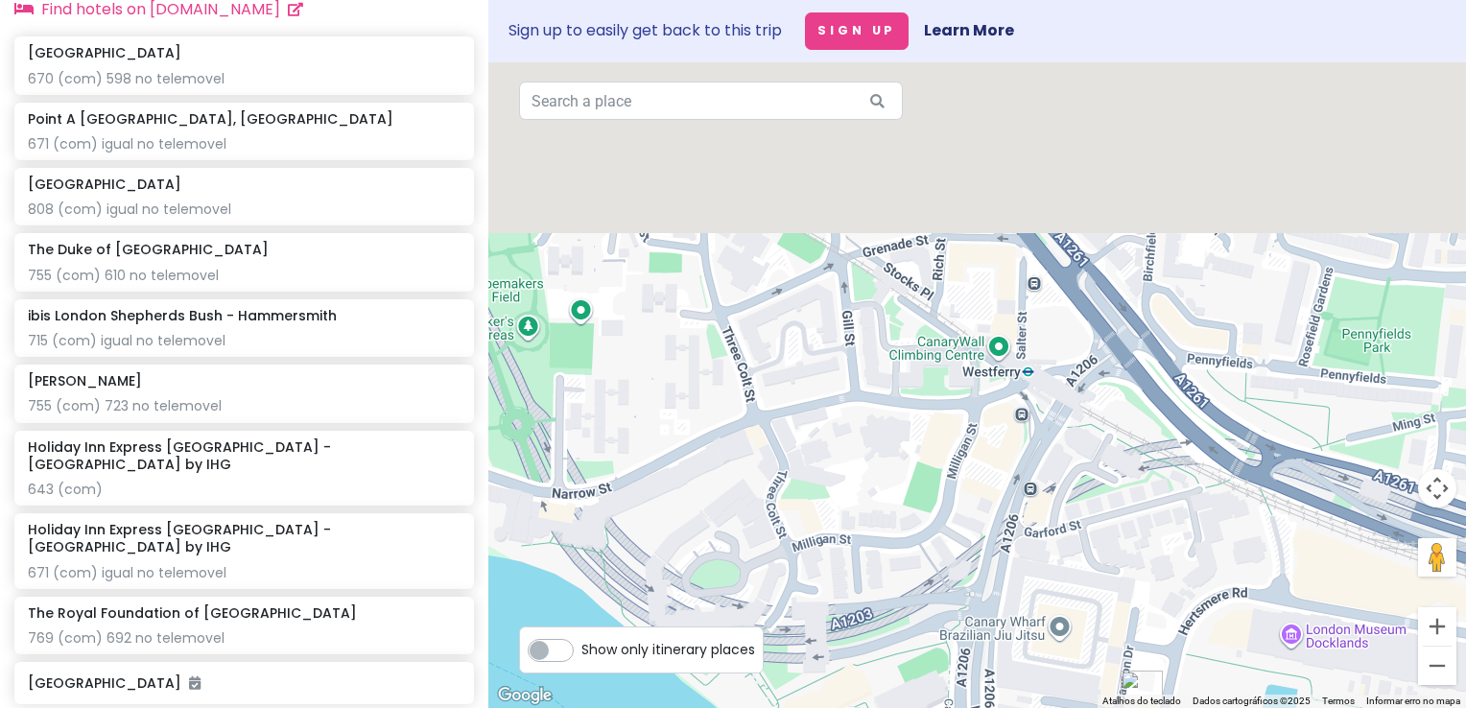
drag, startPoint x: 938, startPoint y: 270, endPoint x: 1143, endPoint y: 562, distance: 357.0
click at [1143, 562] on div at bounding box center [977, 385] width 978 height 646
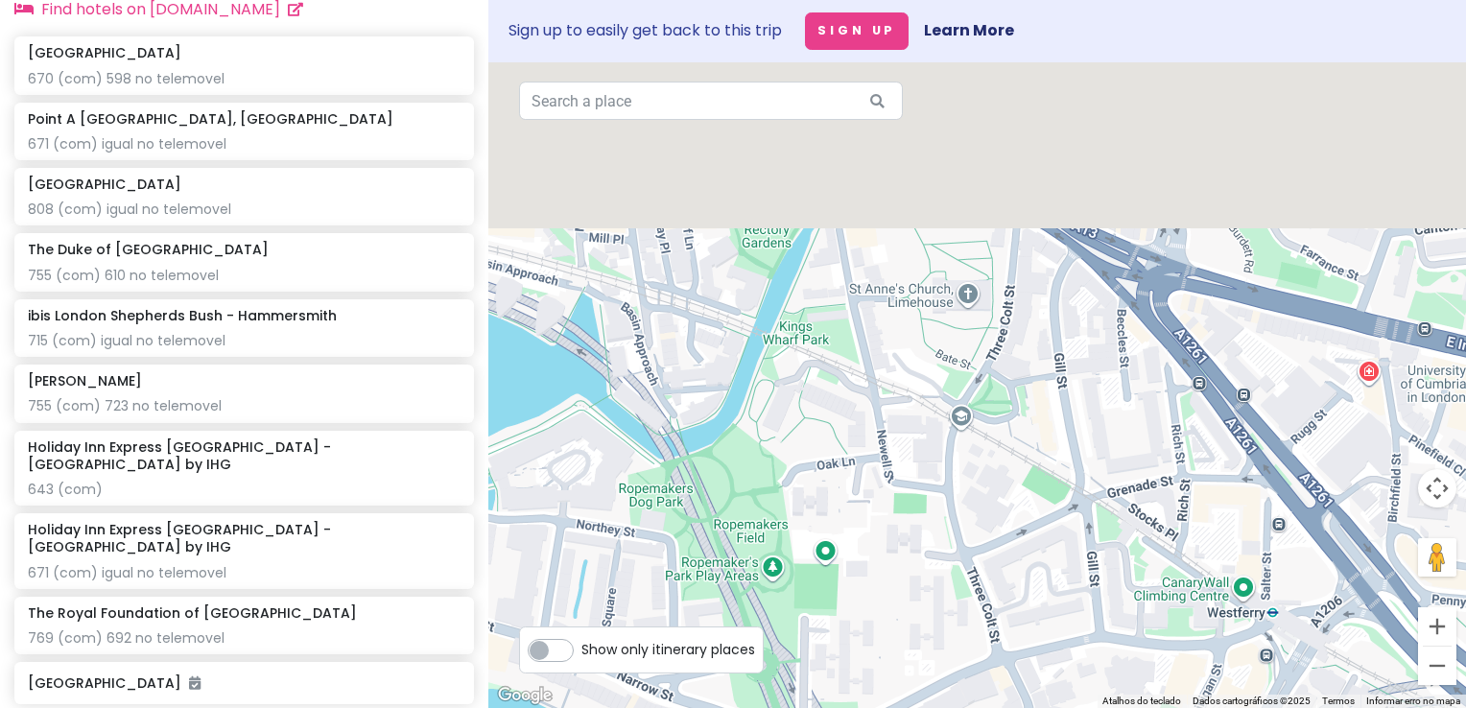
drag, startPoint x: 974, startPoint y: 428, endPoint x: 1207, endPoint y: 504, distance: 245.2
click at [1207, 504] on div at bounding box center [977, 385] width 978 height 646
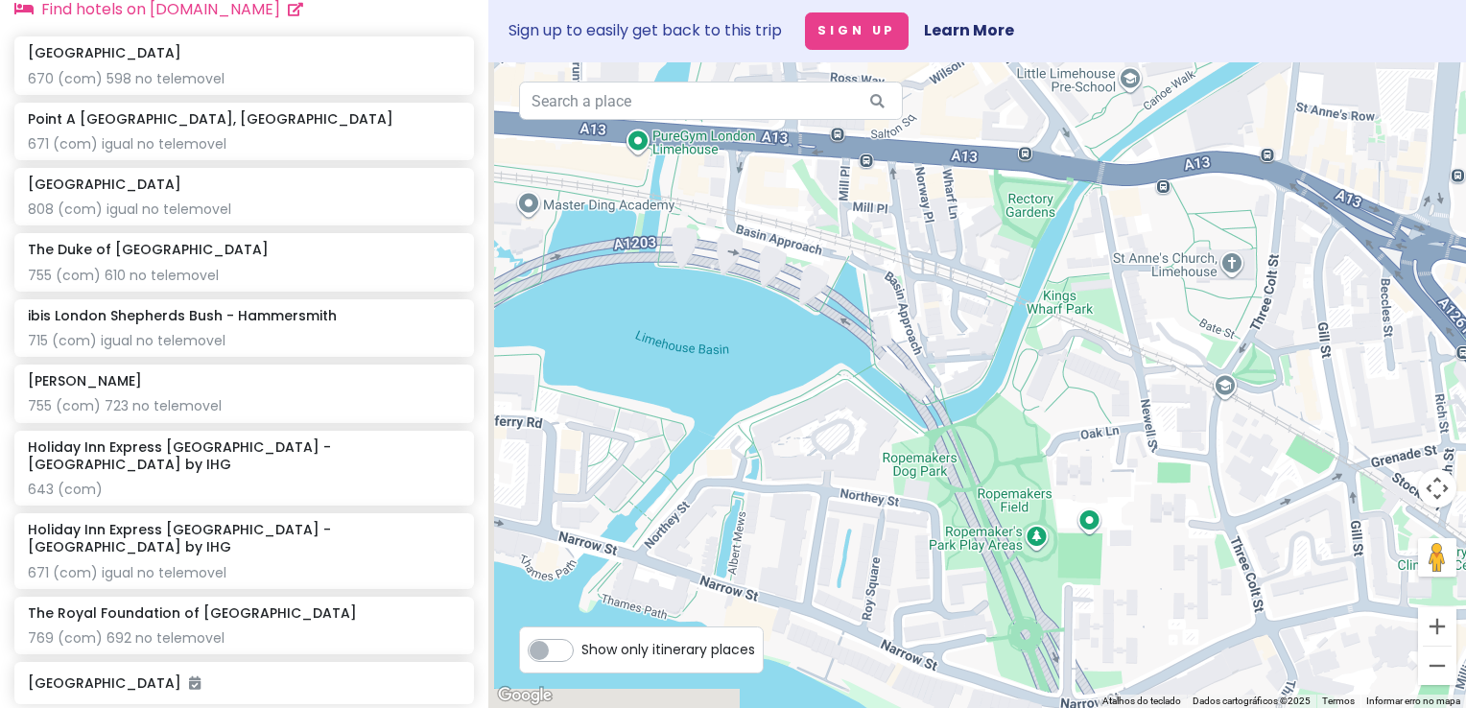
drag, startPoint x: 871, startPoint y: 478, endPoint x: 1052, endPoint y: 388, distance: 201.7
click at [1029, 401] on div at bounding box center [977, 385] width 978 height 646
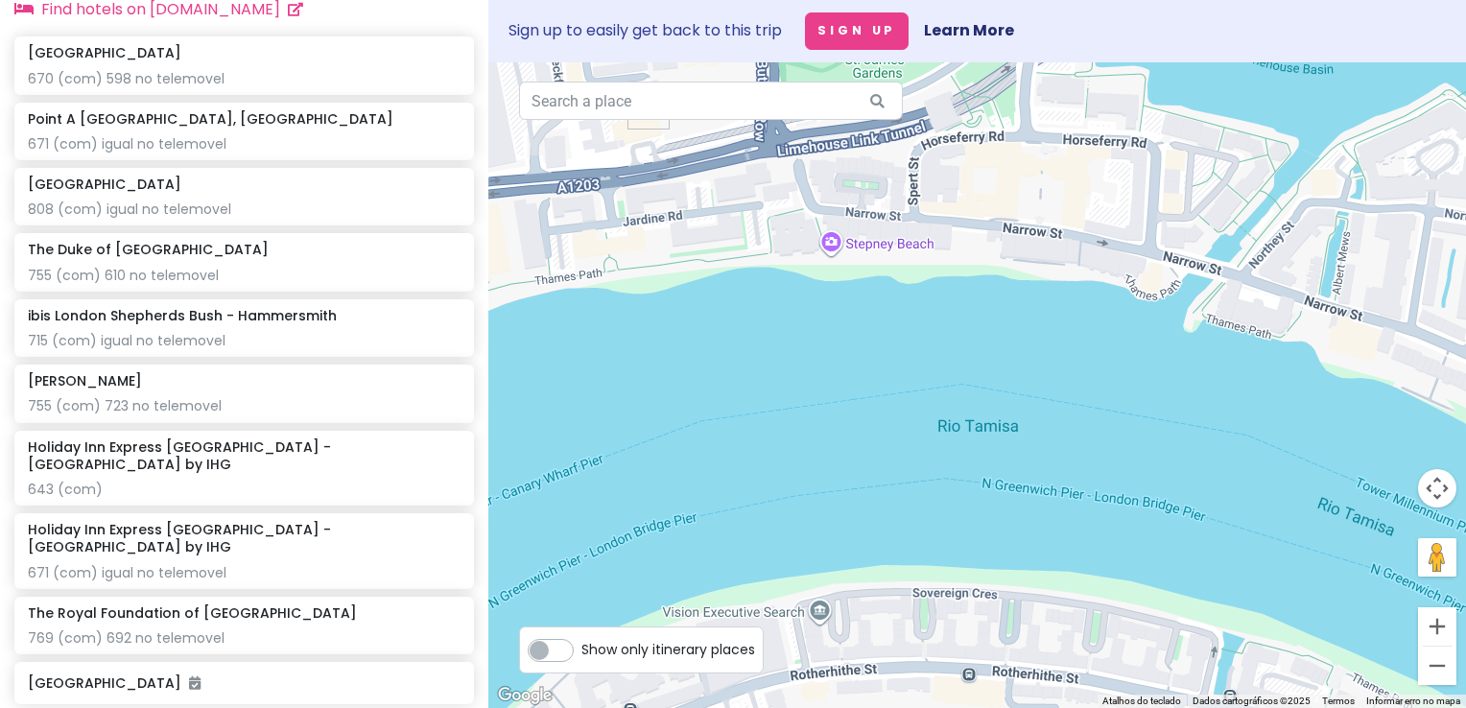
scroll to position [1459, 0]
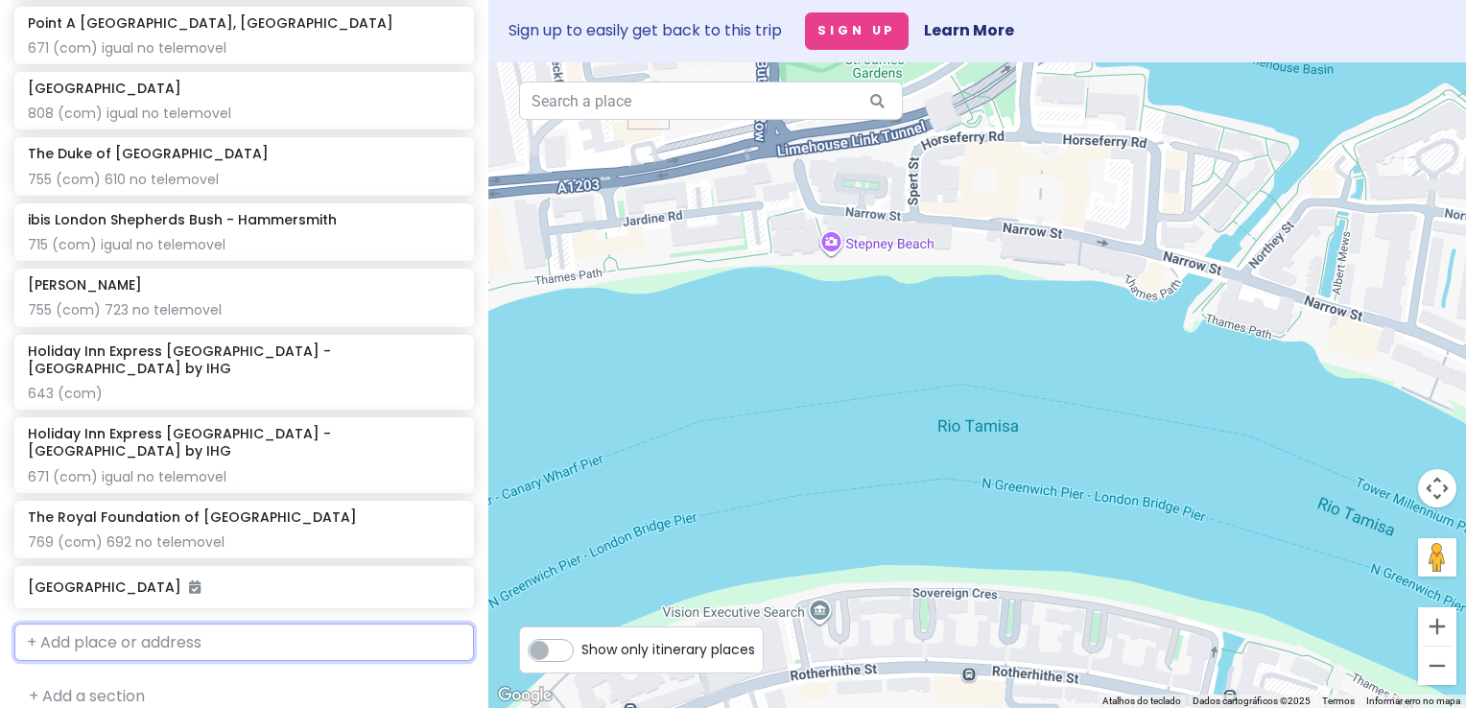
click at [201, 624] on input "text" at bounding box center [244, 643] width 460 height 38
paste input "Highbridge Road, Barking, IG11 7BA, Reino UnidoDepois de efetuar a reserva, tod…"
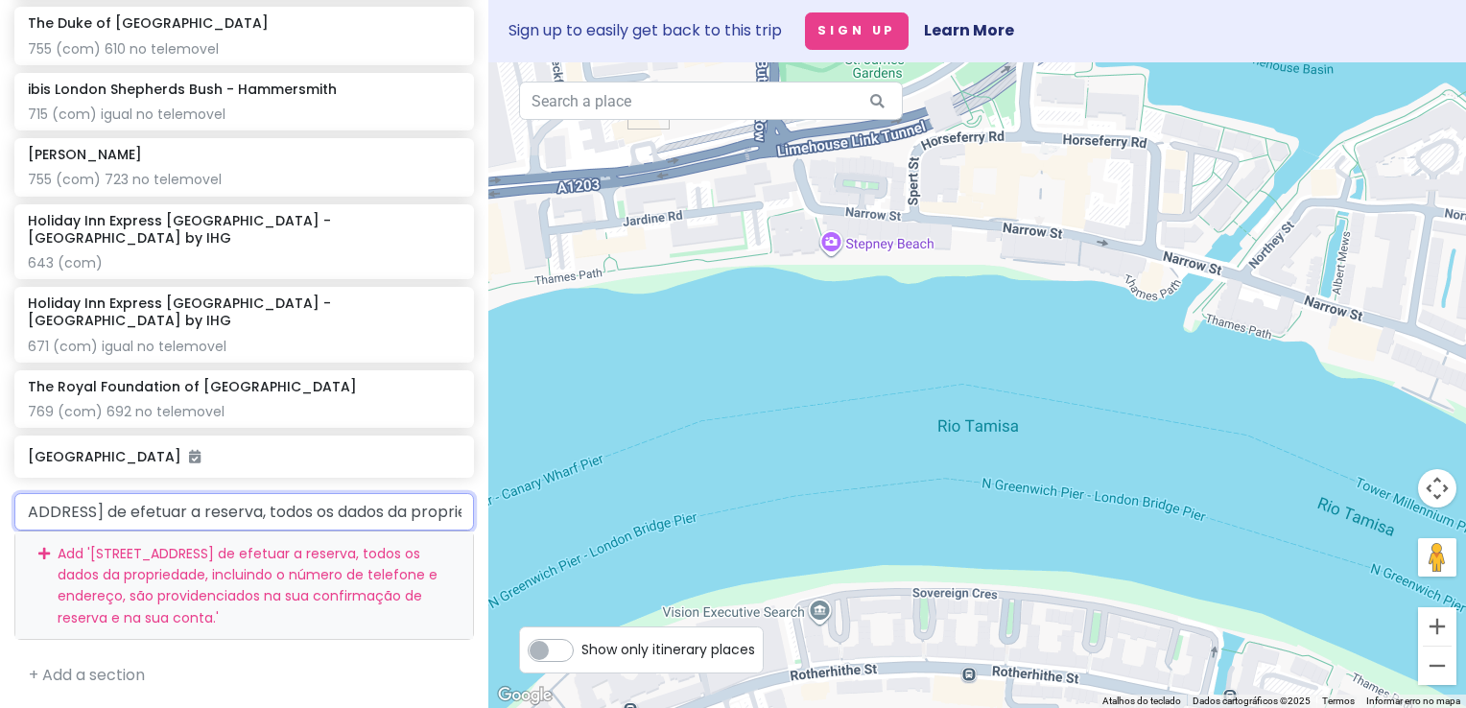
scroll to position [0, 0]
drag, startPoint x: 448, startPoint y: 491, endPoint x: -4, endPoint y: 463, distance: 452.9
click at [0, 463] on html "London V2! Private Change Dates Make a Copy Delete Trip Go Pro ⚡️ Give Feedback…" at bounding box center [733, 354] width 1466 height 708
click at [383, 501] on input "Highbridge Road, Barking, IG11 7BA, Reino UnidoDepois de efetuar a reserva, tod…" at bounding box center [244, 512] width 460 height 38
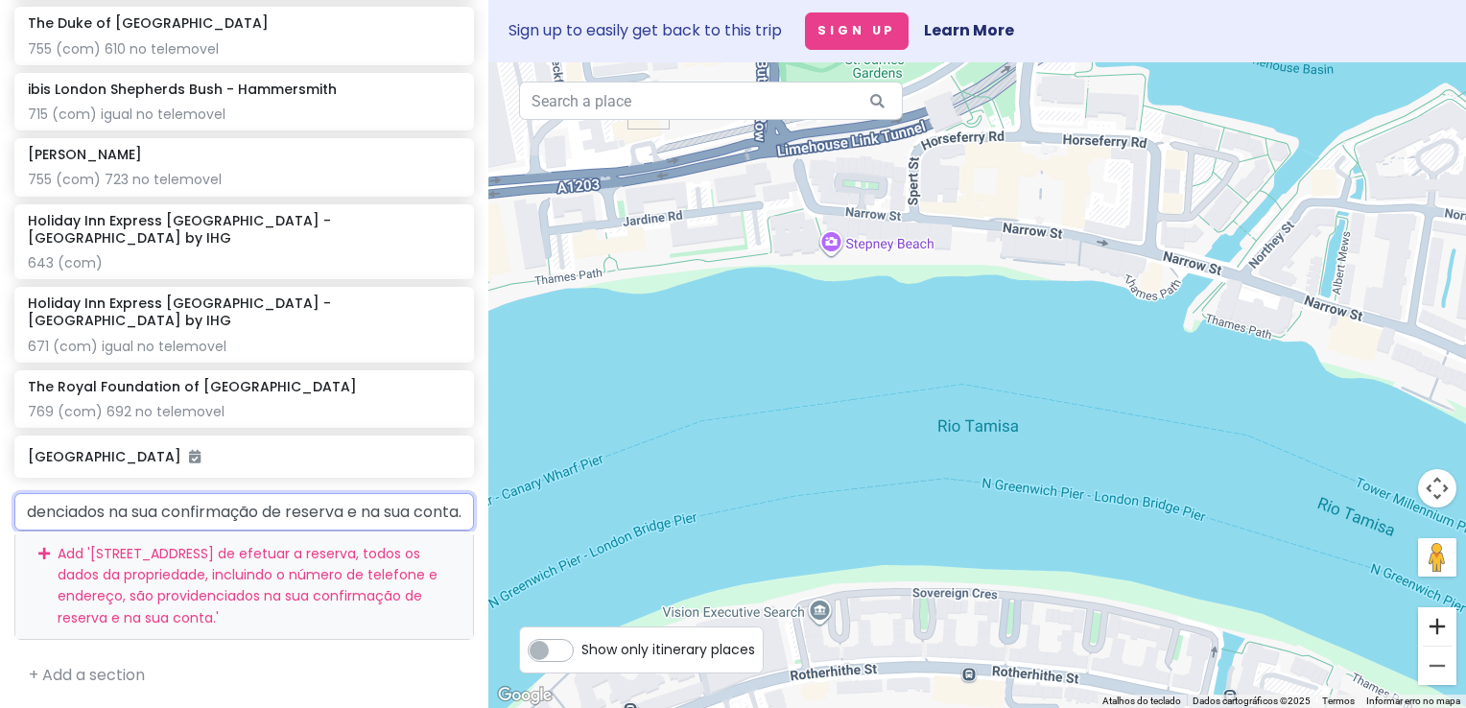
drag, startPoint x: 386, startPoint y: 490, endPoint x: 1425, endPoint y: 610, distance: 1046.1
click at [1425, 610] on div "London V2! Private Change Dates Make a Copy Delete Trip Go Pro ⚡️ Give Feedback…" at bounding box center [733, 354] width 1466 height 708
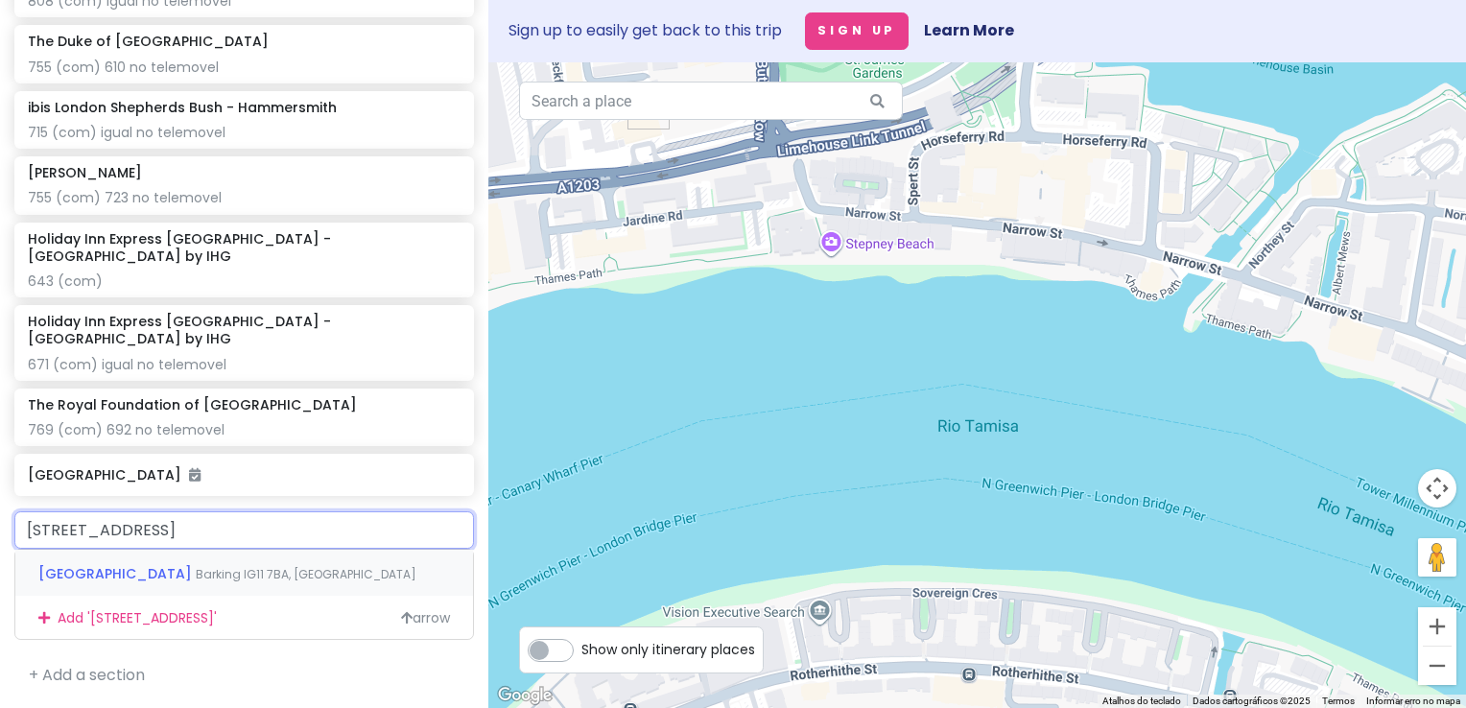
click at [347, 554] on div "Highbridge Road Barking IG11 7BA, Reino Unido" at bounding box center [244, 573] width 458 height 46
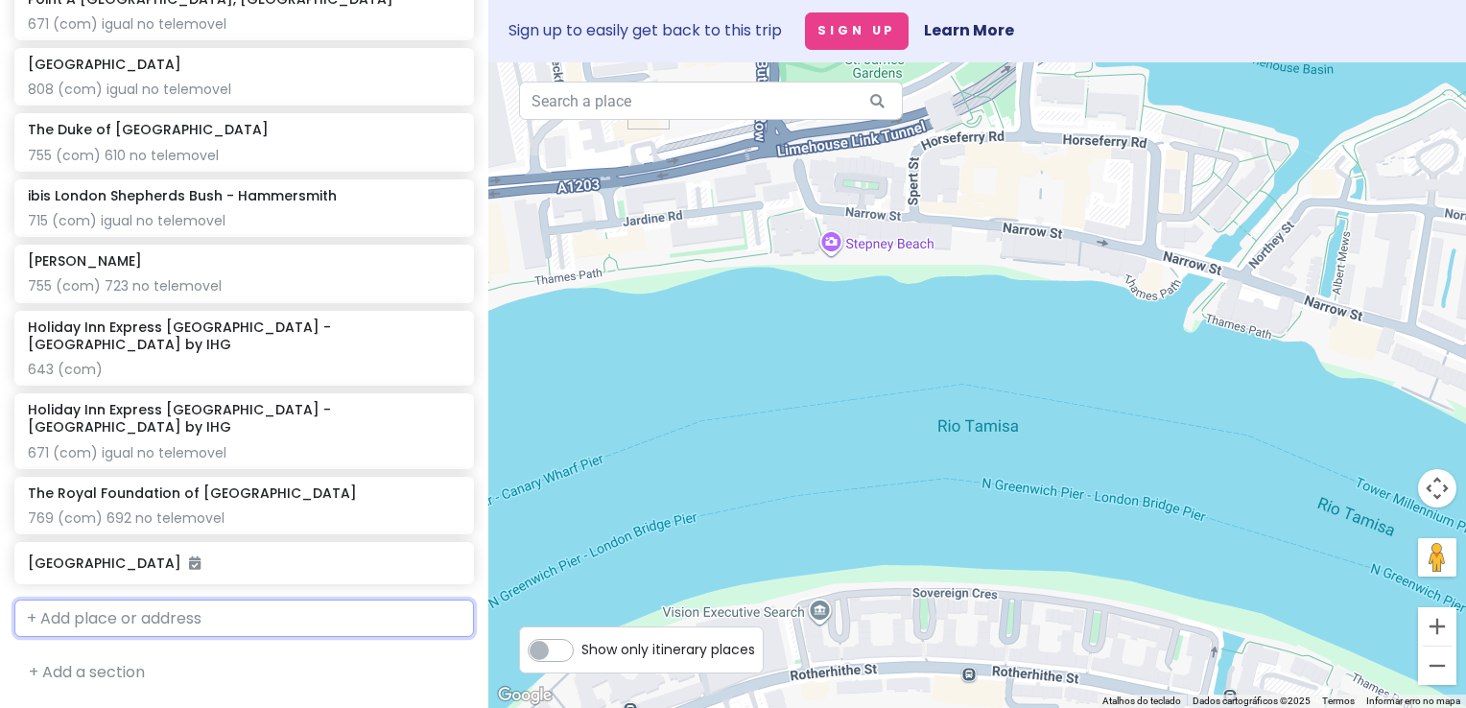
scroll to position [1509, 0]
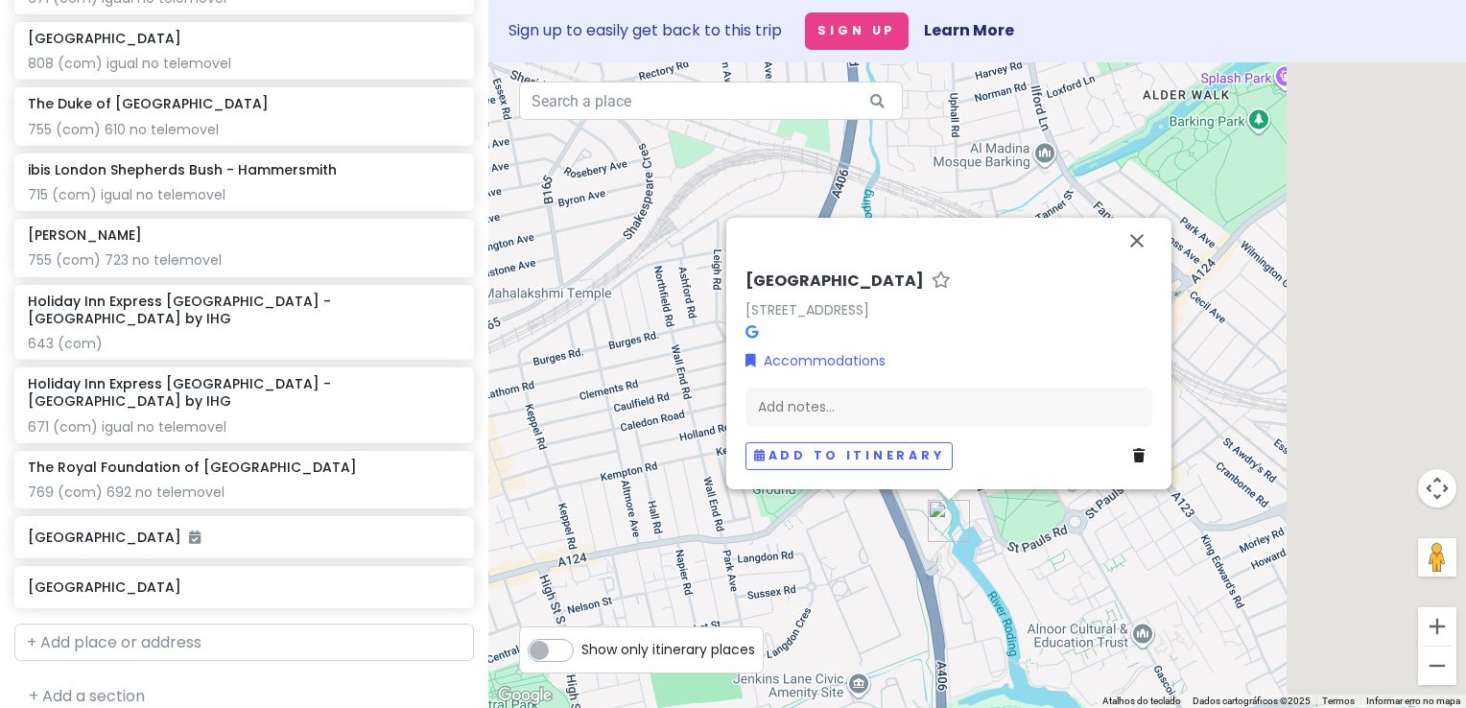
drag, startPoint x: 1216, startPoint y: 536, endPoint x: 967, endPoint y: 549, distance: 248.8
click at [973, 550] on div "Highbridge Road Highbridge Rd, Barking IG11 7BA, Reino Unido Accommodations Add…" at bounding box center [977, 385] width 978 height 646
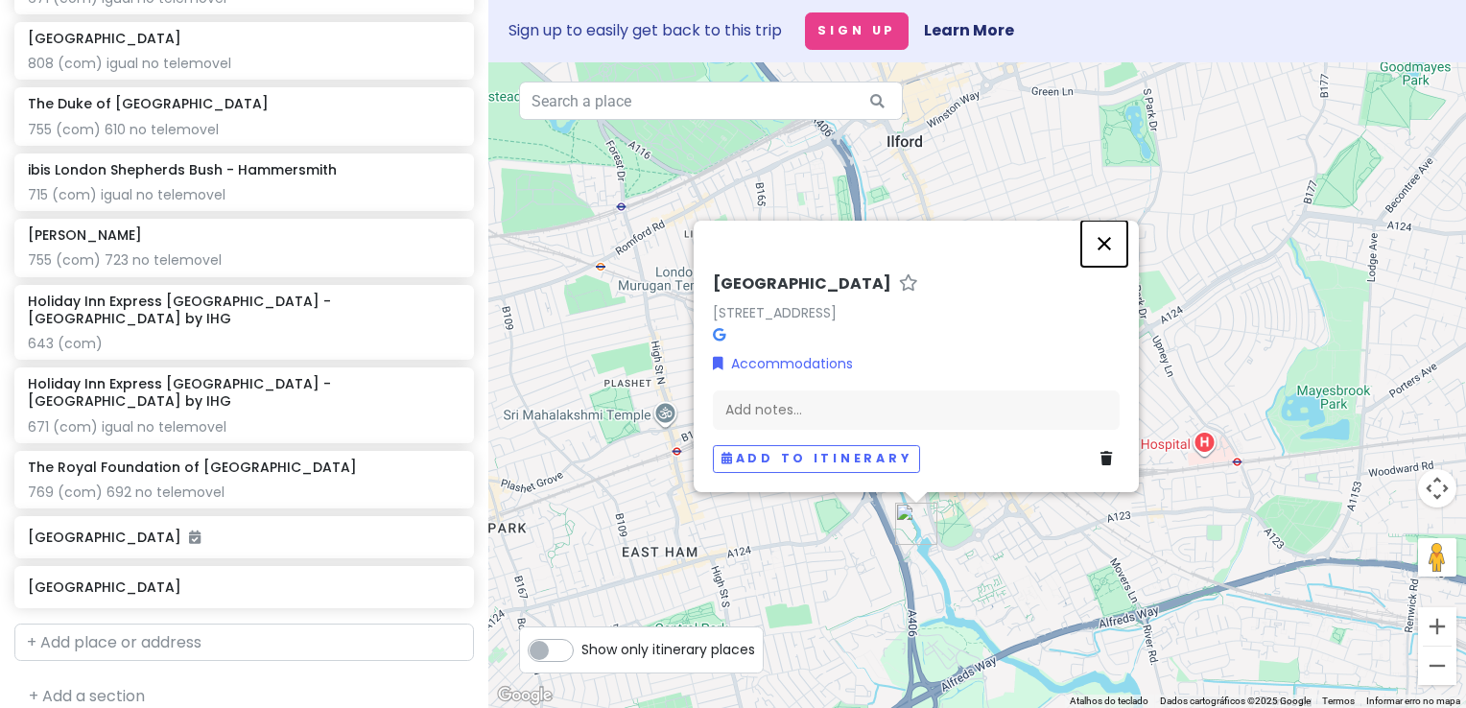
click at [1103, 244] on button "Fechar" at bounding box center [1104, 244] width 46 height 46
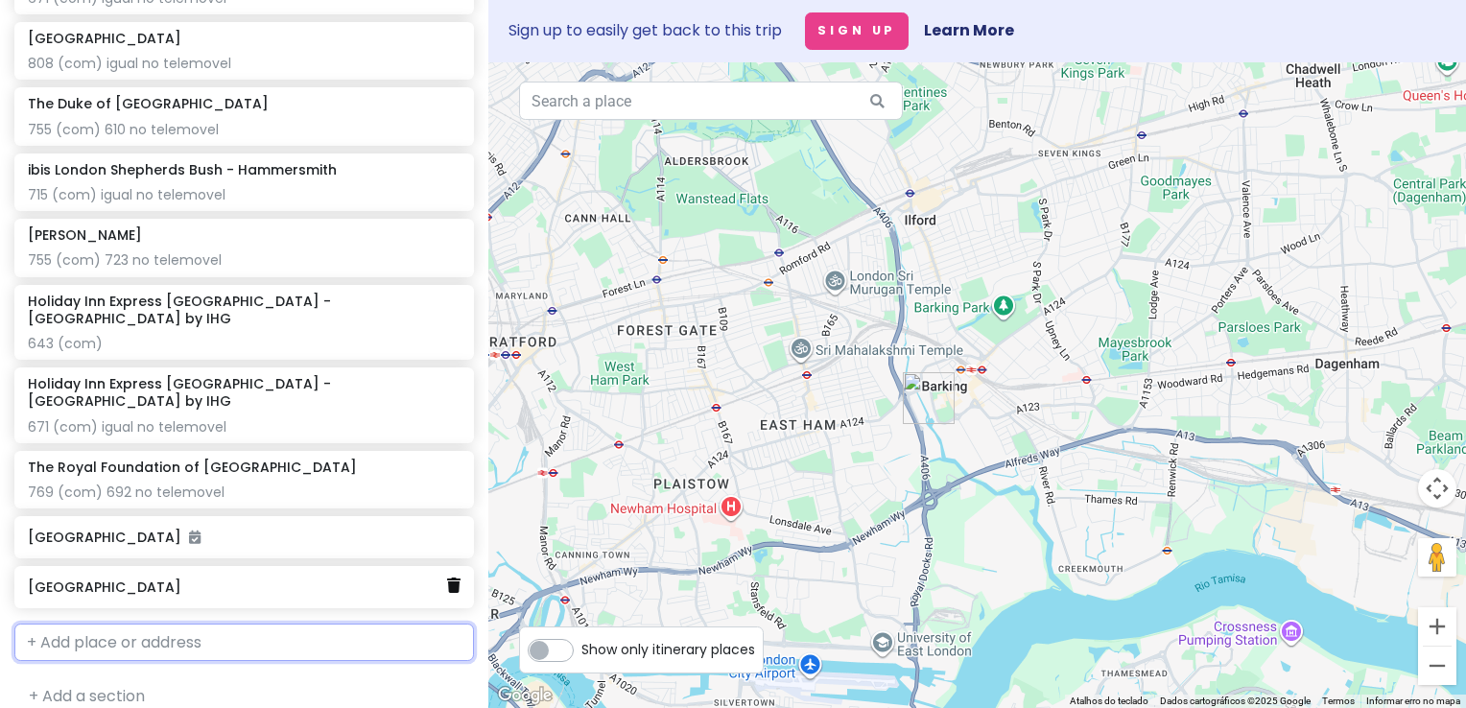
click at [447, 578] on icon at bounding box center [453, 585] width 13 height 15
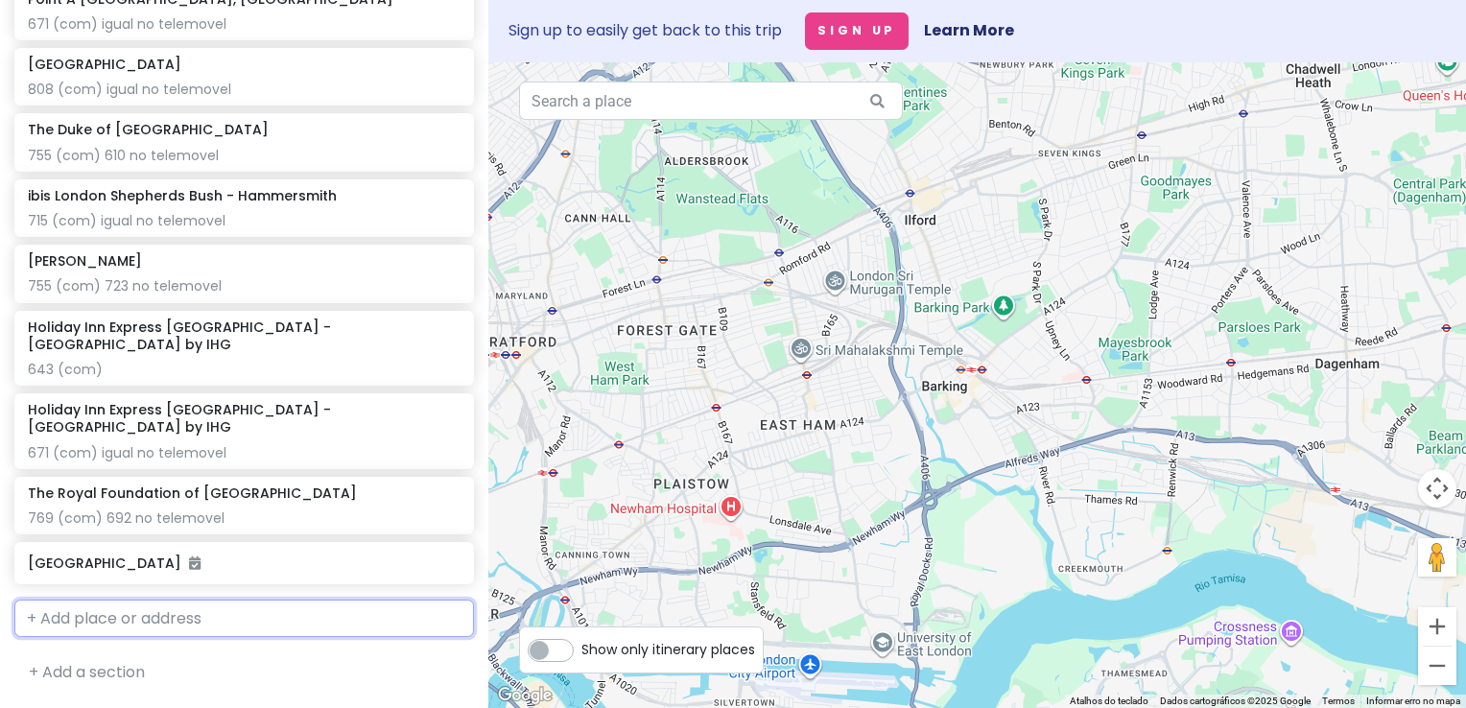
scroll to position [1459, 0]
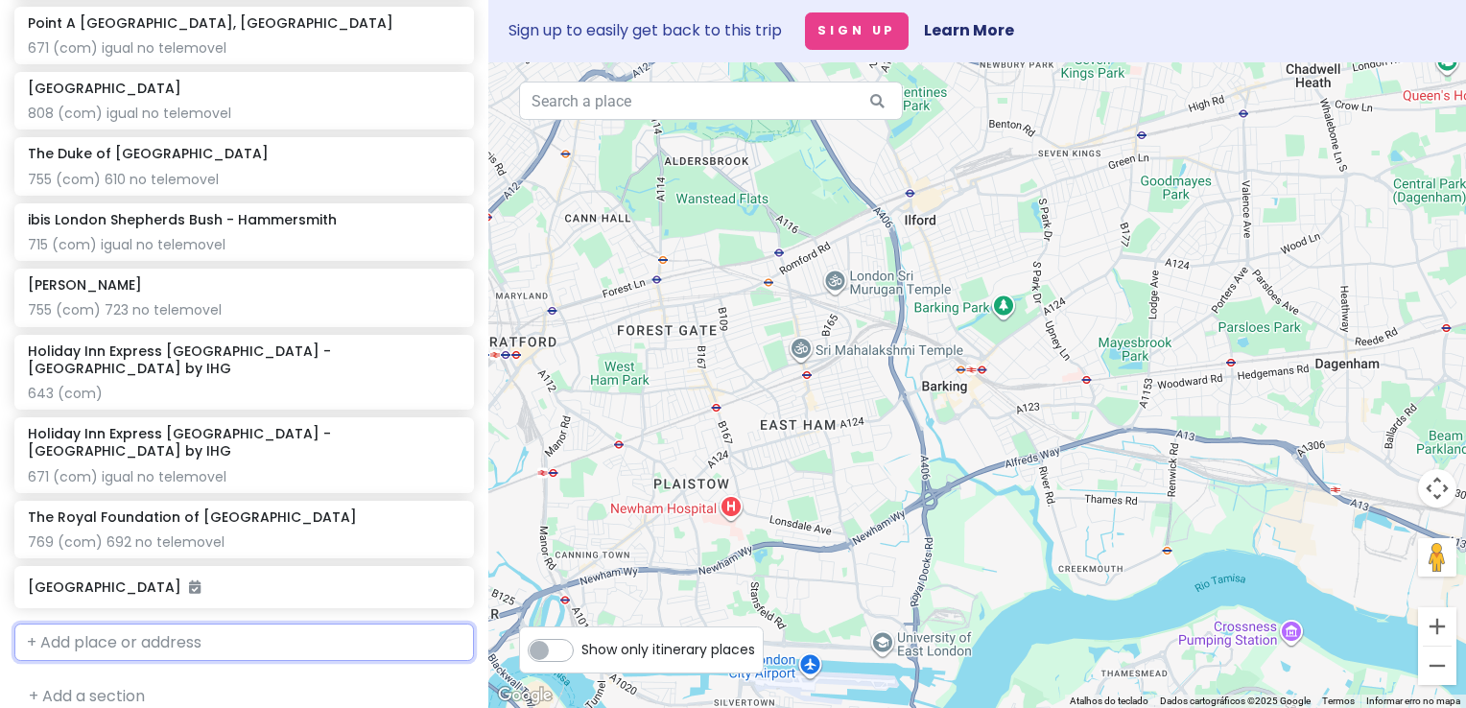
click at [184, 626] on input "text" at bounding box center [244, 643] width 460 height 38
paste input "Walthamstow Avenue, Walthamstow, Londres, E4 8ST,"
click at [199, 661] on div "Walthamstow Avenue Londres E4 8SP, Reino Unido" at bounding box center [244, 696] width 458 height 71
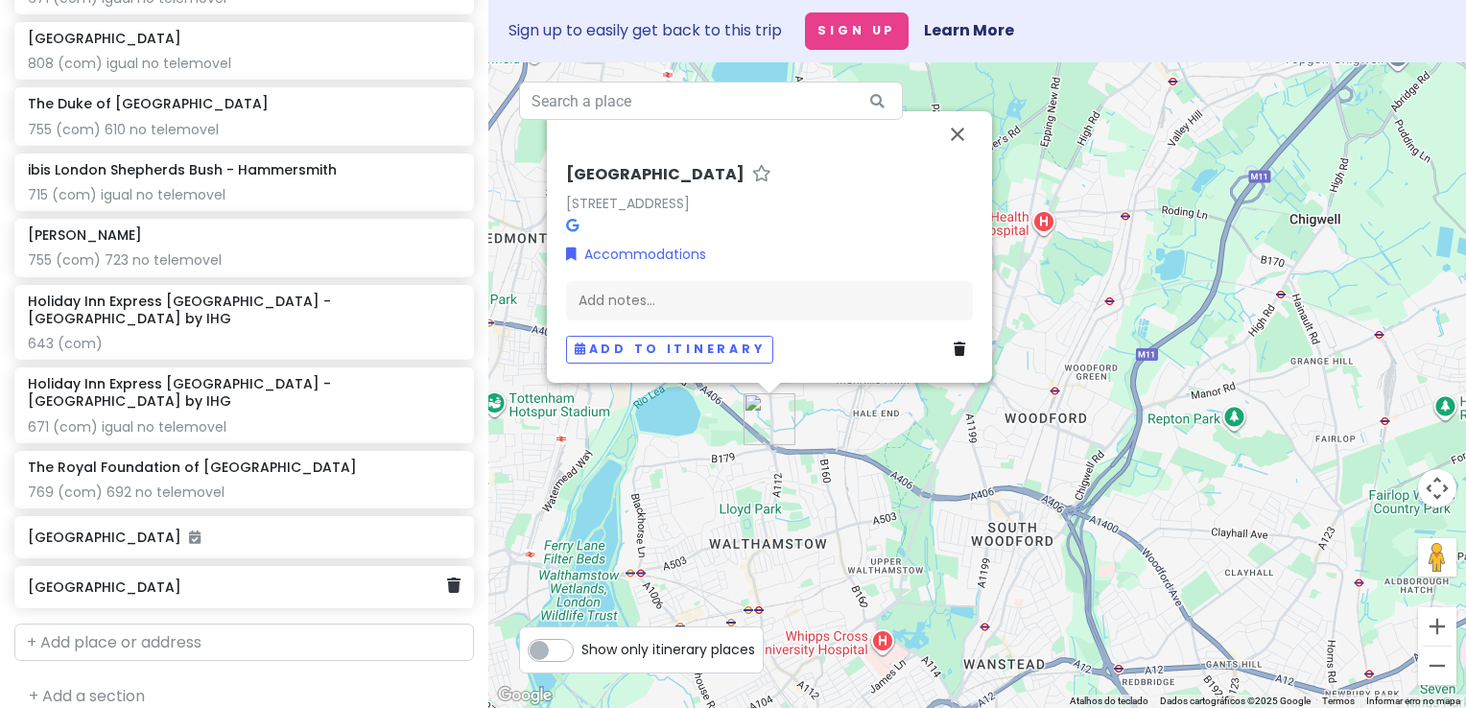
drag, startPoint x: 426, startPoint y: 578, endPoint x: 434, endPoint y: 495, distance: 82.9
click at [447, 578] on icon at bounding box center [453, 585] width 13 height 15
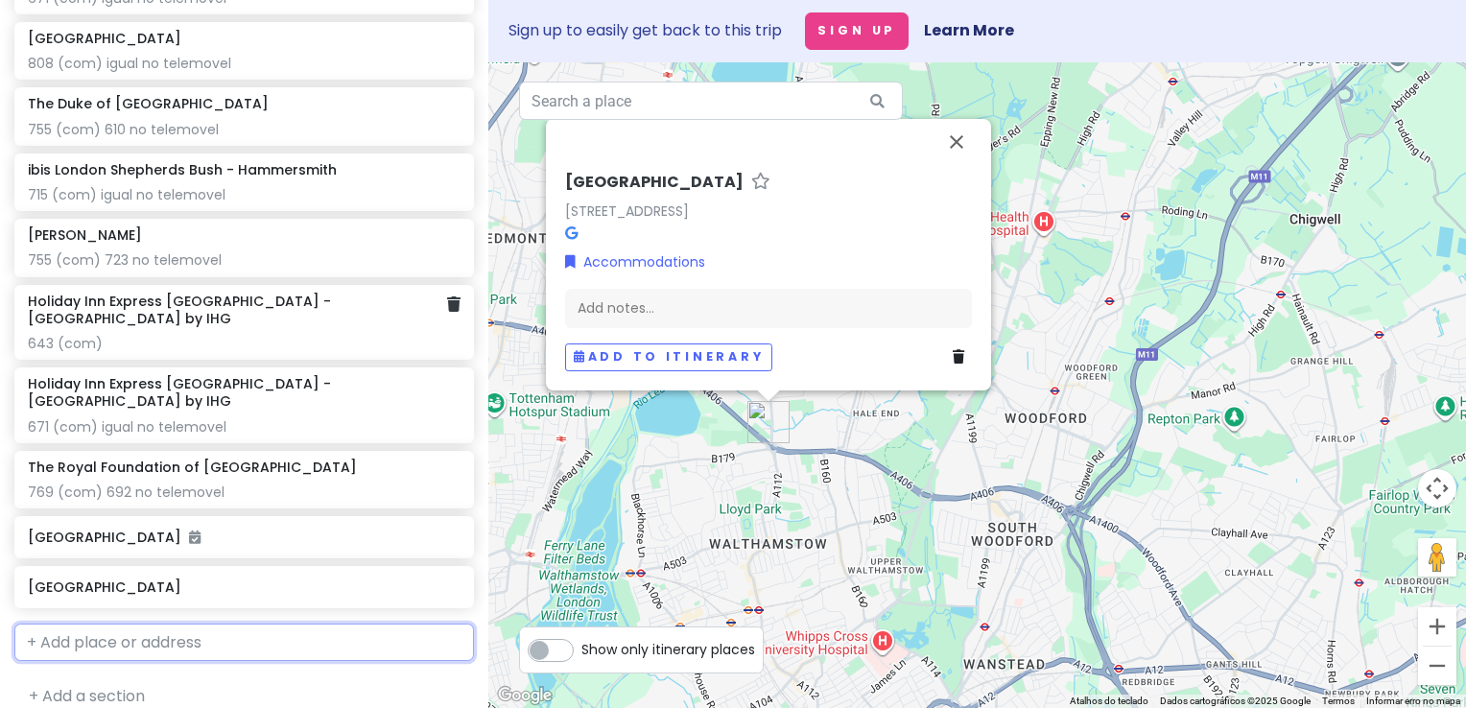
scroll to position [1459, 0]
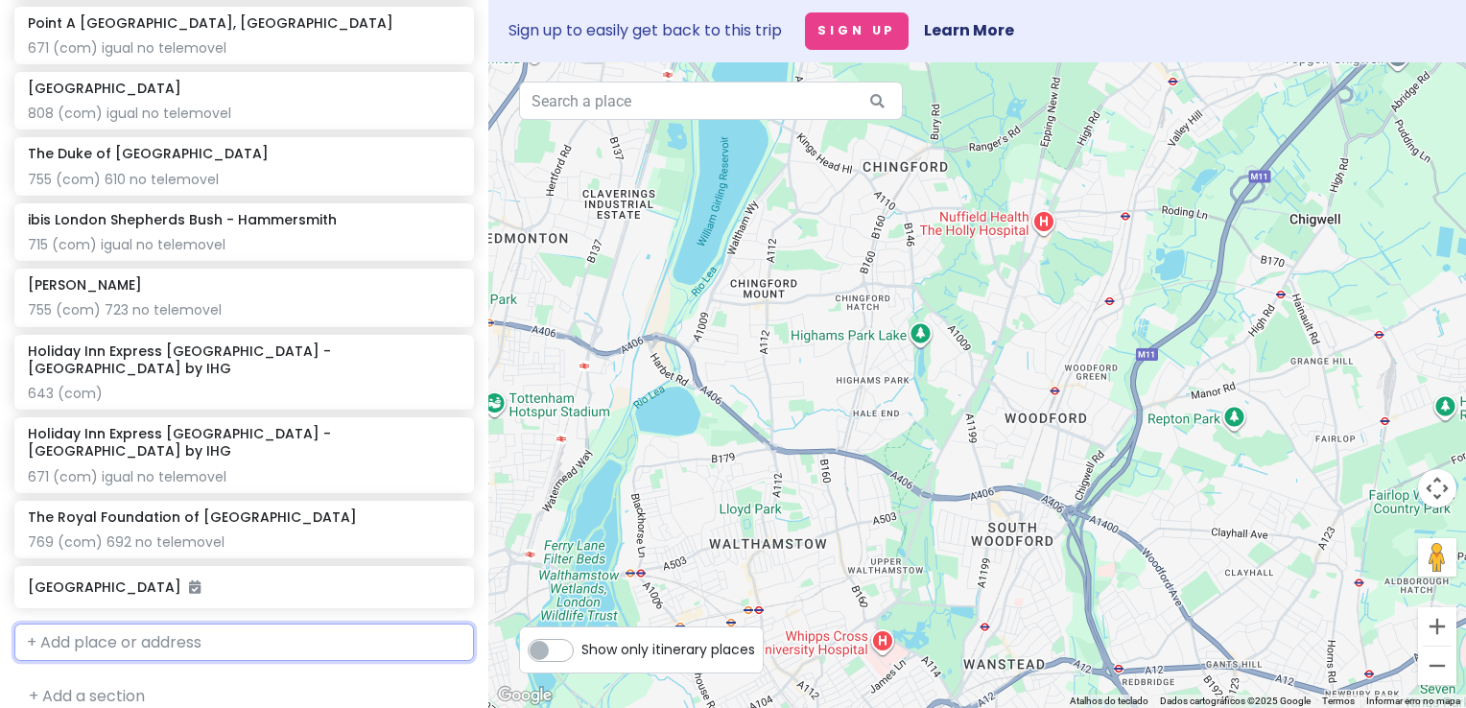
click at [237, 624] on input "text" at bounding box center [244, 643] width 460 height 38
paste input "1018 Dockside Road, Newham, Londres, E16 2FQ"
click at [228, 678] on span "Londres E16 2FQ, Reino Unido" at bounding box center [283, 686] width 218 height 16
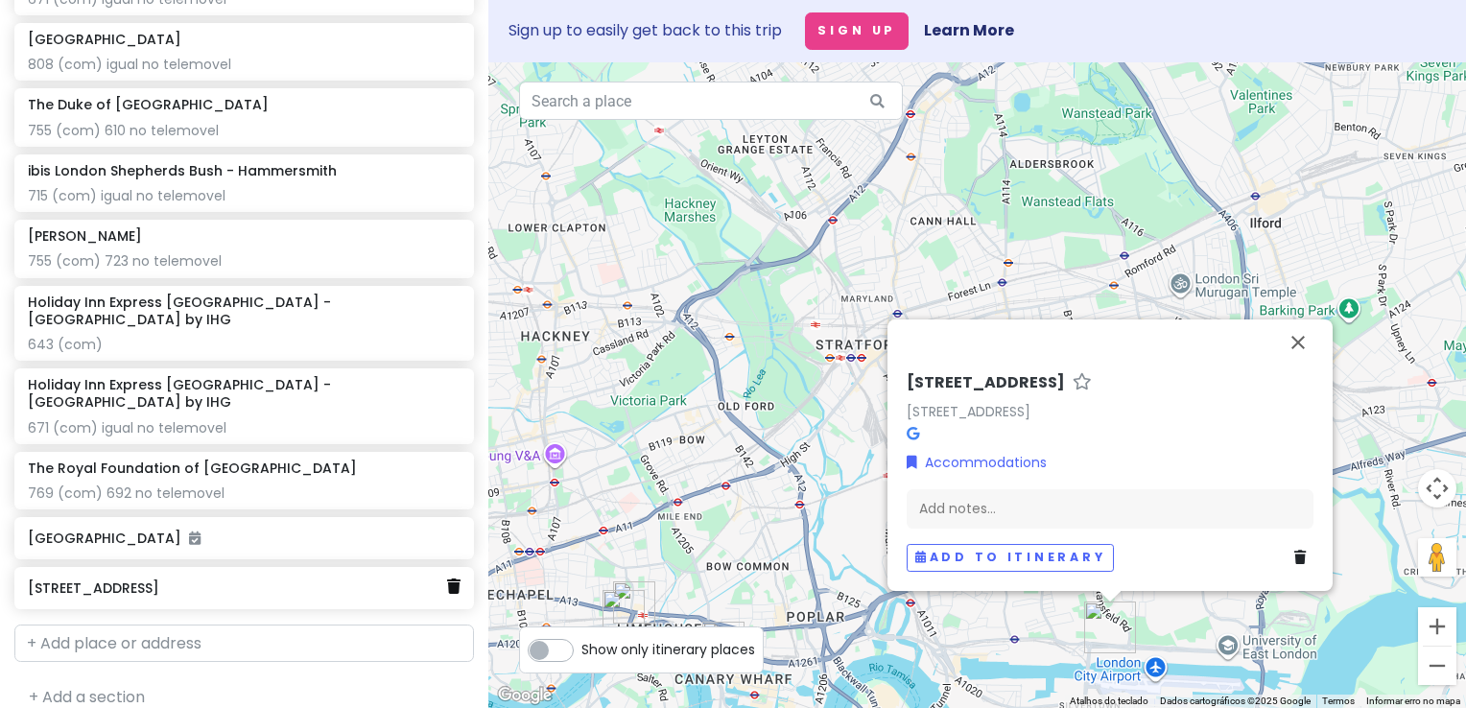
click at [447, 579] on icon at bounding box center [453, 586] width 13 height 15
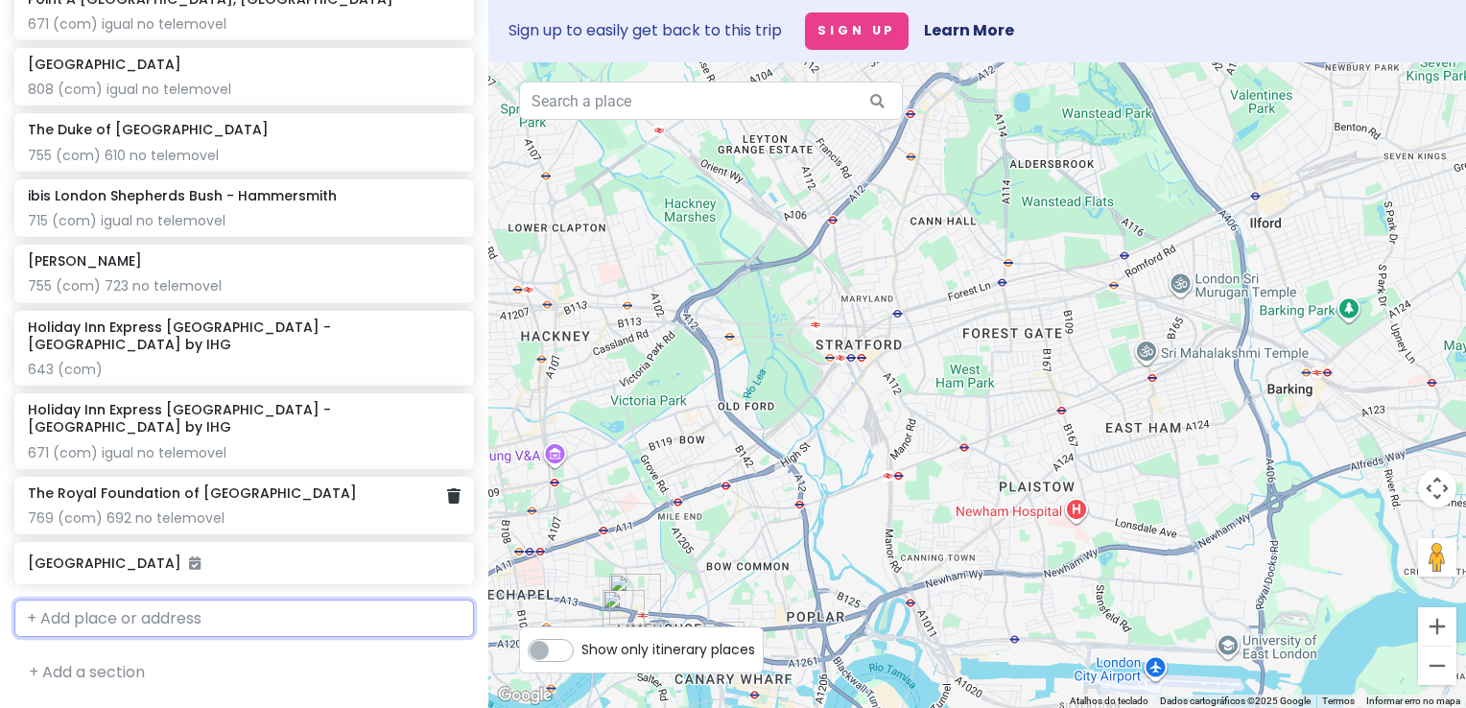
scroll to position [1459, 0]
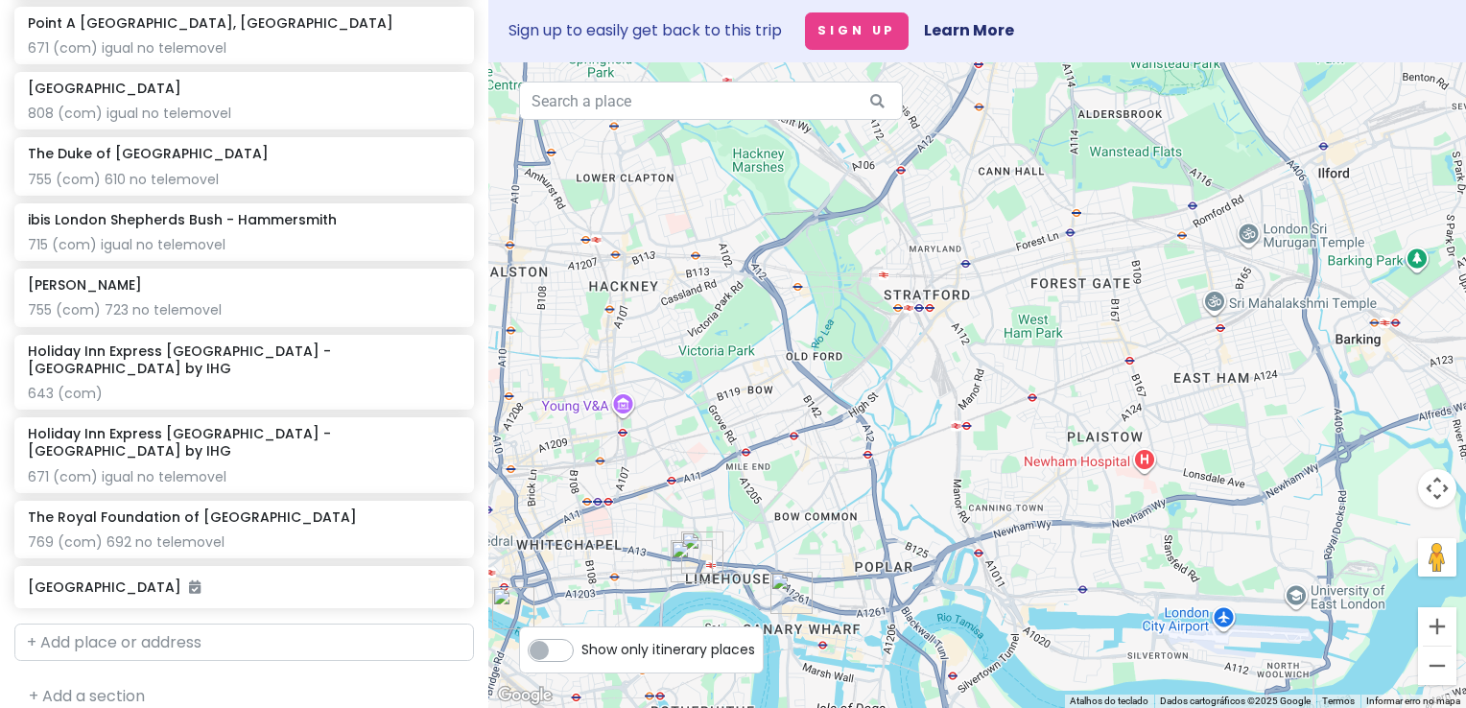
drag, startPoint x: 758, startPoint y: 319, endPoint x: 1040, endPoint y: 79, distance: 370.3
click at [1047, 90] on div at bounding box center [977, 385] width 978 height 646
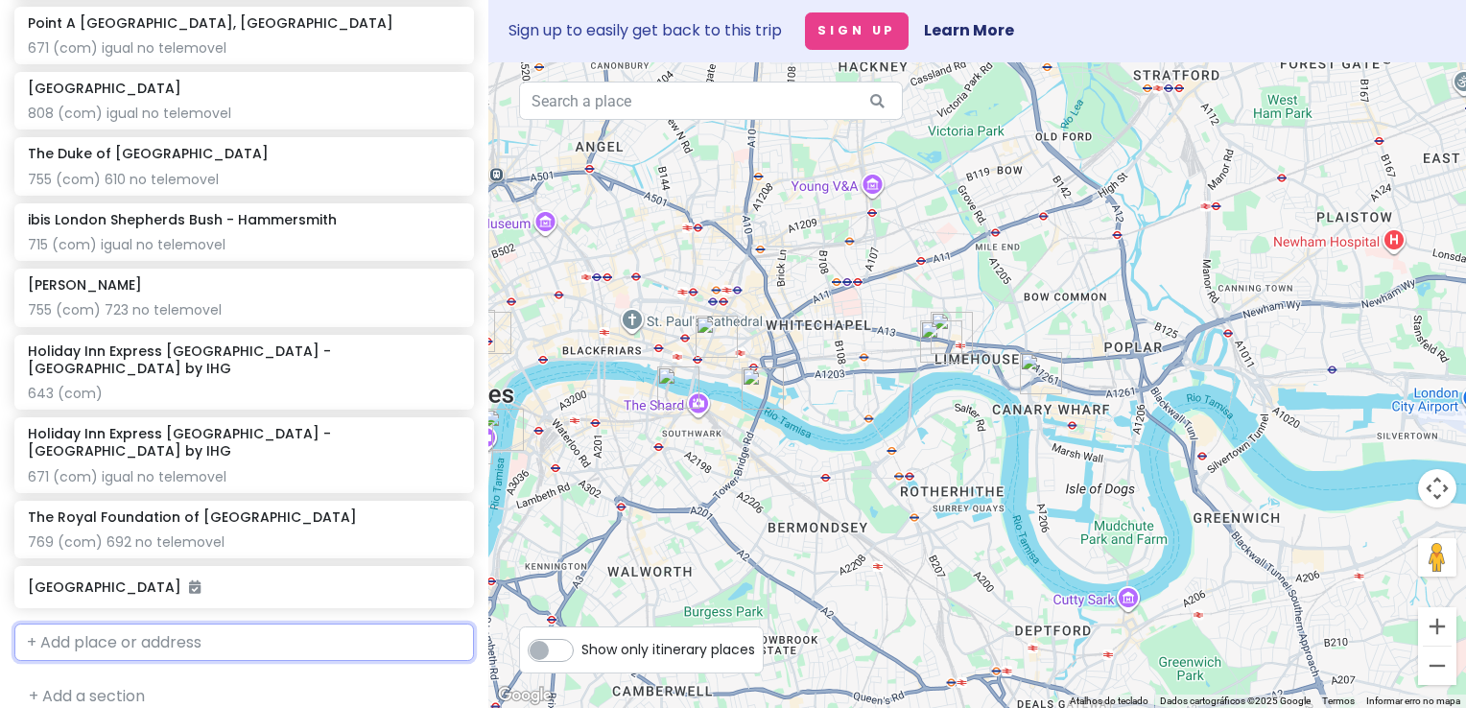
click at [229, 625] on input "text" at bounding box center [244, 643] width 460 height 38
paste input "55 Sutton Street, Tower Hamlets, Londres, E1 0AY,"
click at [261, 678] on span "Londres E1 0DB, Reino Unido" at bounding box center [206, 698] width 336 height 41
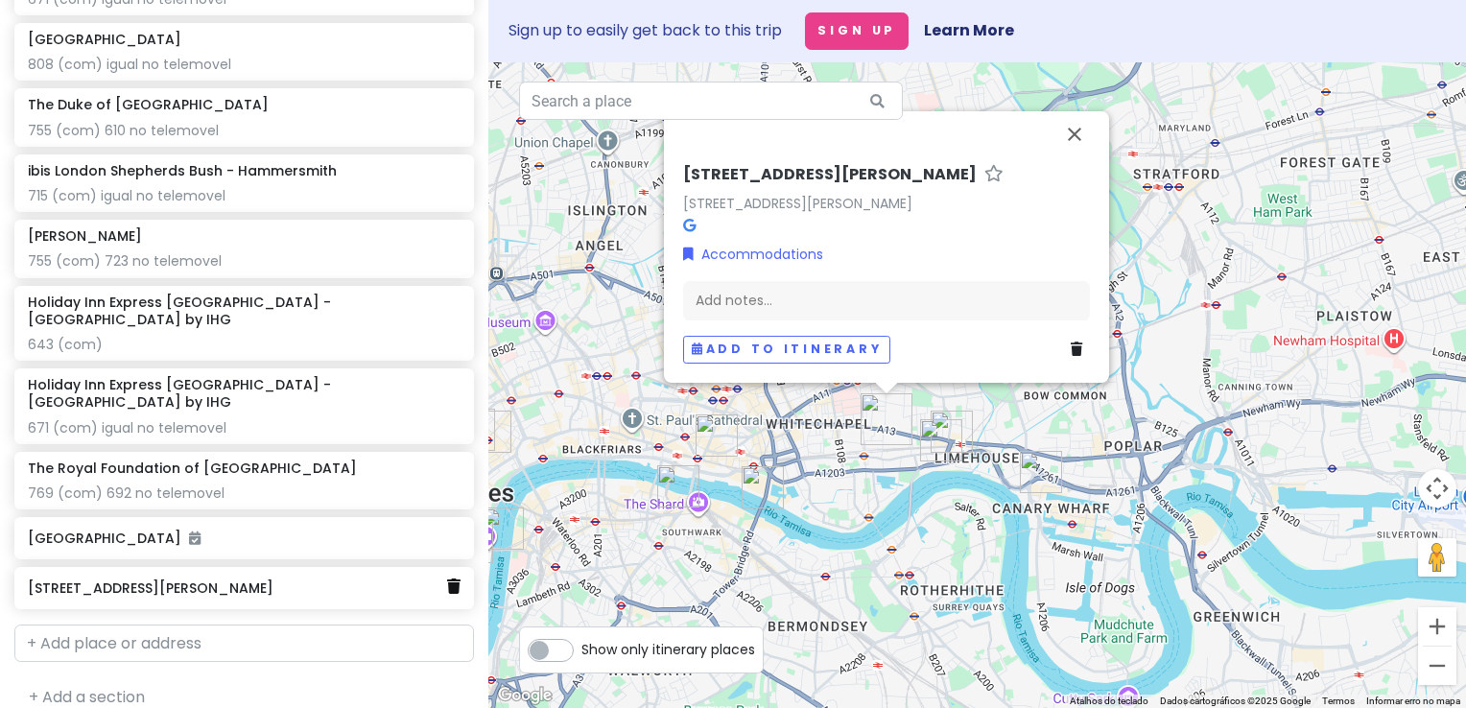
click at [447, 575] on link at bounding box center [453, 587] width 13 height 25
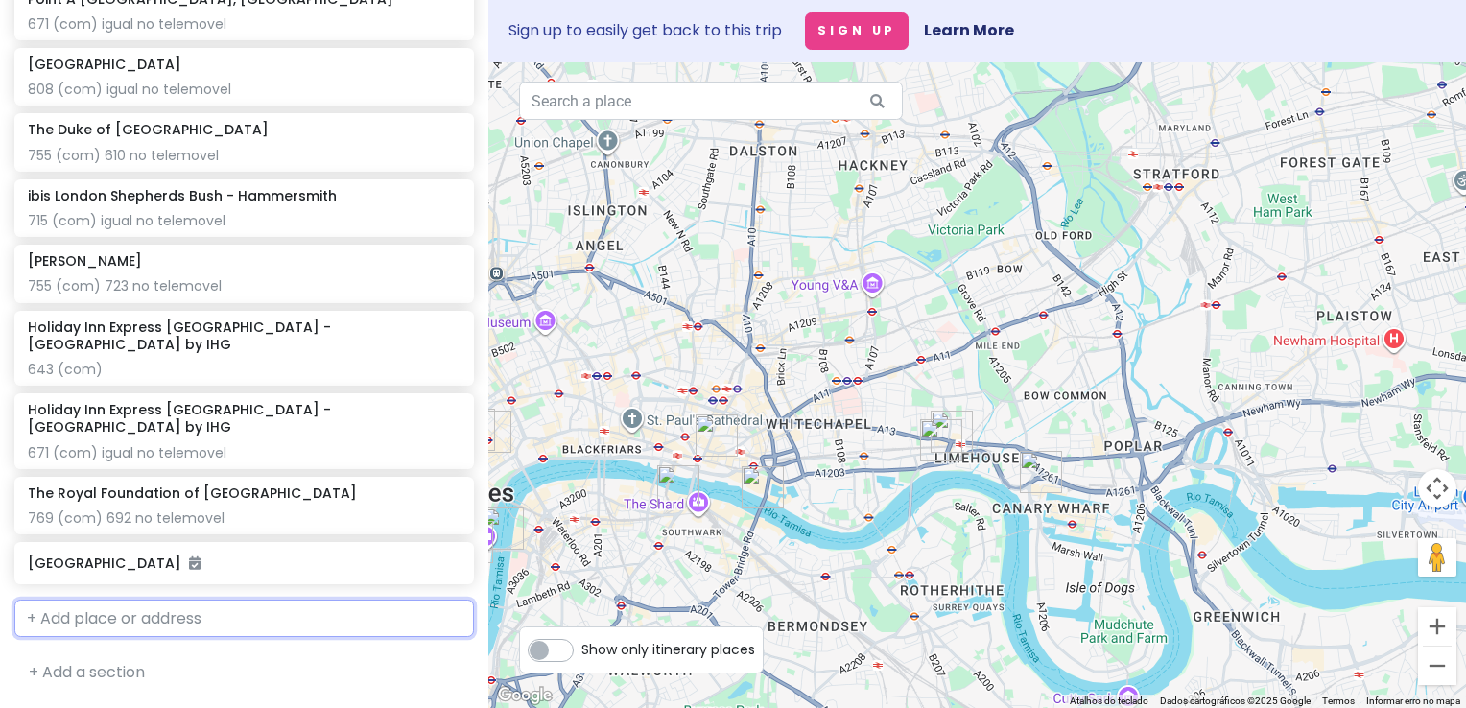
scroll to position [1459, 0]
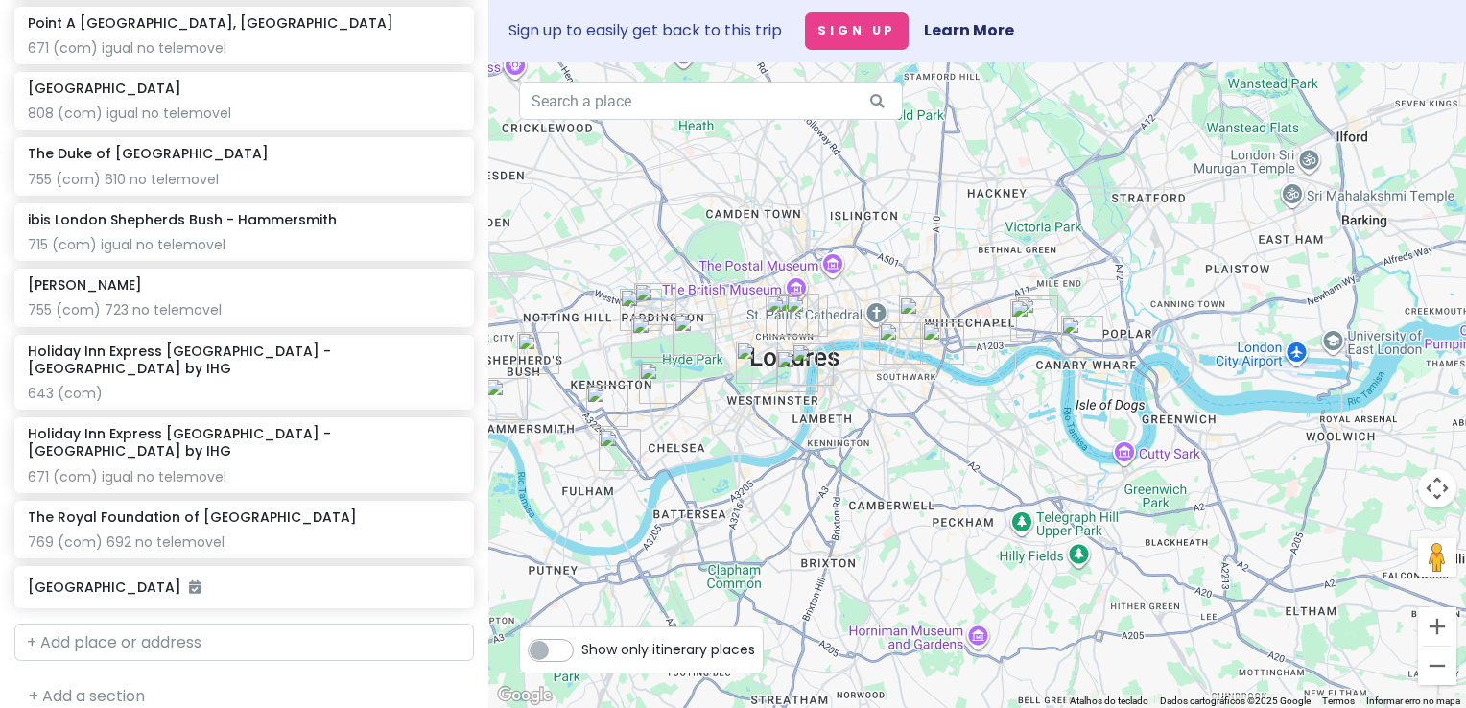
drag, startPoint x: 839, startPoint y: 290, endPoint x: 975, endPoint y: 241, distance: 144.8
click at [975, 241] on div at bounding box center [977, 385] width 978 height 646
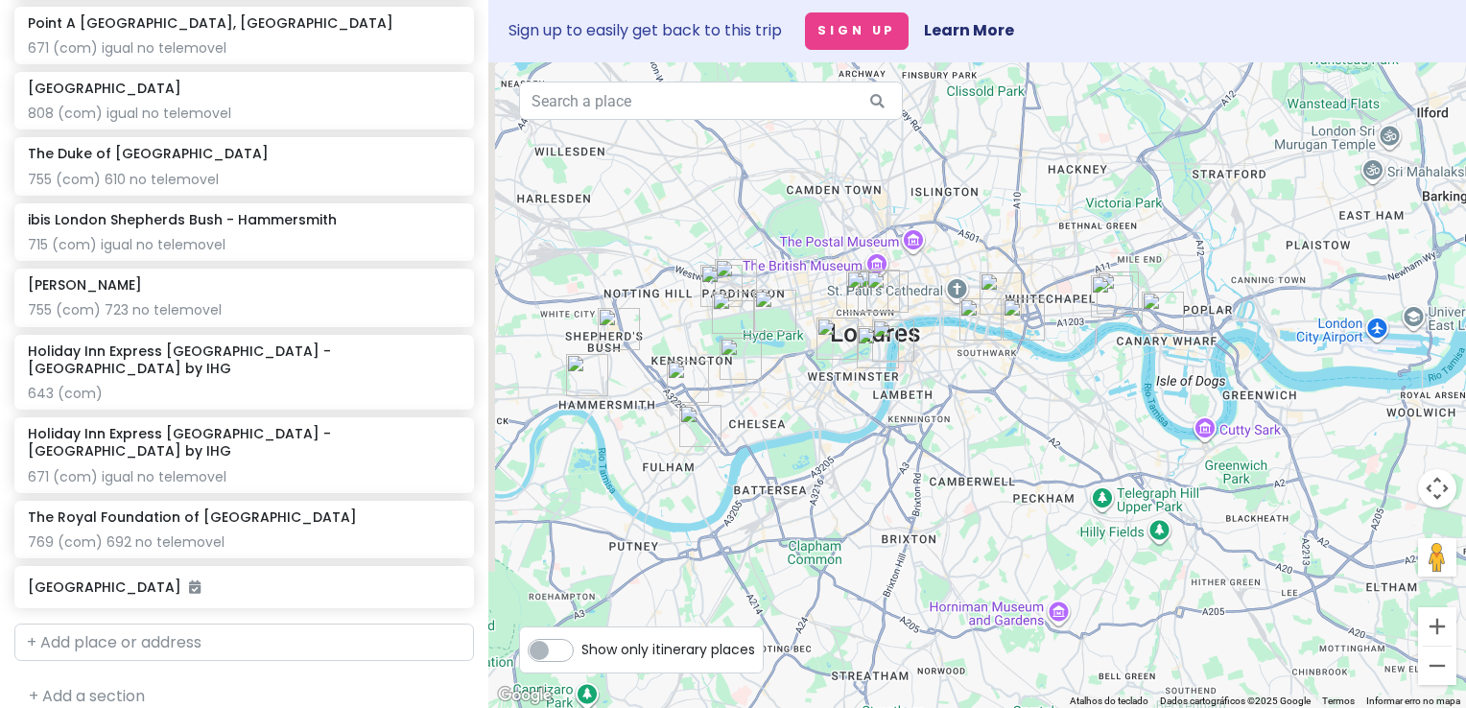
drag, startPoint x: 886, startPoint y: 228, endPoint x: 945, endPoint y: 214, distance: 61.2
click at [945, 214] on div at bounding box center [977, 385] width 978 height 646
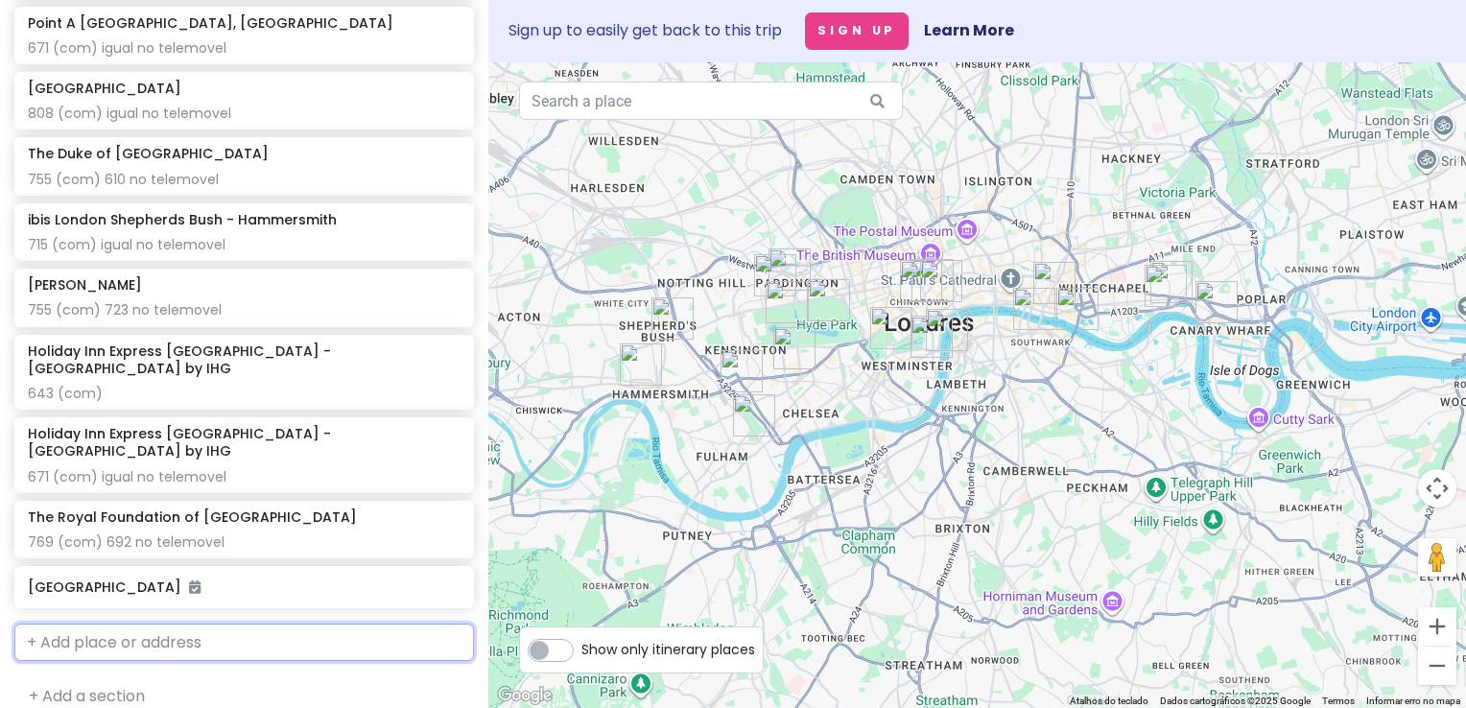
click at [211, 624] on input "text" at bounding box center [244, 643] width 460 height 38
paste input "30 Barkston Gardens, Kensington e Chelsea, Londres, SW5 0EN"
click at [223, 678] on span "Londres SW5 0EN, Reino Unido" at bounding box center [287, 686] width 227 height 16
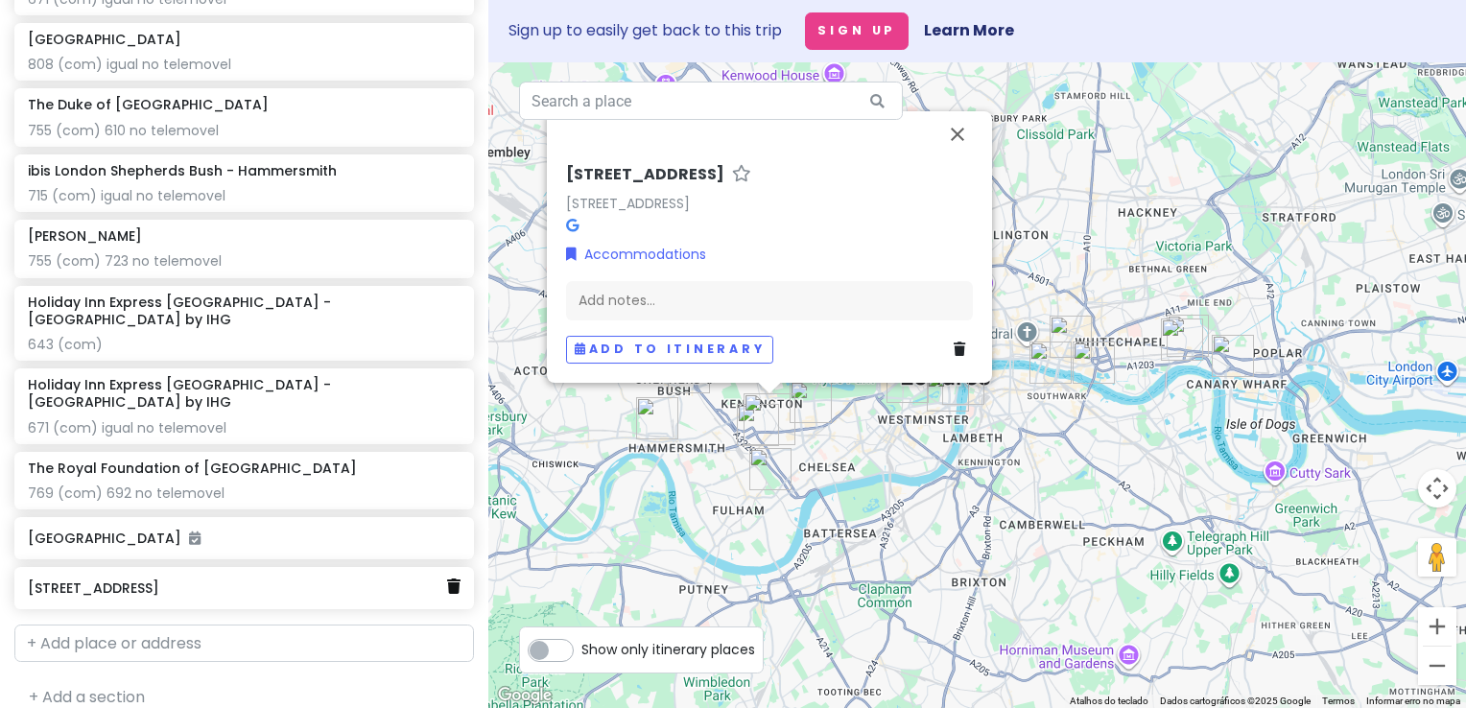
click at [447, 579] on icon at bounding box center [453, 586] width 13 height 15
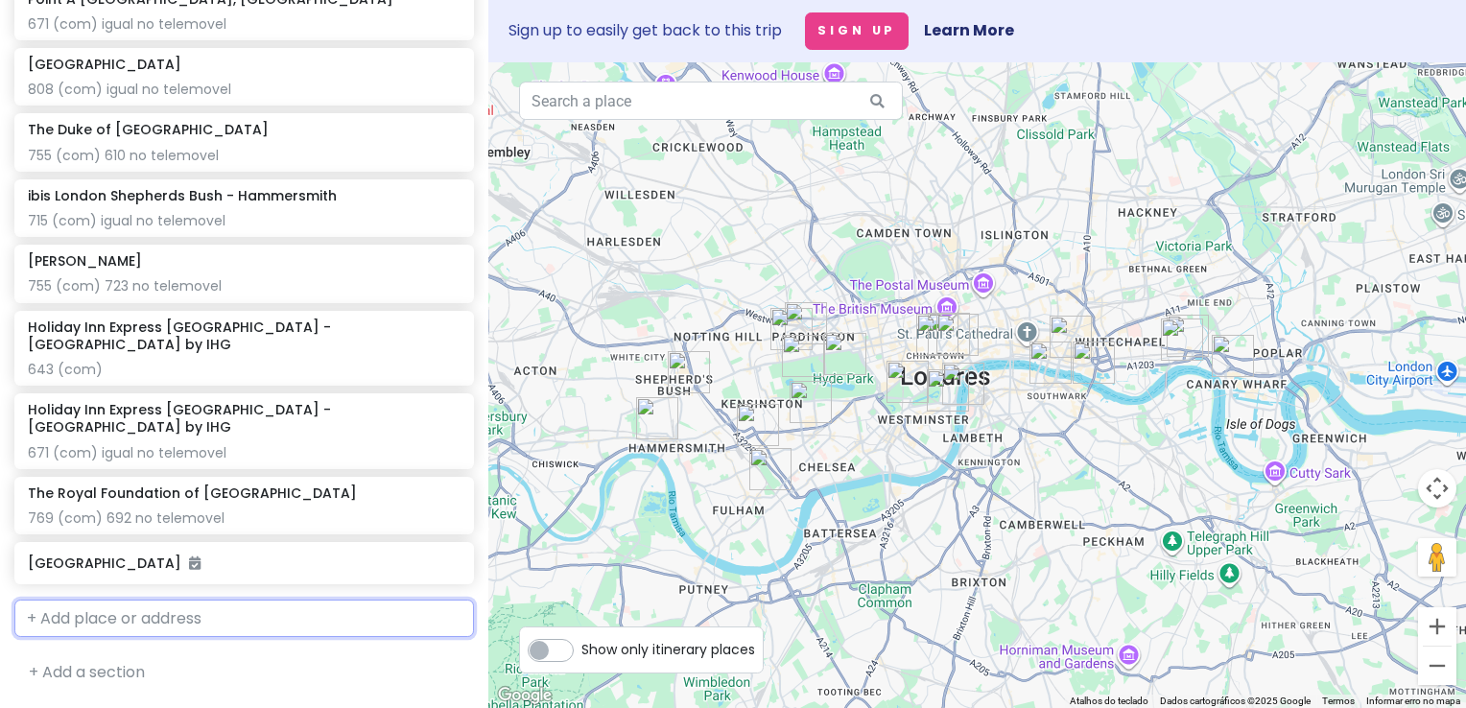
scroll to position [1459, 0]
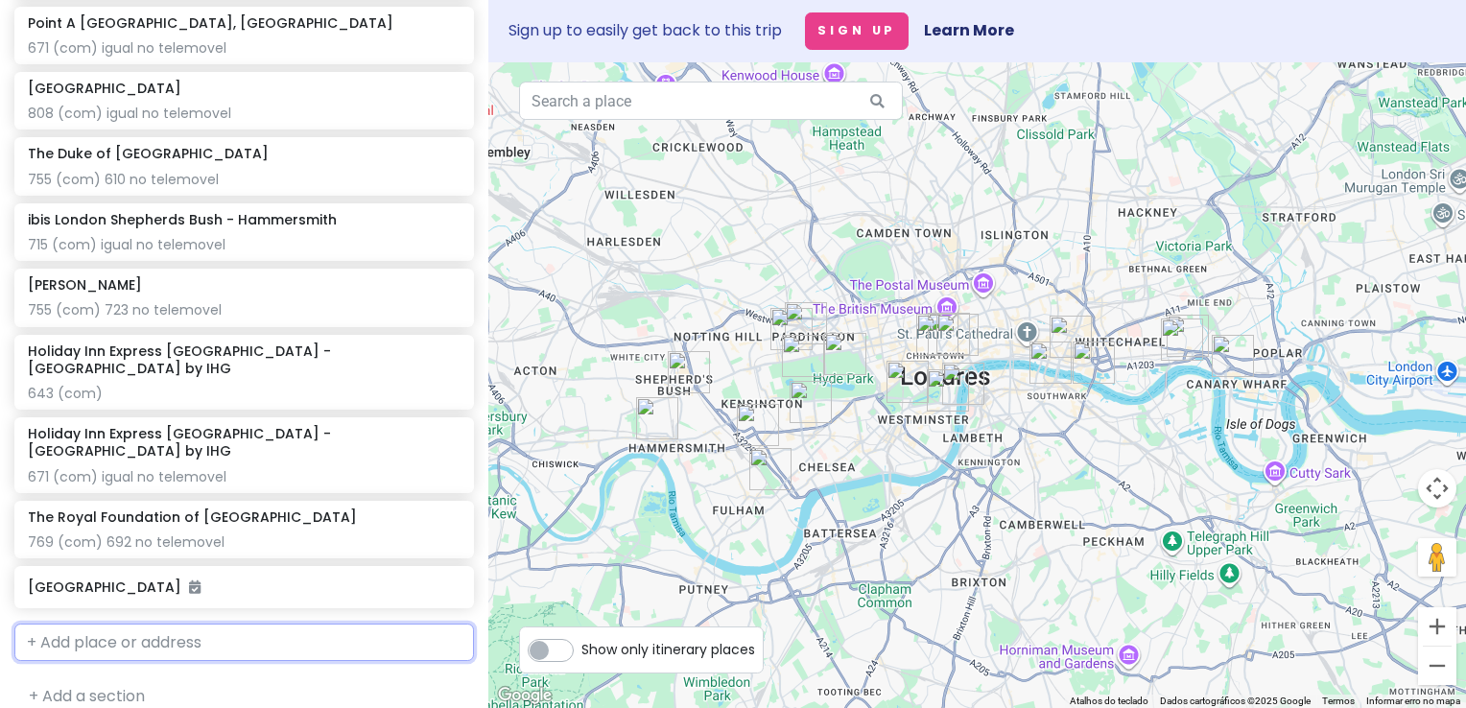
click at [180, 628] on input "text" at bounding box center [244, 643] width 460 height 38
paste input "[GEOGRAPHIC_DATA]"
click at [157, 676] on span "[GEOGRAPHIC_DATA]" at bounding box center [116, 685] width 157 height 19
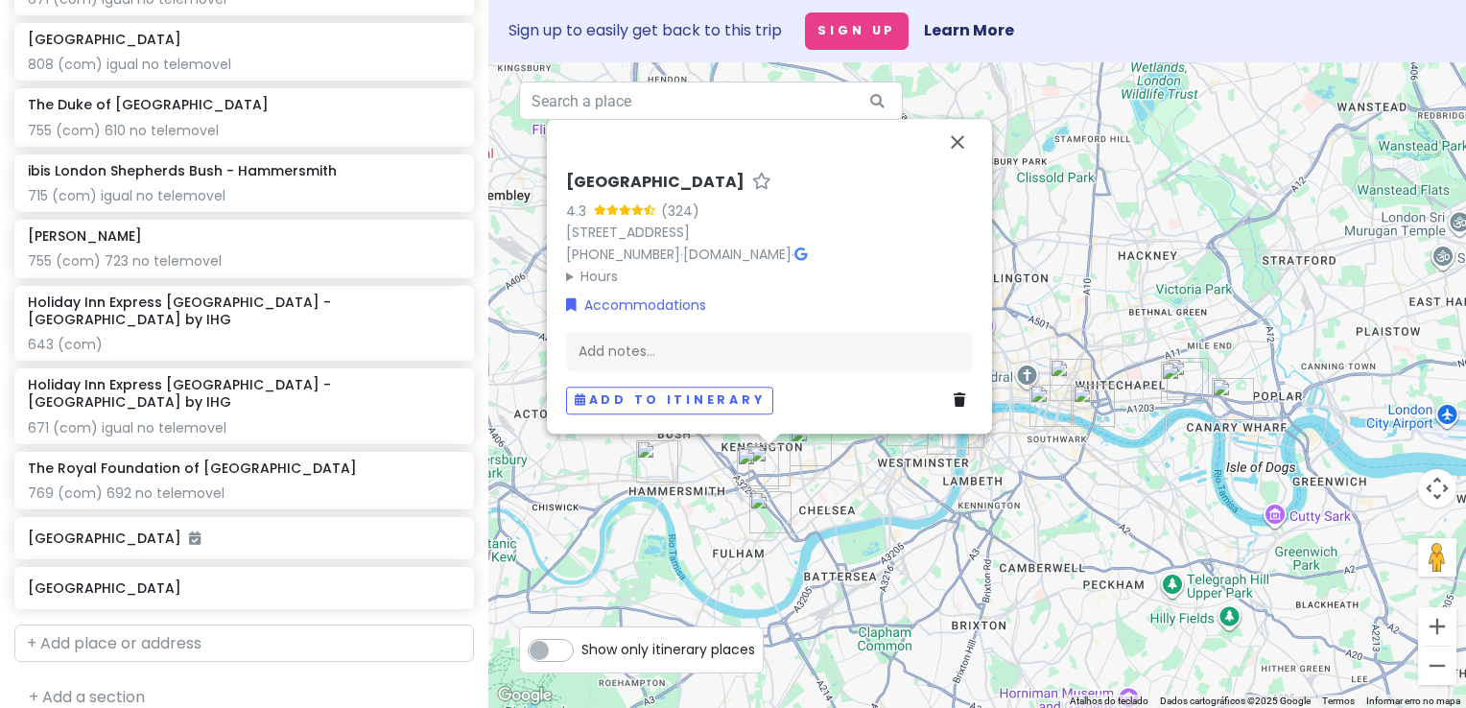
click at [709, 345] on div "Add notes..." at bounding box center [769, 351] width 407 height 40
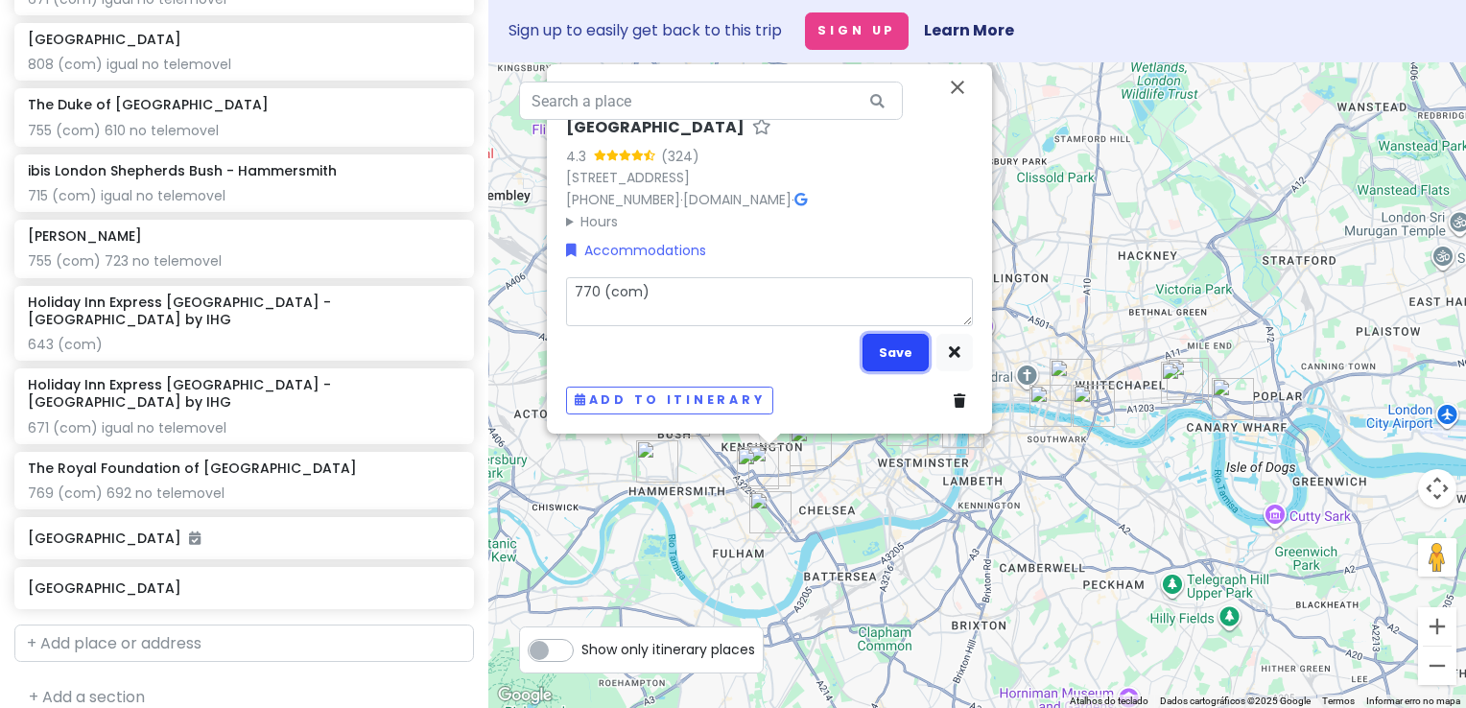
click at [895, 351] on button "Save" at bounding box center [896, 352] width 66 height 37
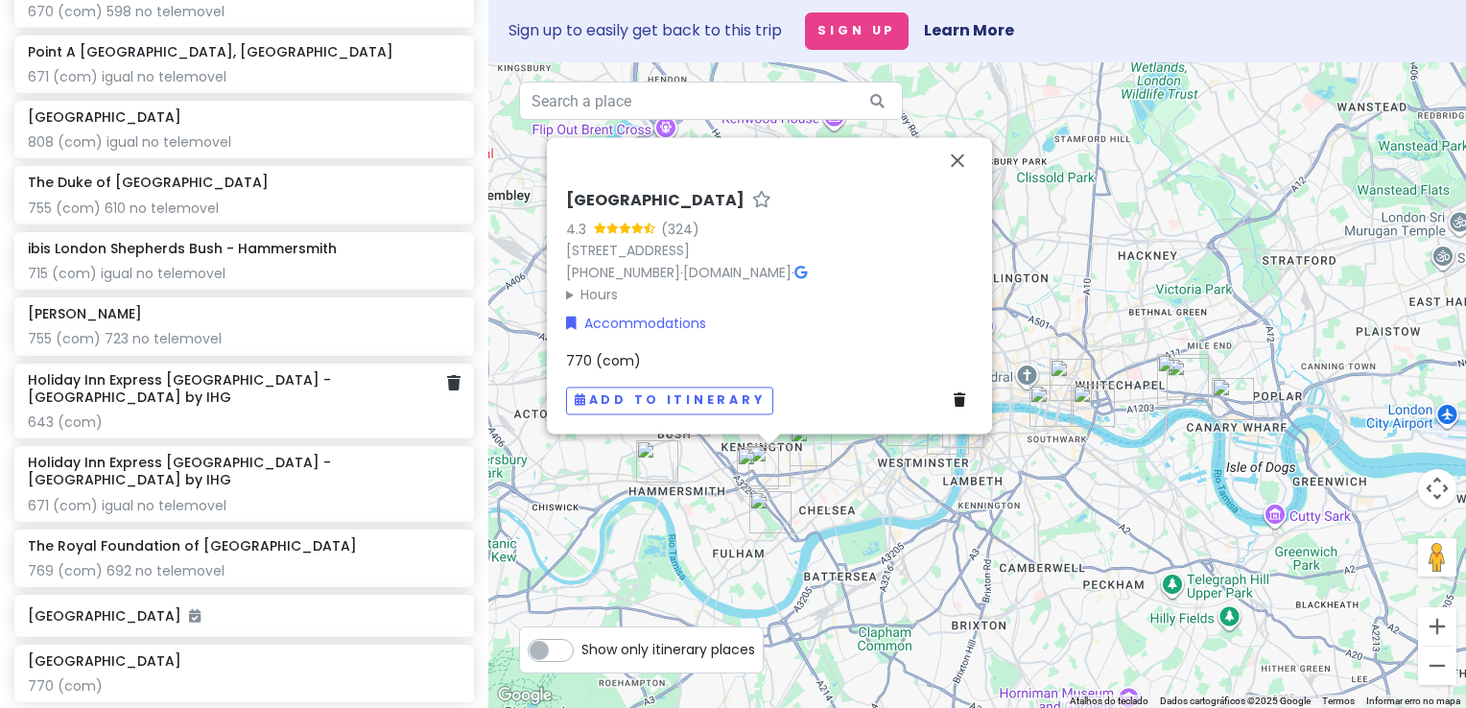
scroll to position [1430, 0]
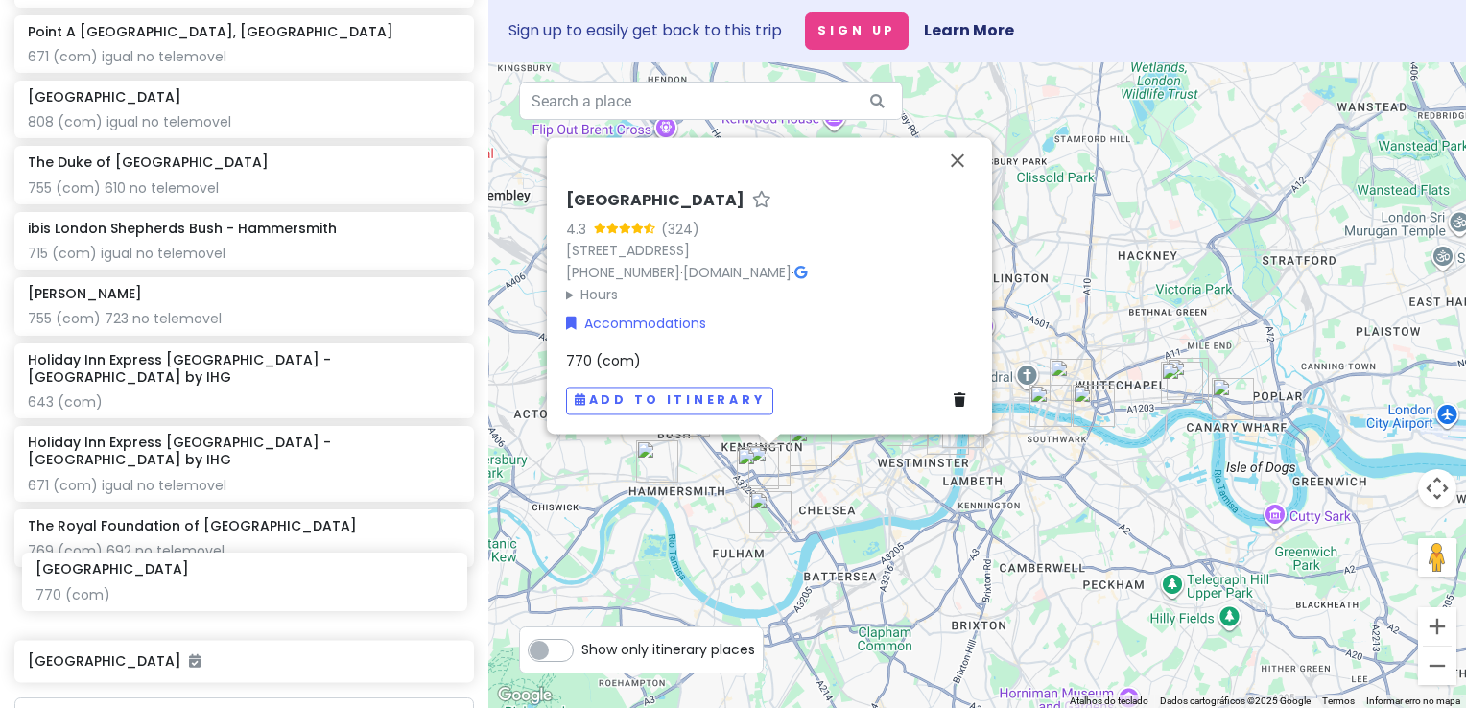
drag, startPoint x: 247, startPoint y: 653, endPoint x: 254, endPoint y: 583, distance: 69.5
click at [254, 583] on div "Stamford Bridge 670 (com) 598 no telemovel Point A London, Canary Wharf 671 (co…" at bounding box center [244, 319] width 488 height 741
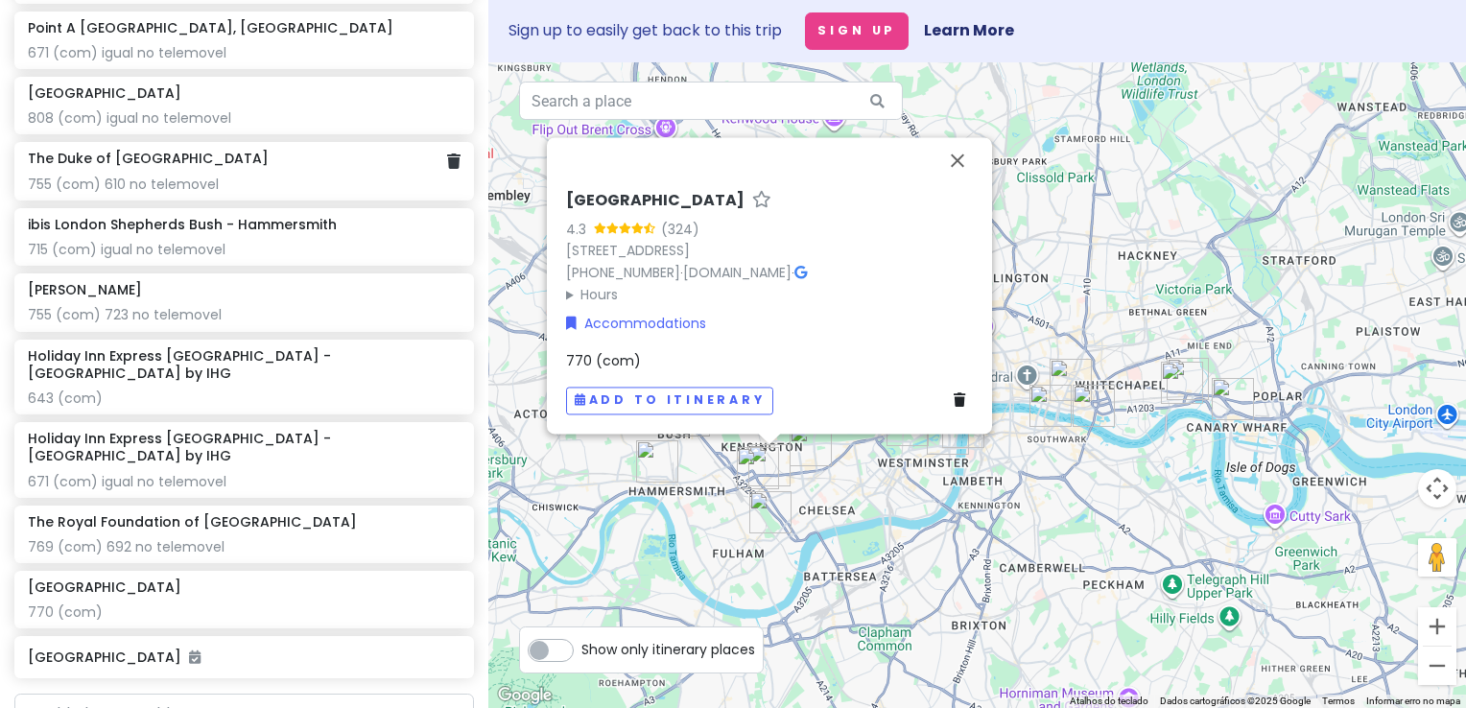
scroll to position [1359, 0]
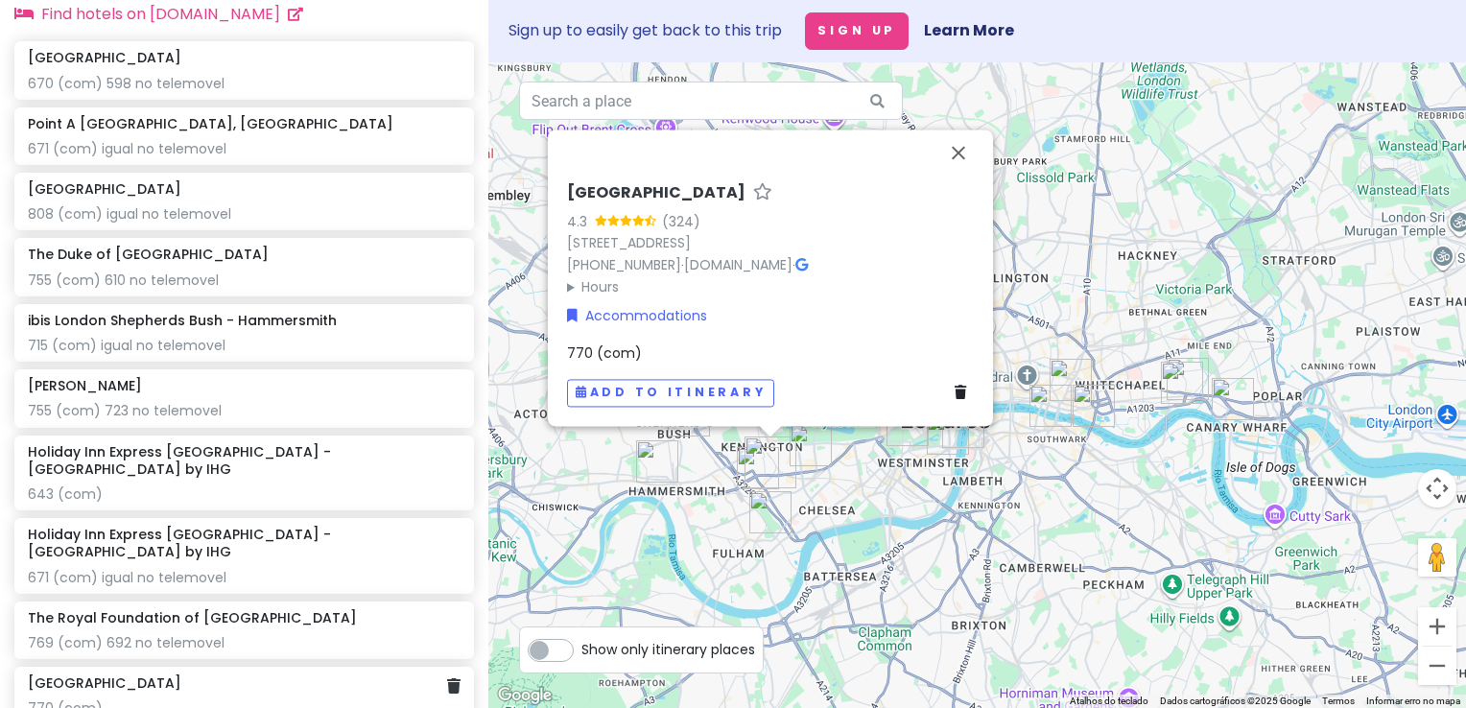
click at [218, 700] on div "770 (com)" at bounding box center [244, 708] width 433 height 17
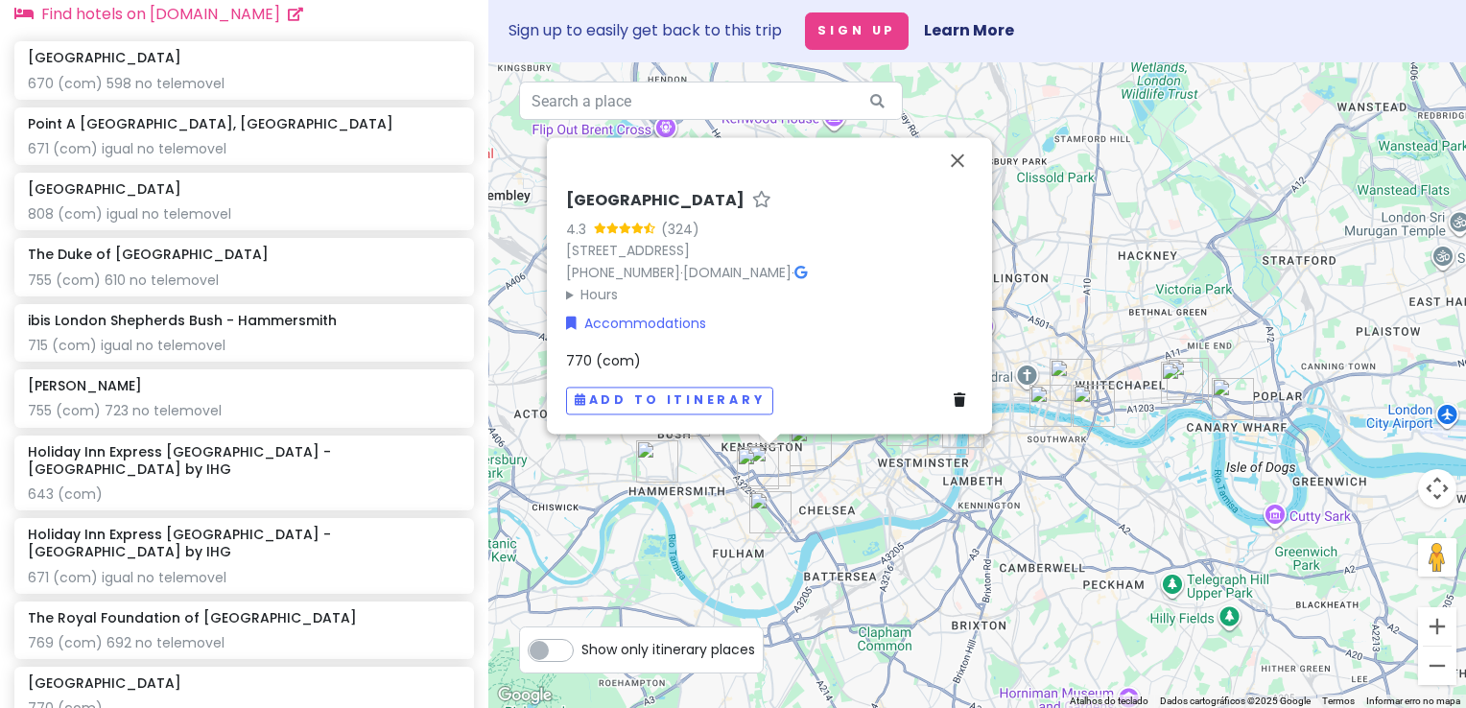
click at [718, 364] on div "770 (com)" at bounding box center [769, 360] width 407 height 21
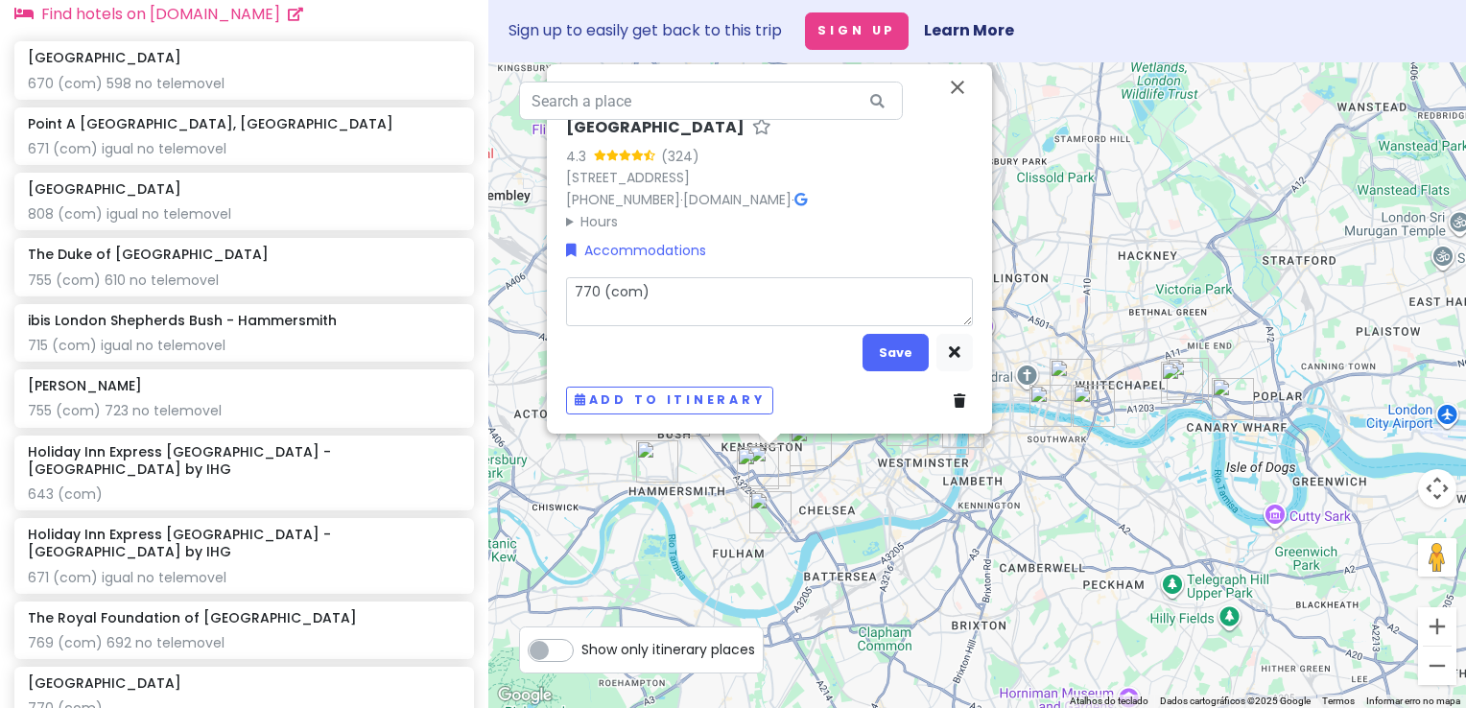
click at [712, 303] on textarea "770 (com)" at bounding box center [769, 301] width 407 height 50
click at [898, 347] on button "Save" at bounding box center [896, 352] width 66 height 37
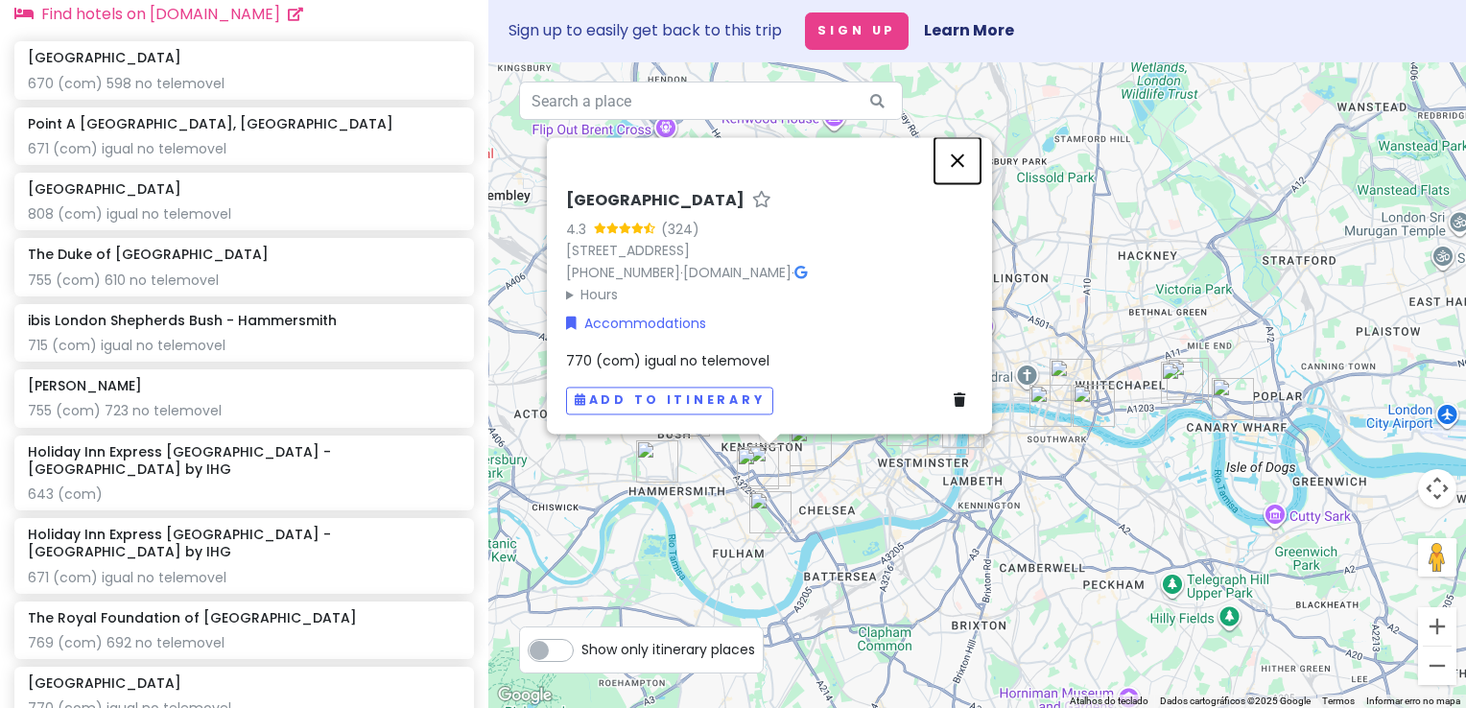
click at [963, 158] on button "Fechar" at bounding box center [958, 160] width 46 height 46
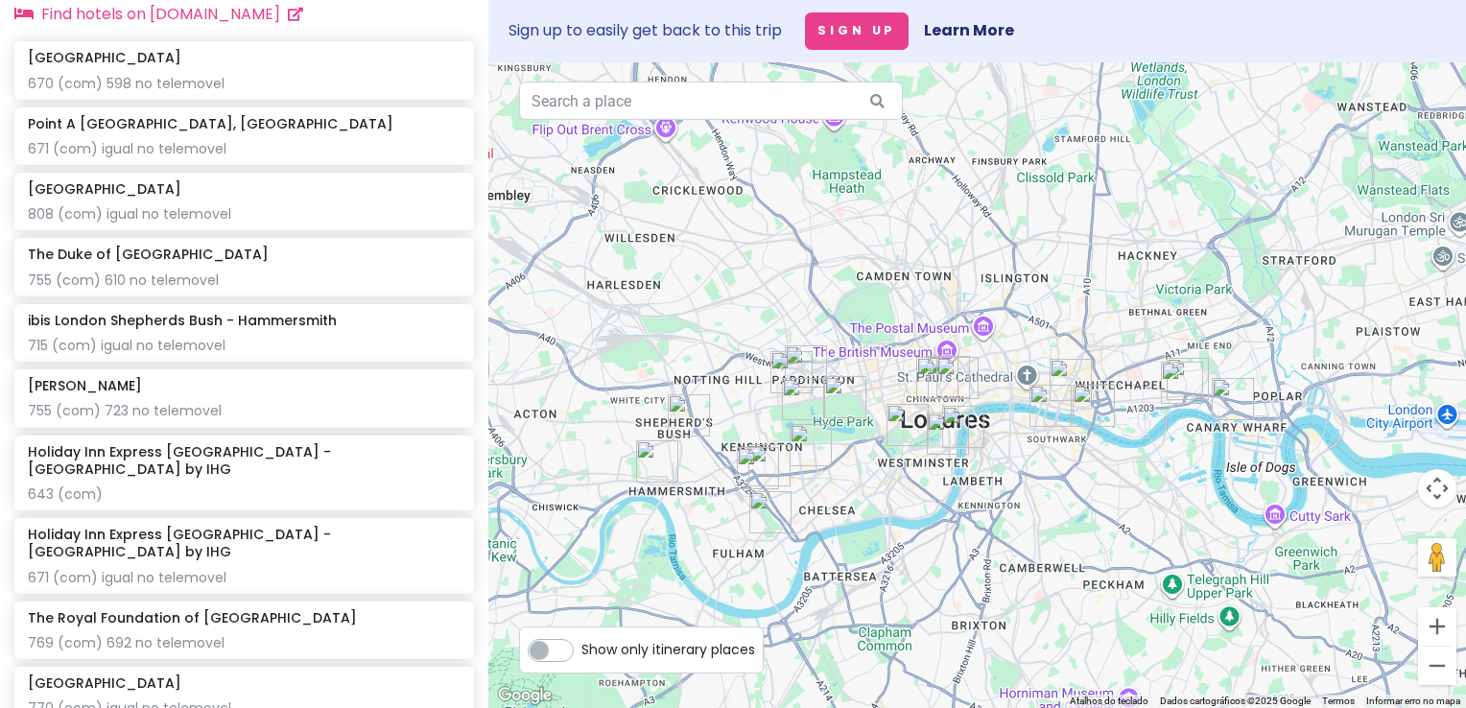
drag, startPoint x: 937, startPoint y: 256, endPoint x: 929, endPoint y: 244, distance: 14.6
click at [929, 244] on div at bounding box center [977, 385] width 978 height 646
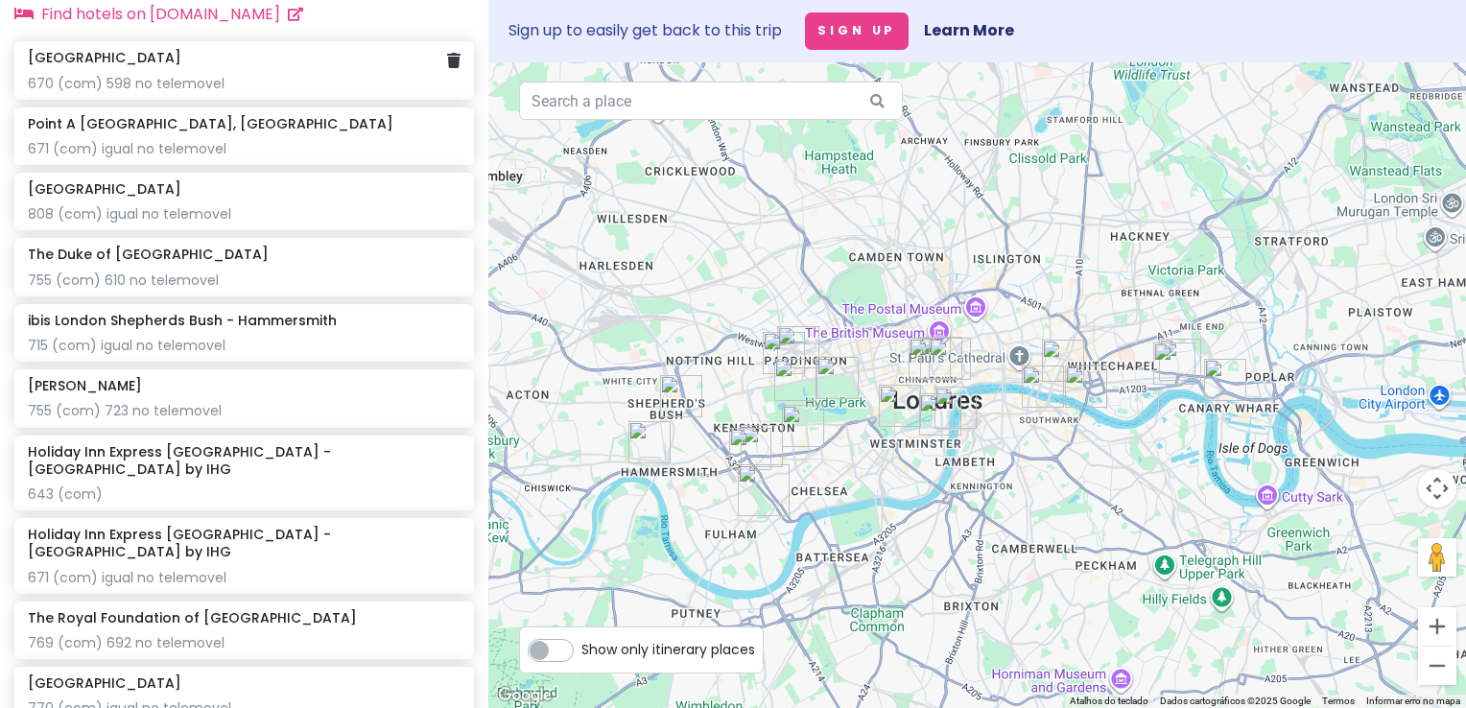
click at [290, 92] on div "670 (com) 598 no telemovel" at bounding box center [244, 83] width 433 height 17
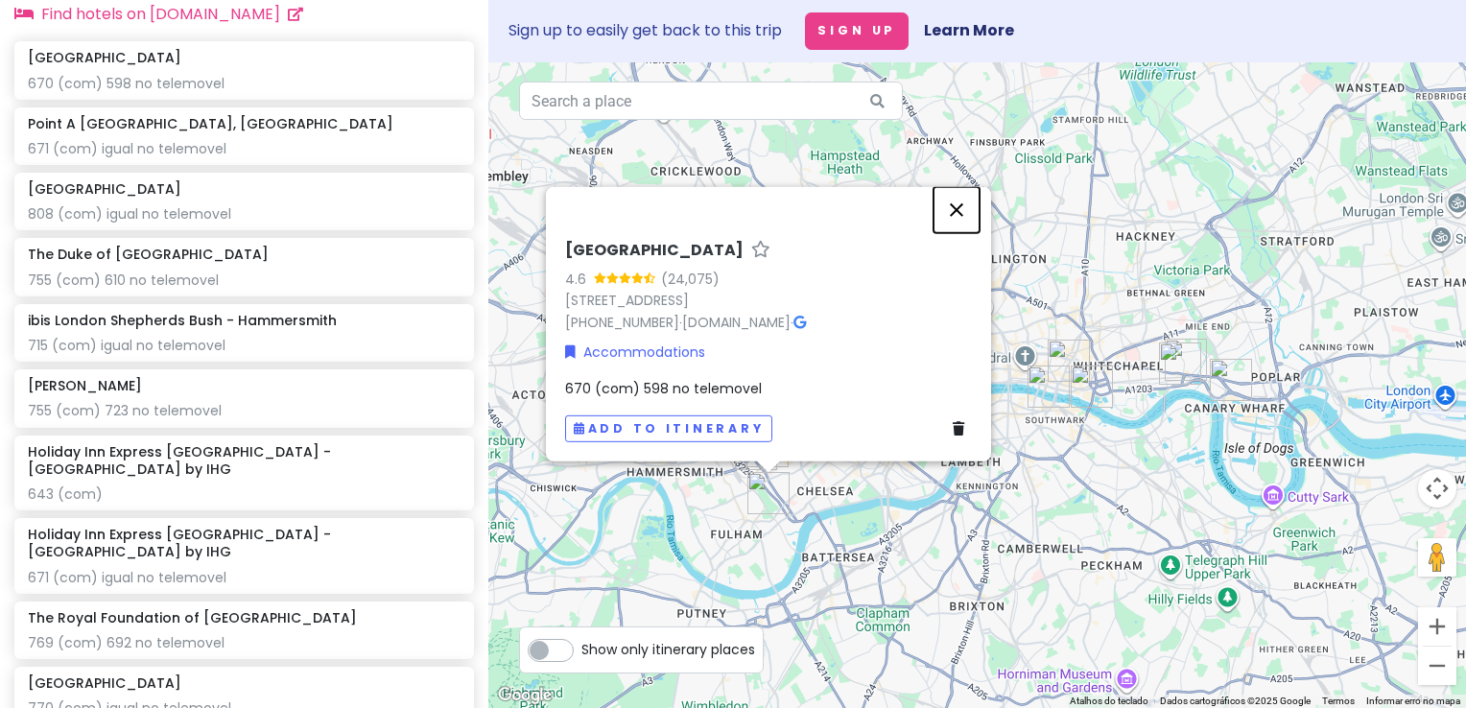
click at [960, 212] on button "Fechar" at bounding box center [957, 209] width 46 height 46
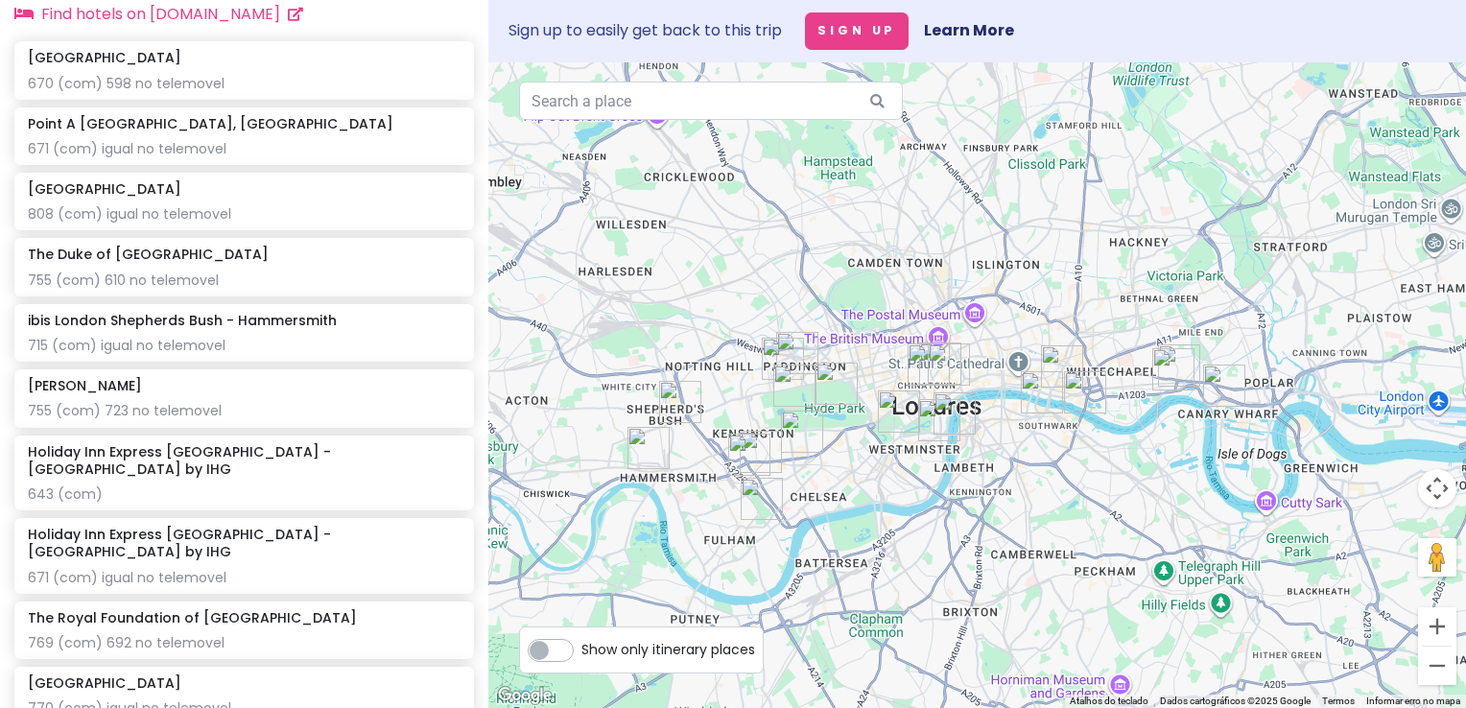
drag, startPoint x: 852, startPoint y: 486, endPoint x: 845, endPoint y: 493, distance: 10.2
click at [845, 493] on div at bounding box center [977, 385] width 978 height 646
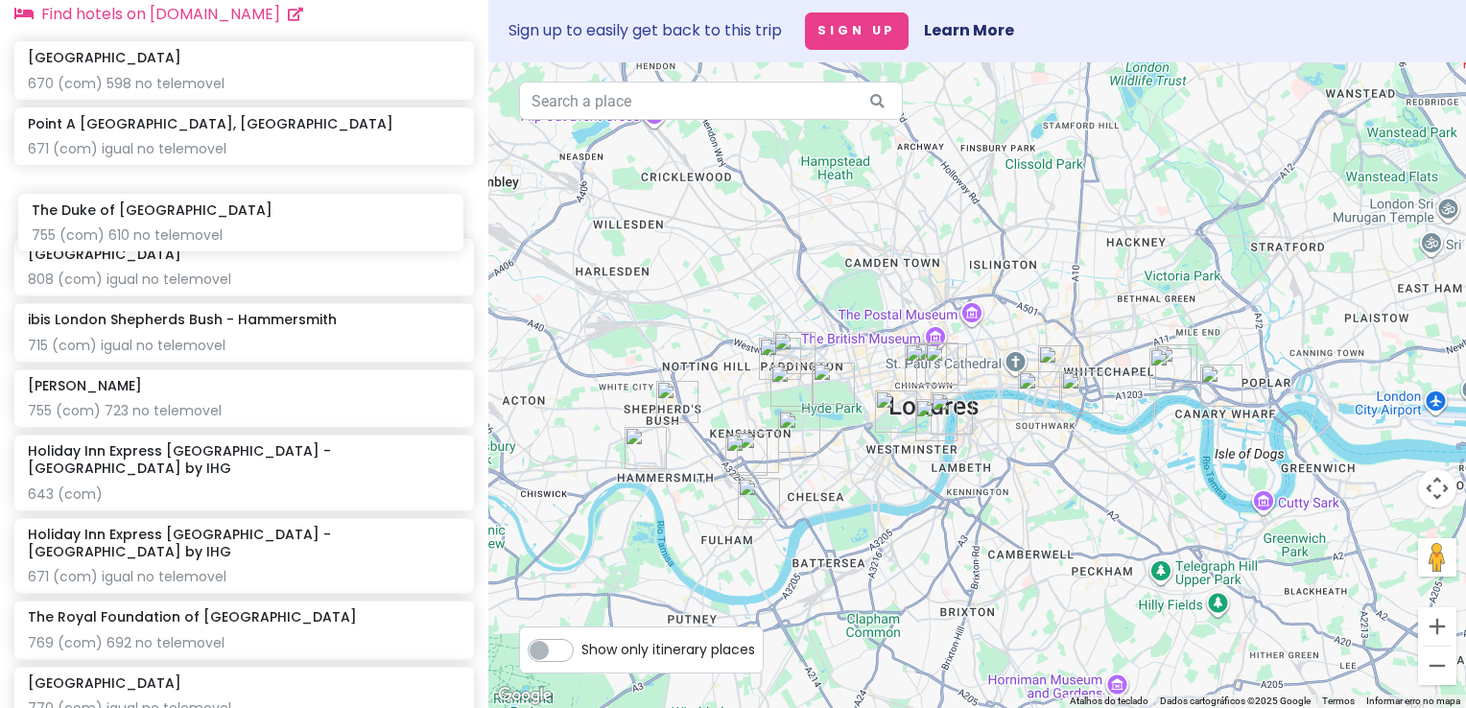
drag, startPoint x: 221, startPoint y: 271, endPoint x: 225, endPoint y: 213, distance: 57.7
click at [225, 213] on div "Stamford Bridge 670 (com) 598 no telemovel Point A London, Canary Wharf 671 (co…" at bounding box center [244, 411] width 488 height 741
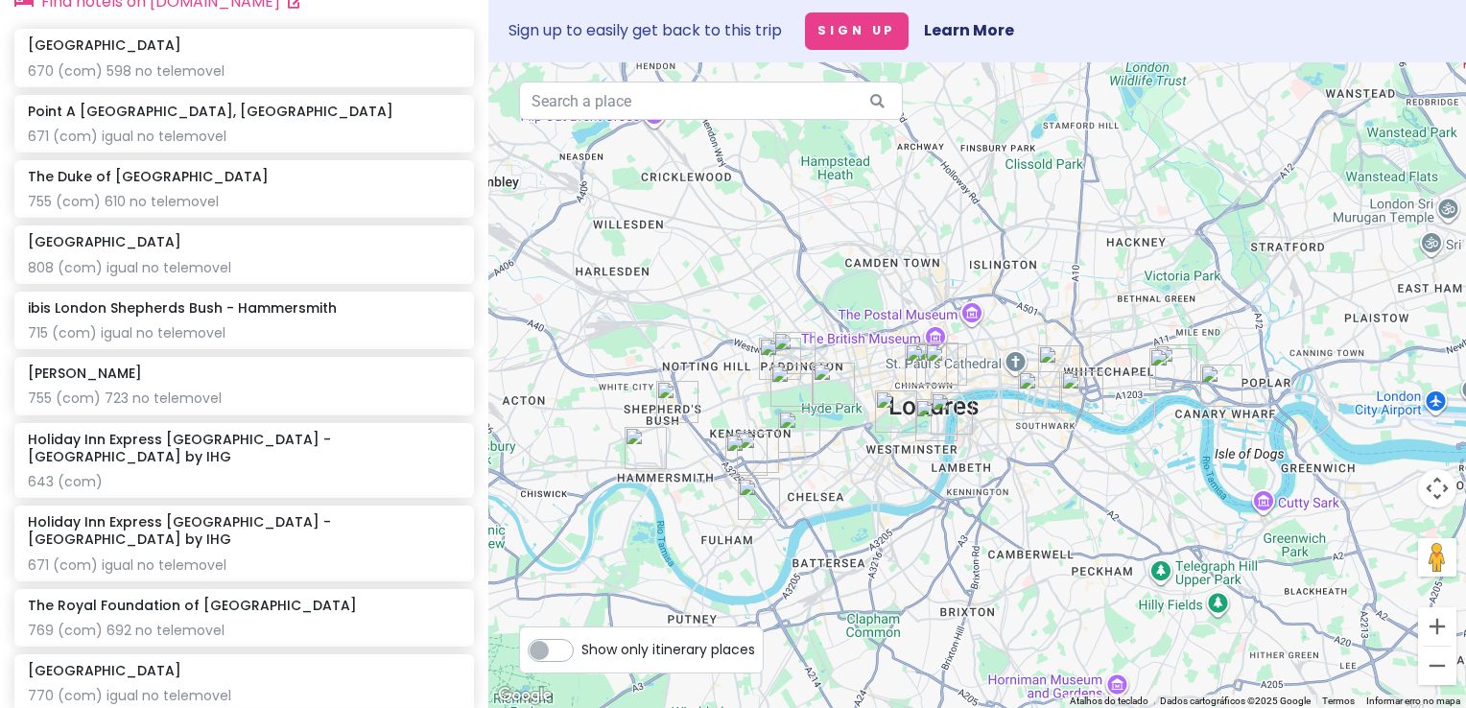
click at [938, 357] on img "Covent Garden" at bounding box center [946, 365] width 42 height 42
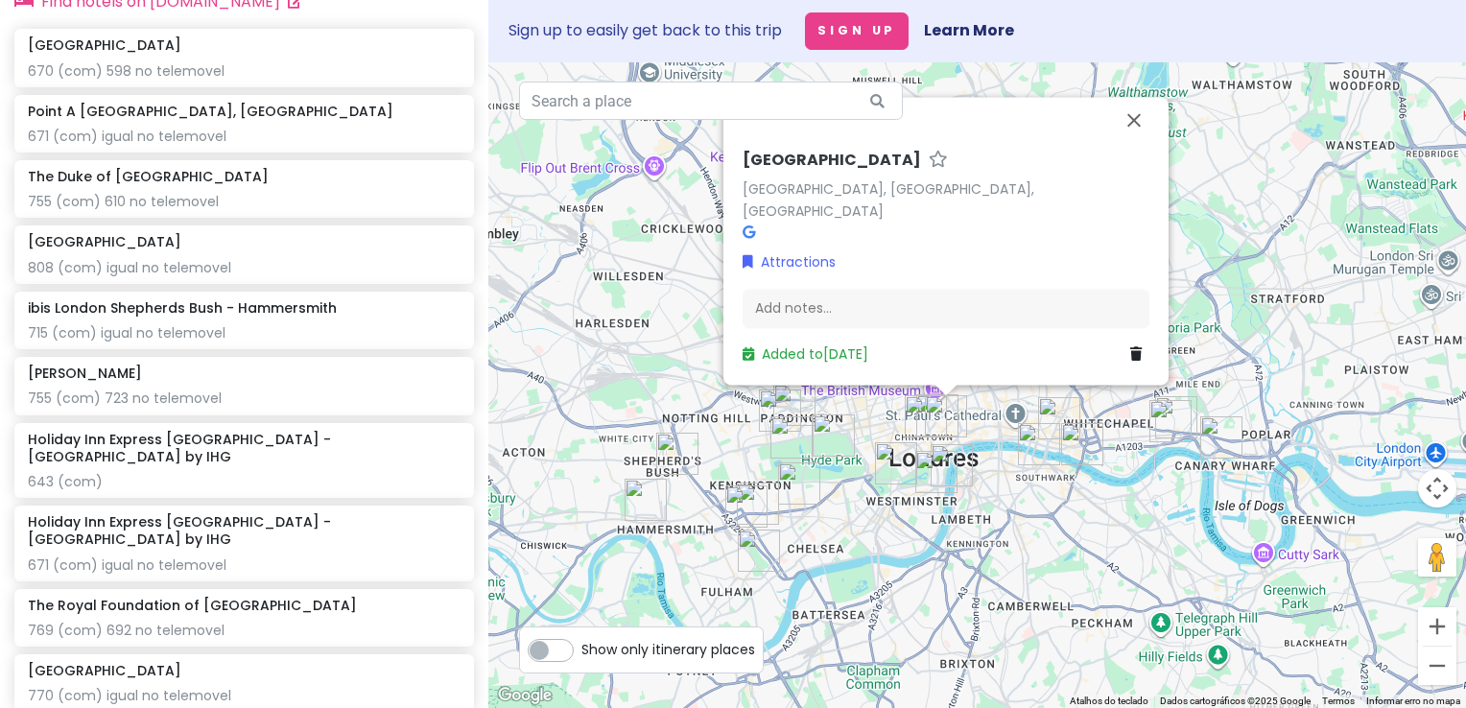
click at [932, 465] on img "Westminster Abbey" at bounding box center [936, 472] width 42 height 42
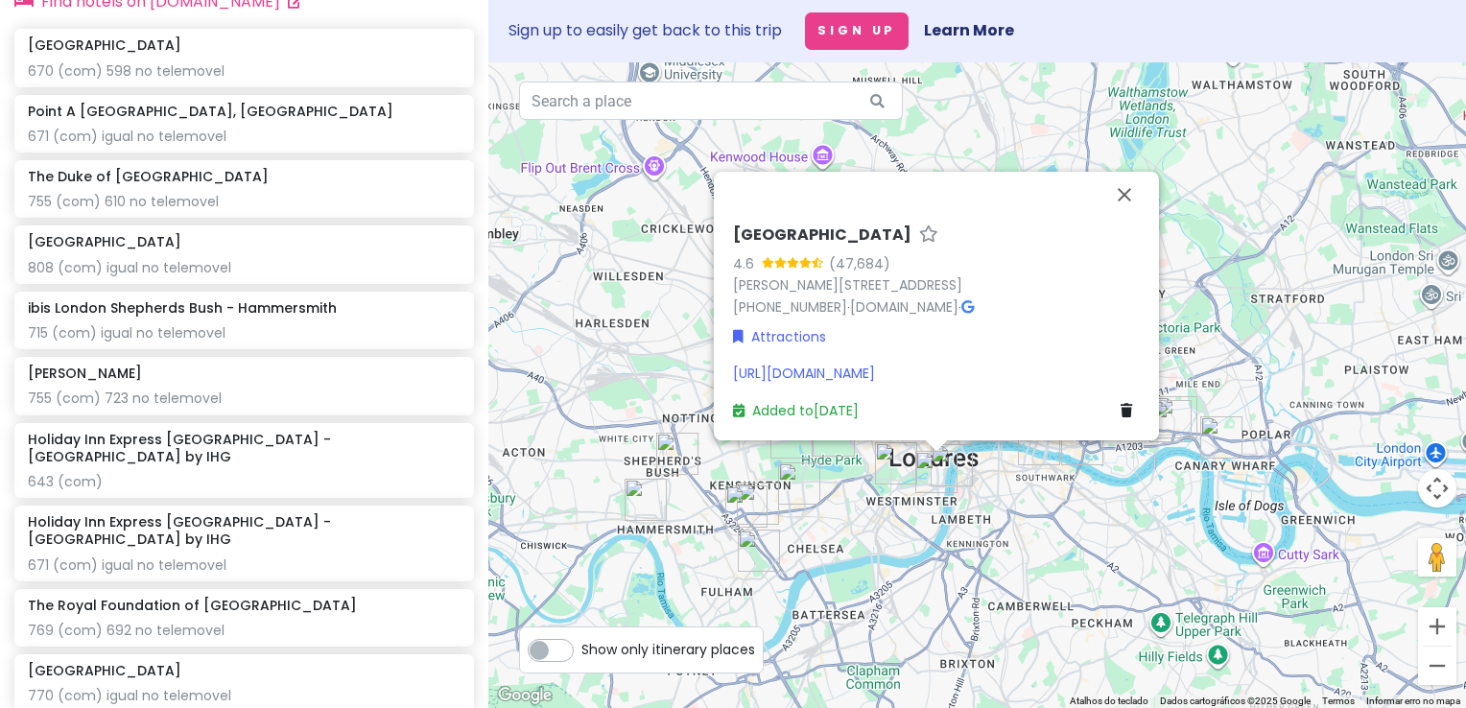
click at [881, 459] on img "Palácio de Buckingham" at bounding box center [896, 463] width 42 height 42
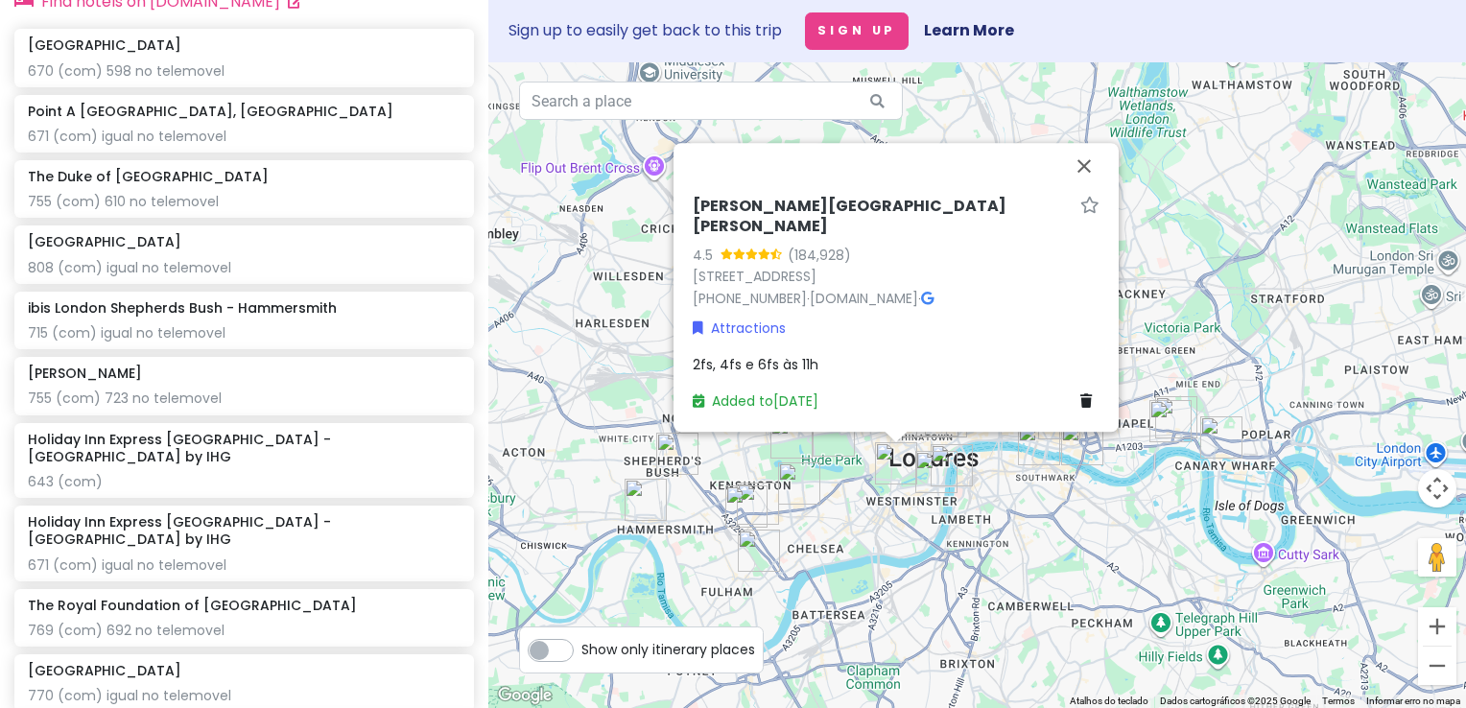
click at [796, 481] on img "Natural History Museum" at bounding box center [799, 484] width 42 height 42
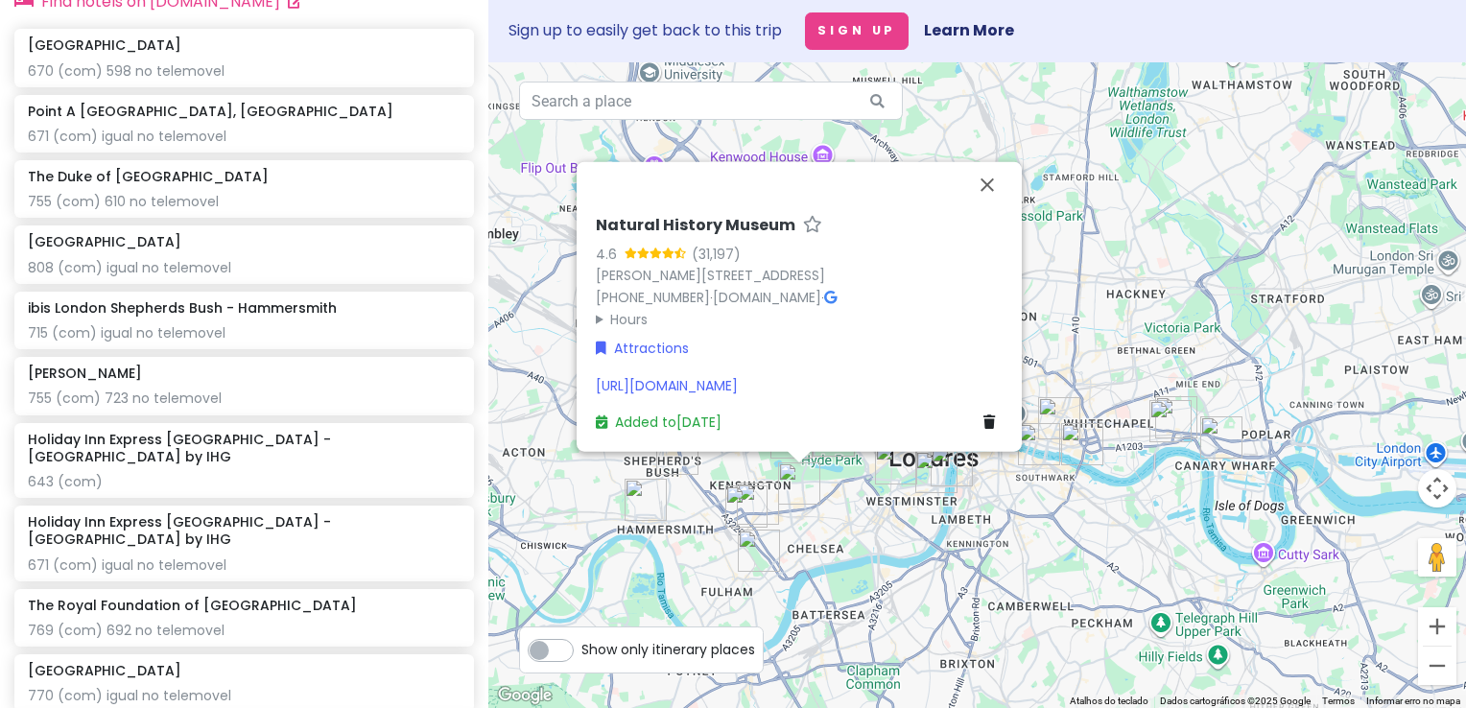
click at [860, 501] on div "Natural History Museum 4.6 (31,197) Cromwell Rd, South Kensington, London SW7 5…" at bounding box center [977, 385] width 978 height 646
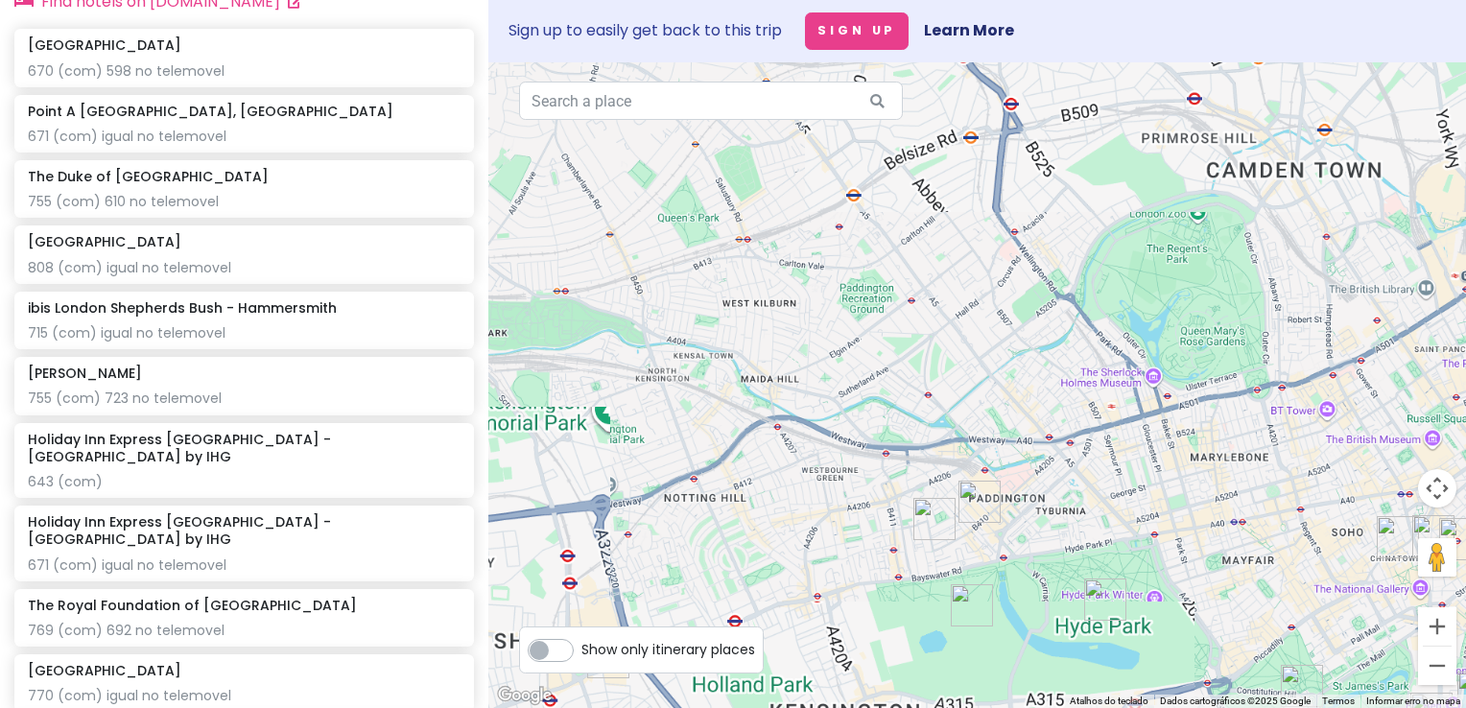
drag, startPoint x: 740, startPoint y: 494, endPoint x: 777, endPoint y: -67, distance: 562.6
click at [777, 0] on html "London V2! Private Change Dates Make a Copy Delete Trip Go Pro ⚡️ Give Feedback…" at bounding box center [733, 354] width 1466 height 708
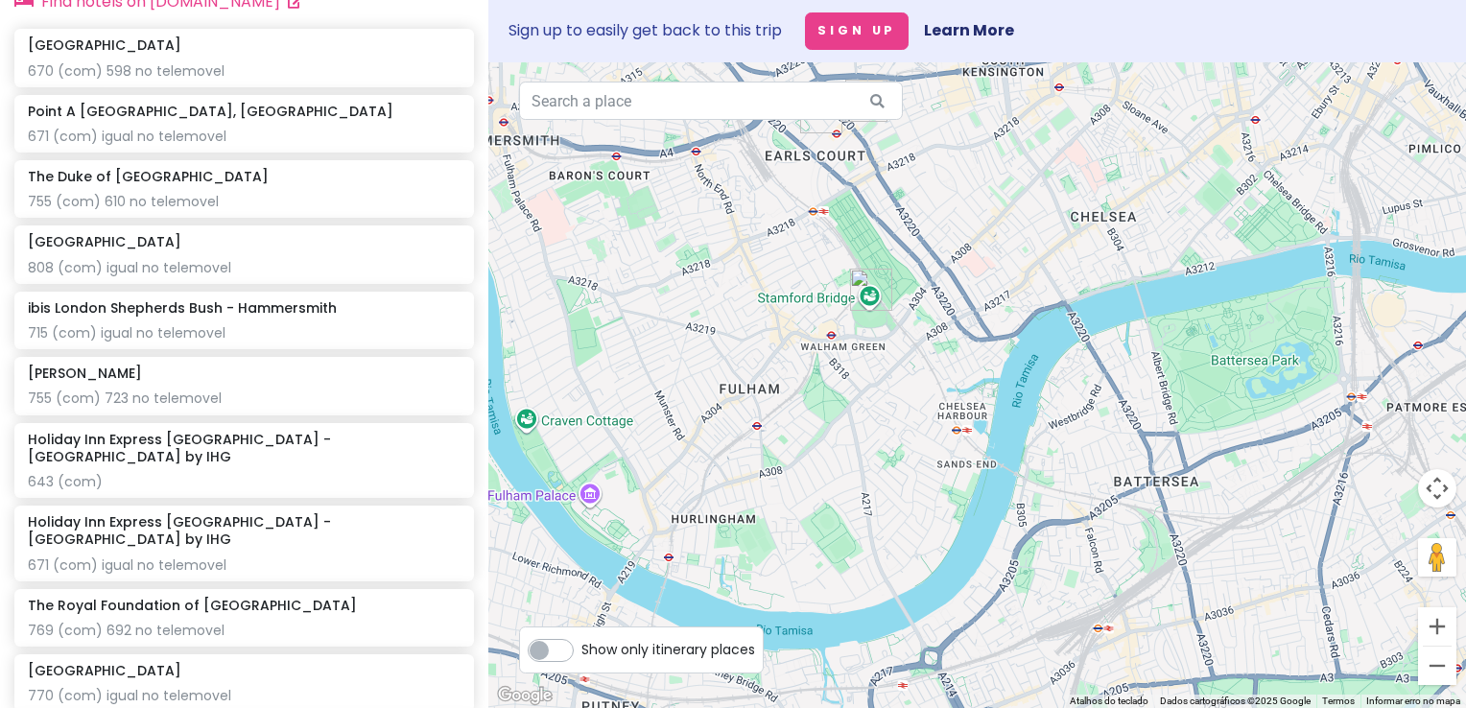
drag, startPoint x: 935, startPoint y: 332, endPoint x: 916, endPoint y: 408, distance: 78.0
click at [921, 407] on div at bounding box center [977, 385] width 978 height 646
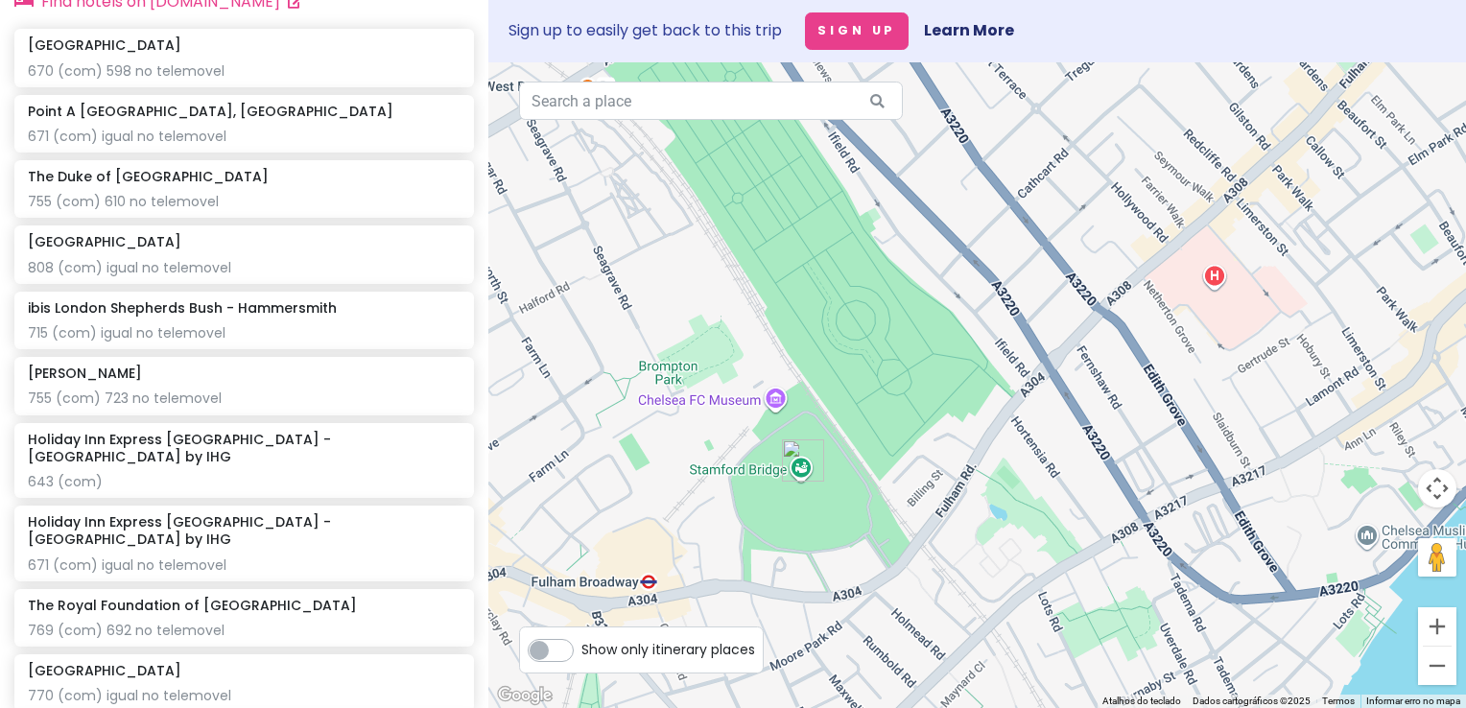
drag, startPoint x: 867, startPoint y: 230, endPoint x: 897, endPoint y: 500, distance: 271.3
click at [897, 500] on div at bounding box center [977, 385] width 978 height 646
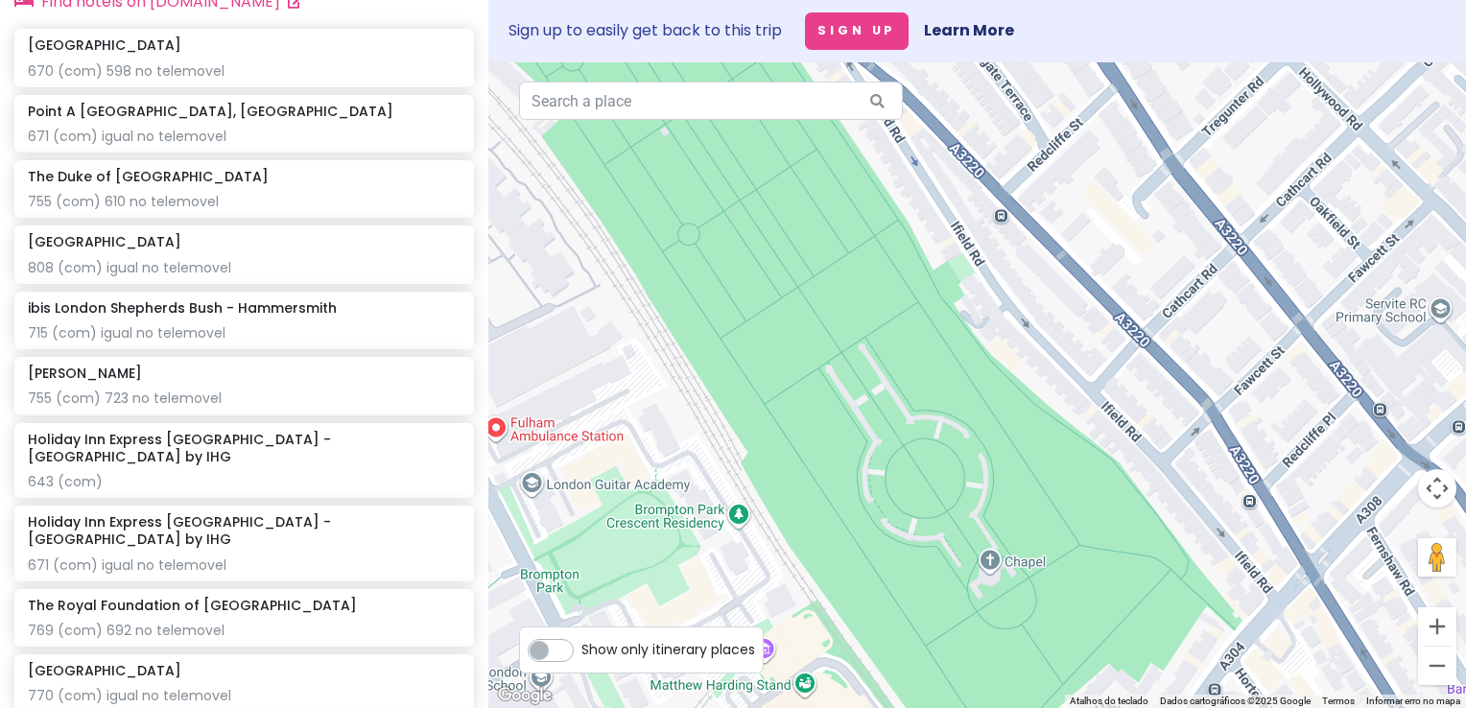
drag, startPoint x: 912, startPoint y: 307, endPoint x: 1013, endPoint y: 487, distance: 207.1
click at [1013, 487] on div at bounding box center [977, 385] width 978 height 646
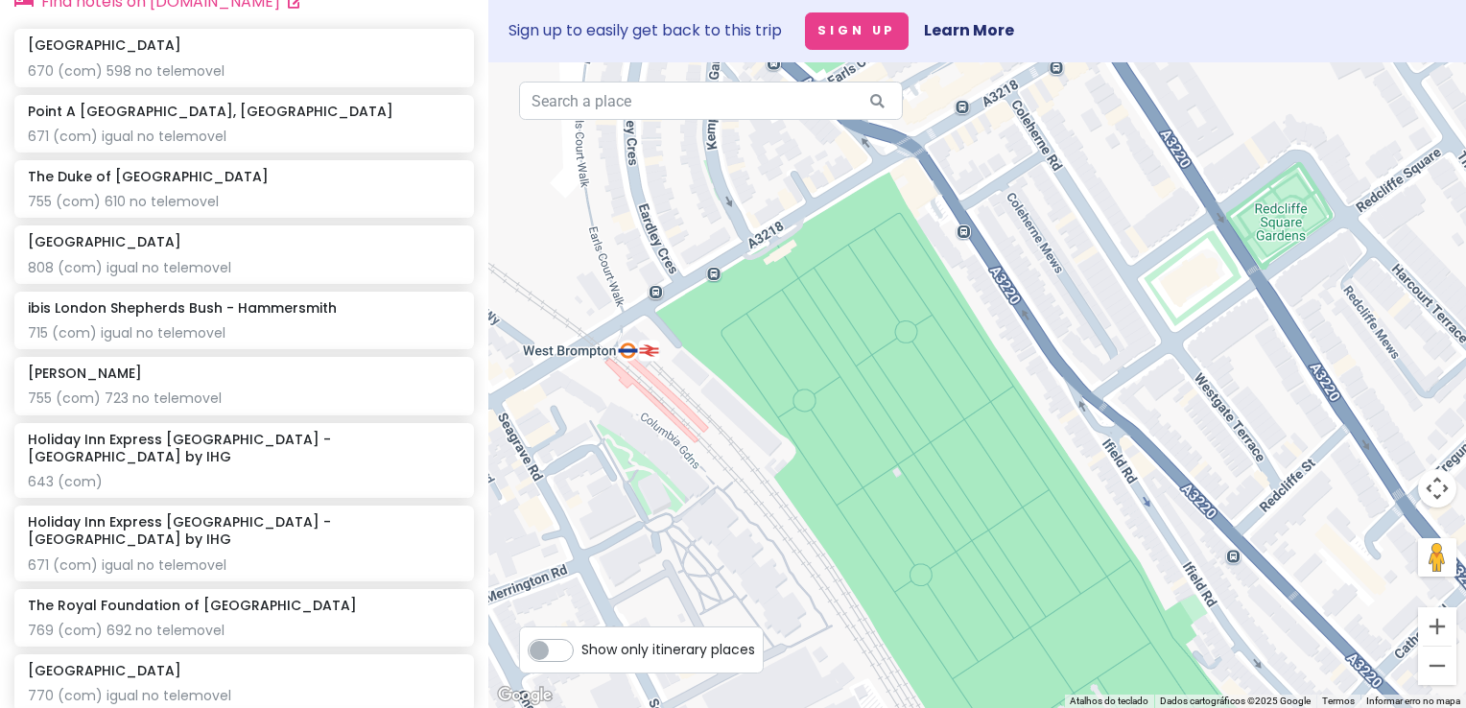
drag, startPoint x: 810, startPoint y: 215, endPoint x: 1042, endPoint y: 560, distance: 416.2
click at [1042, 560] on div at bounding box center [977, 385] width 978 height 646
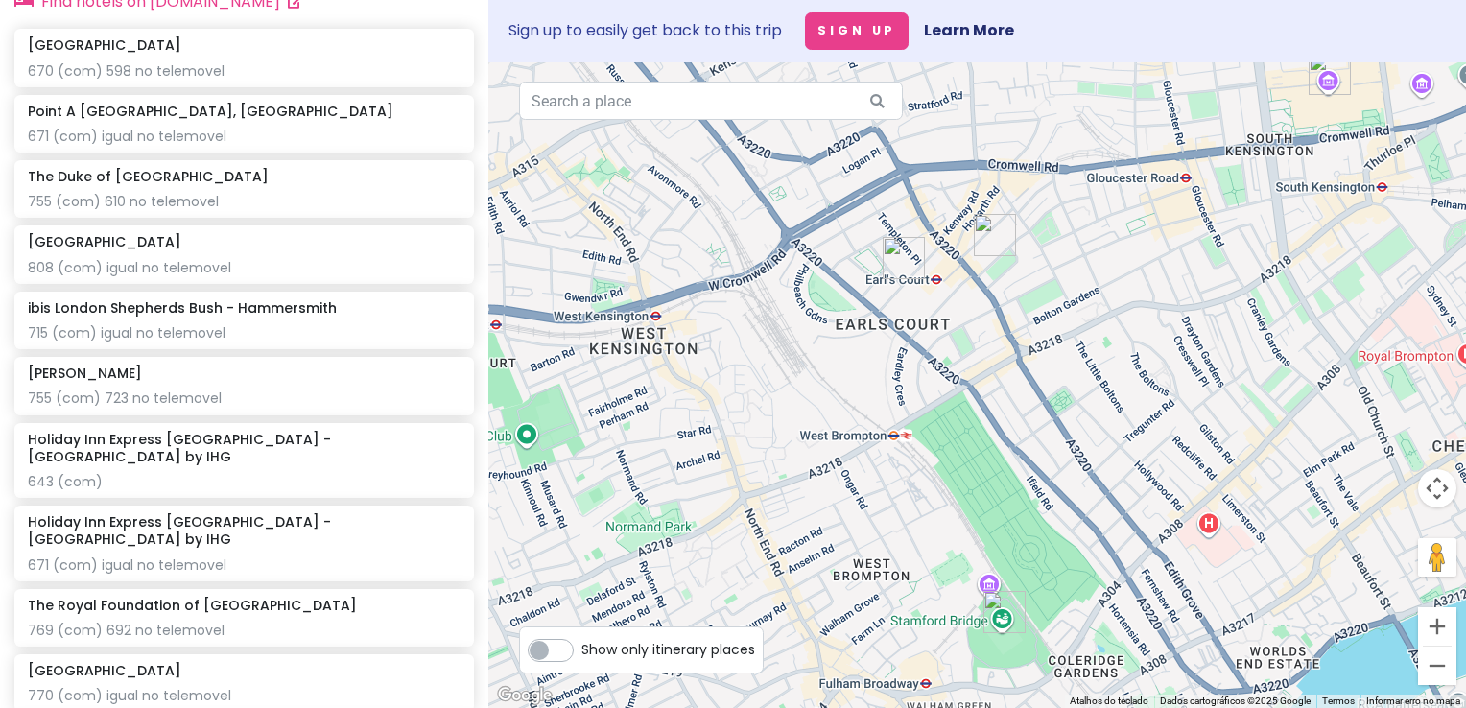
drag, startPoint x: 890, startPoint y: 560, endPoint x: 875, endPoint y: 324, distance: 236.6
click at [875, 324] on div at bounding box center [977, 385] width 978 height 646
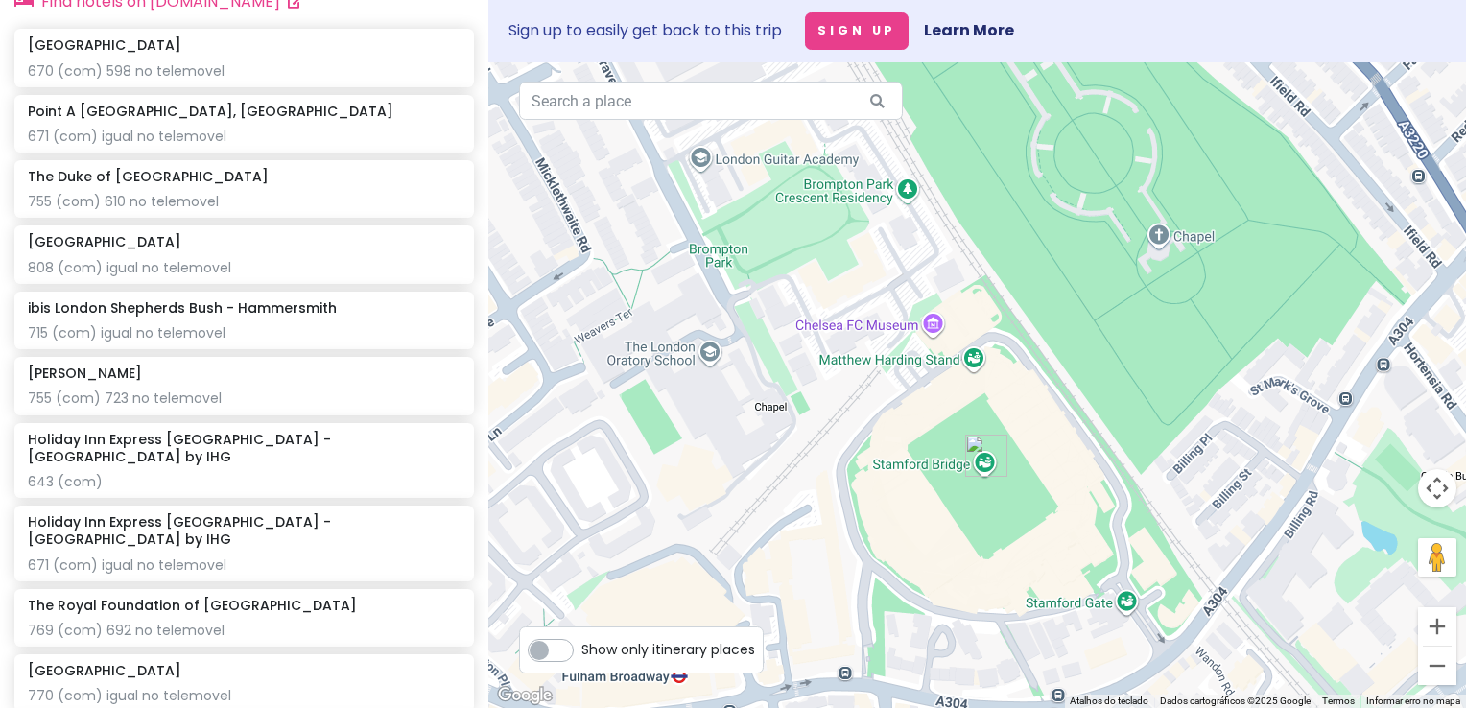
drag, startPoint x: 906, startPoint y: 397, endPoint x: 812, endPoint y: 545, distance: 175.2
click at [812, 545] on div at bounding box center [977, 385] width 978 height 646
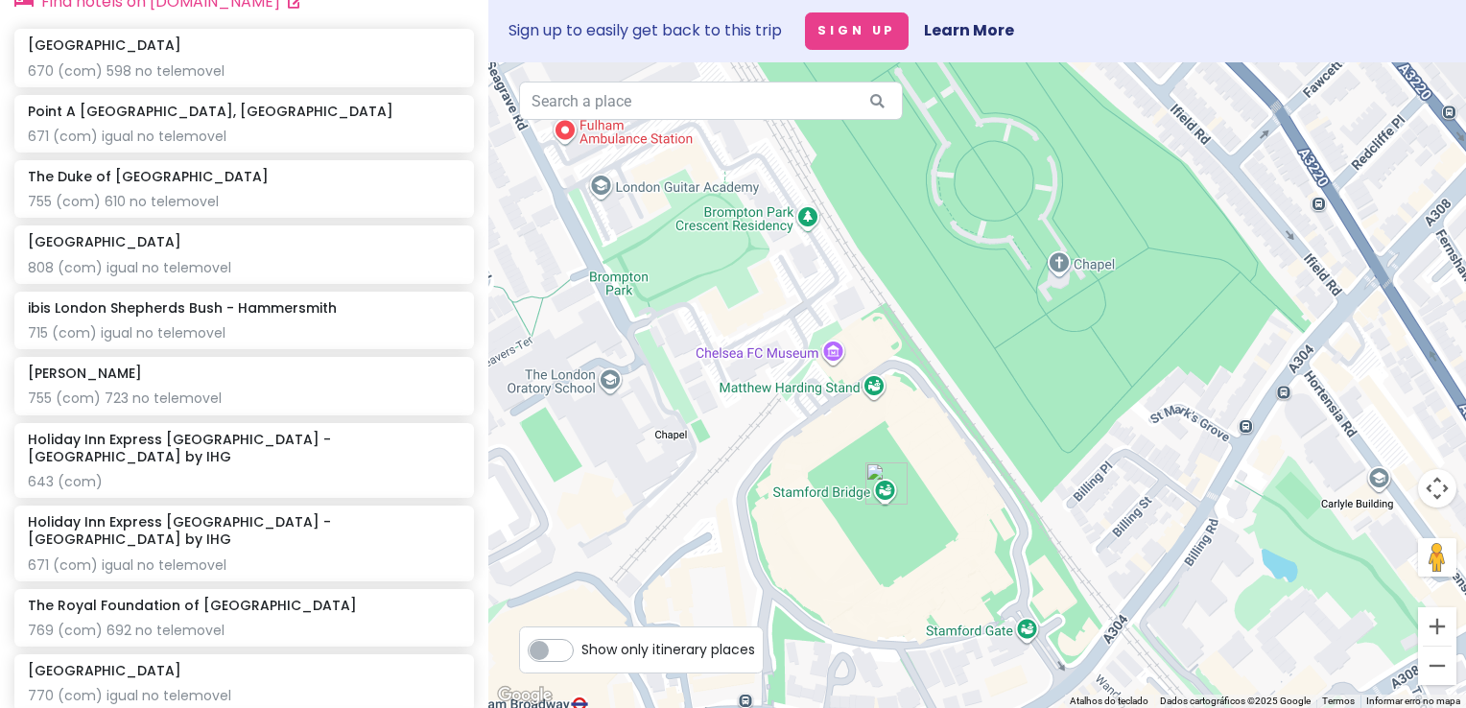
drag, startPoint x: 825, startPoint y: 479, endPoint x: 724, endPoint y: 502, distance: 103.4
click at [724, 502] on div at bounding box center [977, 385] width 978 height 646
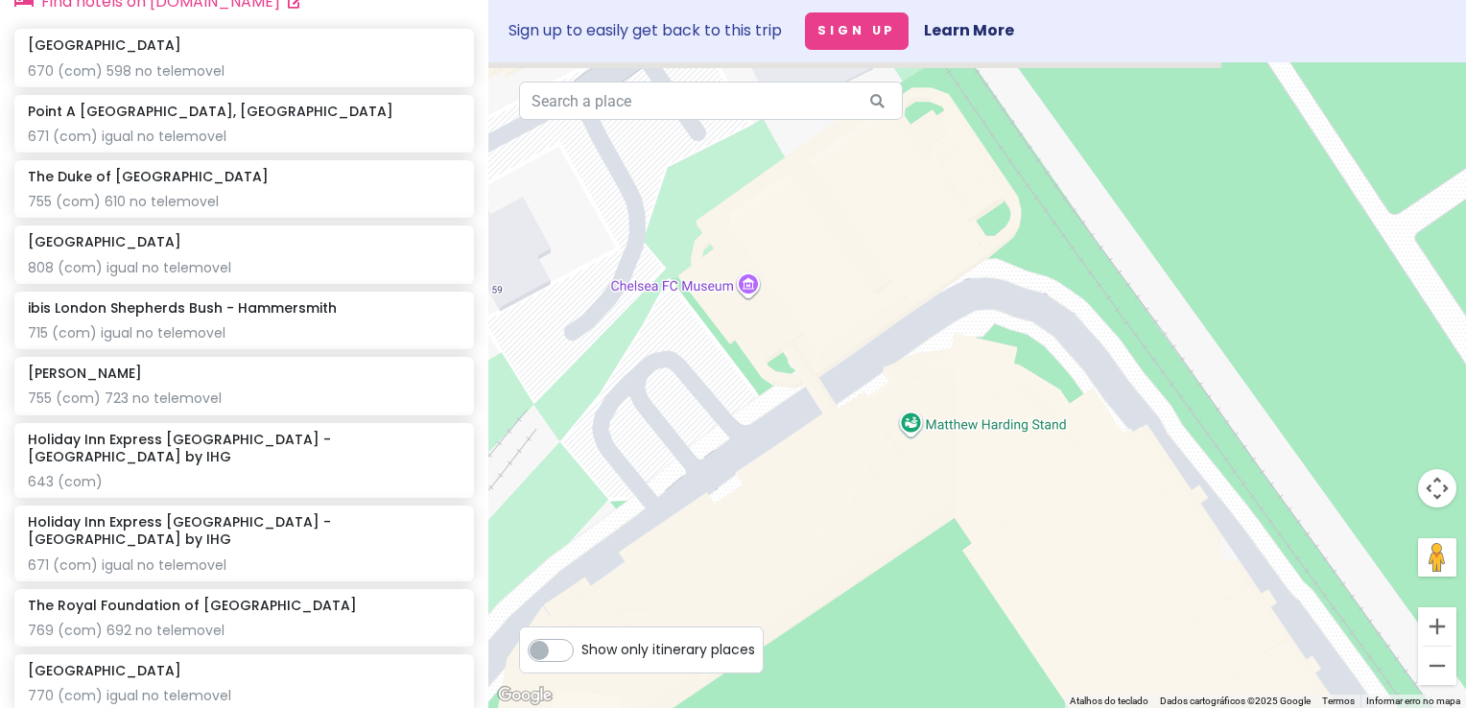
drag, startPoint x: 1004, startPoint y: 290, endPoint x: 601, endPoint y: 595, distance: 505.5
click at [601, 595] on div at bounding box center [977, 385] width 978 height 646
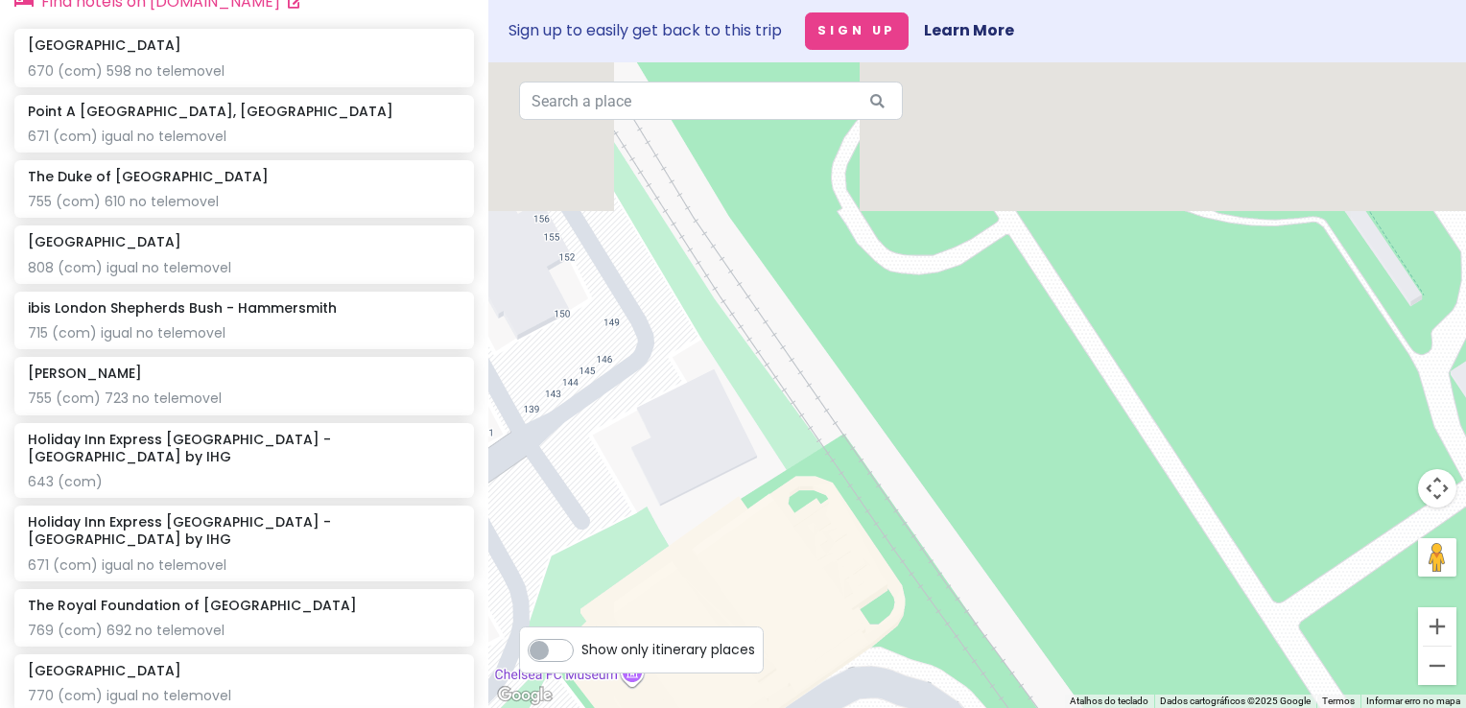
drag, startPoint x: 921, startPoint y: 280, endPoint x: 814, endPoint y: 668, distance: 402.3
click at [814, 667] on div at bounding box center [977, 385] width 978 height 646
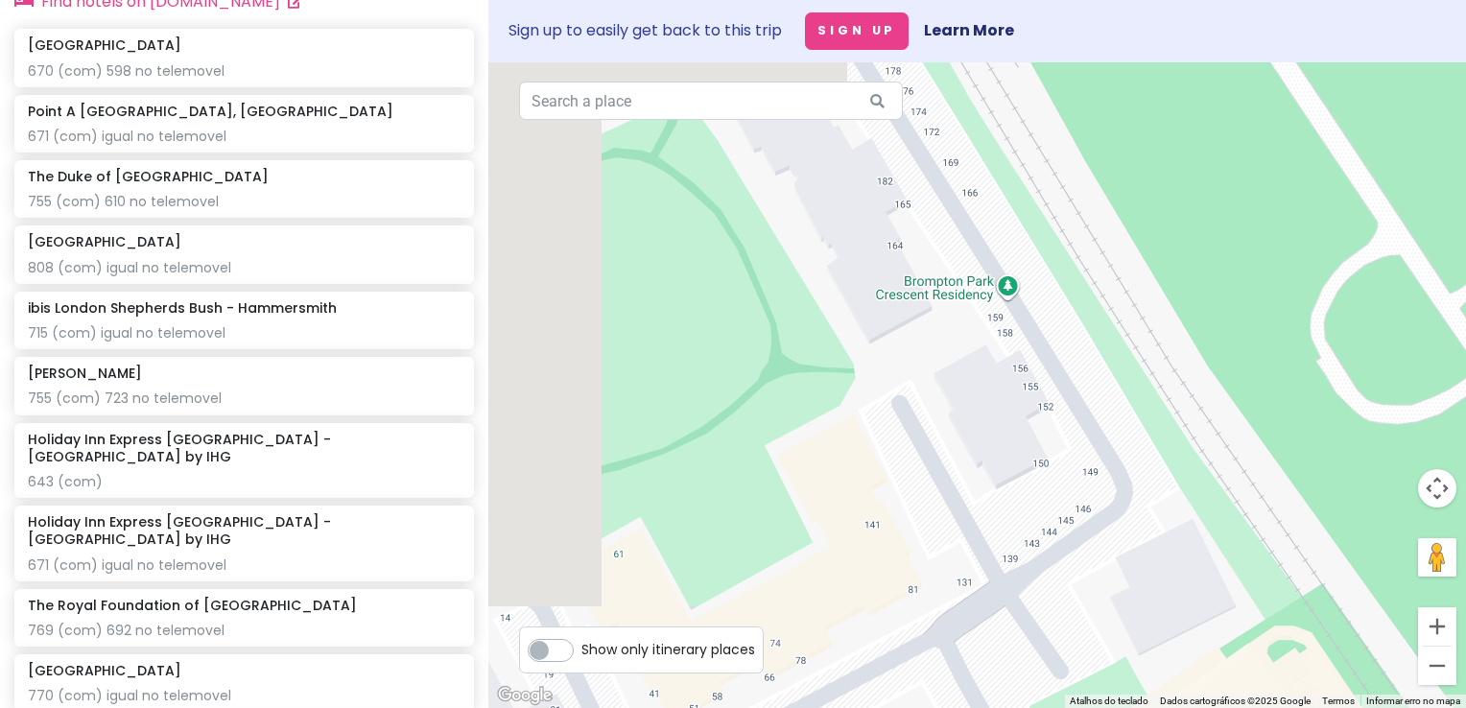
drag, startPoint x: 839, startPoint y: 355, endPoint x: 1384, endPoint y: 199, distance: 567.0
click at [1384, 200] on div at bounding box center [977, 385] width 978 height 646
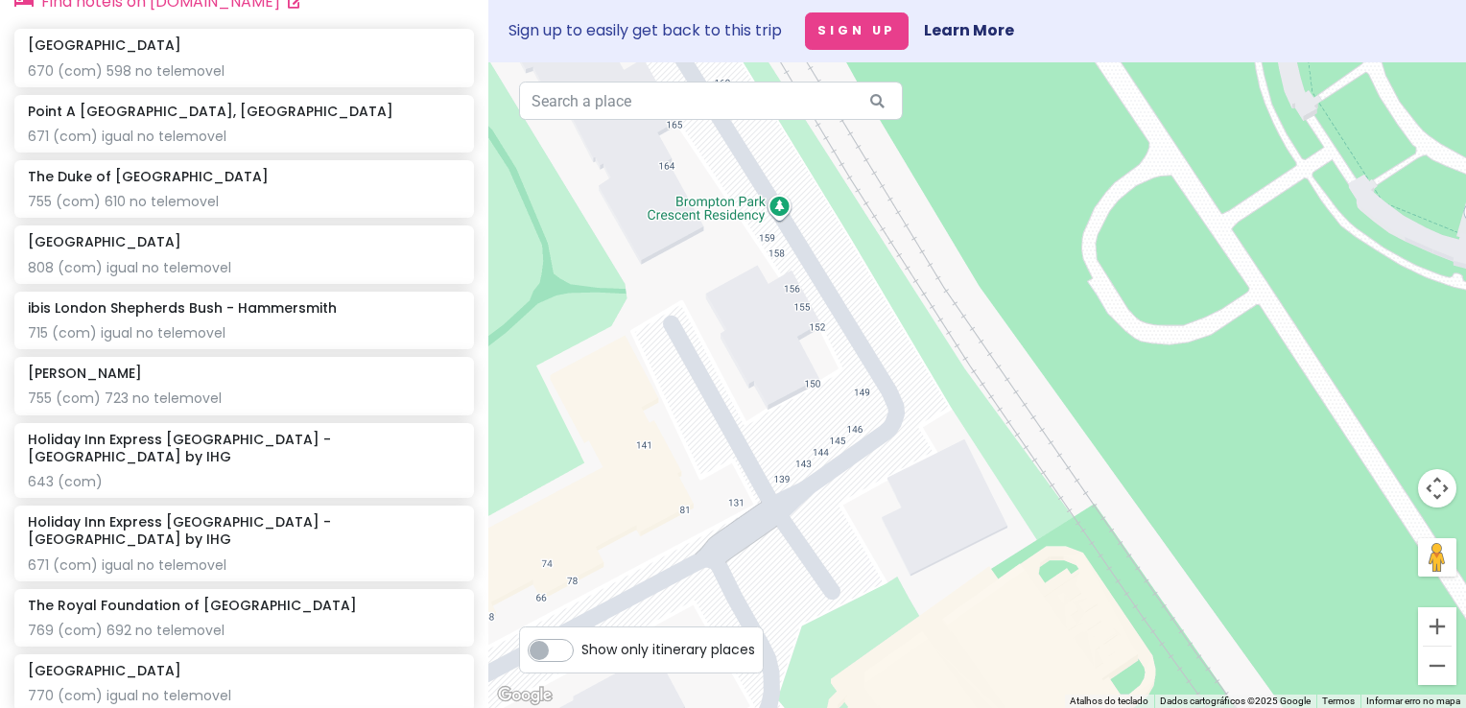
drag, startPoint x: 1190, startPoint y: 371, endPoint x: 914, endPoint y: 668, distance: 405.3
click at [914, 668] on div at bounding box center [977, 385] width 978 height 646
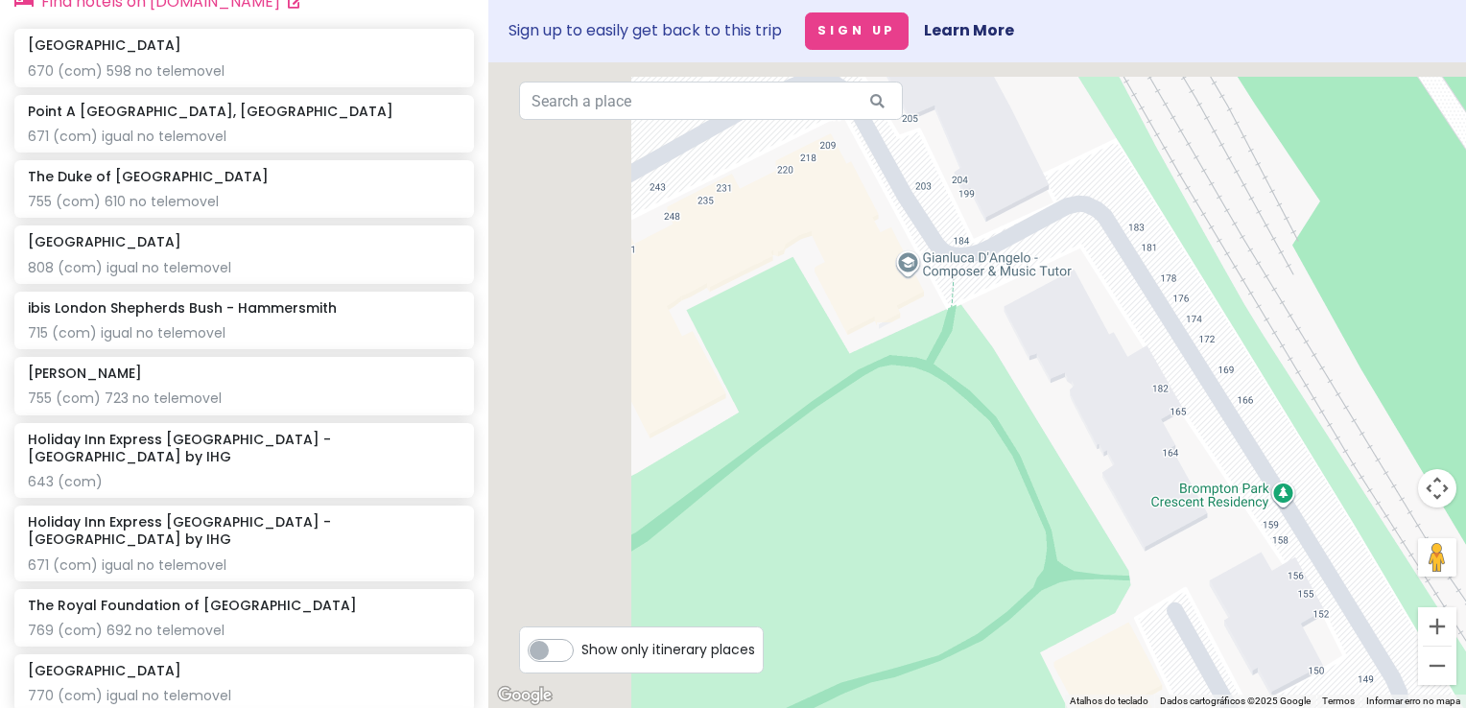
drag, startPoint x: 766, startPoint y: 252, endPoint x: 1273, endPoint y: 542, distance: 584.5
click at [1273, 542] on div at bounding box center [977, 385] width 978 height 646
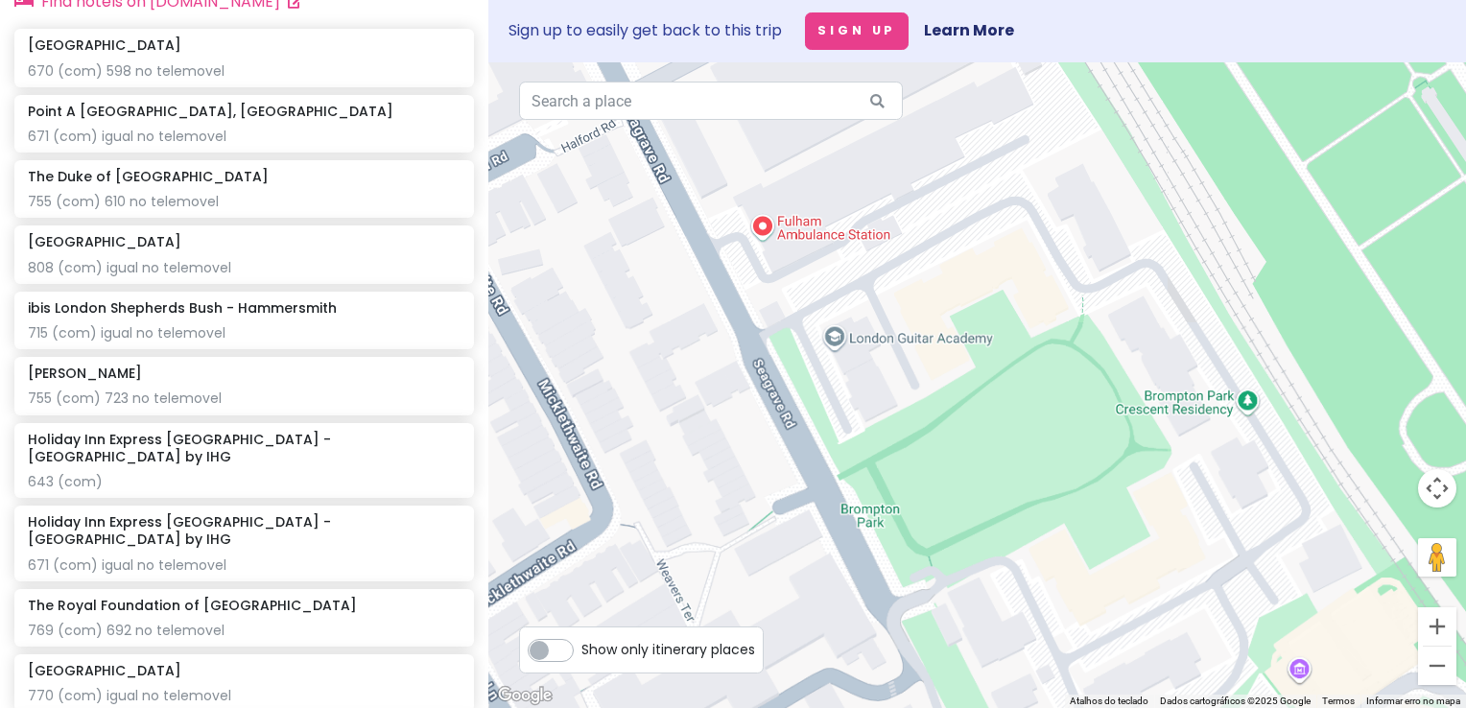
drag, startPoint x: 1025, startPoint y: 468, endPoint x: 1098, endPoint y: 357, distance: 133.1
click at [1098, 357] on div at bounding box center [977, 385] width 978 height 646
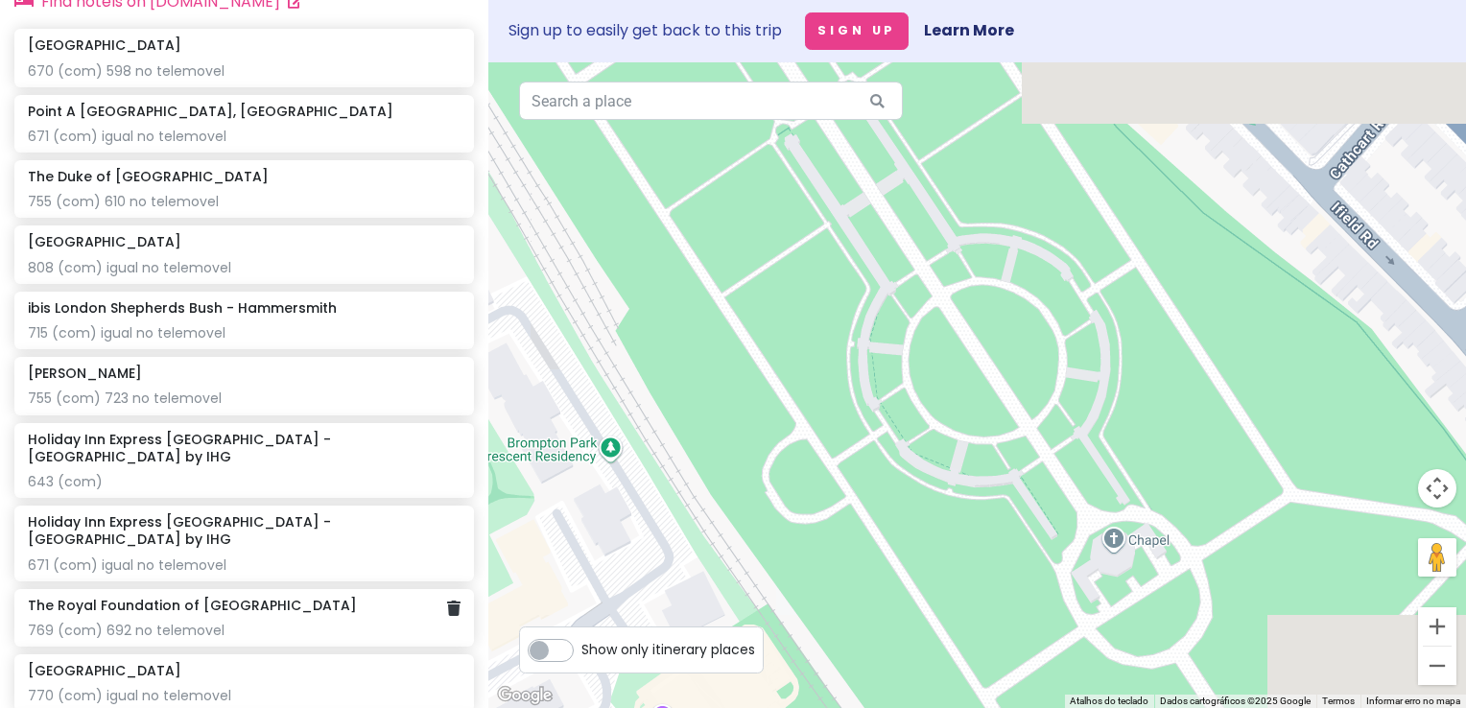
drag, startPoint x: 946, startPoint y: 522, endPoint x: 305, endPoint y: 570, distance: 642.8
click at [305, 570] on div "London V2! Private Change Dates Make a Copy Delete Trip Go Pro ⚡️ Give Feedback…" at bounding box center [733, 354] width 1466 height 708
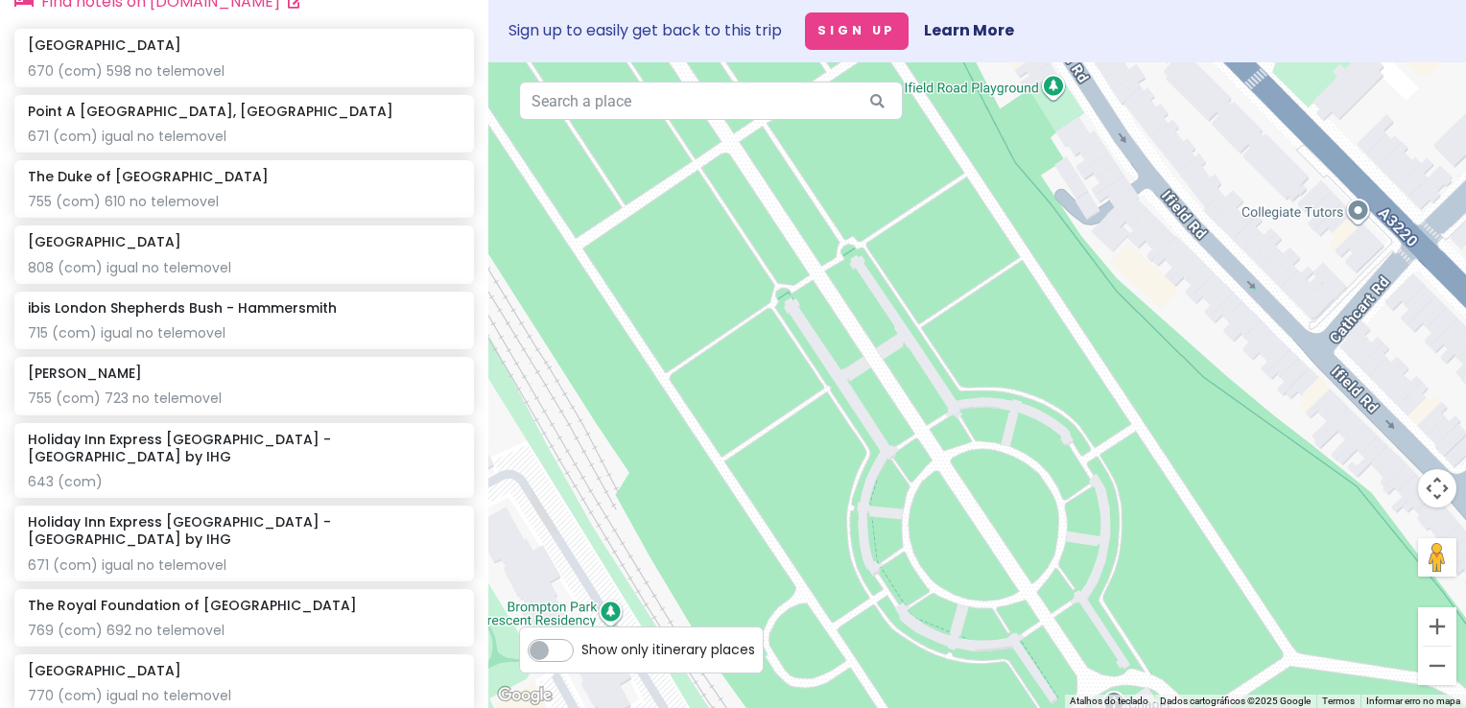
drag, startPoint x: 788, startPoint y: 490, endPoint x: 1080, endPoint y: 585, distance: 306.8
click at [1080, 585] on div at bounding box center [977, 385] width 978 height 646
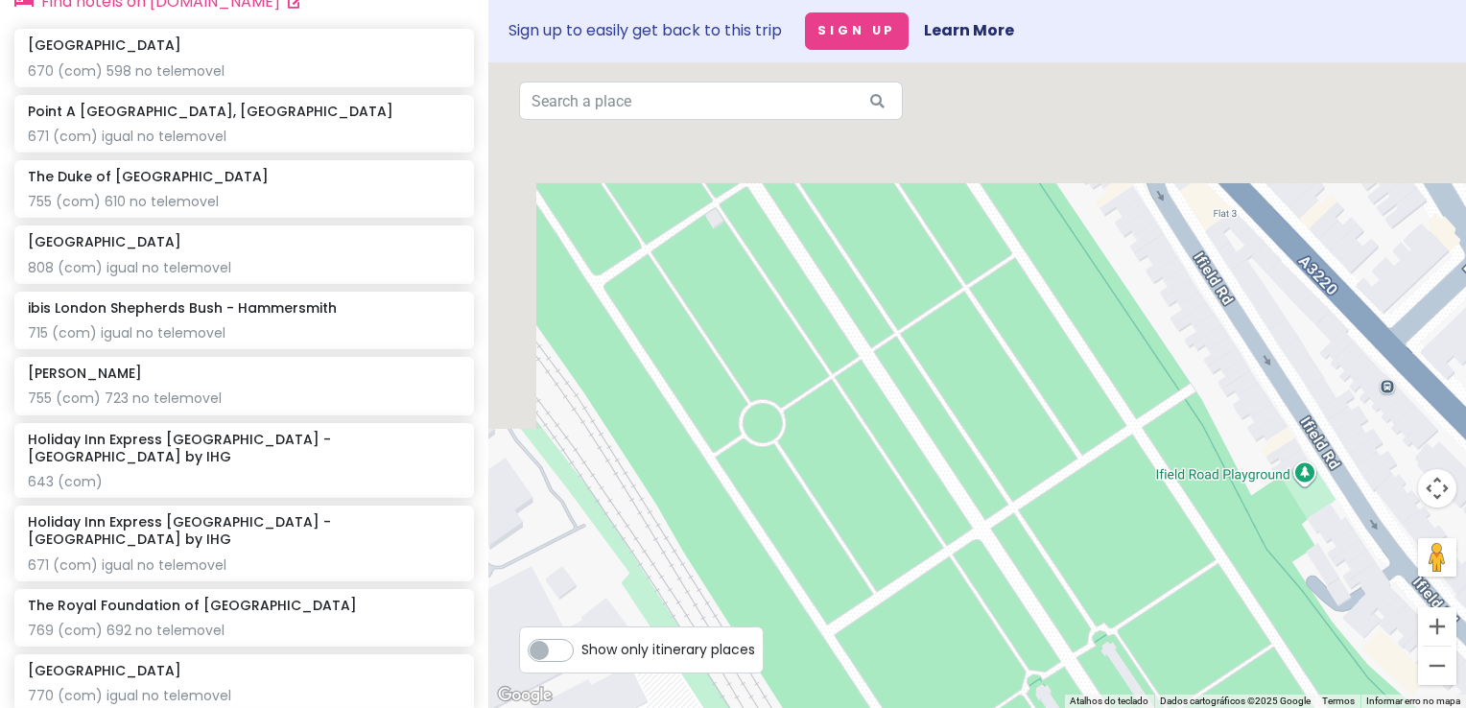
drag, startPoint x: 943, startPoint y: 274, endPoint x: 1195, endPoint y: 649, distance: 450.8
click at [1195, 649] on div at bounding box center [977, 385] width 978 height 646
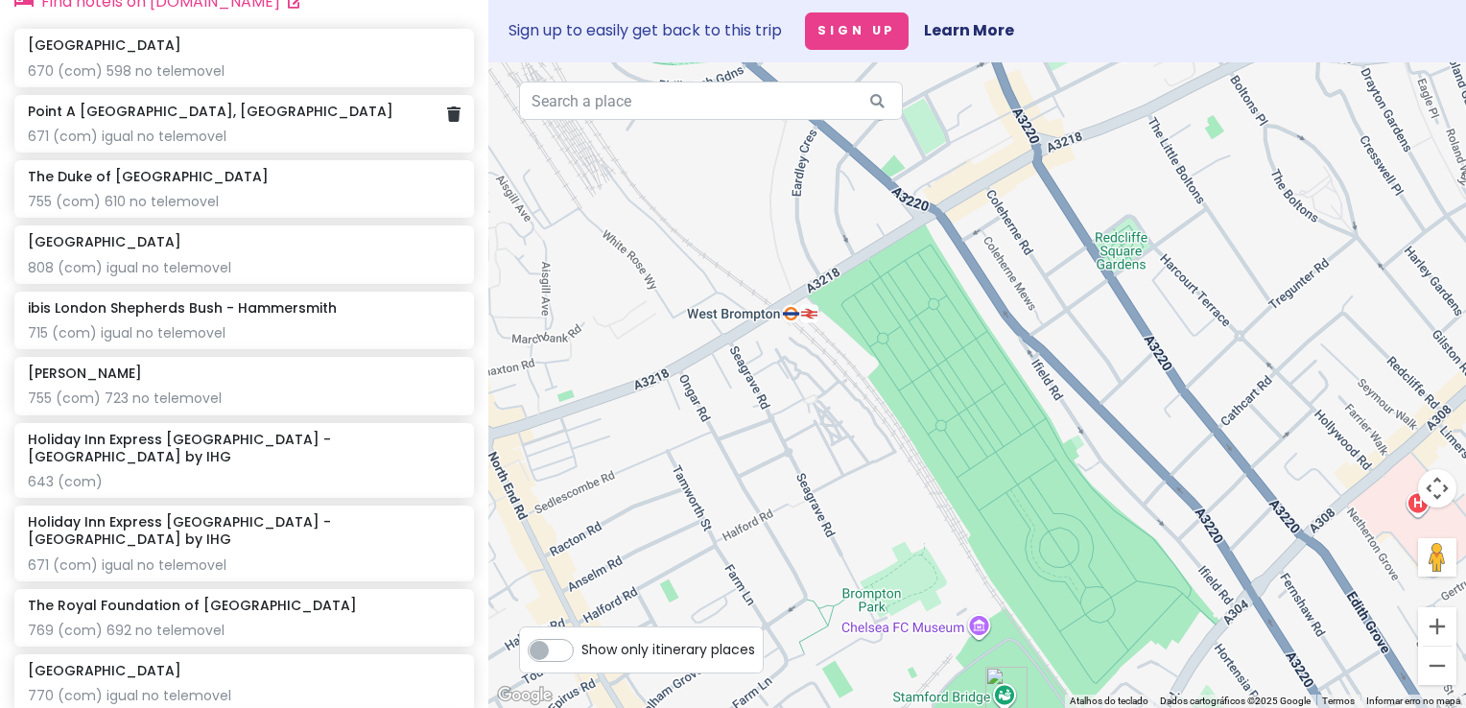
click at [262, 145] on div "671 (com) igual no telemovel" at bounding box center [244, 136] width 433 height 17
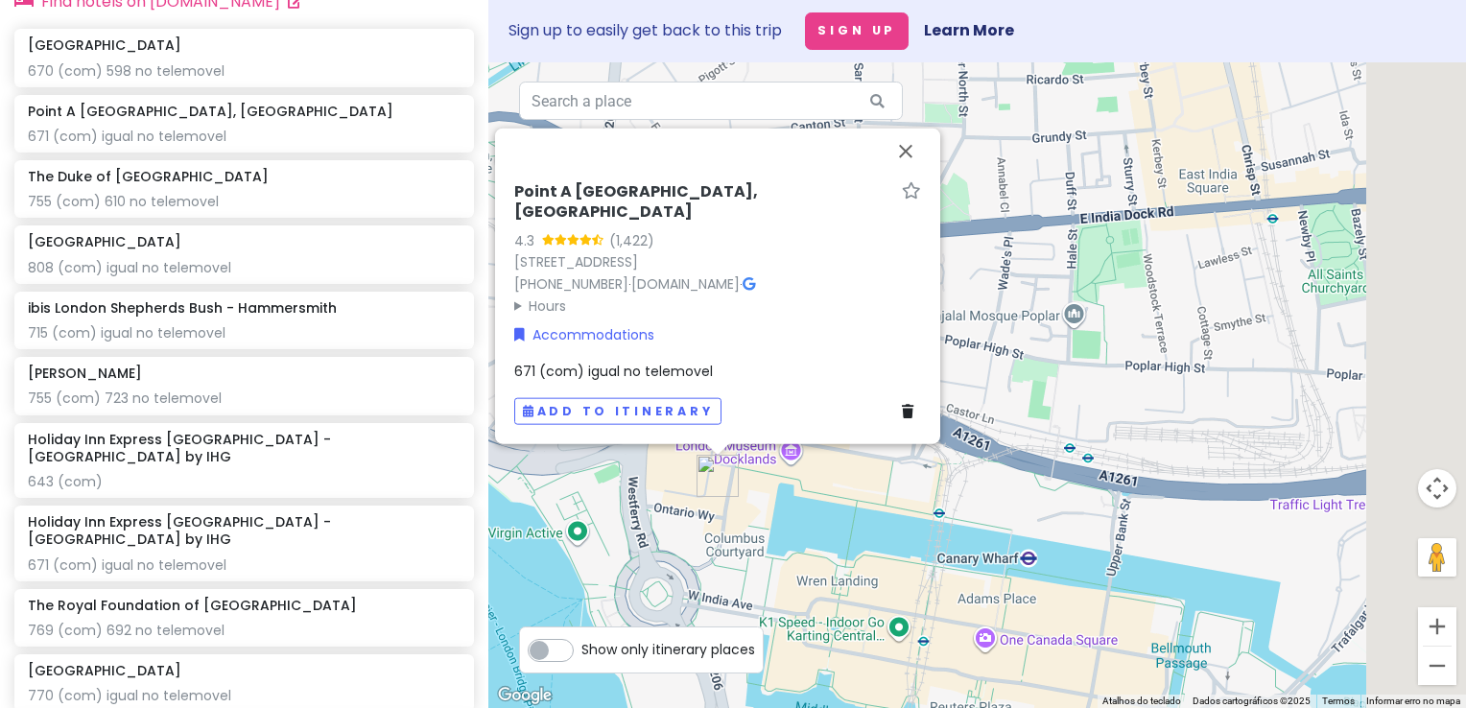
drag, startPoint x: 1280, startPoint y: 471, endPoint x: 810, endPoint y: 493, distance: 470.7
click at [810, 493] on div "Point A London, Canary Wharf 4.3 (1,422) 21 Hertsmere Rd, London E14 4AS, UK +4…" at bounding box center [977, 385] width 978 height 646
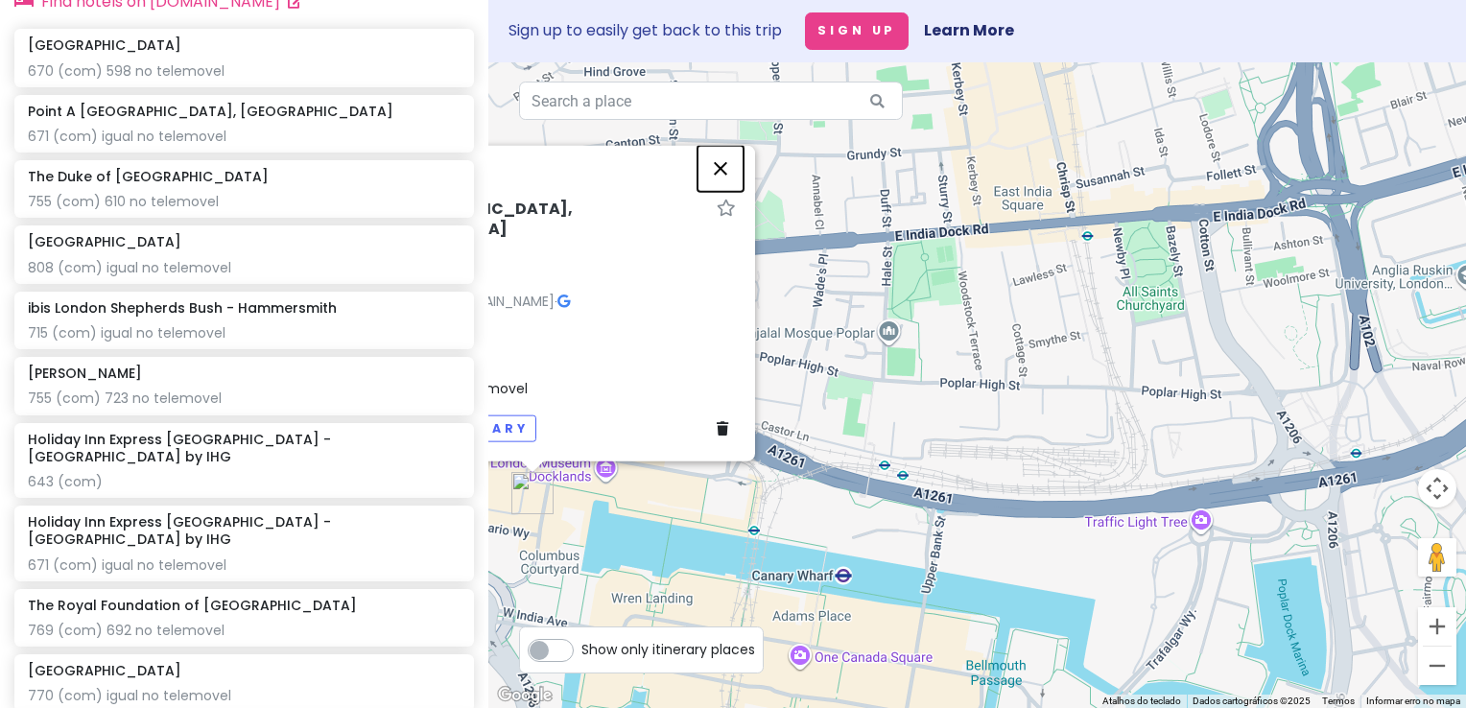
click at [721, 181] on button "Fechar" at bounding box center [721, 168] width 46 height 46
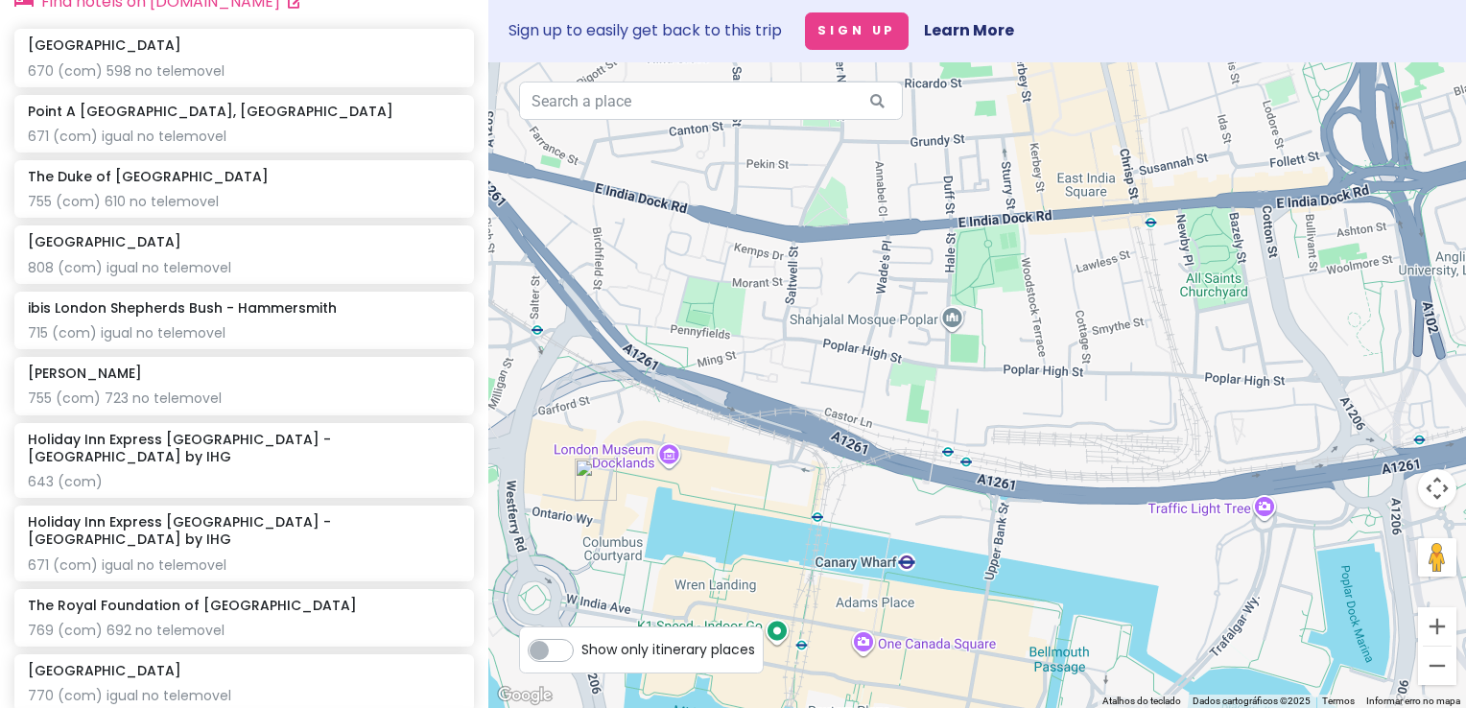
drag, startPoint x: 833, startPoint y: 317, endPoint x: 1094, endPoint y: 249, distance: 269.7
click at [1093, 249] on div at bounding box center [977, 385] width 978 height 646
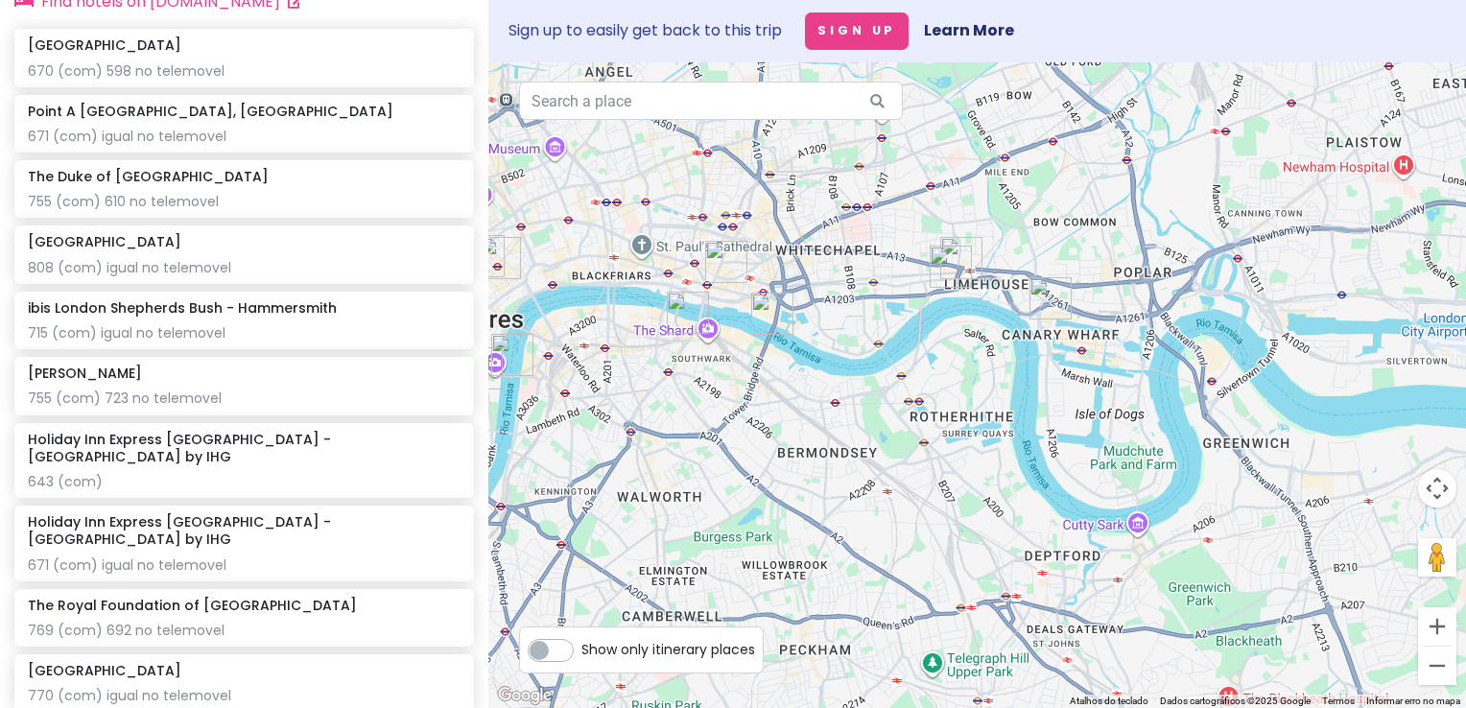
drag, startPoint x: 819, startPoint y: 318, endPoint x: 1081, endPoint y: 277, distance: 265.0
click at [1081, 277] on div at bounding box center [977, 385] width 978 height 646
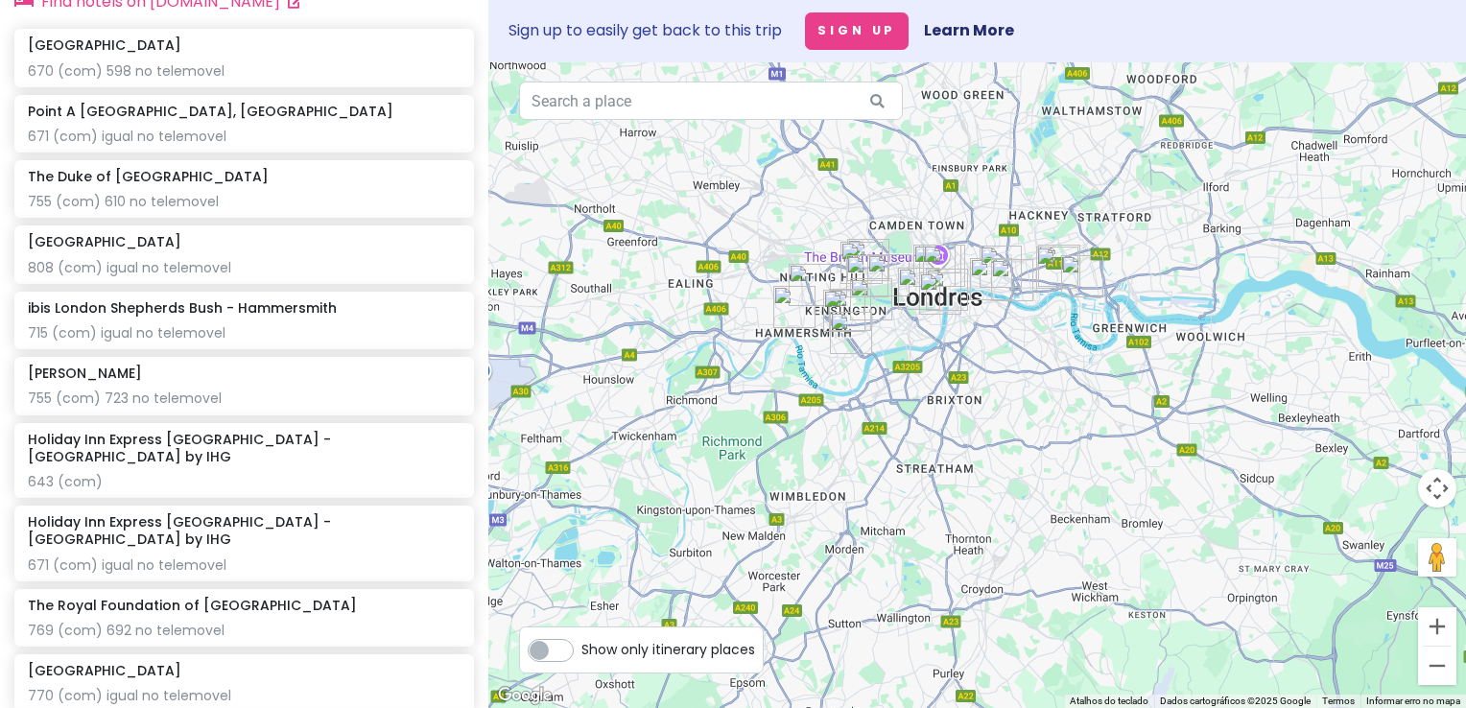
drag, startPoint x: 971, startPoint y: 343, endPoint x: 1014, endPoint y: 368, distance: 49.9
click at [1014, 368] on div at bounding box center [977, 385] width 978 height 646
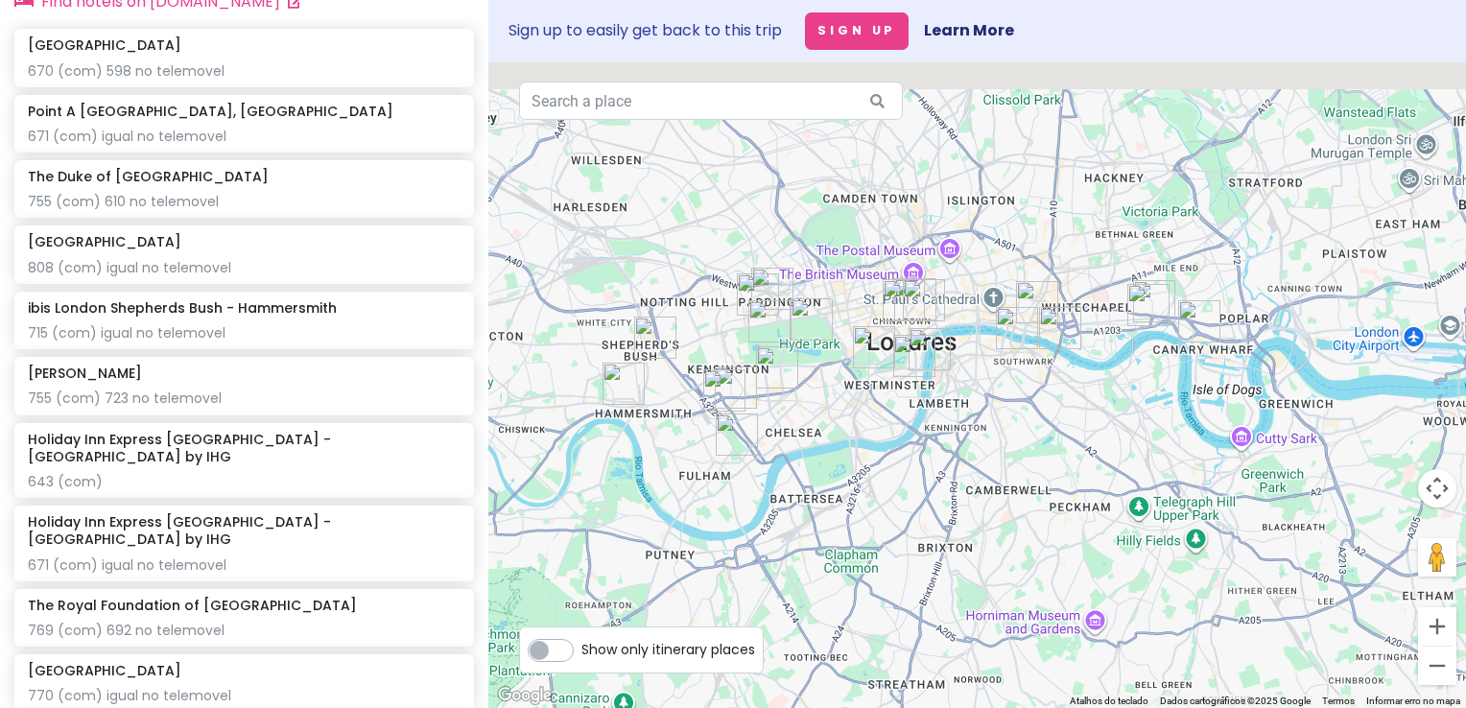
drag, startPoint x: 1059, startPoint y: 337, endPoint x: 1098, endPoint y: 419, distance: 91.0
click at [1098, 419] on div at bounding box center [977, 385] width 978 height 646
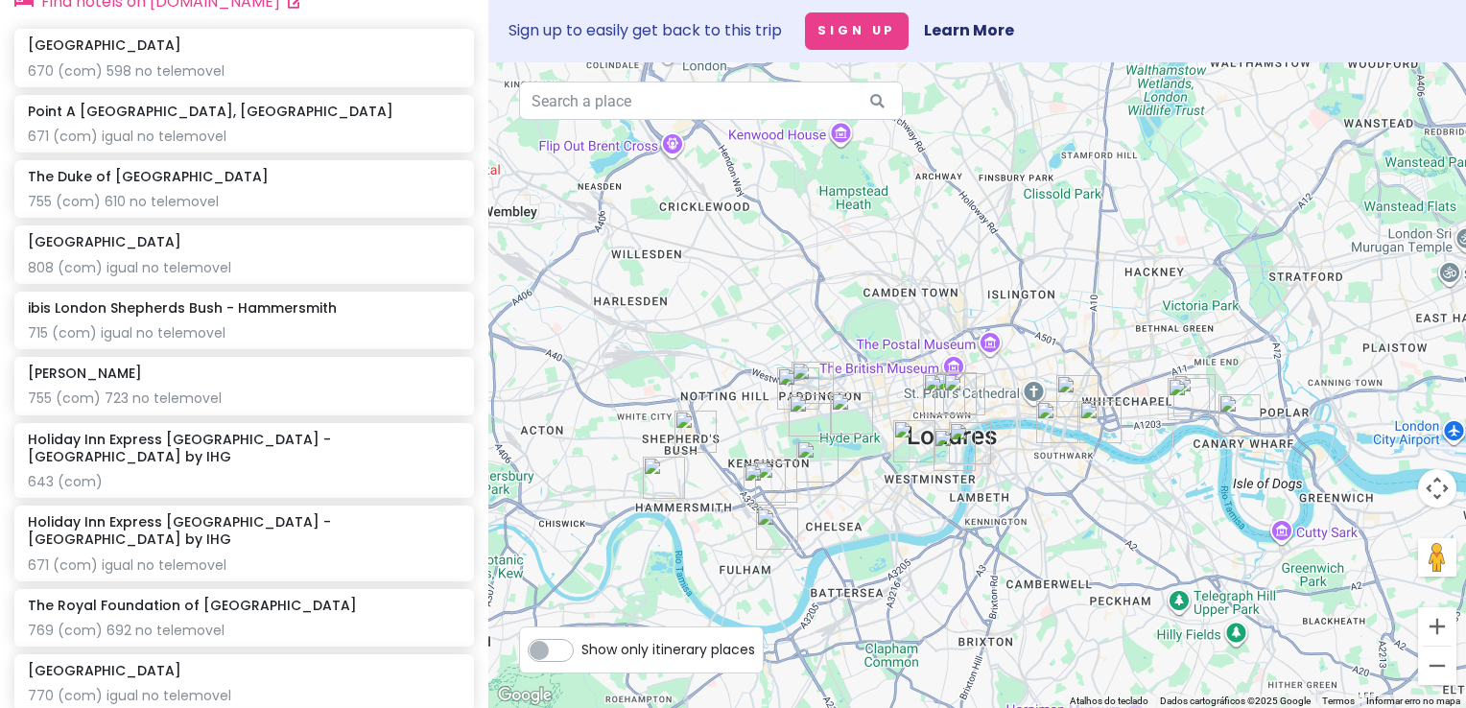
drag, startPoint x: 996, startPoint y: 402, endPoint x: 948, endPoint y: 330, distance: 86.5
click at [949, 320] on div at bounding box center [977, 385] width 978 height 646
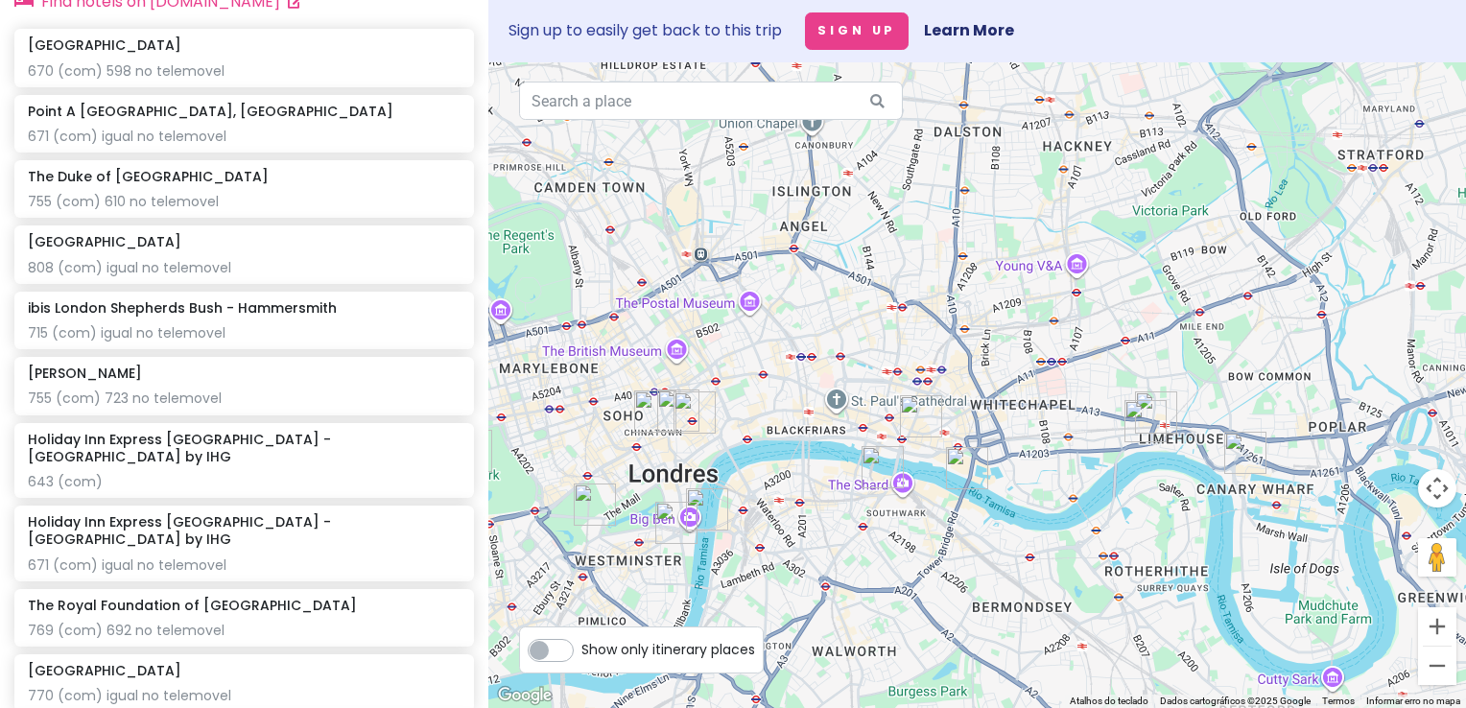
drag, startPoint x: 1109, startPoint y: 442, endPoint x: 970, endPoint y: 566, distance: 186.2
click at [970, 566] on div at bounding box center [977, 385] width 978 height 646
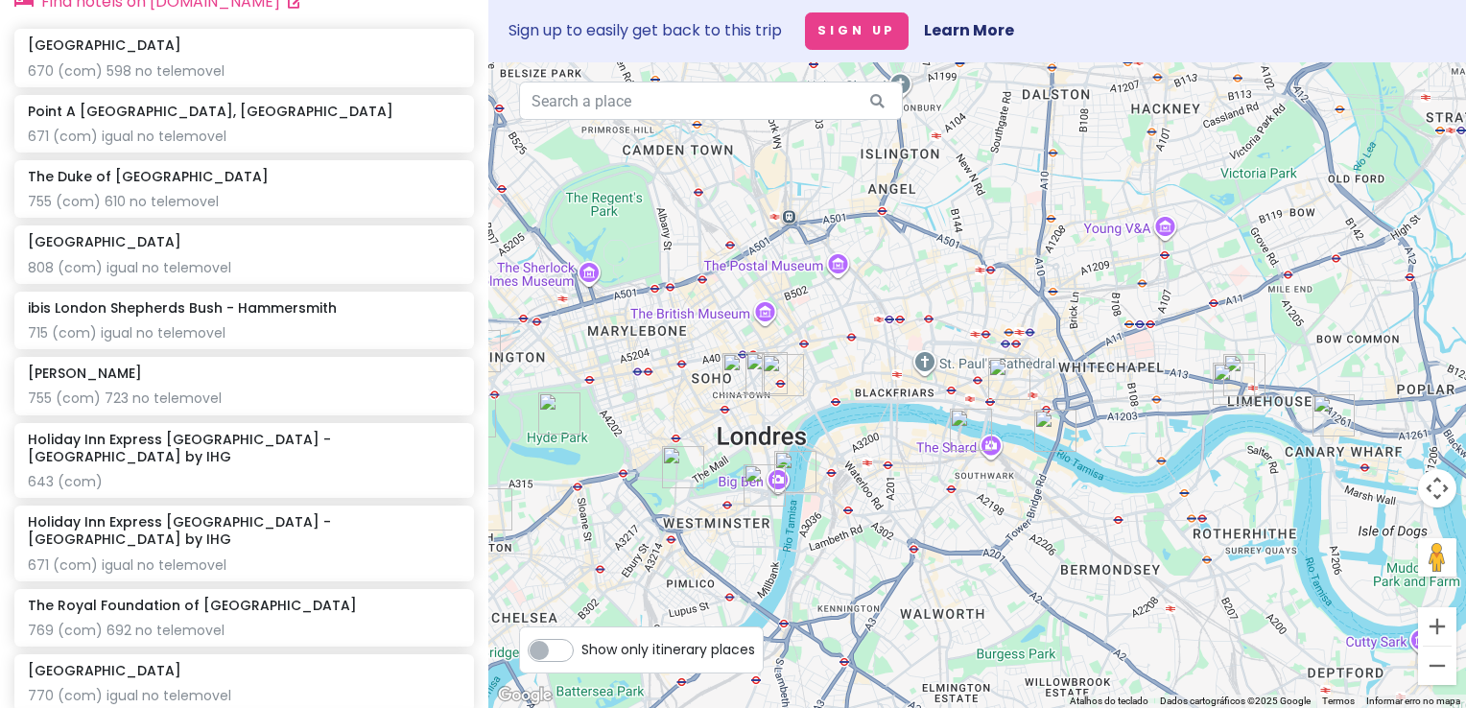
drag, startPoint x: 750, startPoint y: 393, endPoint x: 874, endPoint y: 340, distance: 134.9
click at [874, 340] on div at bounding box center [977, 385] width 978 height 646
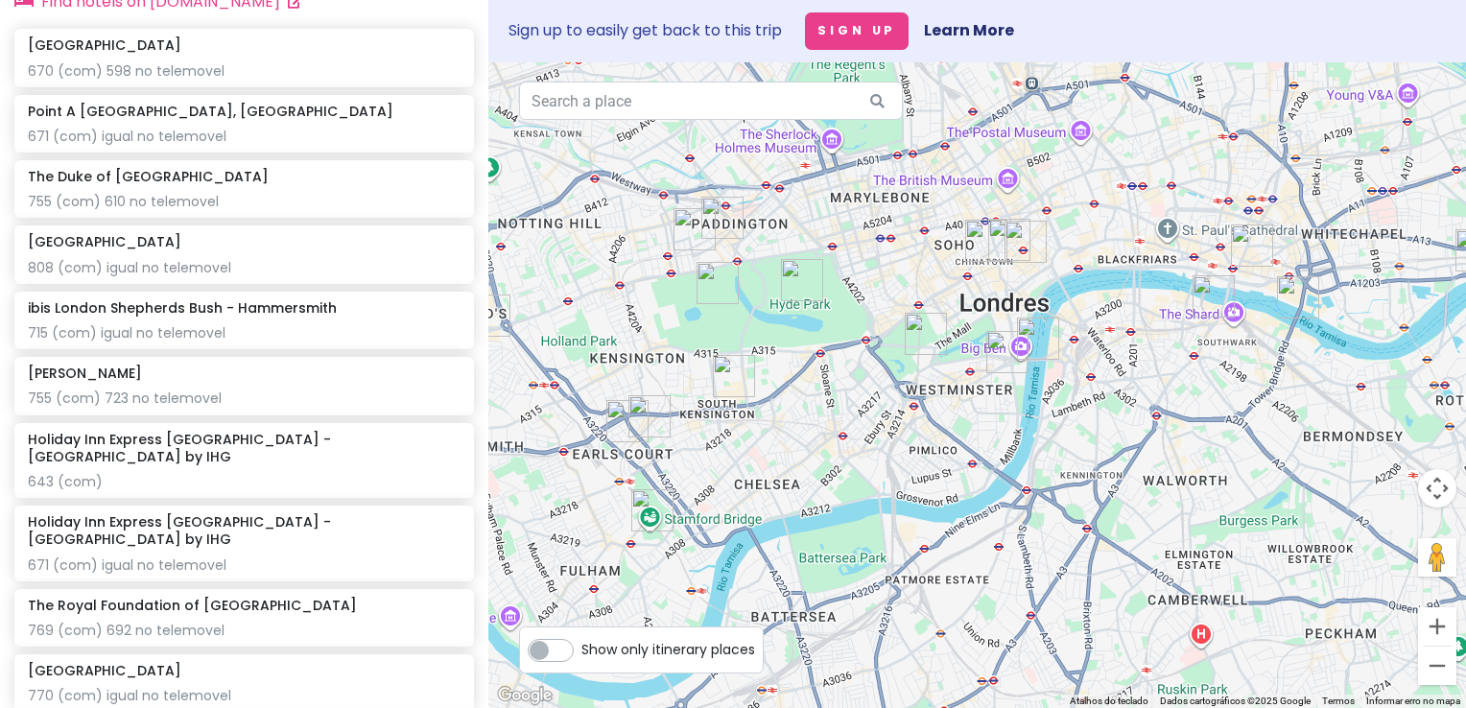
drag, startPoint x: 847, startPoint y: 385, endPoint x: 1063, endPoint y: 263, distance: 247.9
click at [1063, 263] on div at bounding box center [977, 385] width 978 height 646
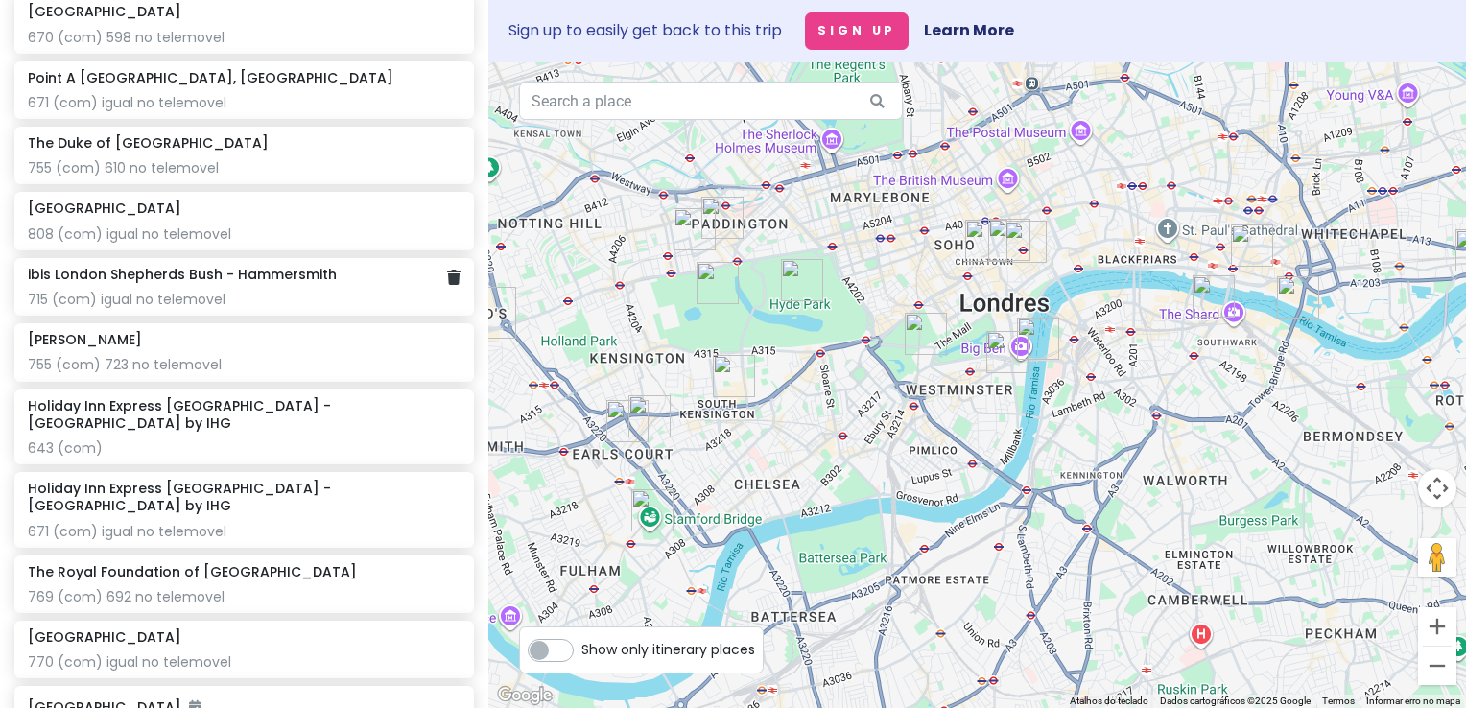
scroll to position [1371, 0]
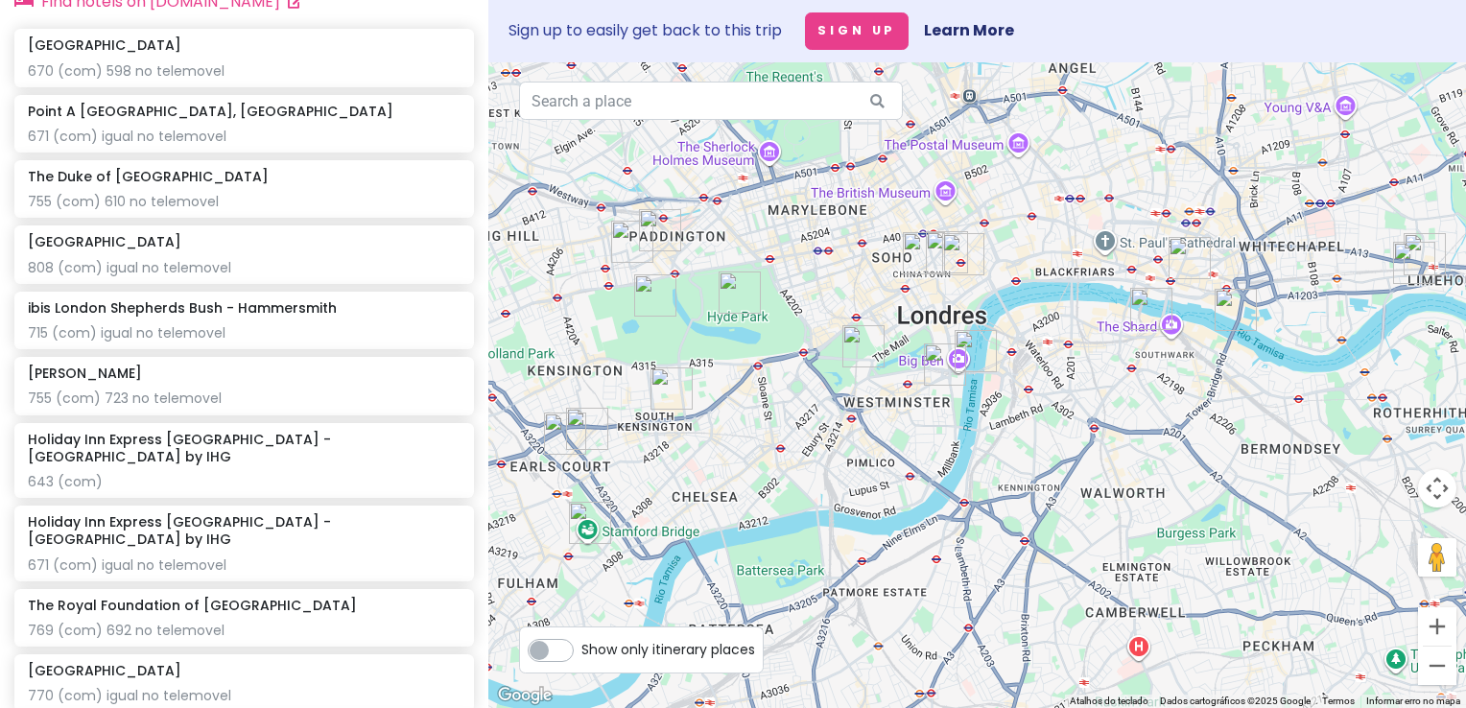
drag, startPoint x: 1032, startPoint y: 510, endPoint x: 940, endPoint y: 528, distance: 93.0
click at [940, 528] on div at bounding box center [977, 385] width 978 height 646
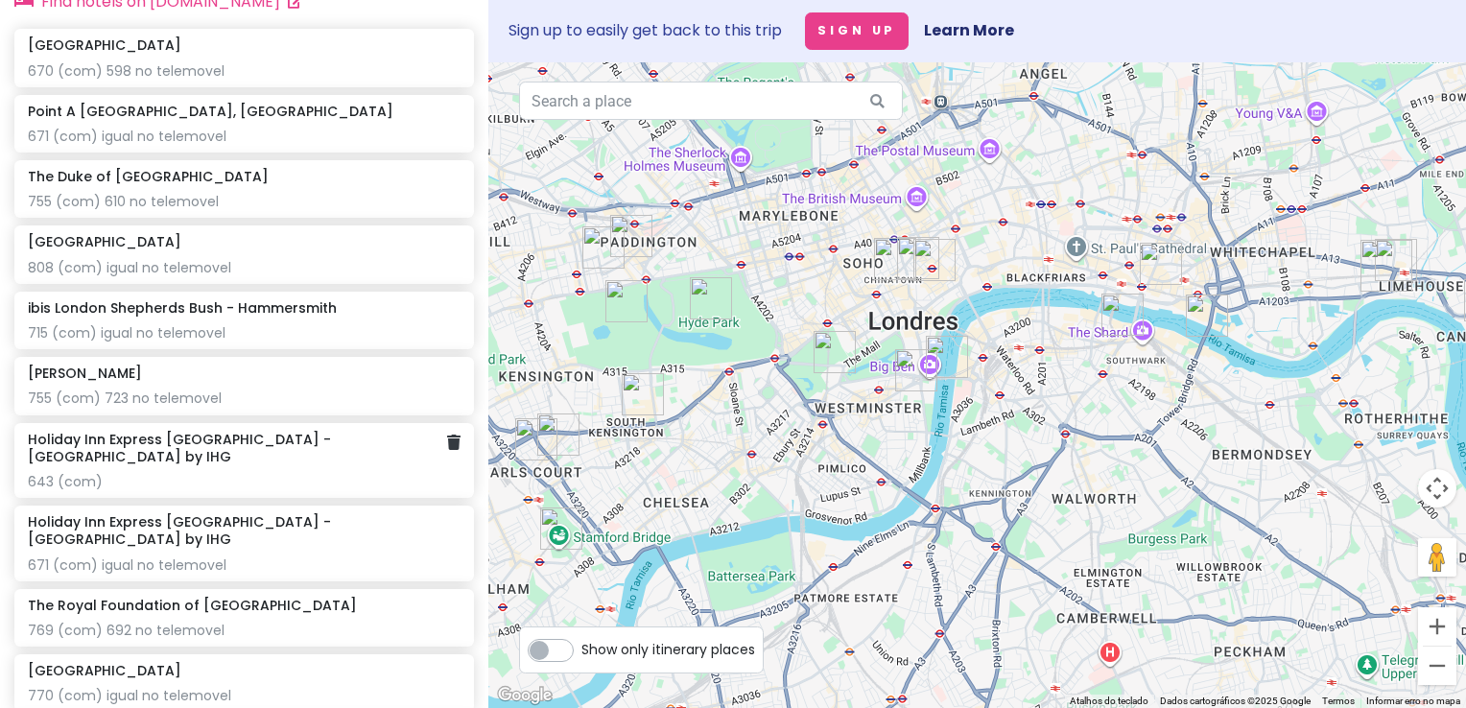
click at [276, 459] on div "Holiday Inn Express [GEOGRAPHIC_DATA] - [GEOGRAPHIC_DATA] by IHG 643 (com)" at bounding box center [244, 461] width 433 height 60
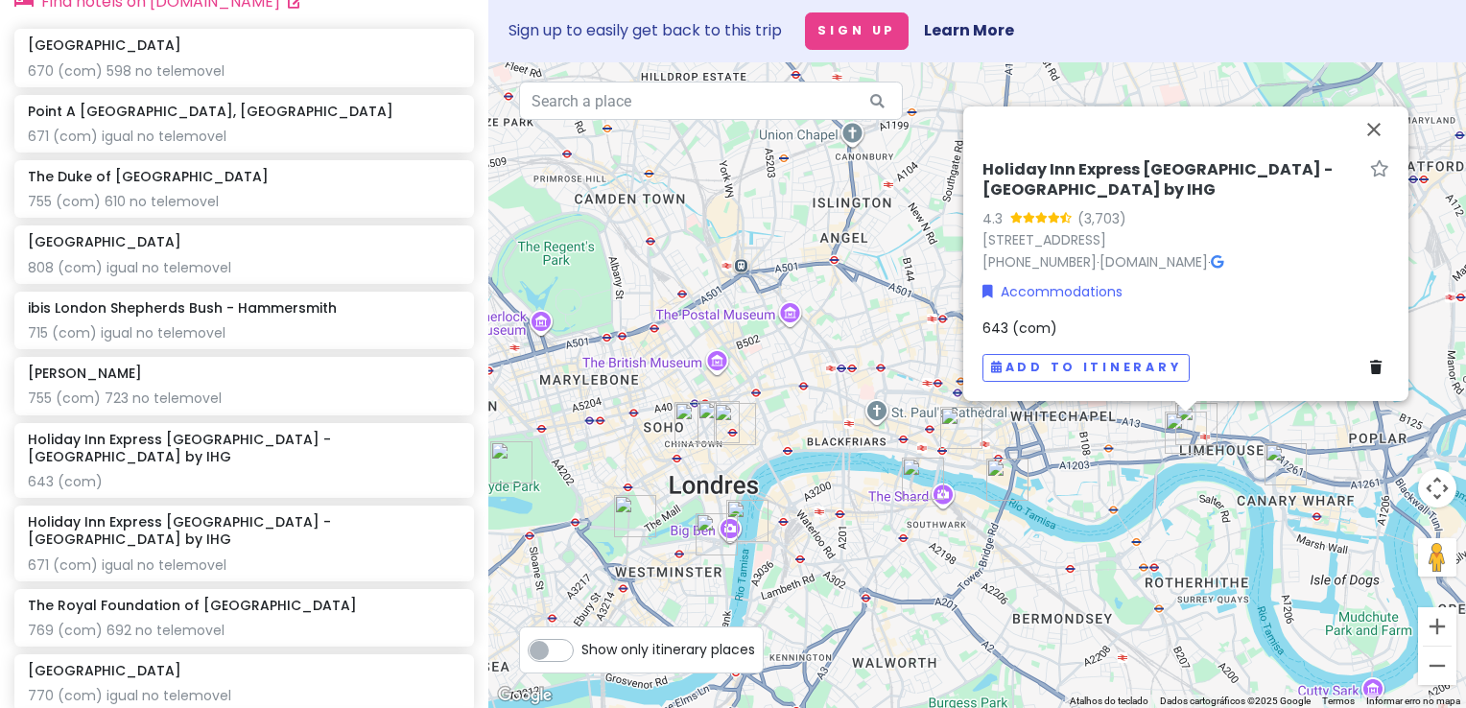
click at [1133, 189] on h6 "Holiday Inn Express [GEOGRAPHIC_DATA] - [GEOGRAPHIC_DATA] by IHG" at bounding box center [1173, 180] width 380 height 40
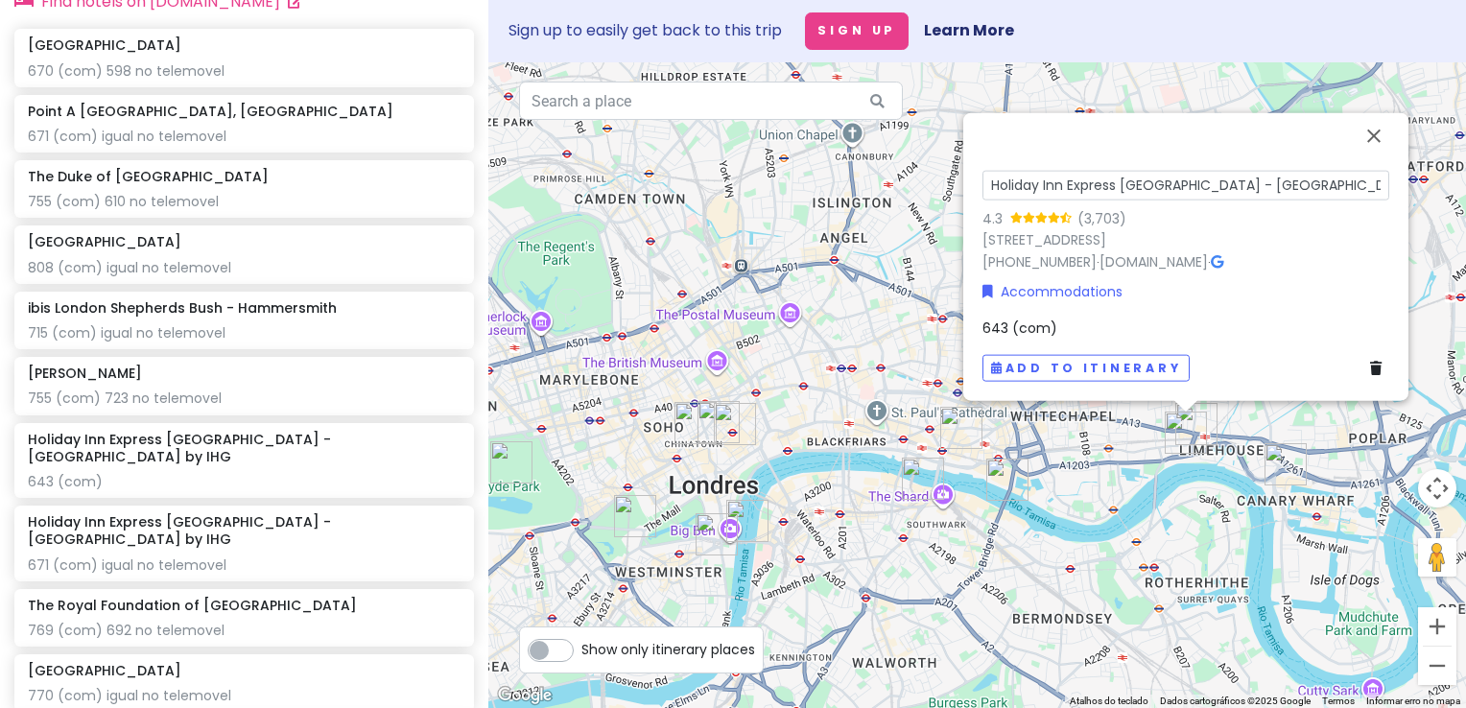
drag, startPoint x: 1324, startPoint y: 186, endPoint x: 776, endPoint y: 107, distance: 553.7
click at [711, 107] on div "Holiday Inn Express [GEOGRAPHIC_DATA] - [GEOGRAPHIC_DATA] by IHG 4.3 (3,703) [S…" at bounding box center [977, 385] width 978 height 646
click at [1367, 139] on button "Fechar" at bounding box center [1374, 135] width 46 height 46
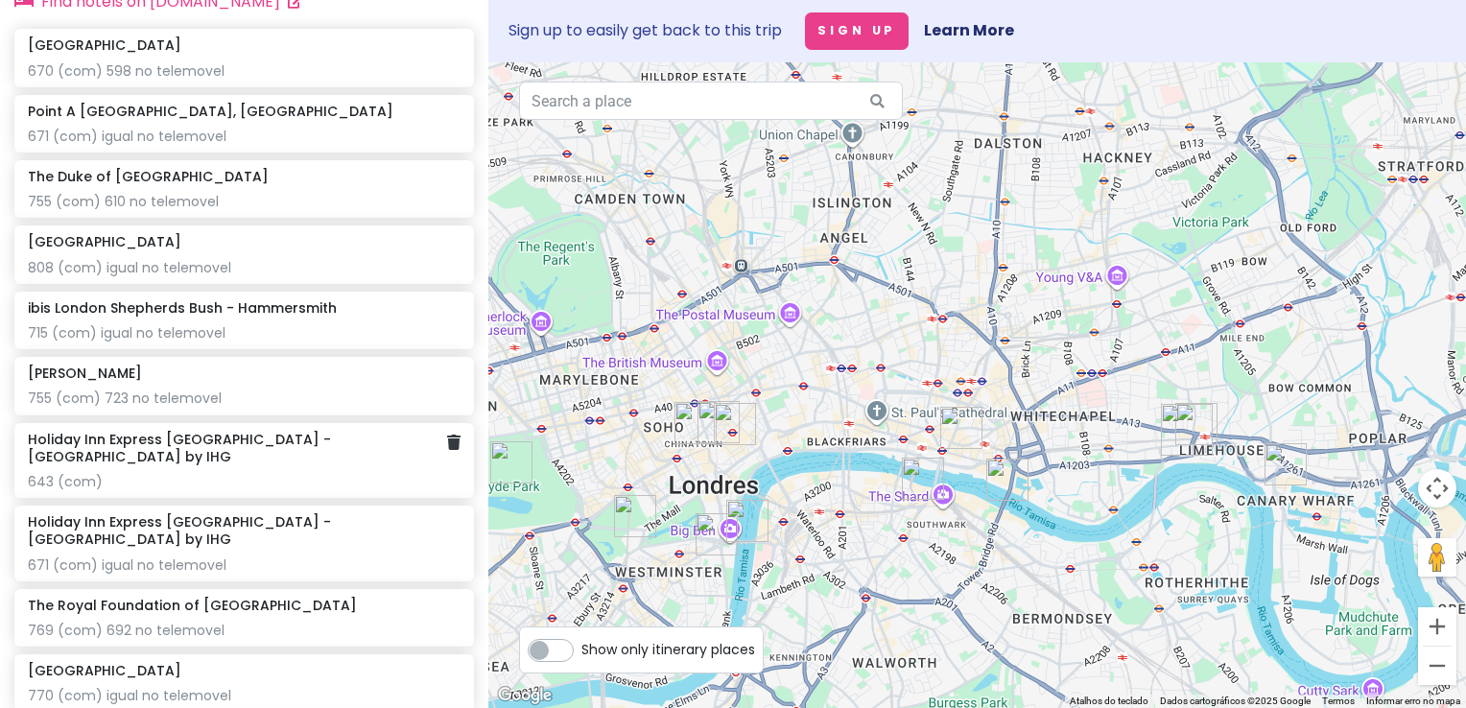
click at [180, 473] on div "643 (com)" at bounding box center [244, 481] width 433 height 17
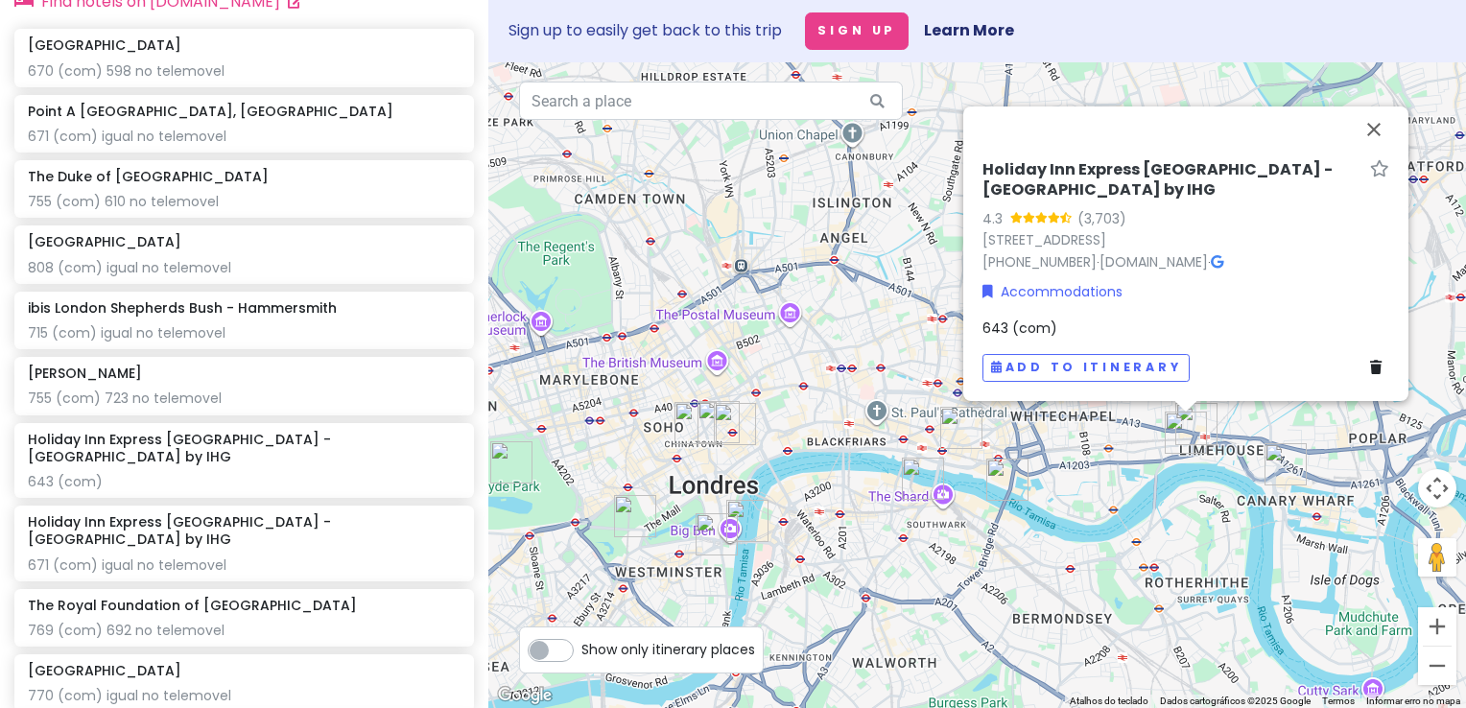
click at [1025, 320] on span "643 (com)" at bounding box center [1020, 328] width 75 height 19
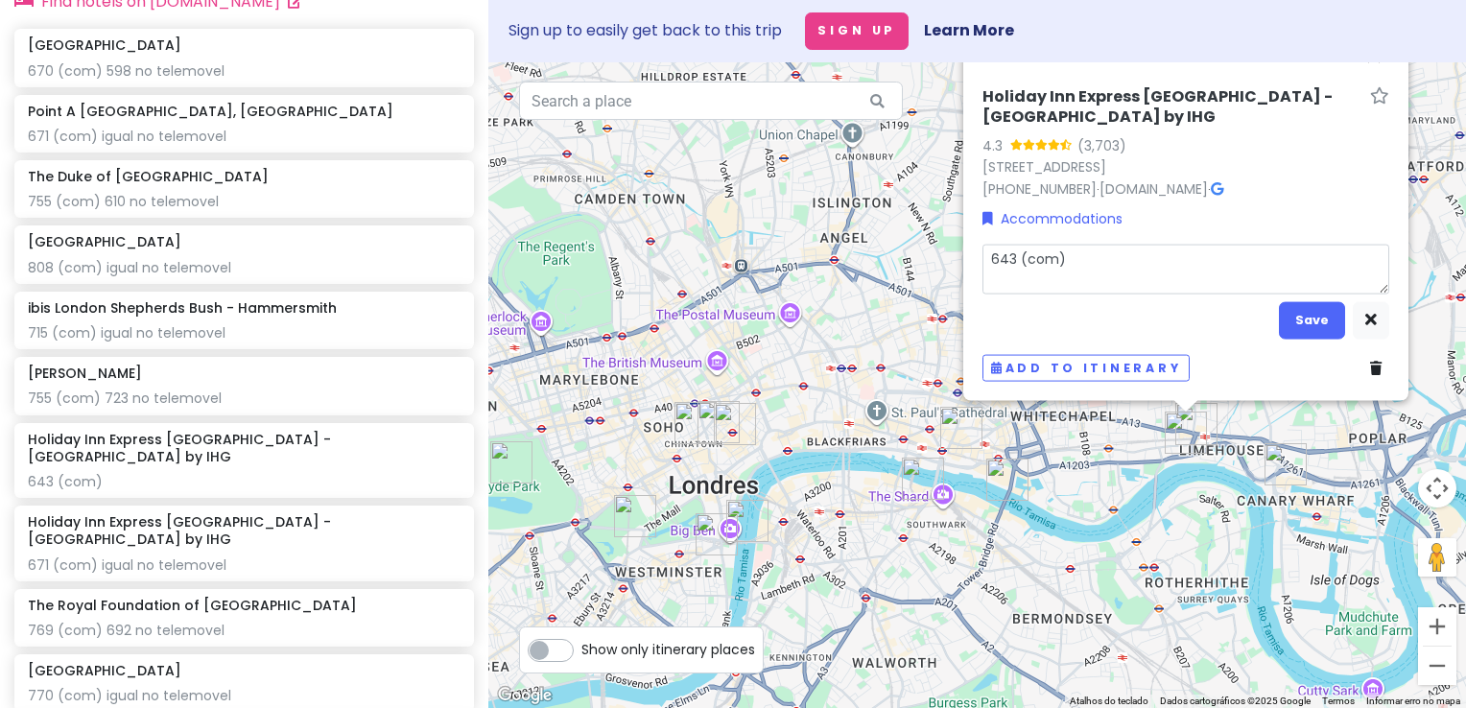
click at [1013, 259] on textarea "643 (com)" at bounding box center [1186, 269] width 407 height 50
type textarea "x"
type textarea "64 (com)"
type textarea "x"
type textarea "6 (com)"
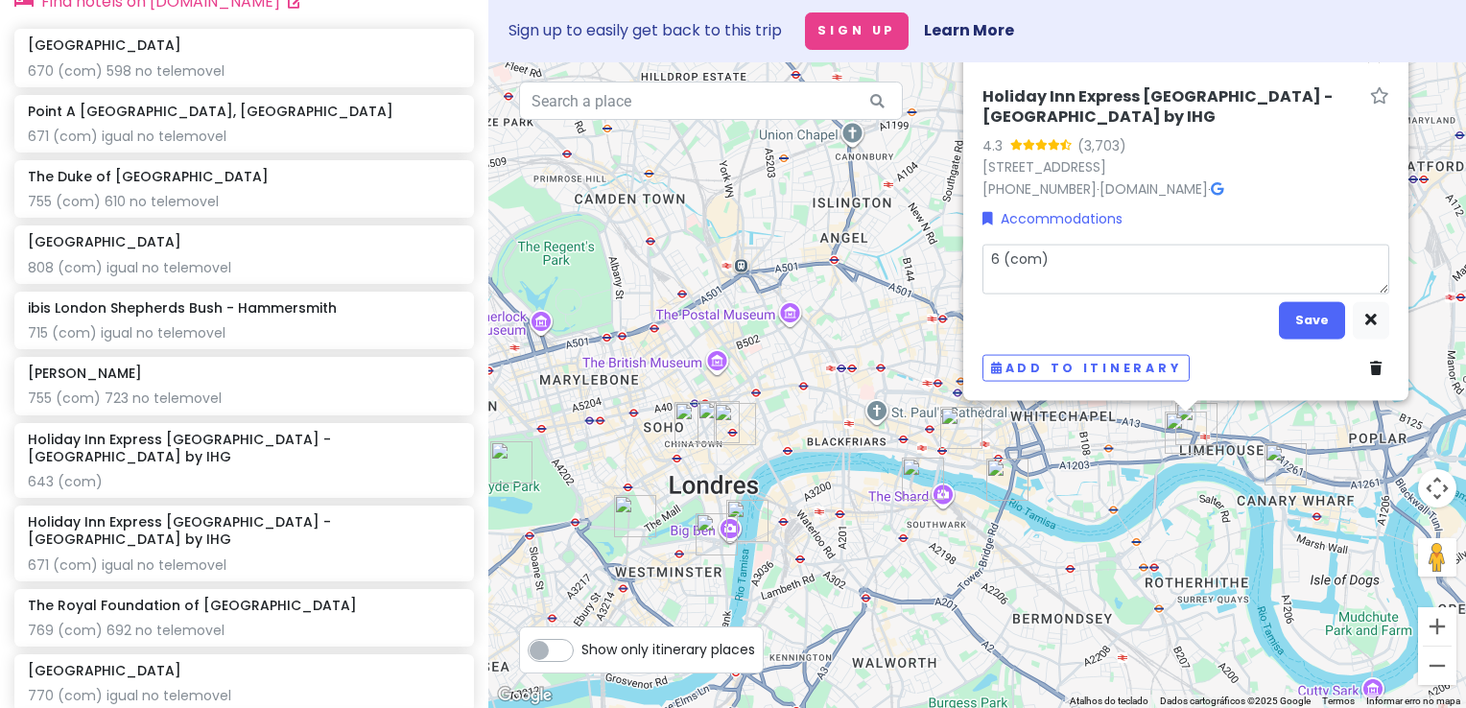
type textarea "x"
type textarea "60 (com)"
type textarea "x"
type textarea "607 (com)"
click at [1319, 320] on button "Save" at bounding box center [1312, 319] width 66 height 37
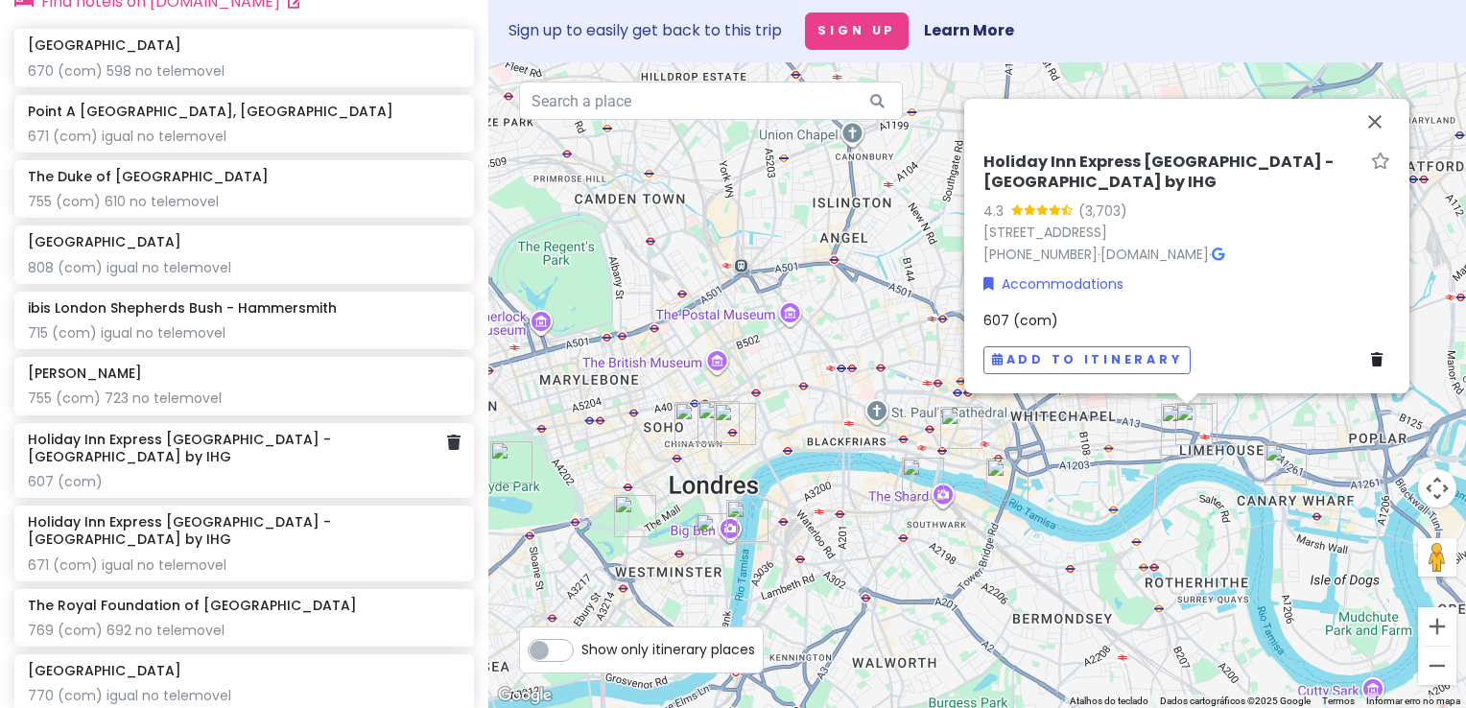
click at [261, 473] on div "607 (com)" at bounding box center [244, 481] width 433 height 17
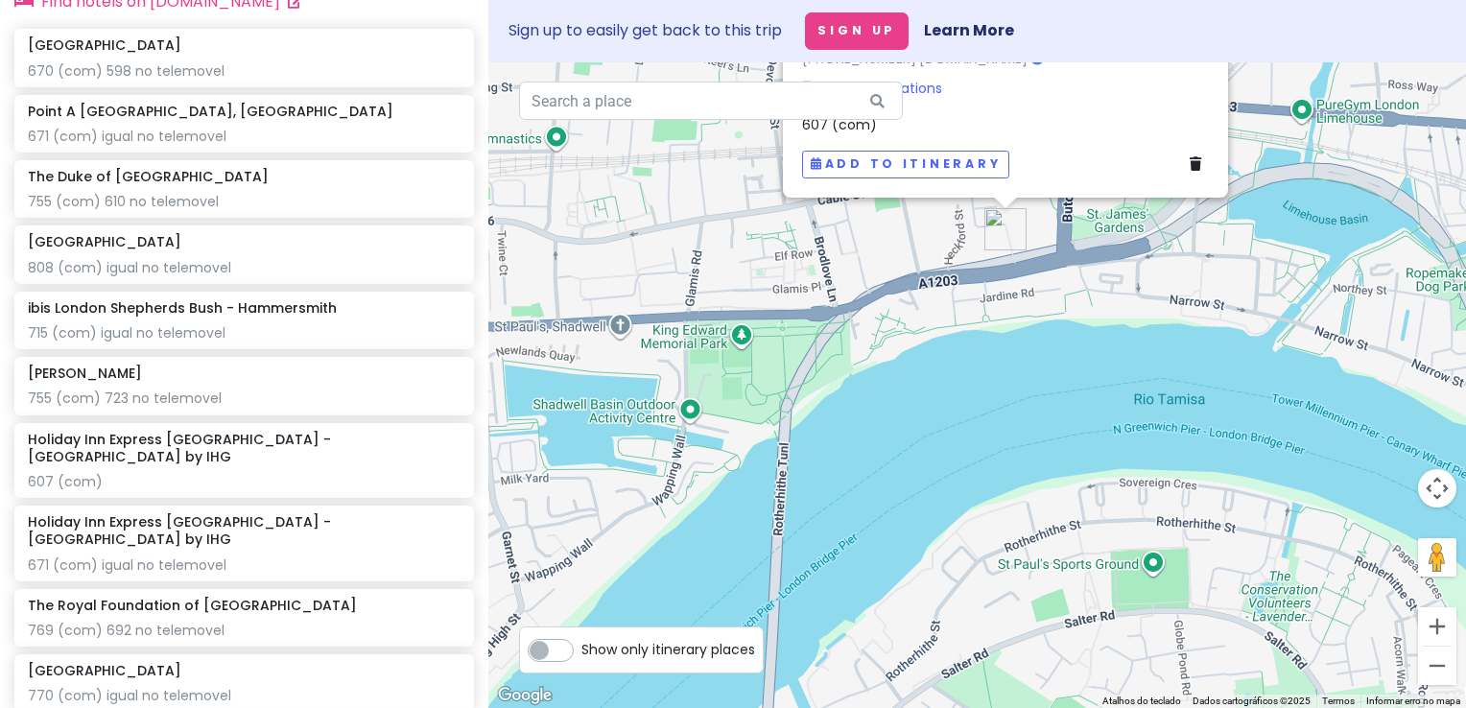
drag, startPoint x: 1283, startPoint y: 373, endPoint x: 1069, endPoint y: 463, distance: 232.2
click at [1069, 463] on div "Holiday Inn Express [GEOGRAPHIC_DATA] - [GEOGRAPHIC_DATA] by IHG 4.3 (3,703) [S…" at bounding box center [977, 385] width 978 height 646
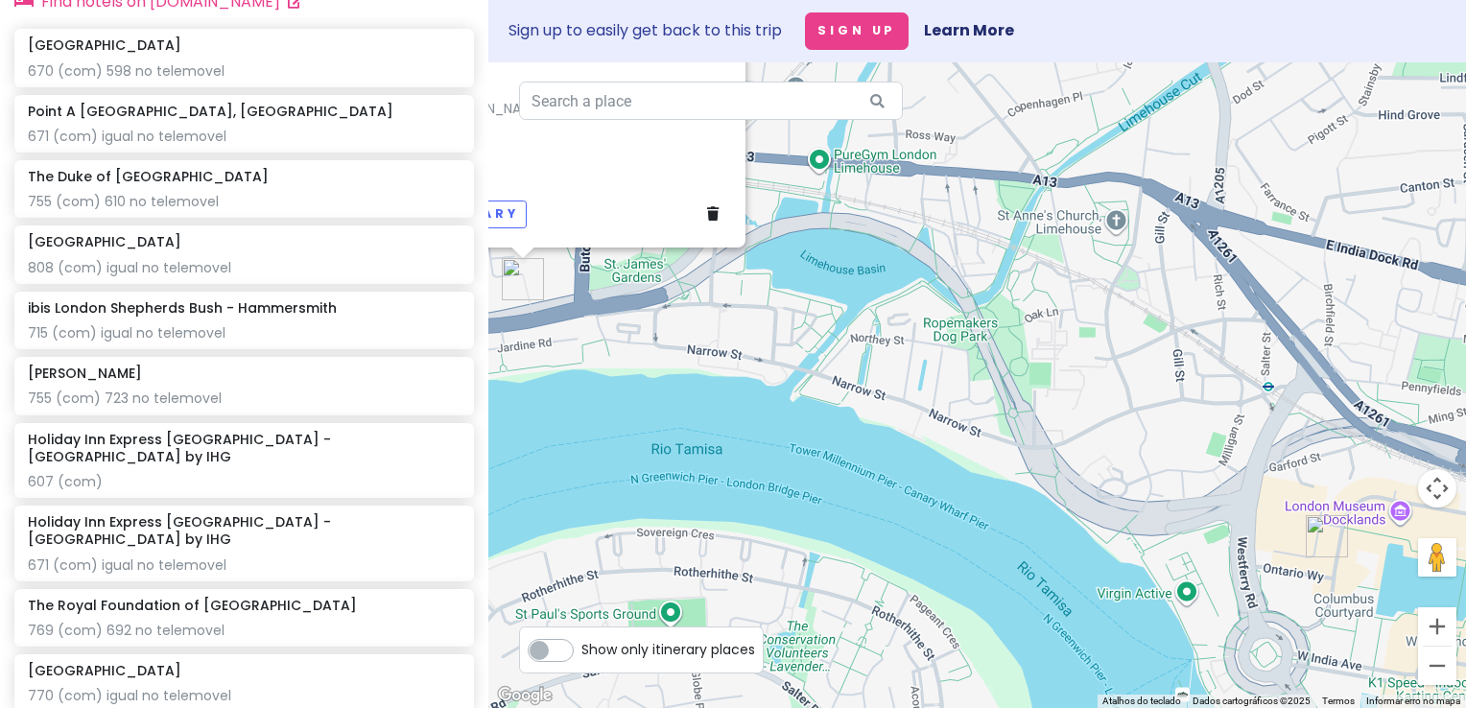
drag, startPoint x: 1286, startPoint y: 460, endPoint x: 993, endPoint y: 415, distance: 296.1
click at [993, 415] on div "Holiday Inn Express [GEOGRAPHIC_DATA] - [GEOGRAPHIC_DATA] by IHG 4.3 (3,703) [S…" at bounding box center [977, 385] width 978 height 646
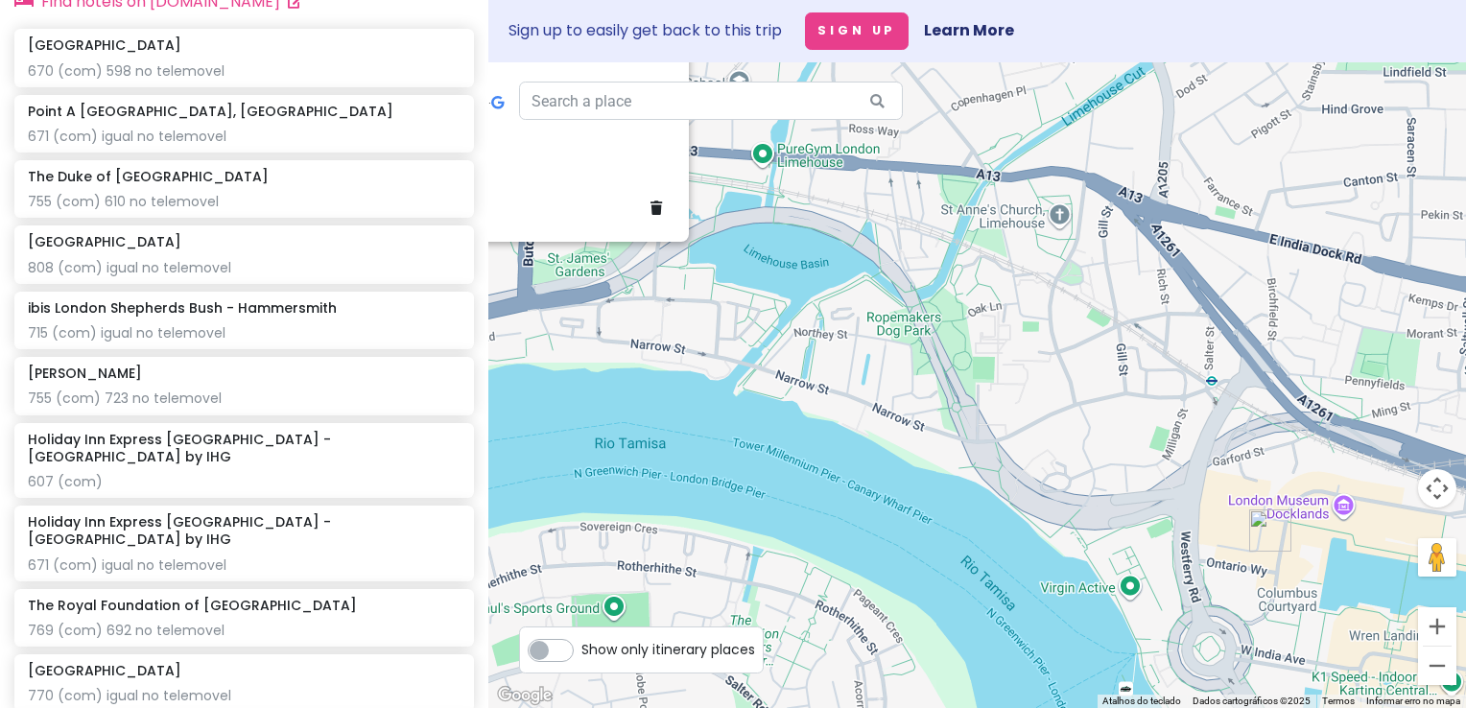
drag, startPoint x: 964, startPoint y: 344, endPoint x: 1124, endPoint y: 483, distance: 211.5
click at [1124, 483] on div "Holiday Inn Express [GEOGRAPHIC_DATA] - [GEOGRAPHIC_DATA] by IHG 4.3 (3,703) [S…" at bounding box center [977, 385] width 978 height 646
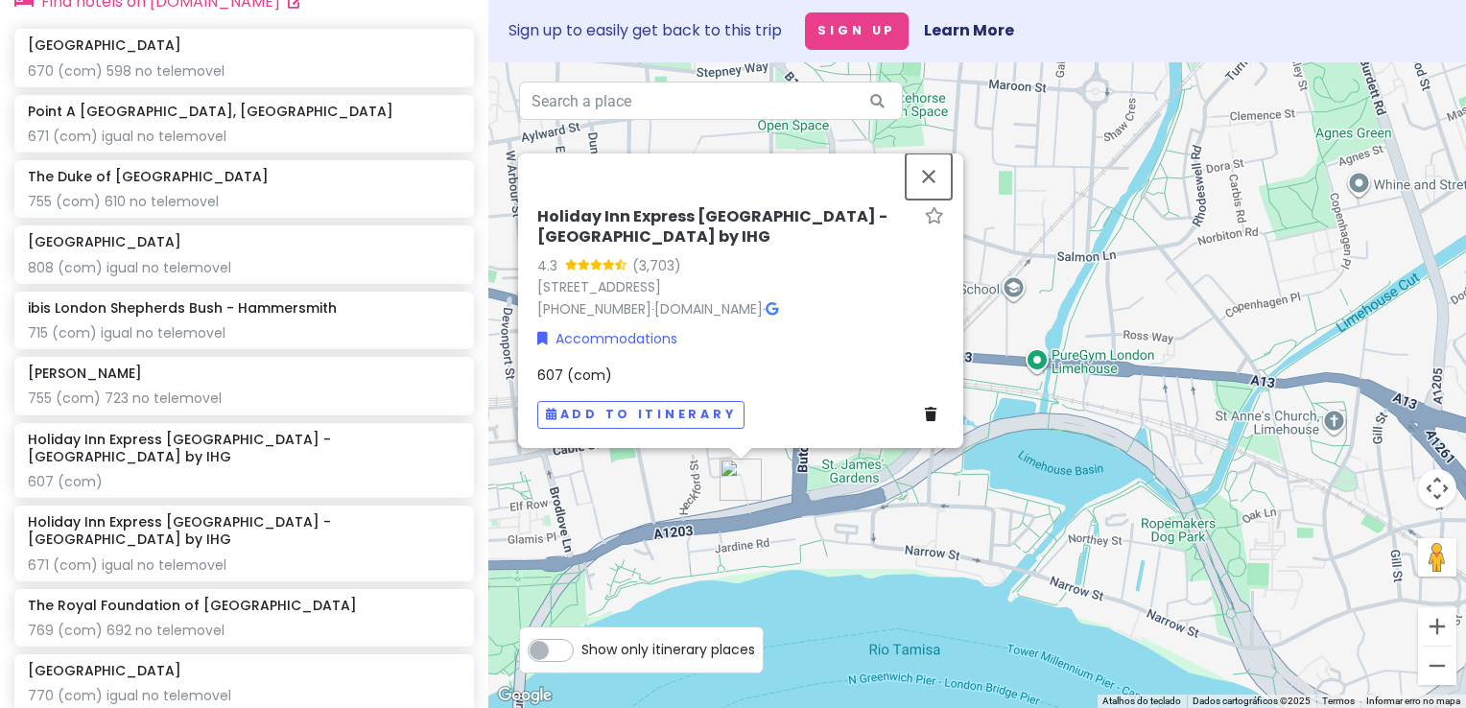
drag, startPoint x: 933, startPoint y: 191, endPoint x: 860, endPoint y: 329, distance: 156.2
click at [932, 194] on button "Fechar" at bounding box center [929, 177] width 46 height 46
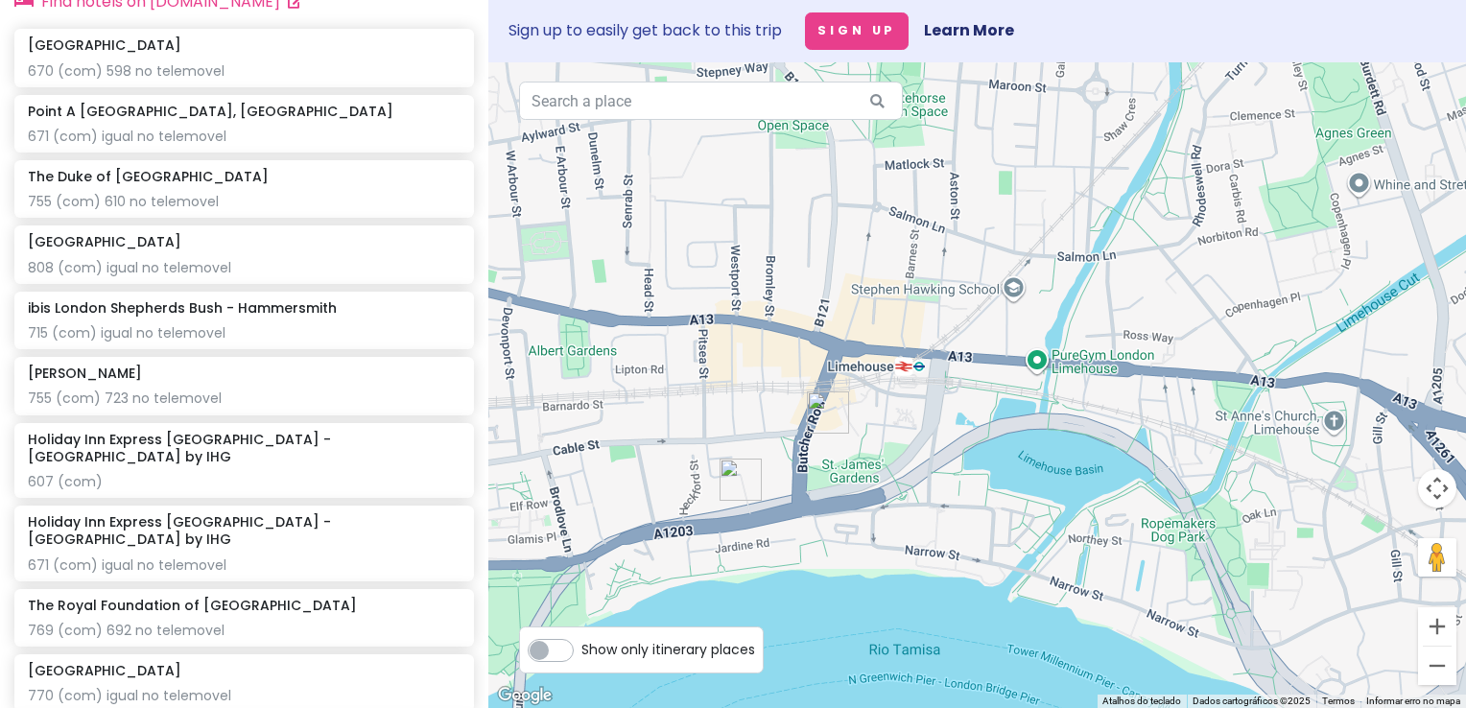
click at [825, 406] on img "The Royal Foundation of St Katharine" at bounding box center [828, 413] width 42 height 42
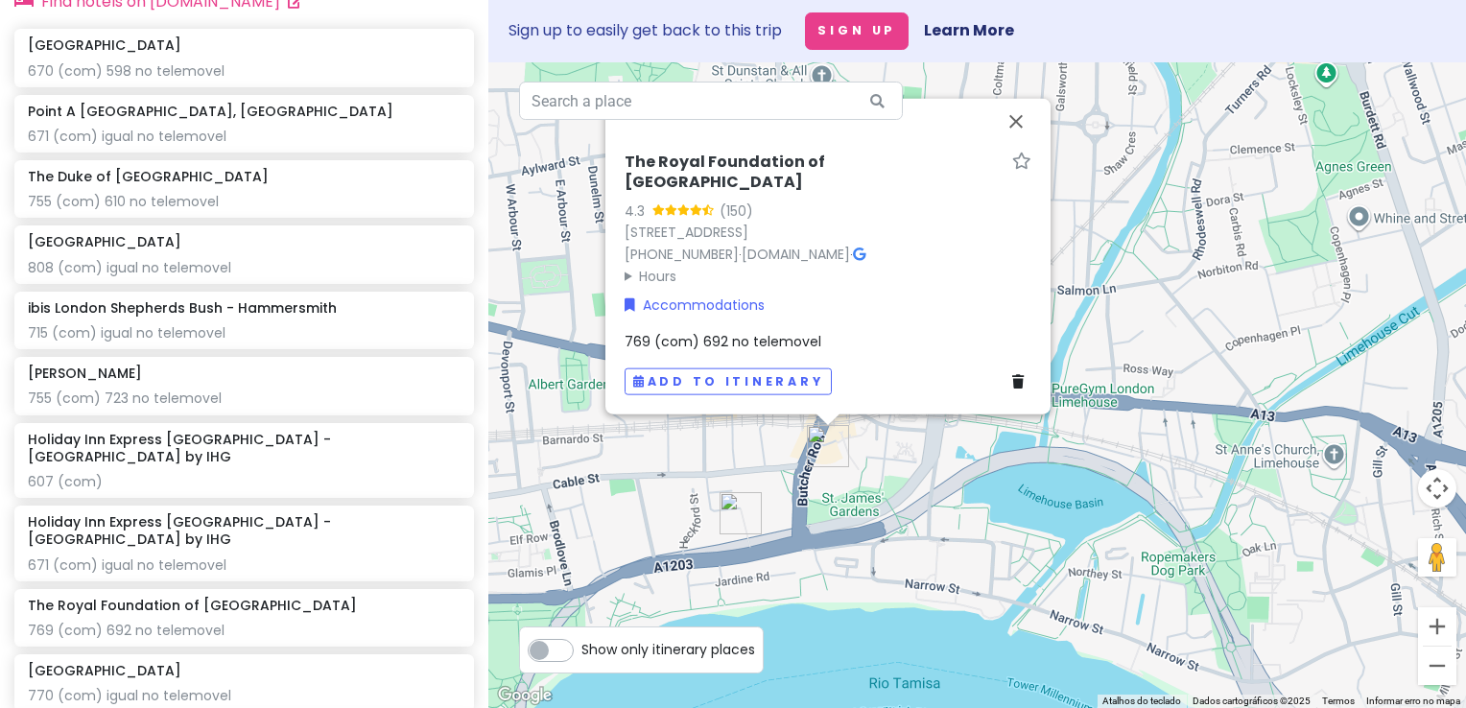
click at [733, 513] on img "Holiday Inn Express London - Limehouse by IHG" at bounding box center [741, 513] width 42 height 42
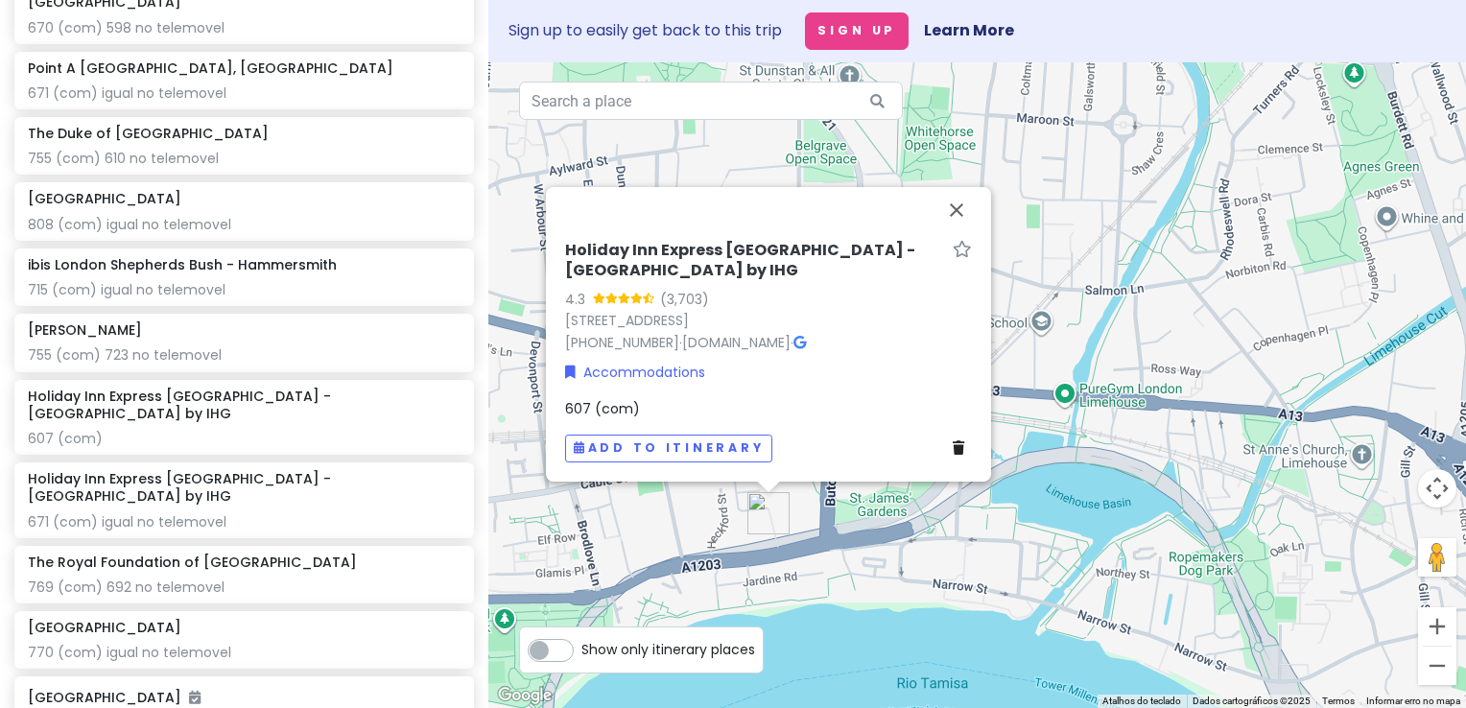
scroll to position [1393, 0]
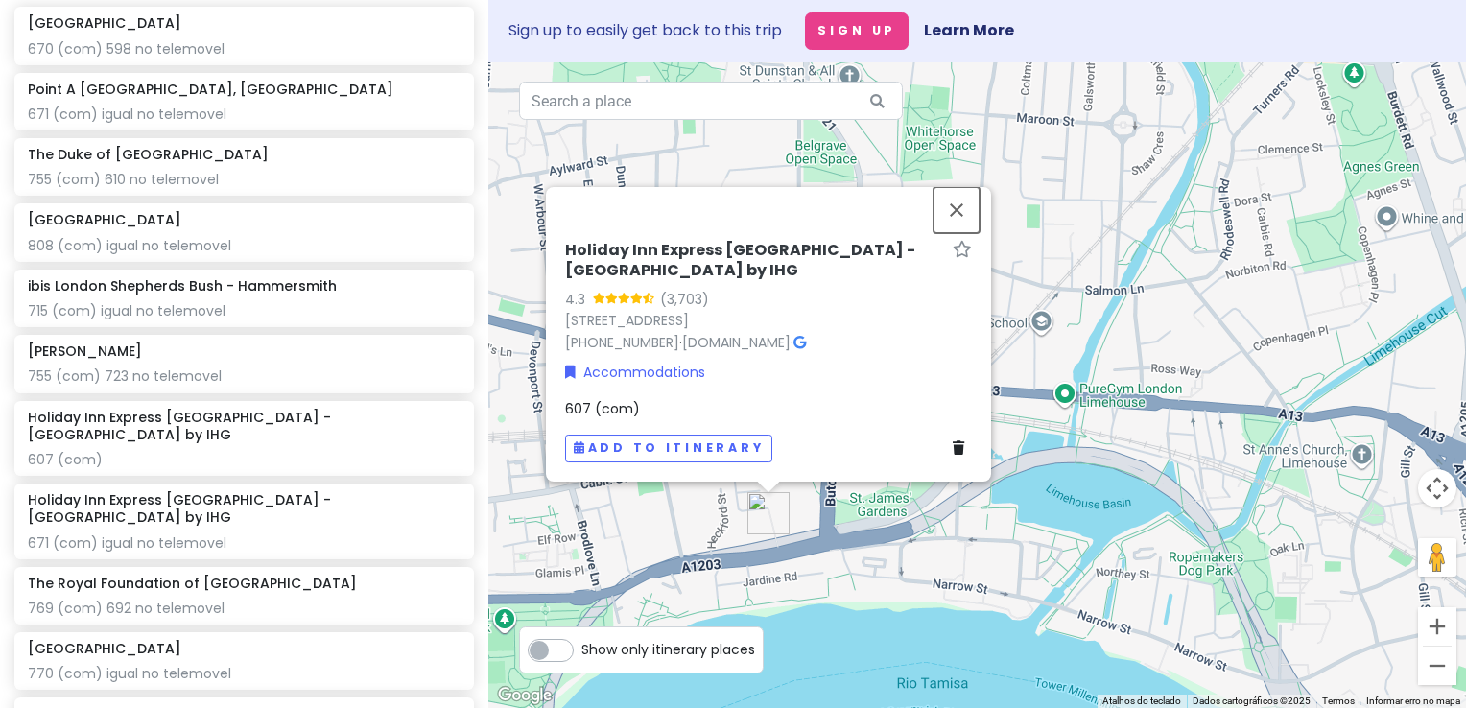
drag, startPoint x: 953, startPoint y: 225, endPoint x: 940, endPoint y: 225, distance: 12.5
click at [954, 225] on button "Fechar" at bounding box center [957, 210] width 46 height 46
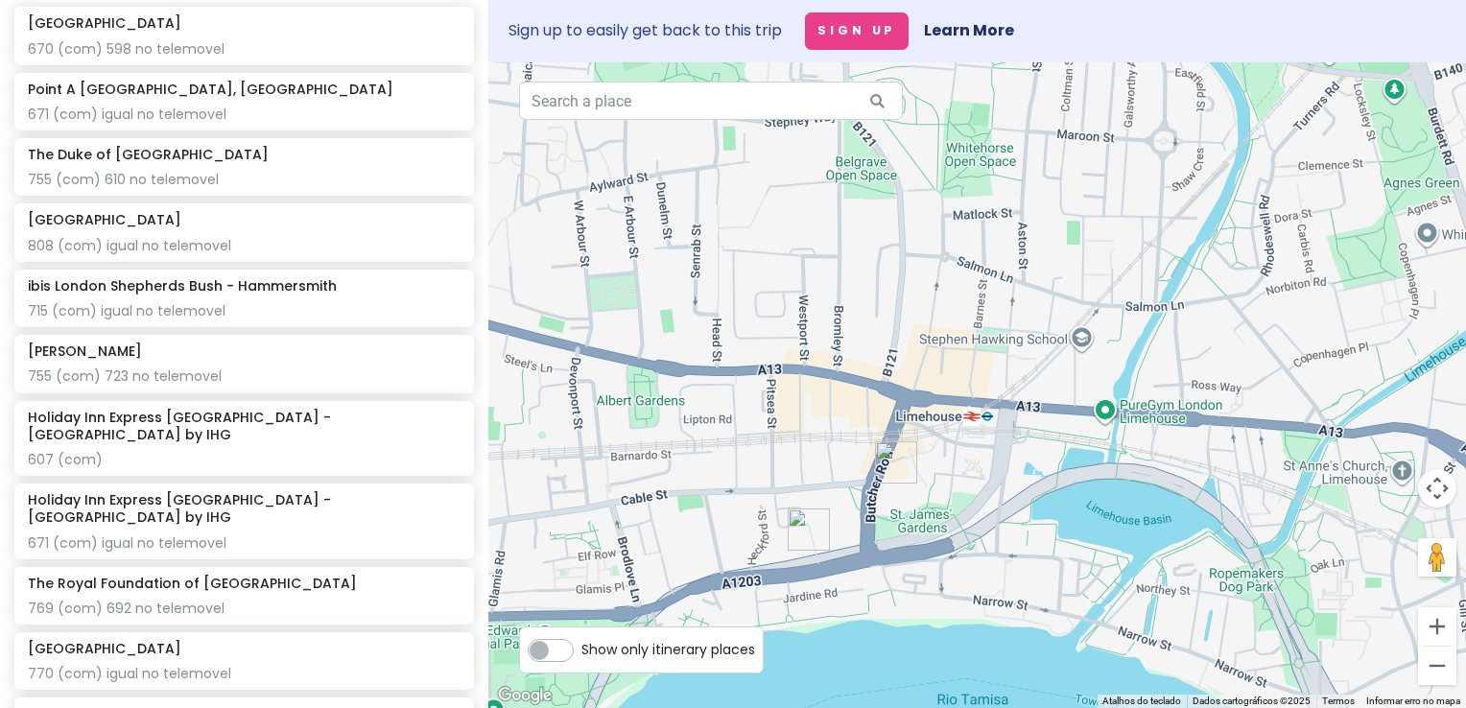
drag, startPoint x: 702, startPoint y: 255, endPoint x: 912, endPoint y: 293, distance: 212.5
click at [906, 293] on div "Para iniciar o trajeto, pressione as teclas de seta." at bounding box center [977, 385] width 978 height 646
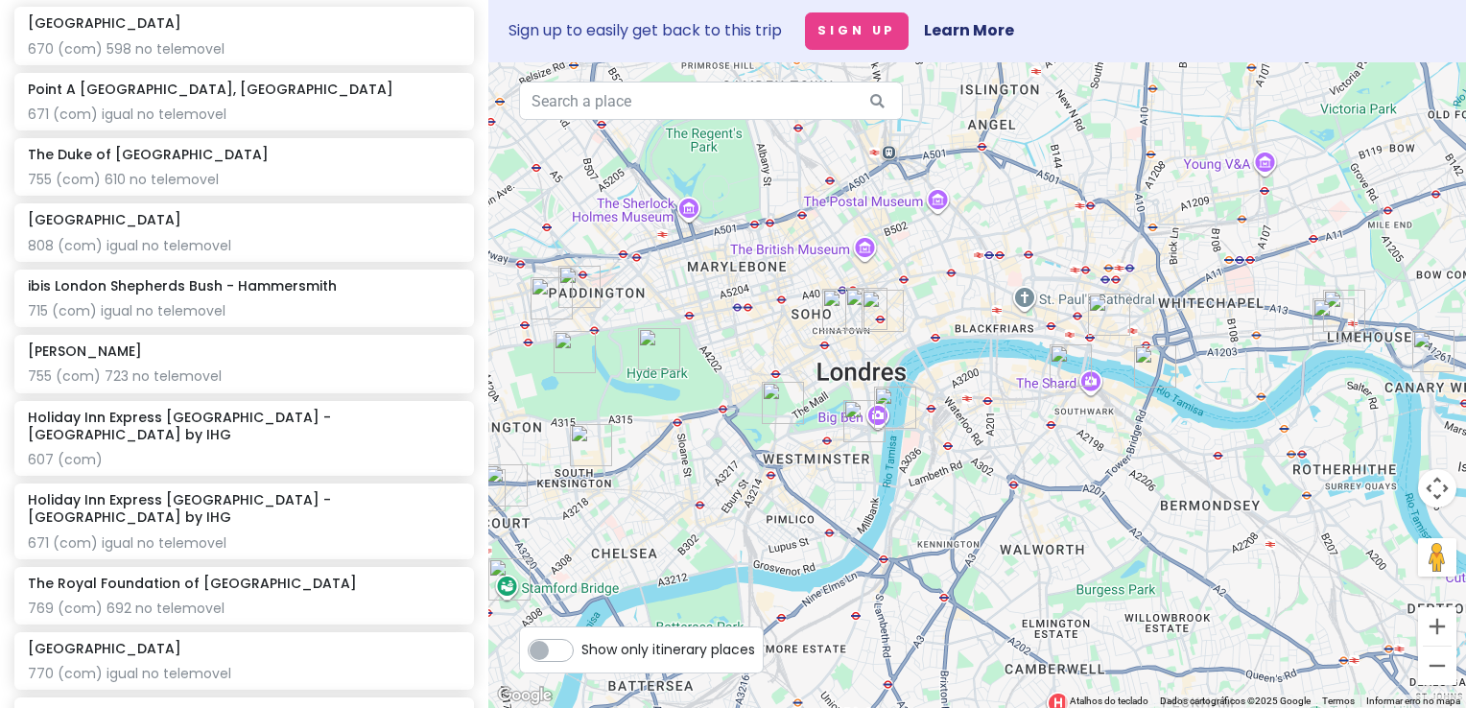
drag, startPoint x: 844, startPoint y: 315, endPoint x: 1213, endPoint y: 317, distance: 368.5
click at [1213, 317] on div at bounding box center [977, 385] width 978 height 646
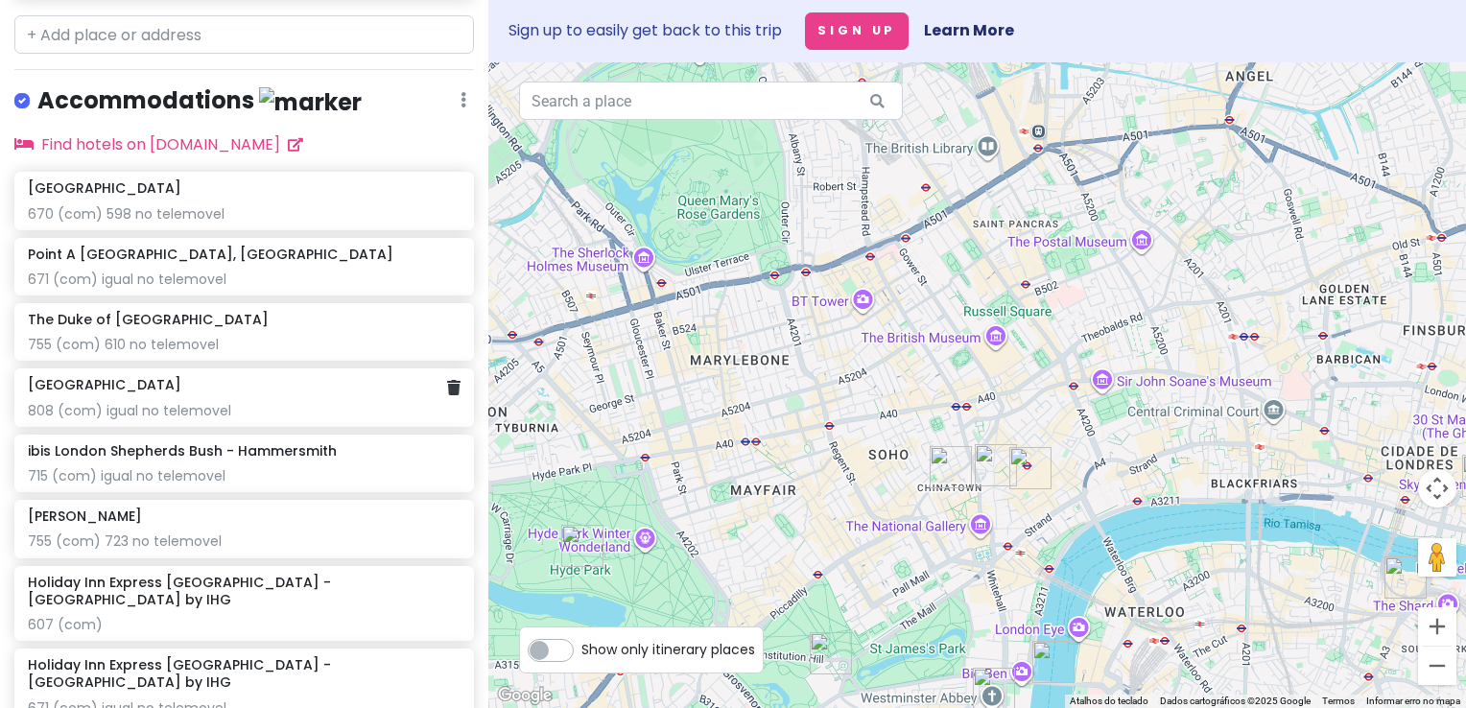
scroll to position [1105, 0]
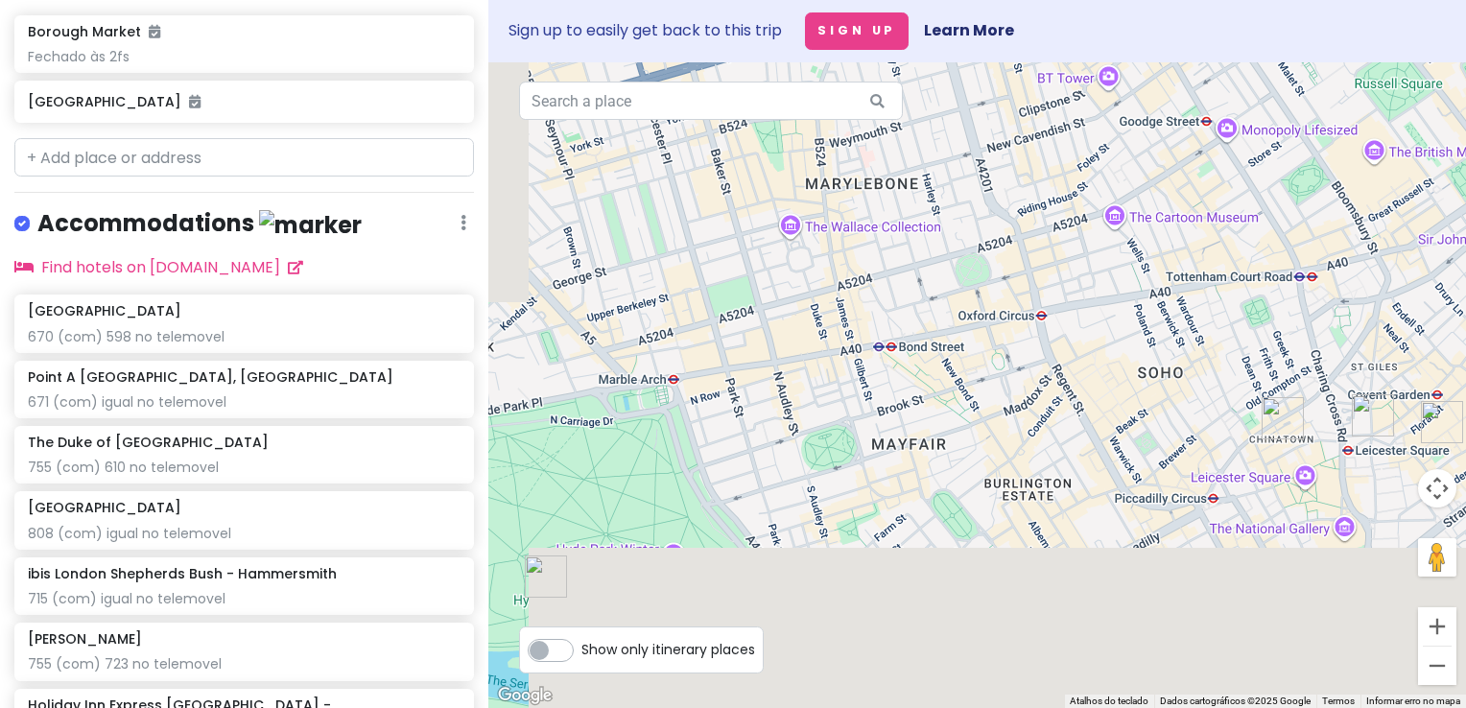
drag, startPoint x: 925, startPoint y: 334, endPoint x: 993, endPoint y: 179, distance: 168.8
click at [1021, 142] on div at bounding box center [977, 385] width 978 height 646
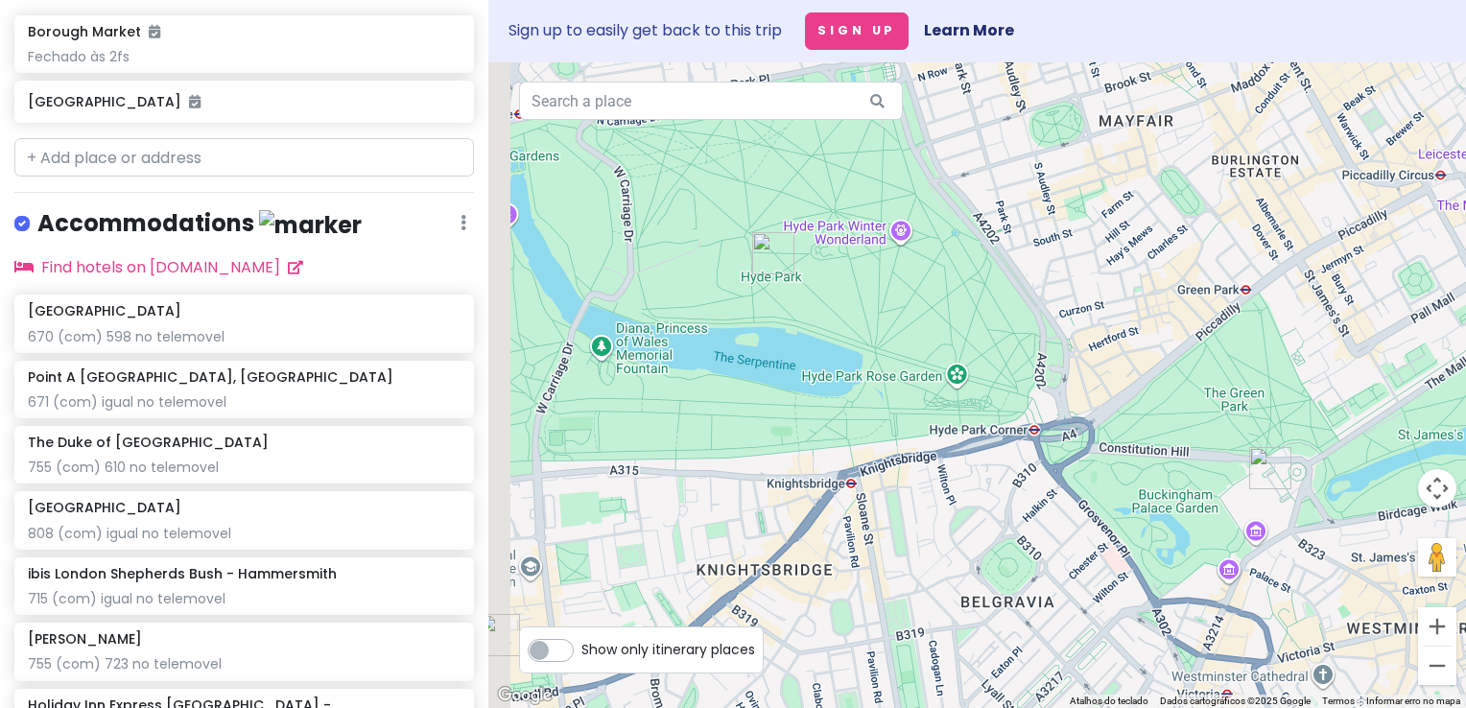
drag, startPoint x: 737, startPoint y: 324, endPoint x: 907, endPoint y: 174, distance: 227.0
click at [907, 174] on div at bounding box center [977, 385] width 978 height 646
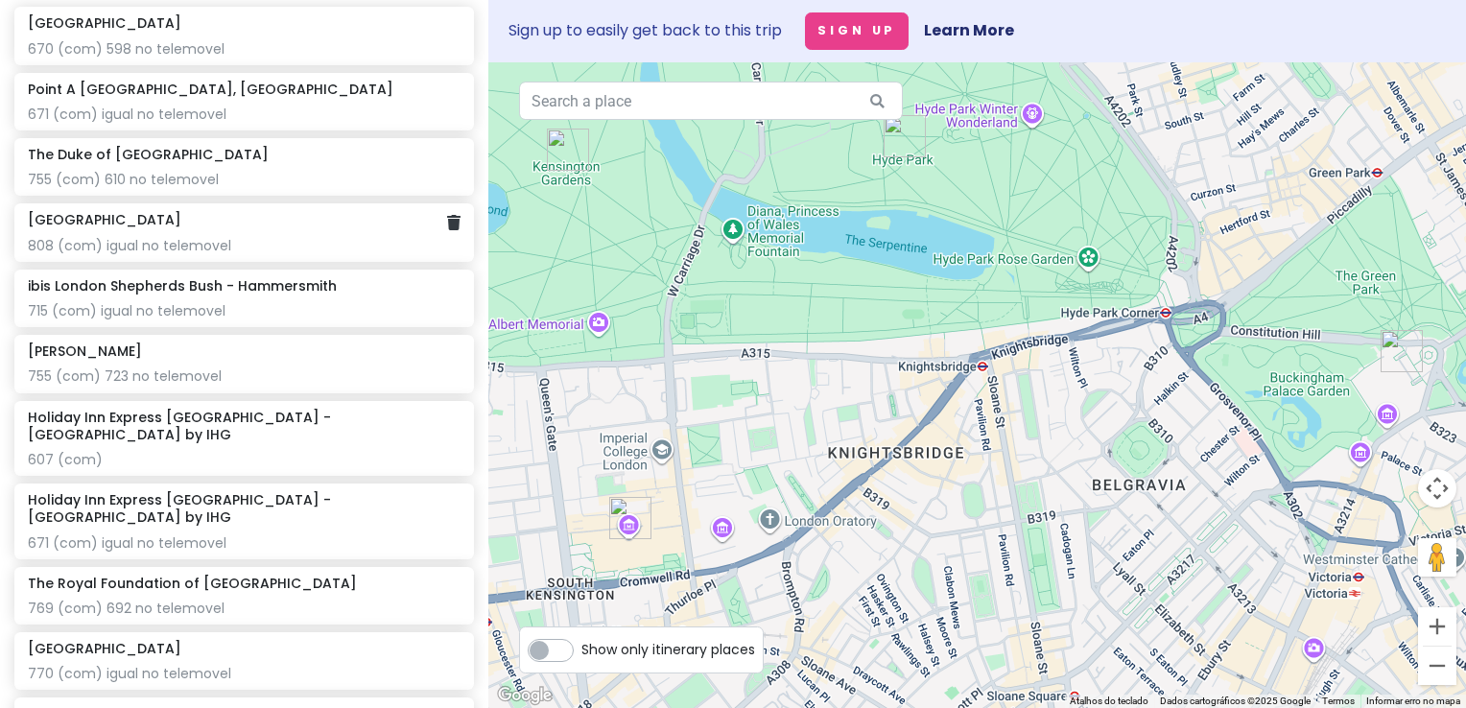
scroll to position [1297, 0]
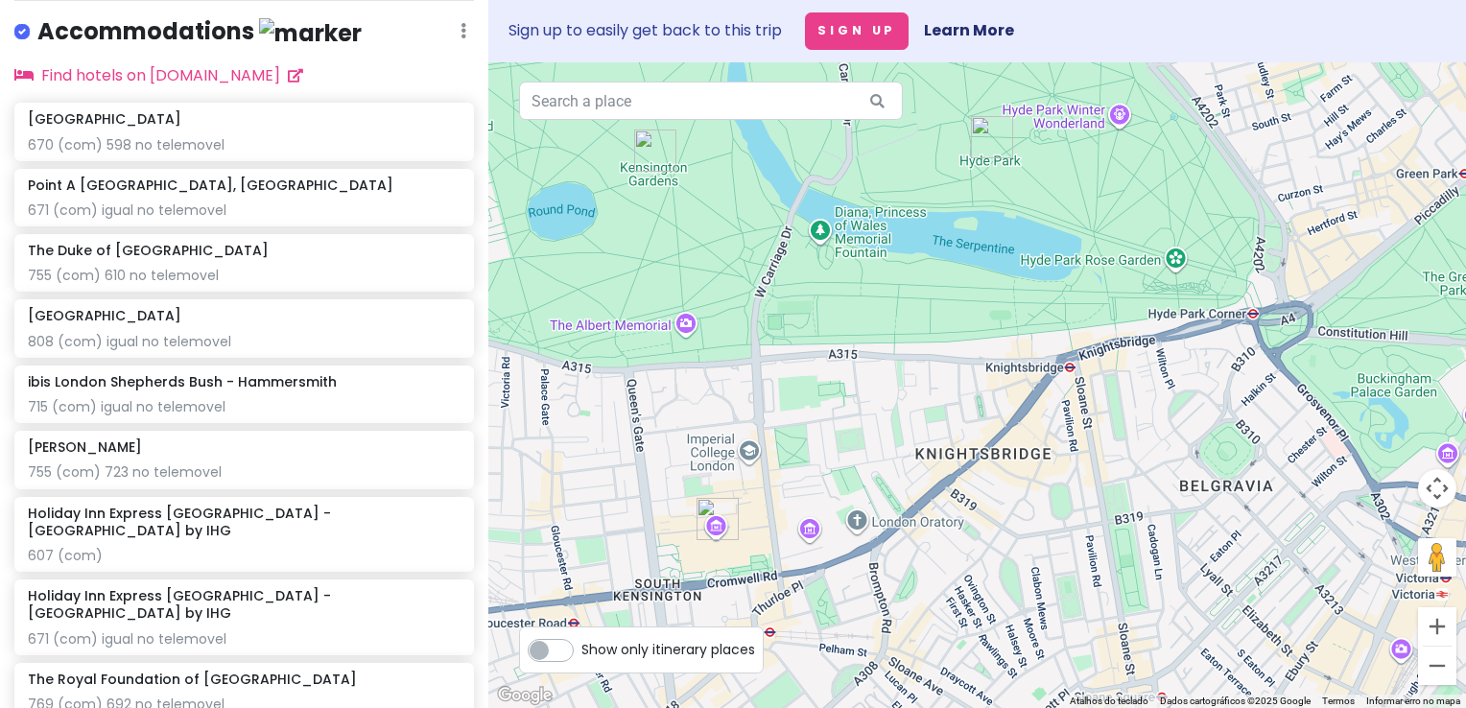
drag, startPoint x: 673, startPoint y: 305, endPoint x: 1079, endPoint y: 288, distance: 406.3
click at [1059, 290] on div at bounding box center [977, 385] width 978 height 646
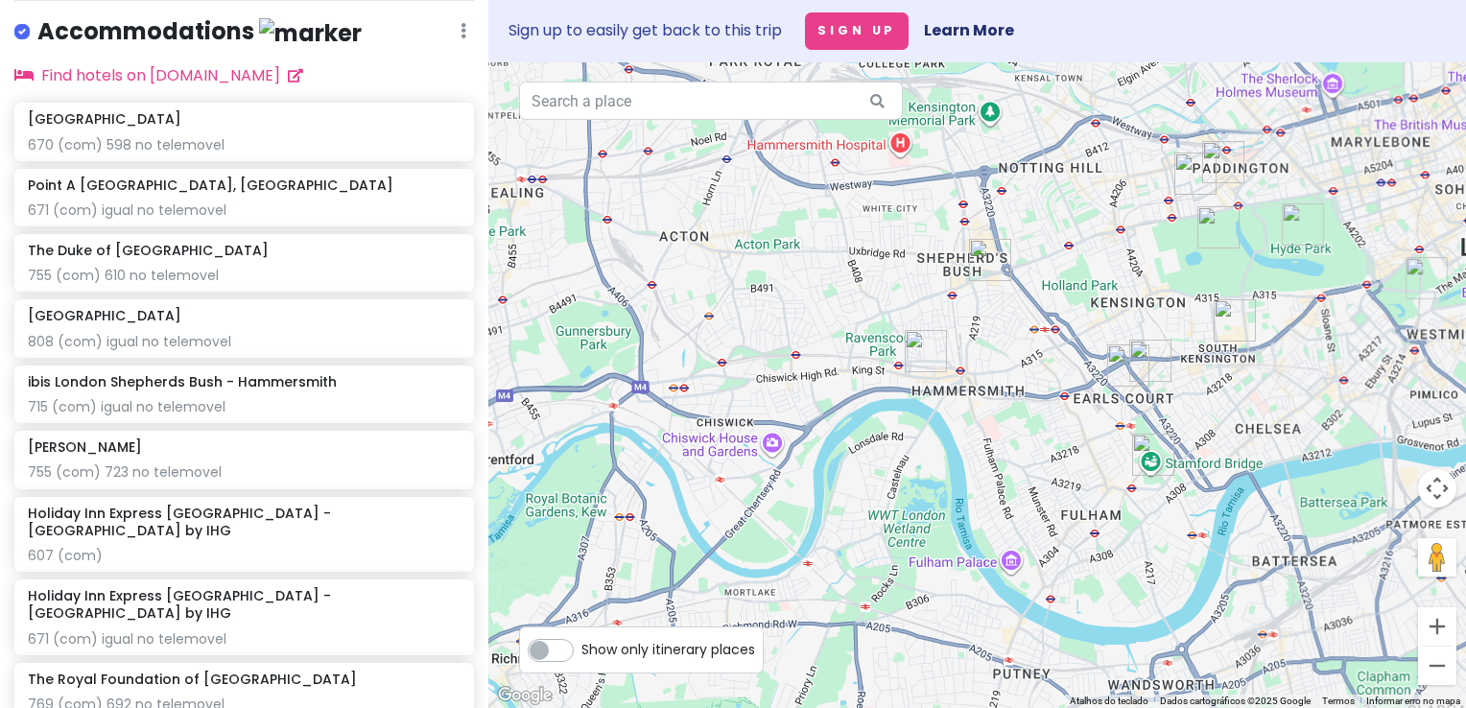
drag, startPoint x: 1045, startPoint y: 343, endPoint x: 992, endPoint y: 263, distance: 95.5
click at [992, 263] on div at bounding box center [977, 385] width 978 height 646
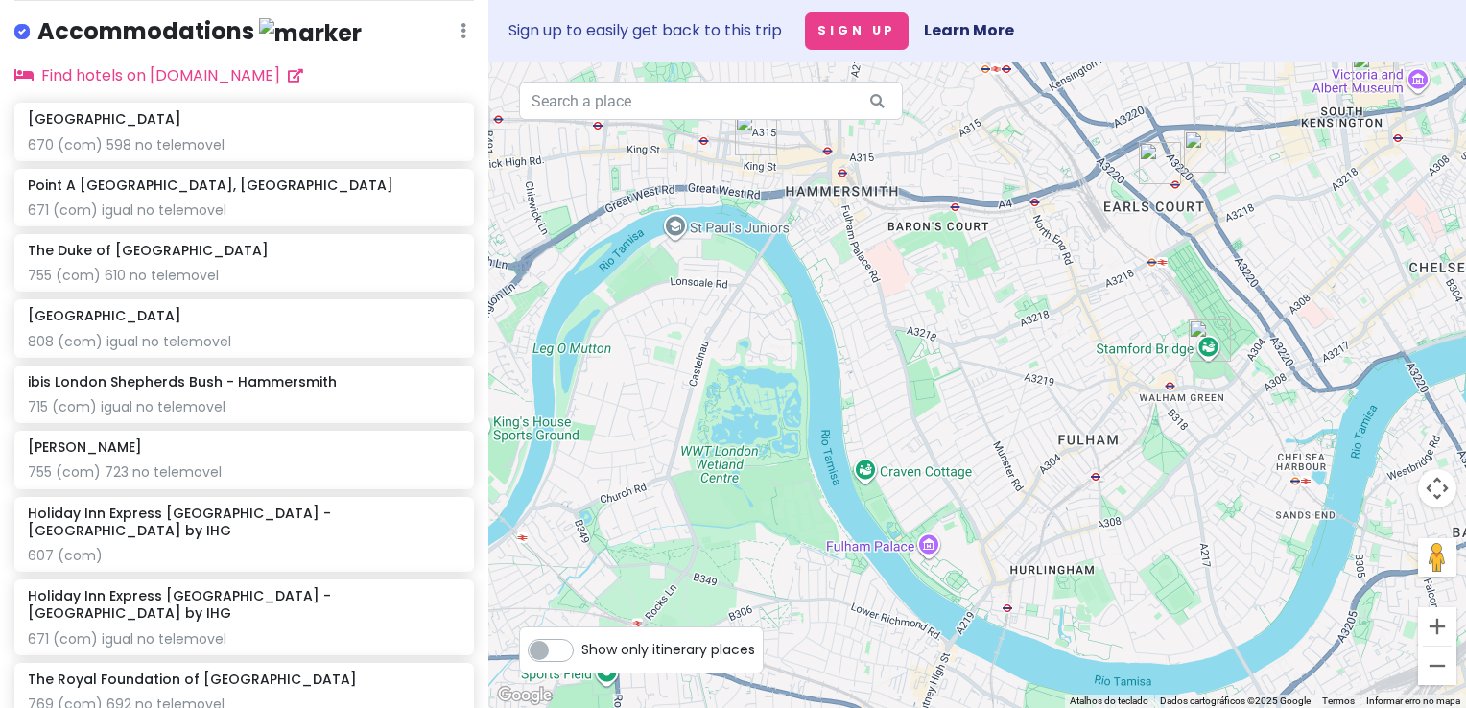
drag, startPoint x: 835, startPoint y: 248, endPoint x: 864, endPoint y: 348, distance: 104.8
click at [864, 348] on div at bounding box center [977, 385] width 978 height 646
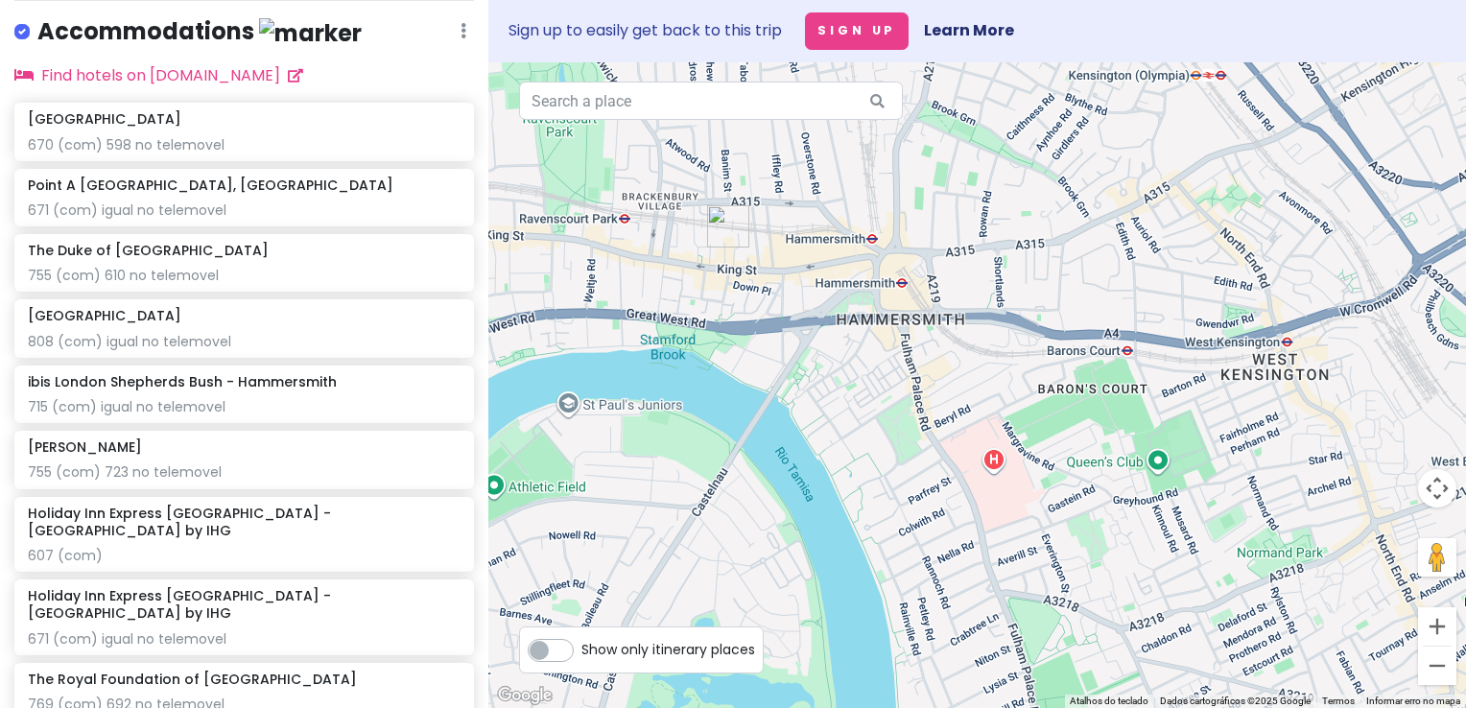
drag, startPoint x: 994, startPoint y: 171, endPoint x: 979, endPoint y: 249, distance: 80.2
click at [979, 249] on div at bounding box center [977, 385] width 978 height 646
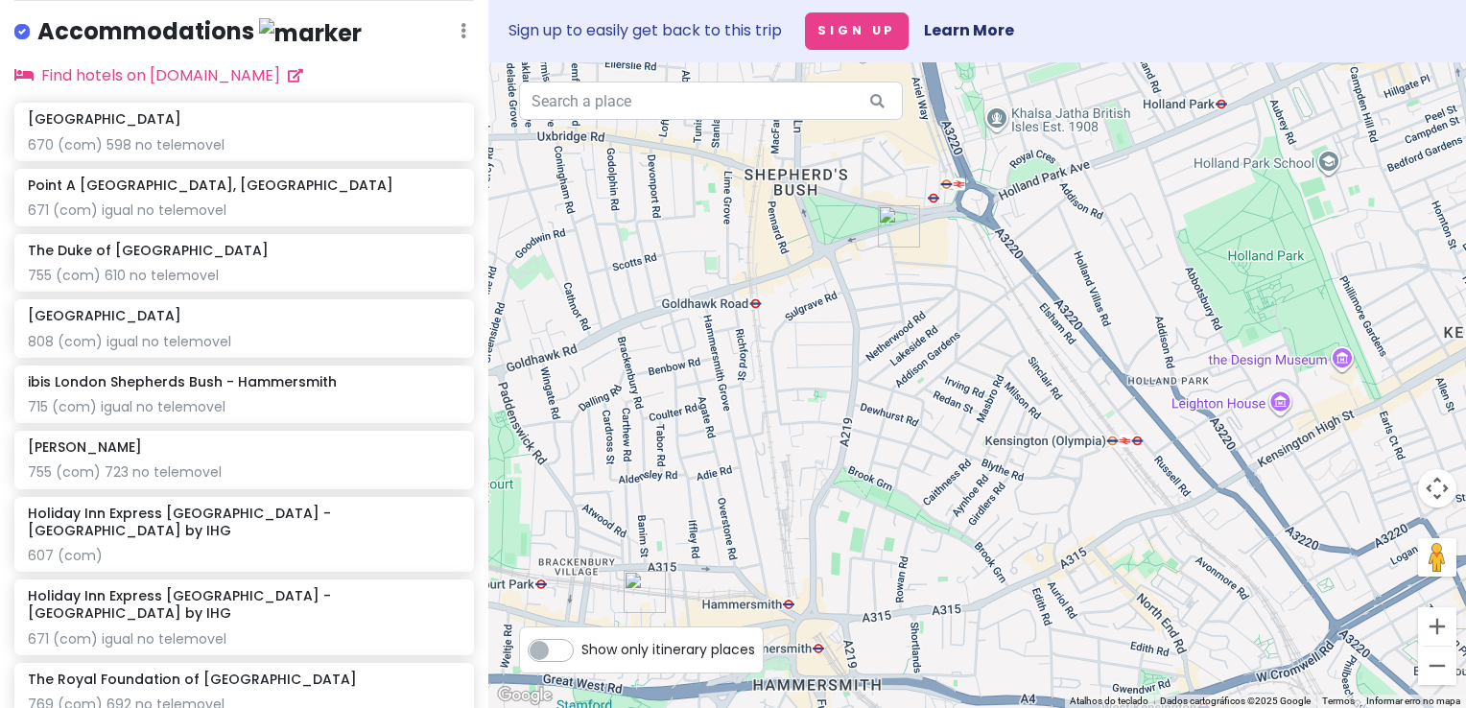
drag, startPoint x: 1033, startPoint y: 247, endPoint x: 978, endPoint y: 444, distance: 205.4
click at [986, 480] on div at bounding box center [977, 385] width 978 height 646
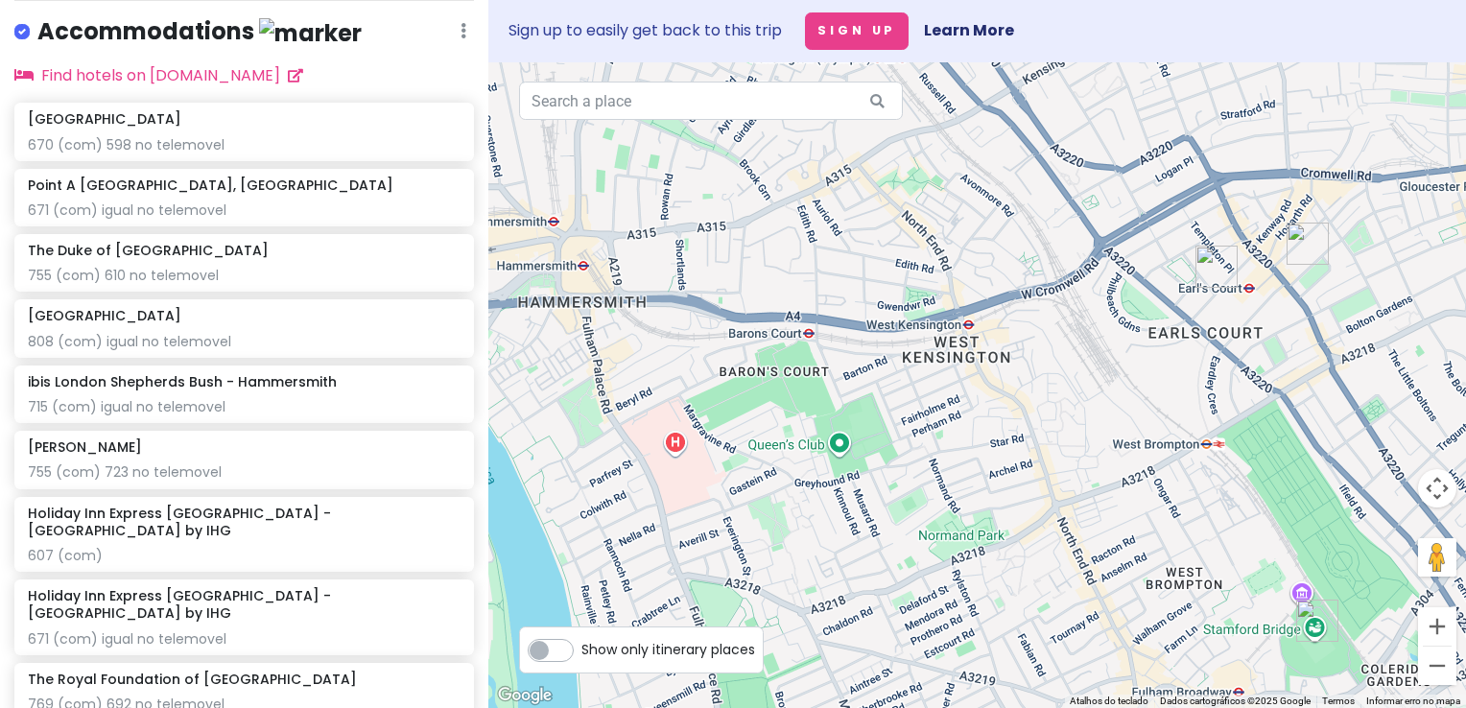
drag, startPoint x: 1052, startPoint y: 439, endPoint x: 818, endPoint y: 55, distance: 450.4
click at [818, 55] on div "Sign up to easily get back to this trip Sign Up Learn More ← Mover para a esque…" at bounding box center [977, 354] width 978 height 708
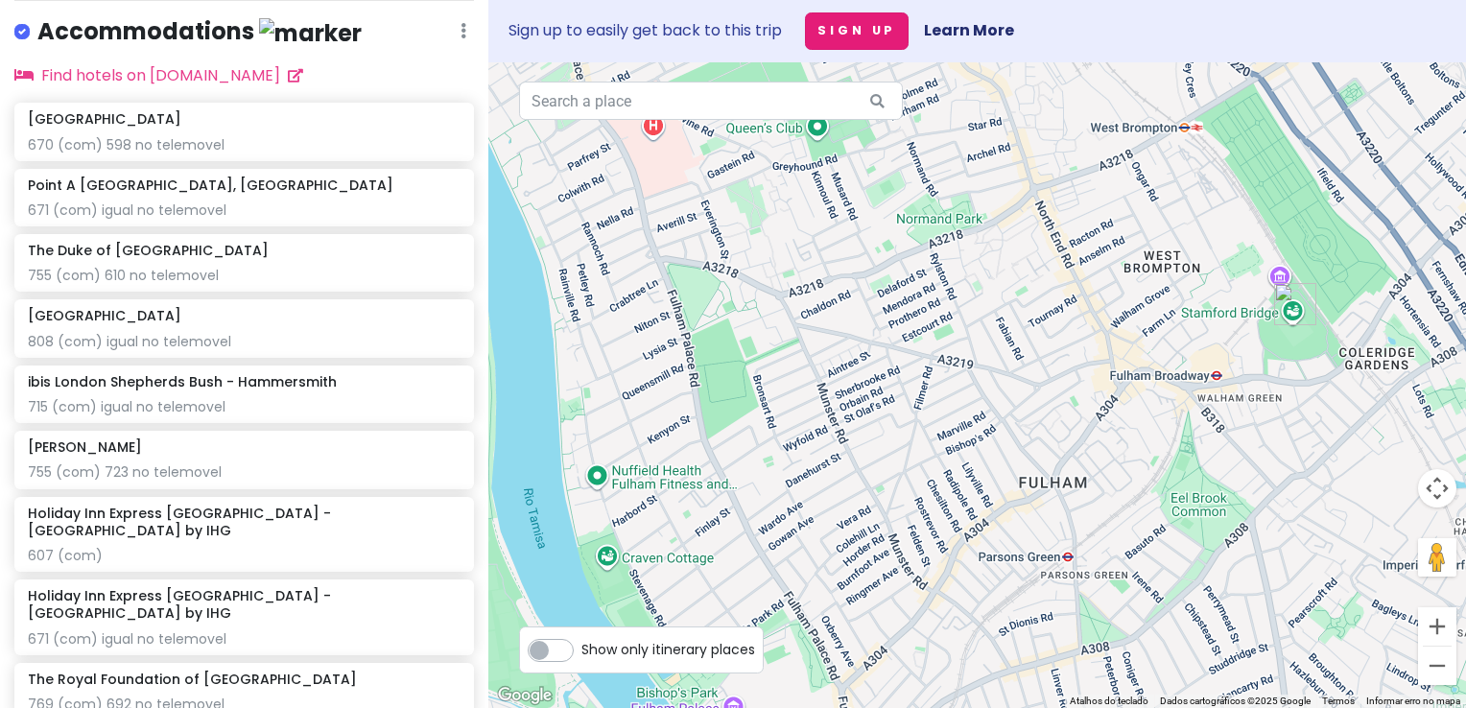
drag, startPoint x: 869, startPoint y: 355, endPoint x: 848, endPoint y: 35, distance: 321.2
click at [848, 35] on div "Sign up to easily get back to this trip Sign Up Learn More ← Mover para a esque…" at bounding box center [977, 354] width 978 height 708
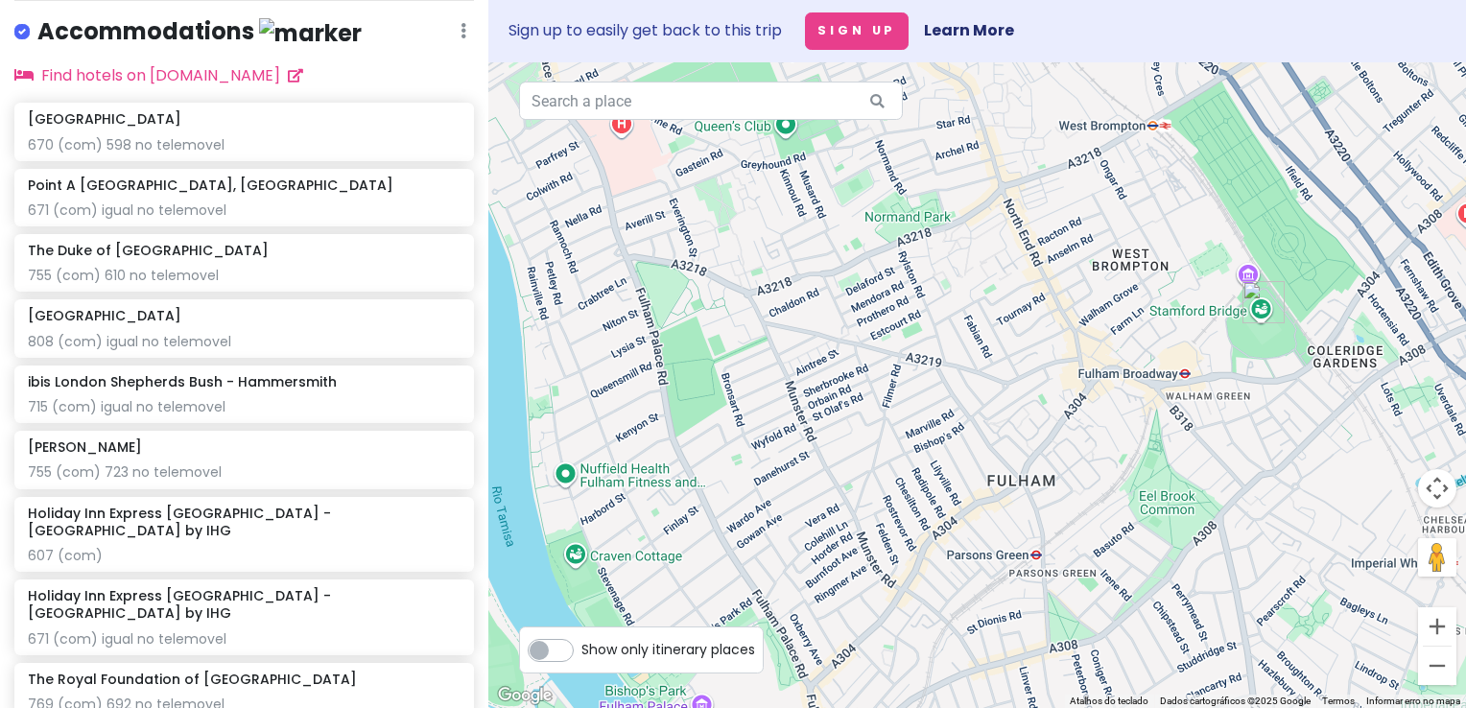
drag, startPoint x: 1032, startPoint y: 313, endPoint x: 668, endPoint y: 340, distance: 364.7
click at [668, 340] on div at bounding box center [977, 385] width 978 height 646
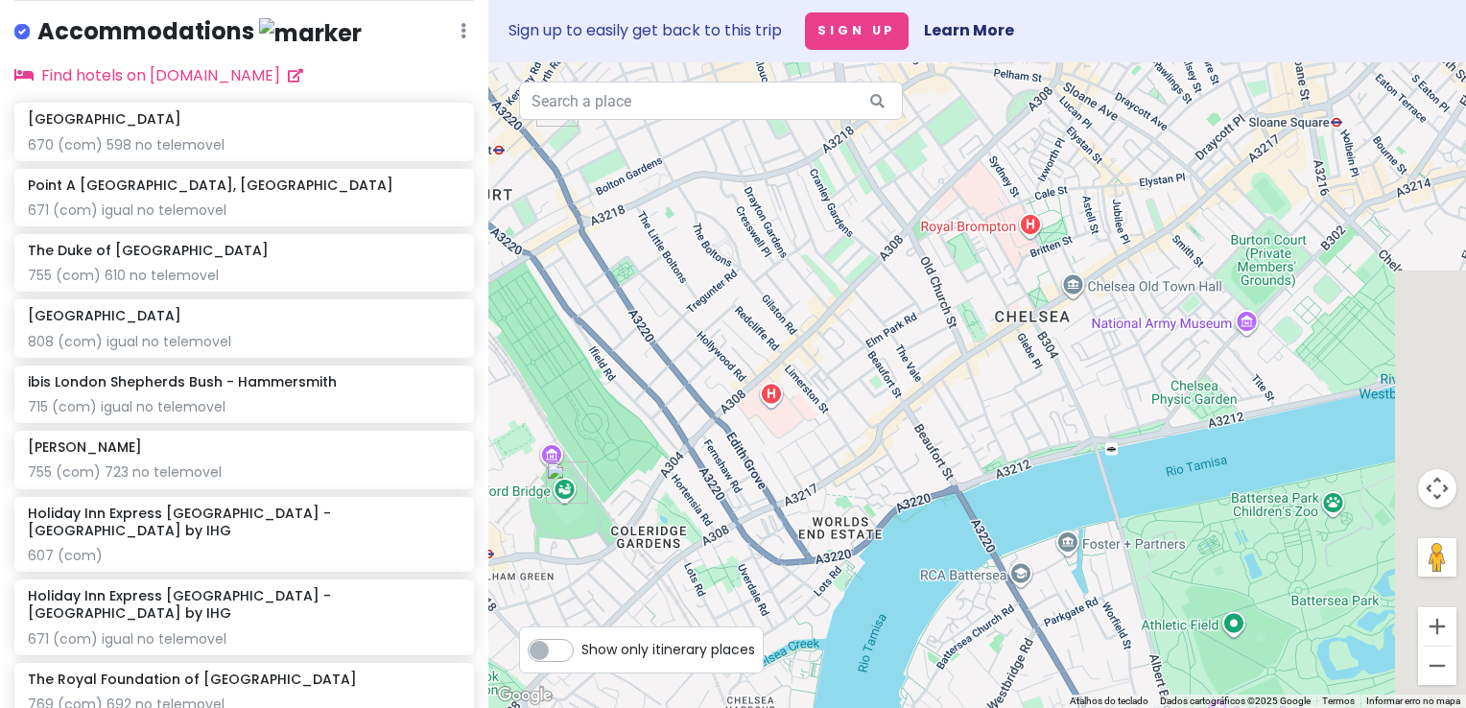
drag, startPoint x: 829, startPoint y: 170, endPoint x: 646, endPoint y: 370, distance: 271.7
click at [646, 370] on div at bounding box center [977, 385] width 978 height 646
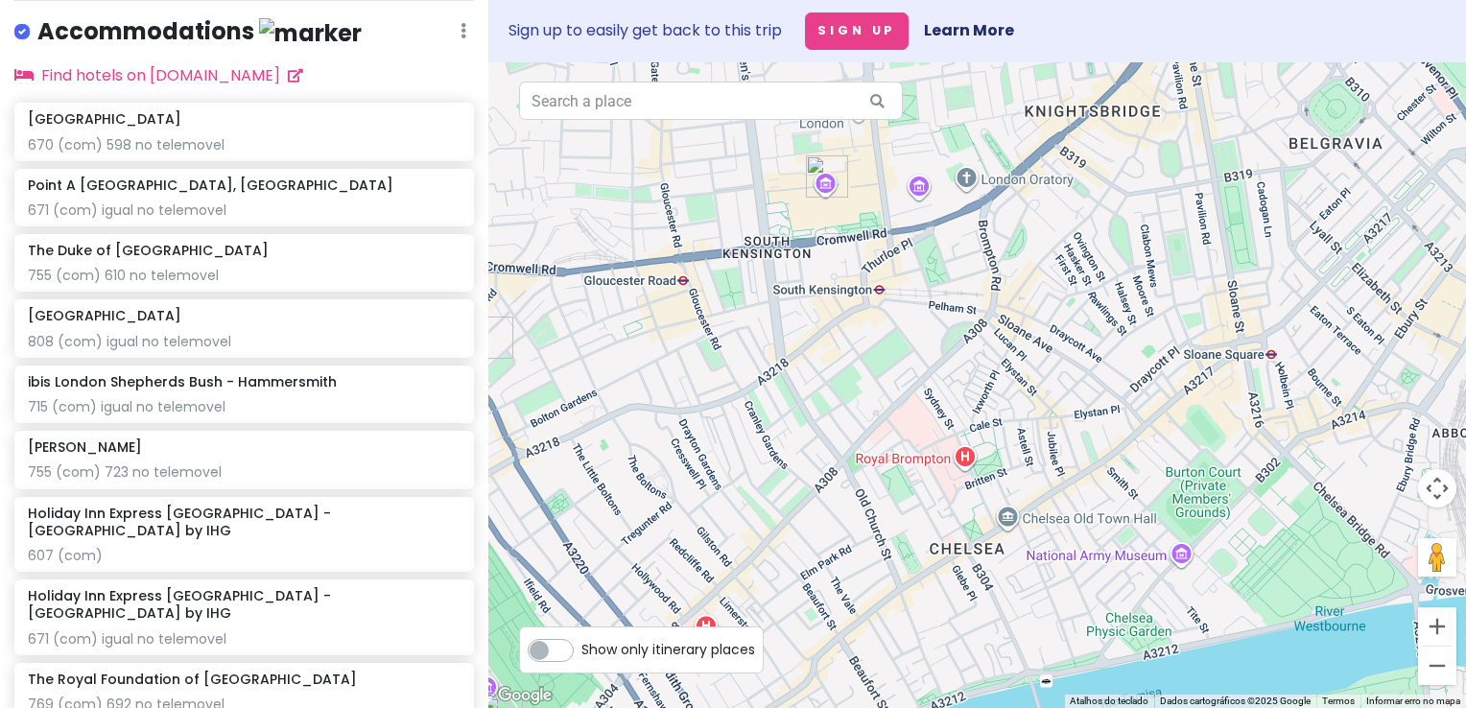
drag, startPoint x: 1126, startPoint y: 498, endPoint x: 1067, endPoint y: 712, distance: 221.8
click at [1067, 707] on html "London V2! Private Change Dates Make a Copy Delete Trip Go Pro ⚡️ Give Feedback…" at bounding box center [733, 354] width 1466 height 708
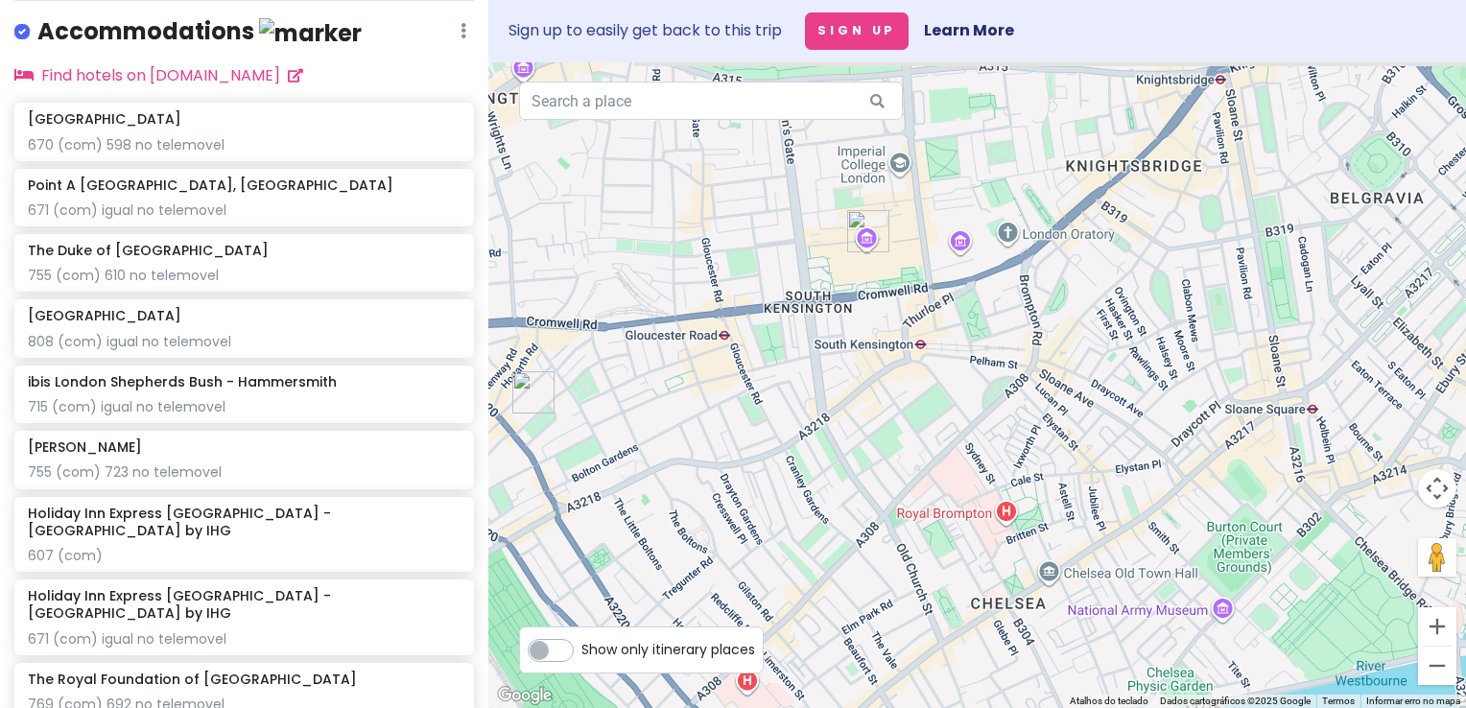
drag, startPoint x: 1010, startPoint y: 376, endPoint x: 1274, endPoint y: 700, distance: 417.4
click at [1274, 700] on div "Atalhos do teclado Dados do mapa Dados cartográficos ©2025 Google Dados cartogr…" at bounding box center [977, 385] width 978 height 646
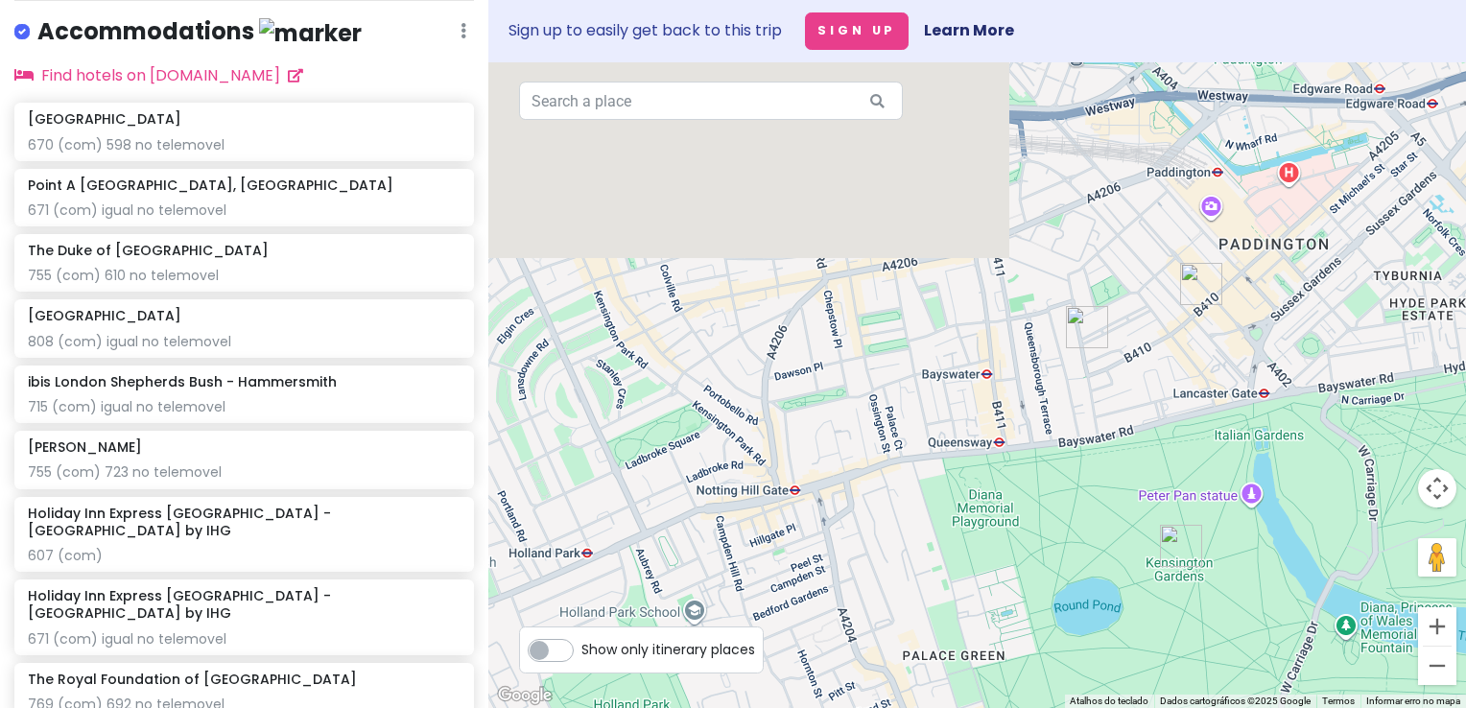
drag, startPoint x: 1159, startPoint y: 279, endPoint x: 1270, endPoint y: 641, distance: 378.5
click at [1270, 641] on div at bounding box center [977, 385] width 978 height 646
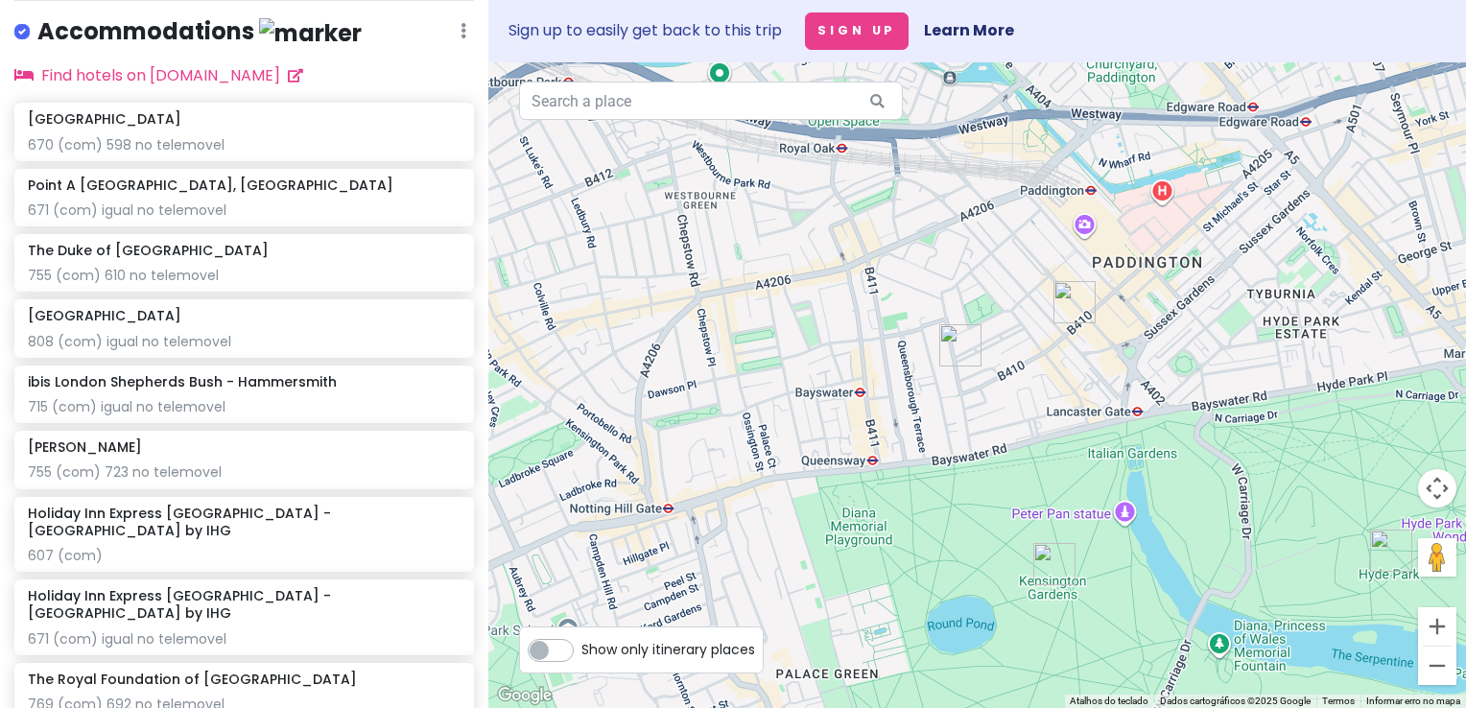
drag, startPoint x: 1172, startPoint y: 388, endPoint x: 1040, endPoint y: 405, distance: 132.6
click at [1040, 405] on div at bounding box center [977, 385] width 978 height 646
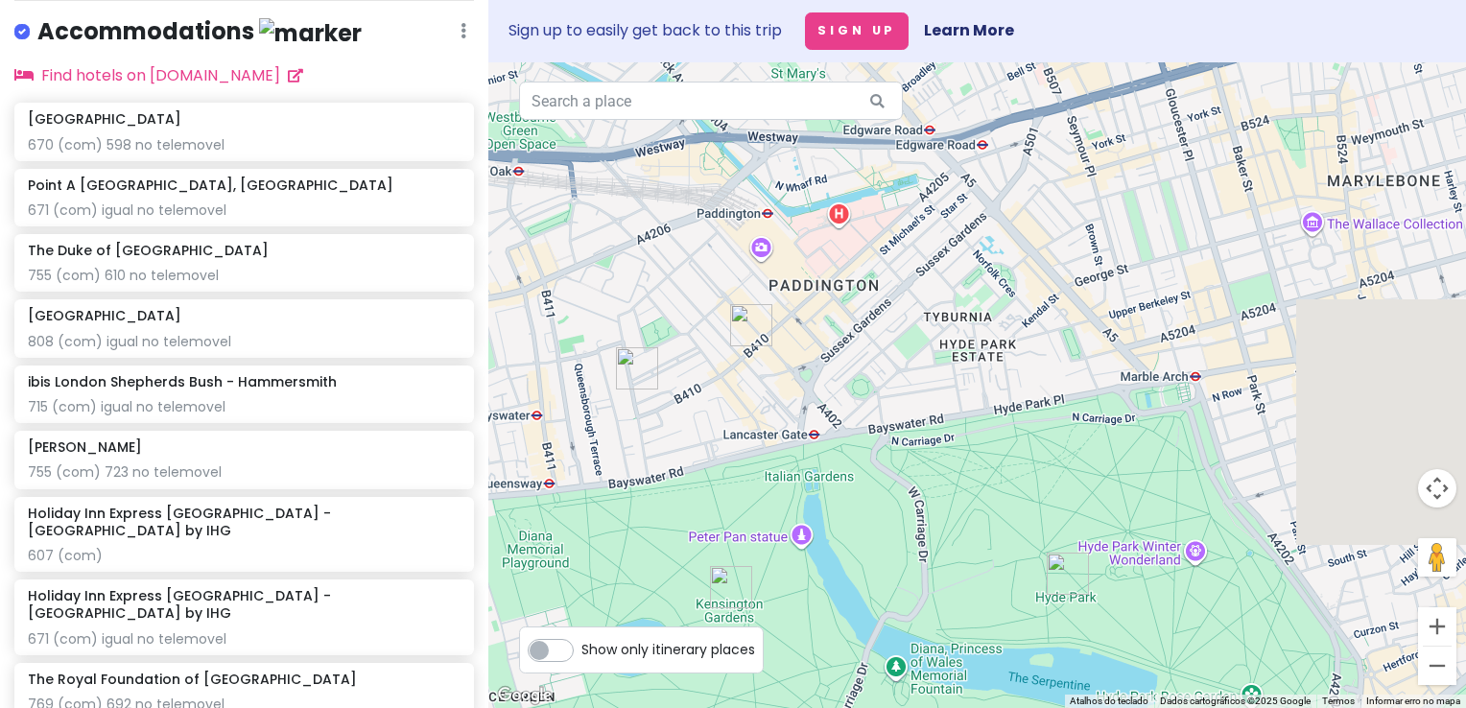
drag, startPoint x: 1199, startPoint y: 330, endPoint x: 641, endPoint y: 353, distance: 558.9
click at [641, 353] on div at bounding box center [977, 385] width 978 height 646
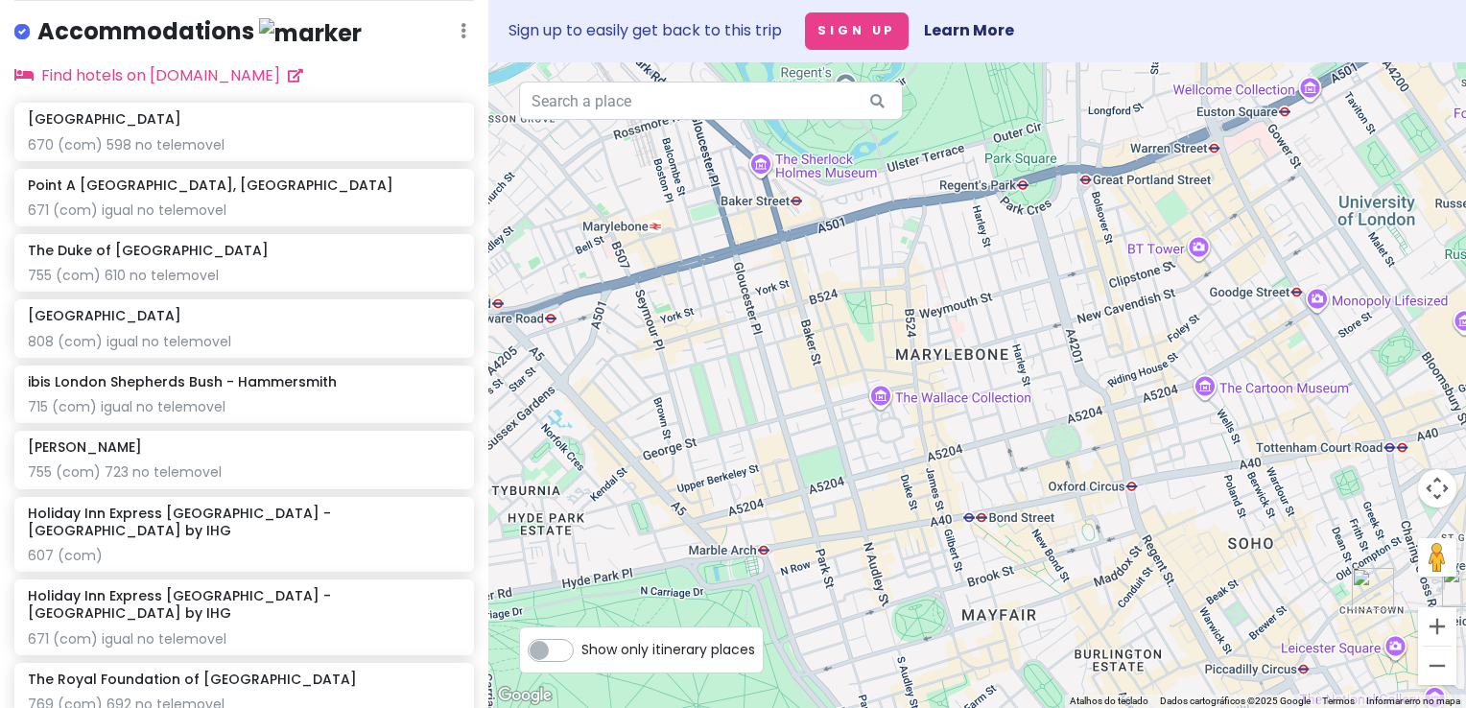
drag, startPoint x: 1025, startPoint y: 370, endPoint x: 605, endPoint y: 385, distance: 420.5
click at [605, 385] on div at bounding box center [977, 385] width 978 height 646
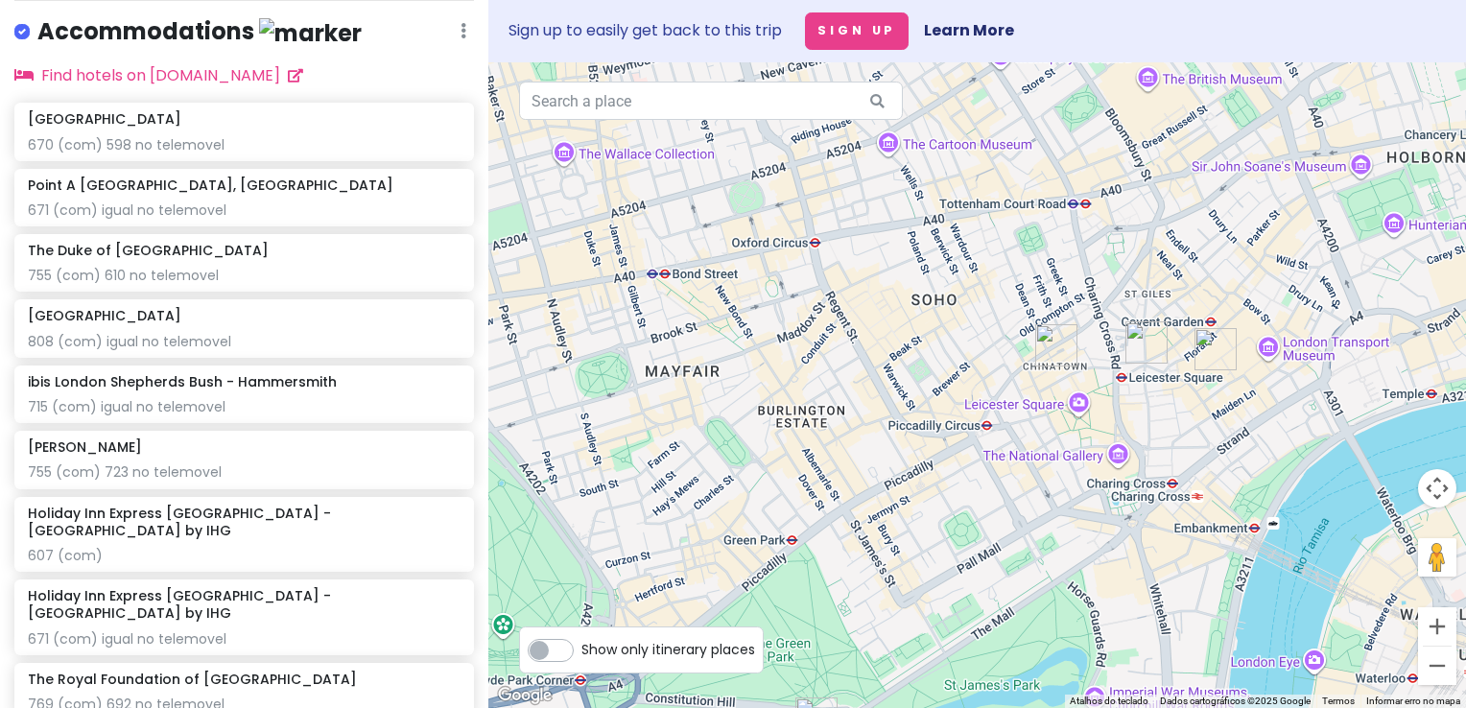
drag, startPoint x: 1113, startPoint y: 552, endPoint x: 999, endPoint y: 454, distance: 150.4
click at [999, 454] on div at bounding box center [977, 385] width 978 height 646
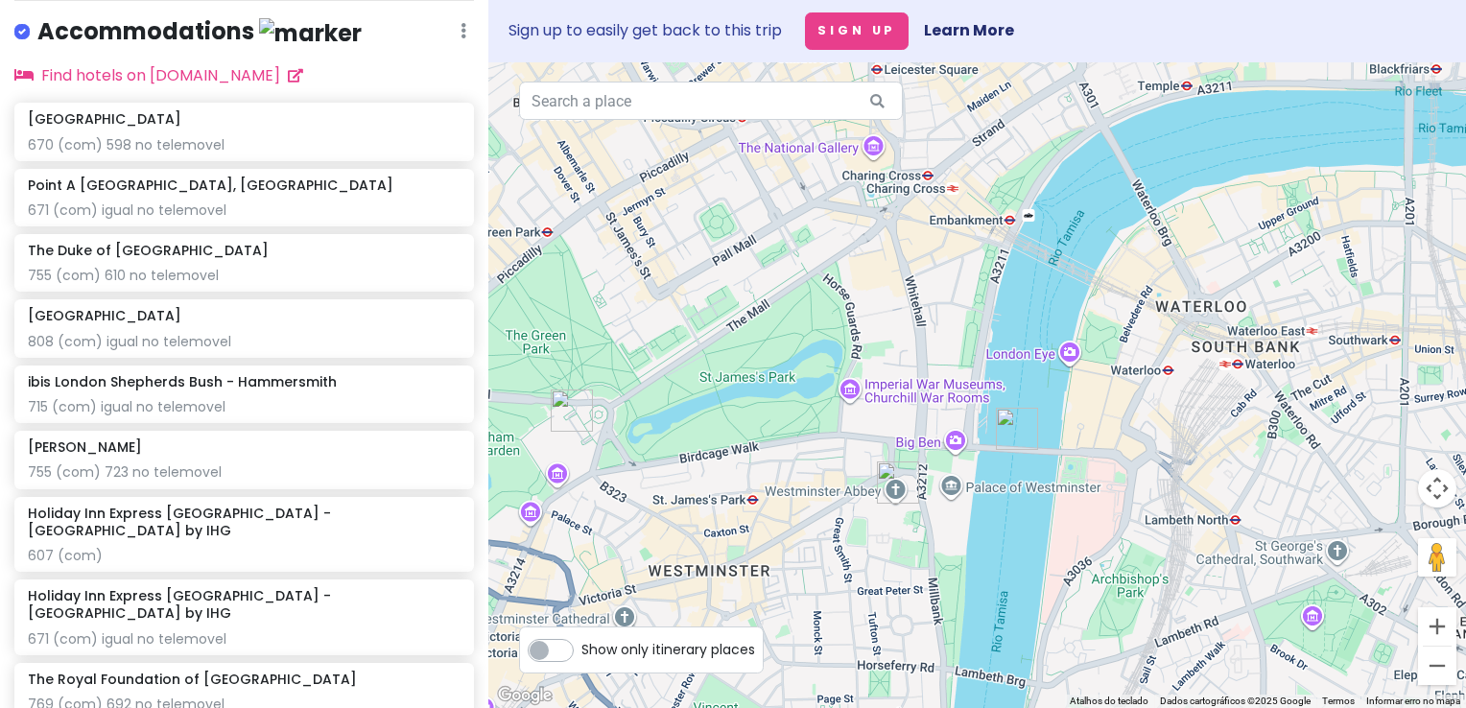
drag, startPoint x: 1098, startPoint y: 520, endPoint x: 626, endPoint y: 467, distance: 475.0
click at [626, 467] on div at bounding box center [977, 385] width 978 height 646
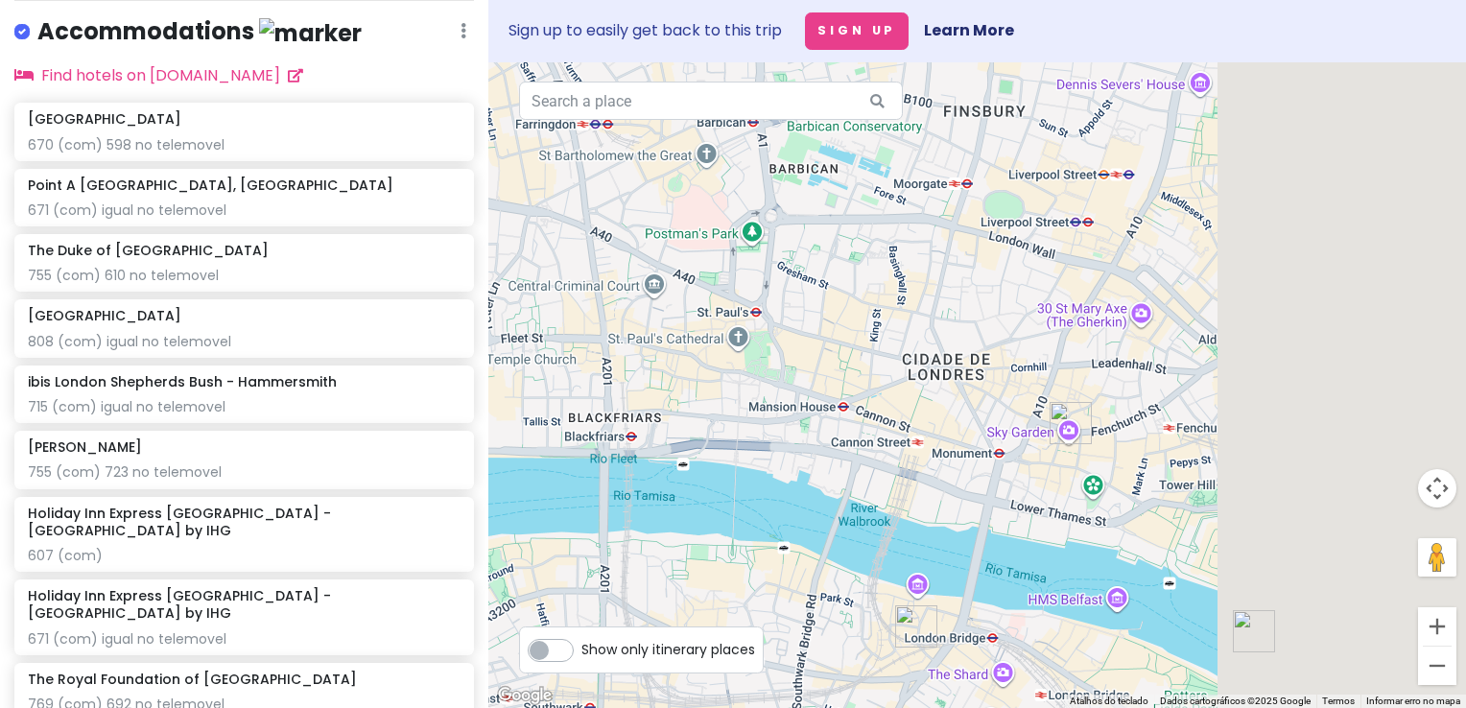
drag, startPoint x: 1190, startPoint y: 210, endPoint x: 734, endPoint y: 386, distance: 488.4
click at [734, 386] on div at bounding box center [977, 385] width 978 height 646
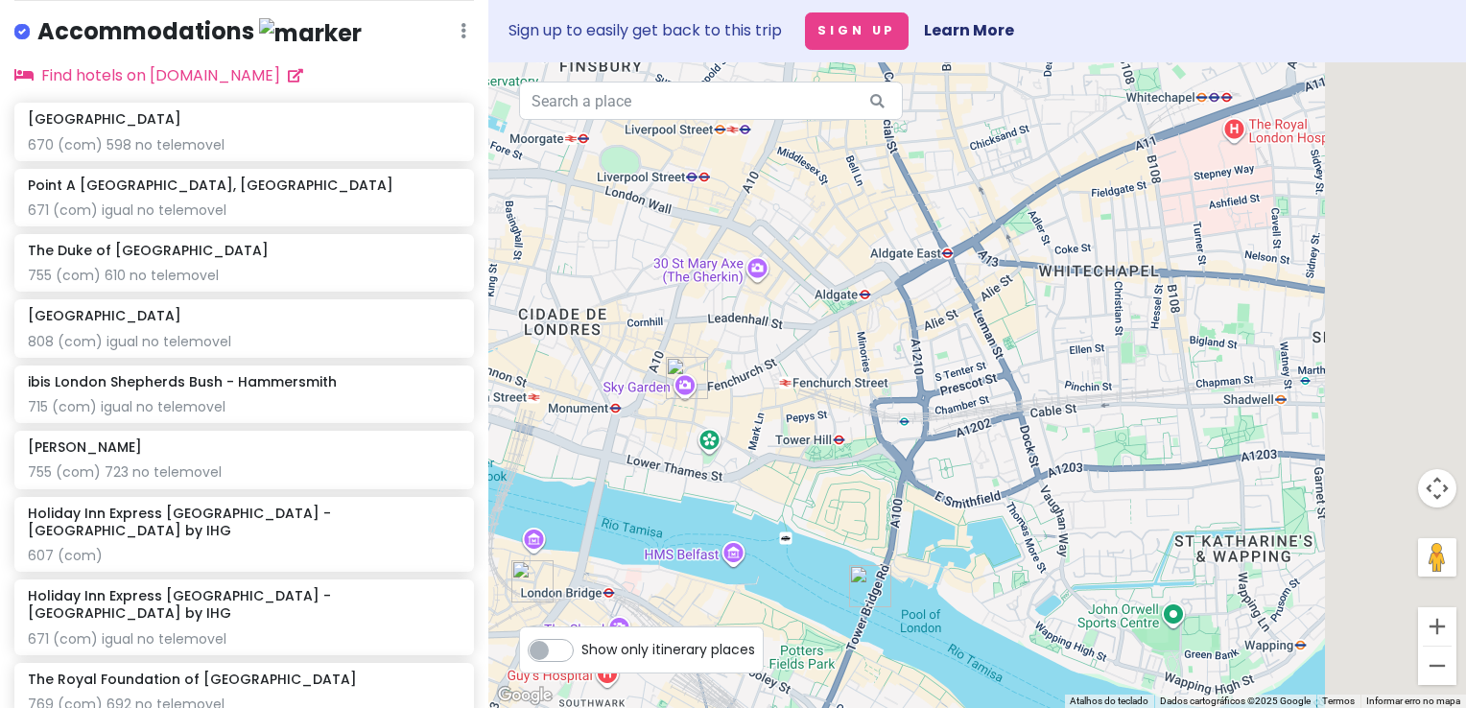
drag, startPoint x: 1128, startPoint y: 525, endPoint x: 601, endPoint y: 474, distance: 530.2
click at [601, 474] on div at bounding box center [977, 385] width 978 height 646
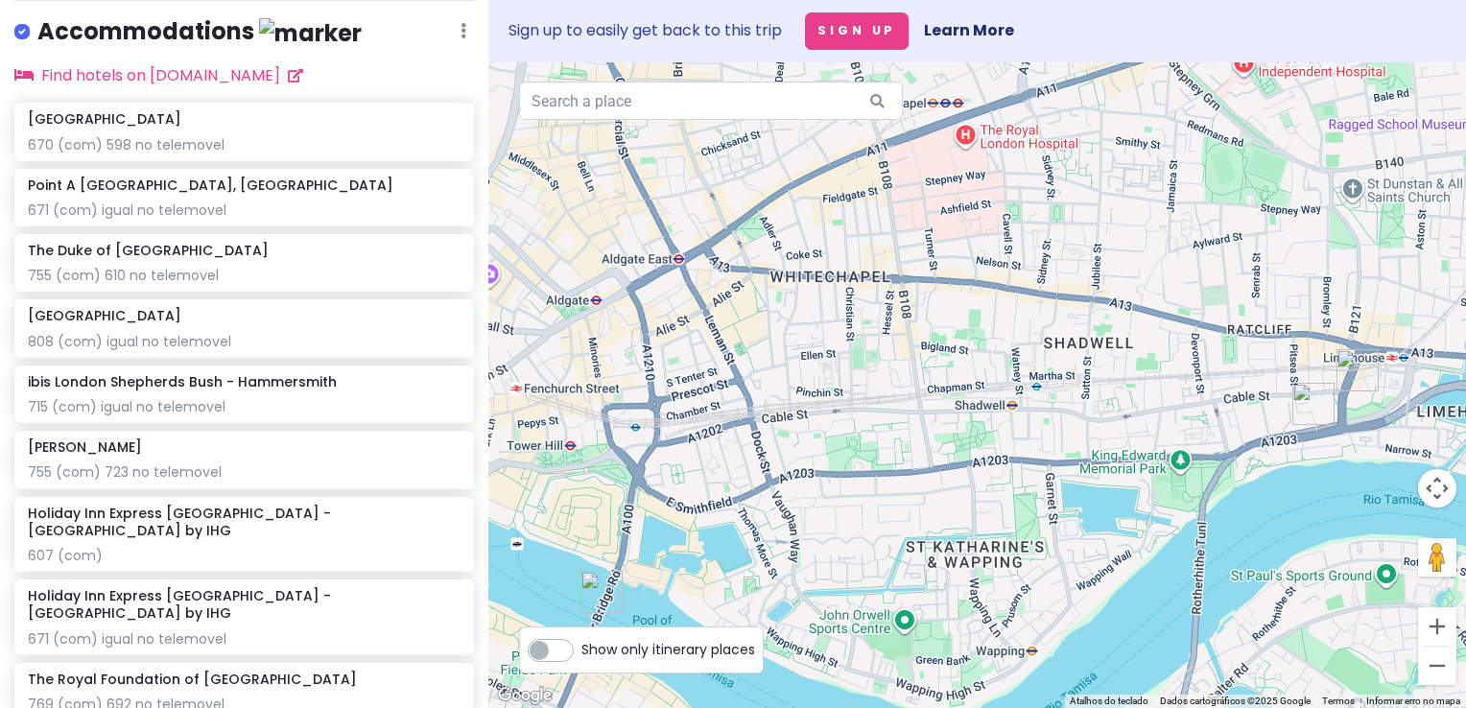
drag, startPoint x: 1085, startPoint y: 523, endPoint x: 948, endPoint y: 523, distance: 137.2
click at [948, 523] on div at bounding box center [977, 385] width 978 height 646
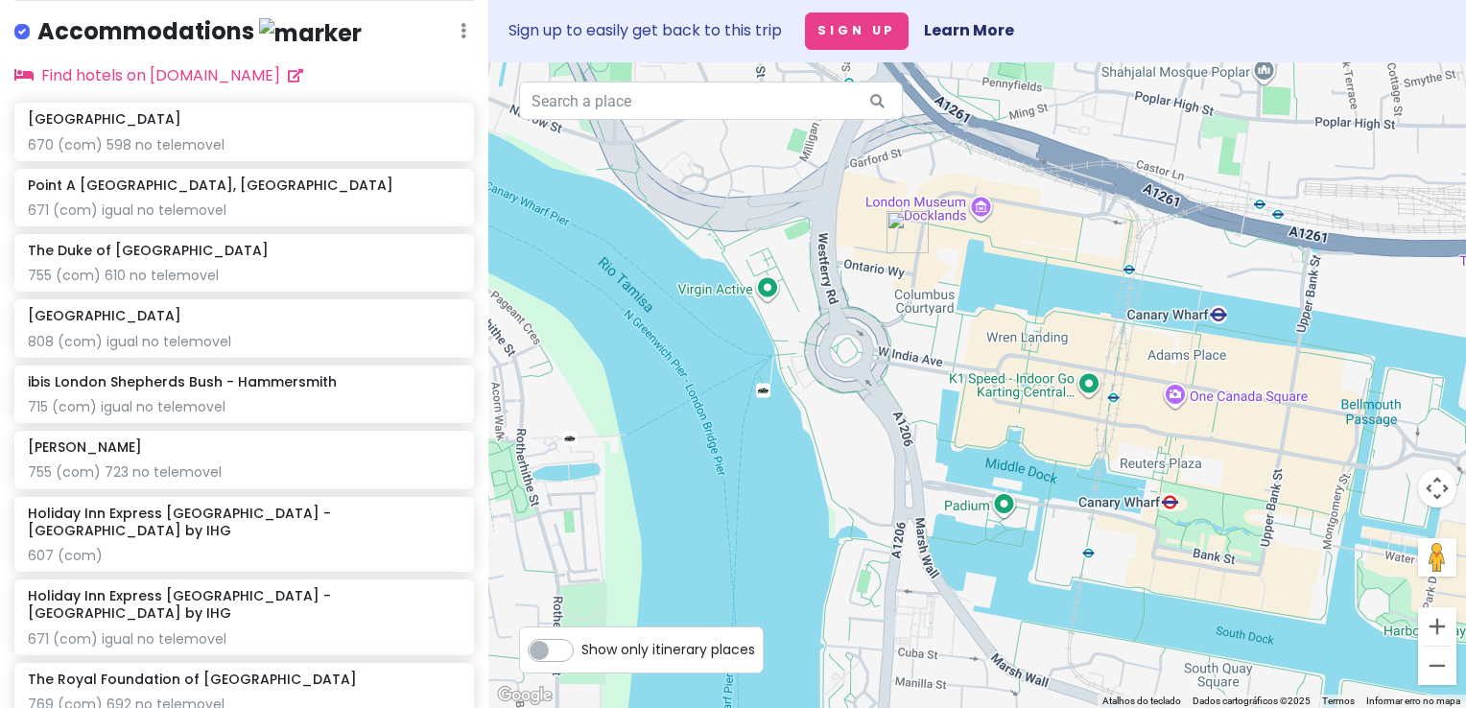
drag, startPoint x: 883, startPoint y: 276, endPoint x: 907, endPoint y: 309, distance: 40.5
click at [907, 309] on div at bounding box center [977, 385] width 978 height 646
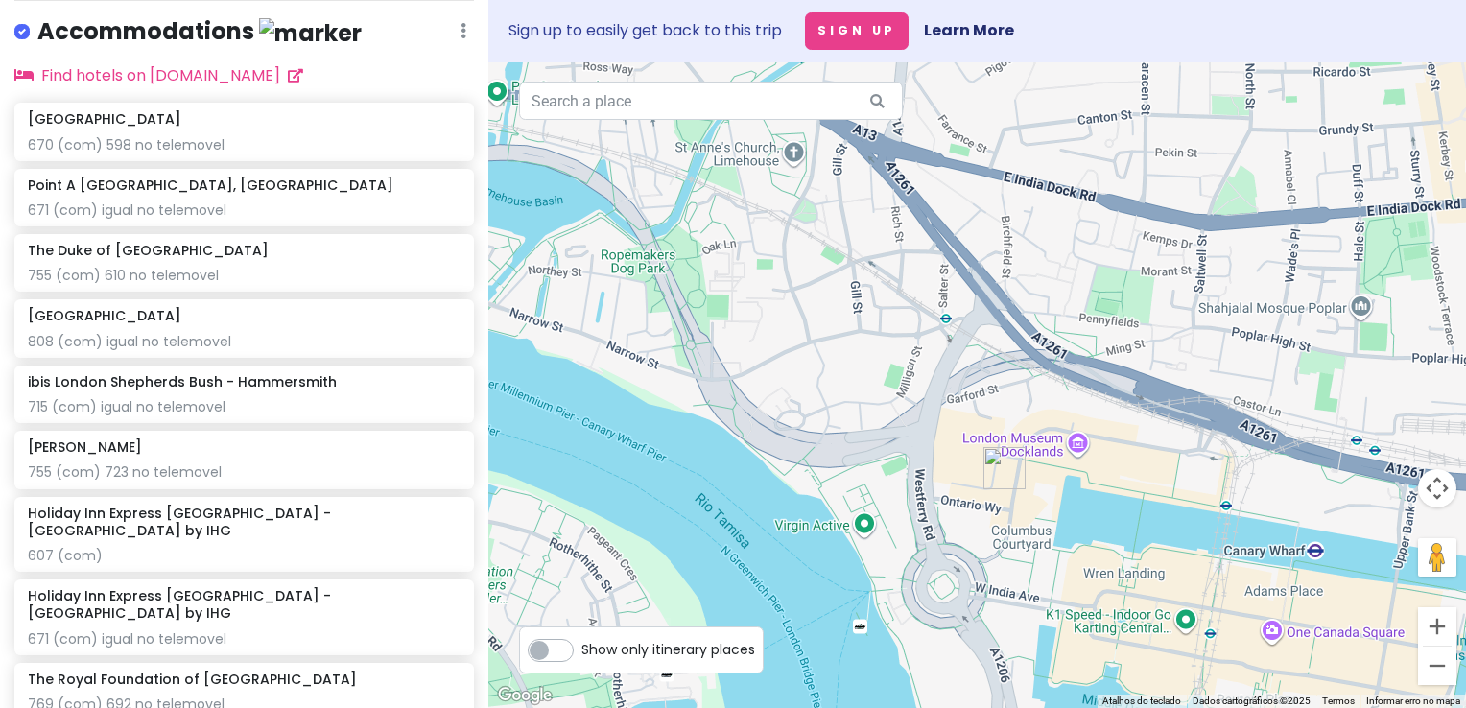
drag, startPoint x: 949, startPoint y: 318, endPoint x: 1041, endPoint y: 552, distance: 251.6
click at [1041, 552] on div at bounding box center [977, 385] width 978 height 646
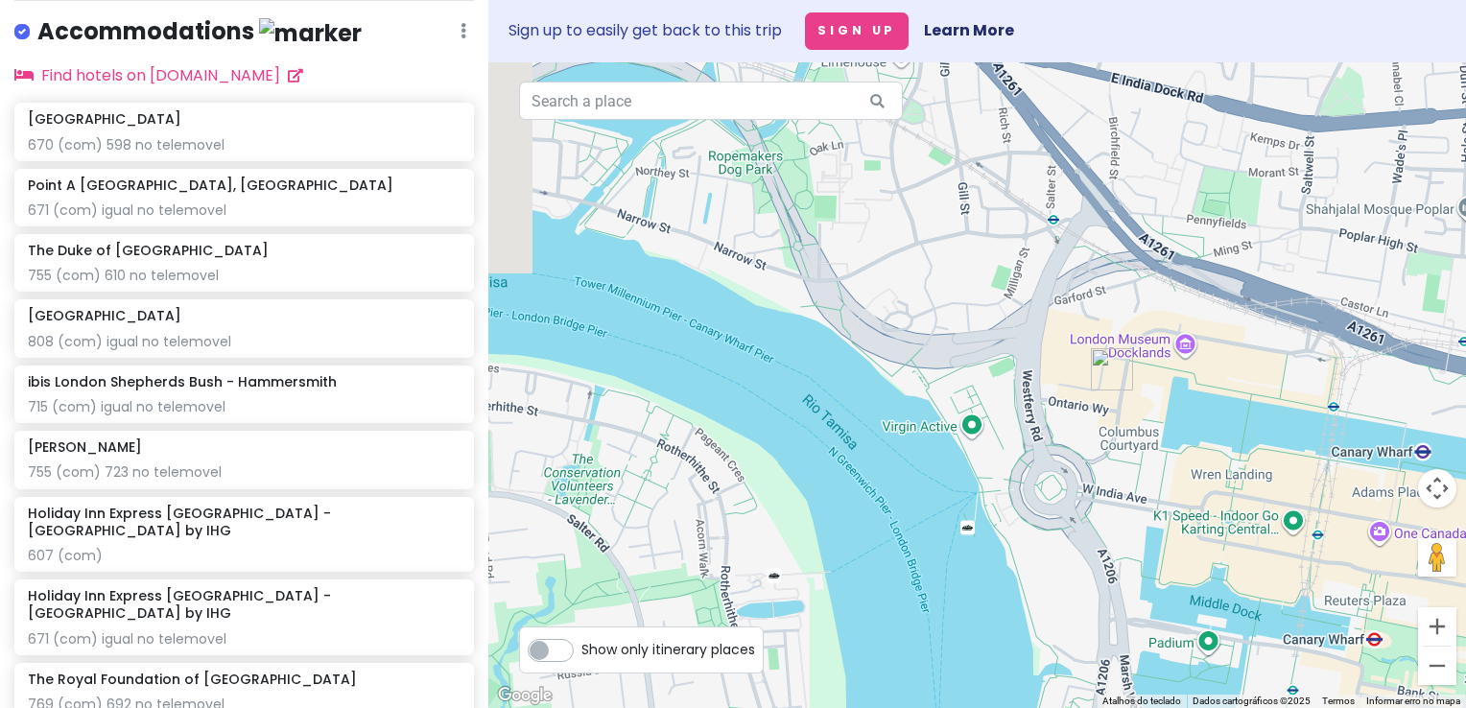
drag, startPoint x: 998, startPoint y: 523, endPoint x: 1103, endPoint y: 424, distance: 144.6
click at [1103, 424] on div at bounding box center [977, 385] width 978 height 646
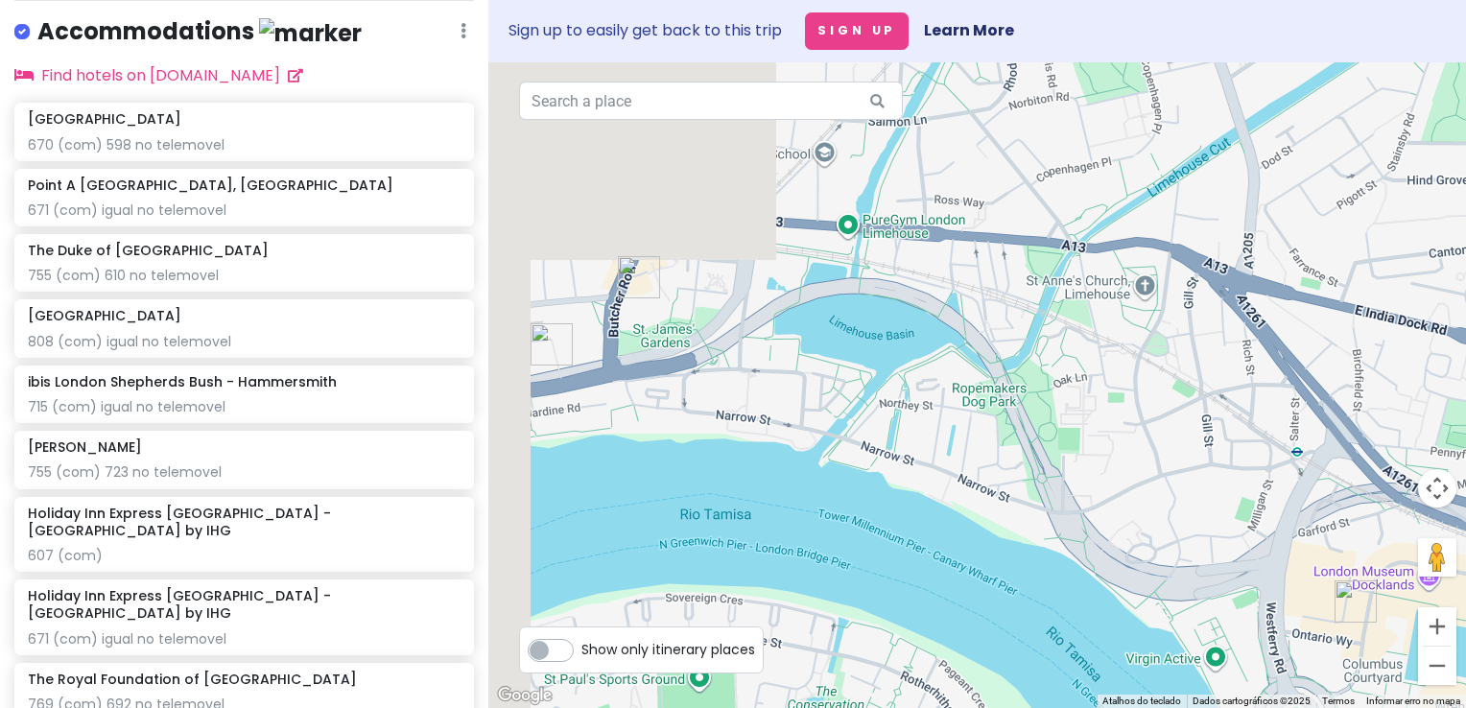
drag, startPoint x: 1003, startPoint y: 287, endPoint x: 1270, endPoint y: 547, distance: 373.2
click at [1270, 547] on div at bounding box center [977, 385] width 978 height 646
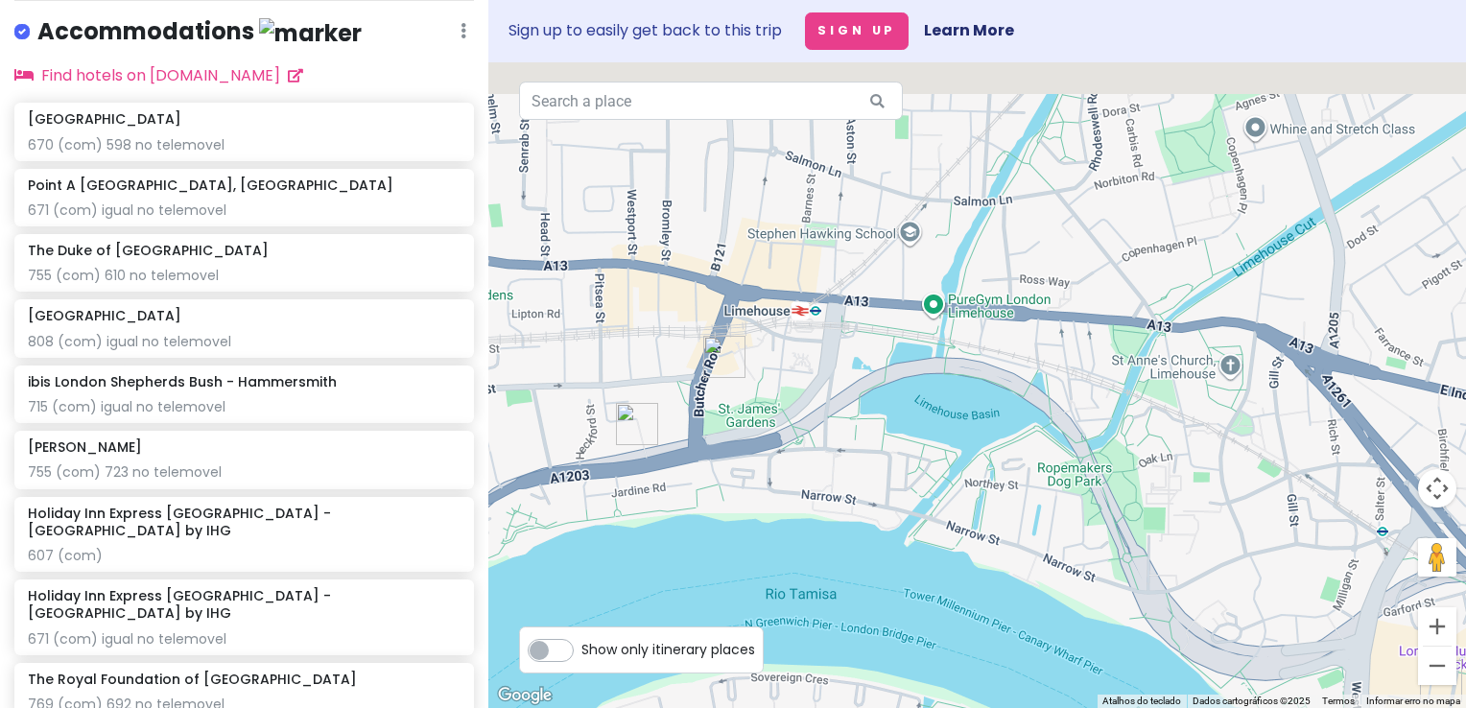
drag, startPoint x: 1063, startPoint y: 351, endPoint x: 1298, endPoint y: 389, distance: 238.1
click at [1298, 389] on div at bounding box center [977, 385] width 978 height 646
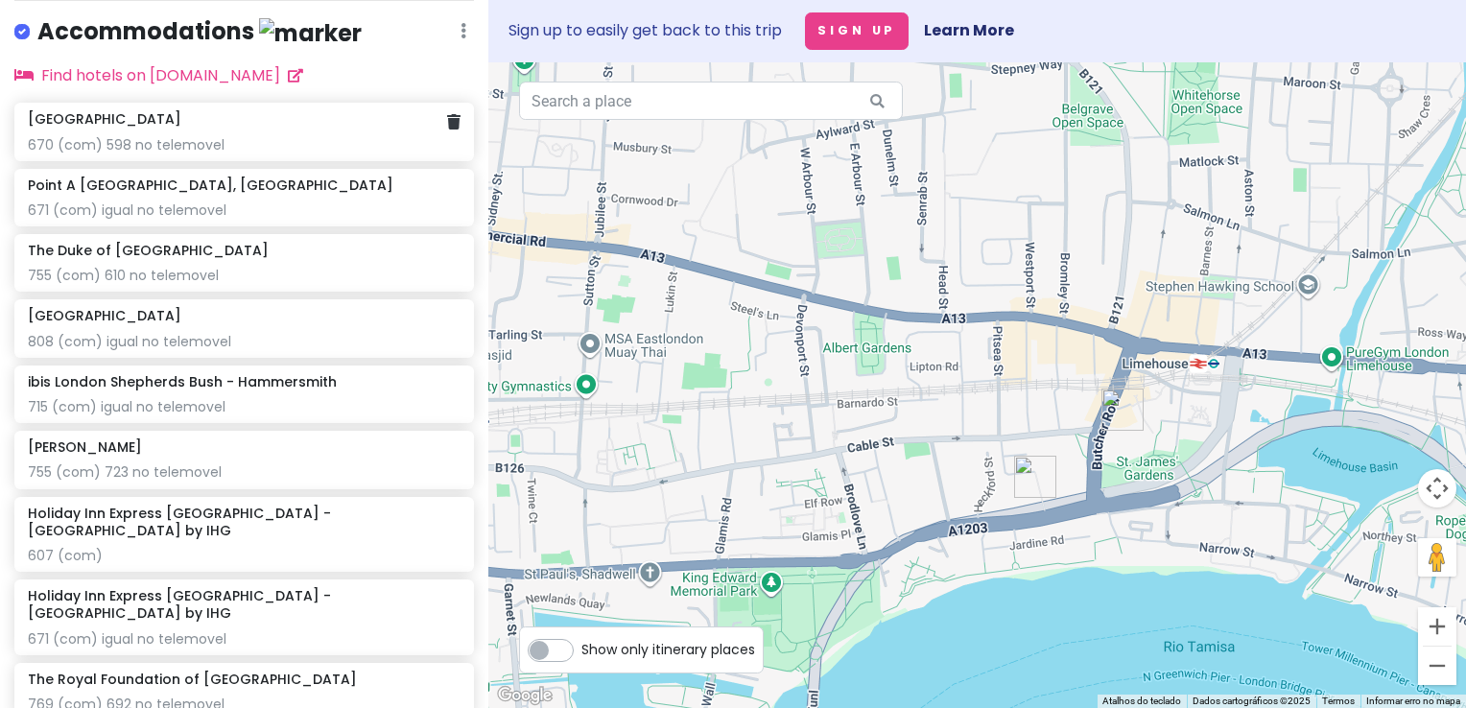
click at [316, 154] on div "670 (com) 598 no telemovel" at bounding box center [244, 144] width 433 height 17
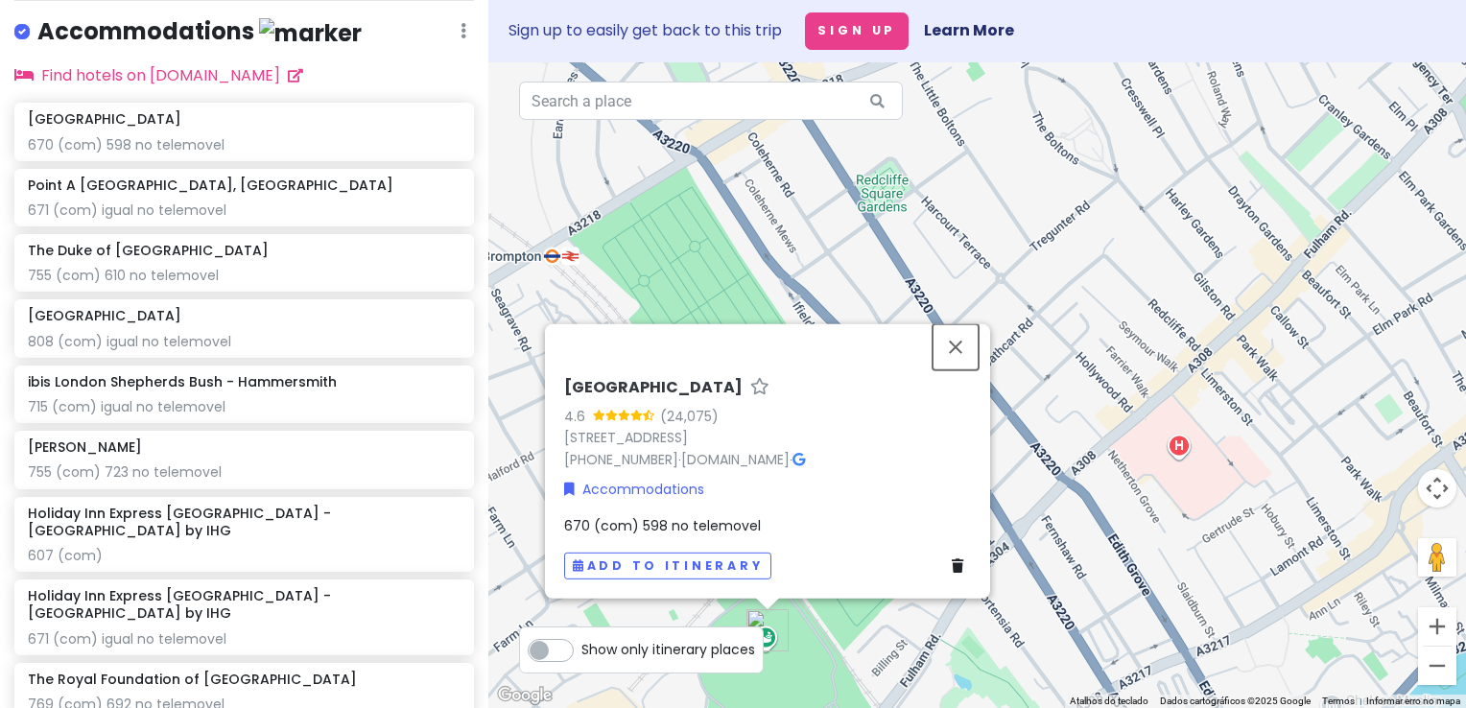
click at [959, 336] on button "Fechar" at bounding box center [956, 346] width 46 height 46
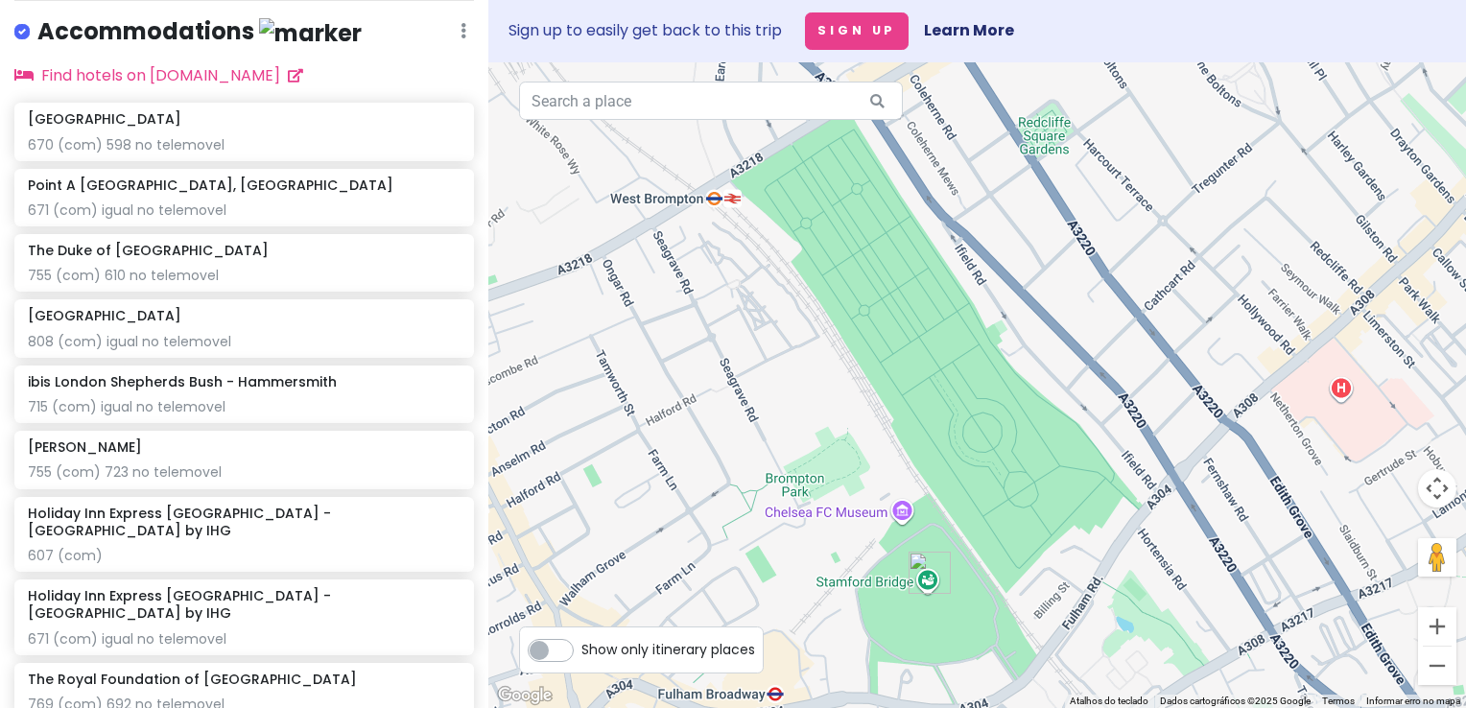
drag, startPoint x: 834, startPoint y: 416, endPoint x: 996, endPoint y: 357, distance: 172.7
click at [996, 357] on div at bounding box center [977, 385] width 978 height 646
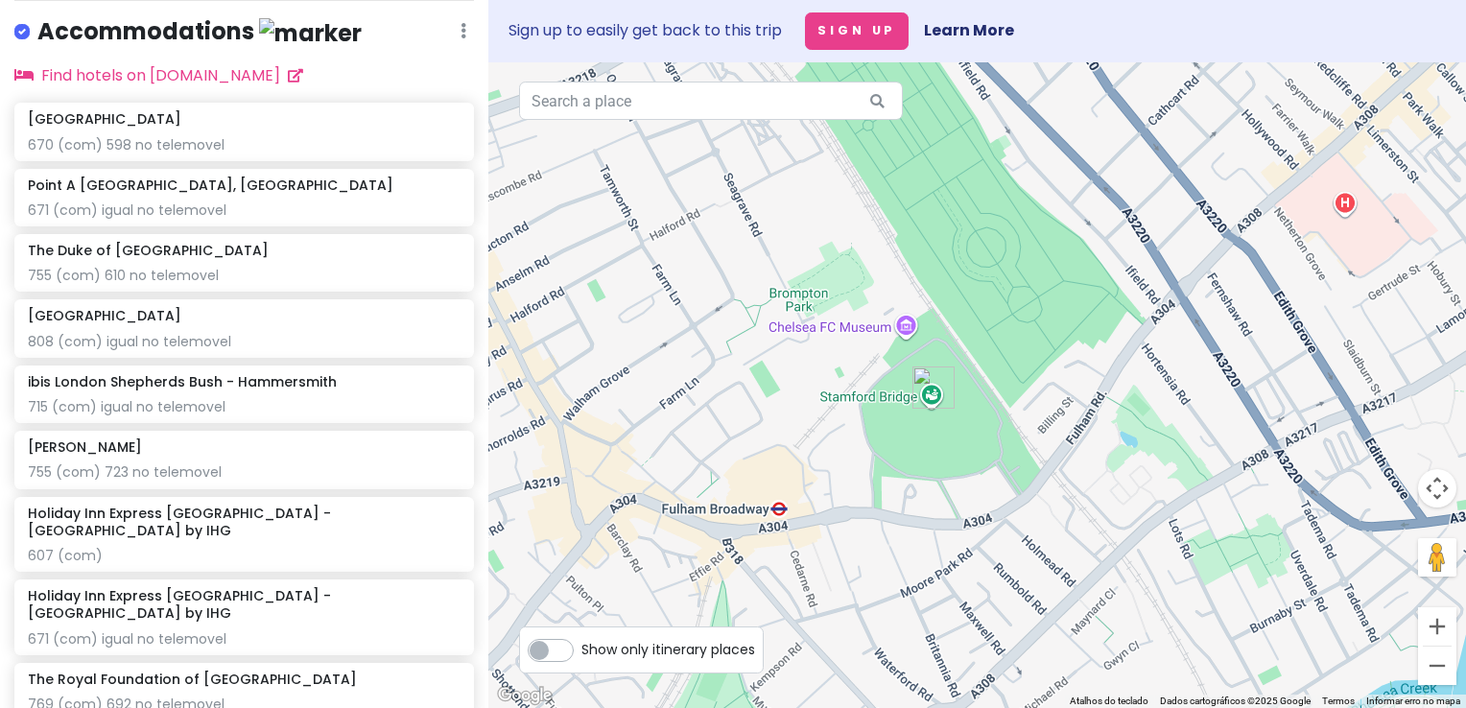
drag, startPoint x: 1061, startPoint y: 473, endPoint x: 1065, endPoint y: 286, distance: 187.2
click at [1065, 286] on div at bounding box center [977, 385] width 978 height 646
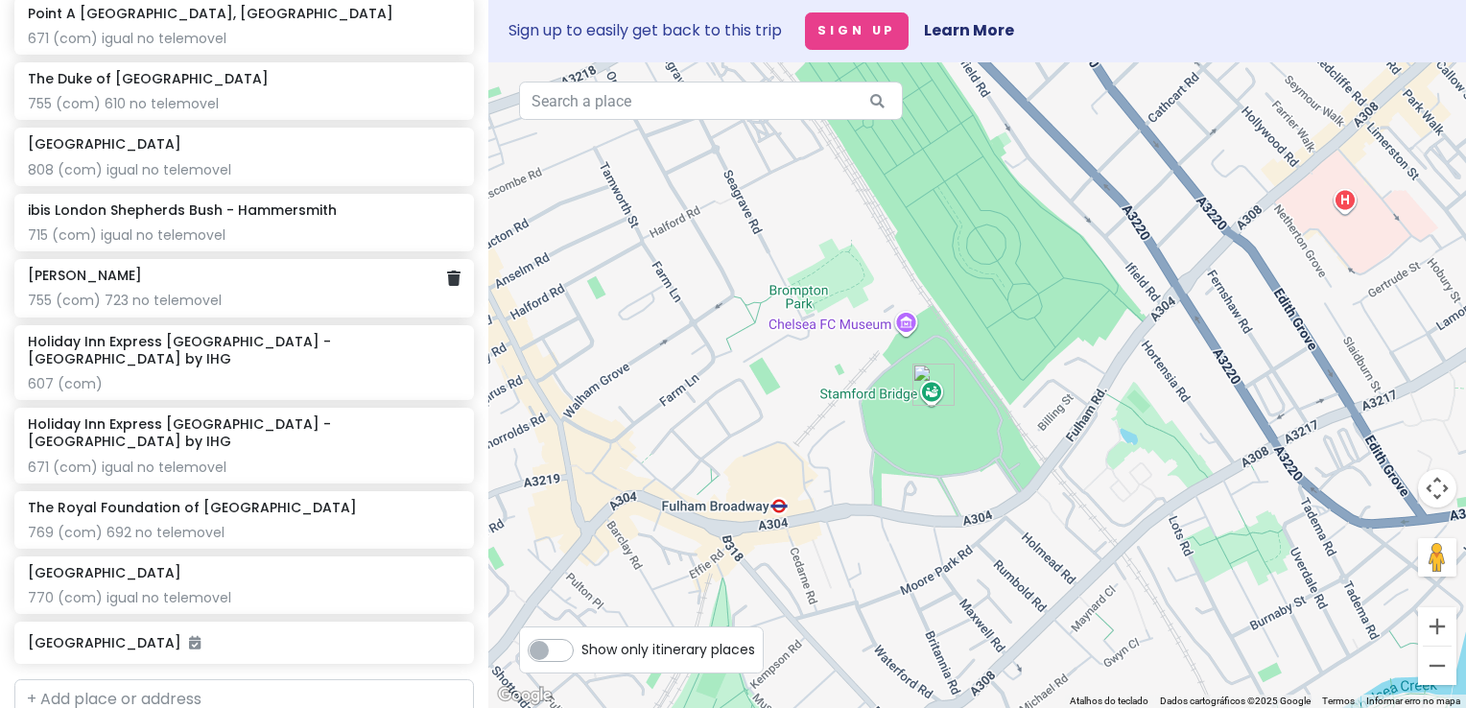
scroll to position [1489, 0]
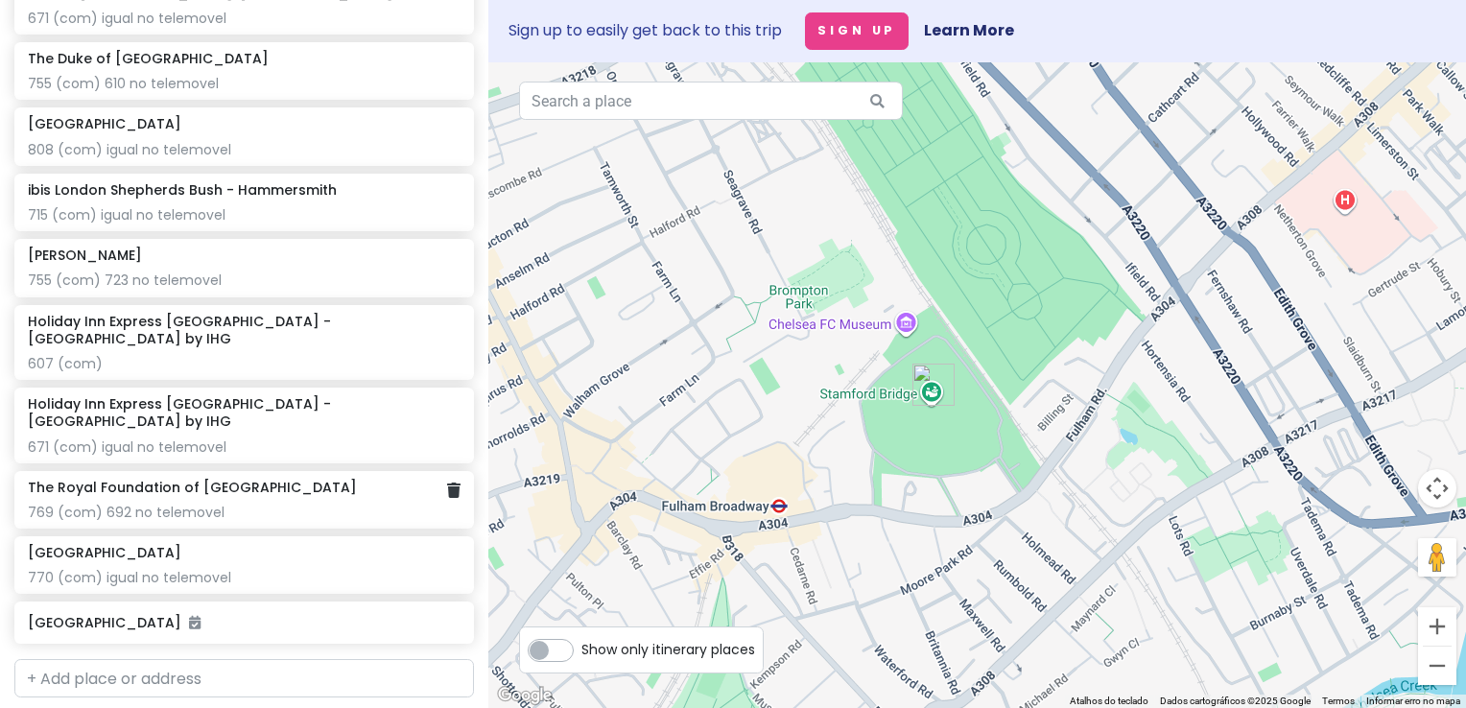
click at [264, 479] on h6 "The Royal Foundation of [GEOGRAPHIC_DATA]" at bounding box center [192, 487] width 329 height 17
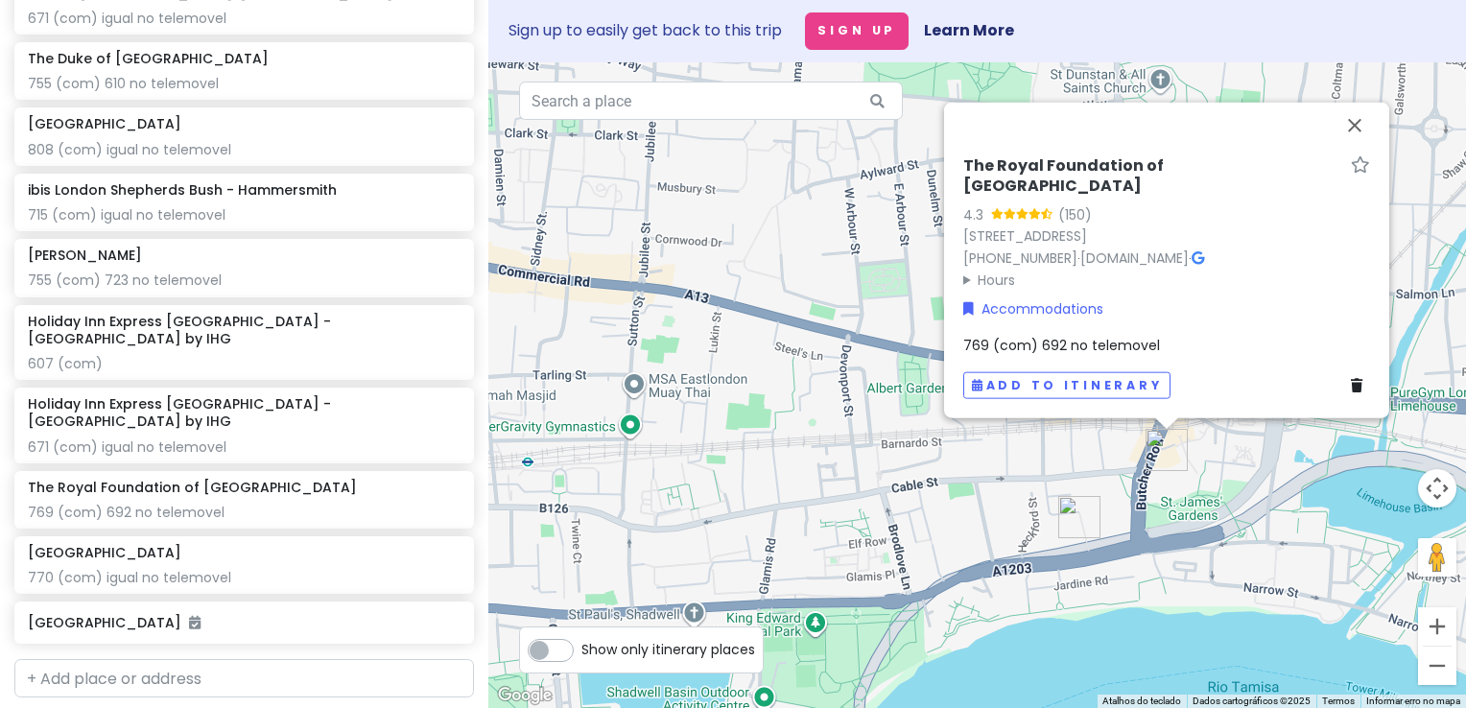
drag, startPoint x: 832, startPoint y: 297, endPoint x: 812, endPoint y: 294, distance: 20.5
click at [812, 294] on div "The Royal Foundation of St Katharine 4.3 (150) [STREET_ADDRESS] [PHONE_NUMBER] …" at bounding box center [977, 385] width 978 height 646
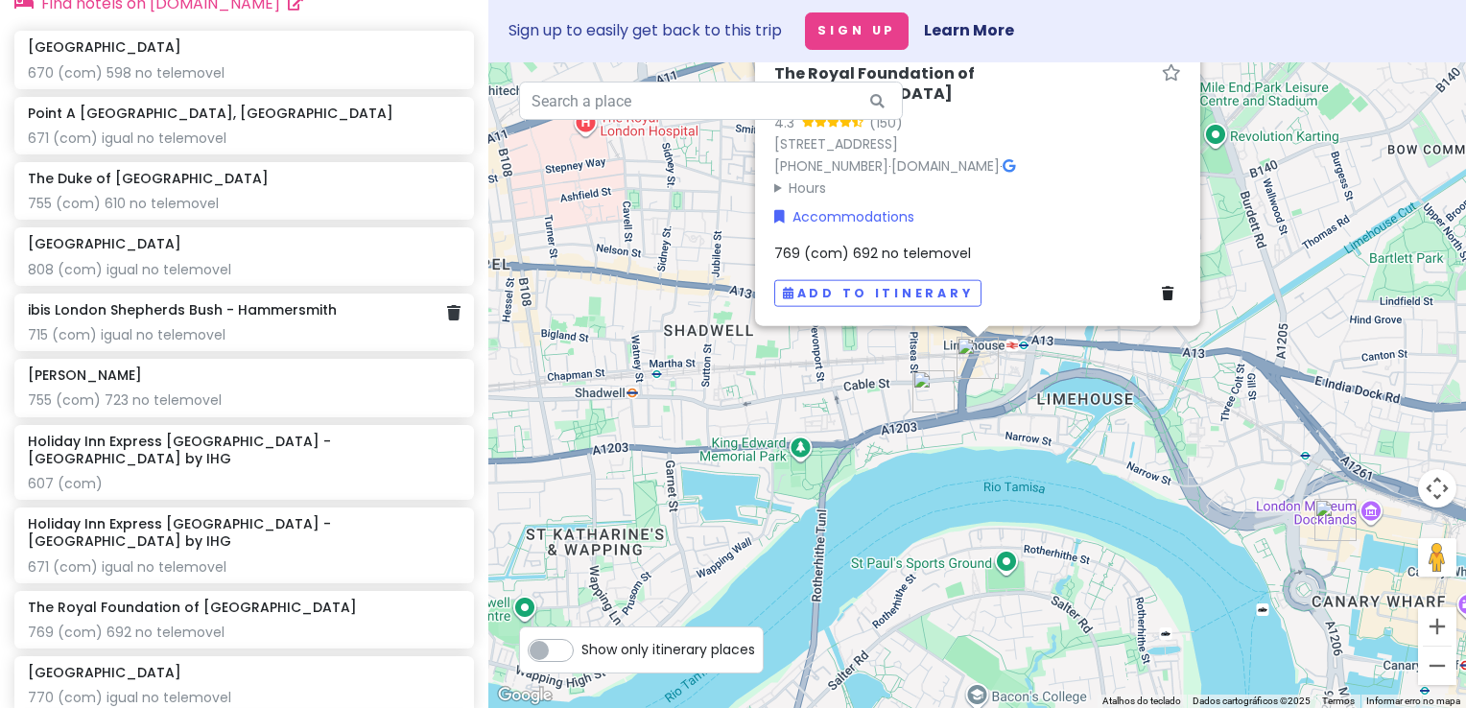
scroll to position [1297, 0]
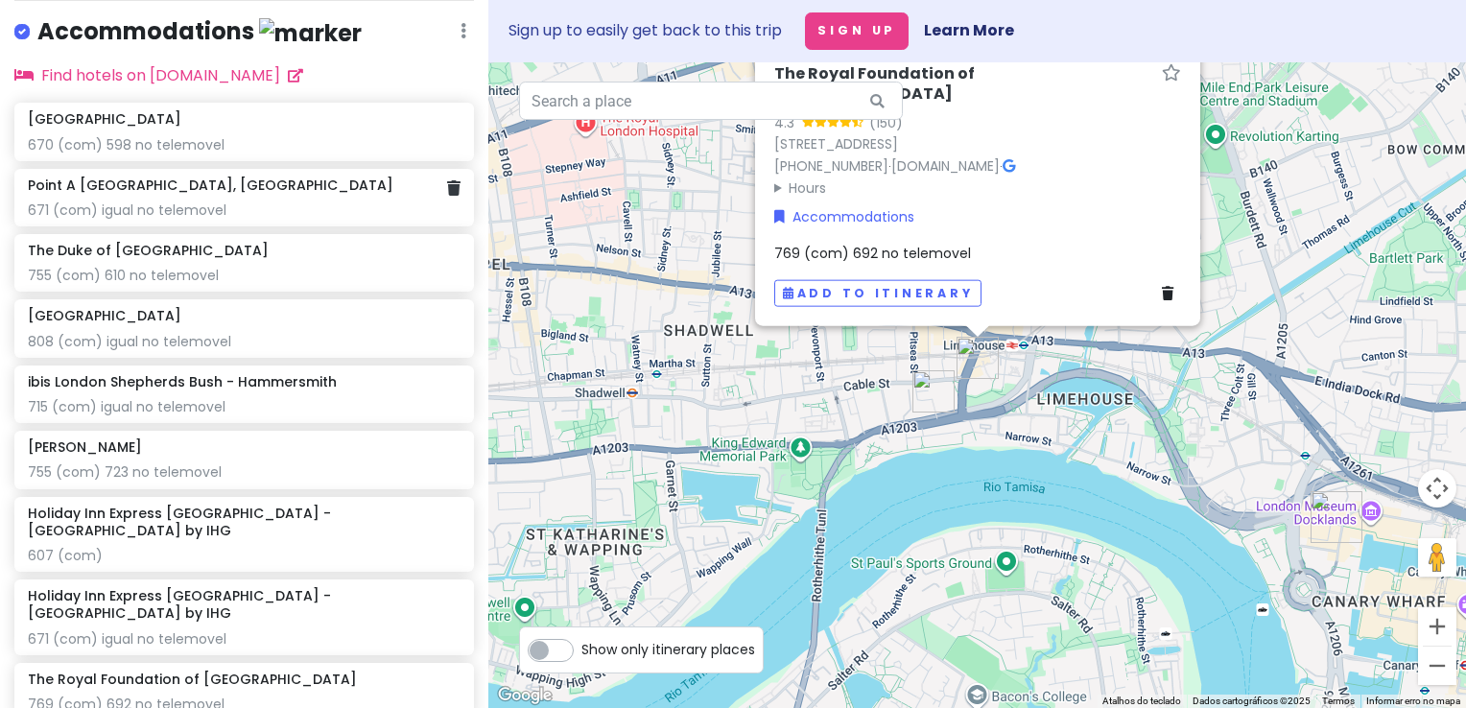
click at [445, 206] on div "Point A [GEOGRAPHIC_DATA], Canary Wharf 671 (com) igual no telemovel" at bounding box center [244, 198] width 460 height 58
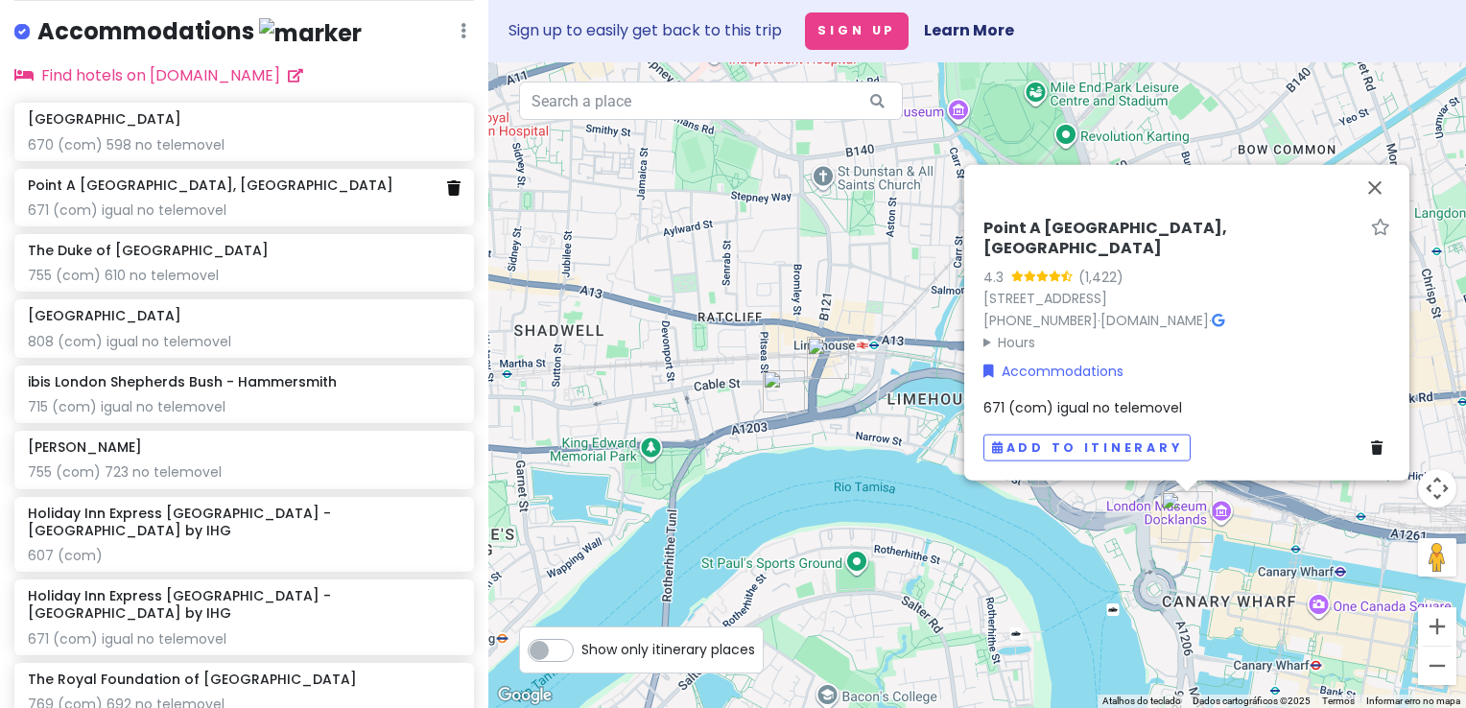
click at [447, 196] on icon at bounding box center [453, 187] width 13 height 15
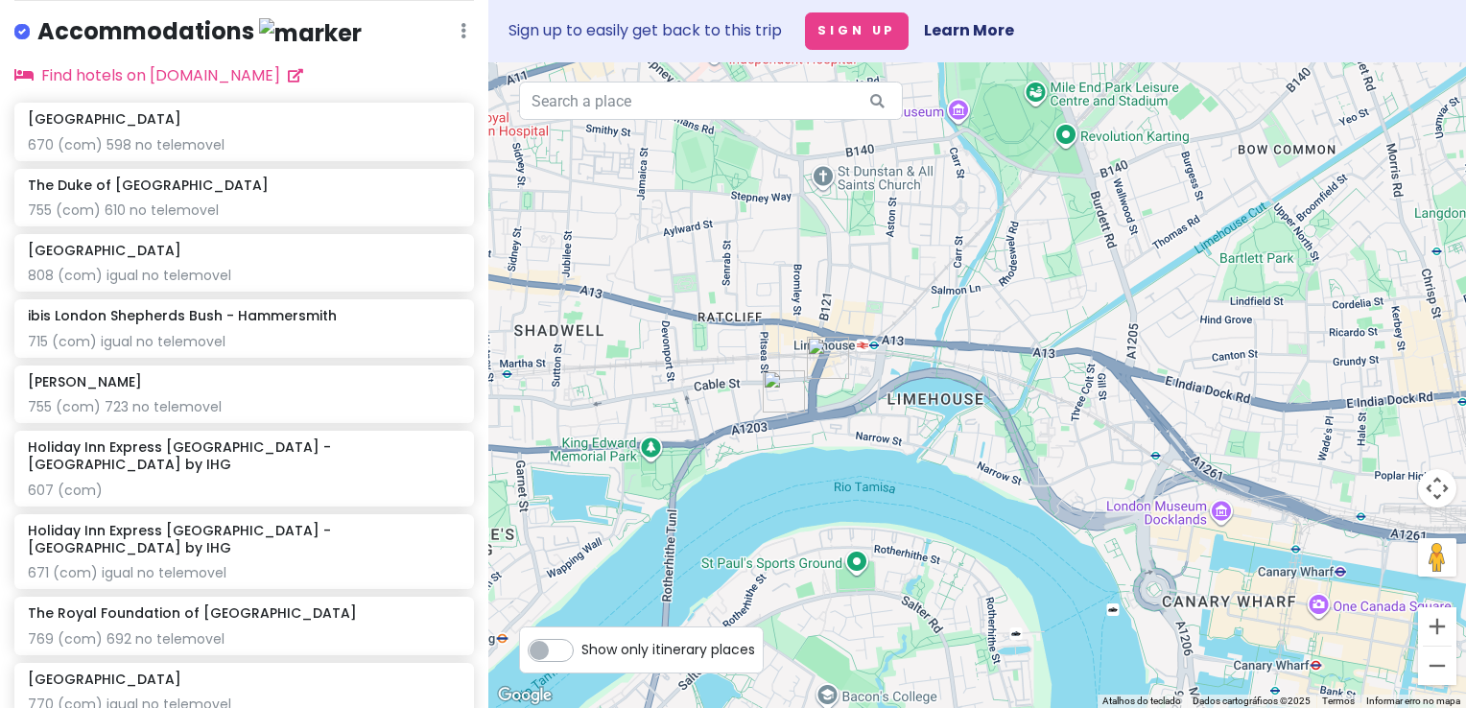
click at [436, 194] on div "The Duke of [GEOGRAPHIC_DATA]" at bounding box center [244, 185] width 433 height 17
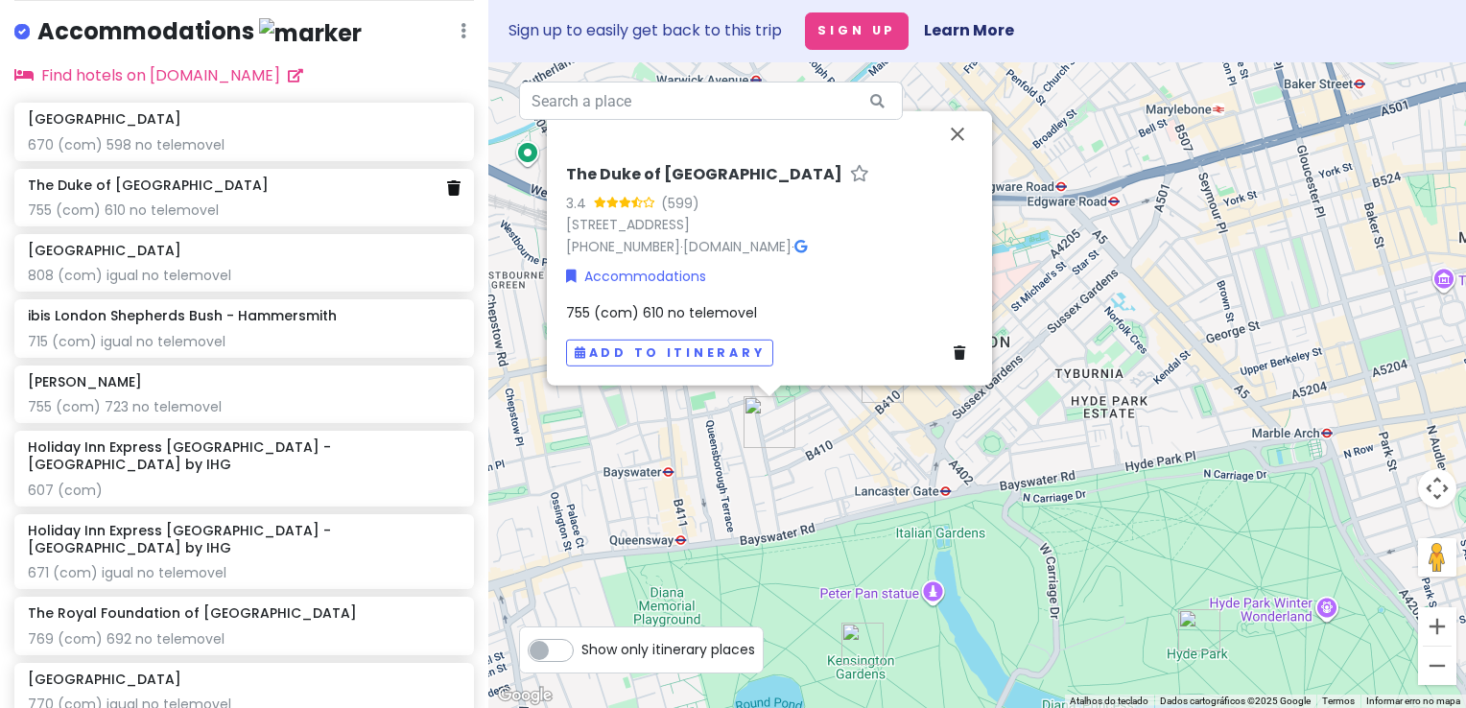
click at [447, 196] on icon at bounding box center [453, 187] width 13 height 15
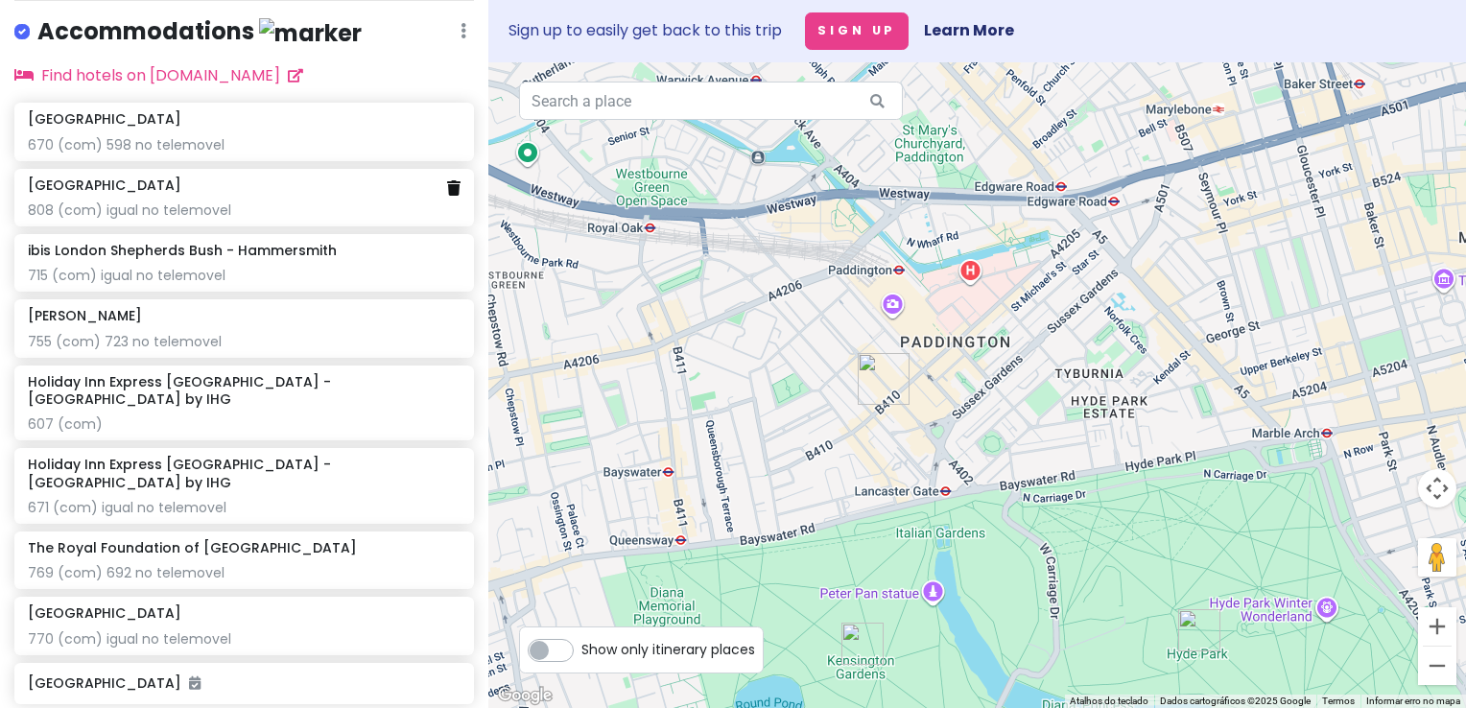
click at [447, 196] on icon at bounding box center [453, 187] width 13 height 15
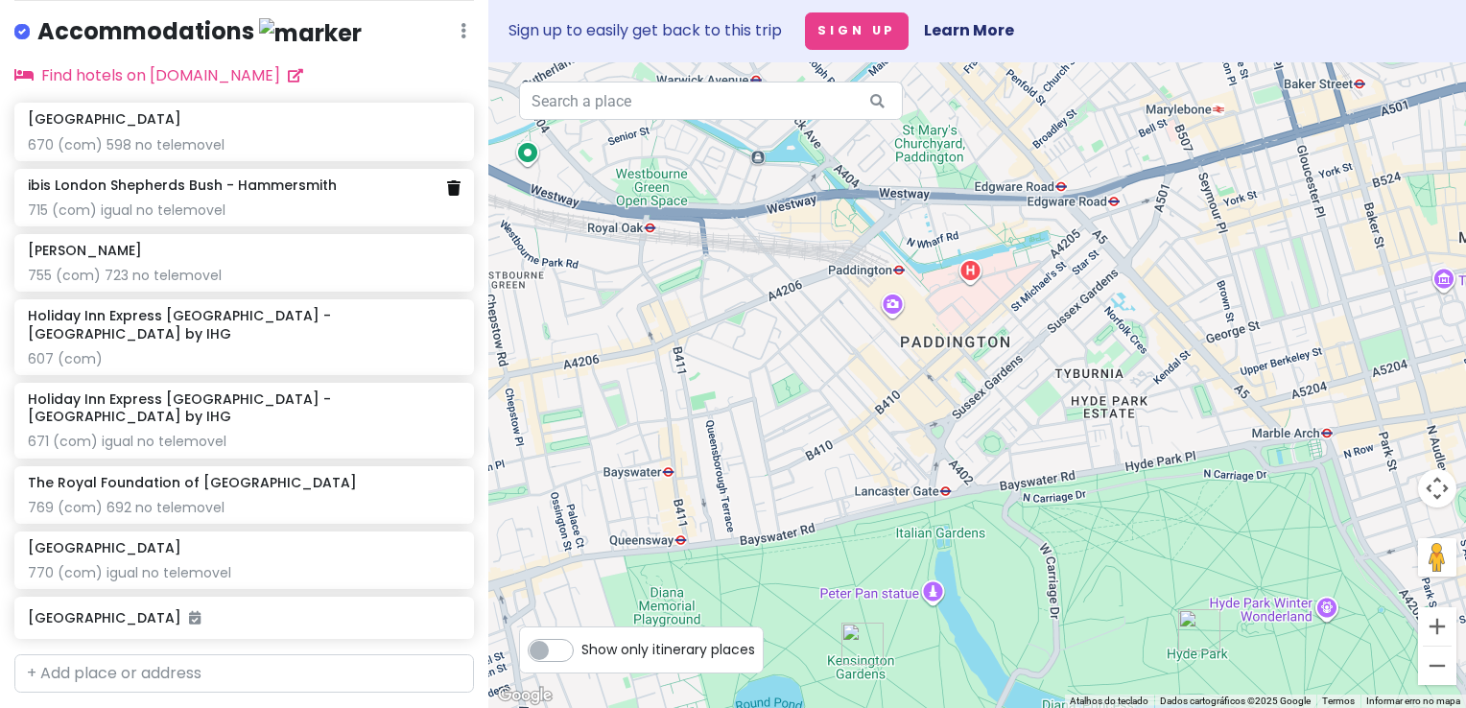
click at [447, 196] on icon at bounding box center [453, 187] width 13 height 15
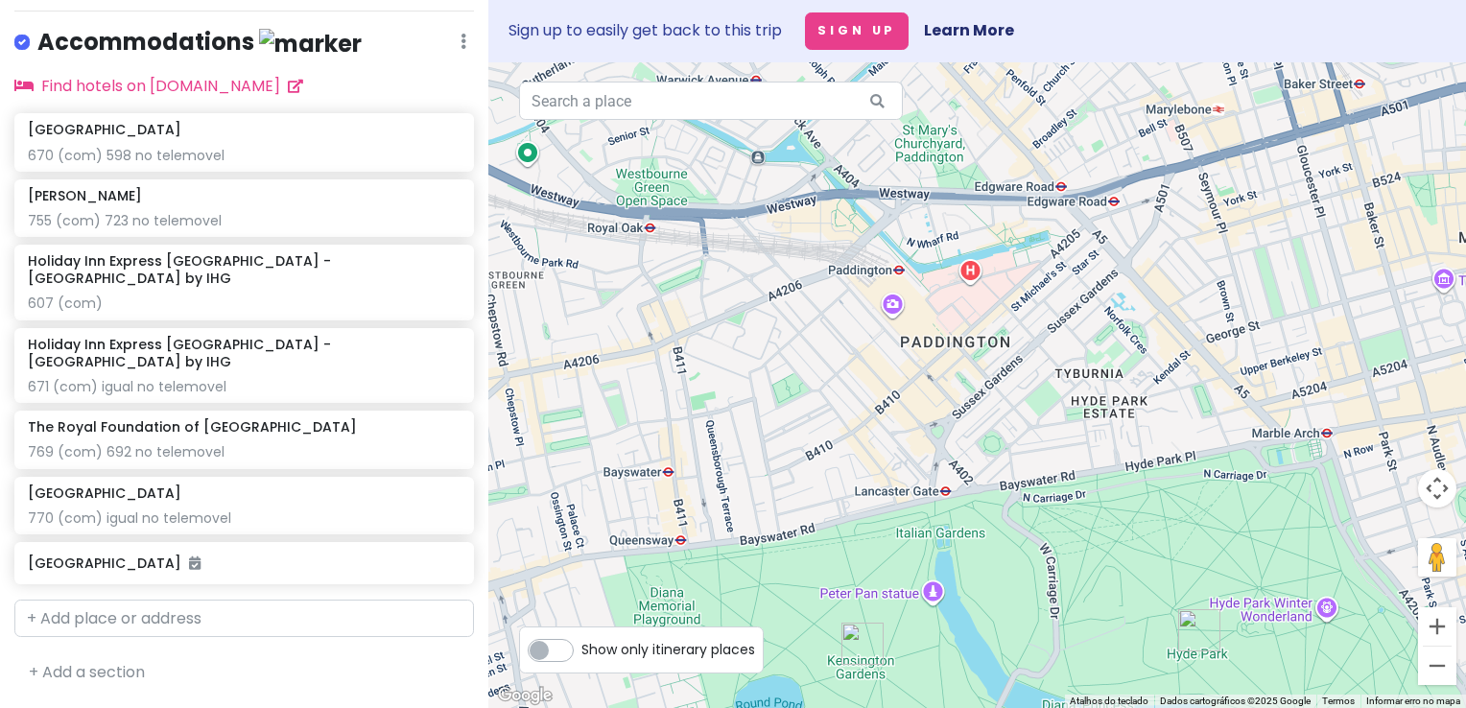
scroll to position [1263, 0]
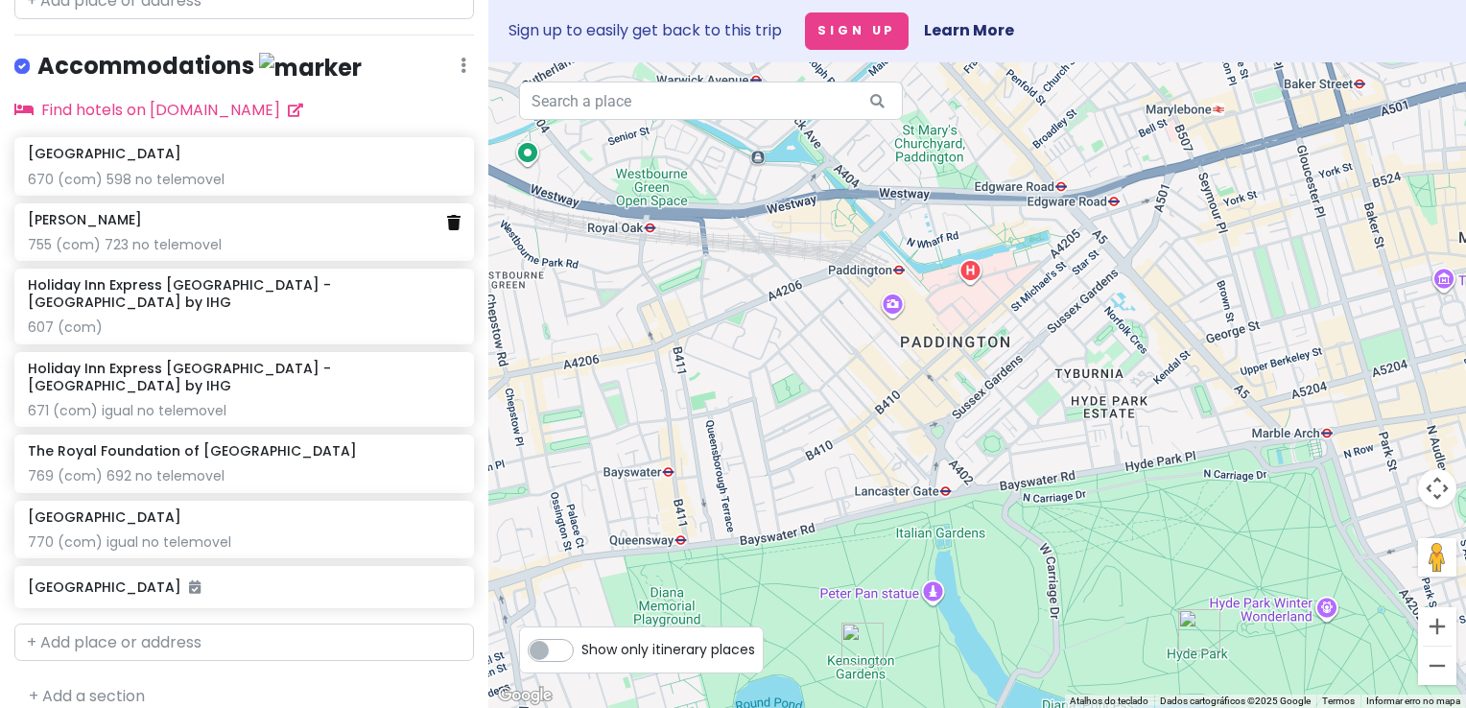
click at [447, 228] on icon at bounding box center [453, 222] width 13 height 15
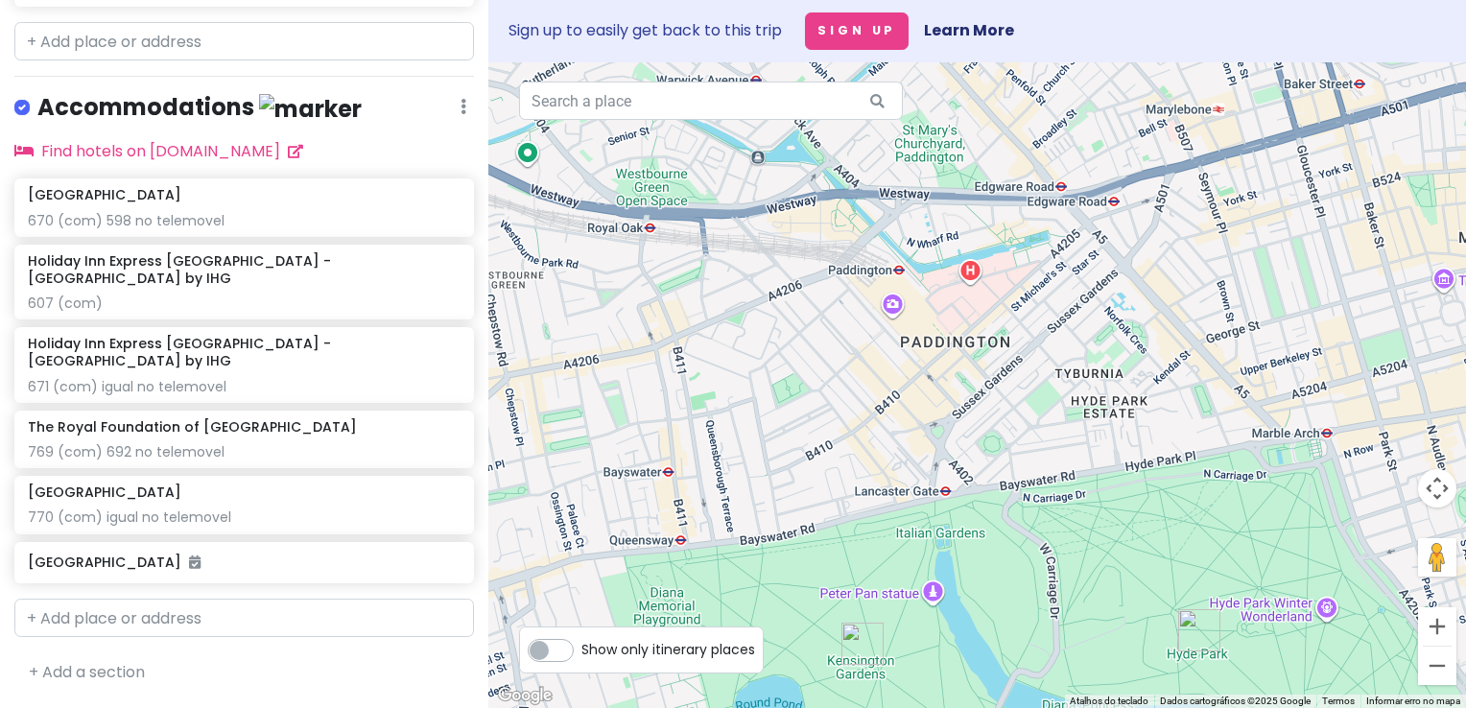
scroll to position [1198, 0]
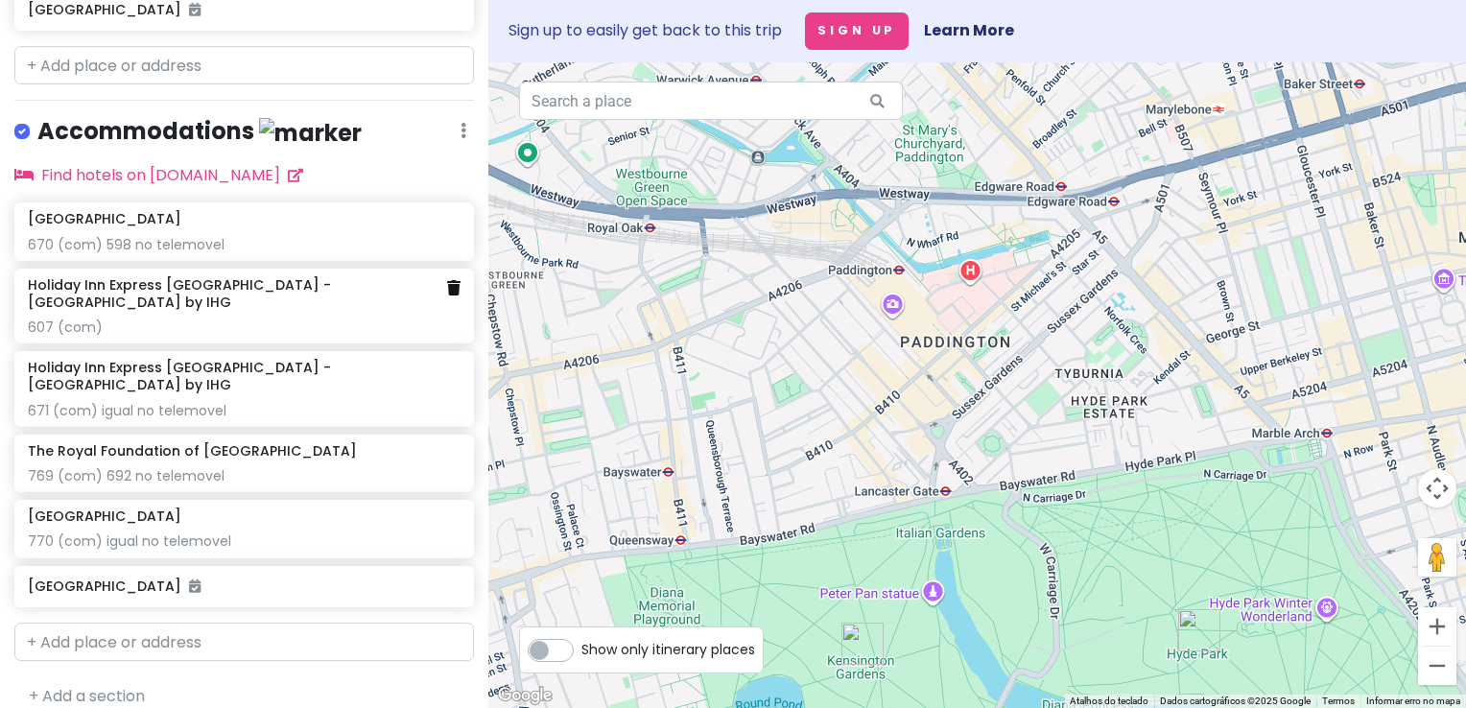
click at [447, 296] on icon at bounding box center [453, 287] width 13 height 15
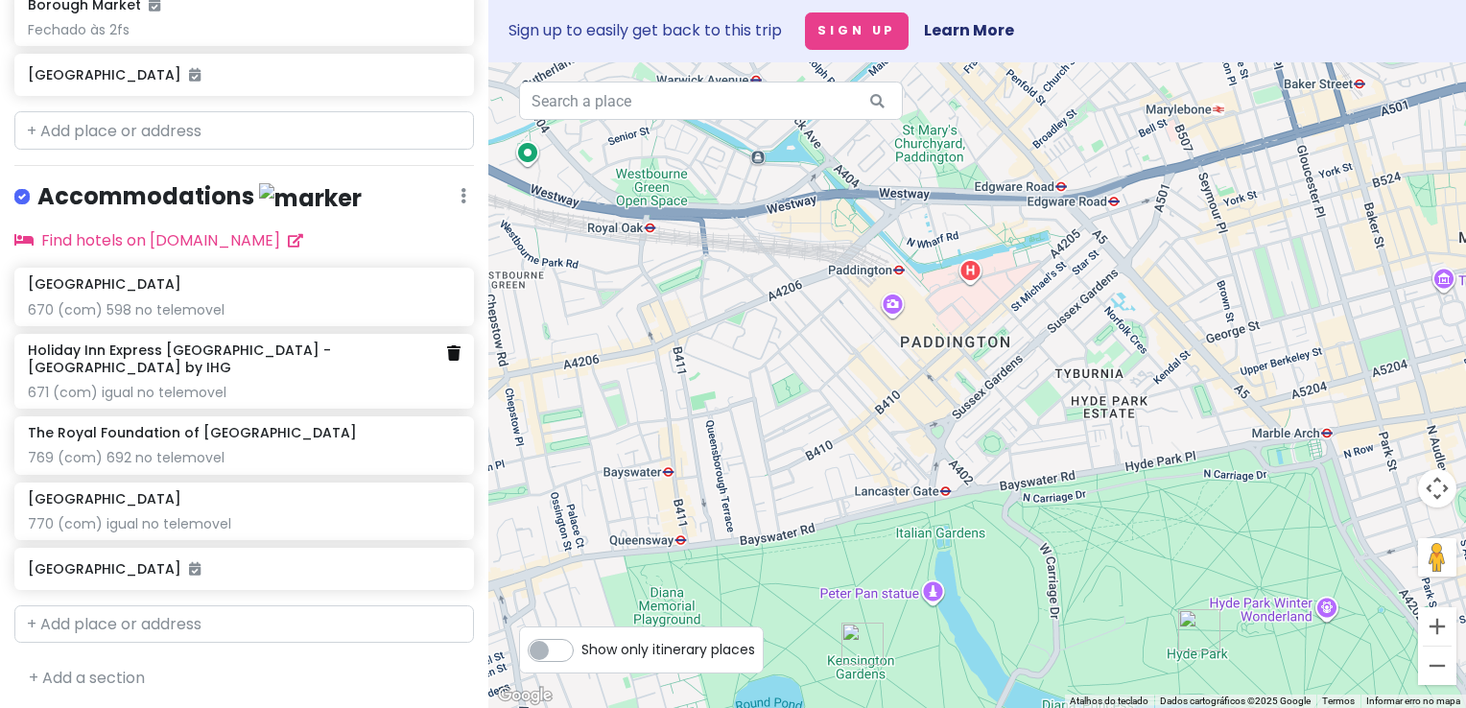
click at [447, 361] on icon at bounding box center [453, 352] width 13 height 15
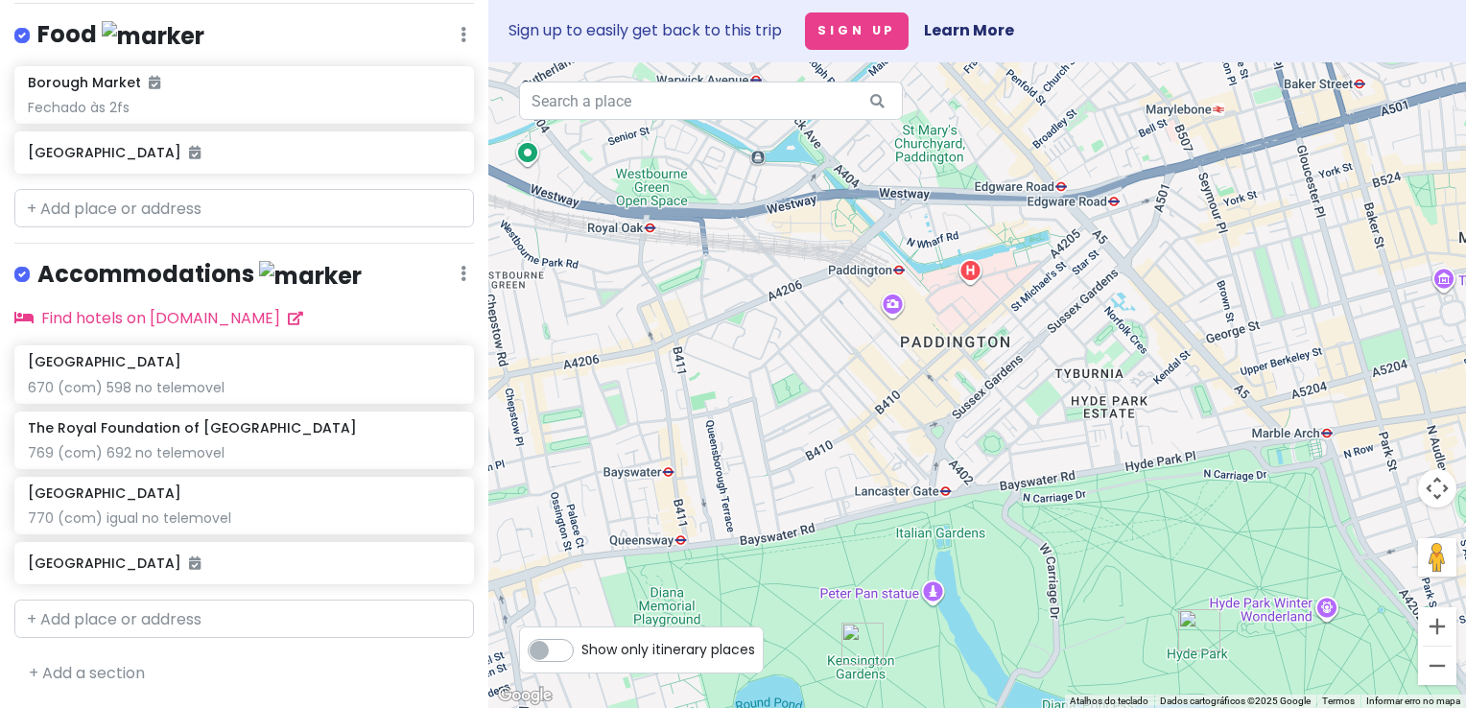
scroll to position [1066, 0]
click at [447, 434] on icon at bounding box center [453, 430] width 13 height 15
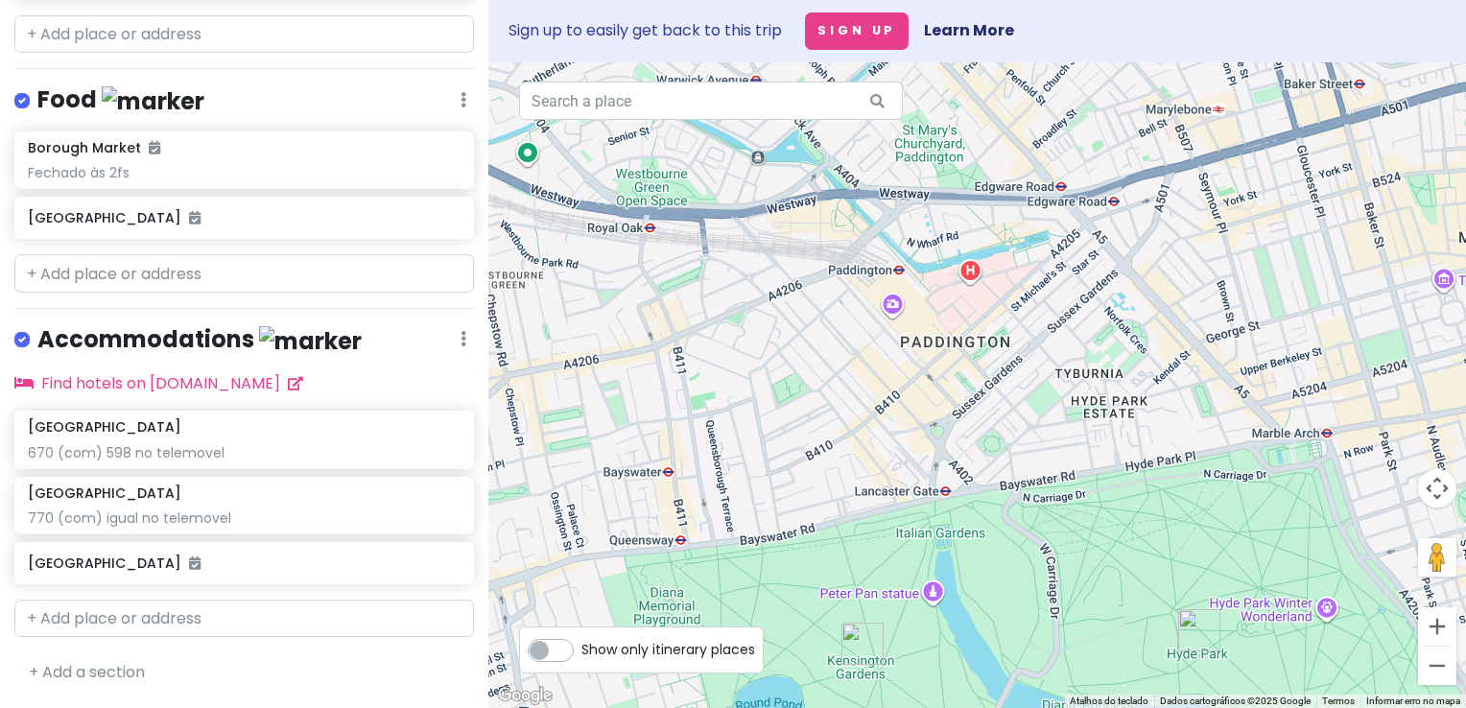
scroll to position [1001, 0]
click at [447, 498] on icon at bounding box center [453, 495] width 13 height 15
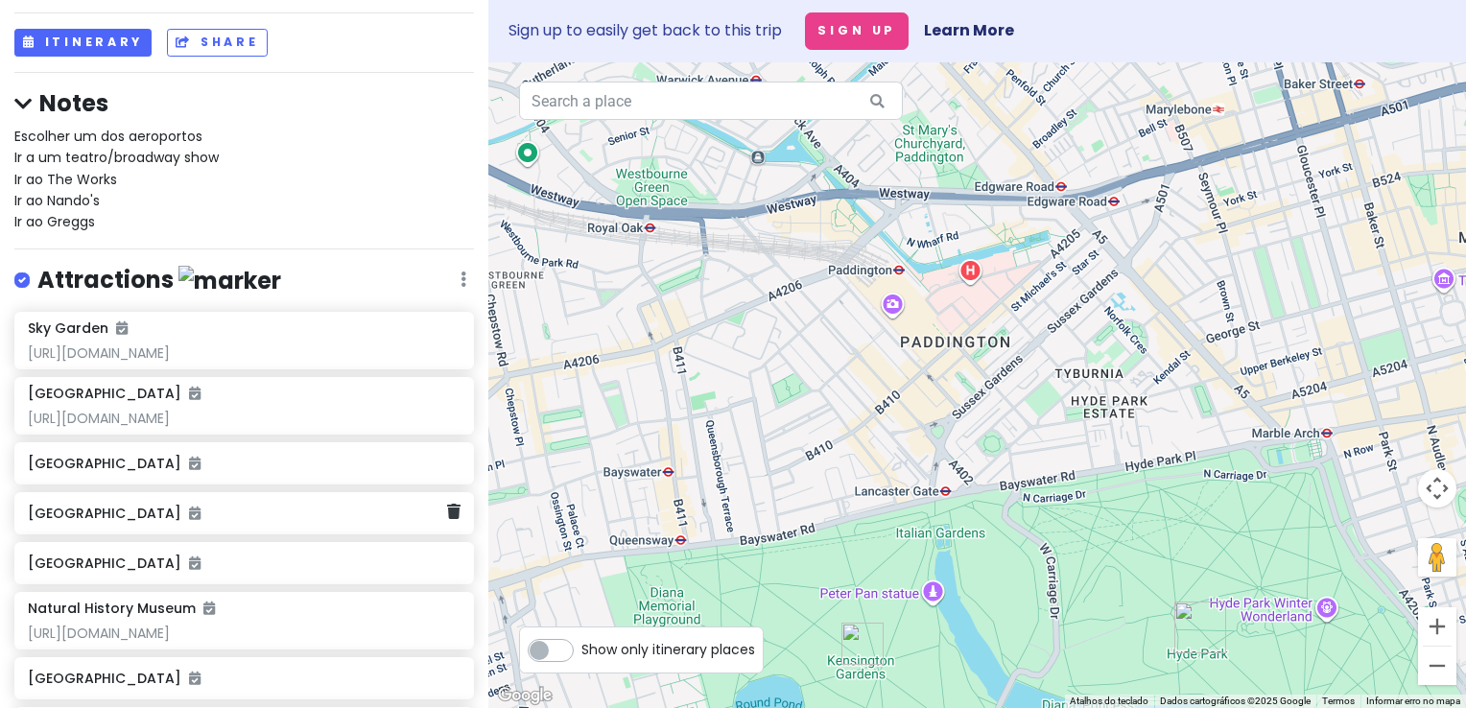
scroll to position [0, 0]
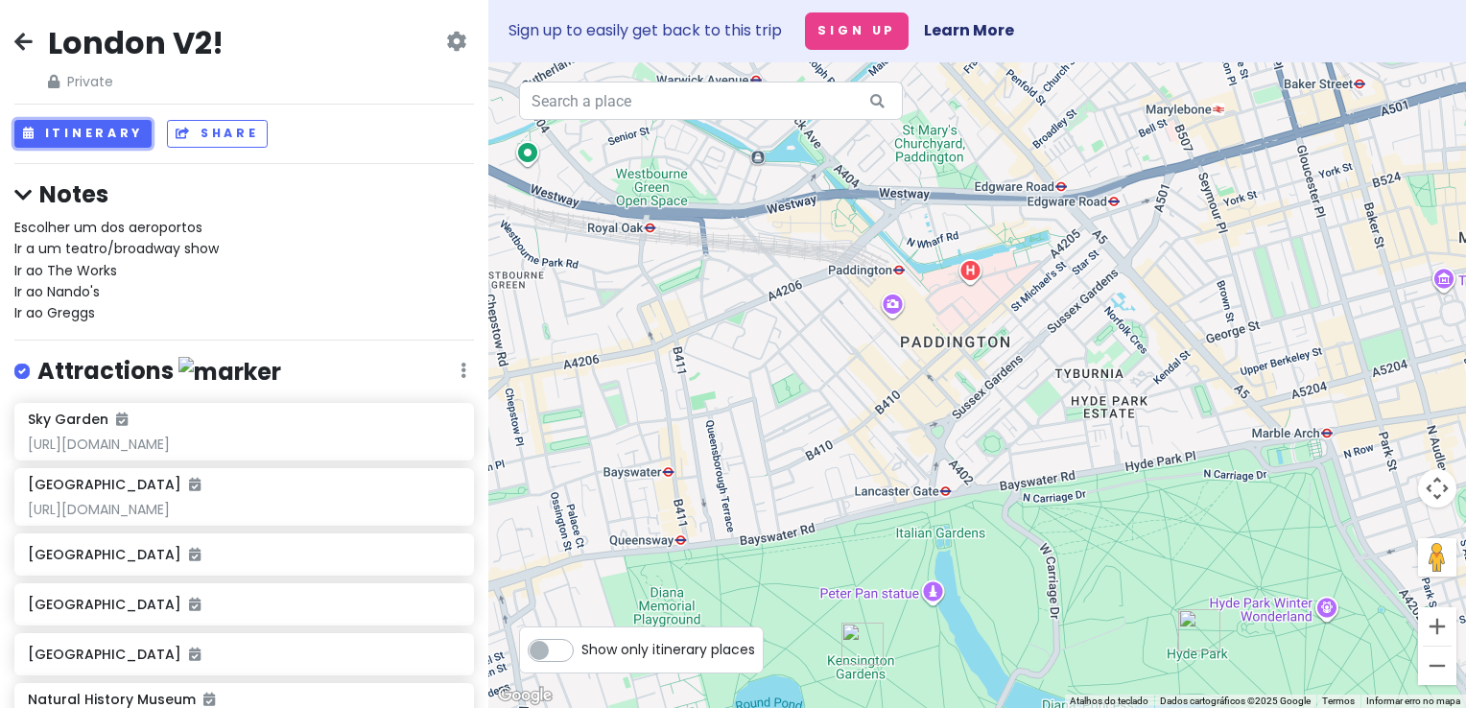
drag, startPoint x: 113, startPoint y: 135, endPoint x: 225, endPoint y: 244, distance: 156.1
click at [112, 135] on button "Itinerary" at bounding box center [82, 134] width 137 height 28
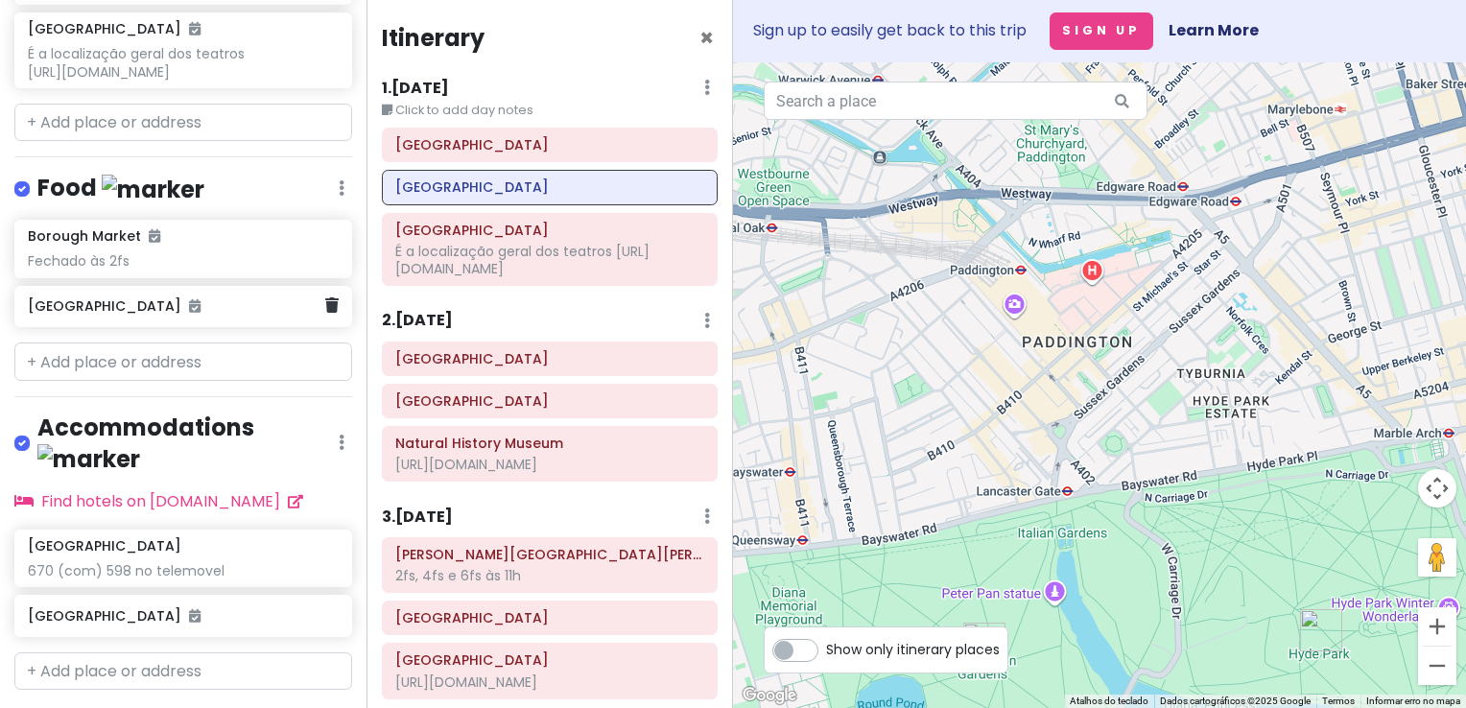
scroll to position [952, 0]
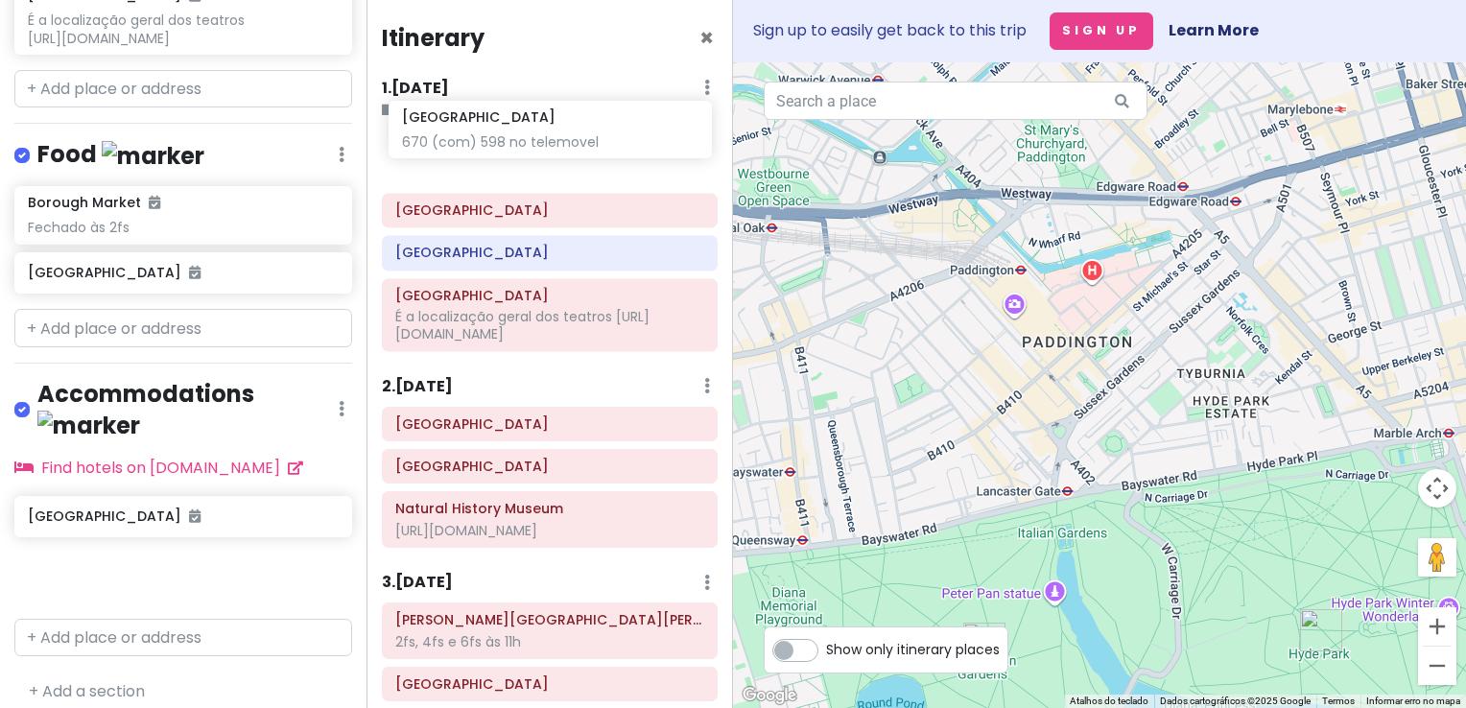
drag, startPoint x: 170, startPoint y: 524, endPoint x: 544, endPoint y: 148, distance: 530.6
click at [544, 148] on div "London V2! Private Change Dates Make a Copy Delete Trip Go Pro ⚡️ Give Feedback…" at bounding box center [733, 354] width 1466 height 708
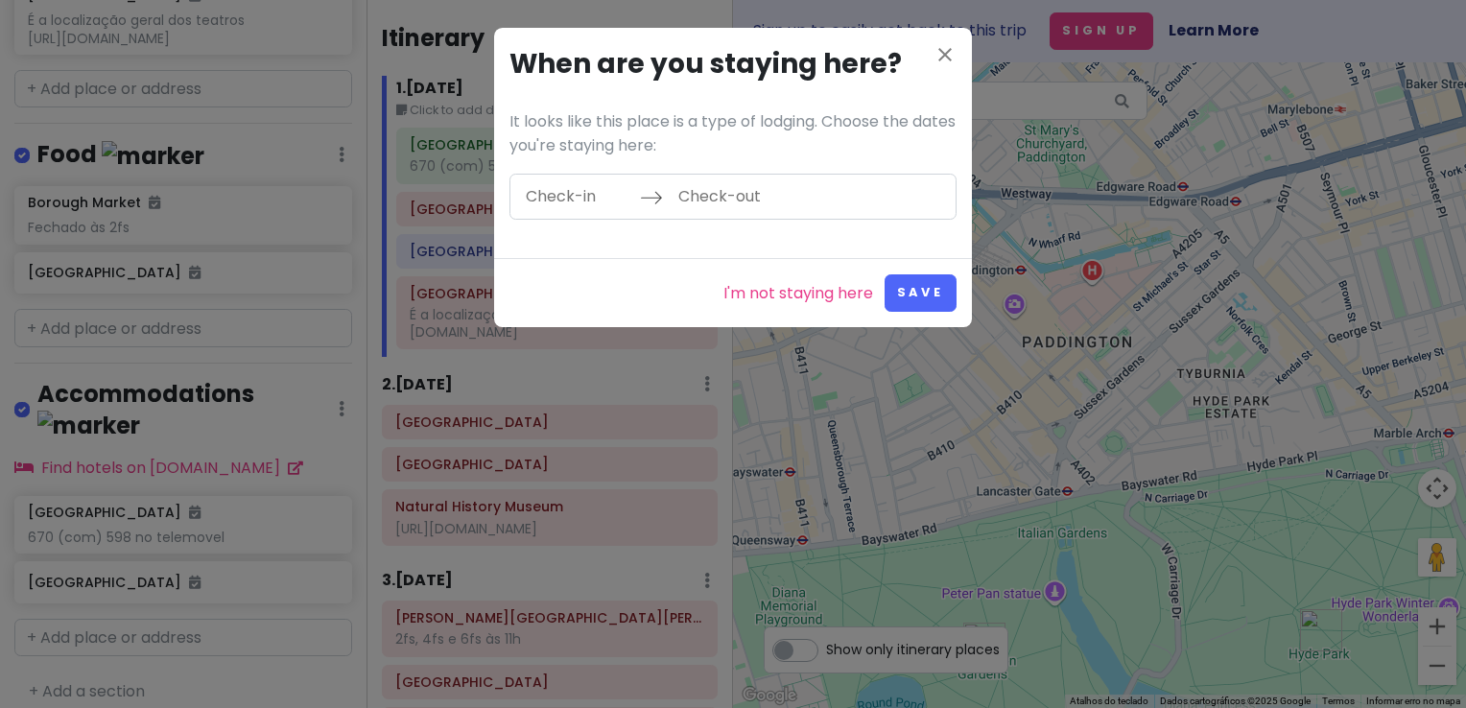
click at [557, 199] on input "Check-in" at bounding box center [577, 197] width 125 height 44
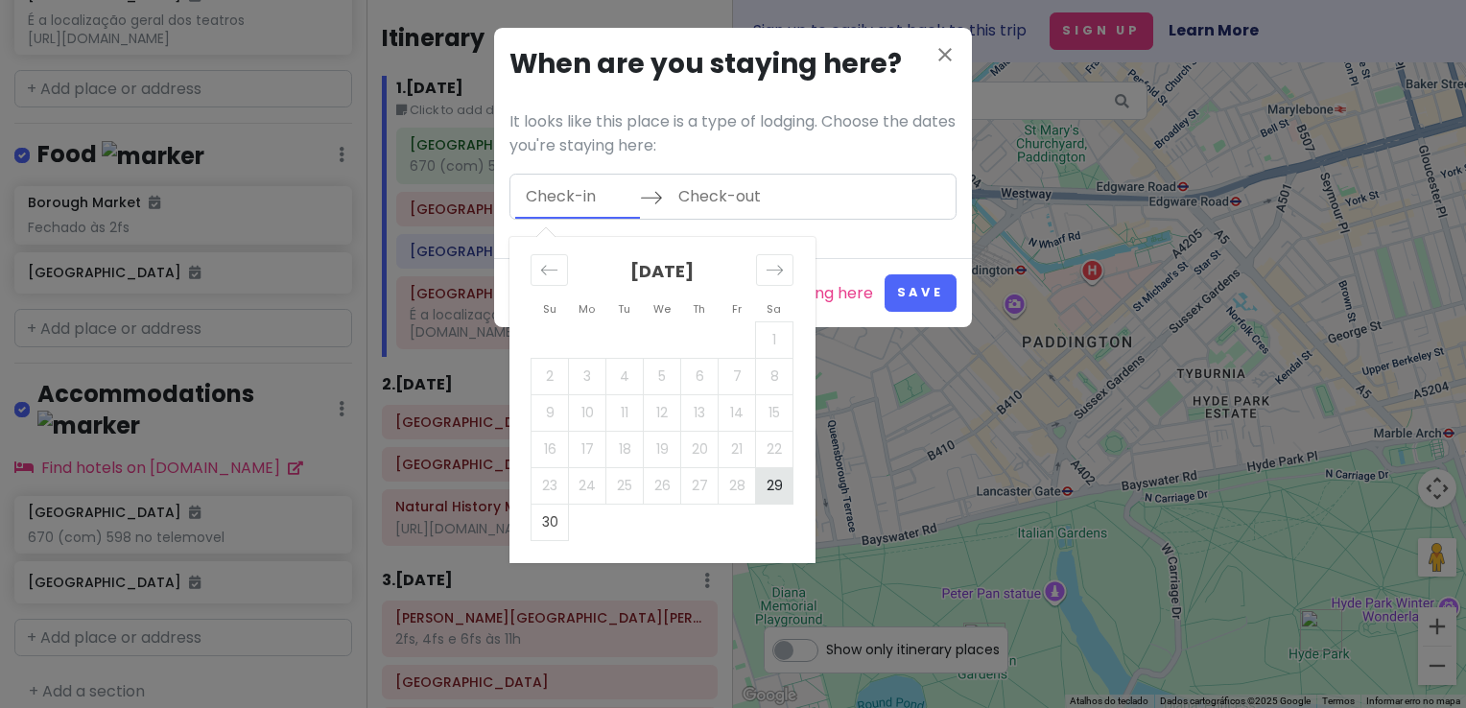
click at [778, 492] on td "29" at bounding box center [774, 485] width 37 height 36
type input "[DATE]"
click at [768, 269] on icon "Move forward to switch to the next month." at bounding box center [775, 270] width 18 height 18
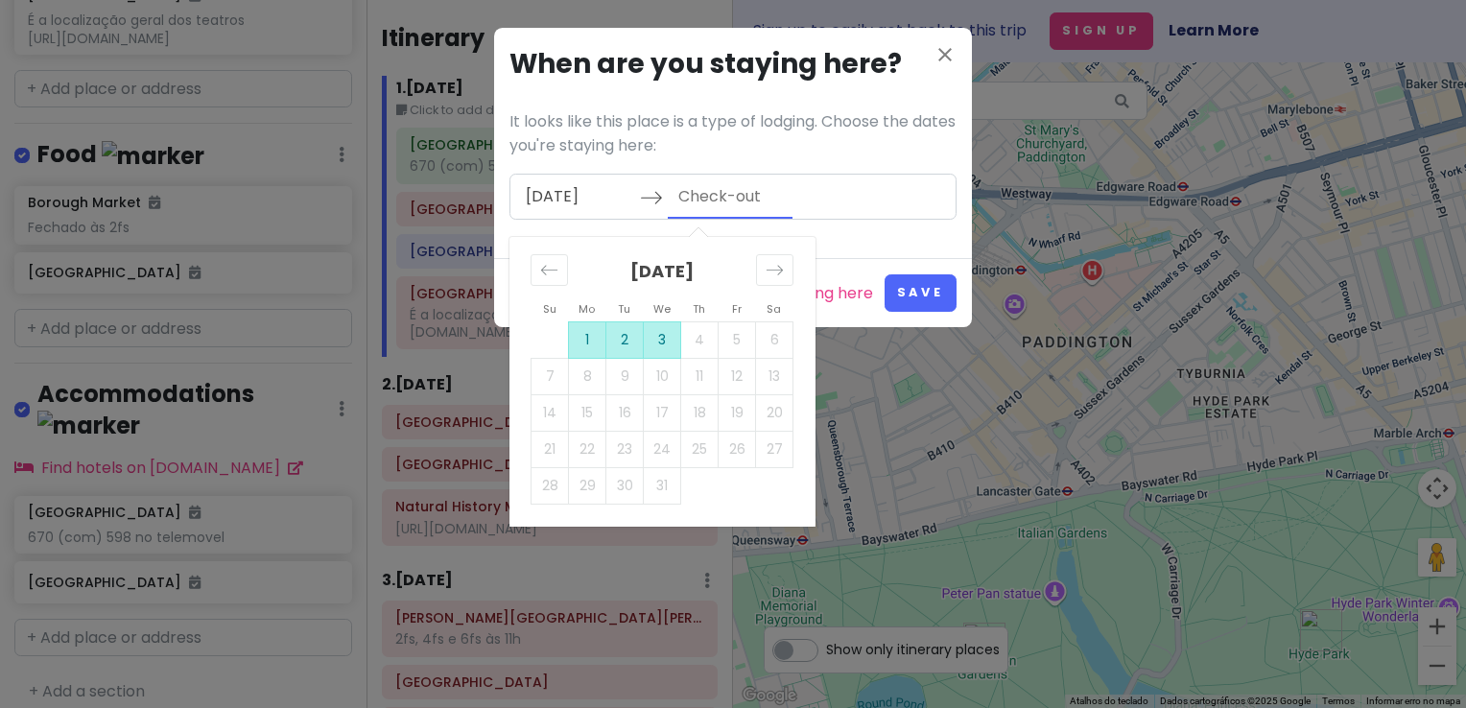
click at [660, 344] on td "3" at bounding box center [662, 339] width 37 height 36
type input "[DATE]"
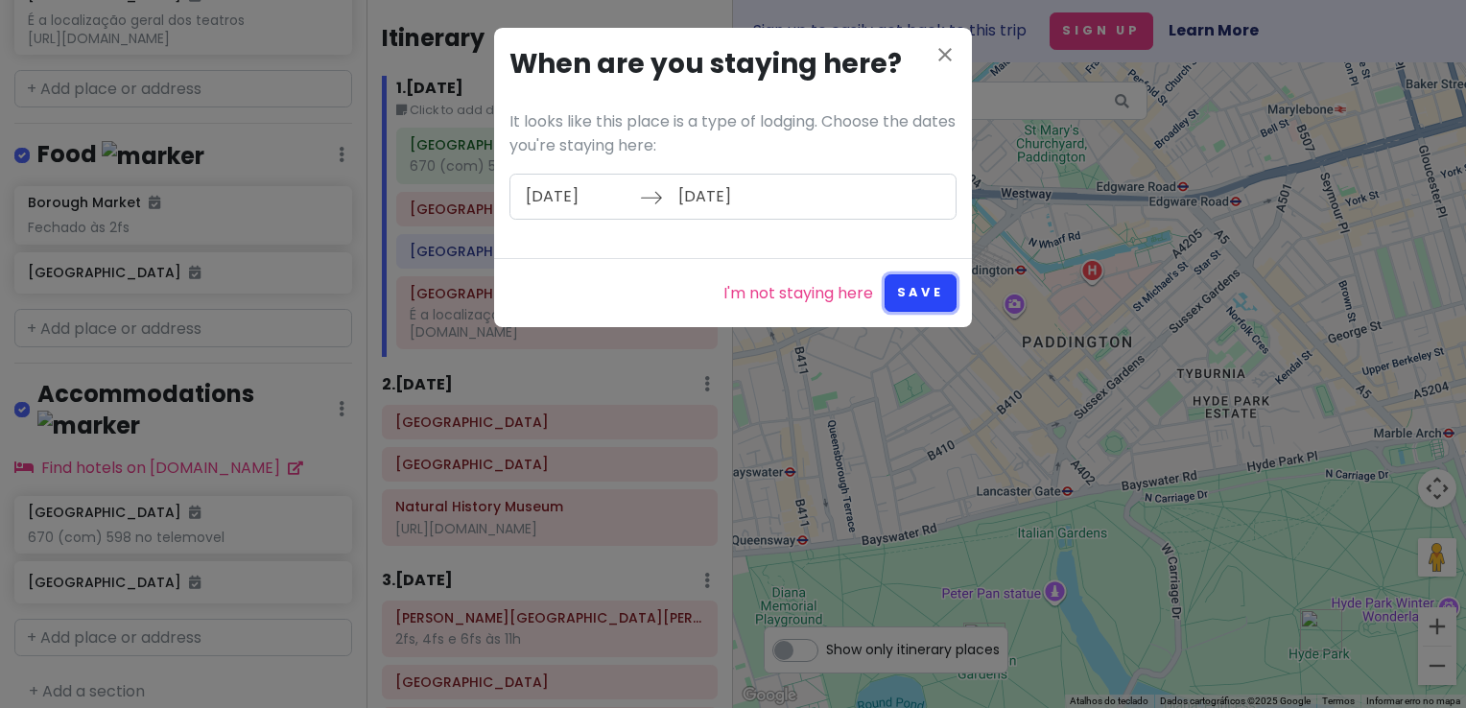
click at [914, 286] on button "Save" at bounding box center [921, 292] width 72 height 37
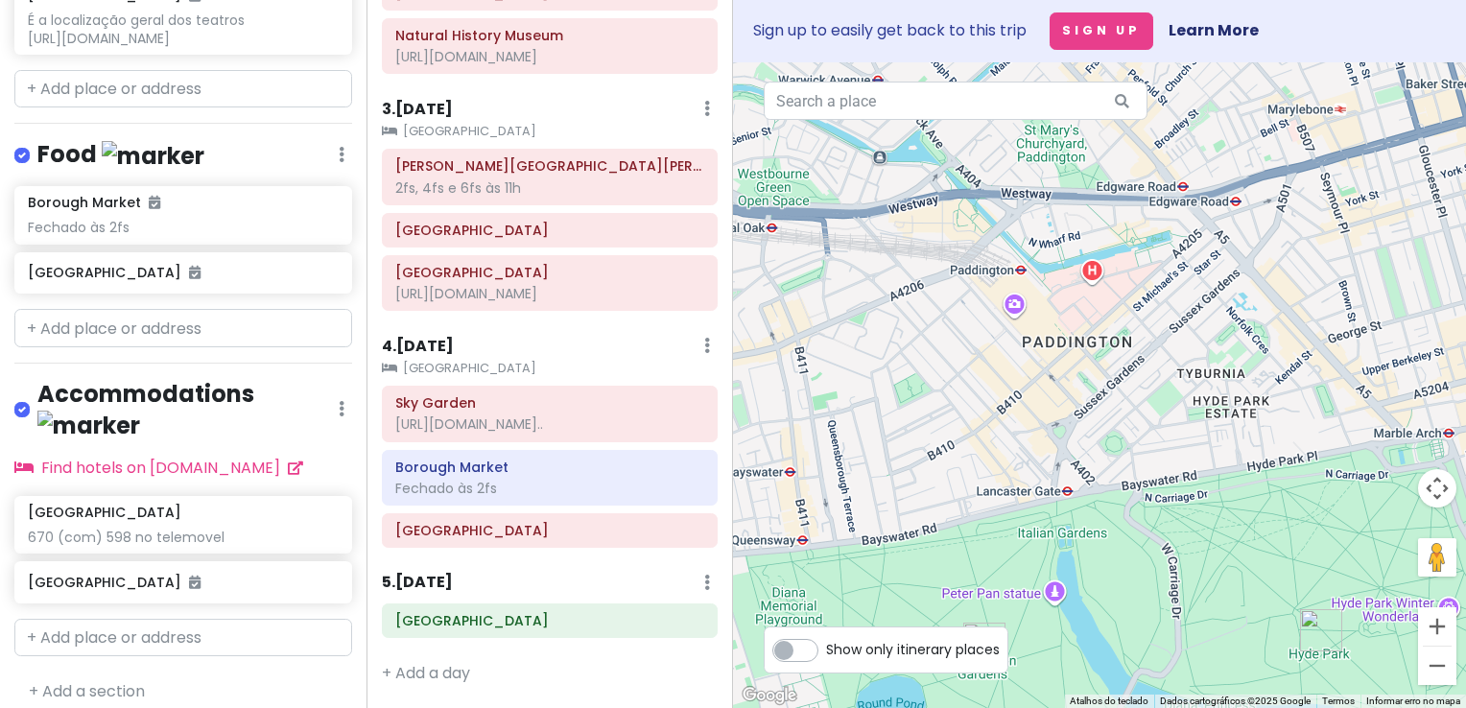
click at [447, 359] on small "[GEOGRAPHIC_DATA]" at bounding box center [550, 368] width 336 height 19
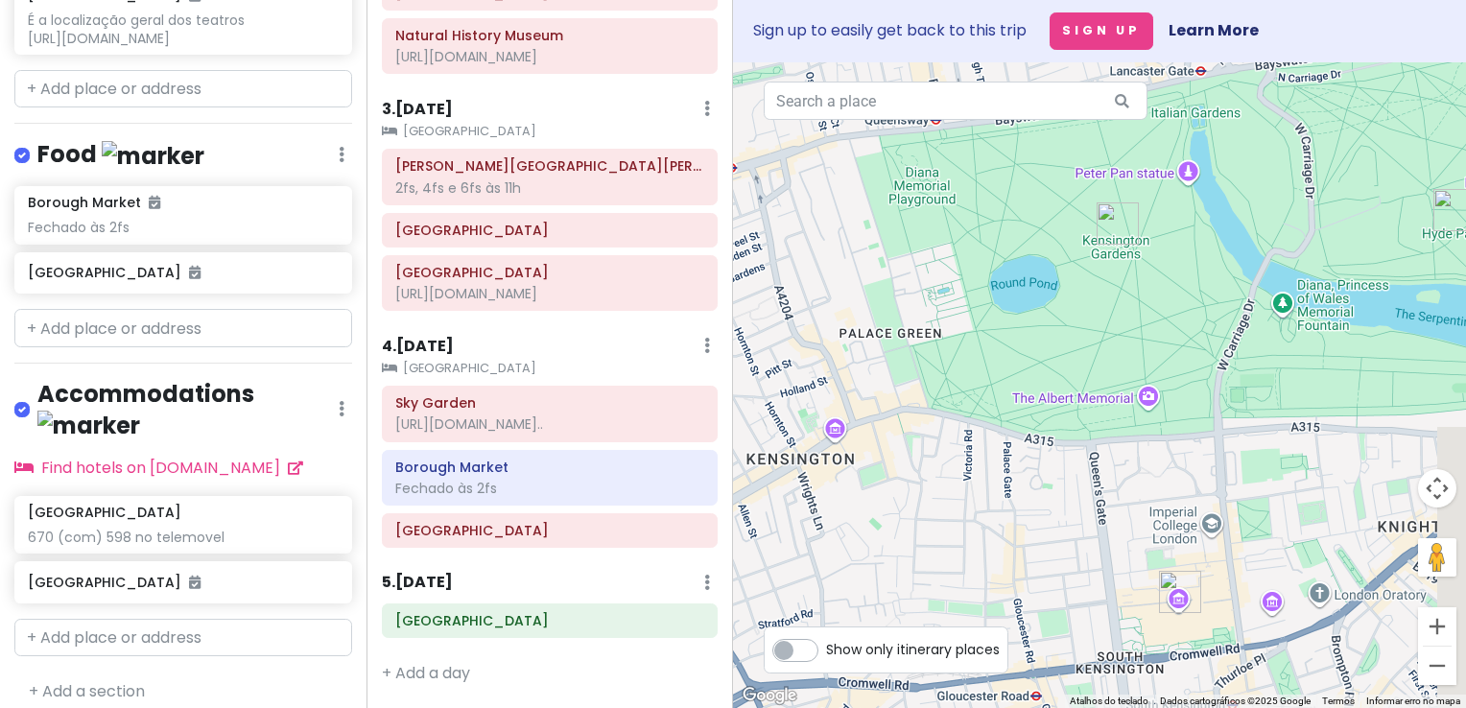
click at [453, 359] on small "[GEOGRAPHIC_DATA]" at bounding box center [550, 368] width 336 height 19
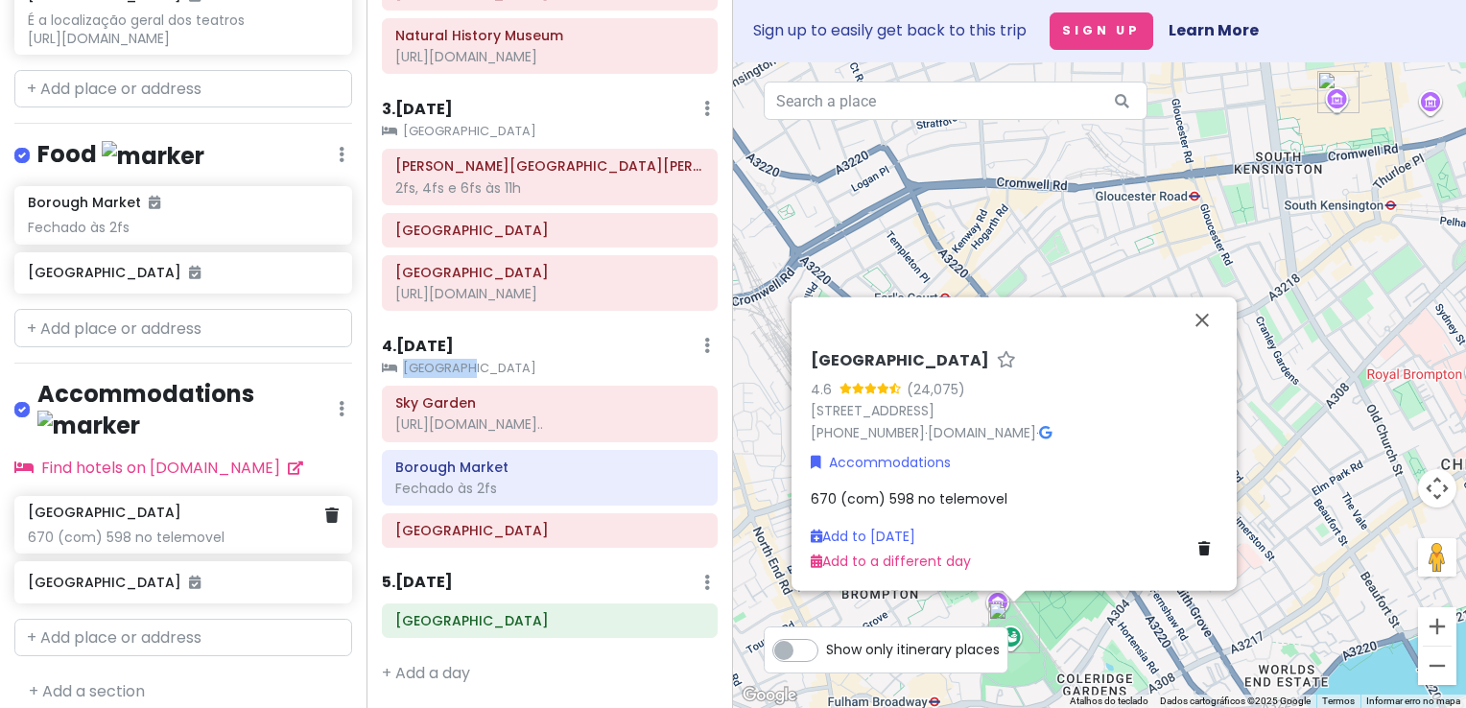
click at [170, 504] on div "[GEOGRAPHIC_DATA]" at bounding box center [183, 512] width 310 height 17
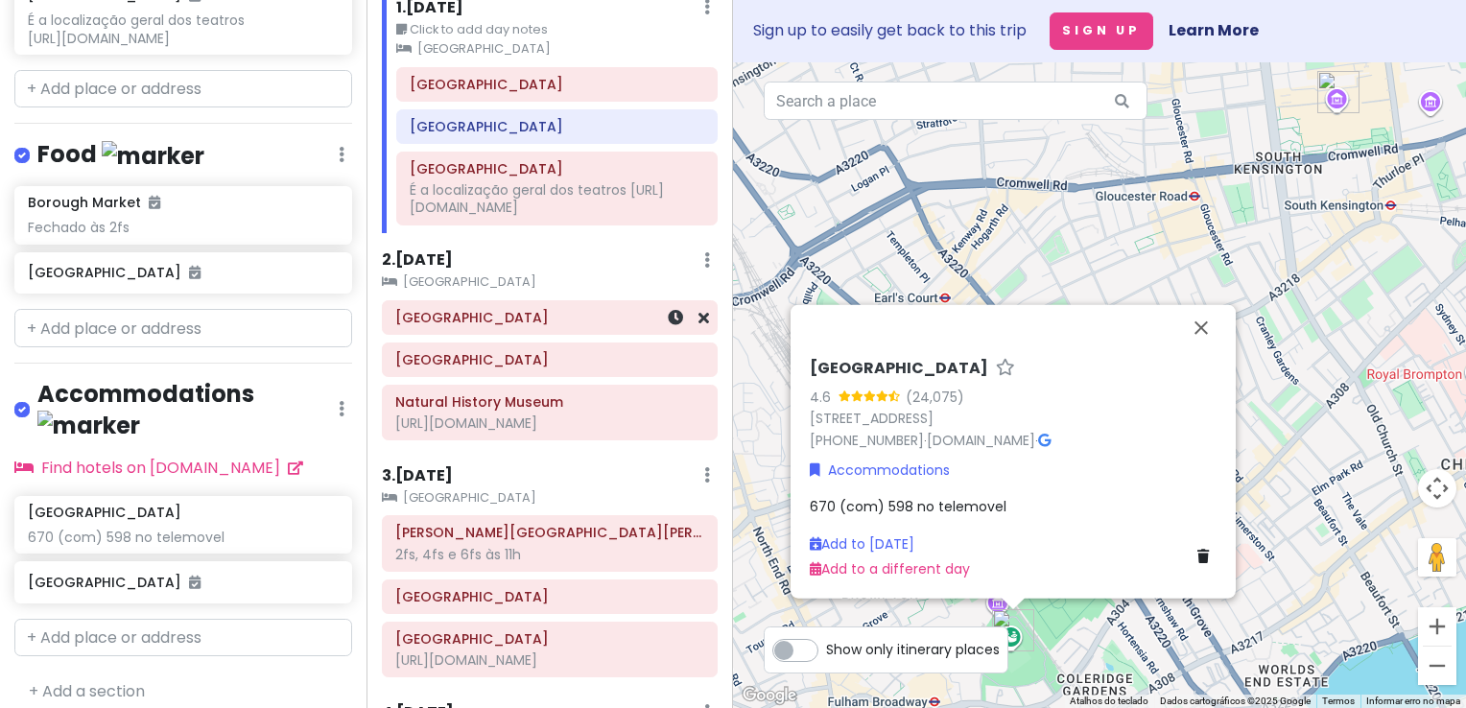
scroll to position [0, 0]
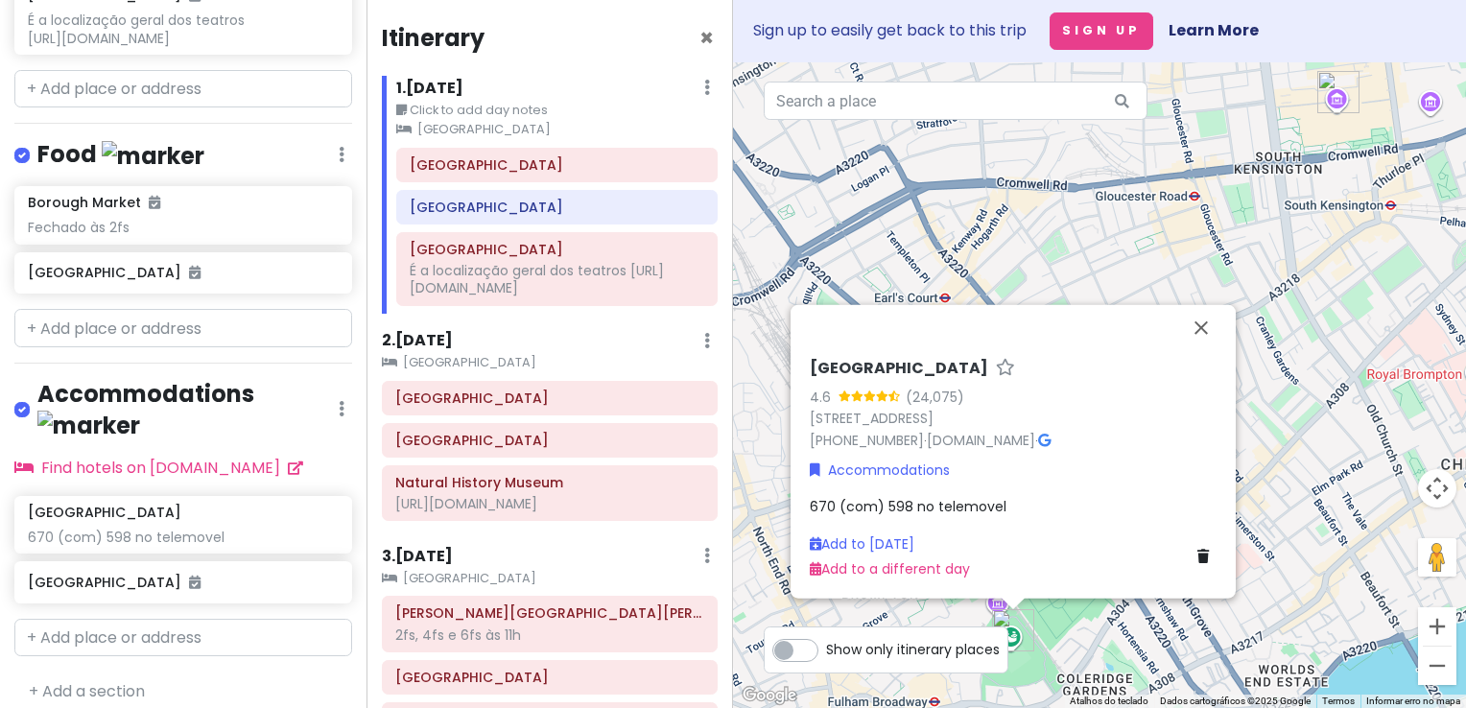
click at [534, 132] on small "[GEOGRAPHIC_DATA]" at bounding box center [556, 129] width 321 height 19
click at [489, 131] on small "[GEOGRAPHIC_DATA]" at bounding box center [556, 129] width 321 height 19
click at [904, 546] on link "Add to [DATE]" at bounding box center [862, 543] width 105 height 19
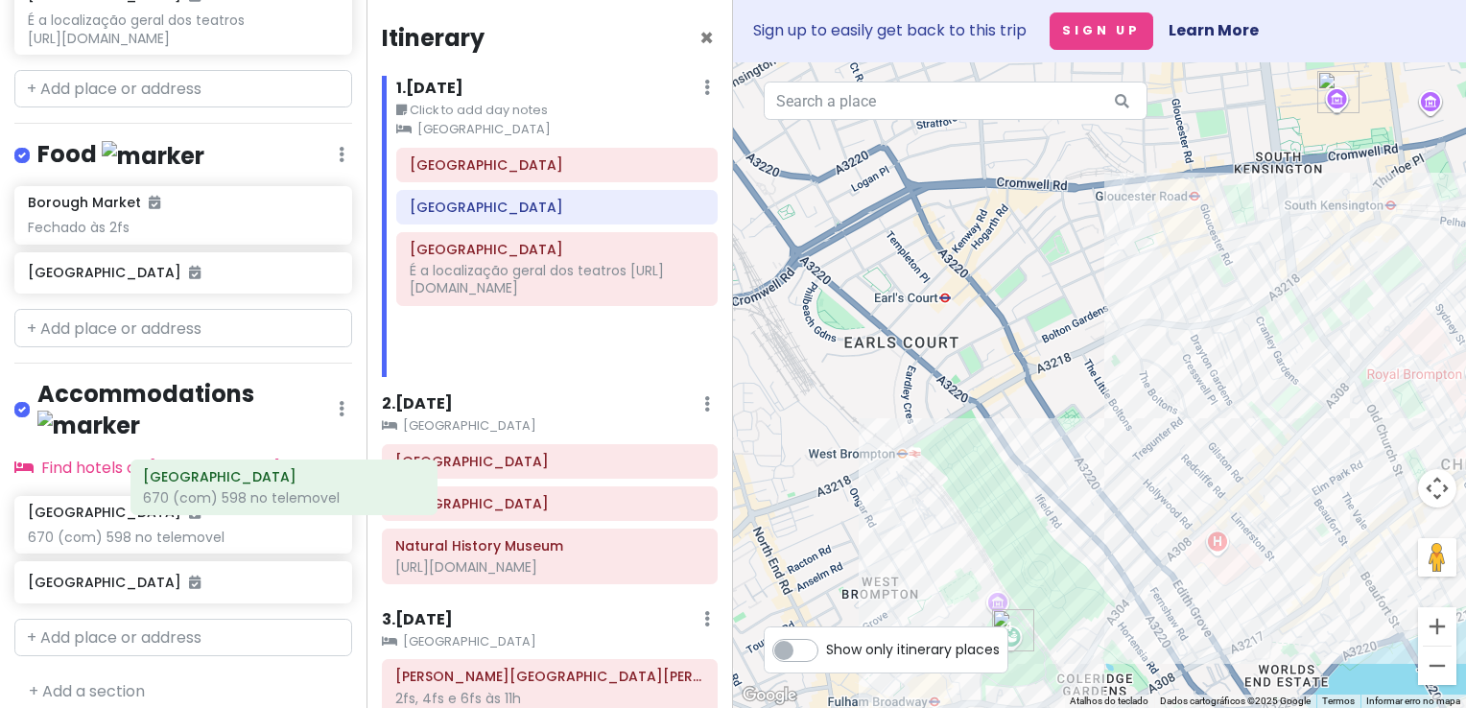
drag, startPoint x: 489, startPoint y: 339, endPoint x: 175, endPoint y: 512, distance: 359.5
click at [175, 512] on div "London V2! Private Change Dates Make a Copy Delete Trip Go Pro ⚡️ Give Feedback…" at bounding box center [733, 354] width 1466 height 708
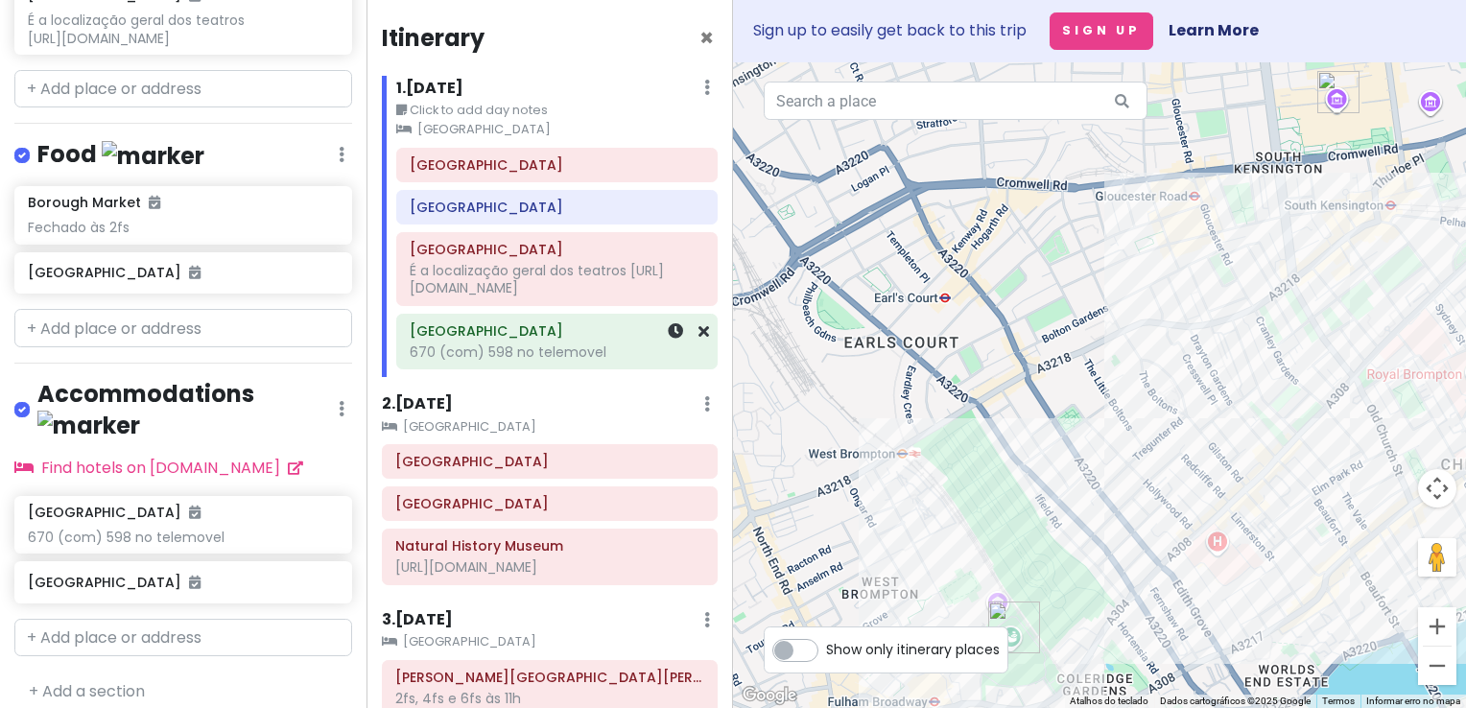
click at [698, 335] on div "Stamford Bridge 670 (com) 598 no telemovel" at bounding box center [557, 342] width 320 height 54
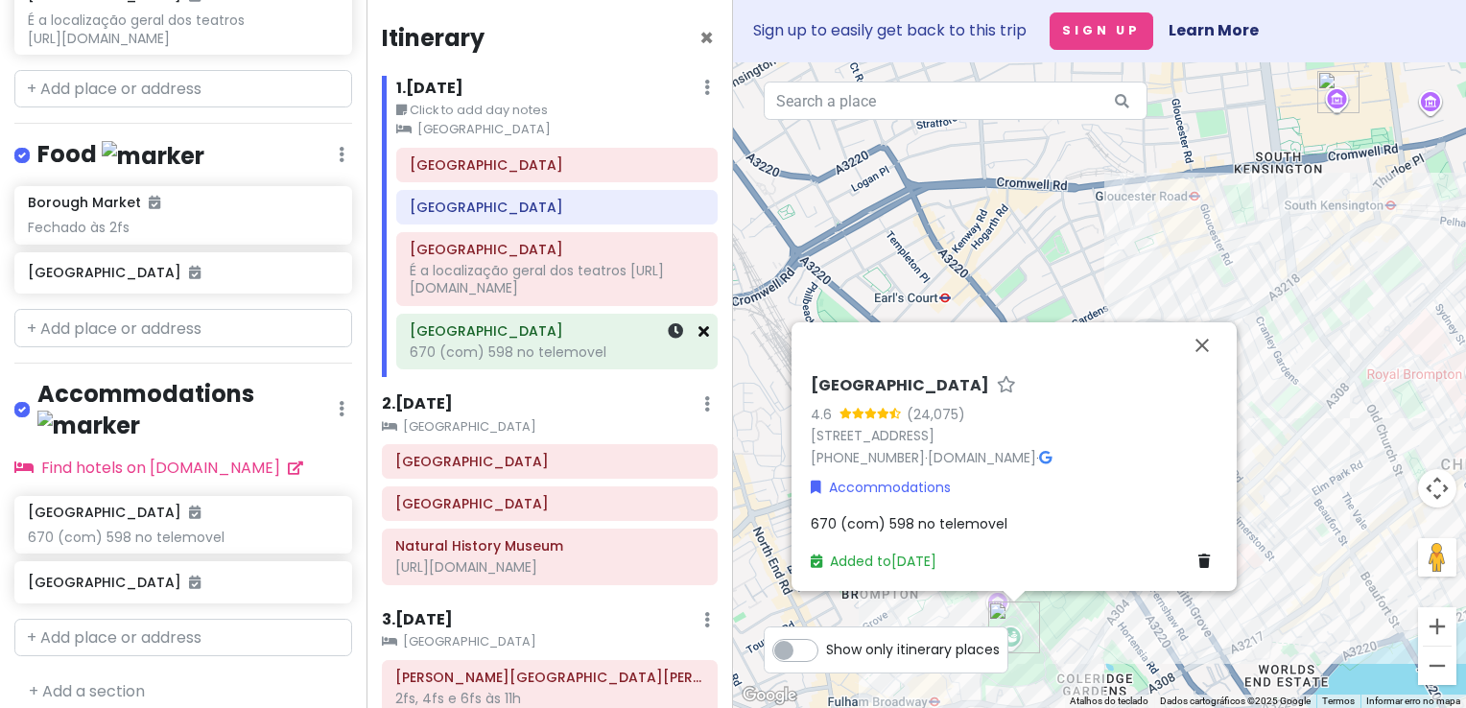
click at [699, 332] on icon at bounding box center [704, 330] width 11 height 15
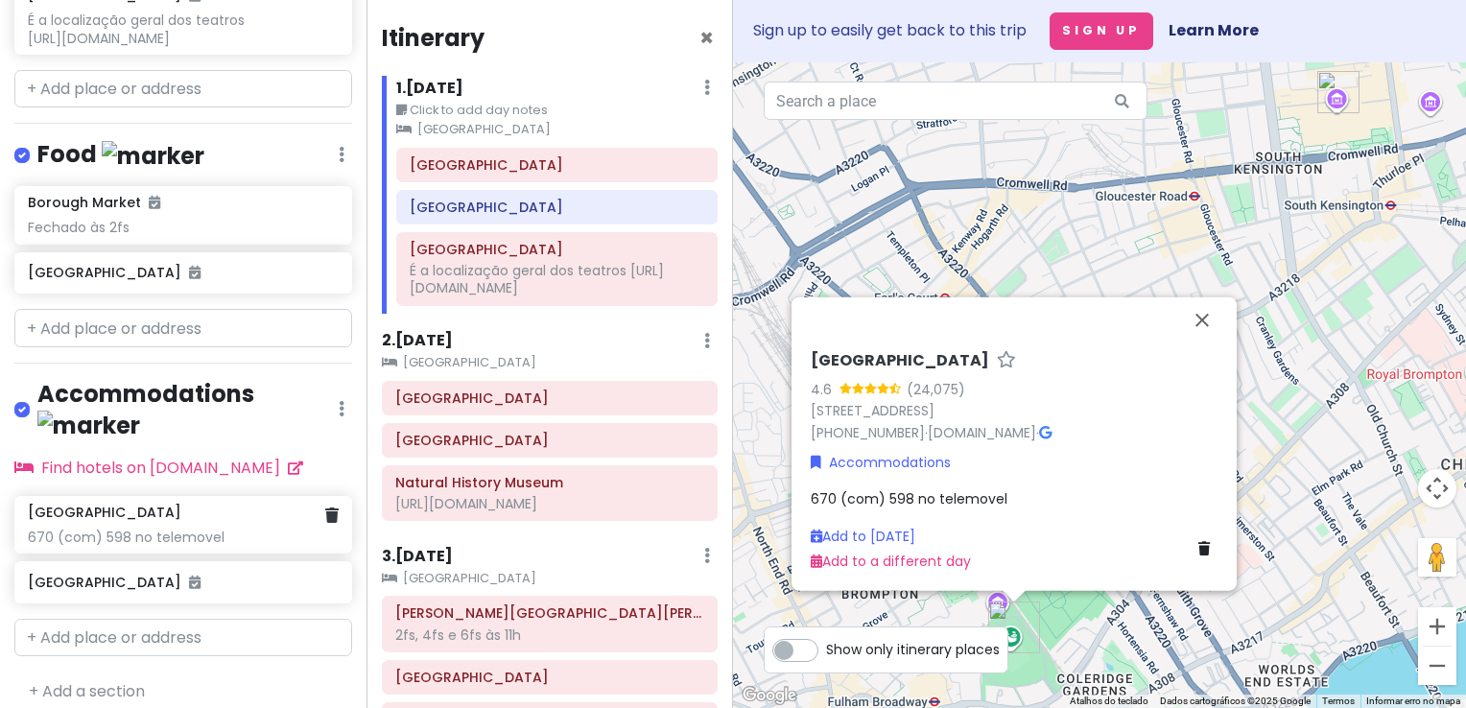
click at [326, 496] on div "Stamford Bridge 670 (com) 598 no telemovel" at bounding box center [183, 525] width 338 height 58
click at [325, 508] on icon at bounding box center [331, 515] width 13 height 15
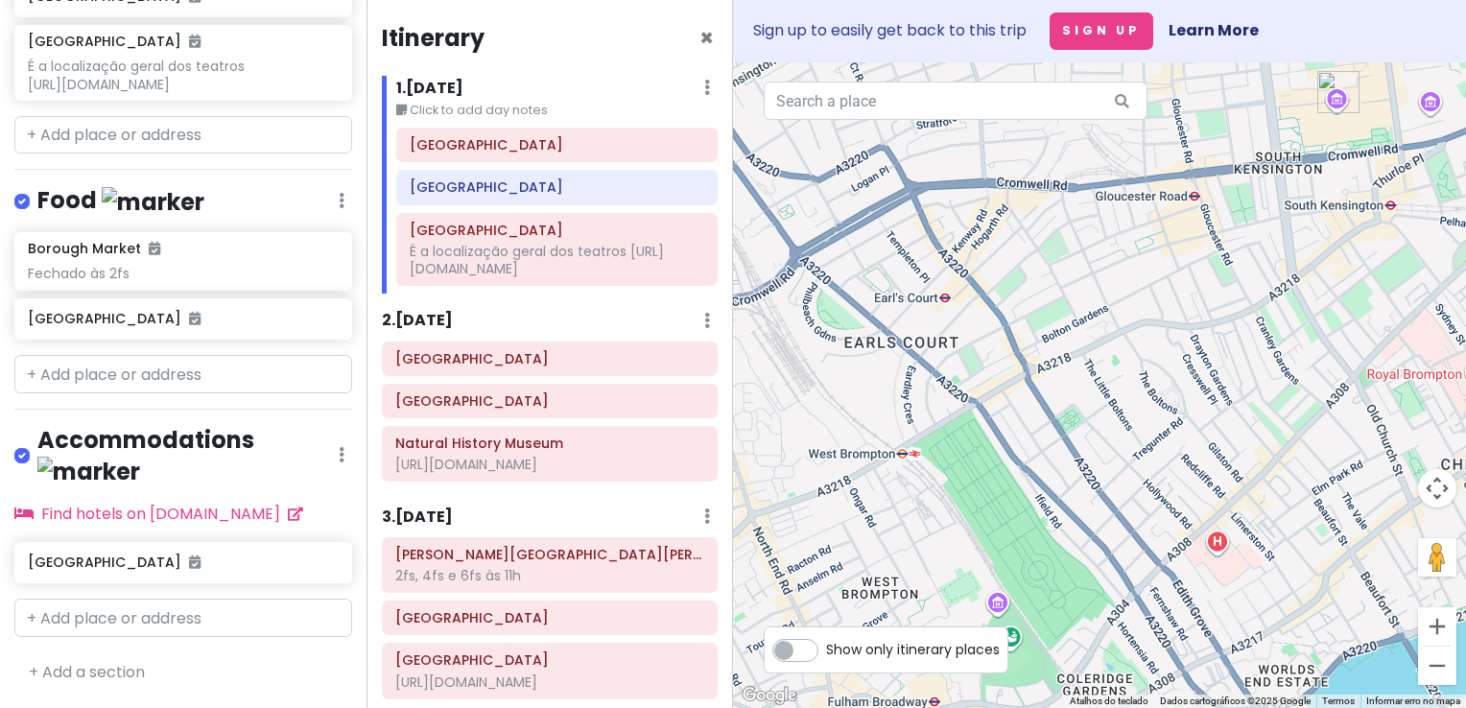
scroll to position [887, 0]
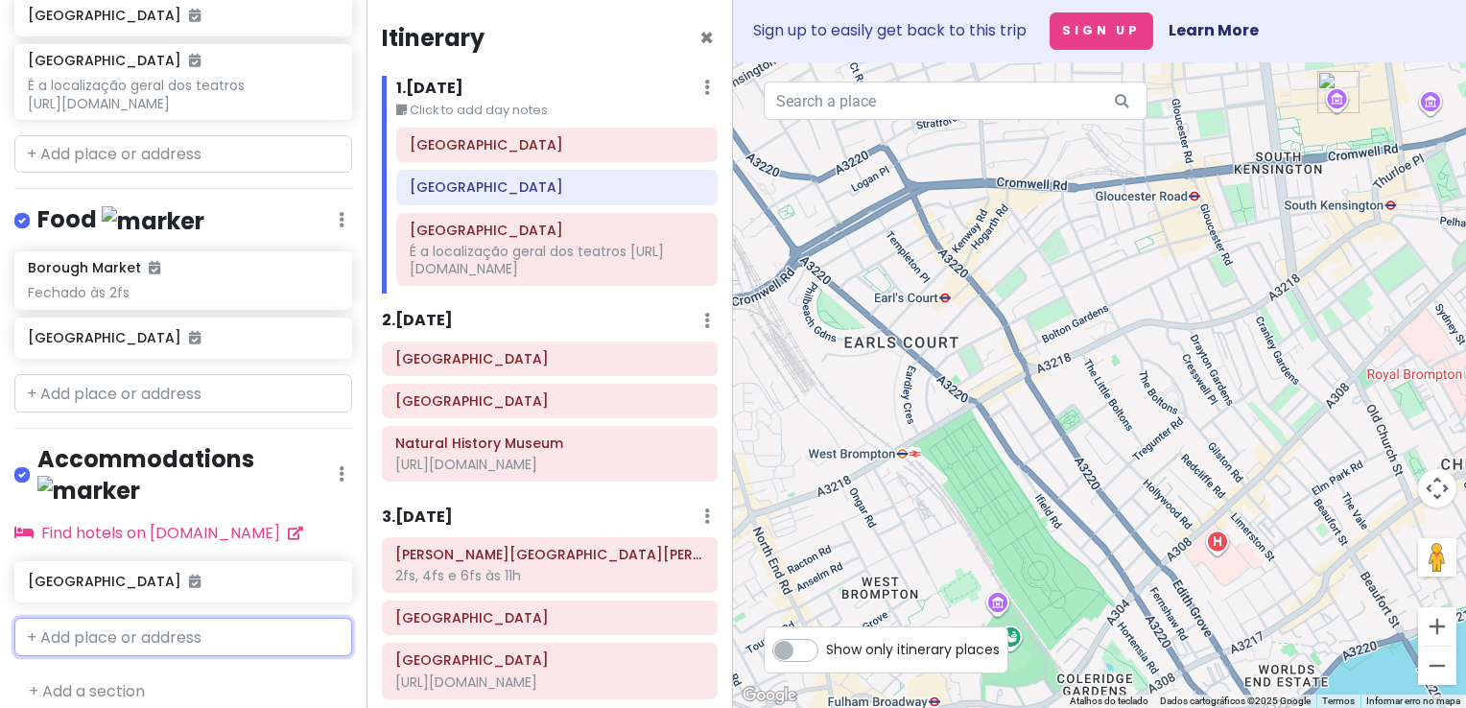
click at [184, 618] on input "text" at bounding box center [183, 637] width 338 height 38
type input "stamford brid"
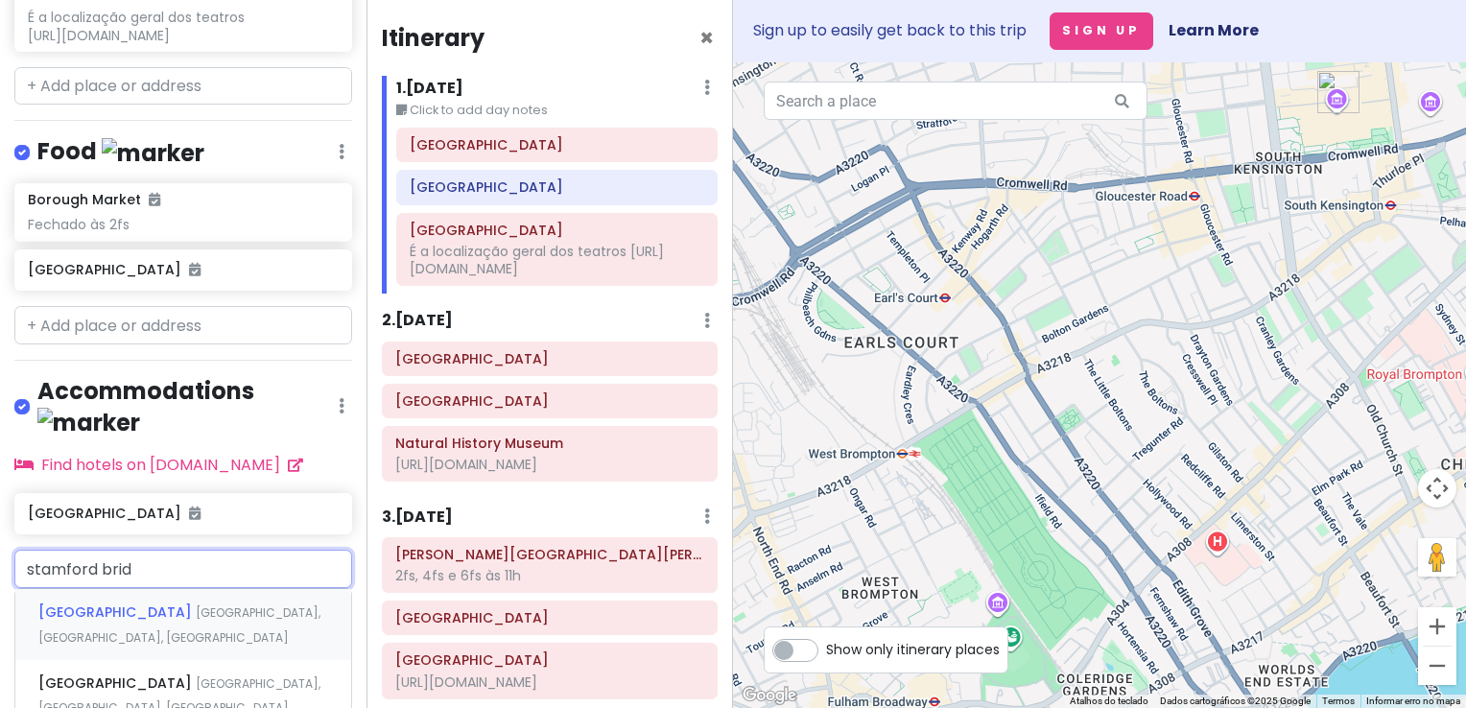
scroll to position [983, 0]
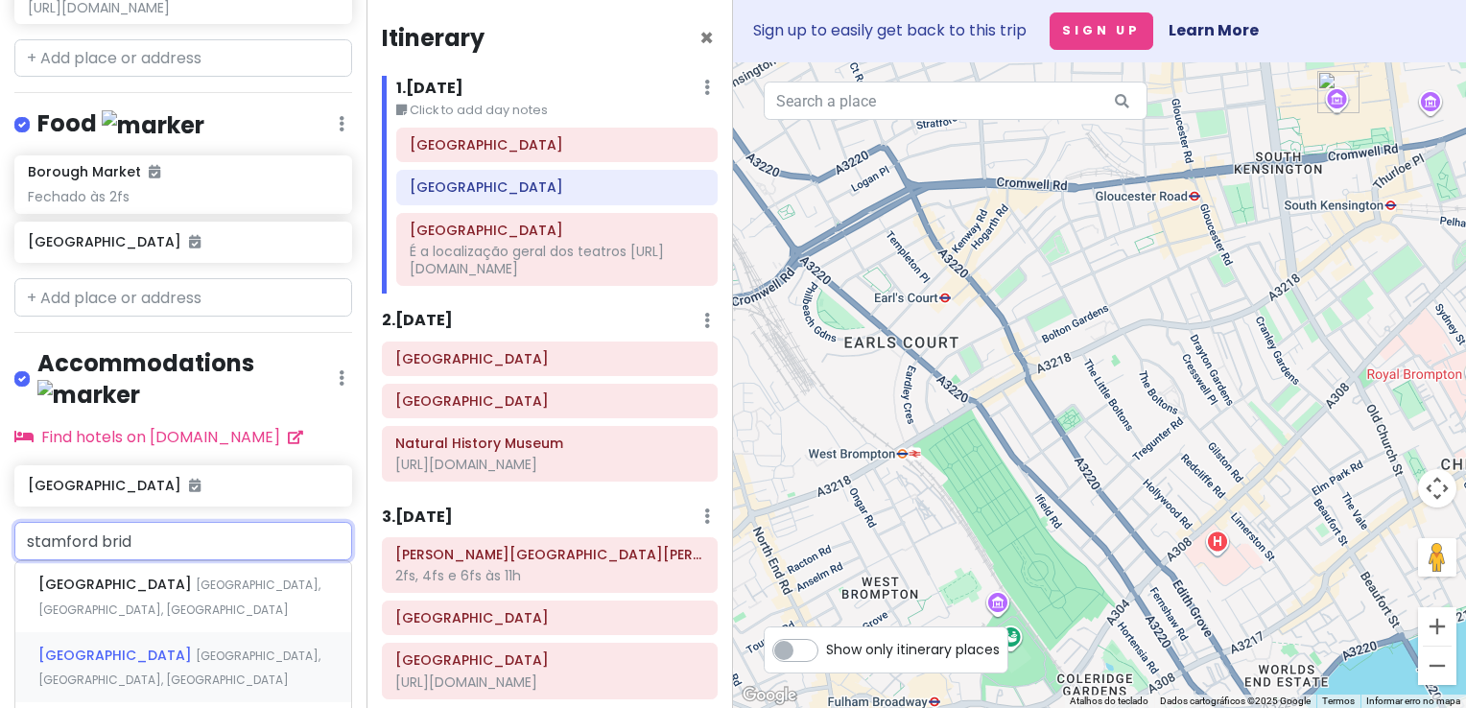
click at [197, 662] on div "[GEOGRAPHIC_DATA], [GEOGRAPHIC_DATA], [GEOGRAPHIC_DATA]" at bounding box center [183, 667] width 336 height 71
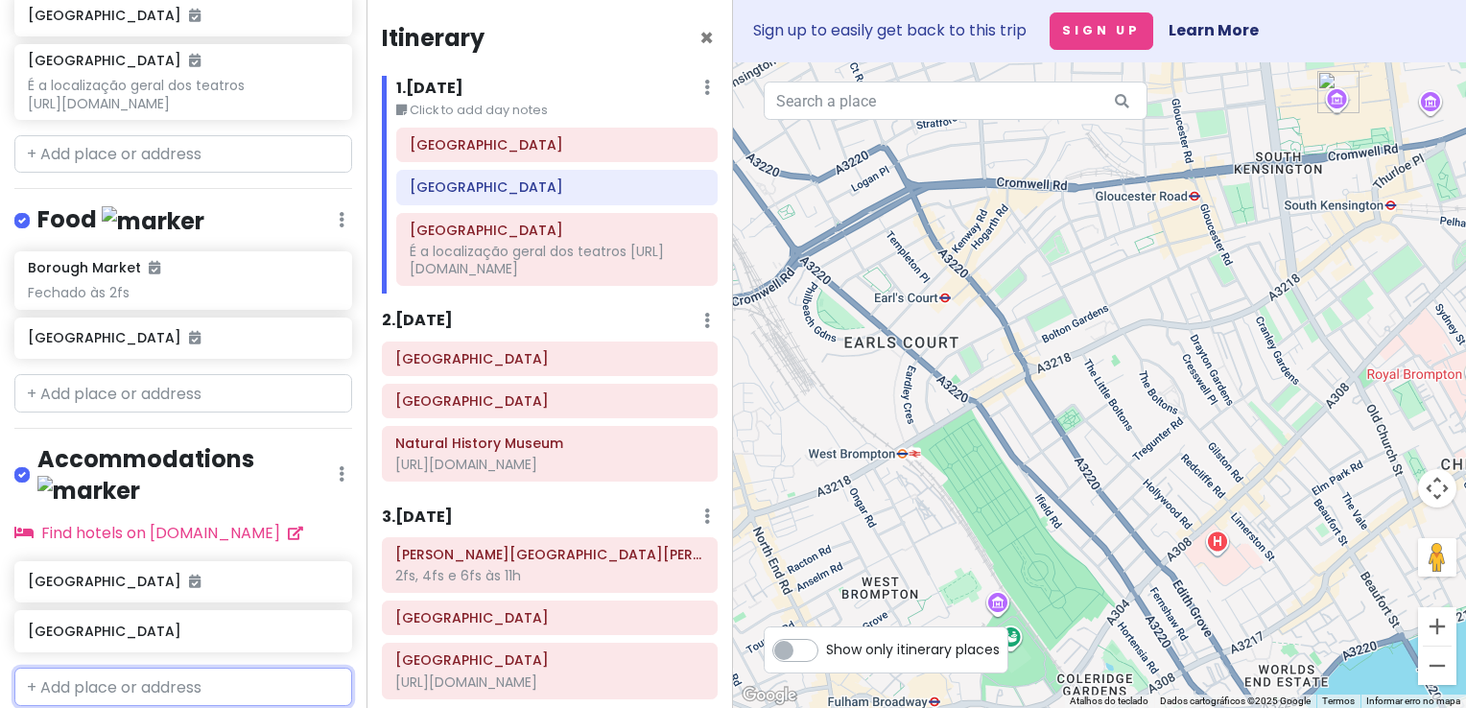
scroll to position [937, 0]
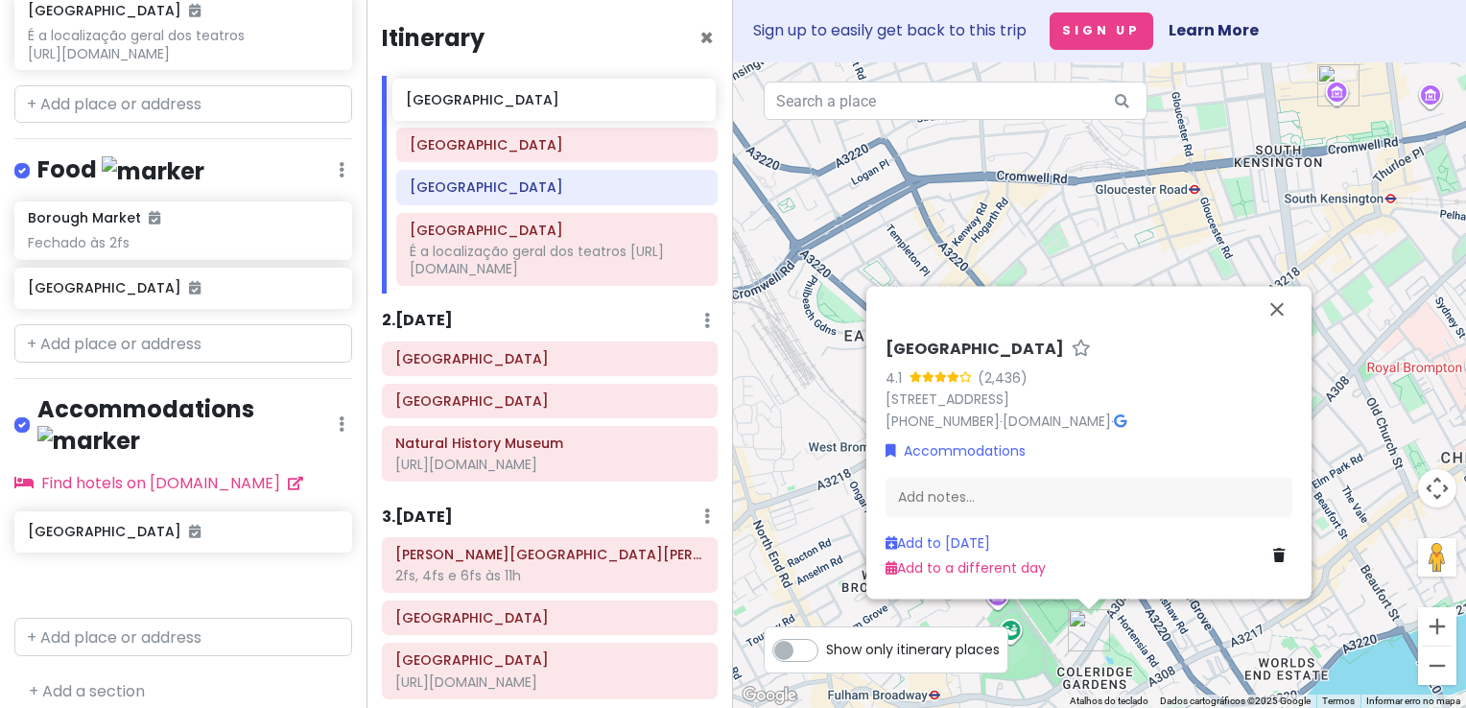
drag, startPoint x: 208, startPoint y: 567, endPoint x: 586, endPoint y: 104, distance: 598.1
click at [586, 104] on div "London V2! Private Change Dates Make a Copy Delete Trip Go Pro ⚡️ Give Feedback…" at bounding box center [733, 354] width 1466 height 708
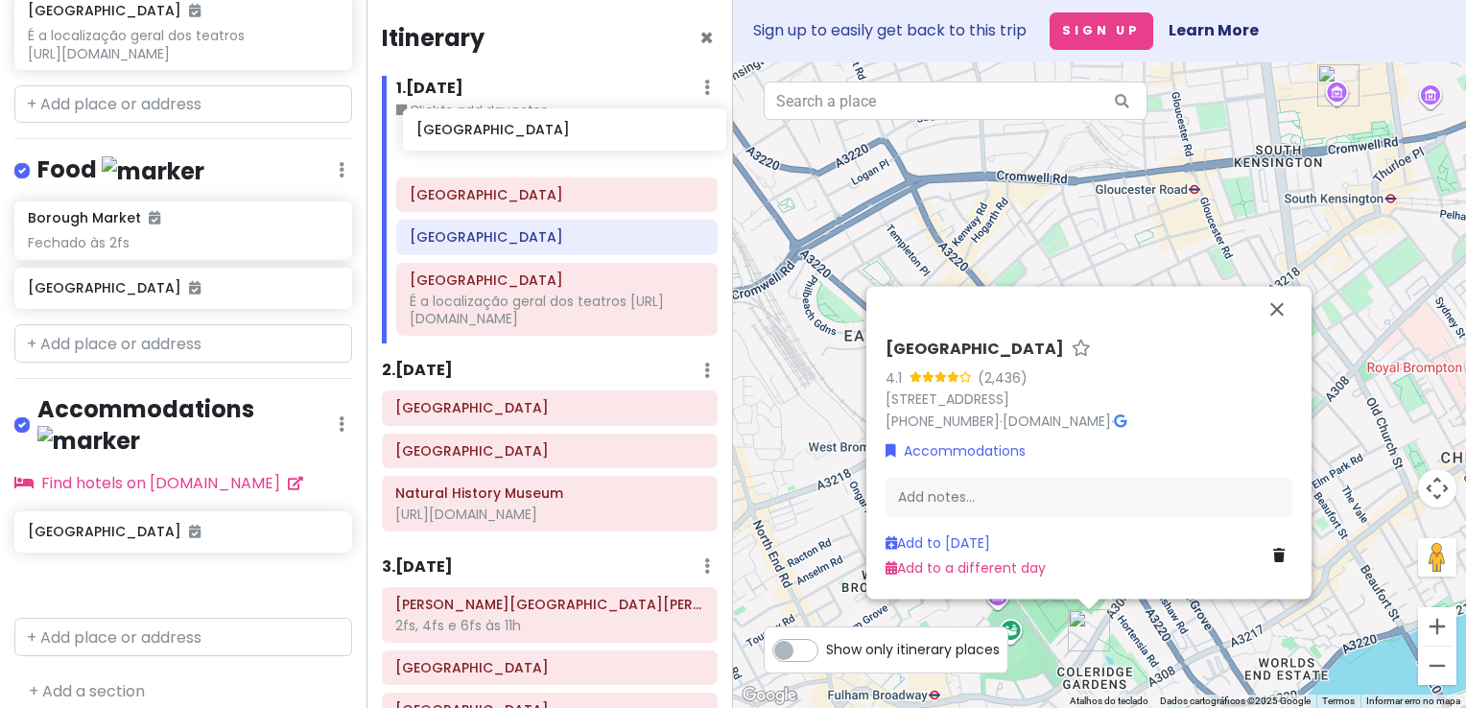
drag, startPoint x: 183, startPoint y: 570, endPoint x: 572, endPoint y: 136, distance: 582.4
click at [572, 136] on div "London V2! Private Change Dates Make a Copy Delete Trip Go Pro ⚡️ Give Feedback…" at bounding box center [733, 354] width 1466 height 708
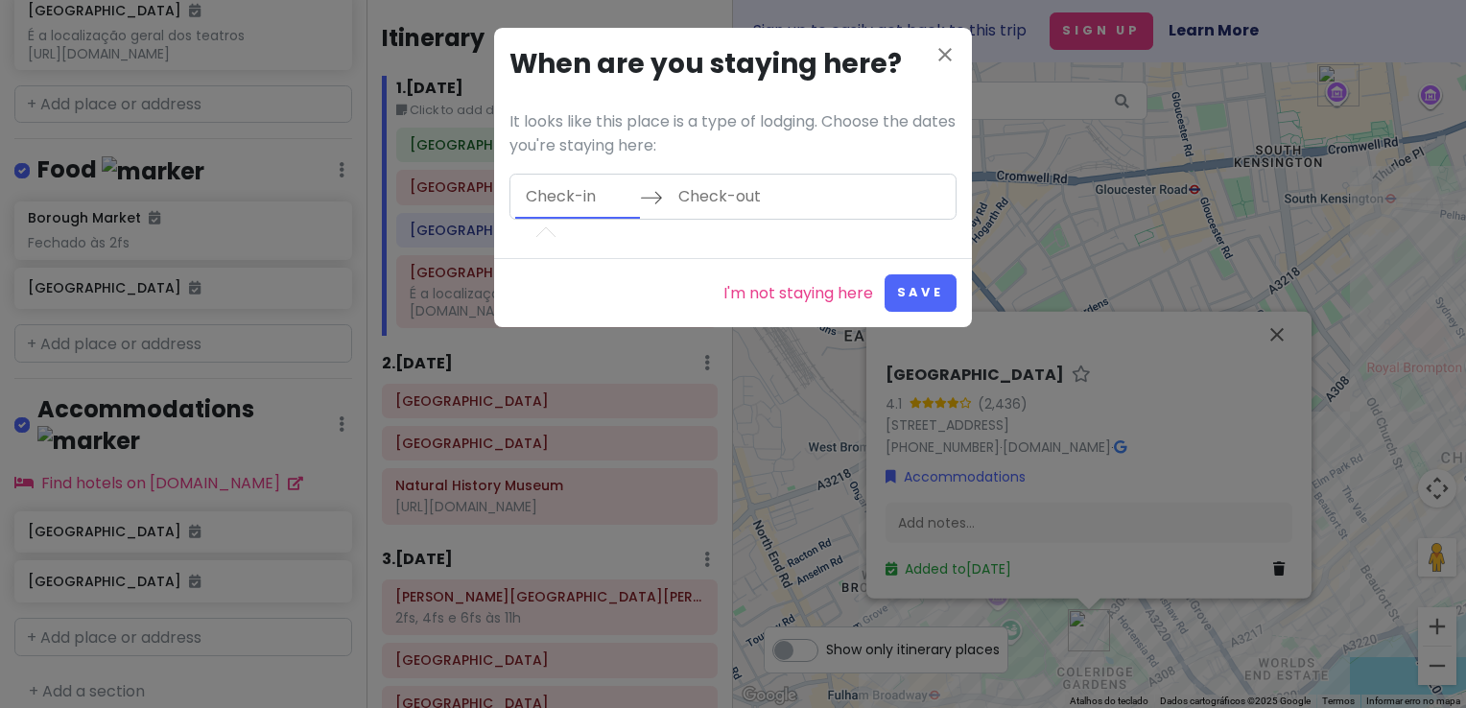
click at [587, 197] on input "Check-in" at bounding box center [577, 197] width 125 height 44
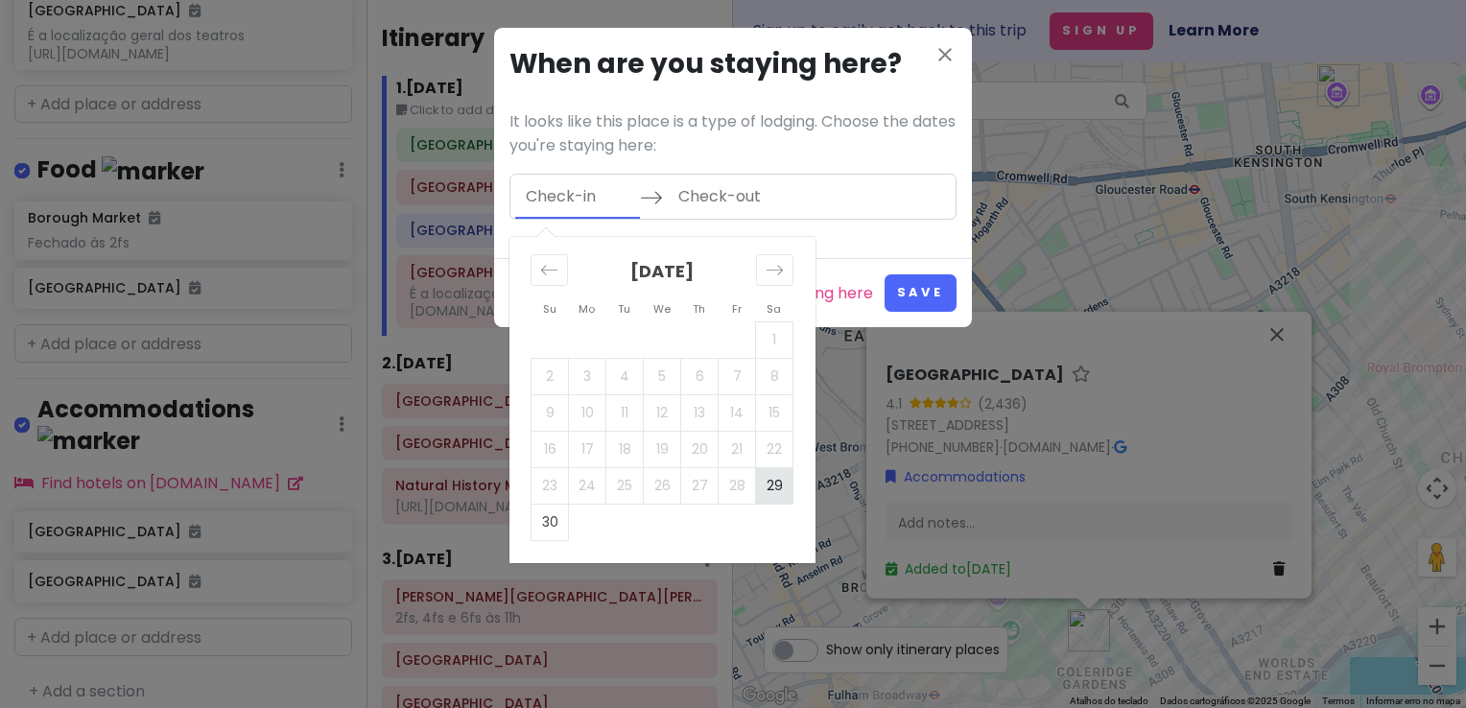
click at [765, 492] on td "29" at bounding box center [774, 485] width 37 height 36
type input "[DATE]"
click at [771, 270] on icon "Move forward to switch to the next month." at bounding box center [775, 270] width 16 height 10
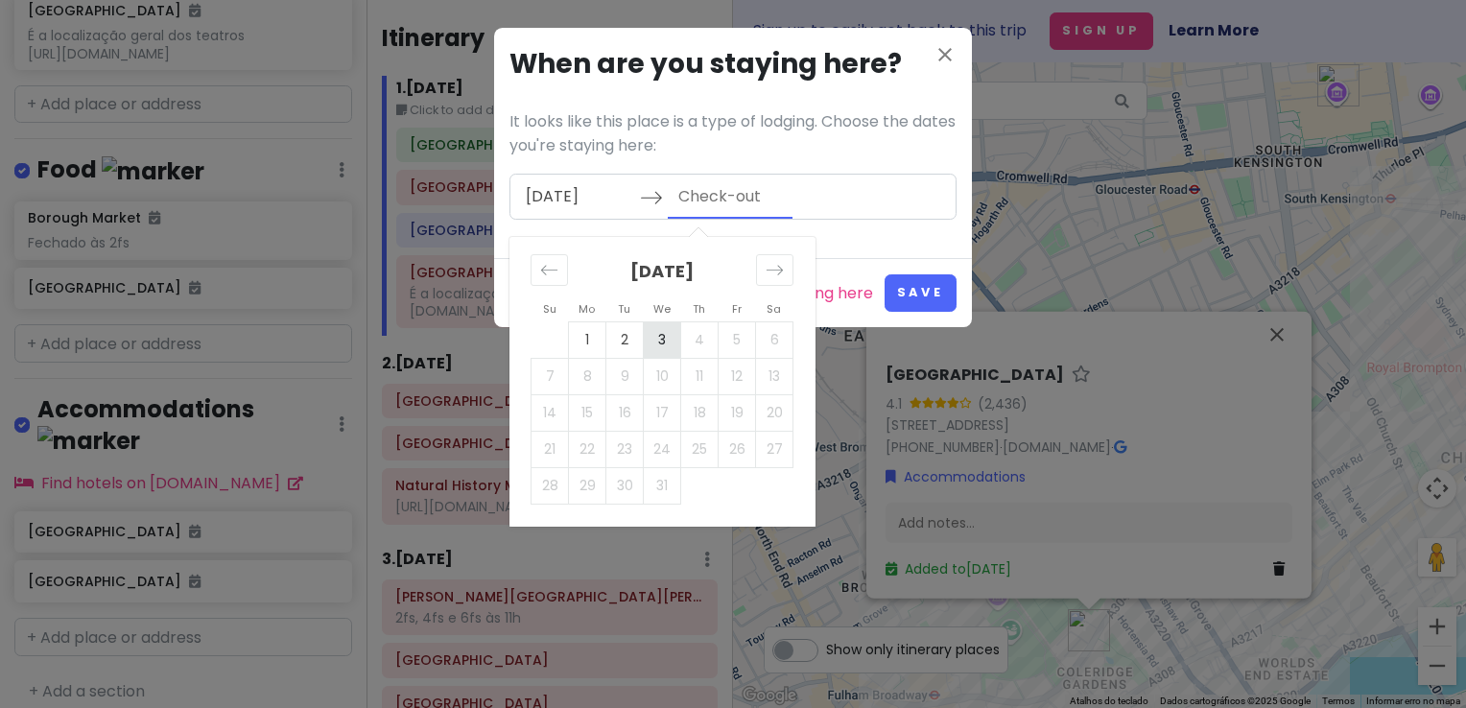
click at [677, 344] on td "3" at bounding box center [662, 339] width 37 height 36
type input "[DATE]"
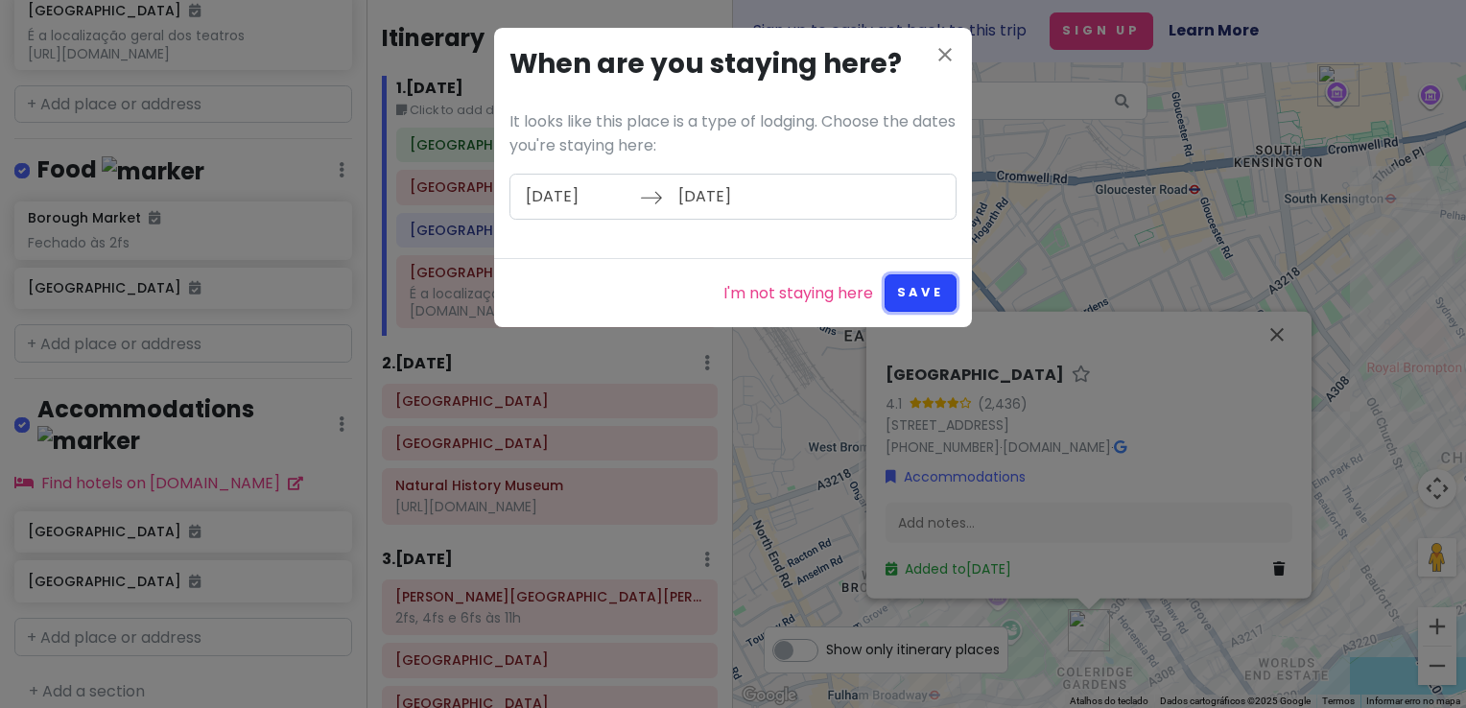
click at [925, 277] on button "Save" at bounding box center [921, 292] width 72 height 37
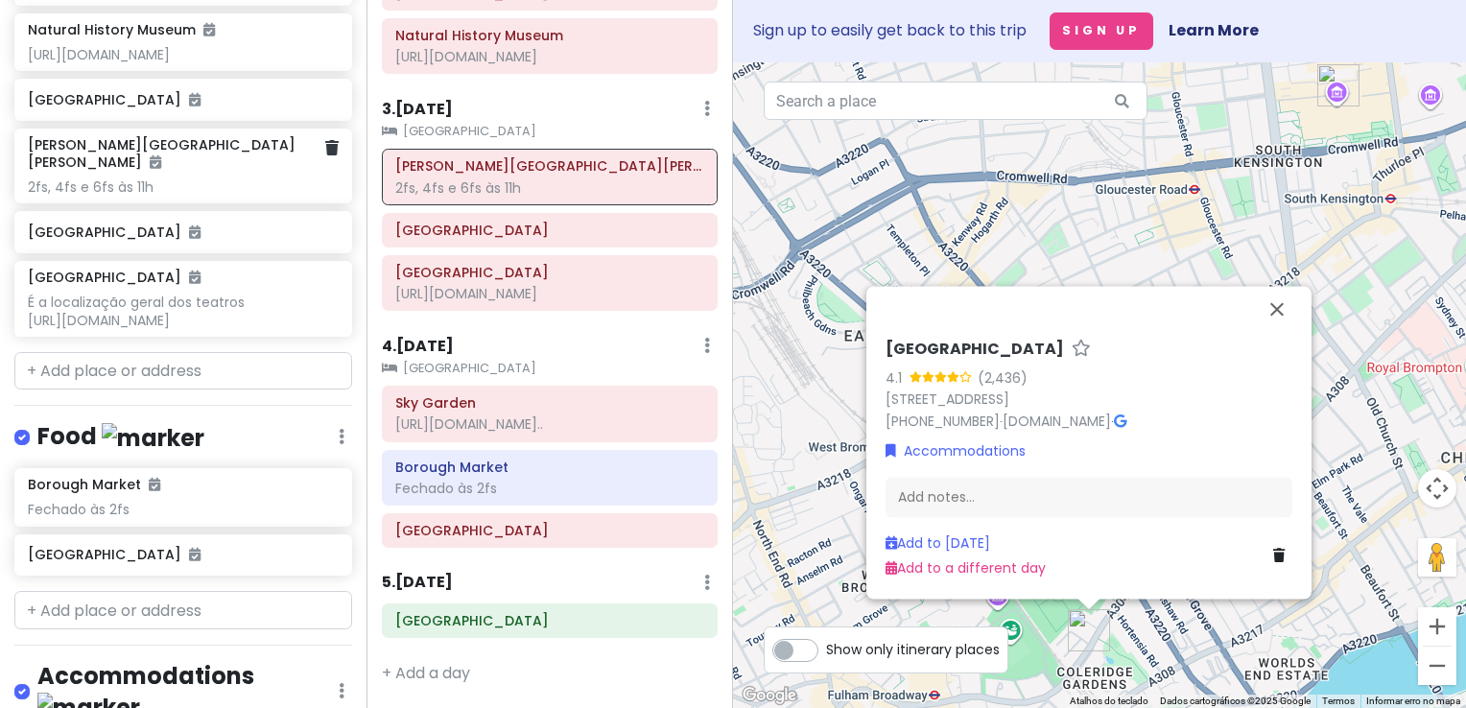
scroll to position [0, 0]
